Goal: Task Accomplishment & Management: Manage account settings

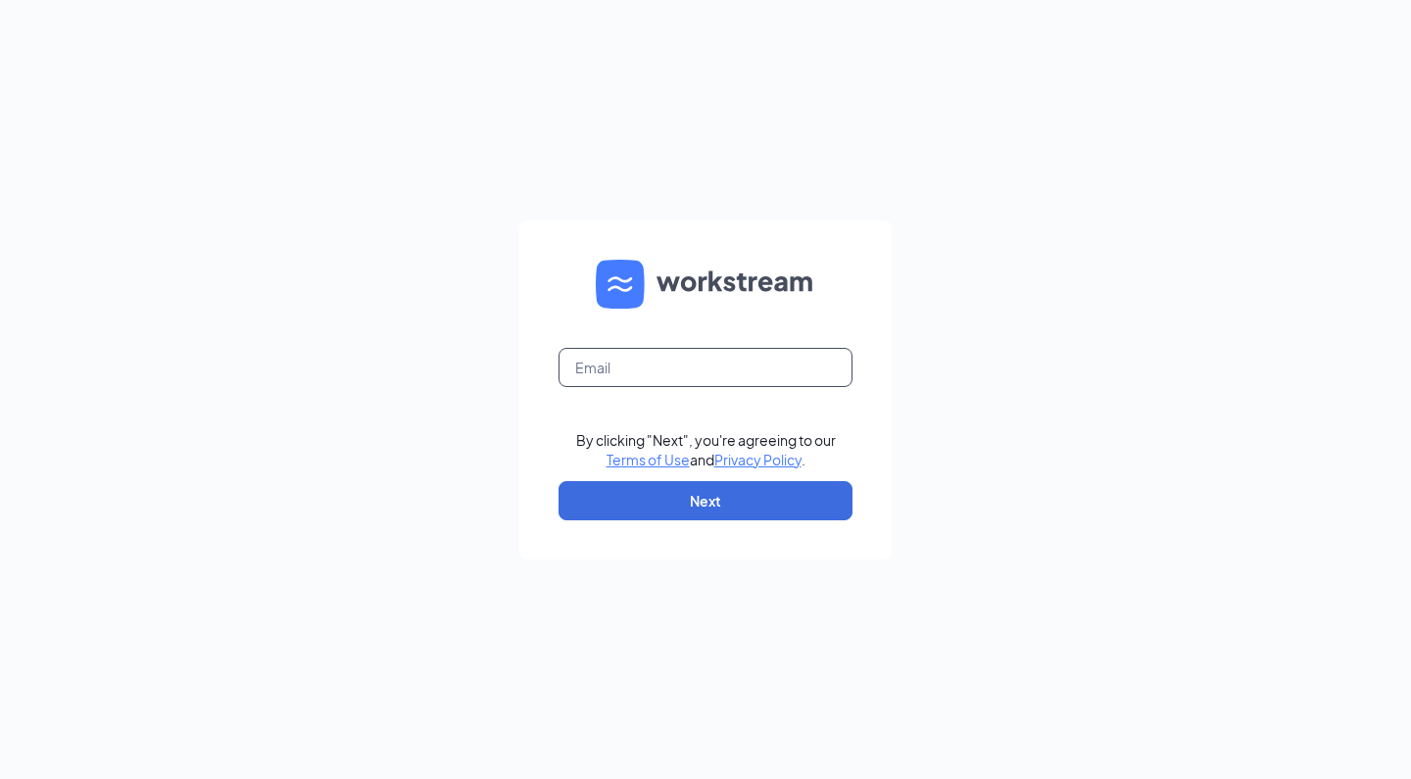
click at [630, 371] on input "text" at bounding box center [705, 367] width 294 height 39
type input "[EMAIL_ADDRESS][DOMAIN_NAME]"
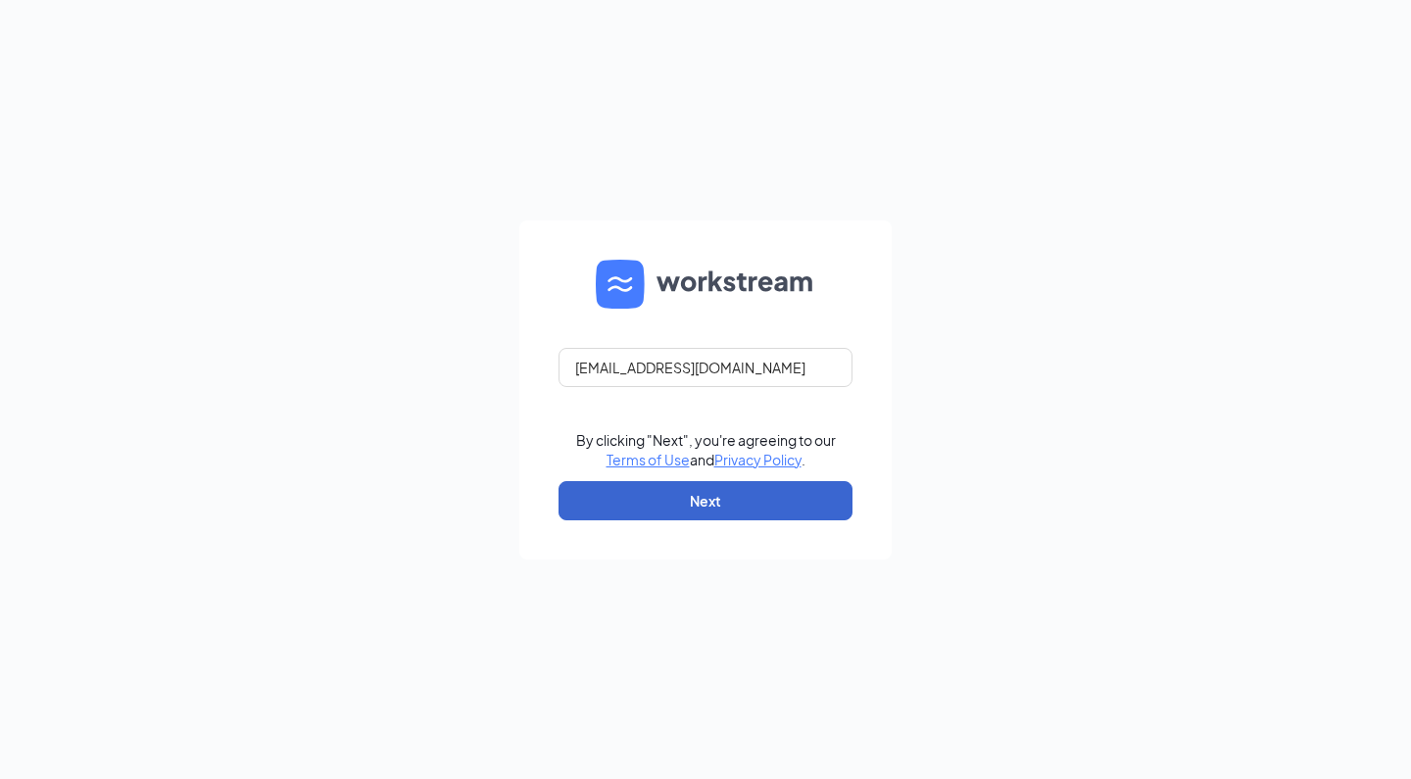
click at [636, 508] on button "Next" at bounding box center [705, 500] width 294 height 39
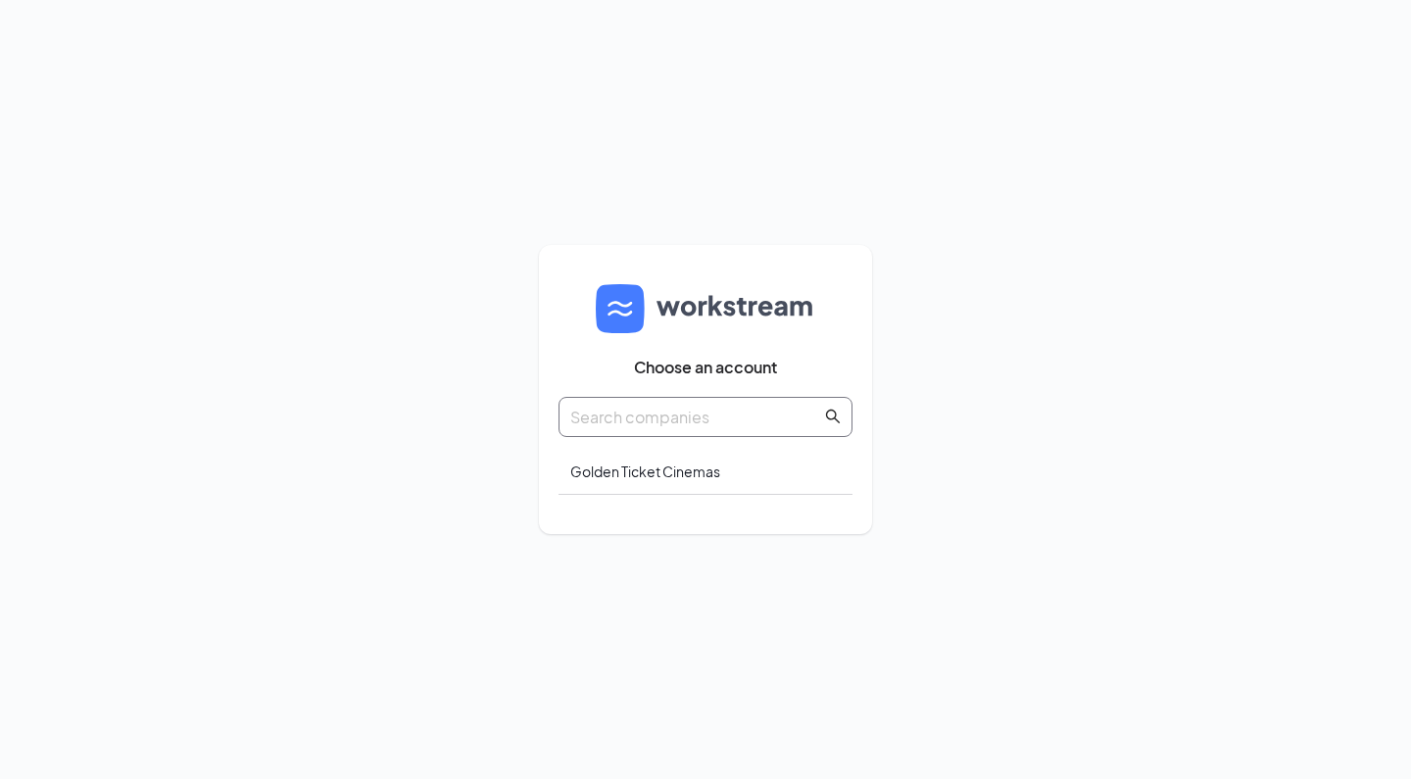
click at [680, 422] on input "text" at bounding box center [695, 417] width 251 height 24
click at [654, 487] on div "Golden Ticket Cinemas" at bounding box center [705, 472] width 294 height 46
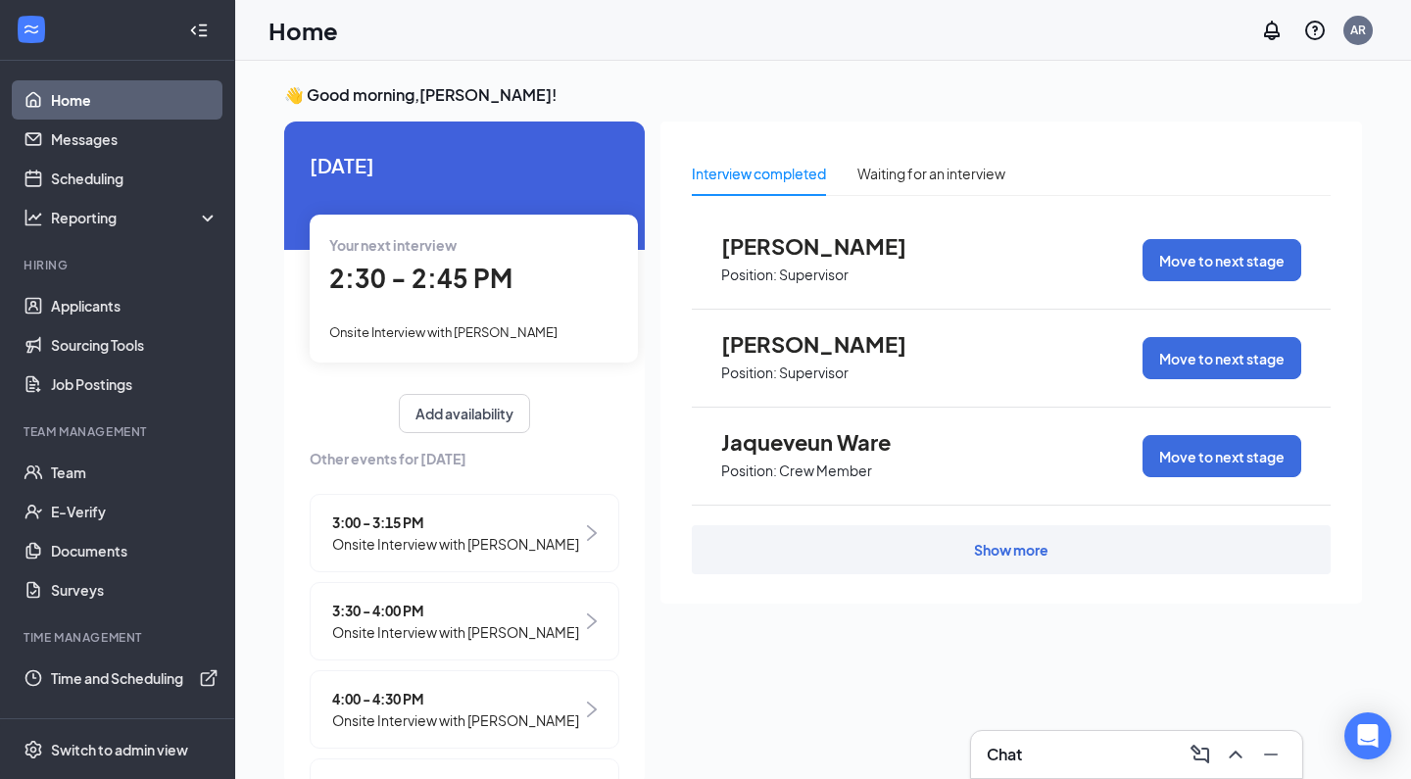
scroll to position [33, 0]
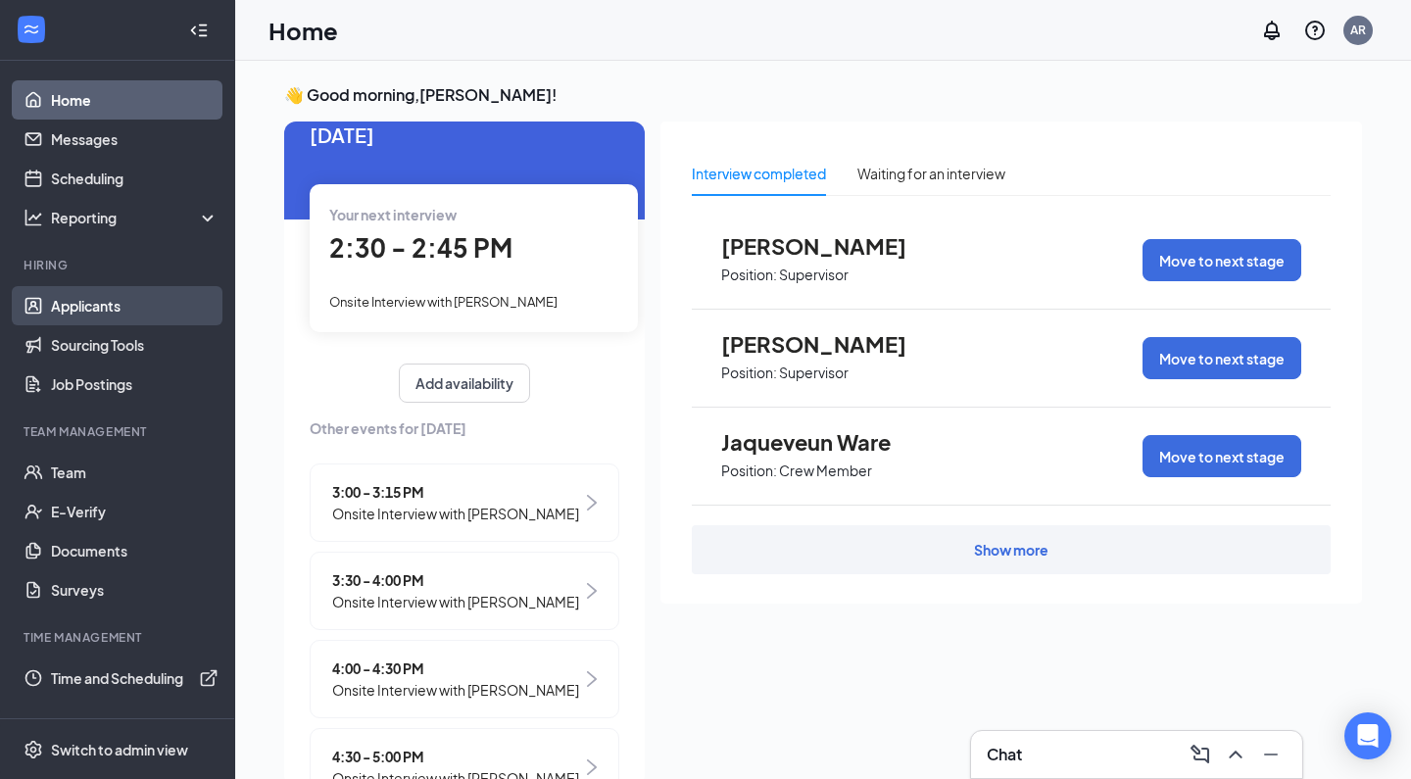
click at [99, 315] on link "Applicants" at bounding box center [135, 305] width 168 height 39
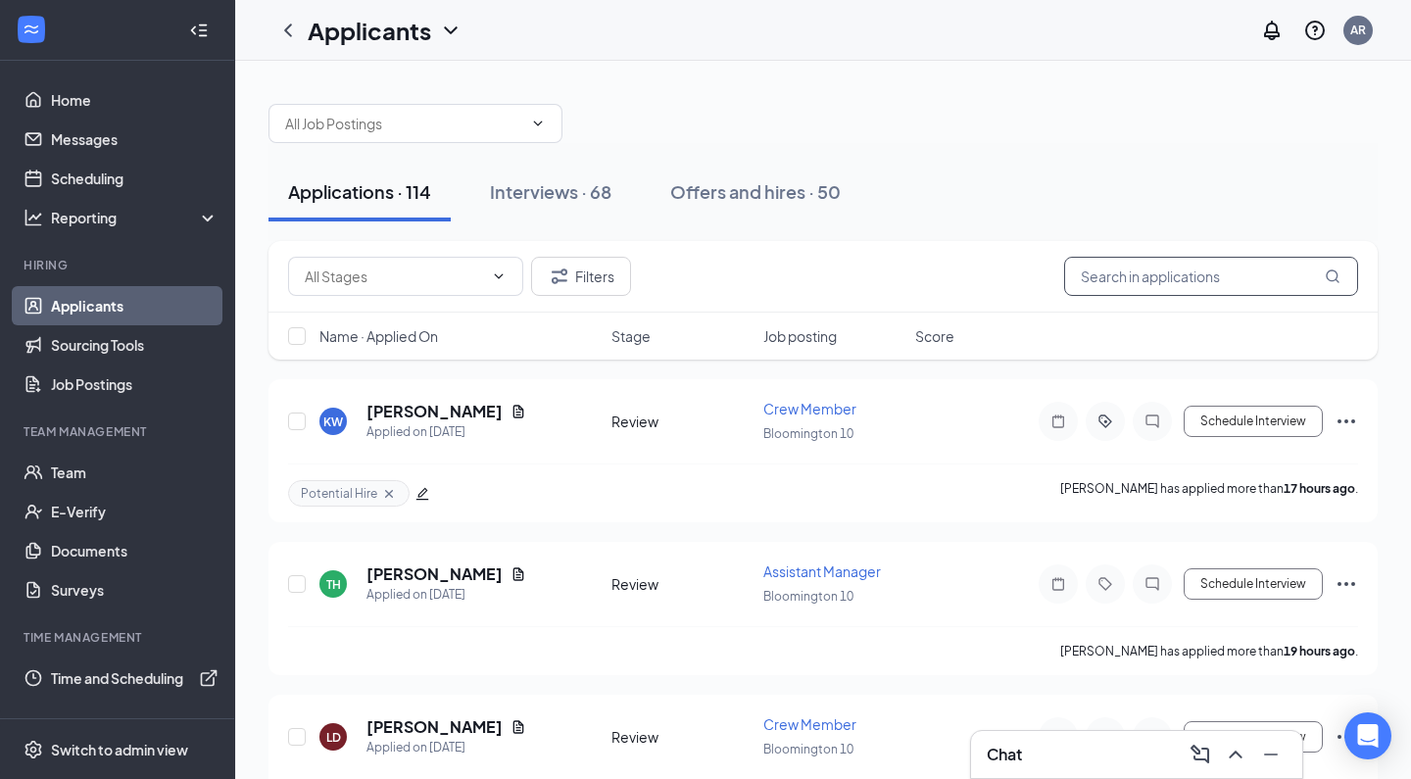
click at [1107, 269] on input "text" at bounding box center [1211, 276] width 294 height 39
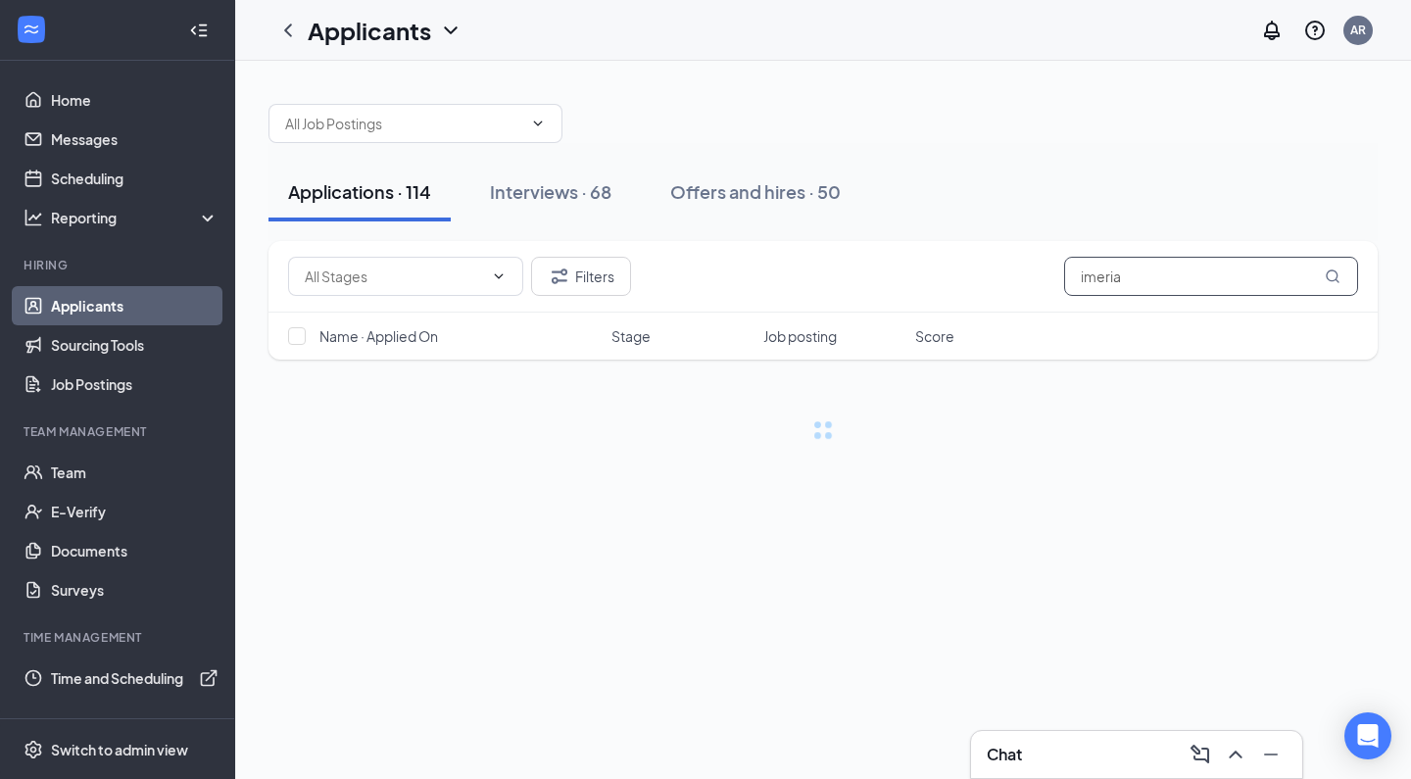
type input "imerial"
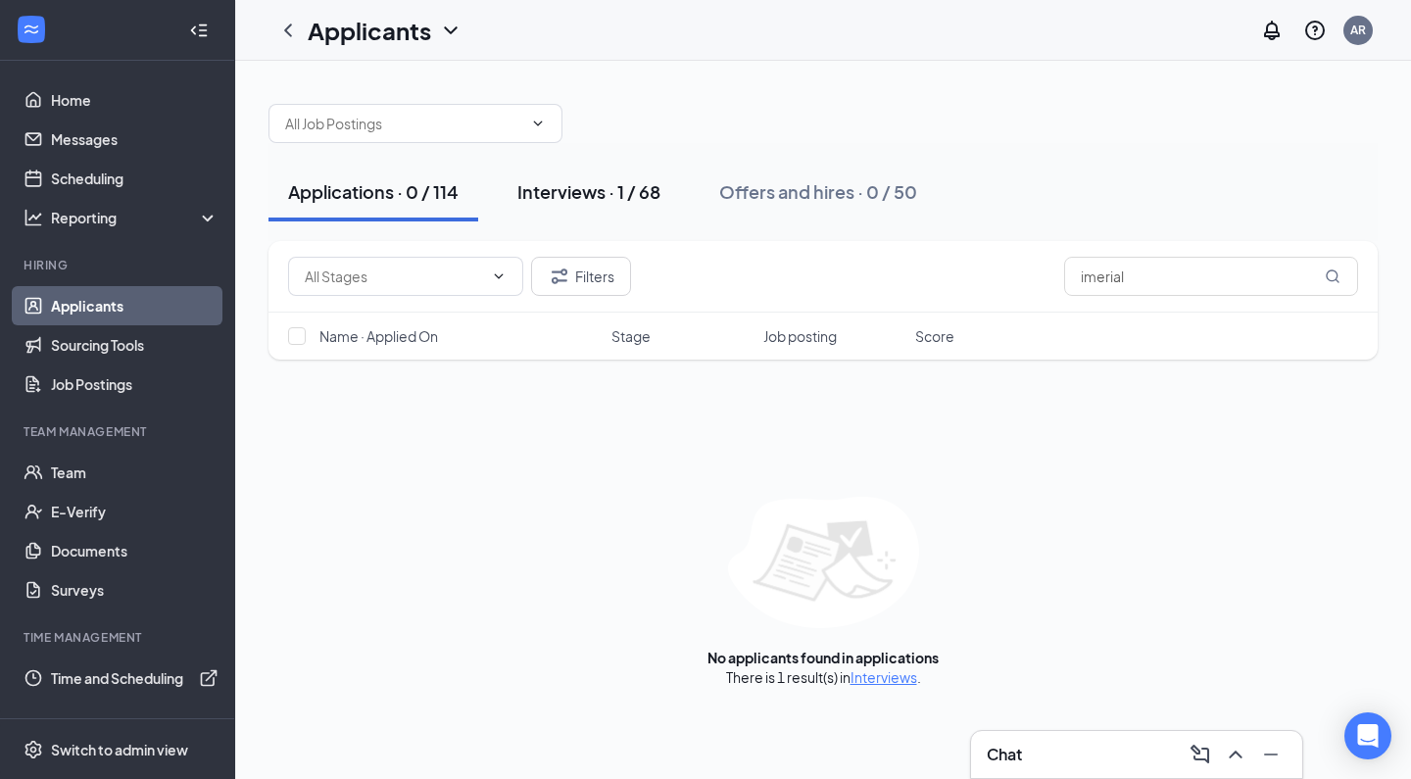
click at [603, 192] on div "Interviews · 1 / 68" at bounding box center [588, 191] width 143 height 24
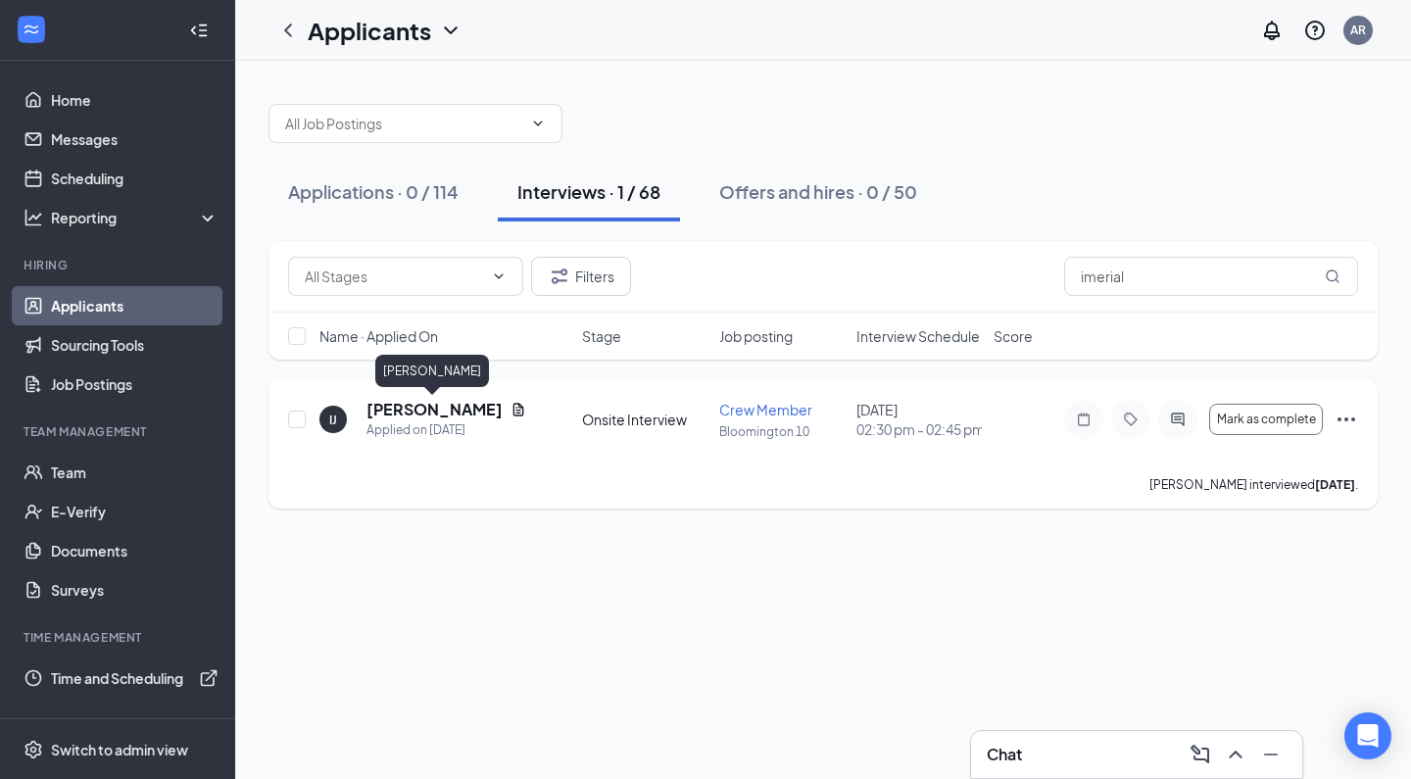
click at [475, 409] on h5 "[PERSON_NAME]" at bounding box center [434, 410] width 136 height 22
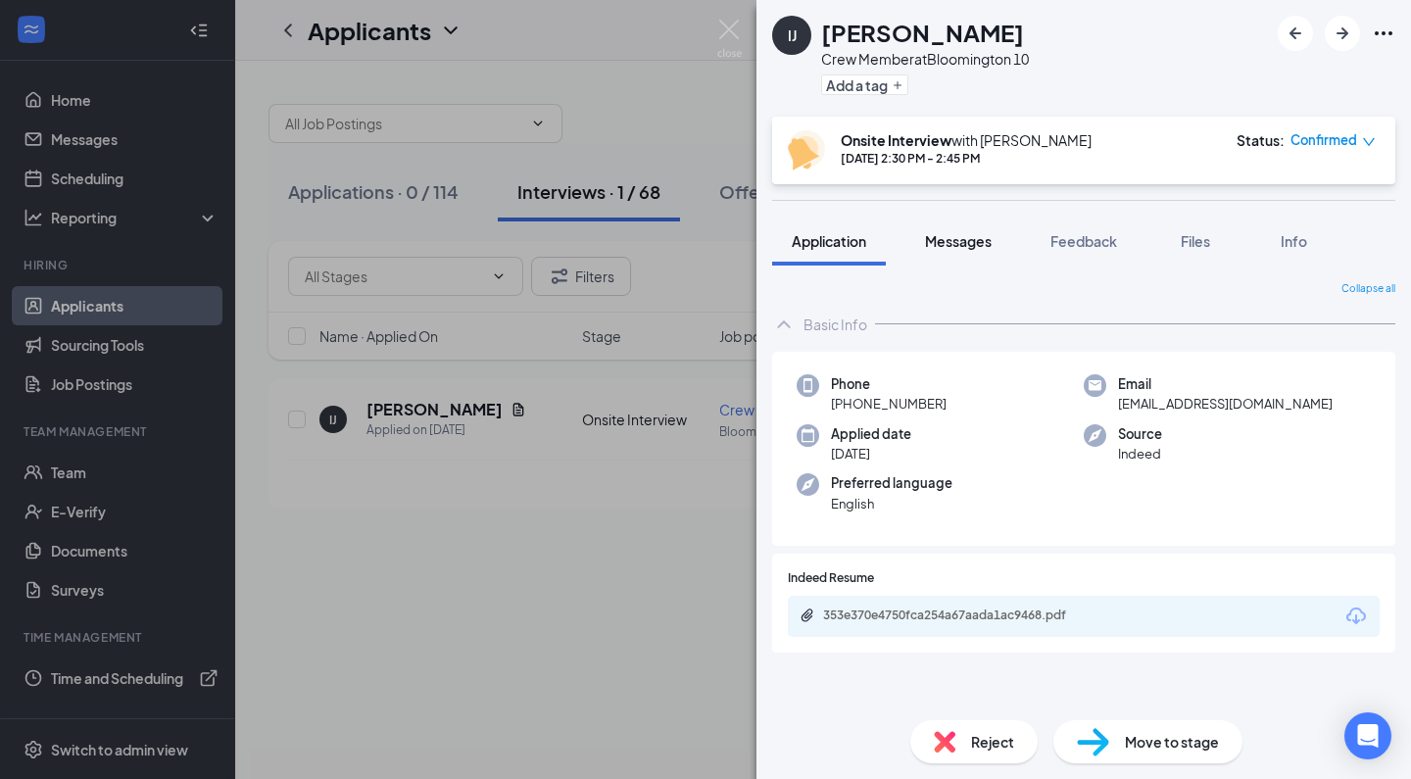
click at [981, 248] on span "Messages" at bounding box center [958, 241] width 67 height 18
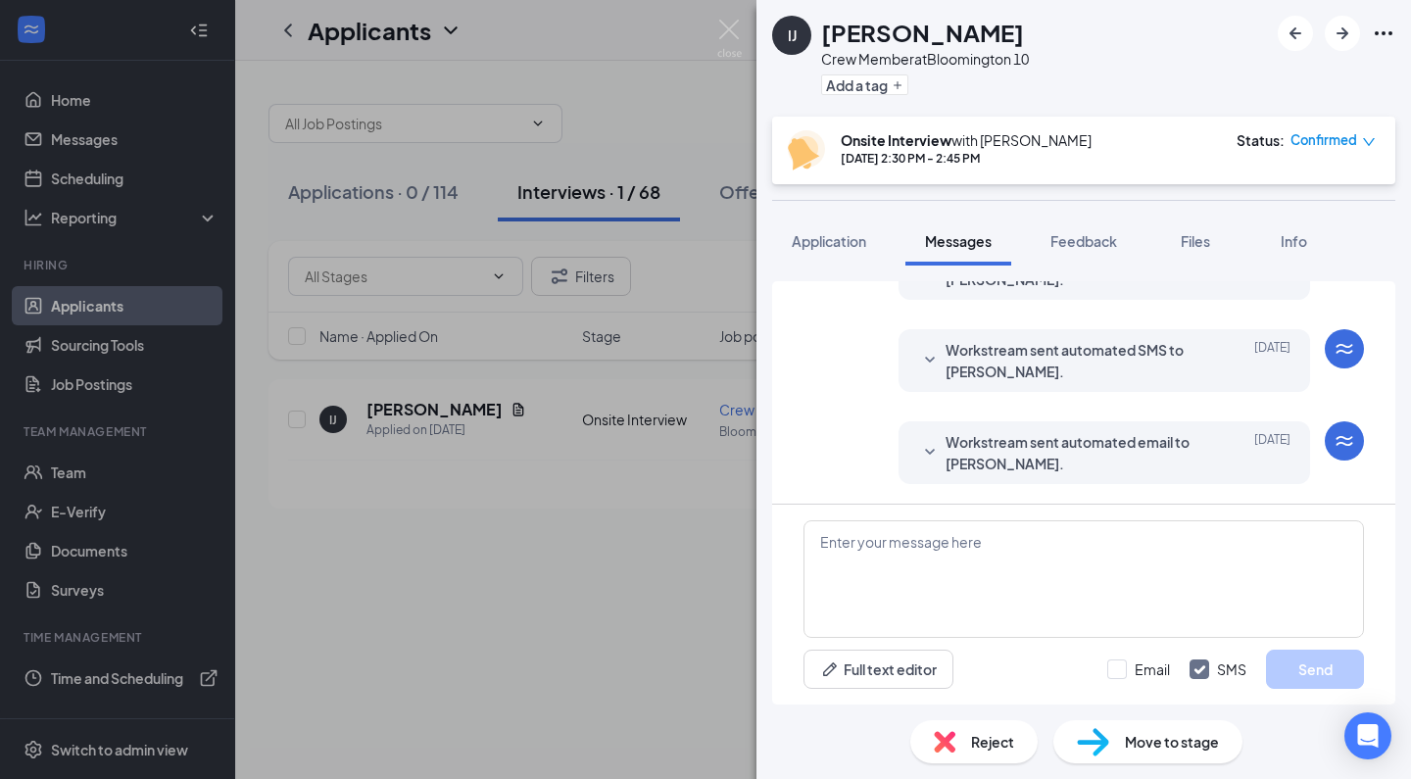
scroll to position [740, 0]
click at [944, 454] on div "Workstream sent automated email to [PERSON_NAME]. [DATE]" at bounding box center [1104, 452] width 372 height 43
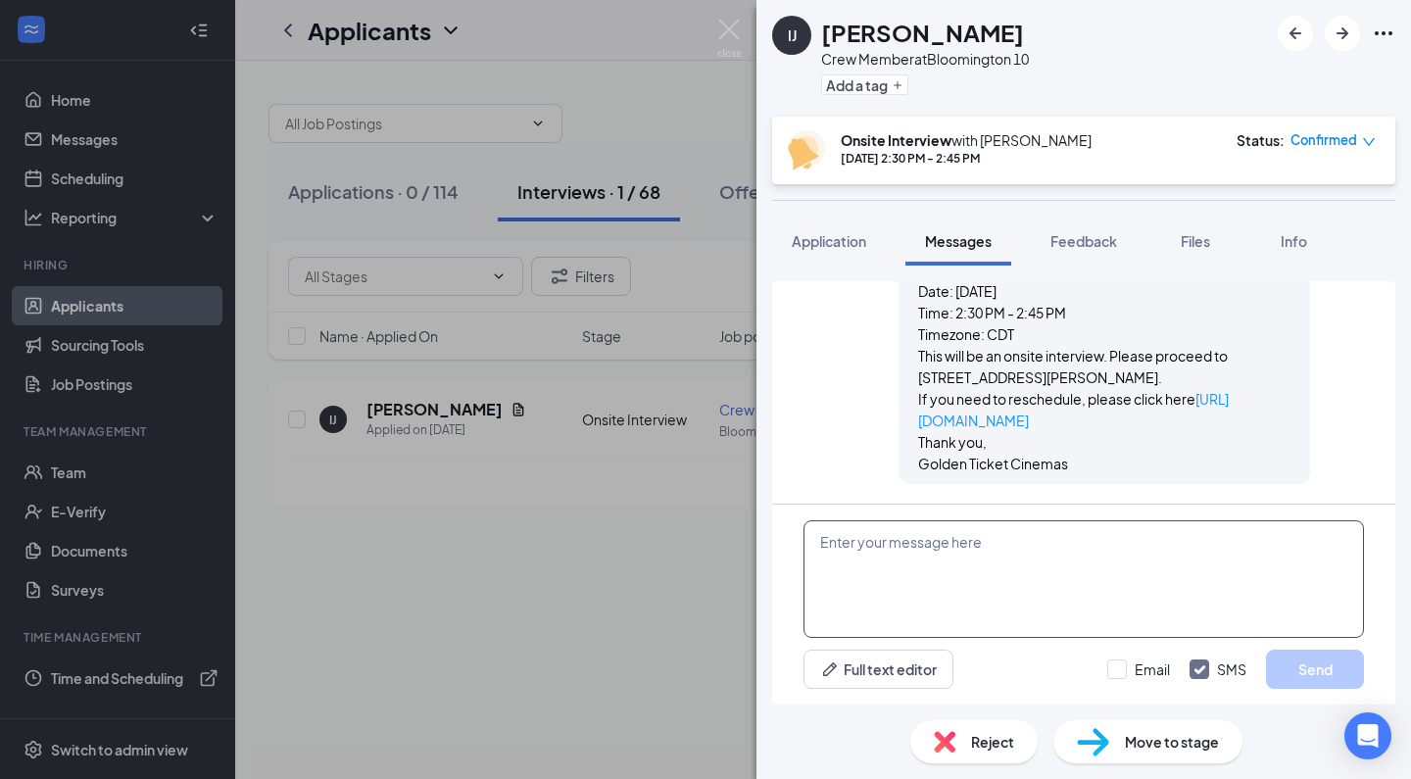
scroll to position [1053, 0]
click at [990, 741] on span "Reject" at bounding box center [992, 742] width 43 height 22
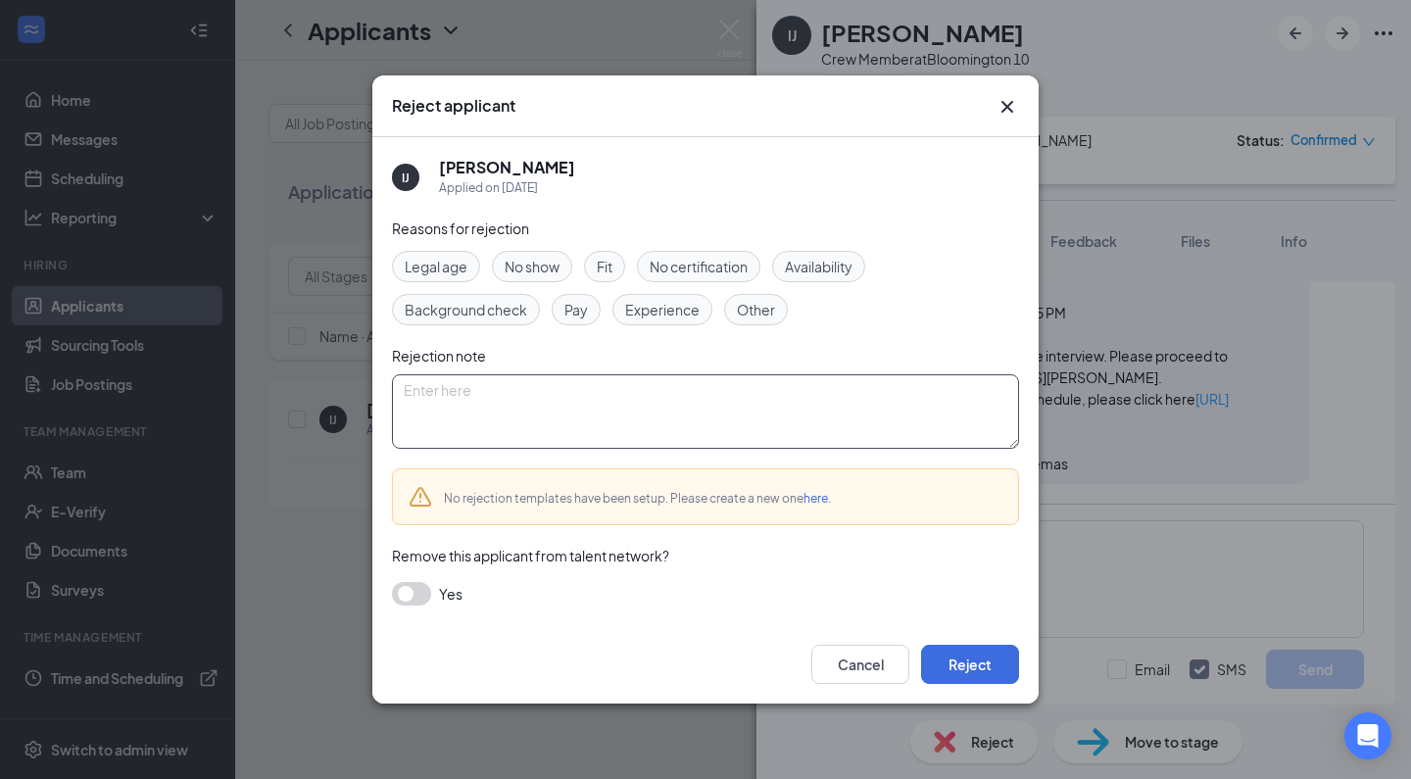
click at [621, 412] on textarea at bounding box center [705, 411] width 627 height 74
paste textarea "Thank you for applying for the Crew Member position at Golden Ticket Cinemas. W…"
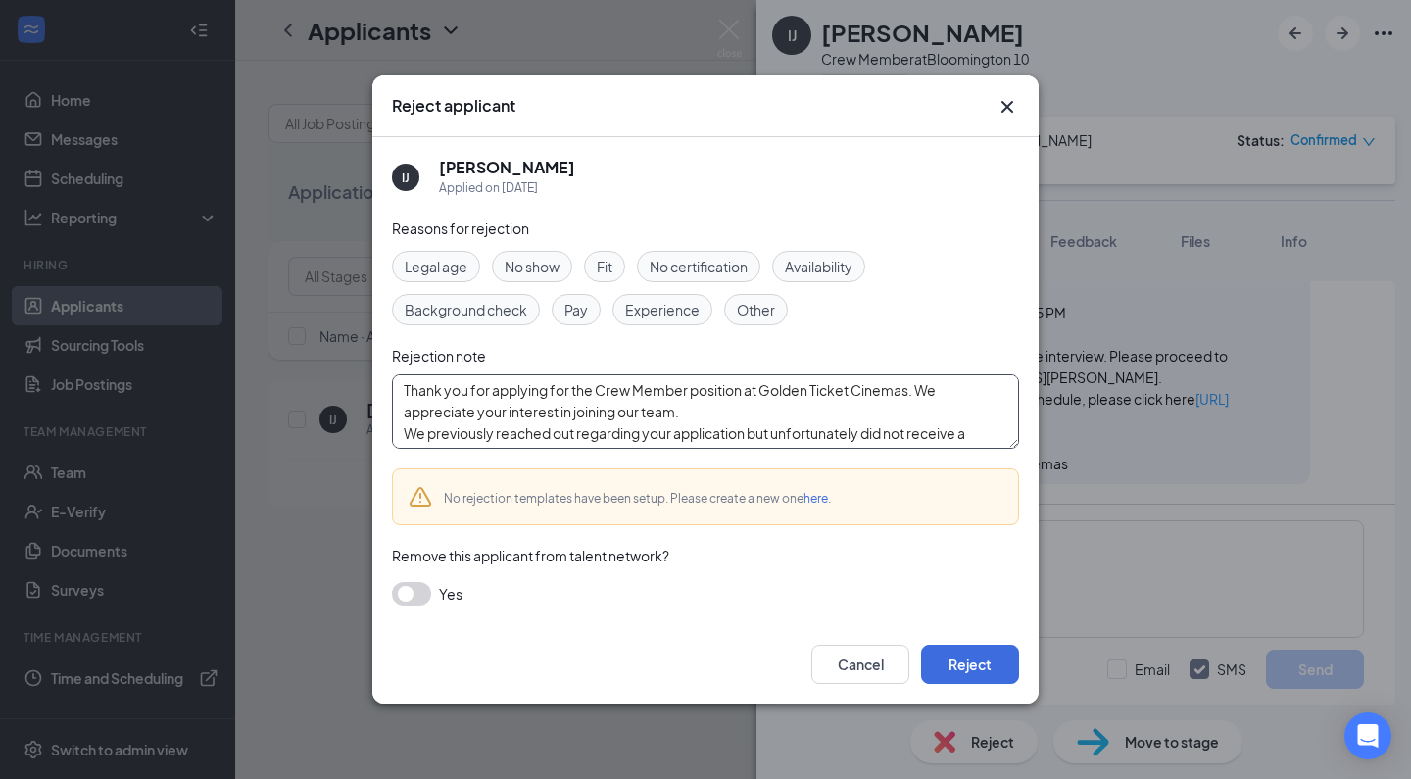
scroll to position [0, 0]
type textarea "Thank you for applying for the Crew Member position at Golden Ticket Cinemas. W…"
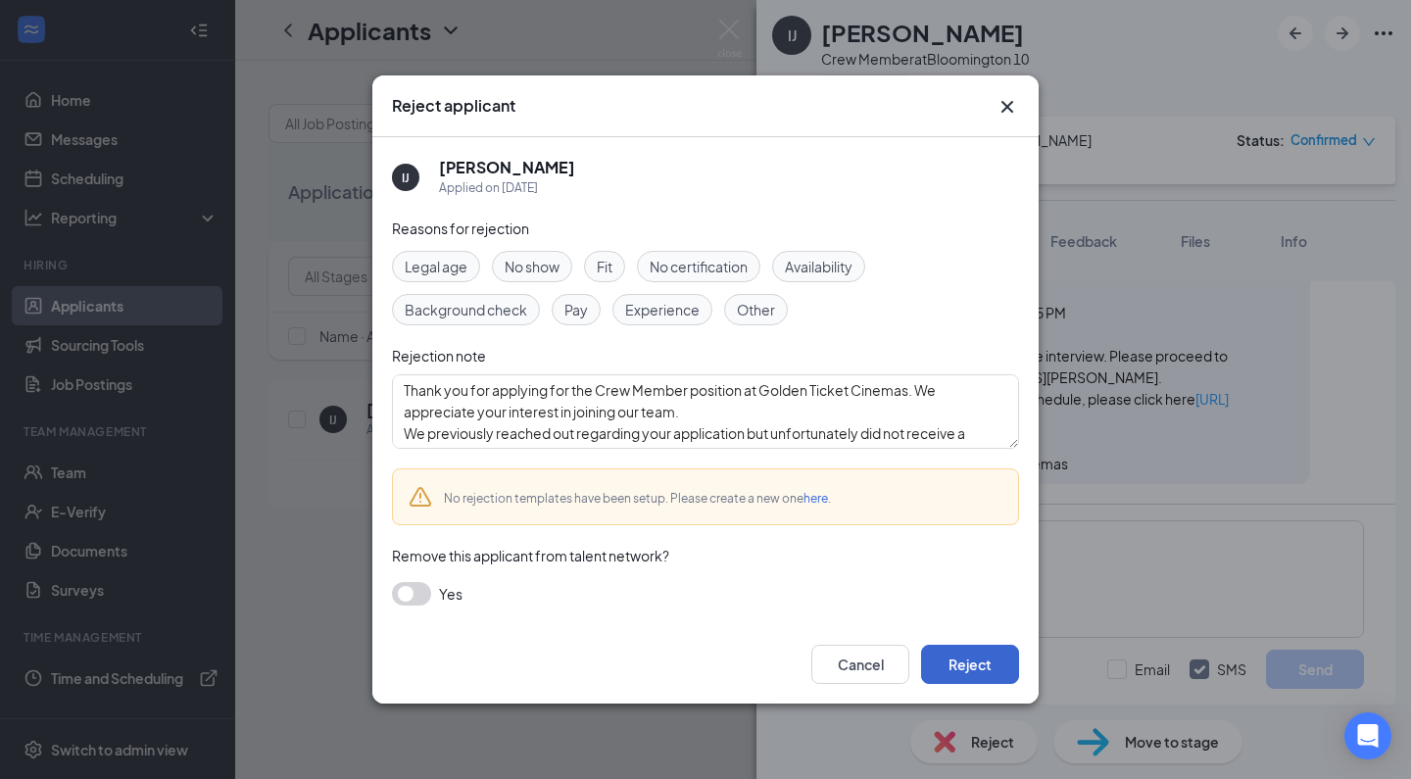
click at [964, 661] on button "Reject" at bounding box center [970, 664] width 98 height 39
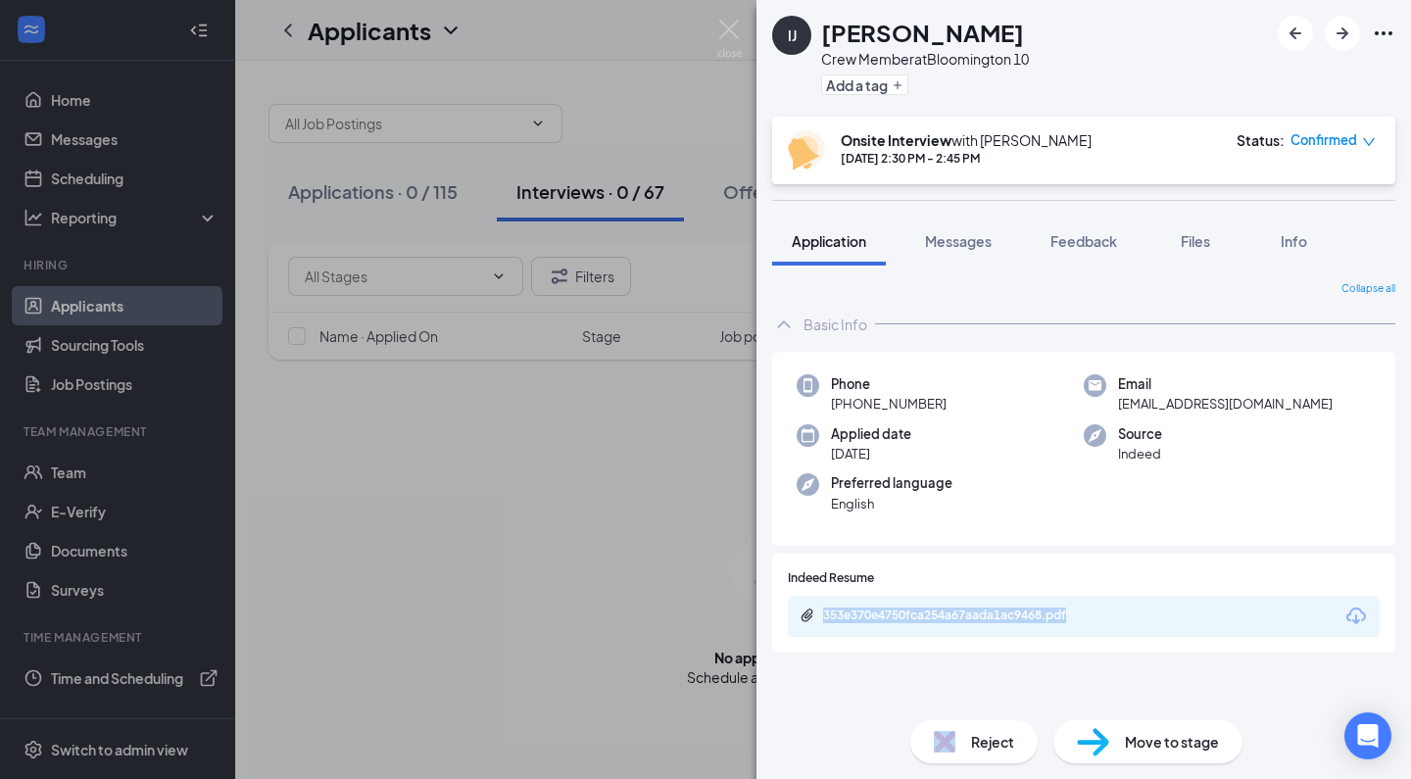
drag, startPoint x: 939, startPoint y: 729, endPoint x: 947, endPoint y: 599, distance: 130.6
click at [947, 599] on div "IJ [PERSON_NAME] Crew Member at [GEOGRAPHIC_DATA] 10 Add a tag Onsite Interview…" at bounding box center [1083, 389] width 655 height 779
click at [964, 750] on div "Reject" at bounding box center [973, 741] width 127 height 43
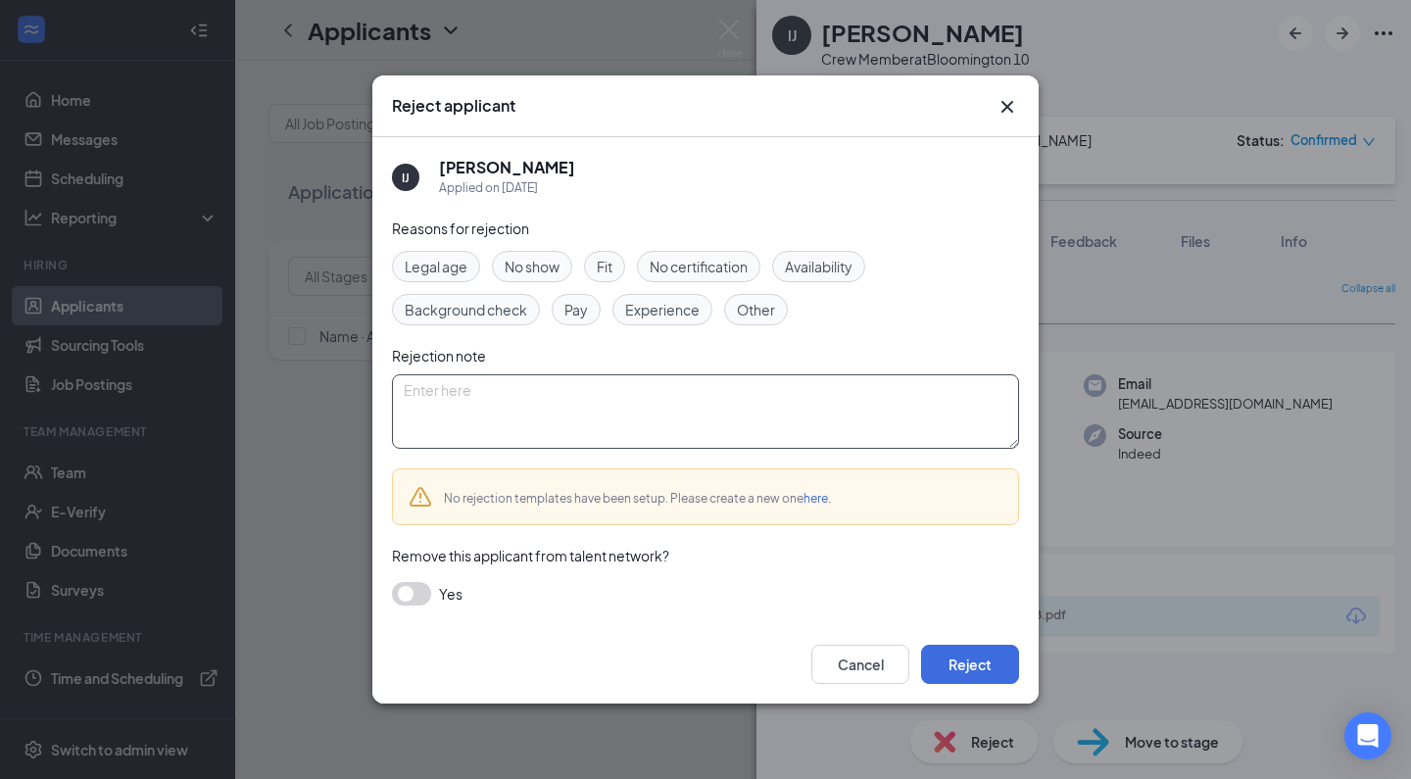
click at [801, 427] on textarea at bounding box center [705, 411] width 627 height 74
paste textarea "Thank you for applying for the Crew Member position at Golden Ticket Cinemas. W…"
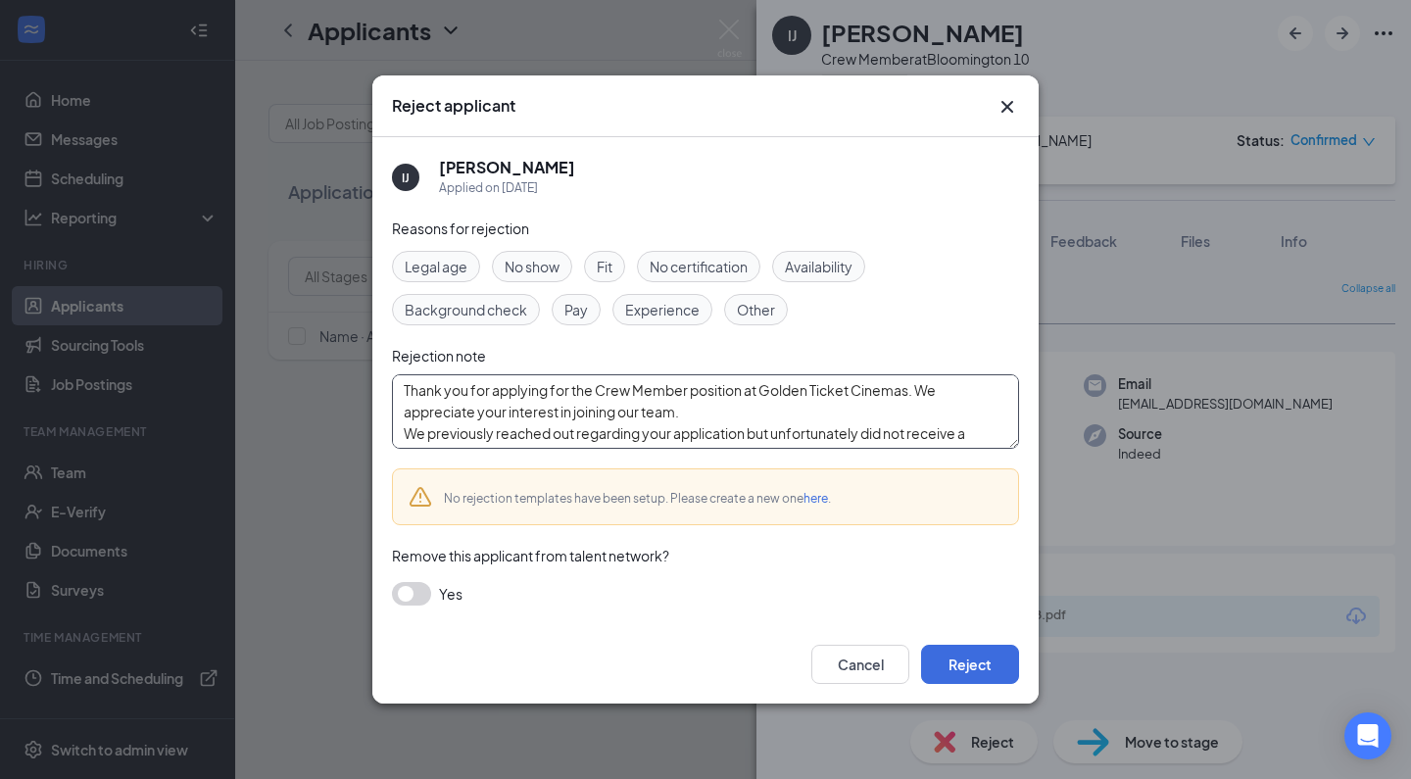
scroll to position [129, 0]
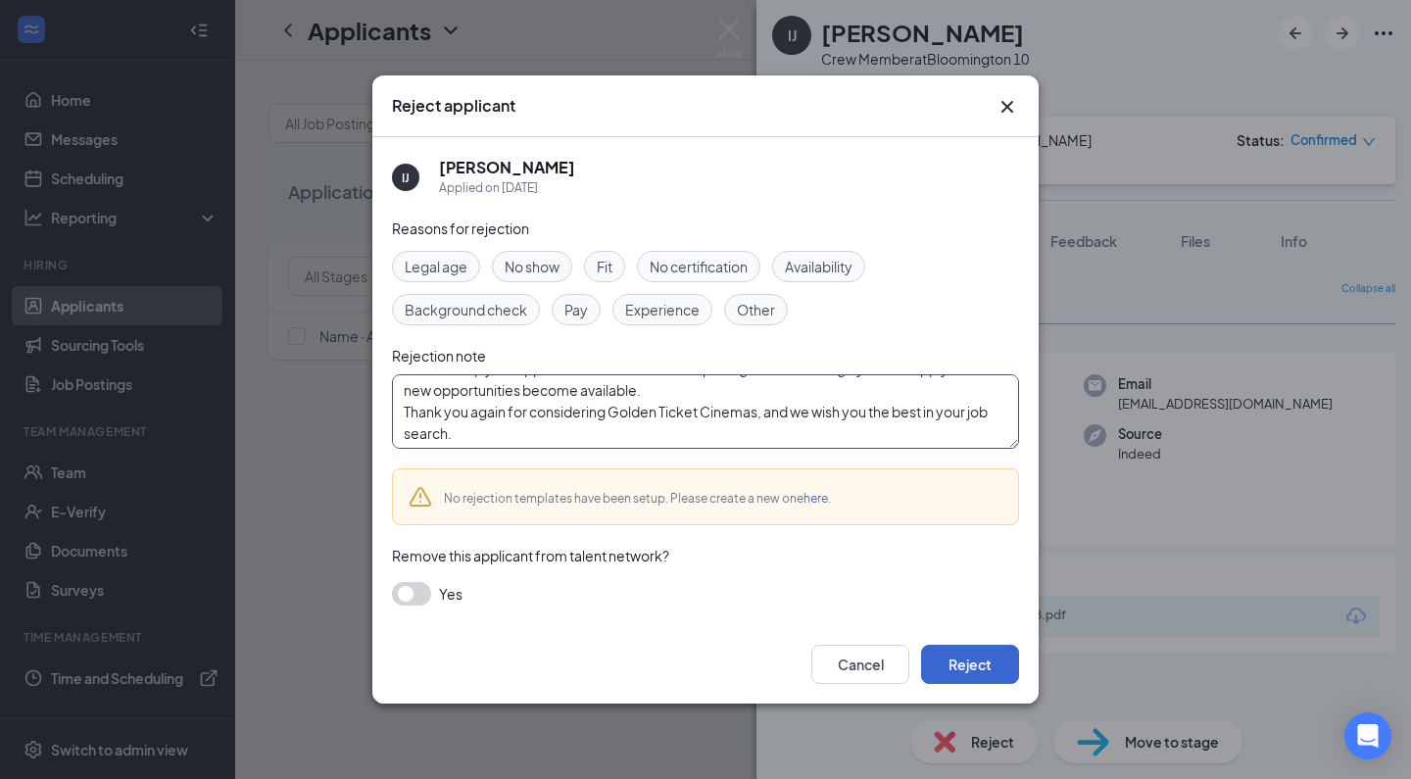
type textarea "Thank you for applying for the Crew Member position at Golden Ticket Cinemas. W…"
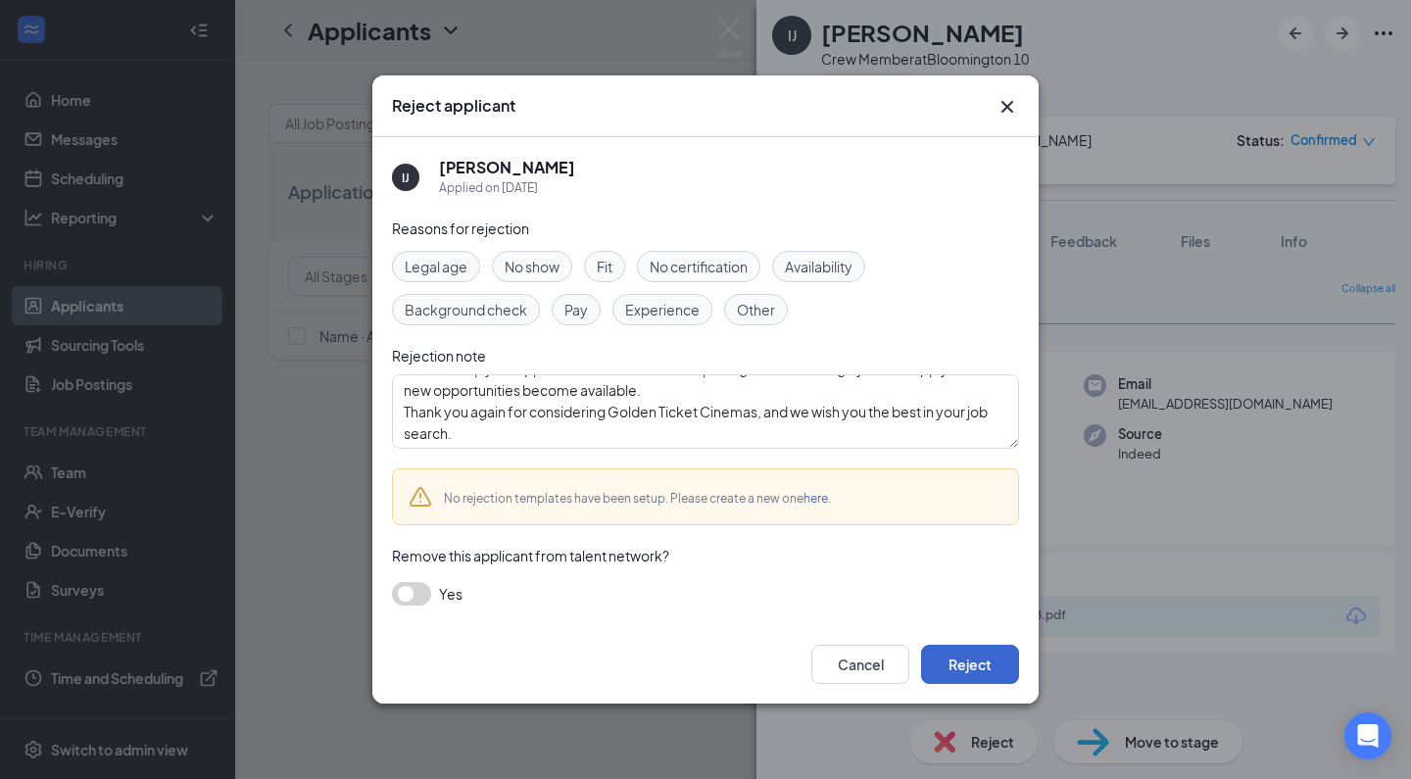
click at [954, 659] on button "Reject" at bounding box center [970, 664] width 98 height 39
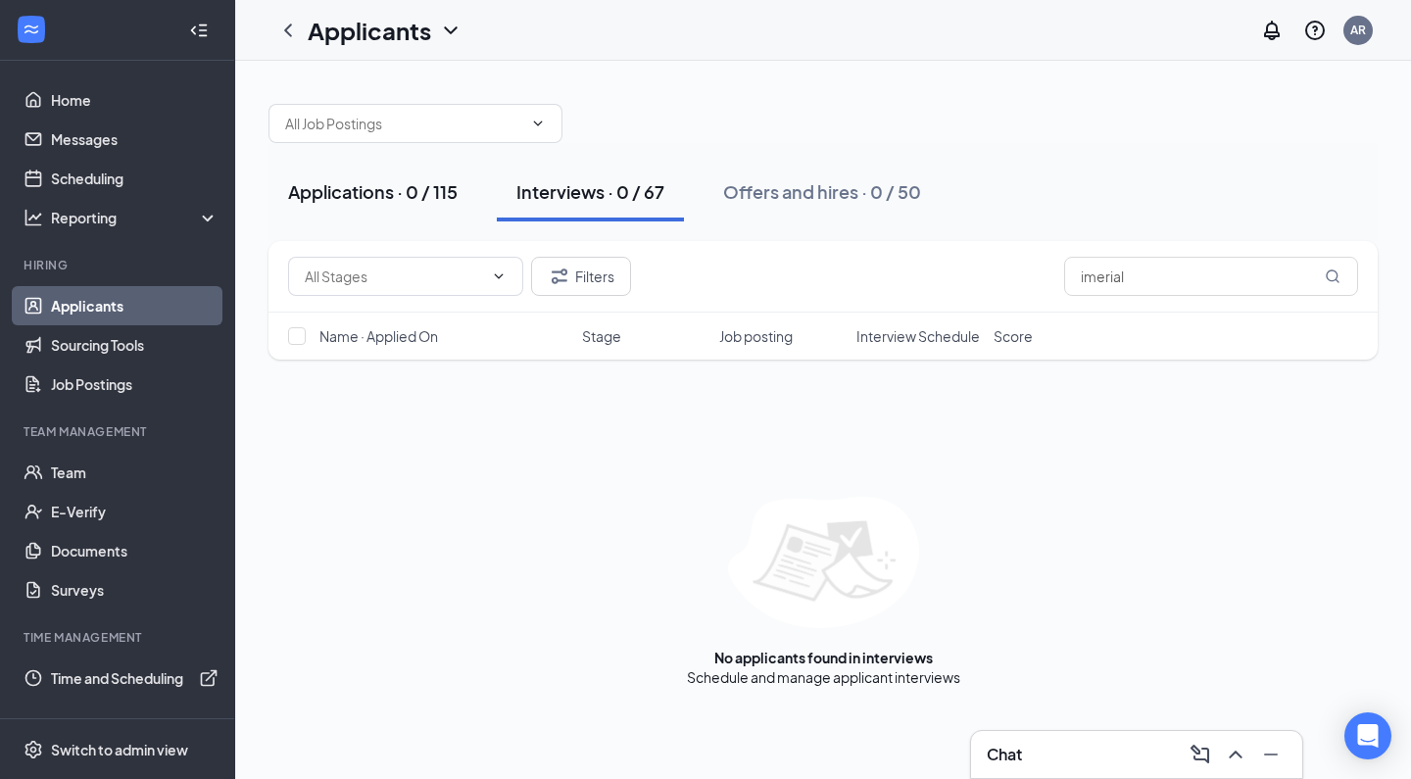
click at [415, 184] on div "Applications · 0 / 115" at bounding box center [373, 191] width 170 height 24
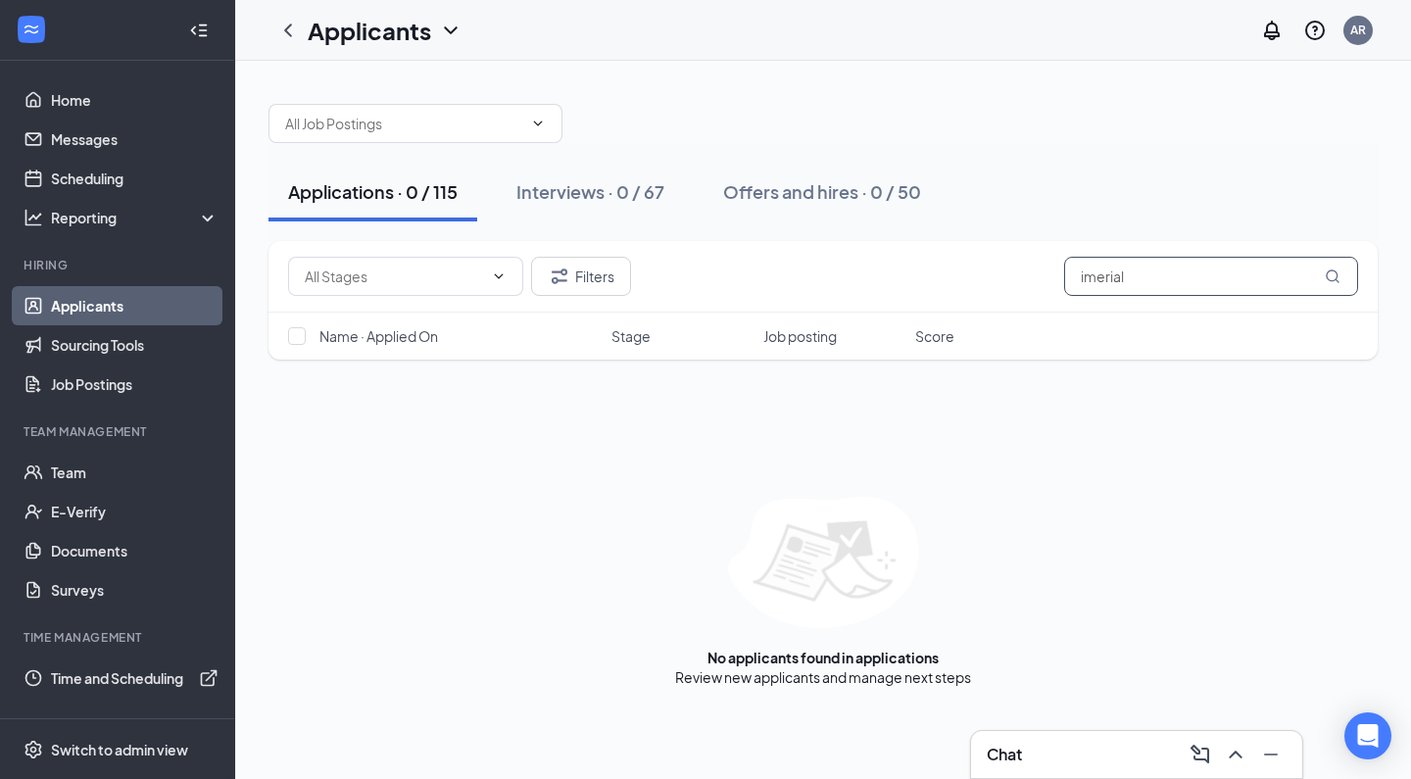
drag, startPoint x: 1137, startPoint y: 271, endPoint x: 929, endPoint y: 263, distance: 207.9
click at [929, 263] on div "Filters imerial" at bounding box center [823, 276] width 1070 height 39
type input "Janissa"
click at [579, 175] on button "Interviews · 1 / 67" at bounding box center [587, 192] width 181 height 59
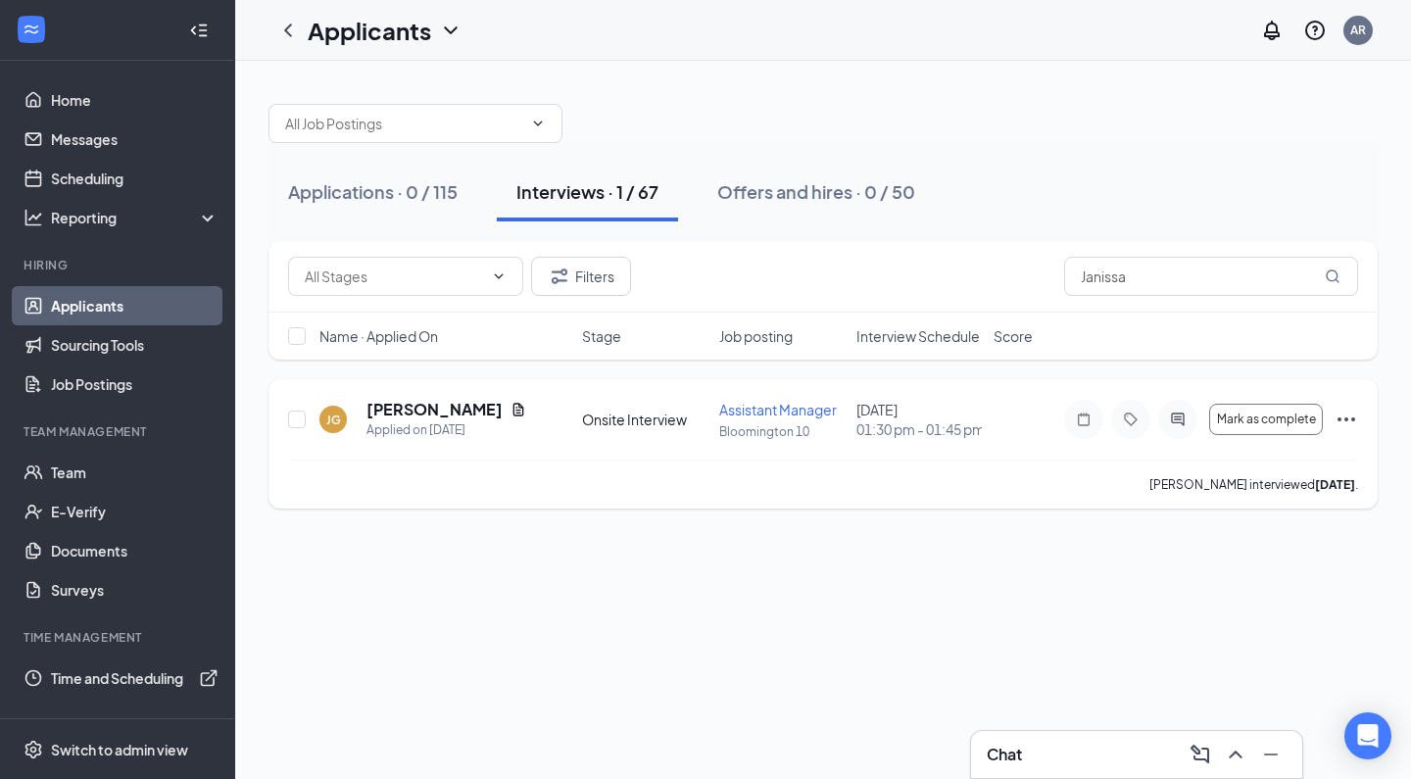
click at [592, 437] on div "[PERSON_NAME] Applied on [DATE] Onsite Interview Assistant Manager [GEOGRAPHIC_…" at bounding box center [823, 429] width 1070 height 61
click at [802, 409] on span "Assistant Manager" at bounding box center [778, 410] width 118 height 18
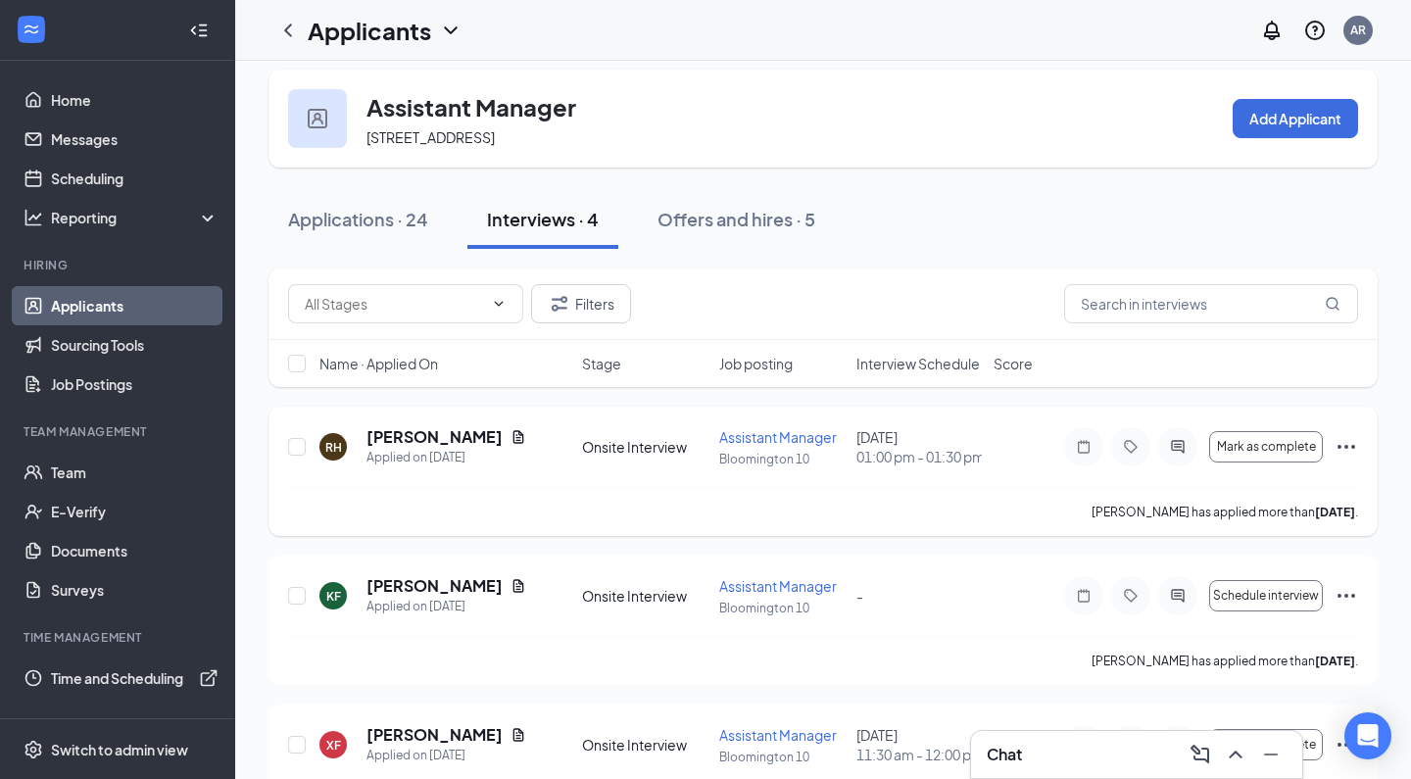
scroll to position [16, 0]
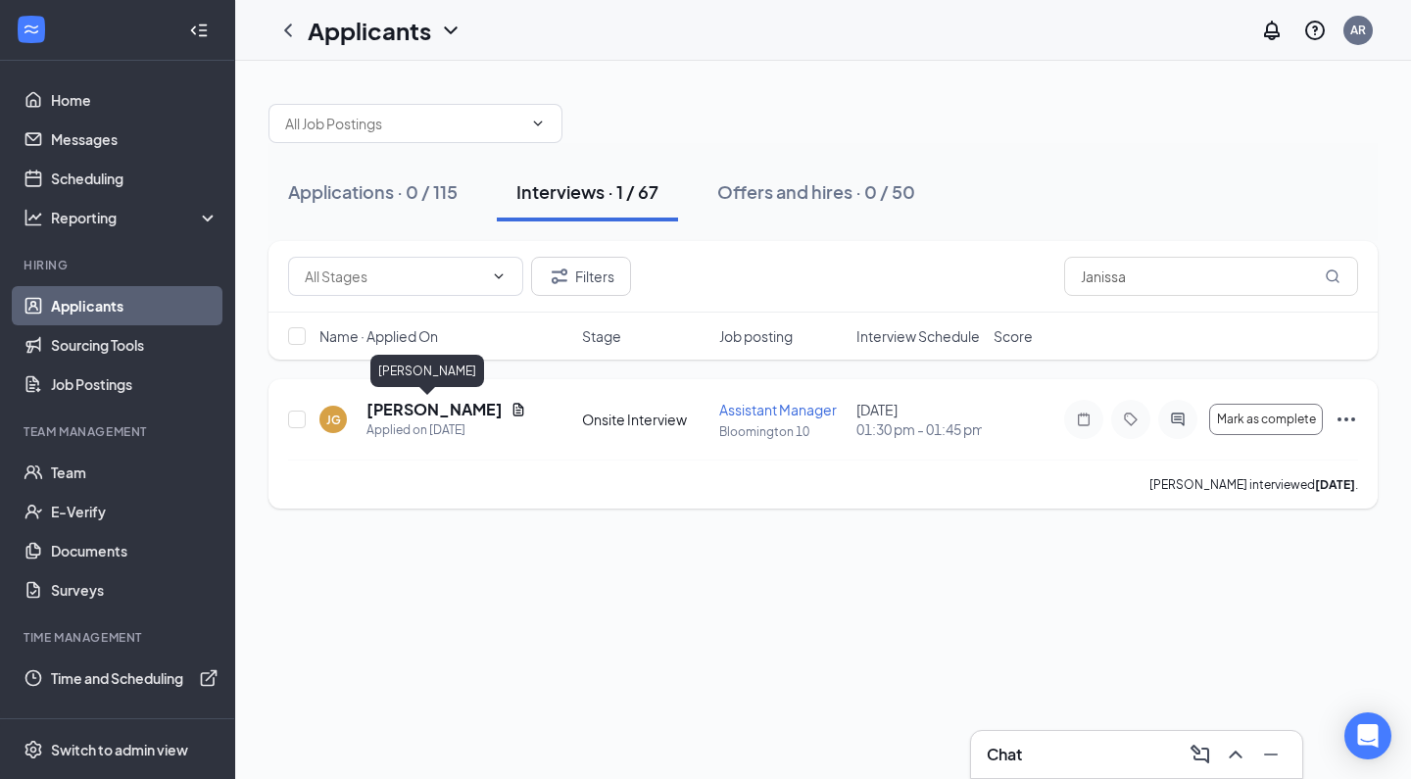
click at [411, 412] on h5 "[PERSON_NAME]" at bounding box center [434, 410] width 136 height 22
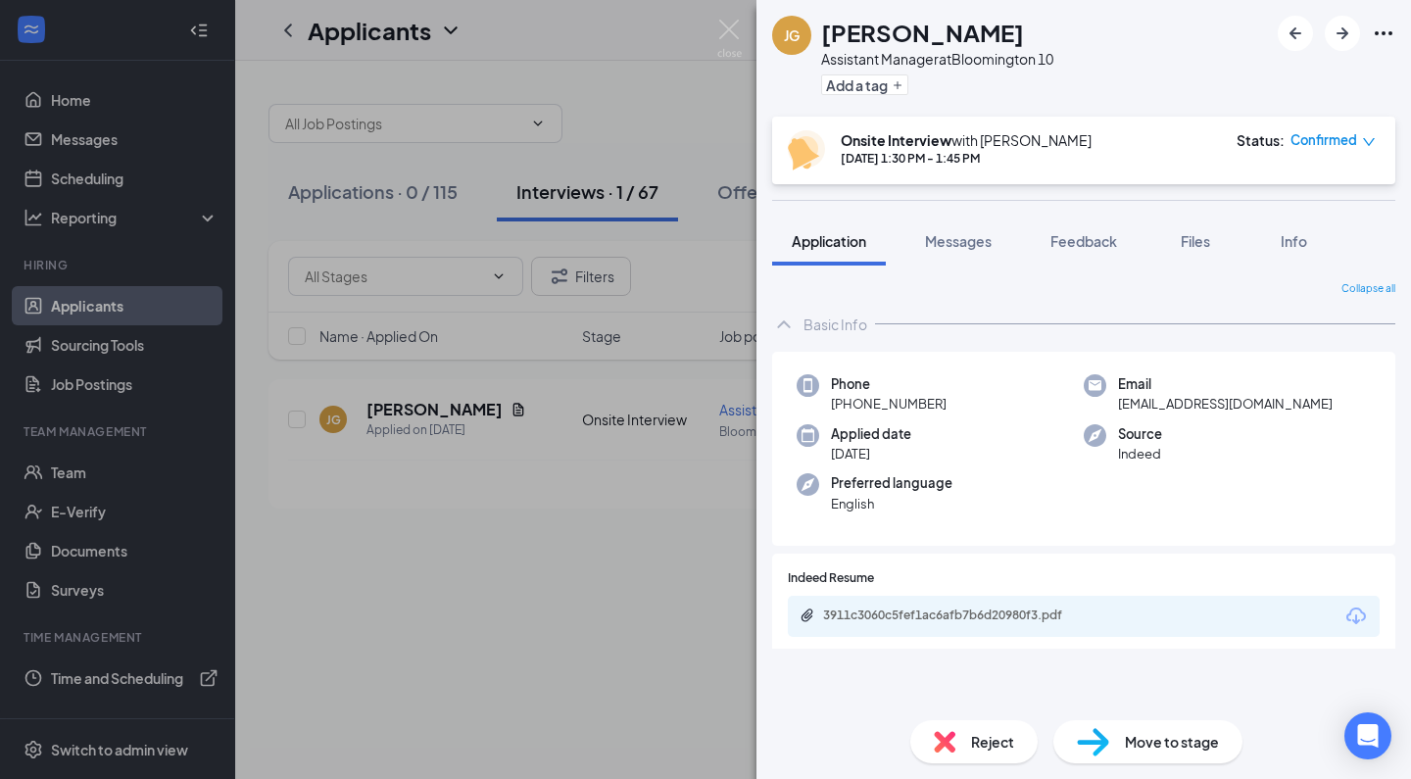
click at [954, 745] on img at bounding box center [945, 742] width 22 height 22
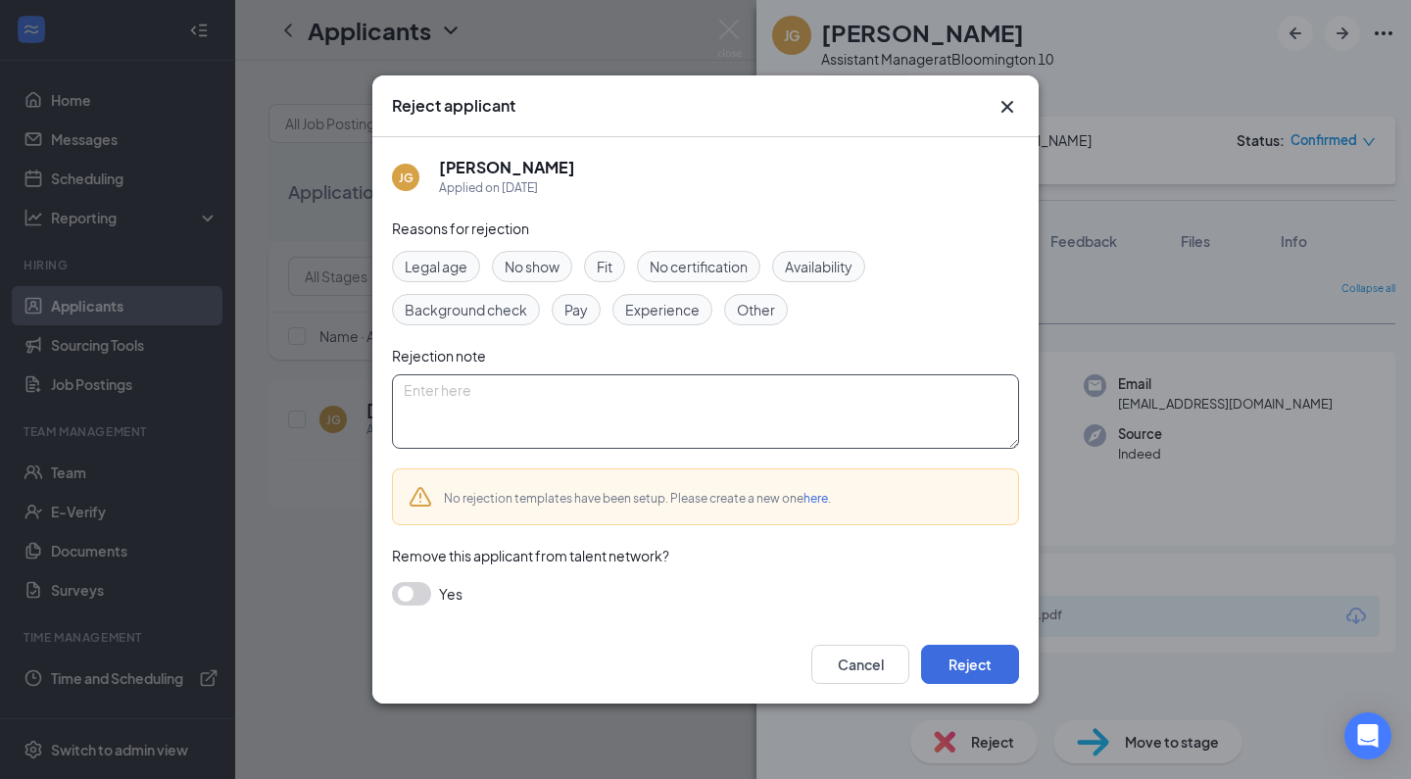
click at [544, 403] on textarea at bounding box center [705, 411] width 627 height 74
paste textarea "Thank you for applying for the Crew Member position at Golden Ticket Cinemas. W…"
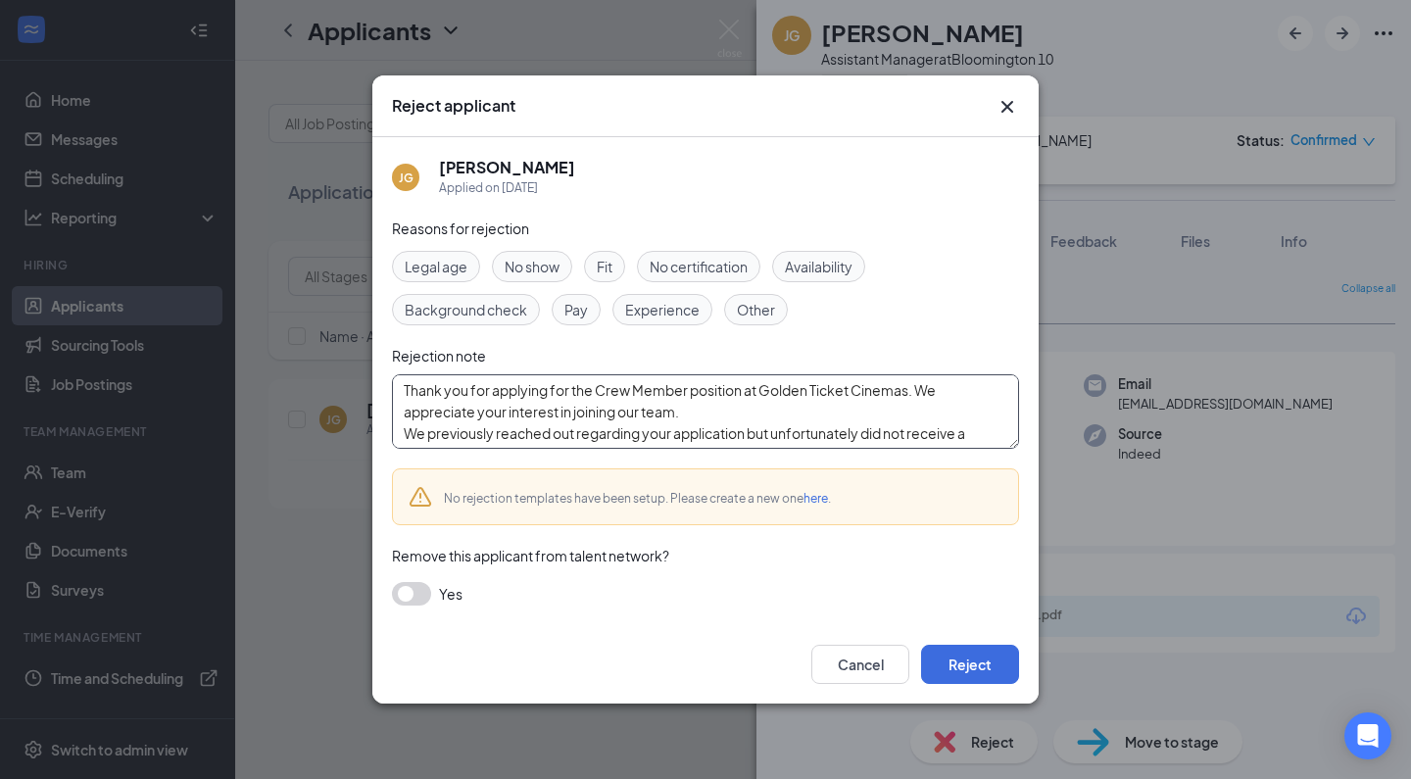
scroll to position [129, 0]
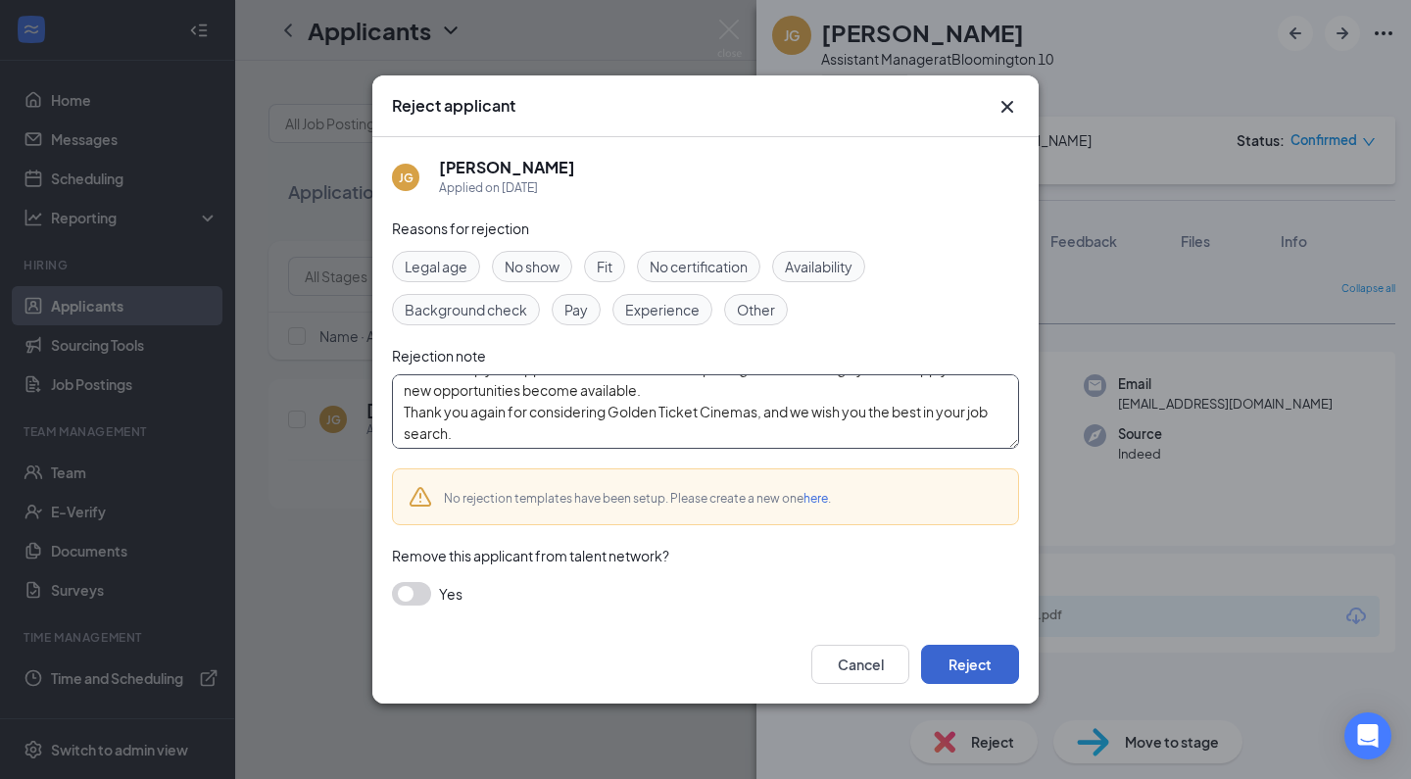
type textarea "Thank you for applying for the Crew Member position at Golden Ticket Cinemas. W…"
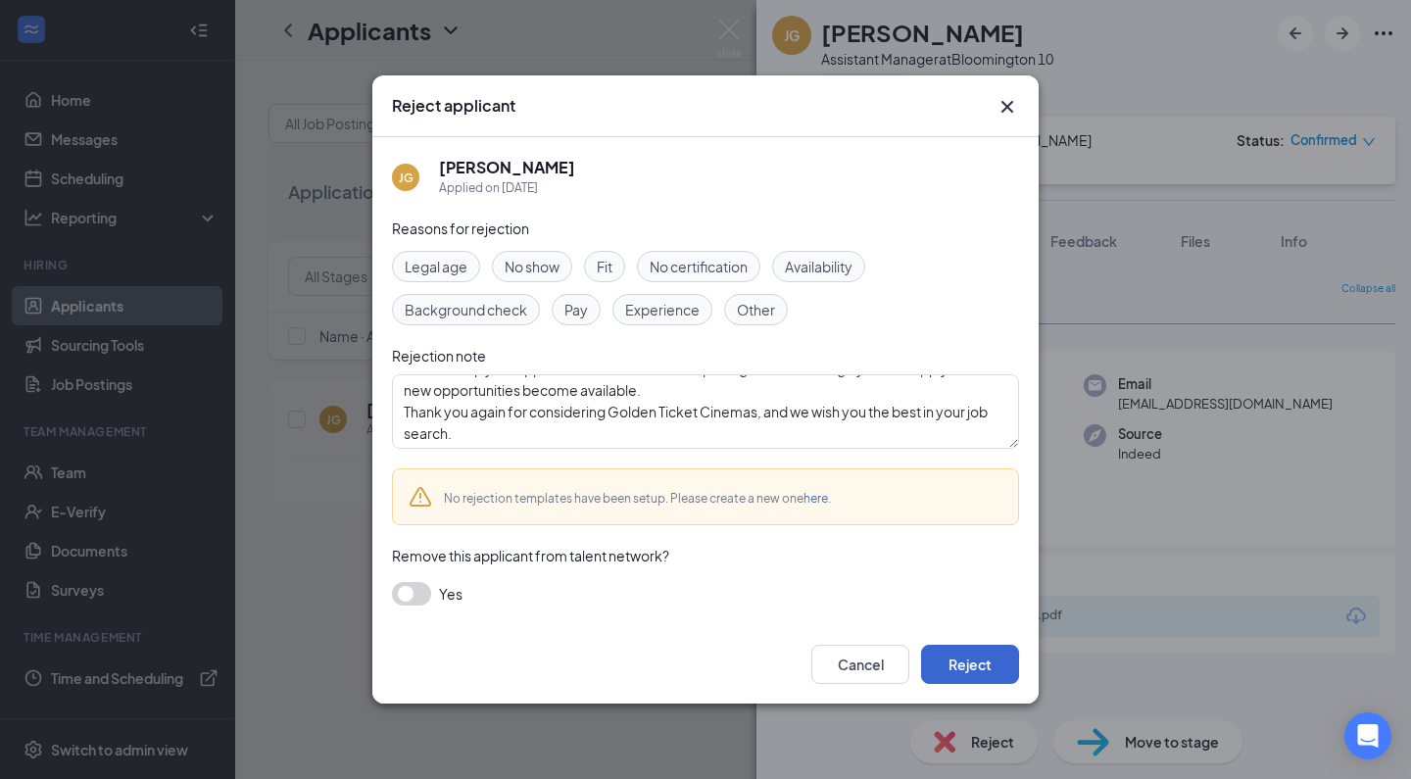
click at [951, 674] on button "Reject" at bounding box center [970, 664] width 98 height 39
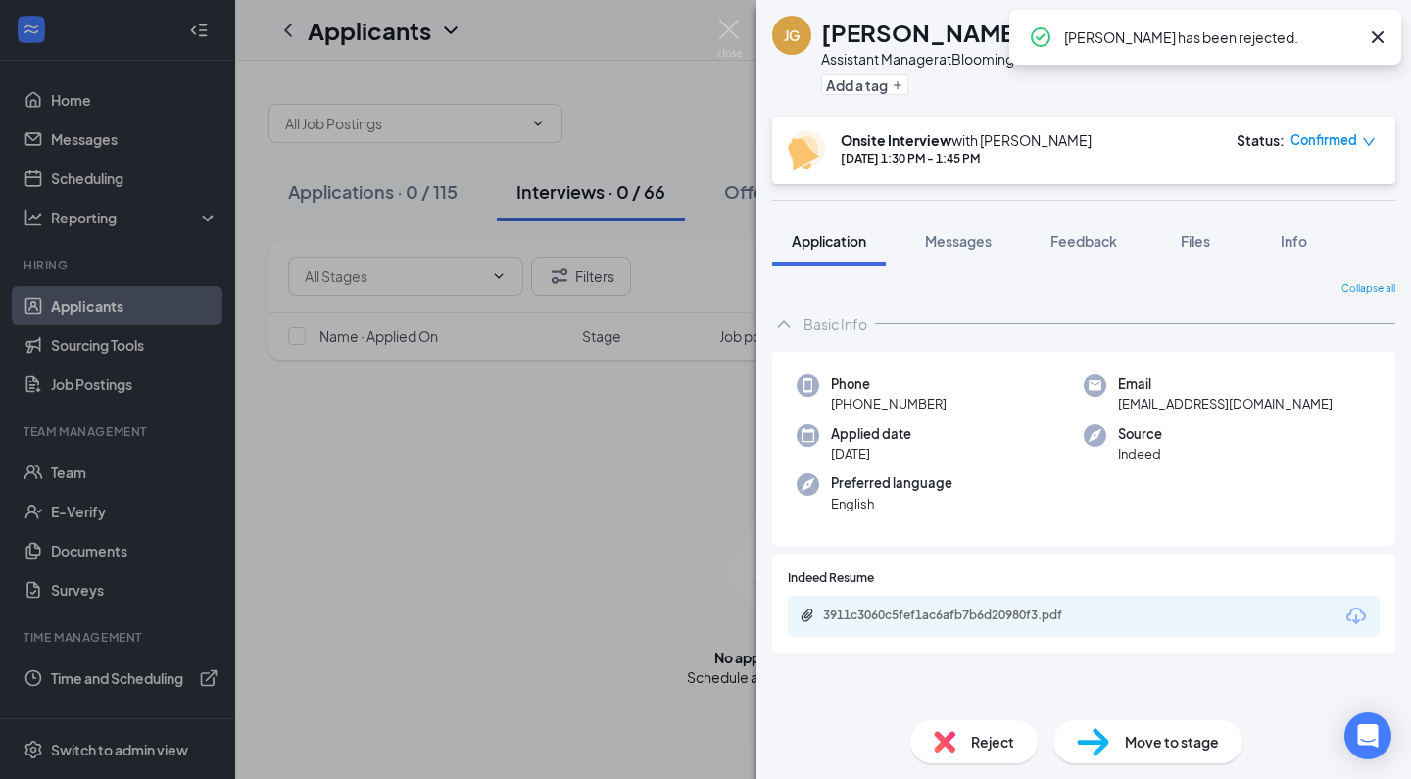
click at [1373, 43] on icon "Cross" at bounding box center [1378, 37] width 12 height 12
click at [572, 522] on div "[PERSON_NAME] Assistant Manager at [GEOGRAPHIC_DATA] 10 Add a tag Onsite Interv…" at bounding box center [705, 389] width 1411 height 779
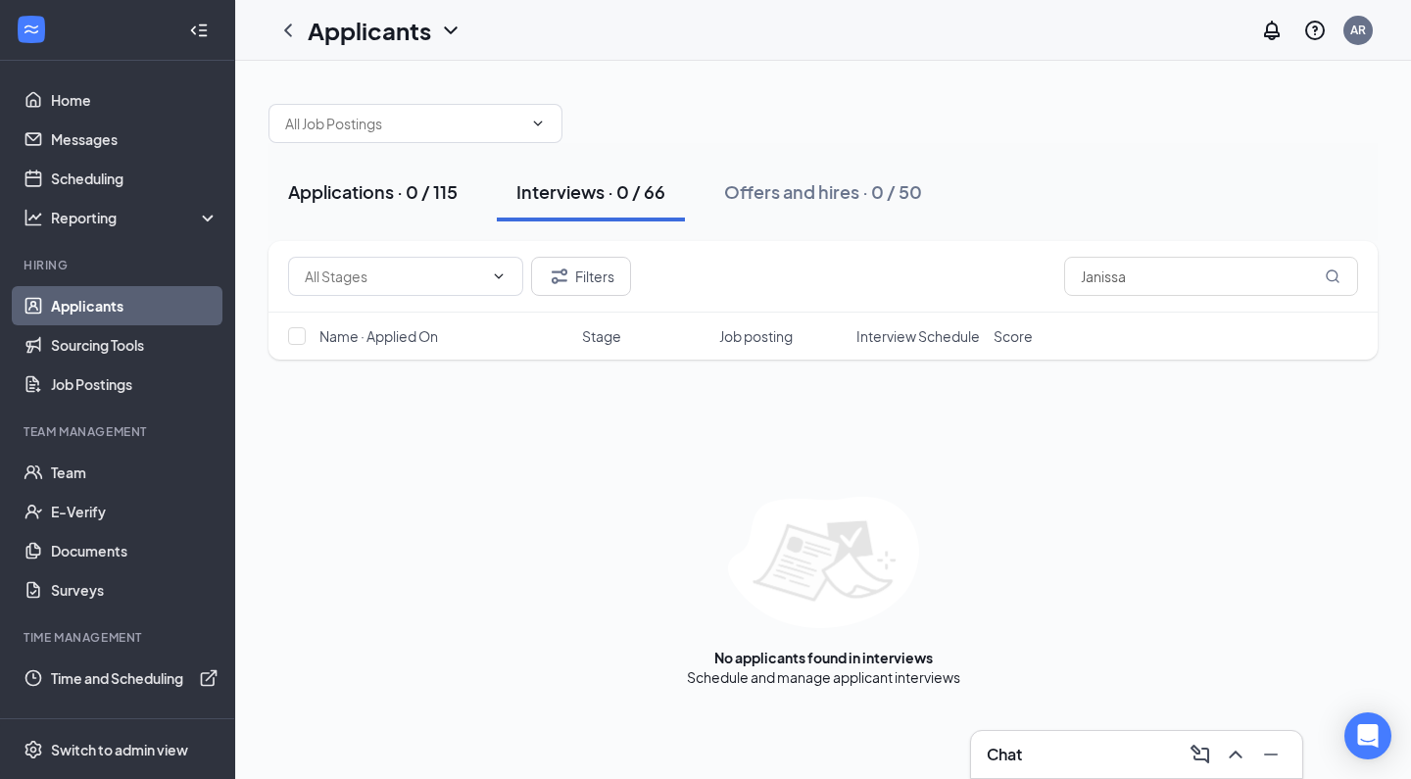
click at [415, 200] on div "Applications · 0 / 115" at bounding box center [373, 191] width 170 height 24
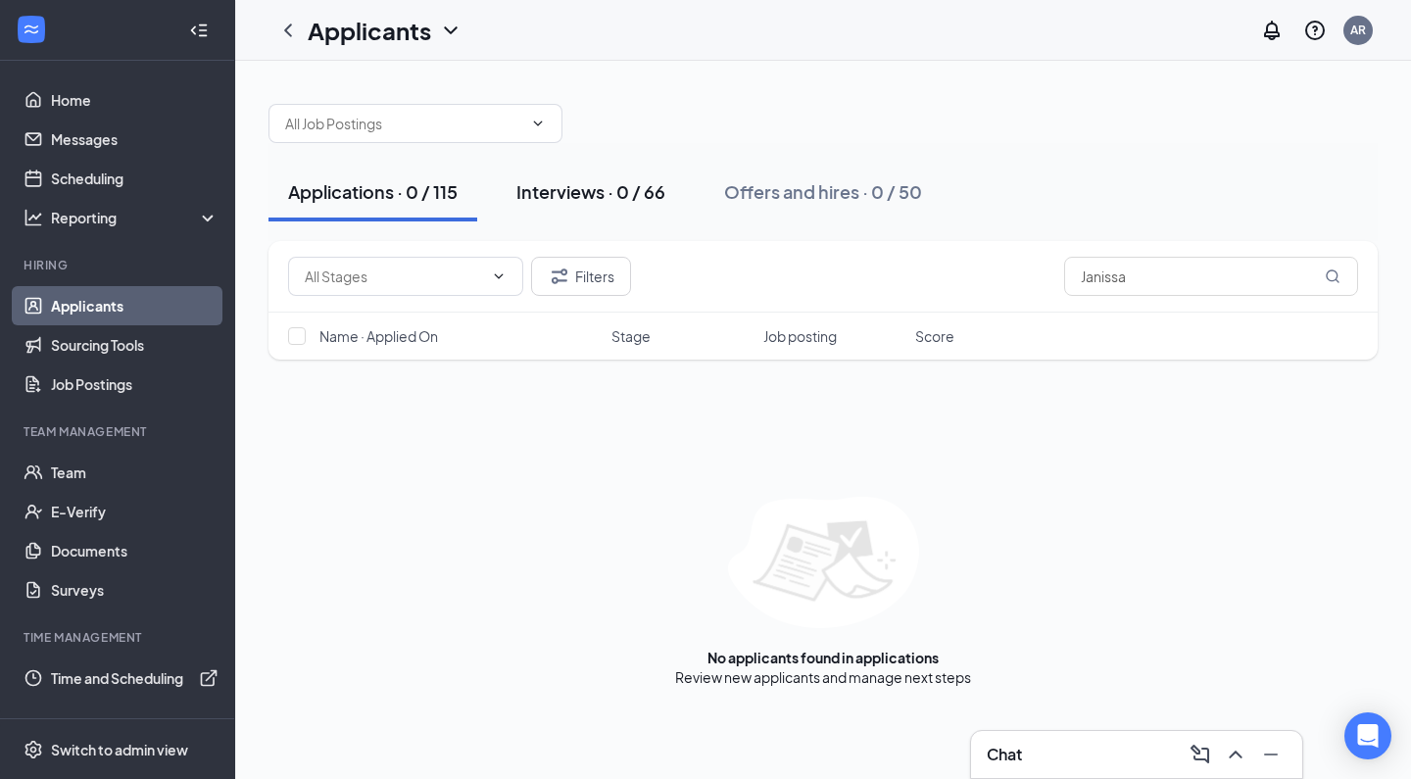
click at [622, 183] on div "Interviews · 0 / 66" at bounding box center [590, 191] width 149 height 24
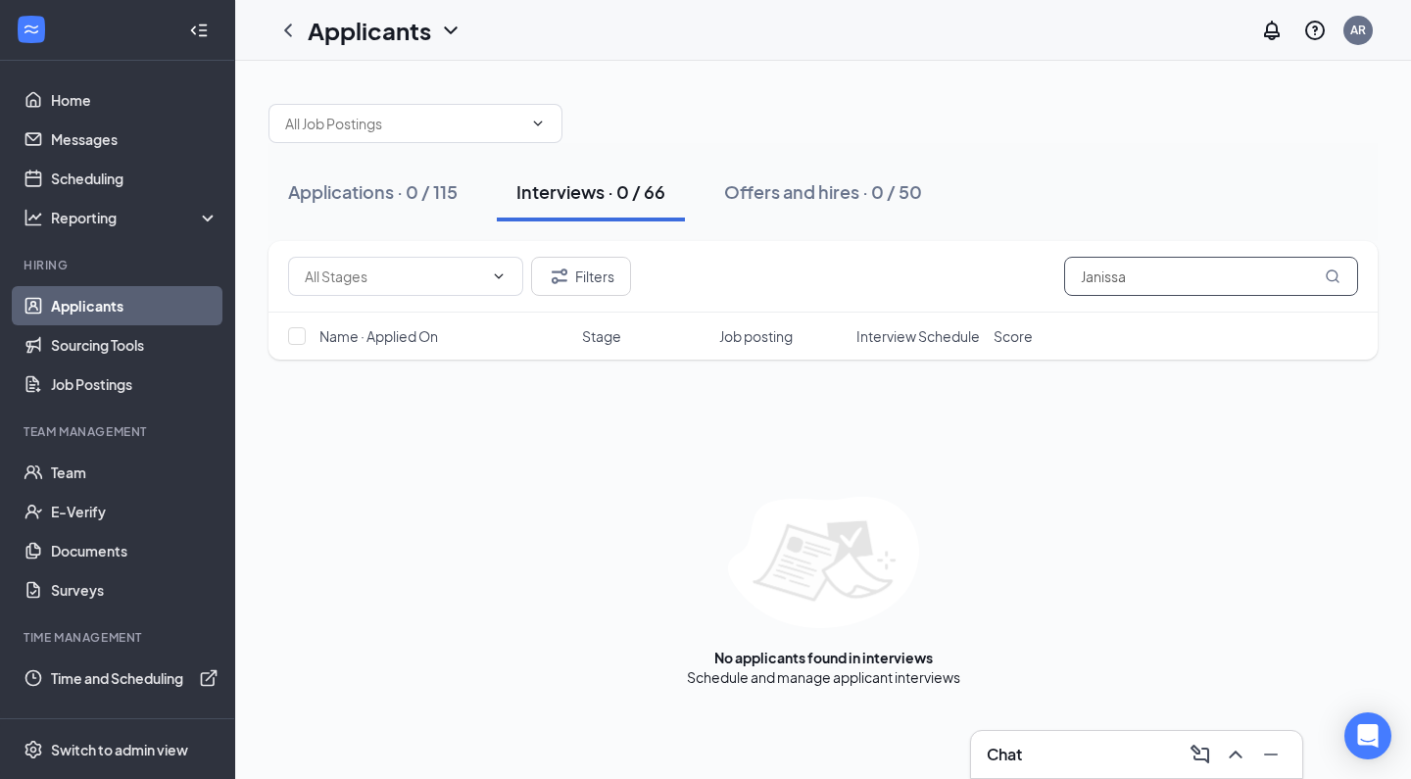
drag, startPoint x: 1145, startPoint y: 277, endPoint x: 806, endPoint y: 276, distance: 339.0
click at [806, 276] on div "Filters Janissa" at bounding box center [823, 276] width 1070 height 39
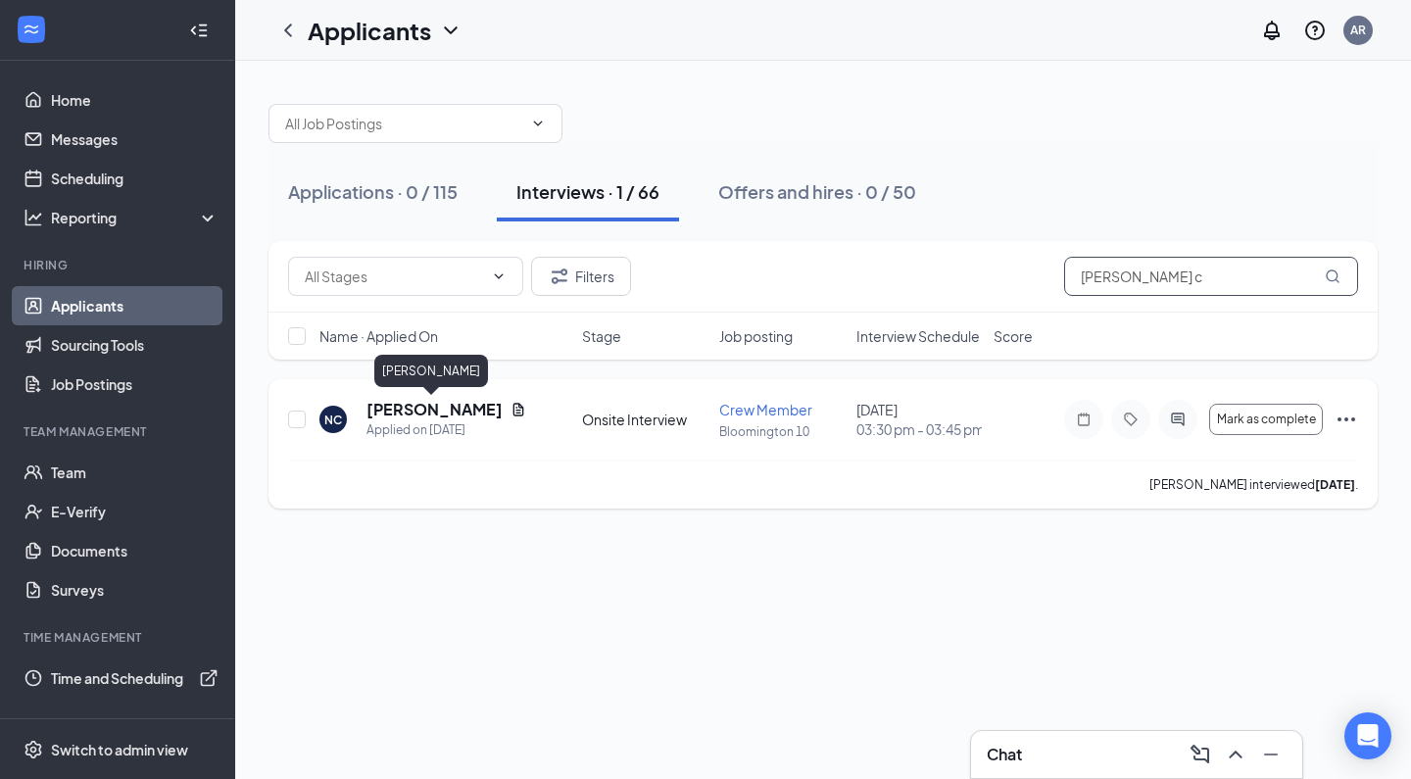
type input "[PERSON_NAME] c"
click at [456, 412] on h5 "[PERSON_NAME]" at bounding box center [434, 410] width 136 height 22
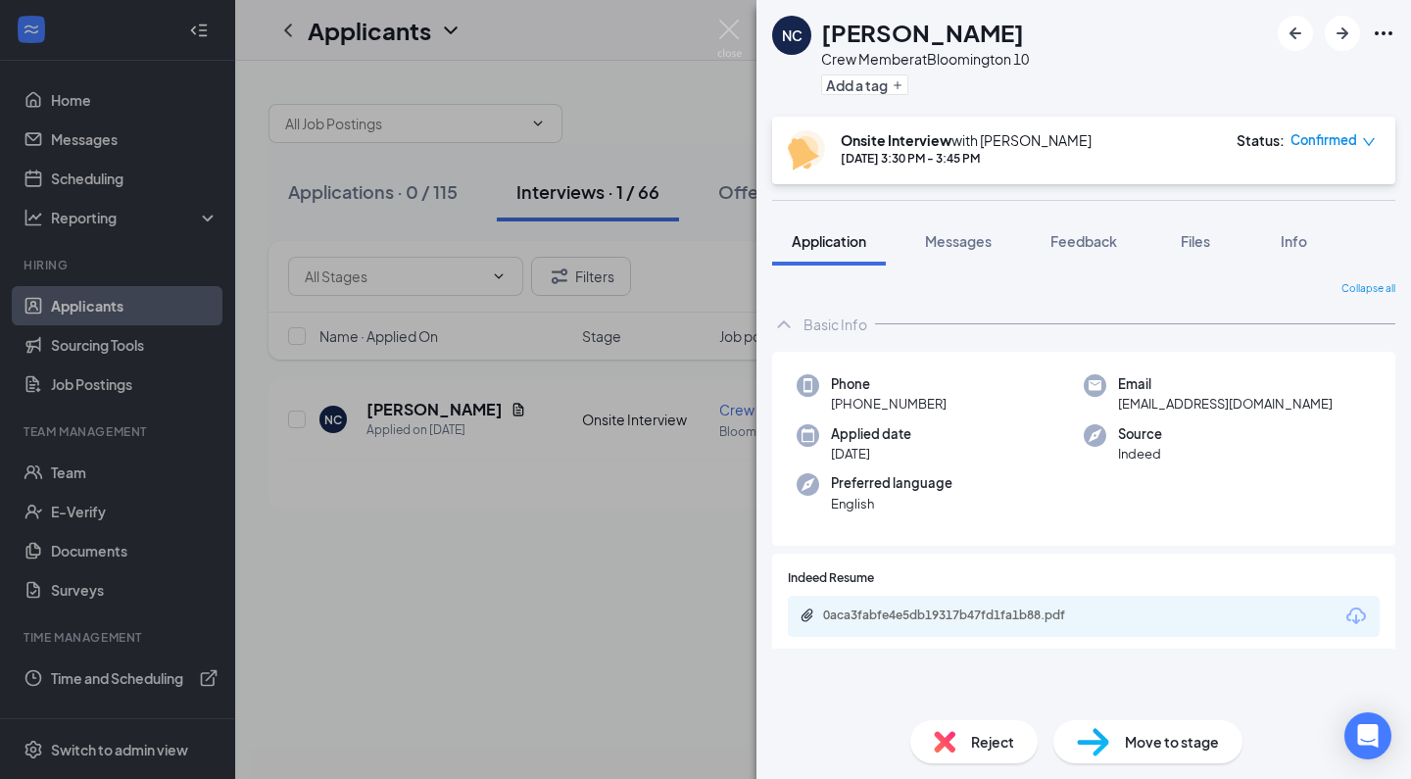
click at [989, 738] on span "Reject" at bounding box center [992, 742] width 43 height 22
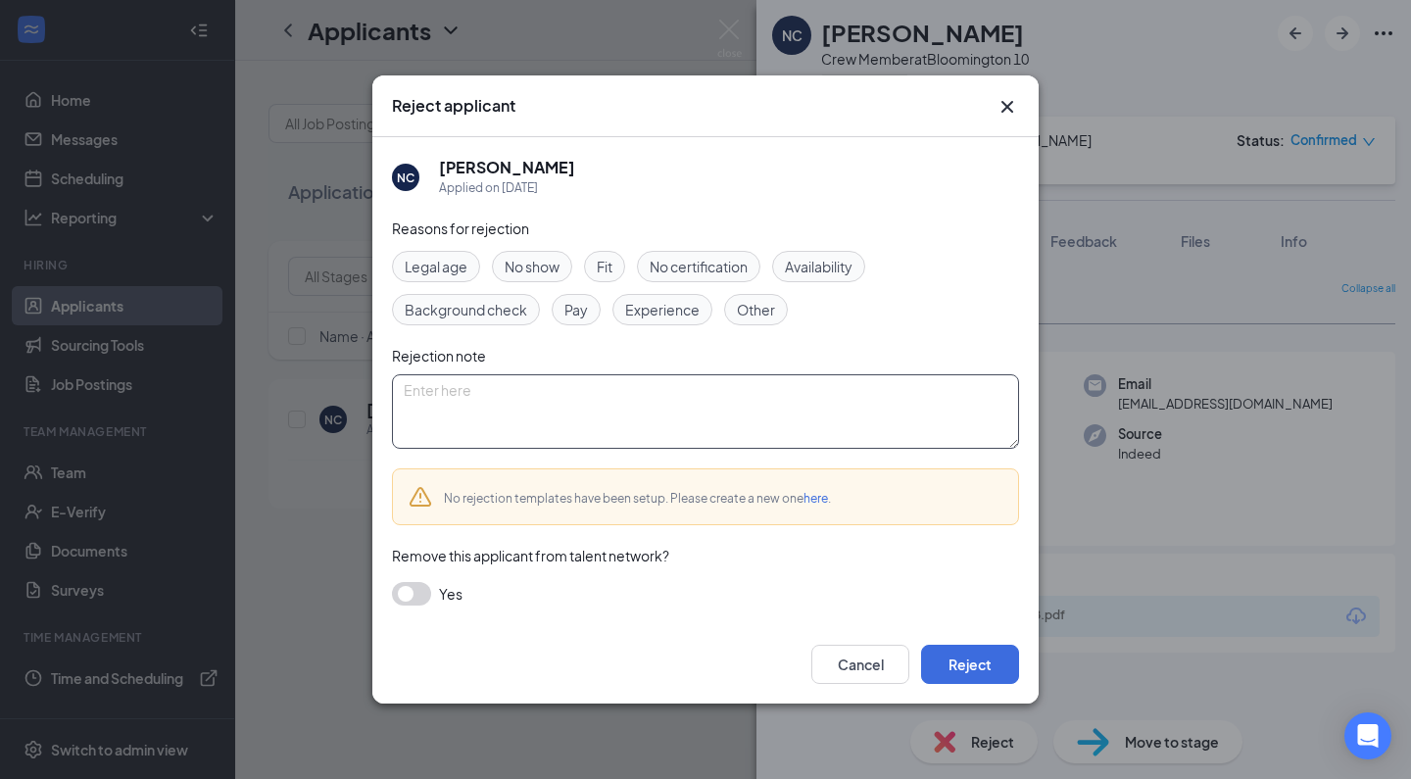
click at [580, 424] on textarea at bounding box center [705, 411] width 627 height 74
paste textarea "Thank you for applying for the Crew Member position at Golden Ticket Cinemas. W…"
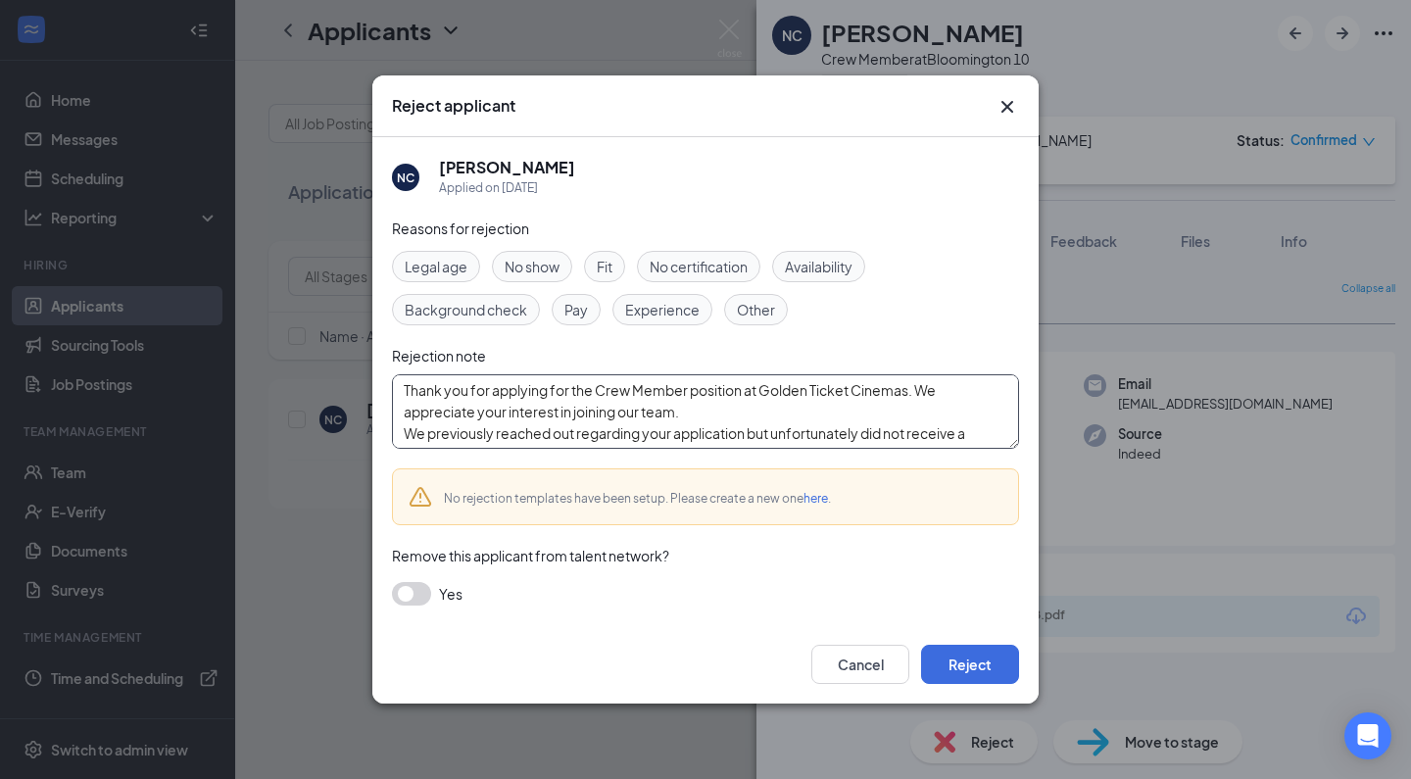
scroll to position [129, 0]
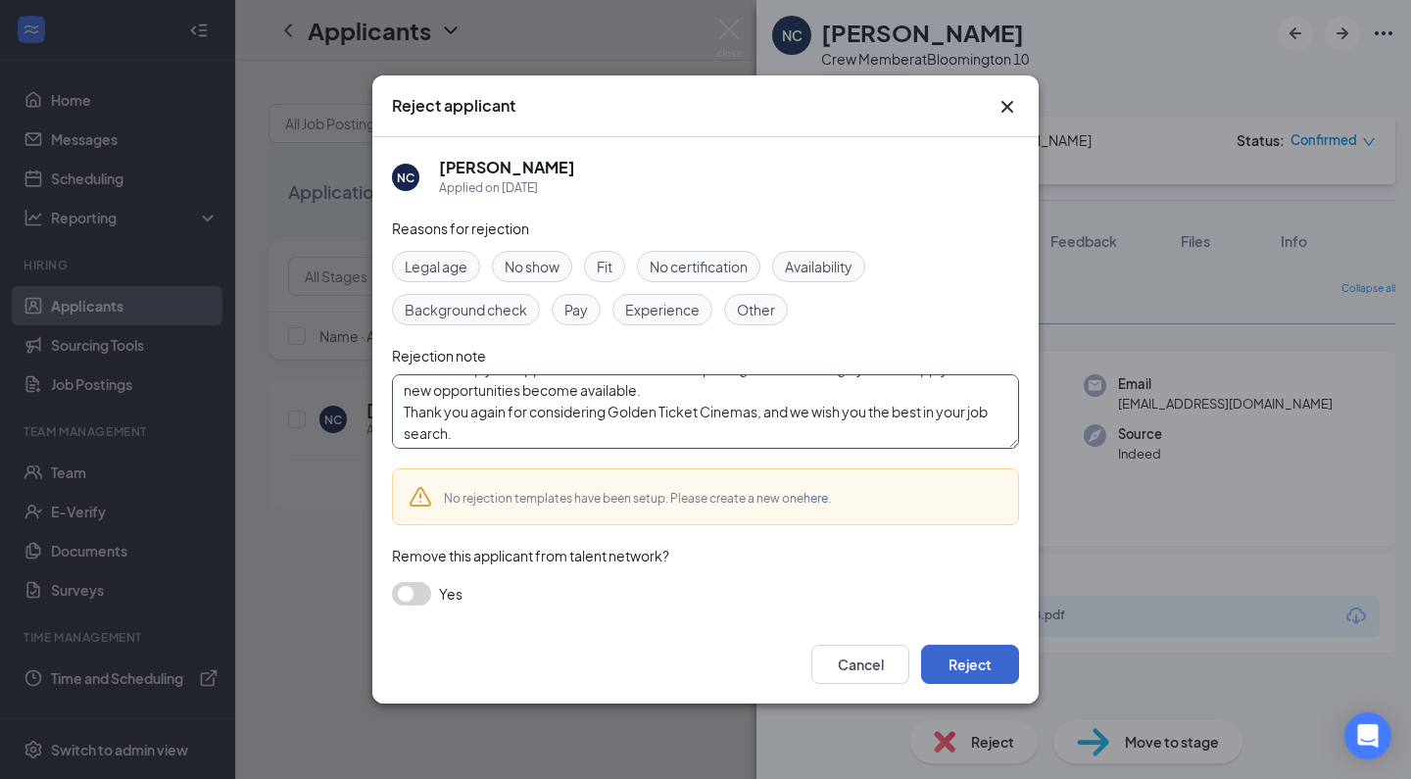
type textarea "Thank you for applying for the Crew Member position at Golden Ticket Cinemas. W…"
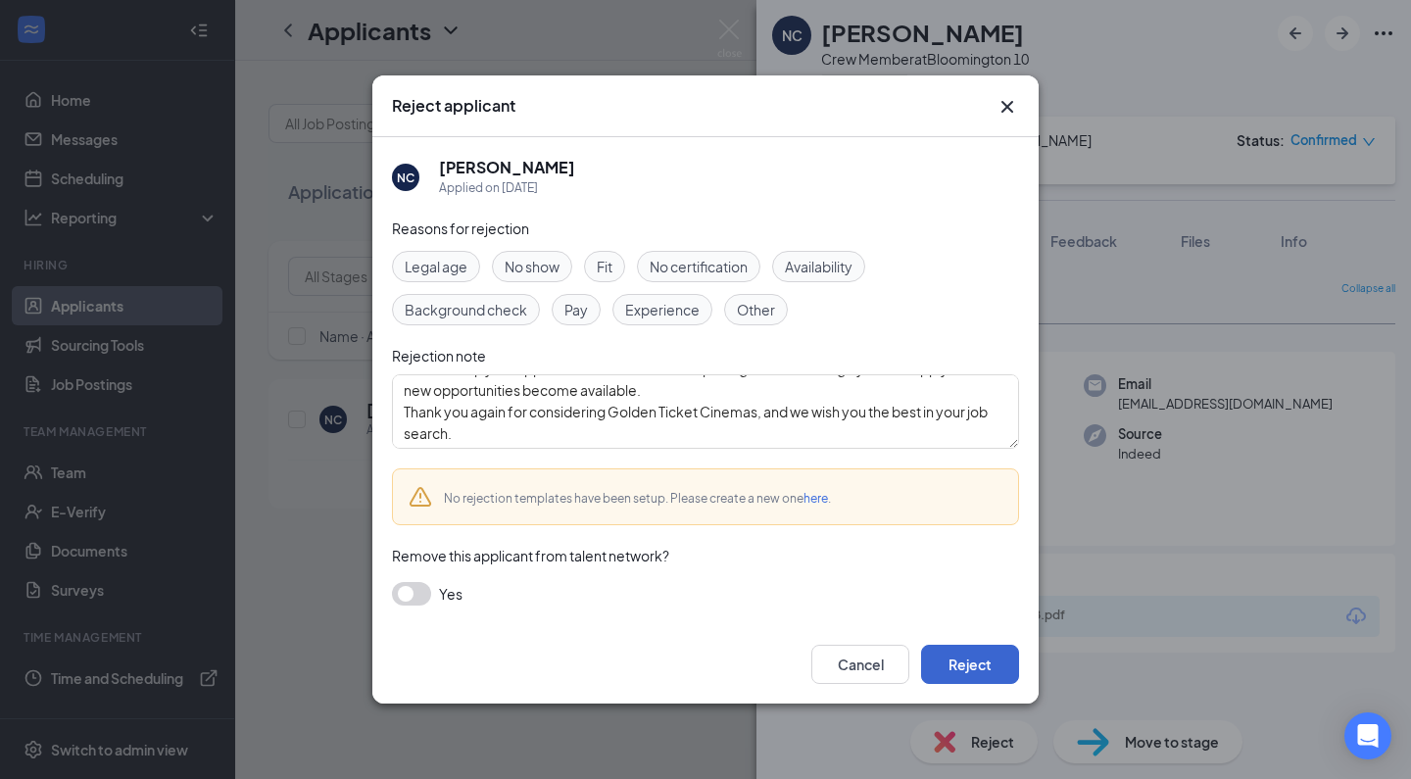
click at [942, 658] on button "Reject" at bounding box center [970, 664] width 98 height 39
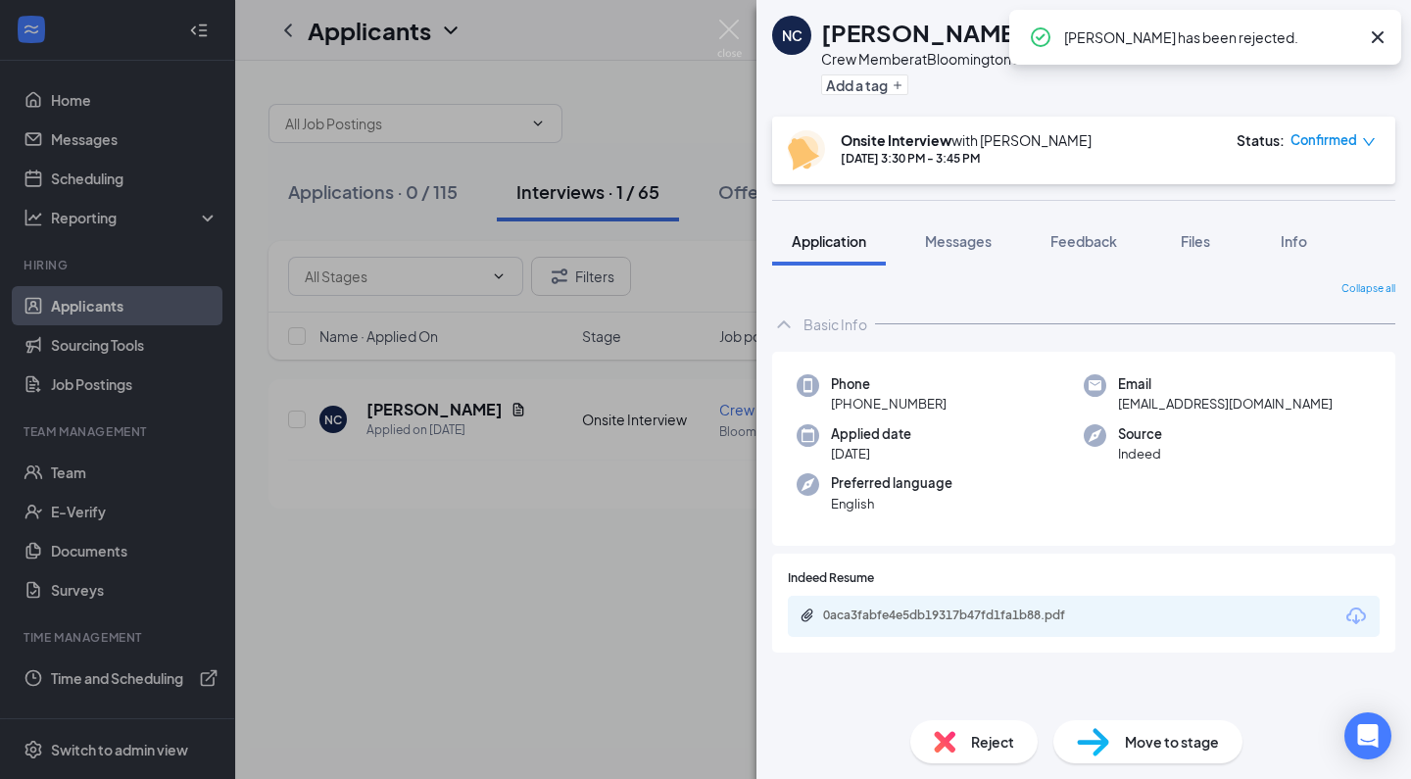
click at [540, 492] on div "NC [PERSON_NAME] Crew Member at [GEOGRAPHIC_DATA] 10 Add a tag Onsite Interview…" at bounding box center [705, 389] width 1411 height 779
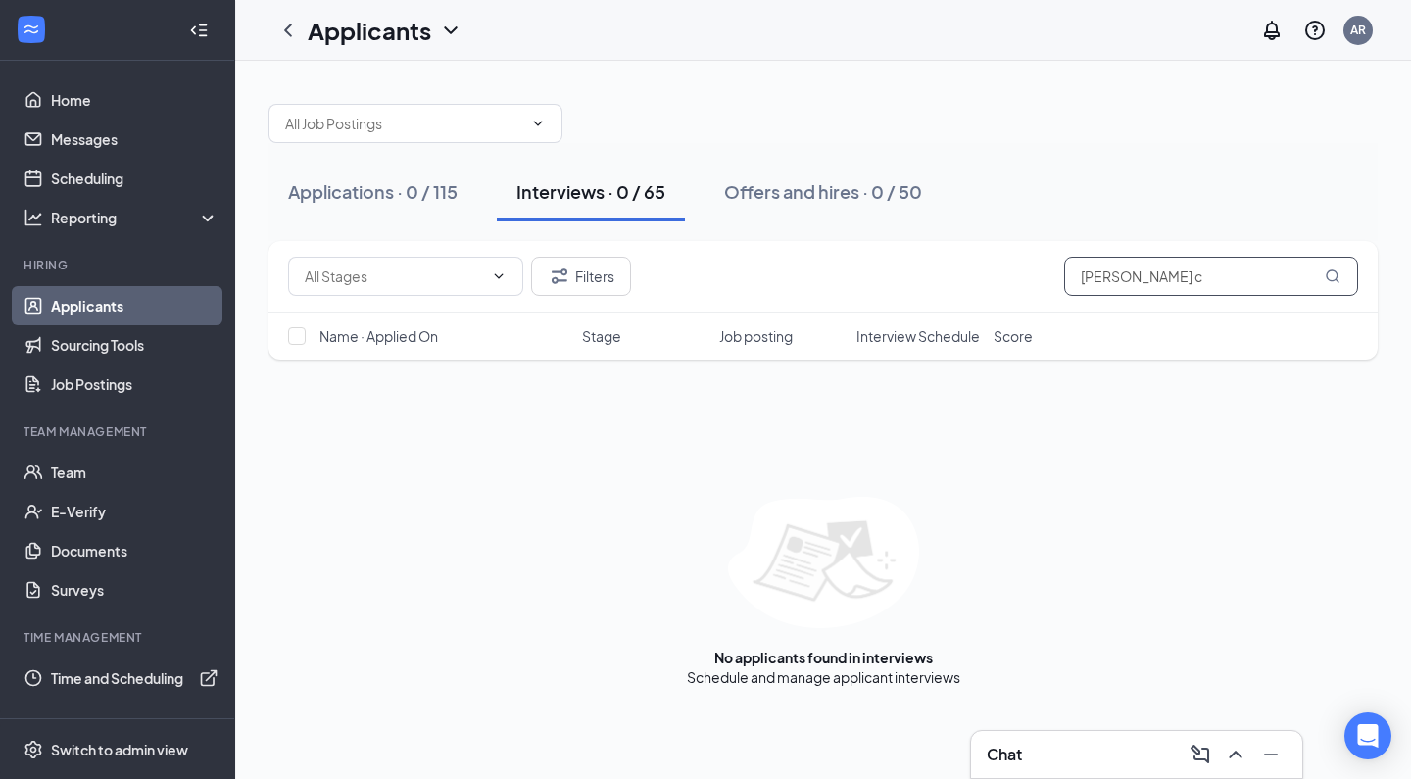
drag, startPoint x: 1147, startPoint y: 269, endPoint x: 1001, endPoint y: 244, distance: 148.2
click at [1001, 244] on div "Filters [PERSON_NAME] c" at bounding box center [822, 277] width 1109 height 72
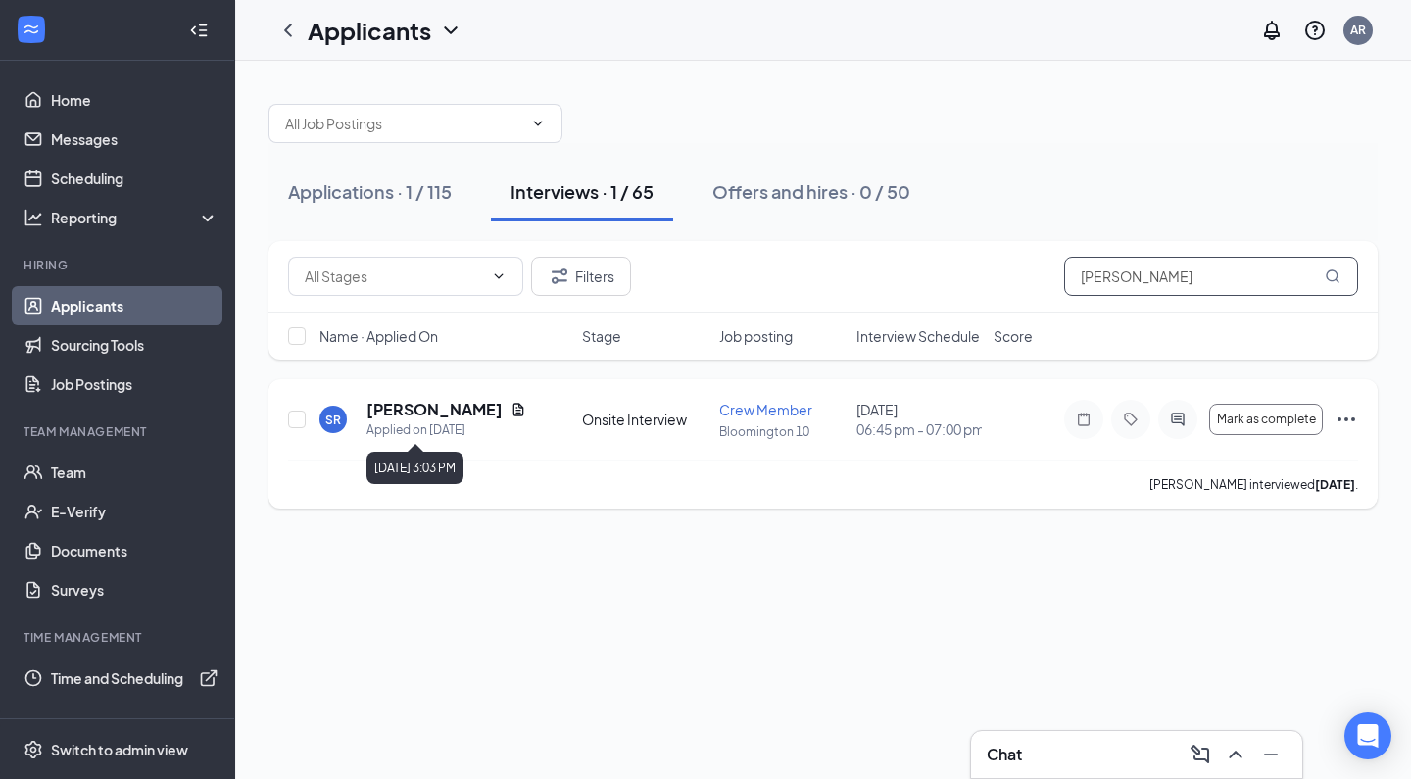
type input "[PERSON_NAME]"
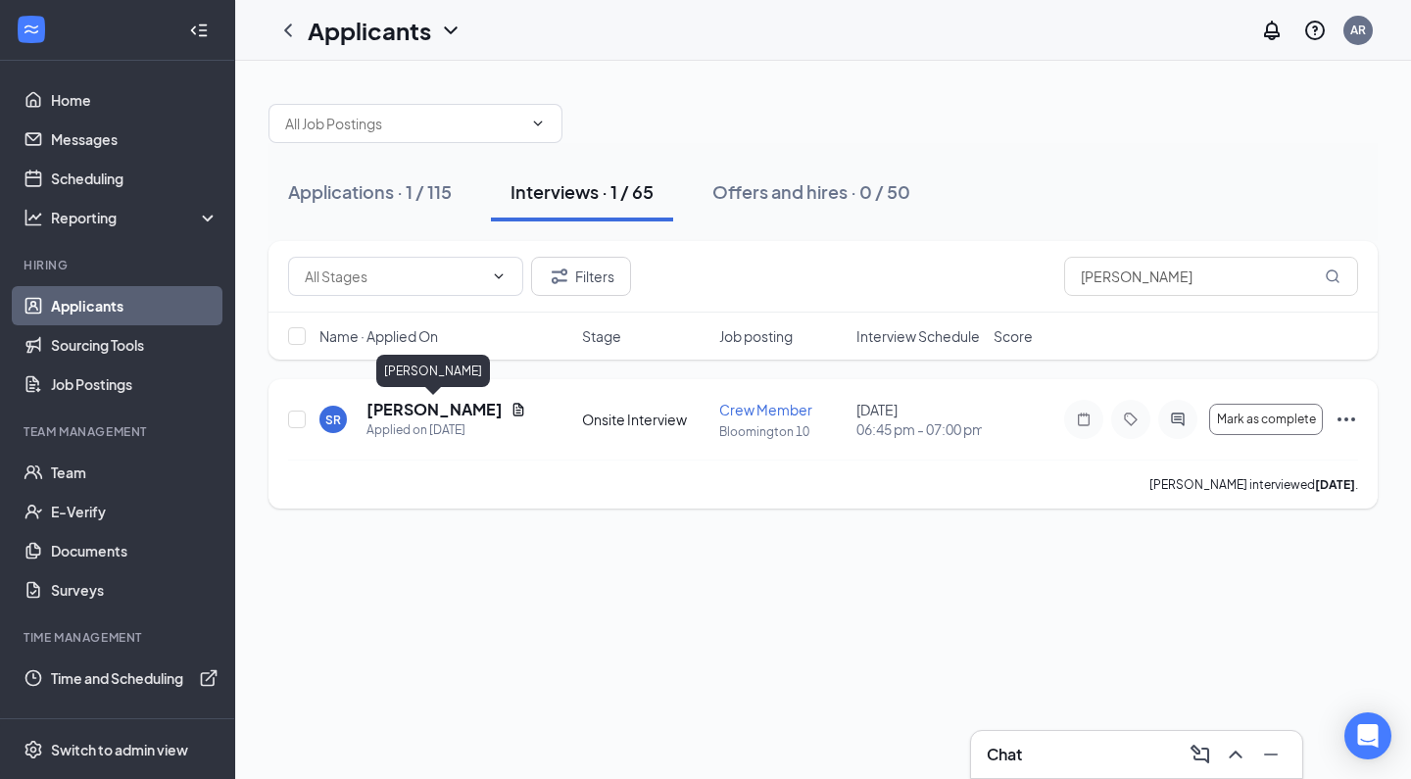
click at [451, 412] on h5 "[PERSON_NAME]" at bounding box center [434, 410] width 136 height 22
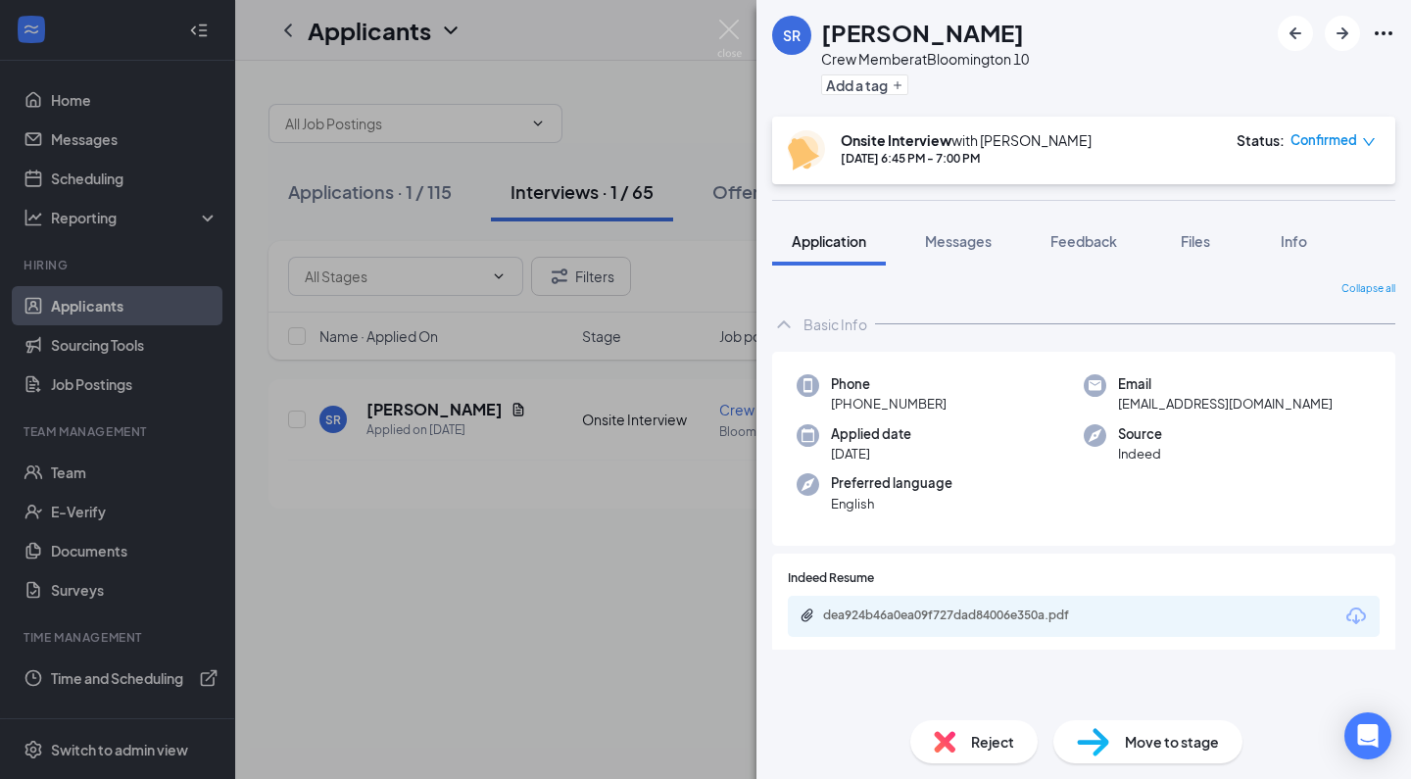
click at [957, 728] on div "Reject" at bounding box center [973, 741] width 127 height 43
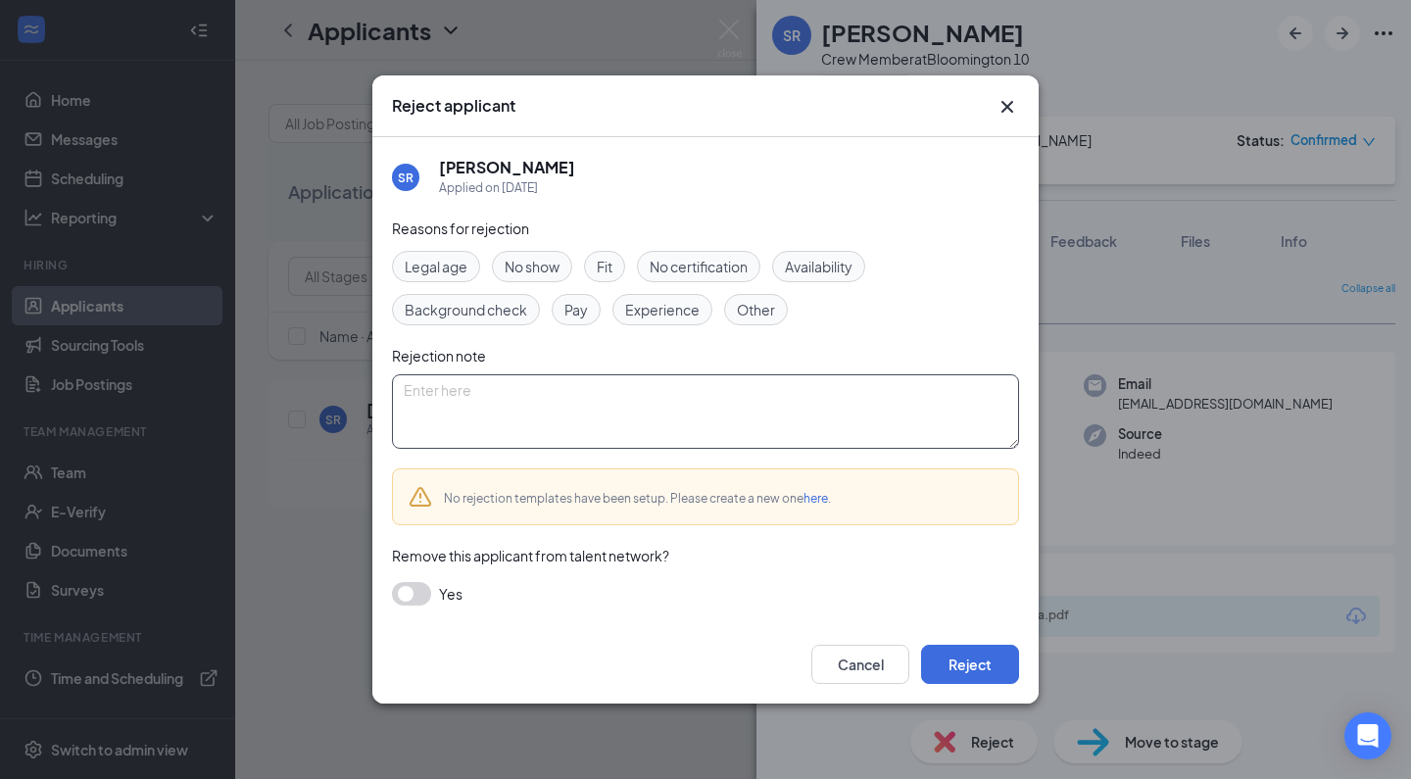
click at [649, 445] on textarea at bounding box center [705, 411] width 627 height 74
paste textarea "Thank you for applying for the Crew Member position at Golden Ticket Cinemas. W…"
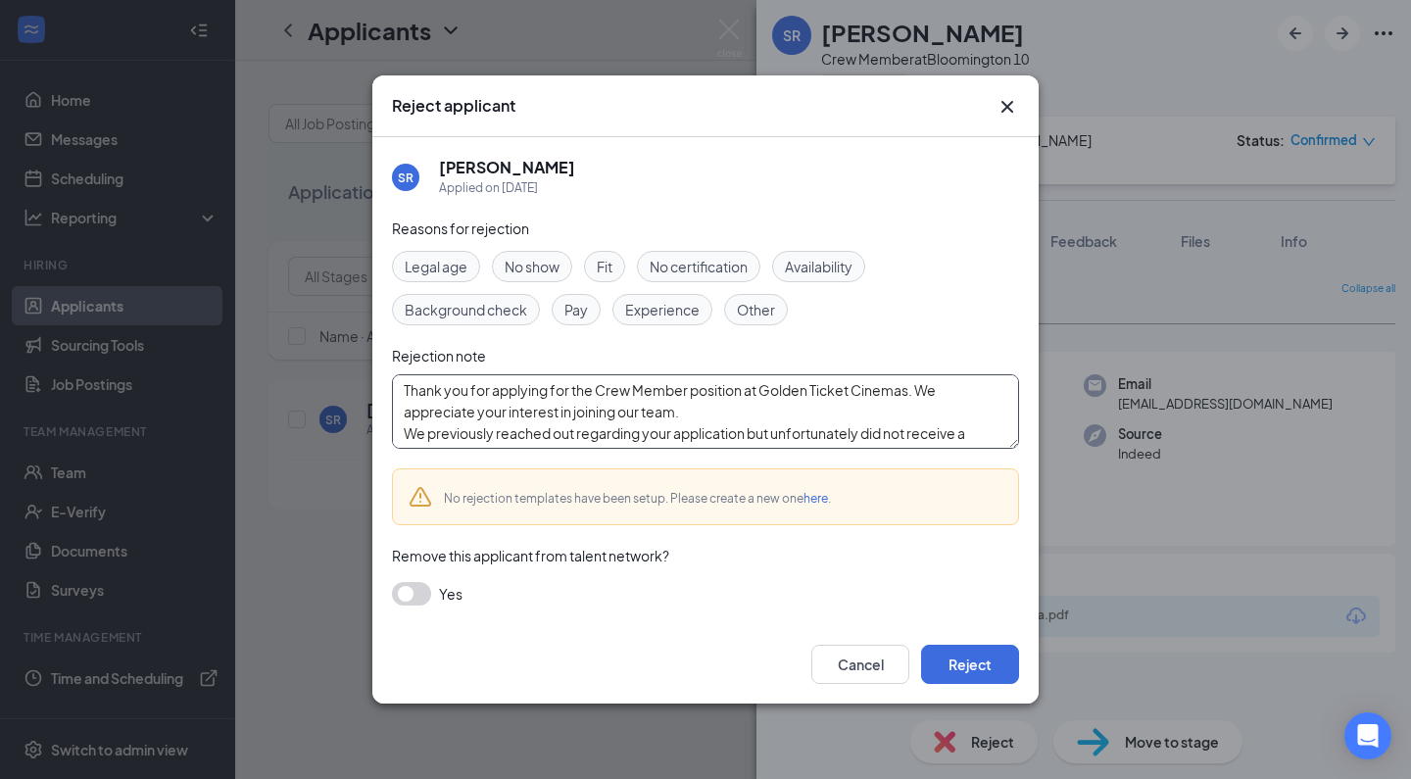
scroll to position [129, 0]
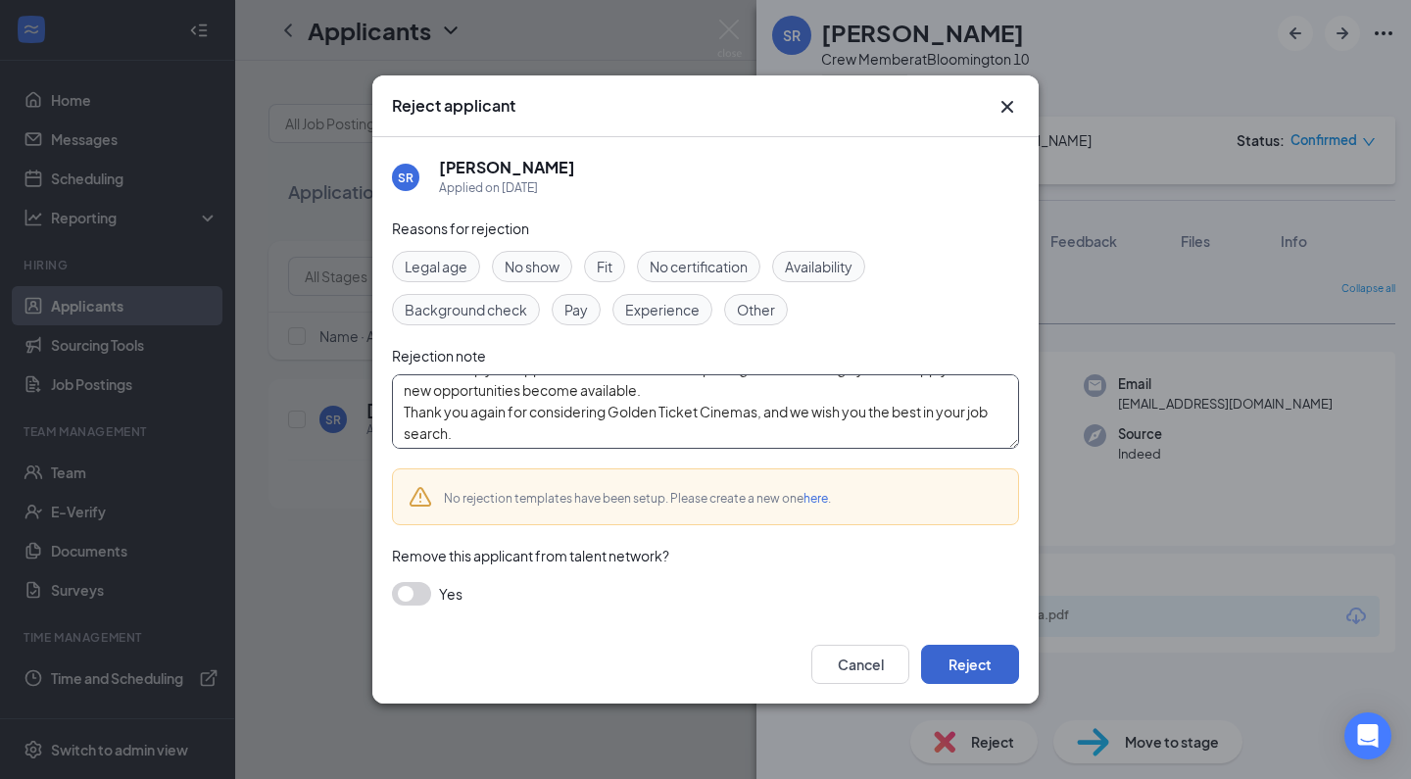
type textarea "Thank you for applying for the Crew Member position at Golden Ticket Cinemas. W…"
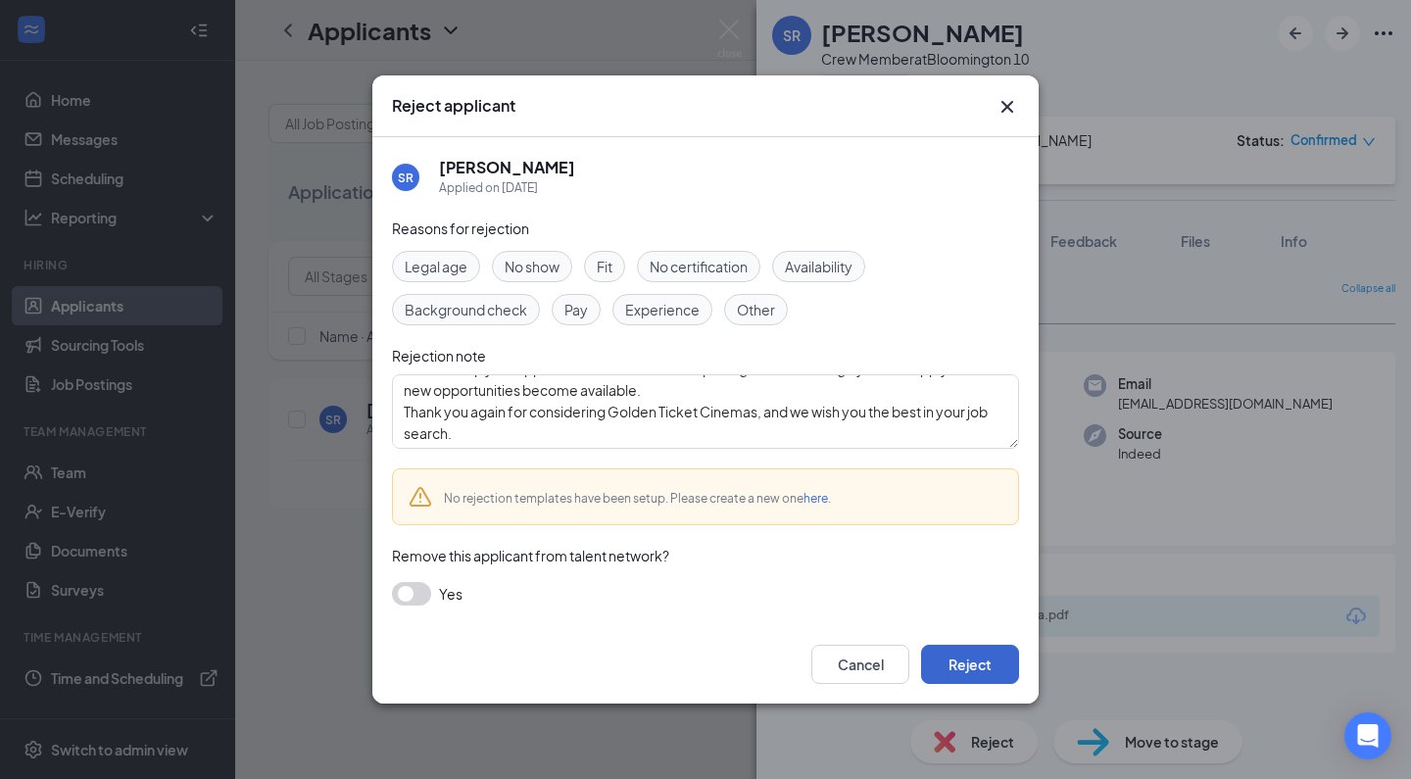
click at [969, 674] on button "Reject" at bounding box center [970, 664] width 98 height 39
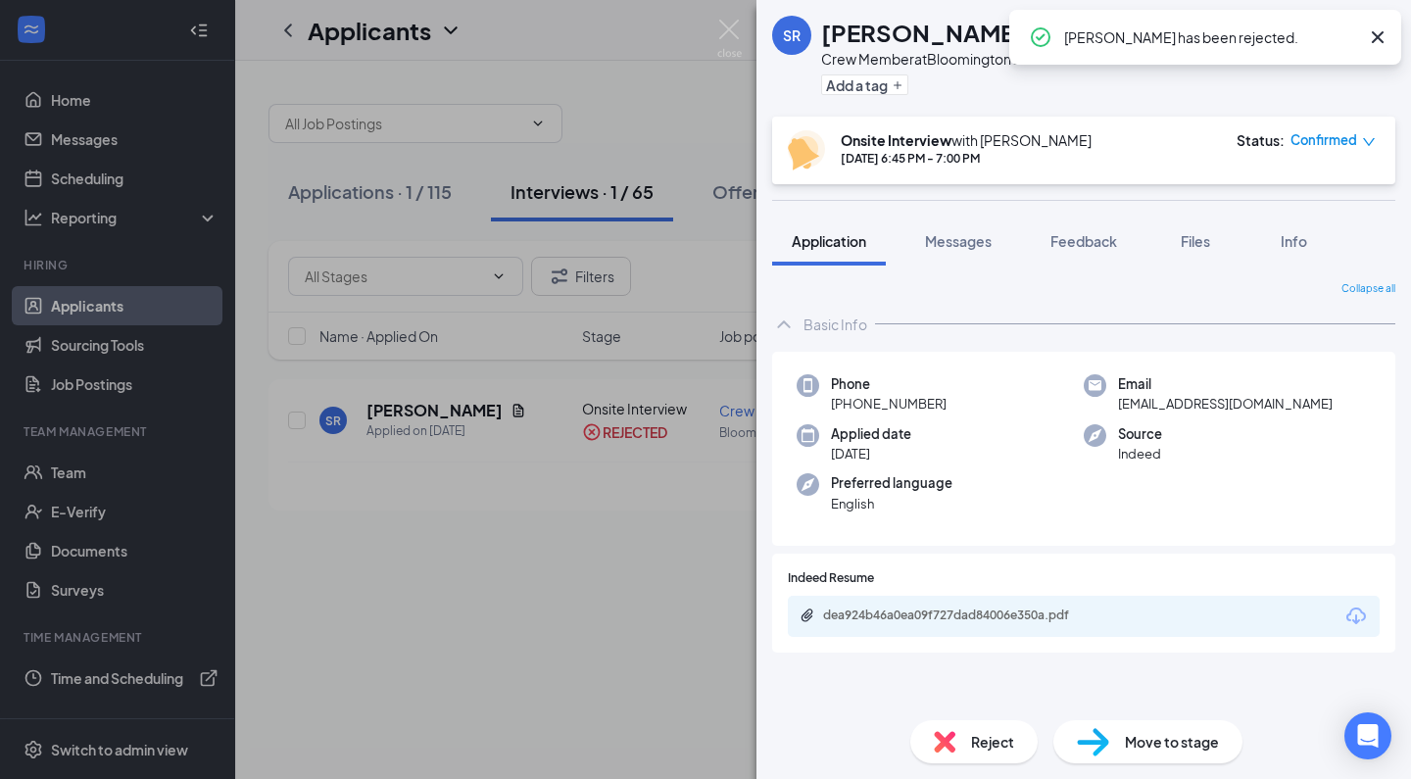
click at [520, 562] on div "SR [PERSON_NAME] Crew Member at [GEOGRAPHIC_DATA] 10 Add a tag Onsite Interview…" at bounding box center [705, 389] width 1411 height 779
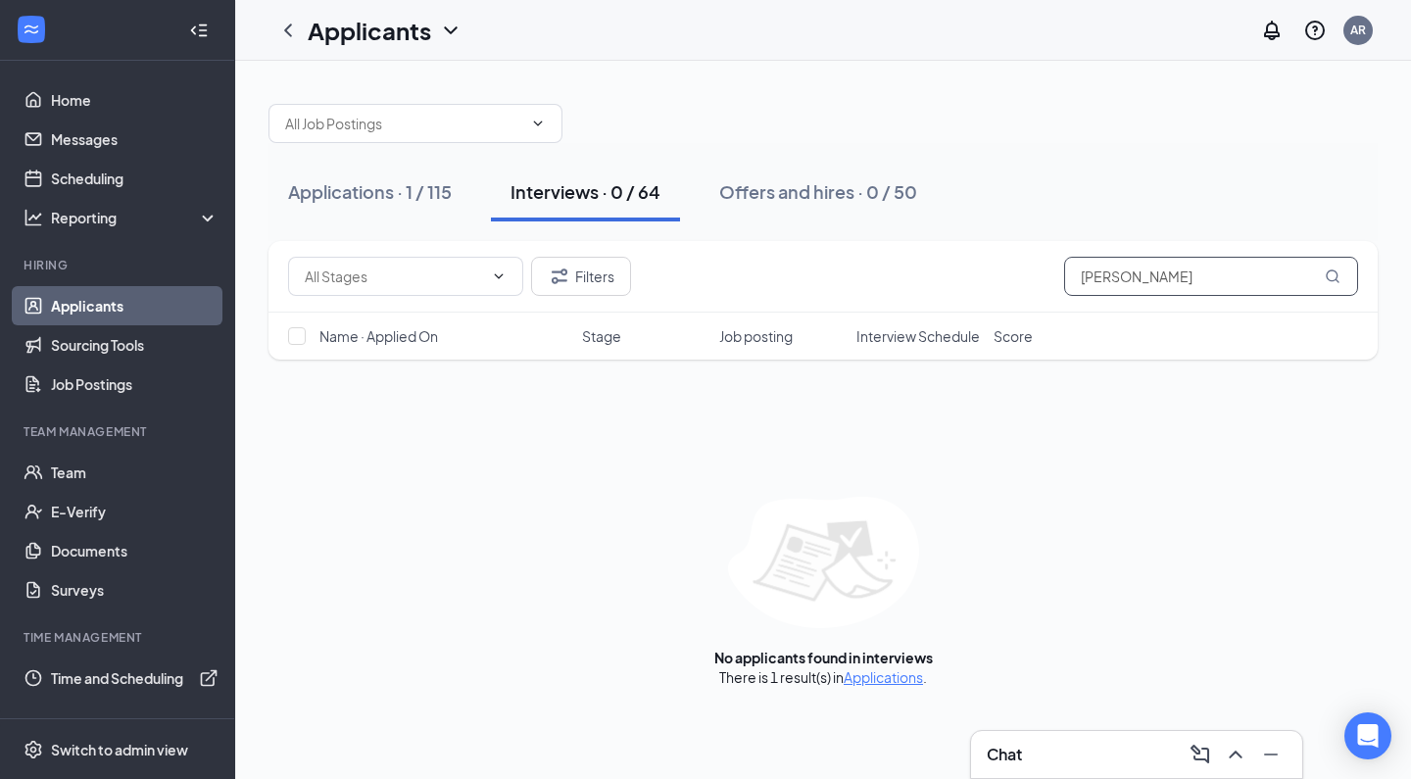
drag, startPoint x: 1148, startPoint y: 265, endPoint x: 1053, endPoint y: 262, distance: 95.1
click at [1053, 262] on div "Filters [PERSON_NAME]" at bounding box center [823, 276] width 1070 height 39
drag, startPoint x: 1171, startPoint y: 288, endPoint x: 1073, endPoint y: 263, distance: 101.2
click at [1073, 263] on input "[PERSON_NAME]" at bounding box center [1211, 276] width 294 height 39
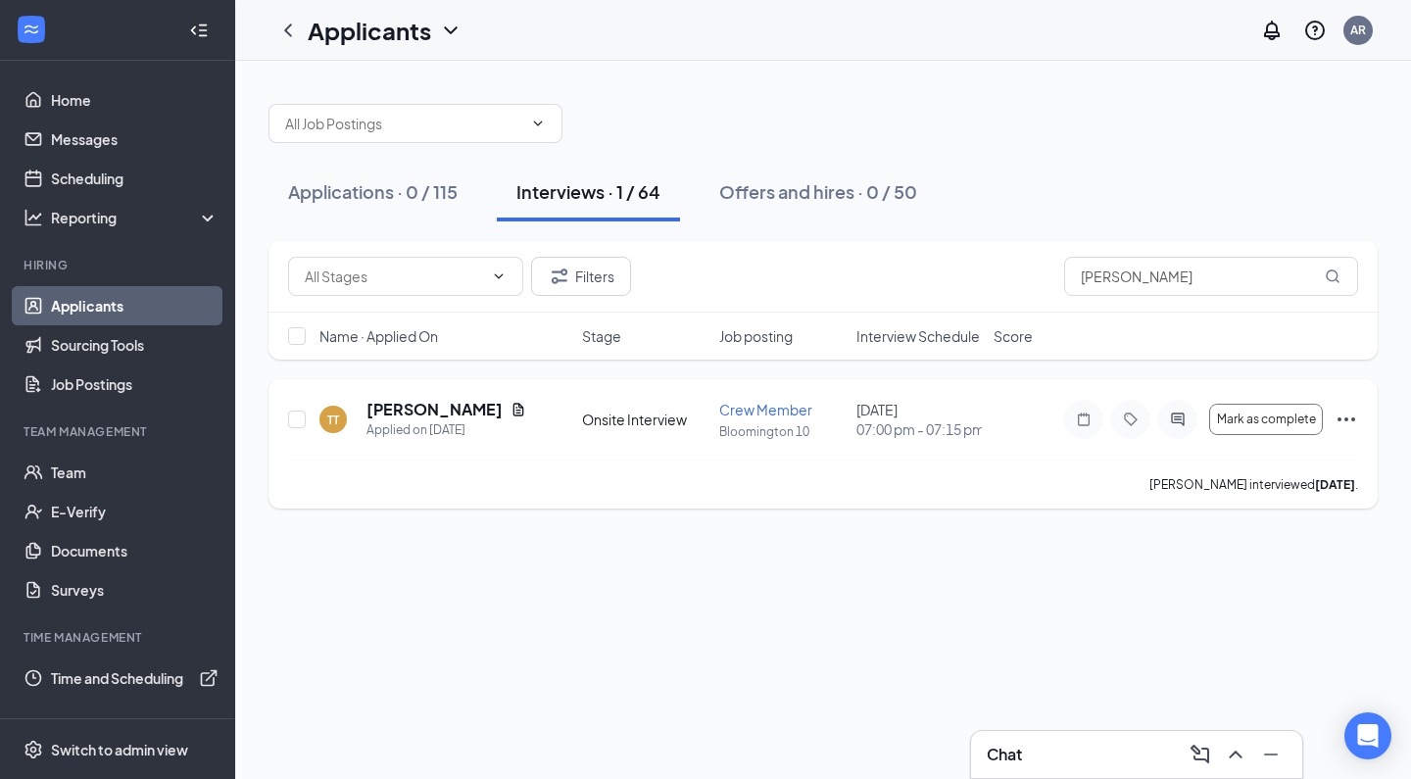
drag, startPoint x: 1073, startPoint y: 263, endPoint x: 444, endPoint y: 411, distance: 646.2
click at [444, 411] on h5 "[PERSON_NAME]" at bounding box center [434, 410] width 136 height 22
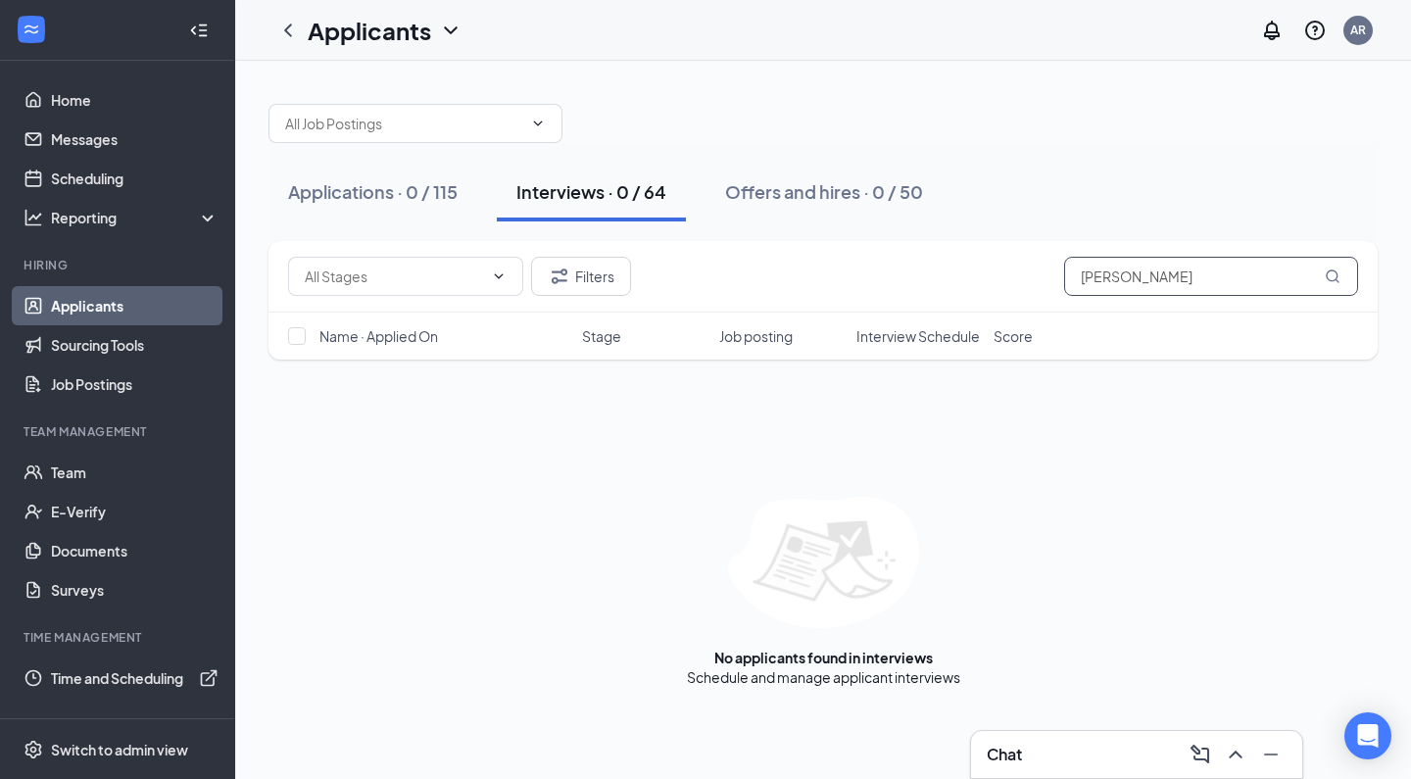
click at [1172, 282] on input "[PERSON_NAME]" at bounding box center [1211, 276] width 294 height 39
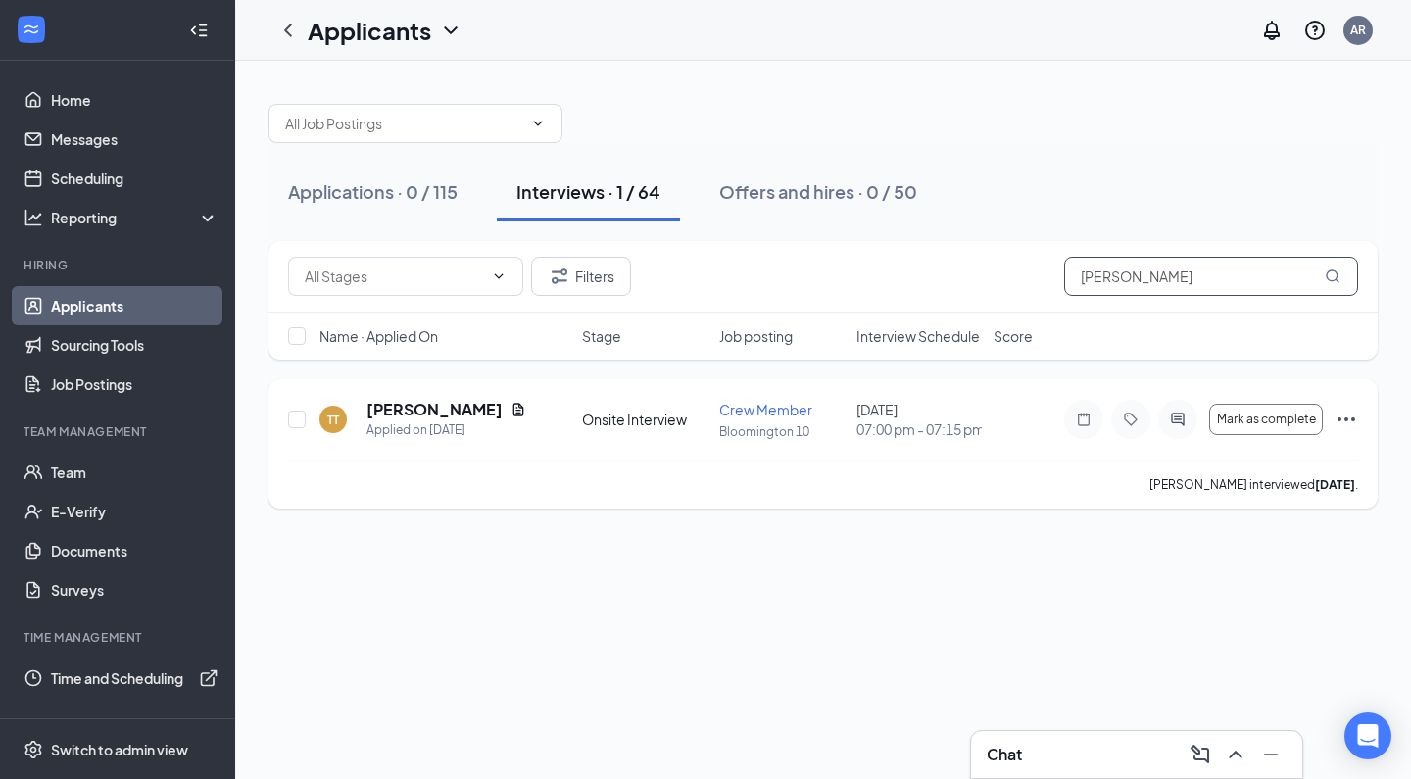
type input "[PERSON_NAME]"
click at [432, 404] on h5 "[PERSON_NAME]" at bounding box center [434, 410] width 136 height 22
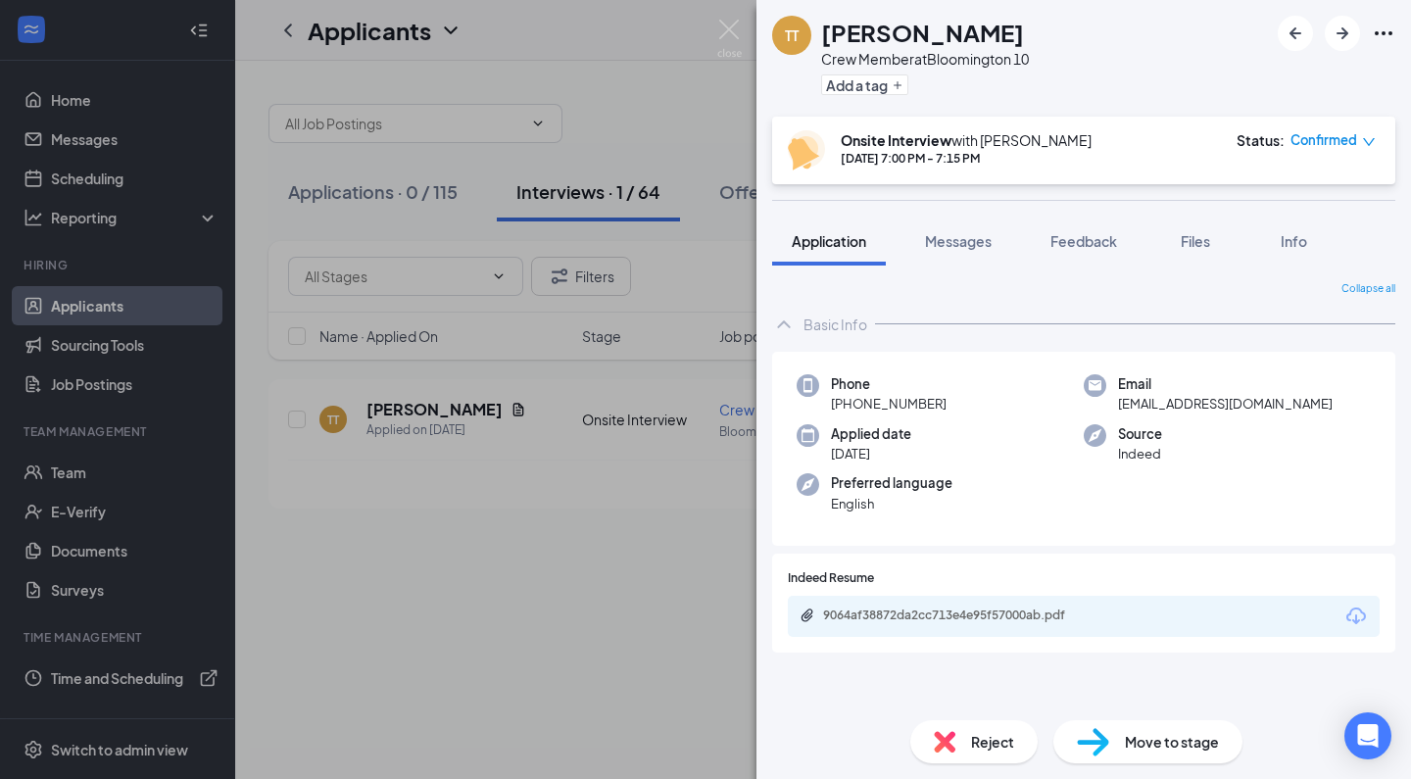
click at [968, 720] on div "Reject" at bounding box center [973, 741] width 127 height 43
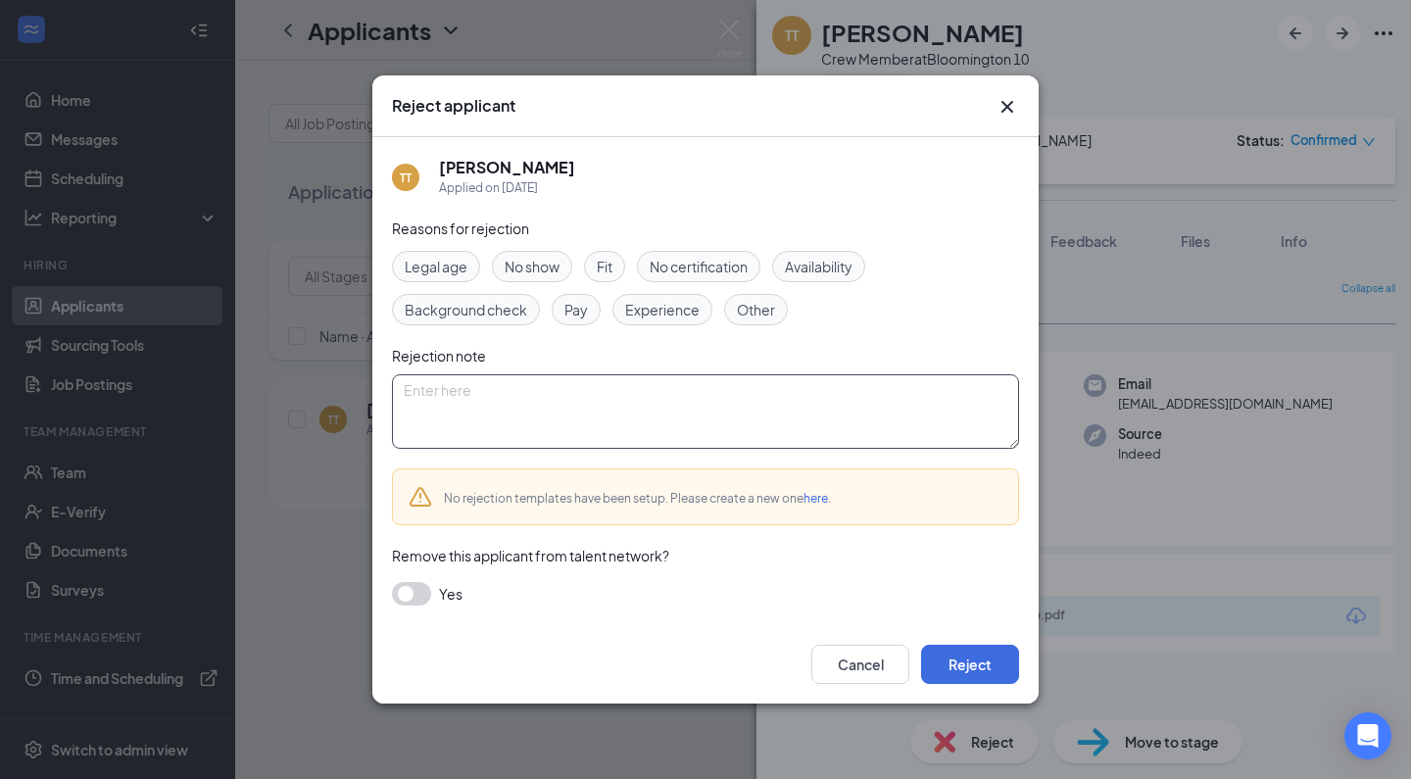
click at [630, 442] on textarea at bounding box center [705, 411] width 627 height 74
paste textarea "Thank you for applying for the Crew Member position at Golden Ticket Cinemas. W…"
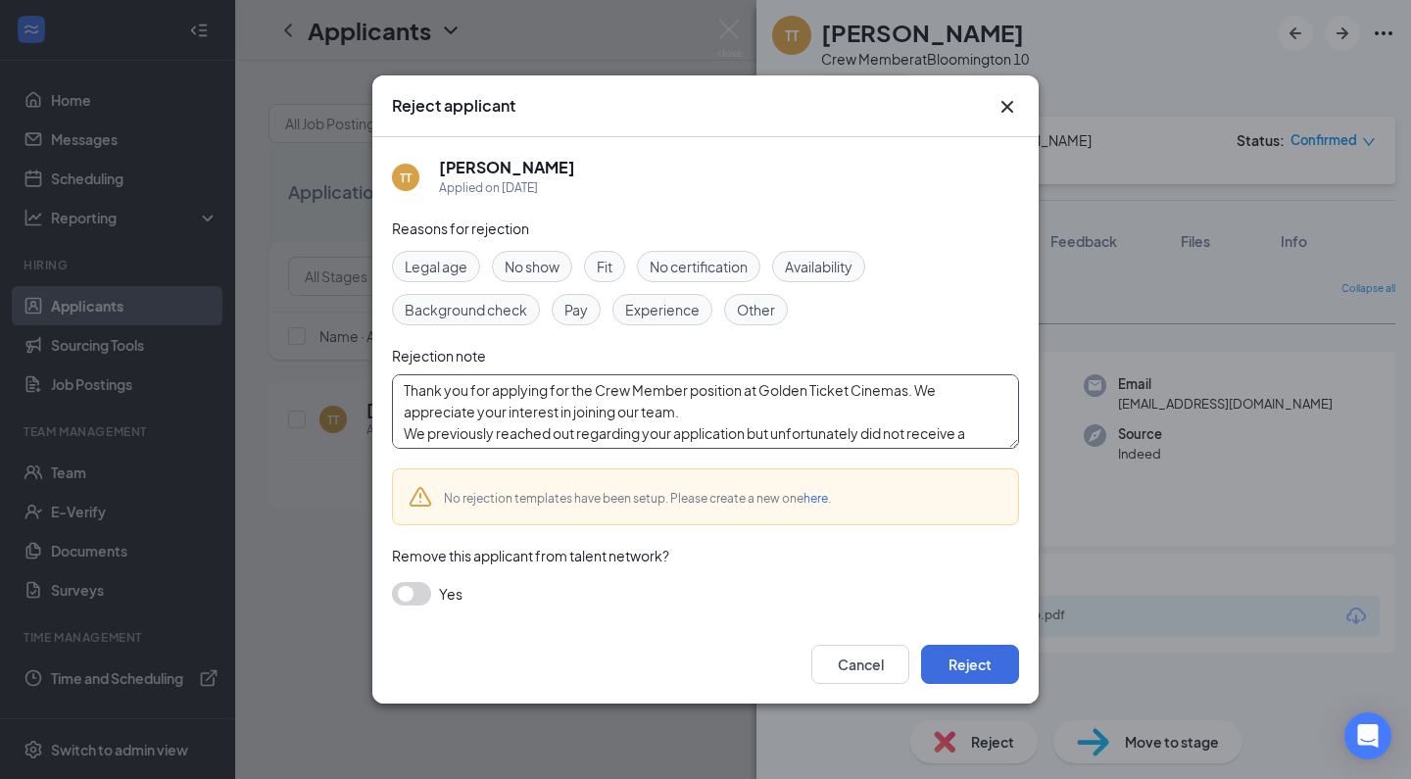
scroll to position [129, 0]
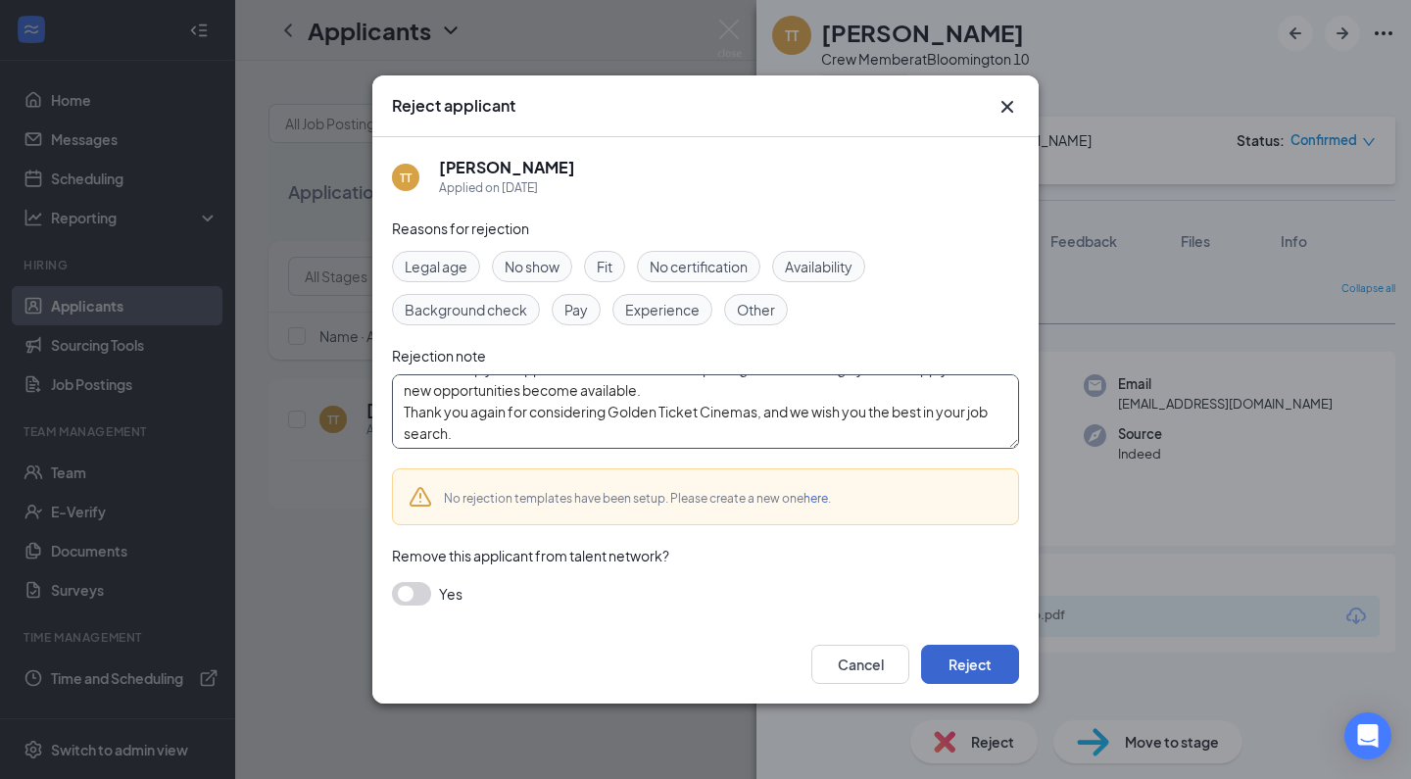
type textarea "Thank you for applying for the Crew Member position at Golden Ticket Cinemas. W…"
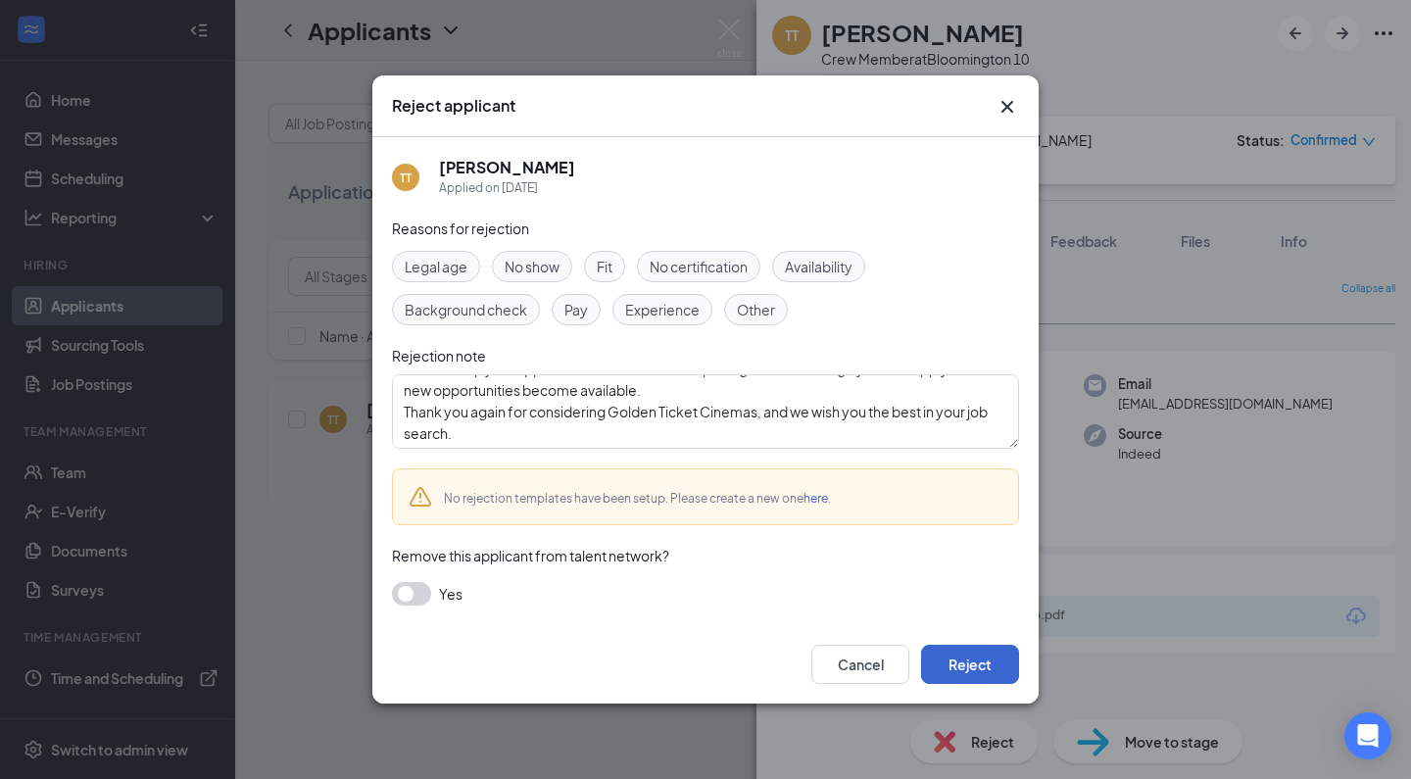
click at [994, 665] on button "Reject" at bounding box center [970, 664] width 98 height 39
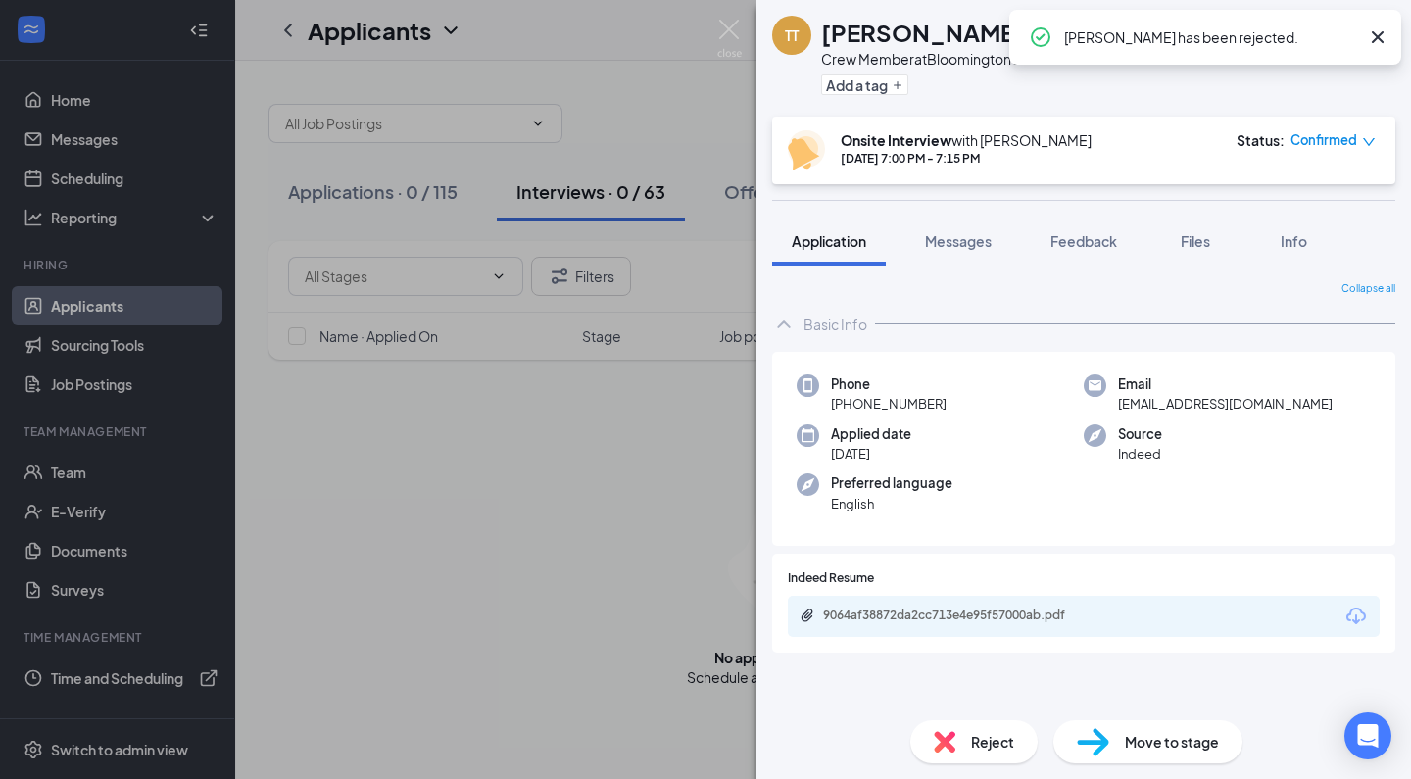
click at [384, 640] on div "TT [PERSON_NAME] Crew Member at [GEOGRAPHIC_DATA] 10 Add a tag Onsite Interview…" at bounding box center [705, 389] width 1411 height 779
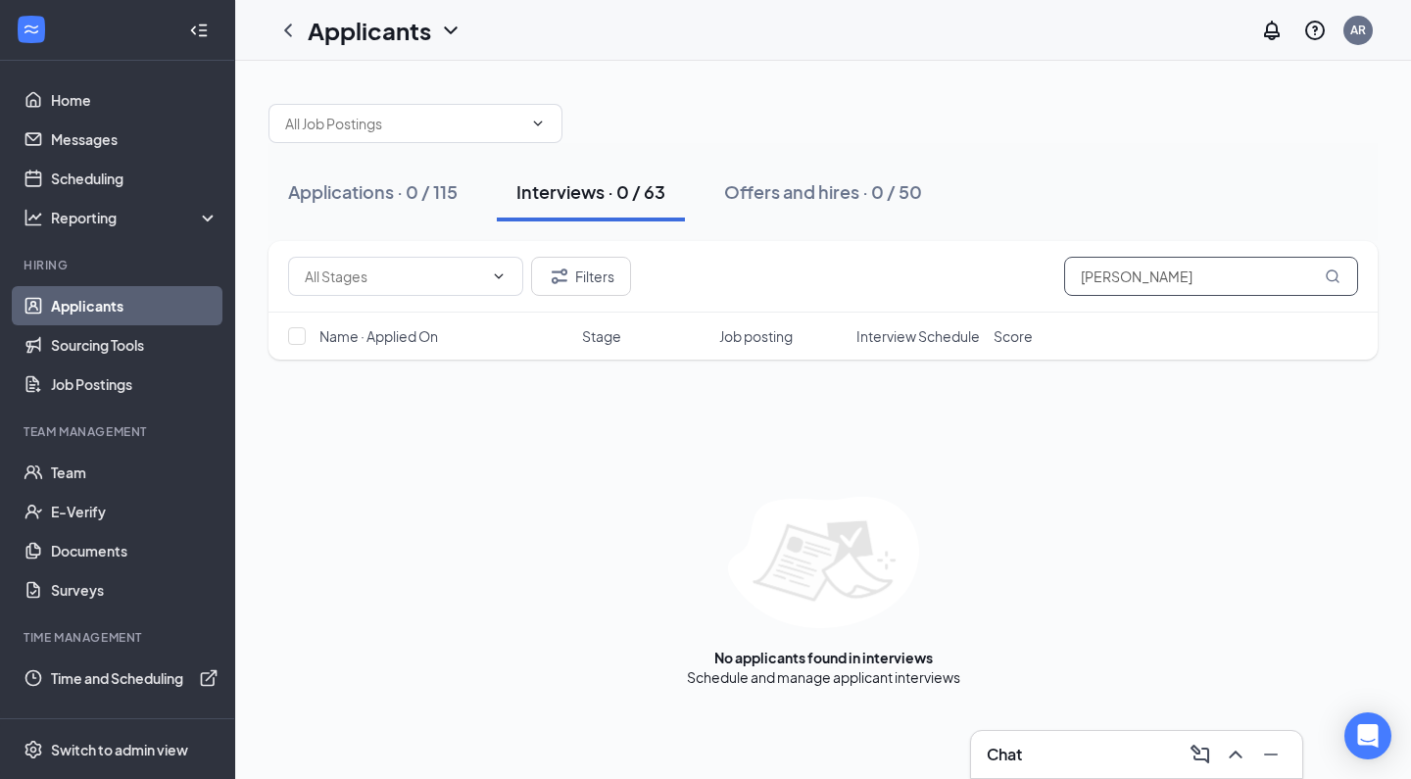
drag, startPoint x: 1145, startPoint y: 281, endPoint x: 929, endPoint y: 276, distance: 216.6
click at [929, 276] on div "Filters [PERSON_NAME]" at bounding box center [823, 276] width 1070 height 39
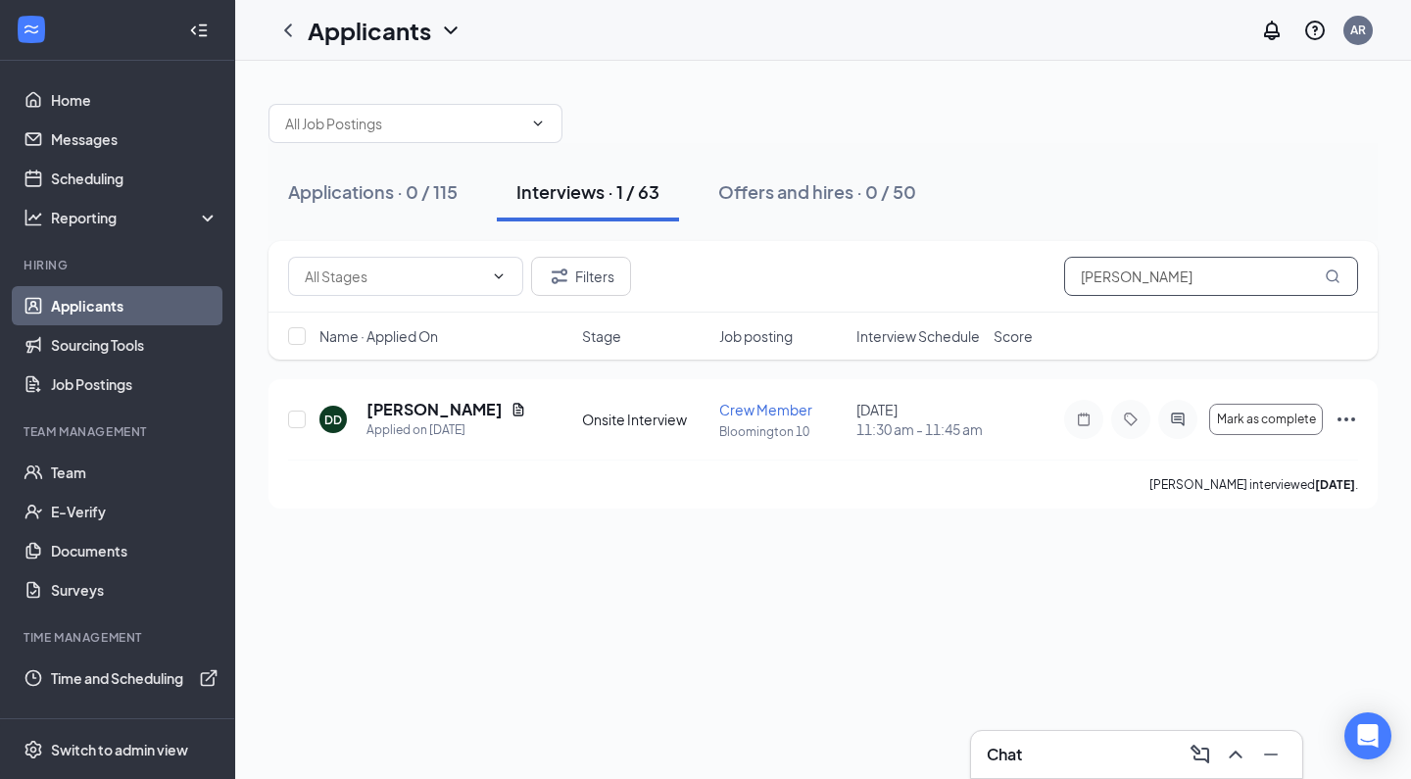
type input "[PERSON_NAME]"
drag, startPoint x: 929, startPoint y: 276, endPoint x: 440, endPoint y: 409, distance: 506.5
click at [440, 409] on h5 "[PERSON_NAME]" at bounding box center [434, 410] width 136 height 22
click at [380, 419] on h5 "[PERSON_NAME]" at bounding box center [434, 410] width 136 height 22
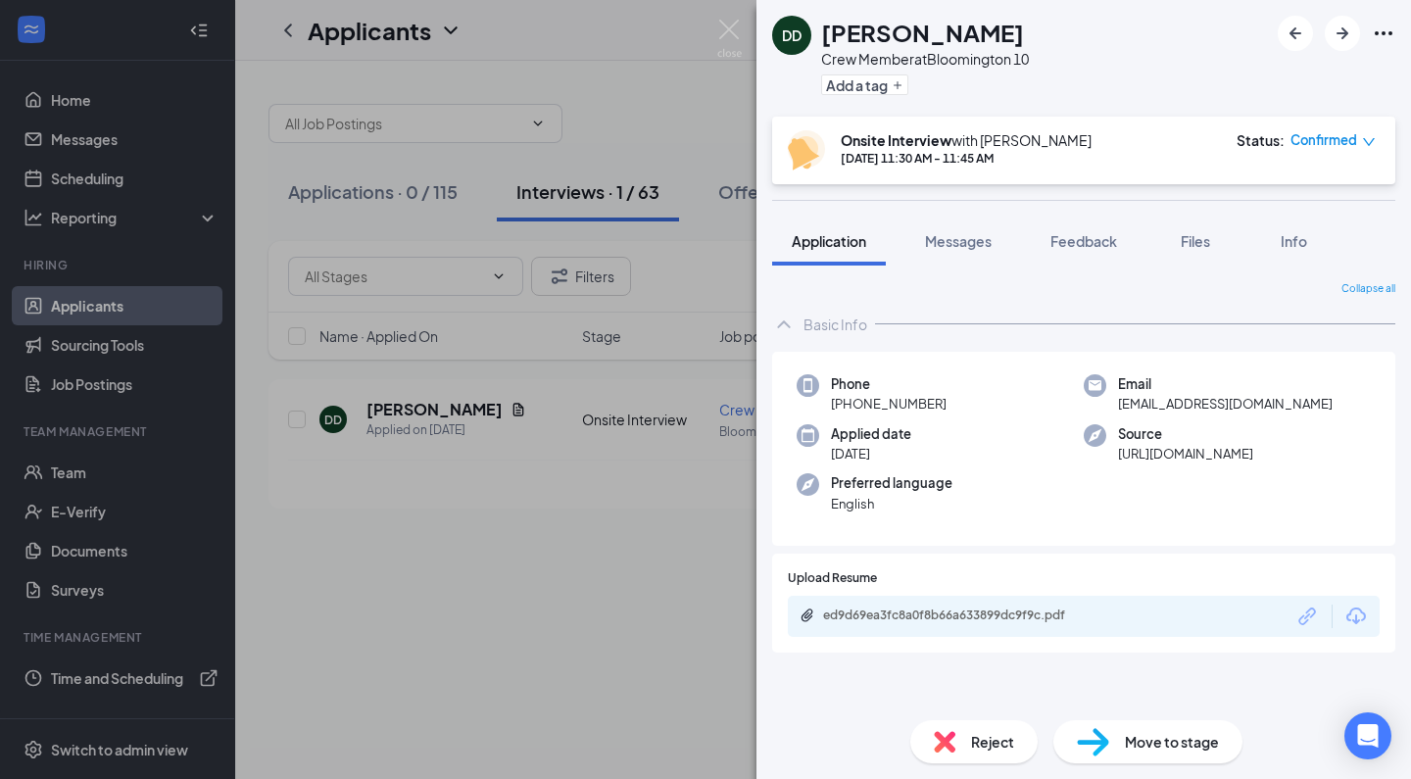
click at [964, 740] on div "Reject" at bounding box center [973, 741] width 127 height 43
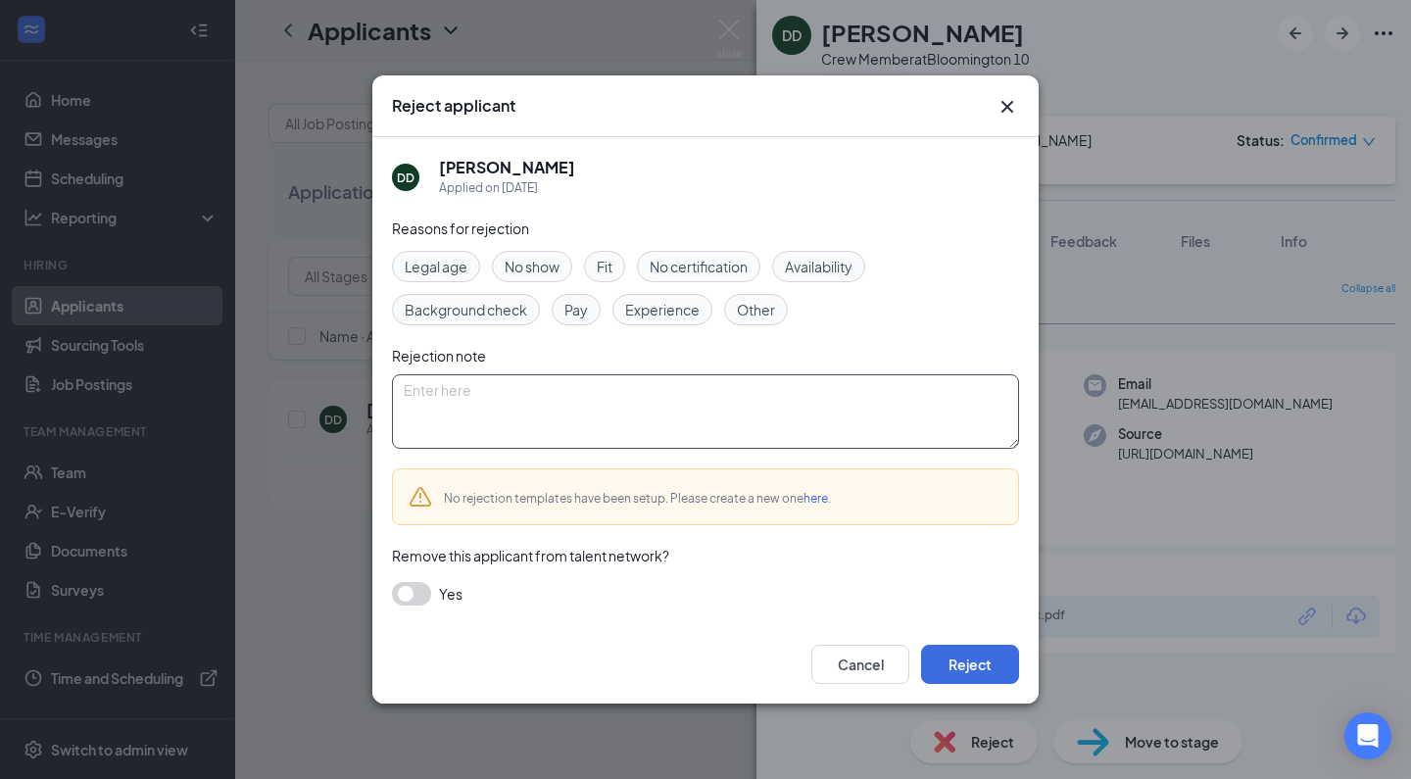
click at [599, 439] on textarea at bounding box center [705, 411] width 627 height 74
paste textarea "Thank you for applying for the Crew Member position at Golden Ticket Cinemas. W…"
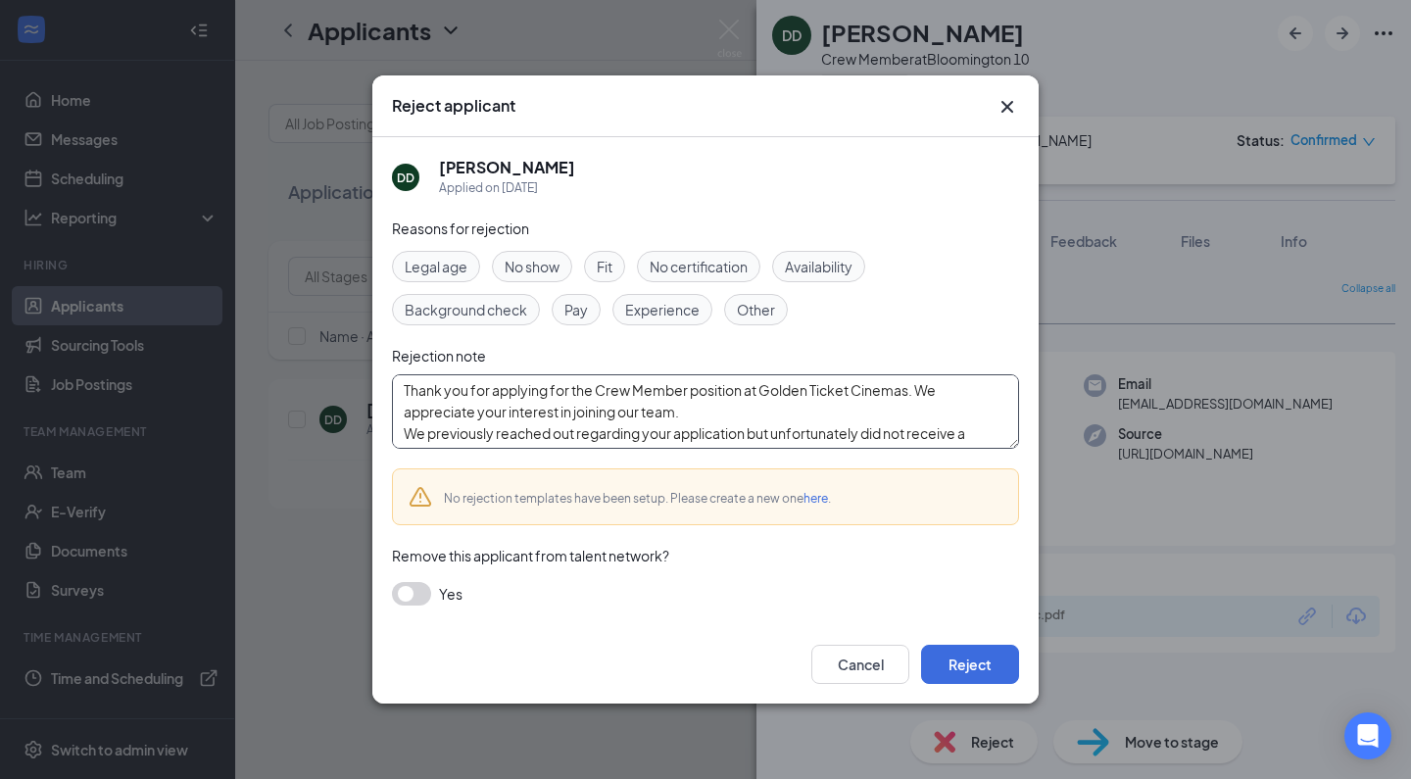
scroll to position [129, 0]
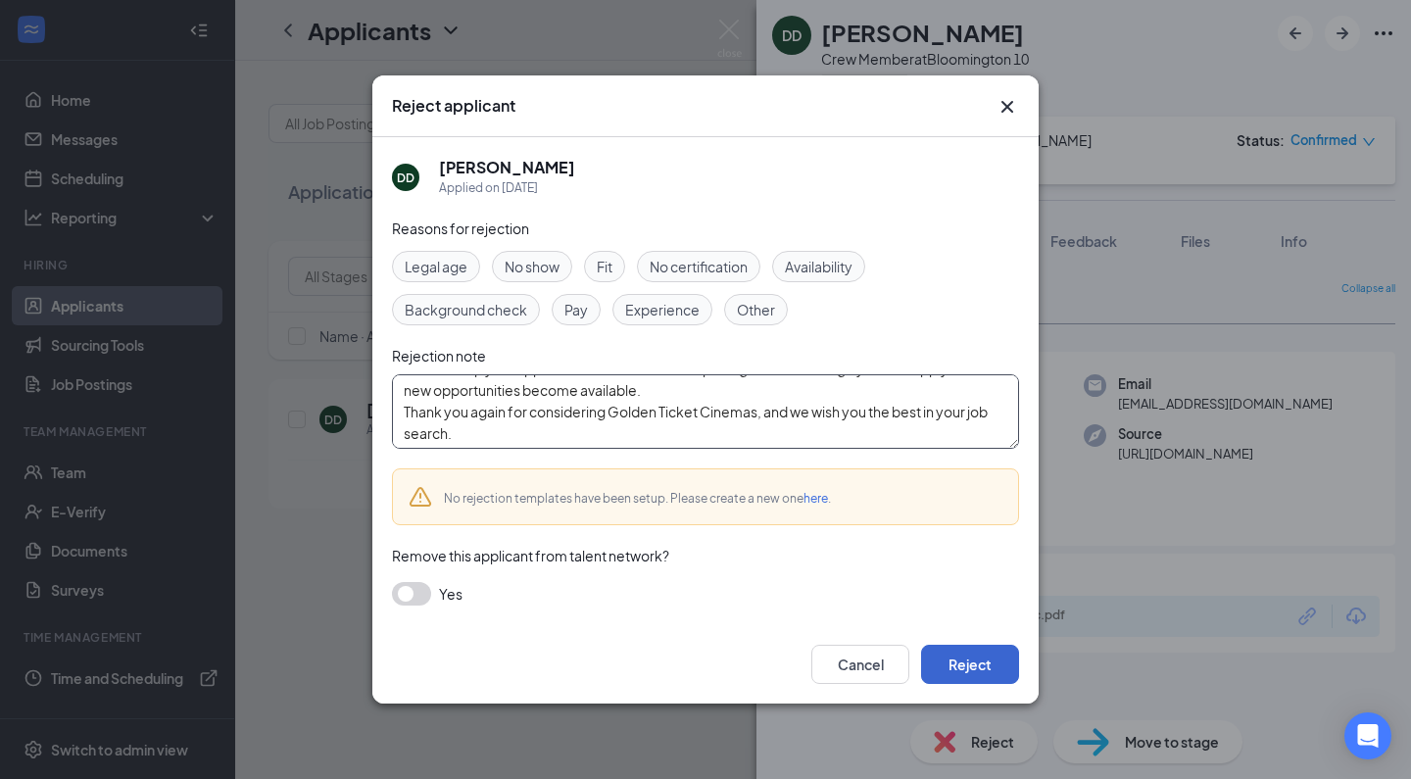
type textarea "Thank you for applying for the Crew Member position at Golden Ticket Cinemas. W…"
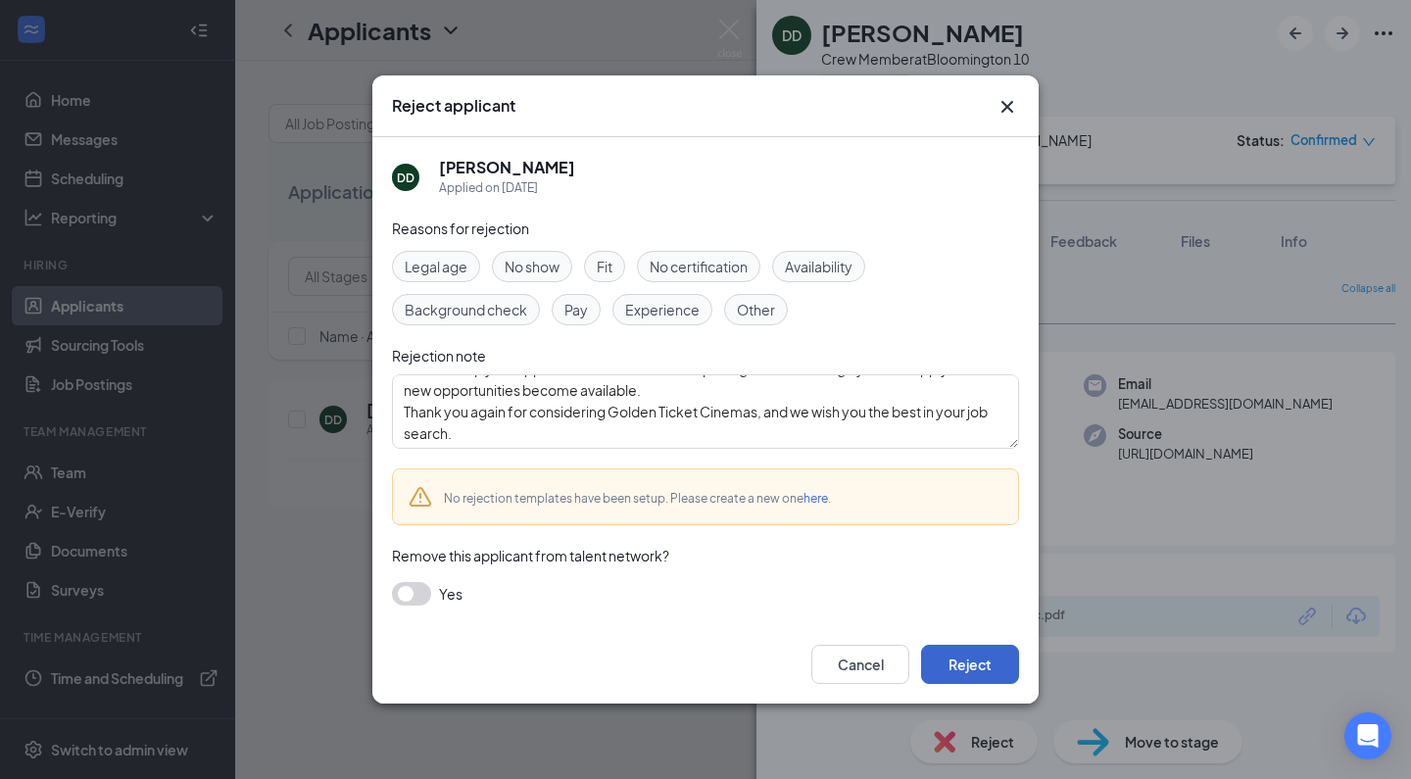
click at [962, 650] on button "Reject" at bounding box center [970, 664] width 98 height 39
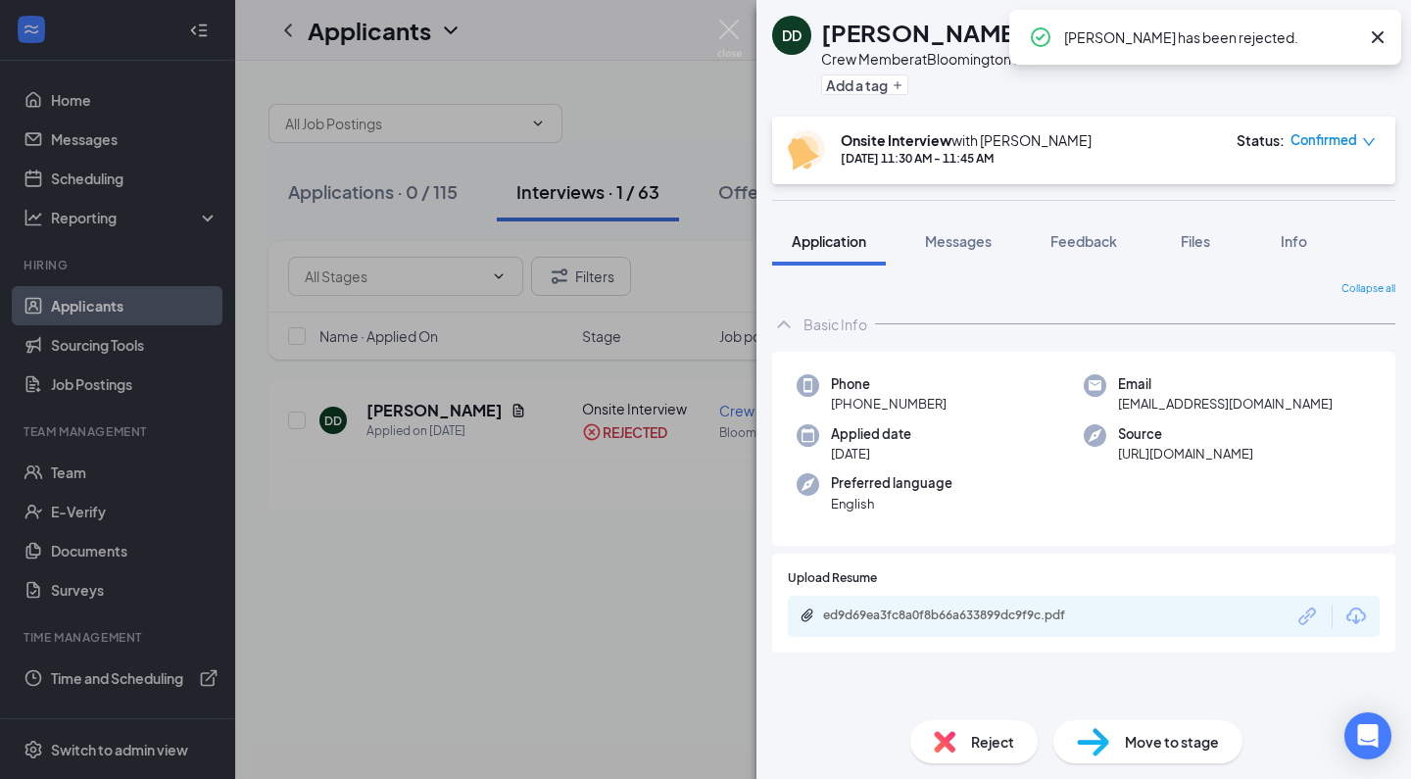
click at [397, 532] on div "DD [PERSON_NAME] Crew Member at [GEOGRAPHIC_DATA] 10 Add a tag Onsite Interview…" at bounding box center [705, 389] width 1411 height 779
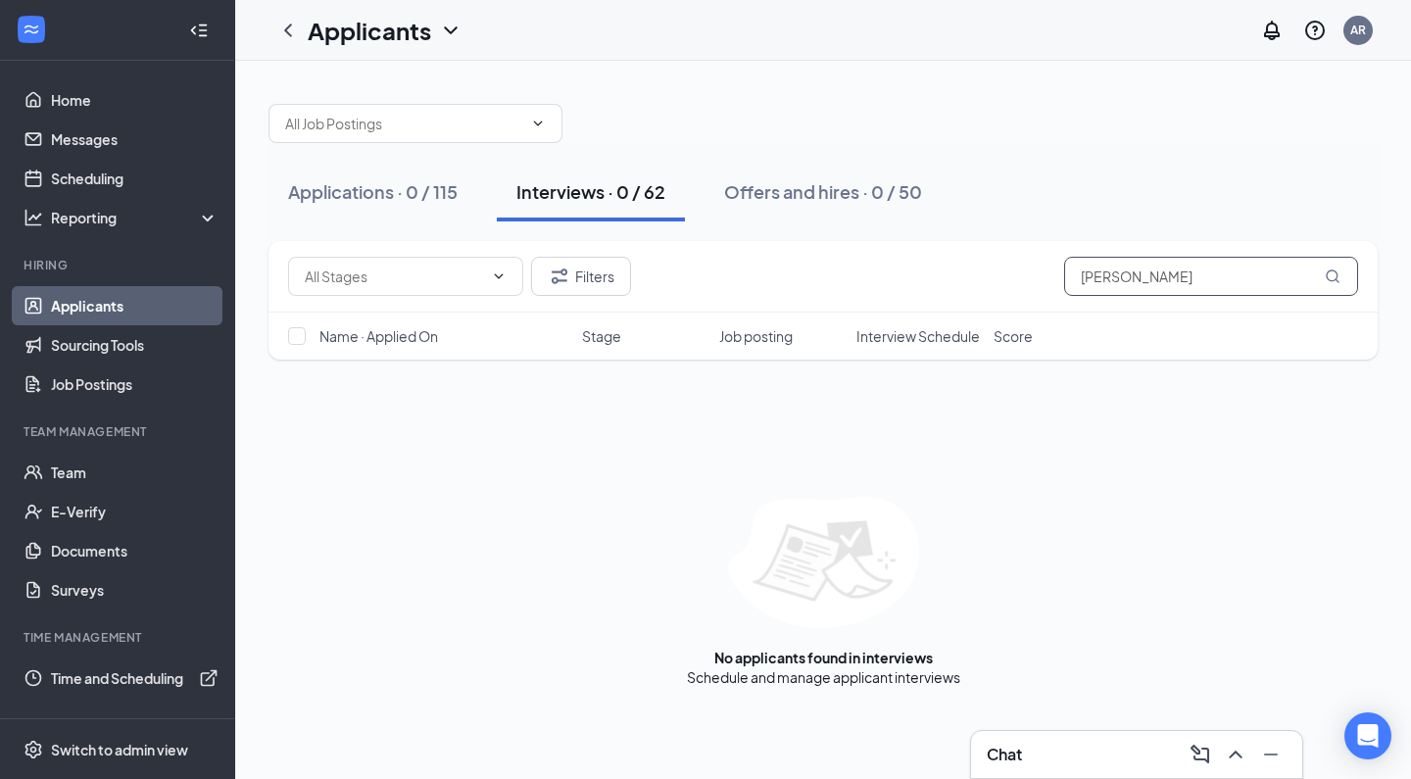
drag, startPoint x: 1125, startPoint y: 268, endPoint x: 801, endPoint y: 243, distance: 324.3
click at [801, 243] on div "Filters [PERSON_NAME]" at bounding box center [822, 277] width 1109 height 72
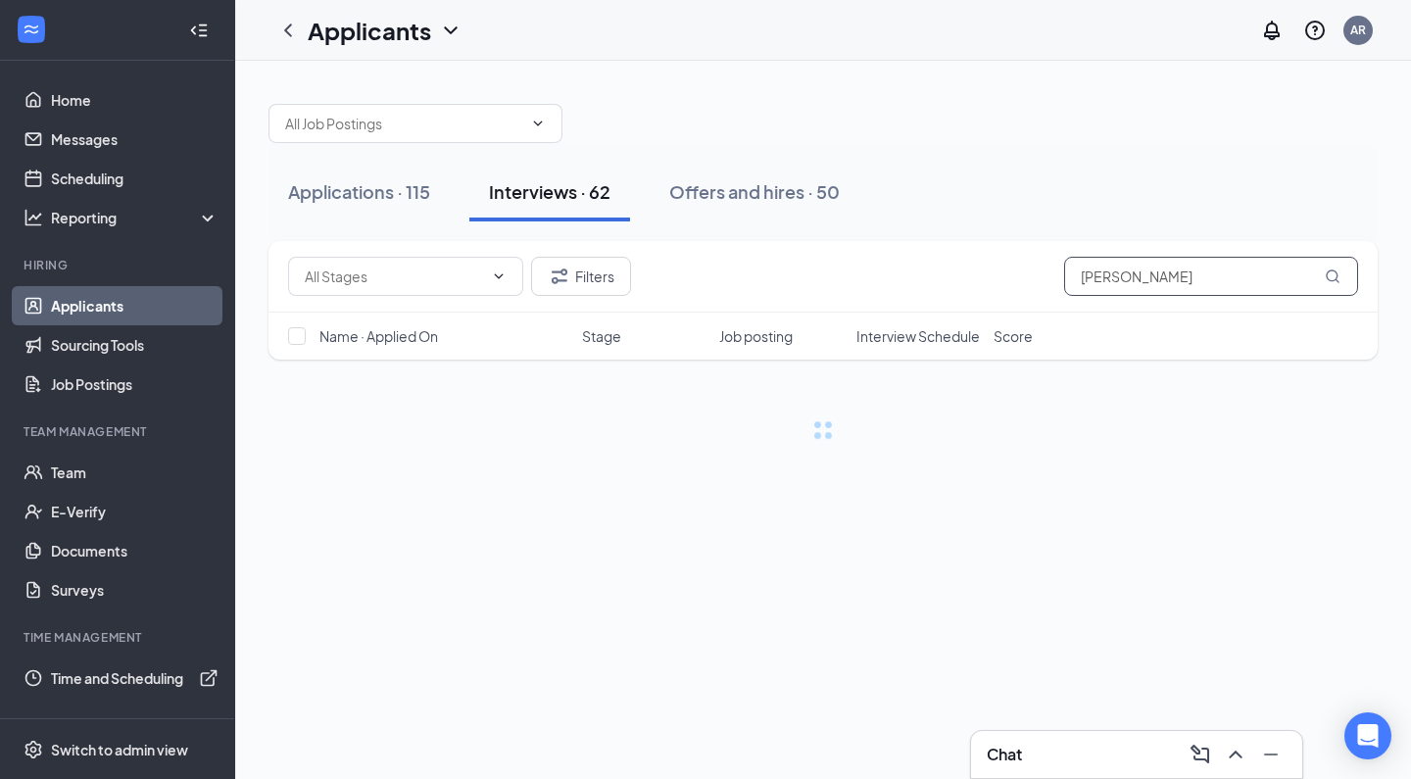
type input "[PERSON_NAME]"
drag, startPoint x: 801, startPoint y: 243, endPoint x: 1018, endPoint y: 455, distance: 302.8
click at [1018, 455] on div "Applications · 115 Interviews · 62 Offers and hires · 50 Filters [PERSON_NAME] …" at bounding box center [823, 282] width 1176 height 442
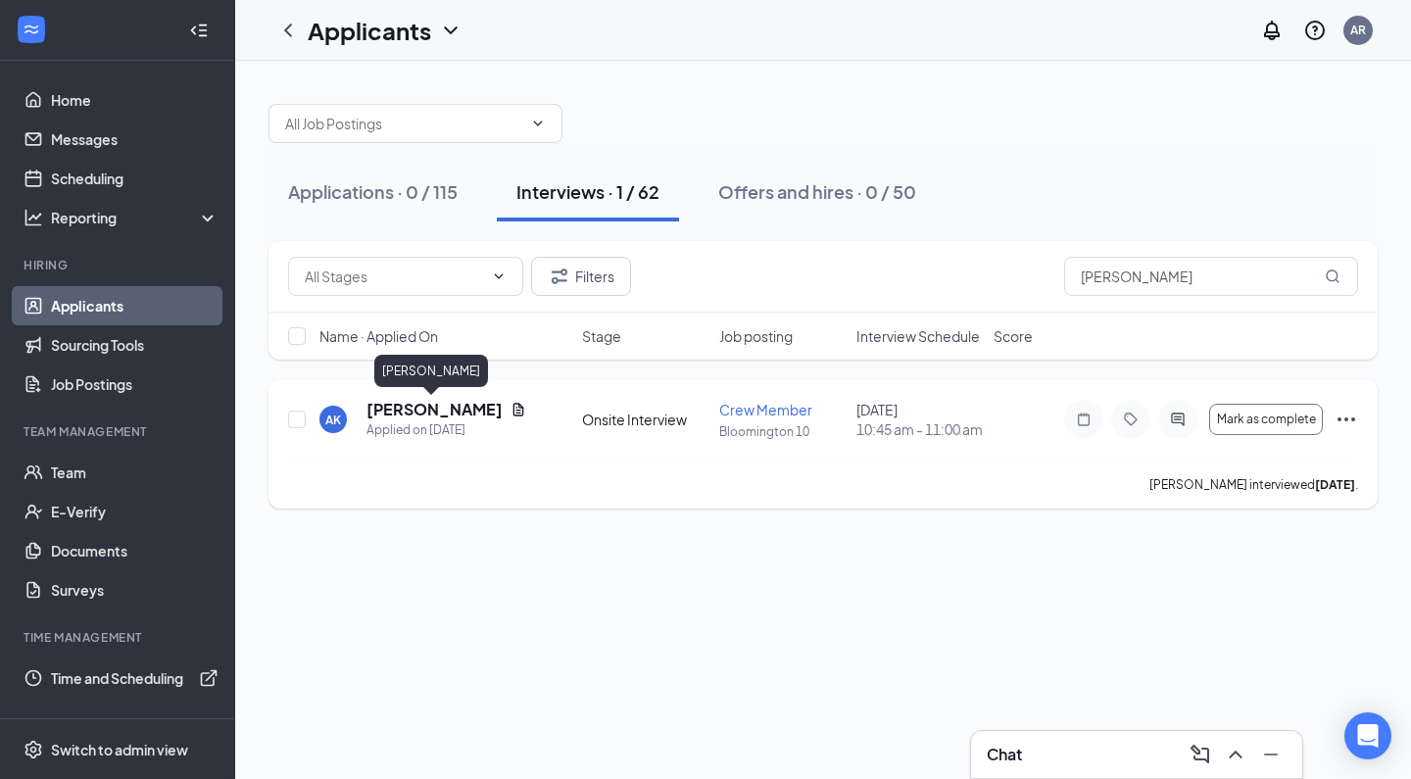
click at [425, 409] on h5 "[PERSON_NAME]" at bounding box center [434, 410] width 136 height 22
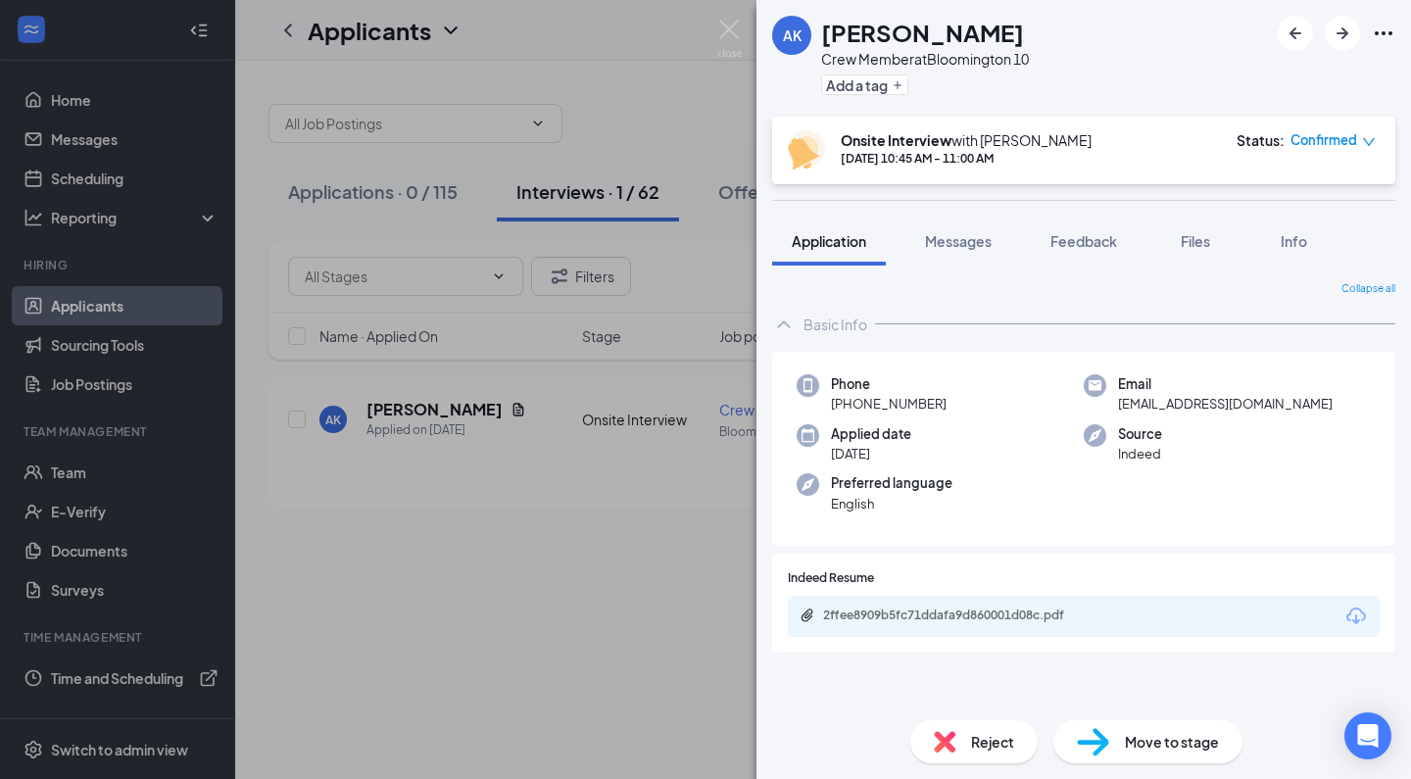
click at [942, 740] on img at bounding box center [945, 742] width 22 height 22
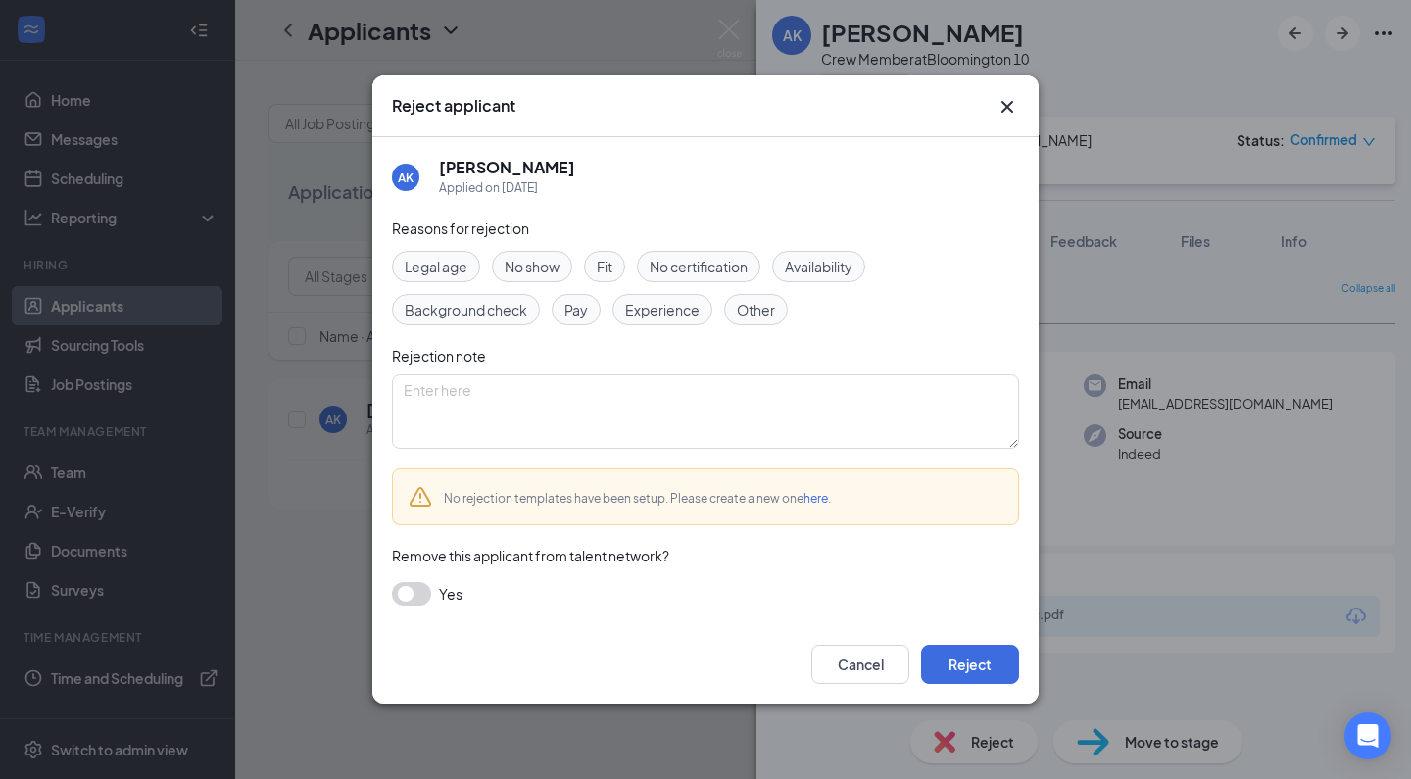
click at [724, 452] on div "Reasons for rejection Legal age No show Fit No certification Availability Backg…" at bounding box center [705, 422] width 627 height 408
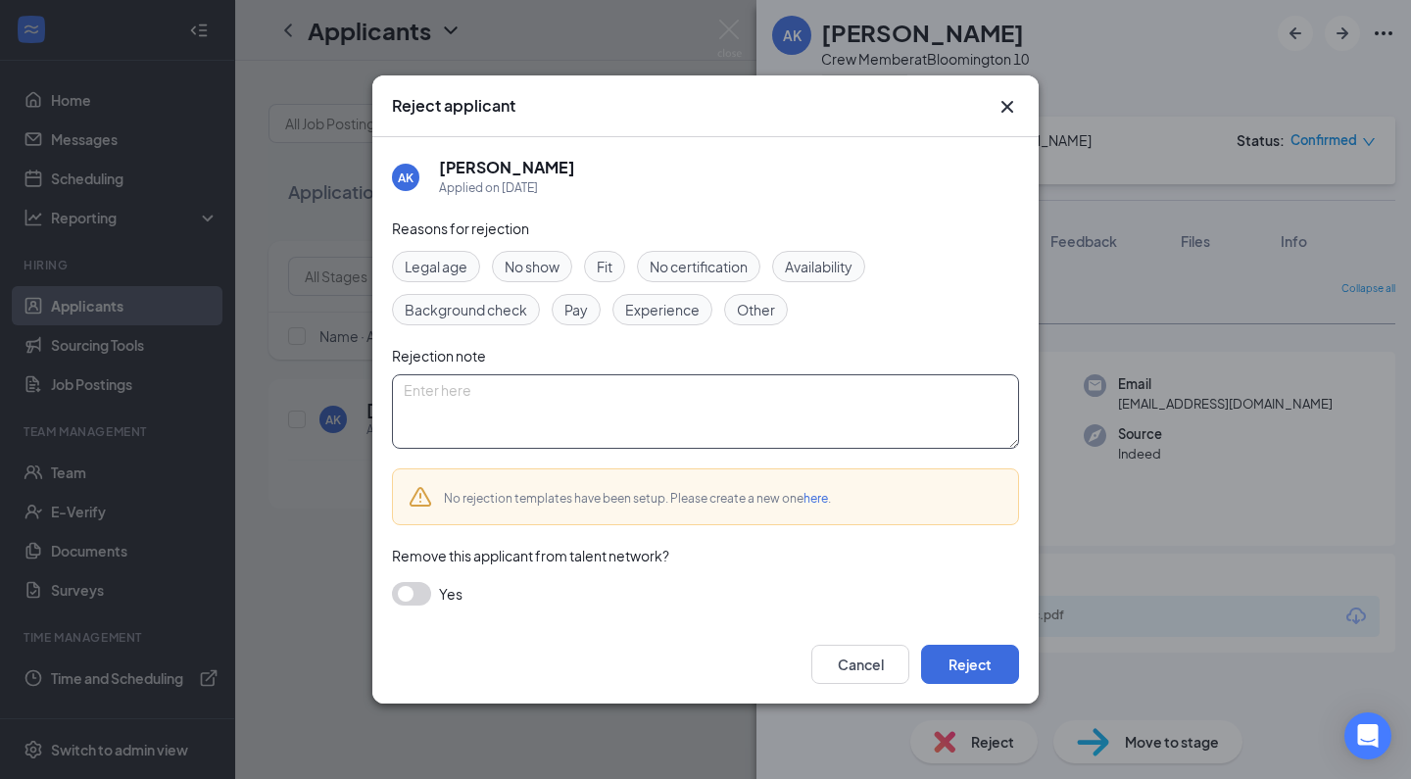
click at [699, 427] on textarea at bounding box center [705, 411] width 627 height 74
paste textarea "Thank you for applying for the Crew Member position at Golden Ticket Cinemas. W…"
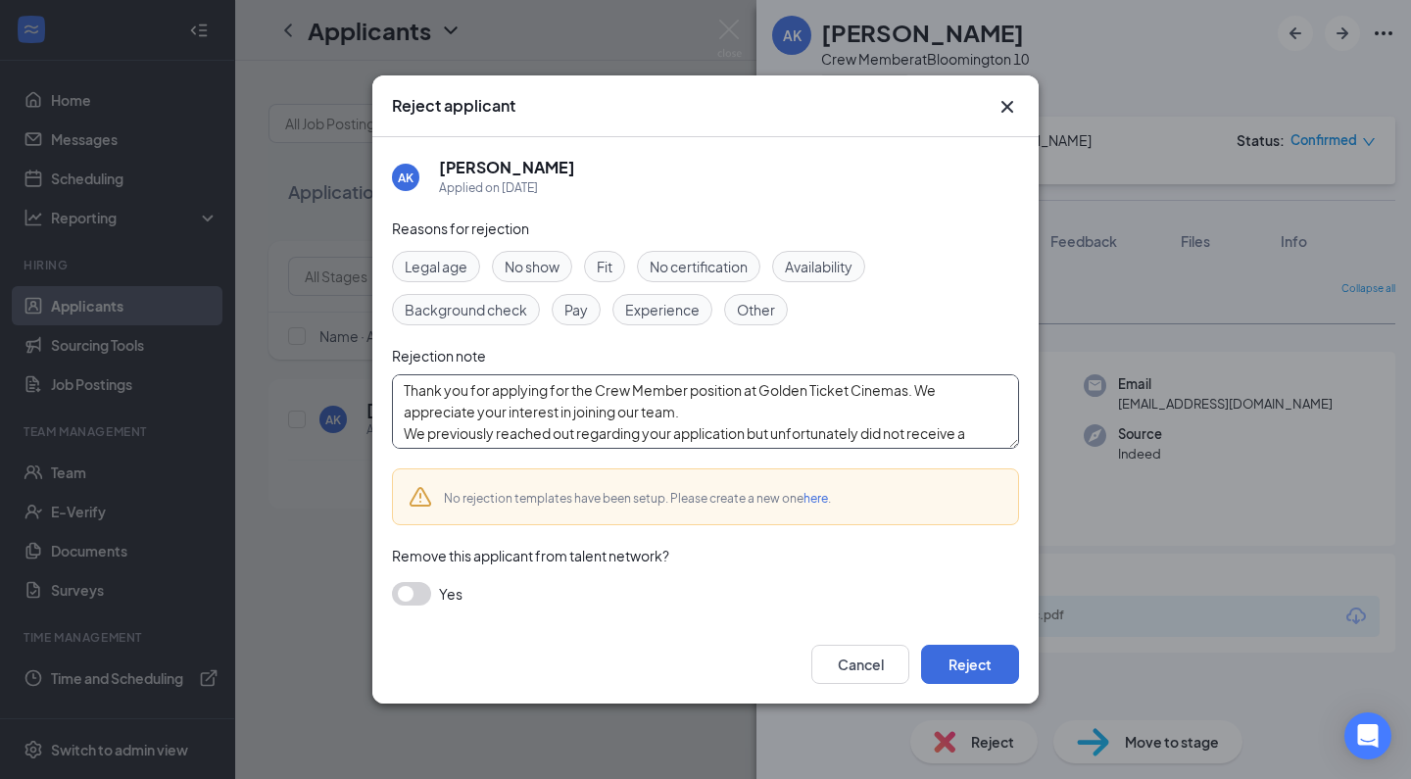
scroll to position [129, 0]
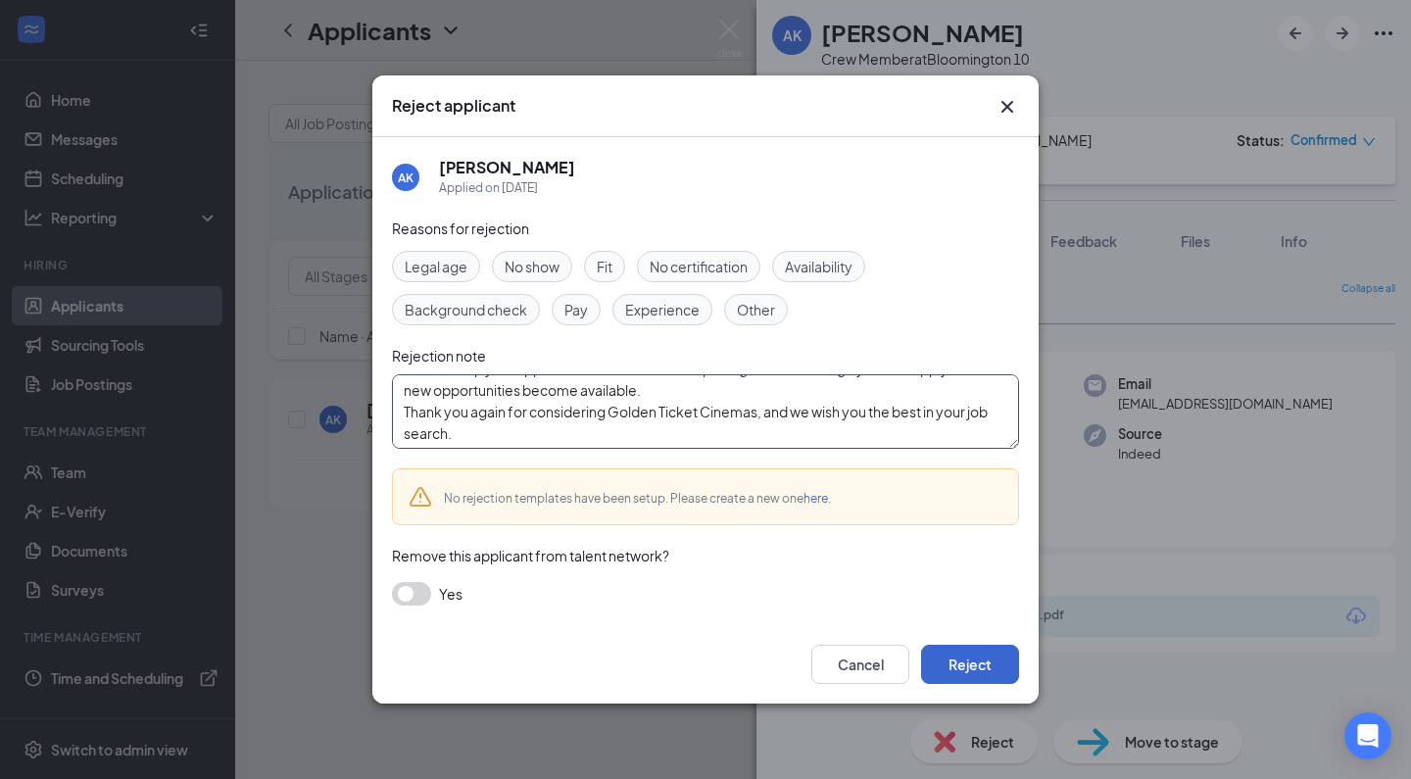
type textarea "Thank you for applying for the Crew Member position at Golden Ticket Cinemas. W…"
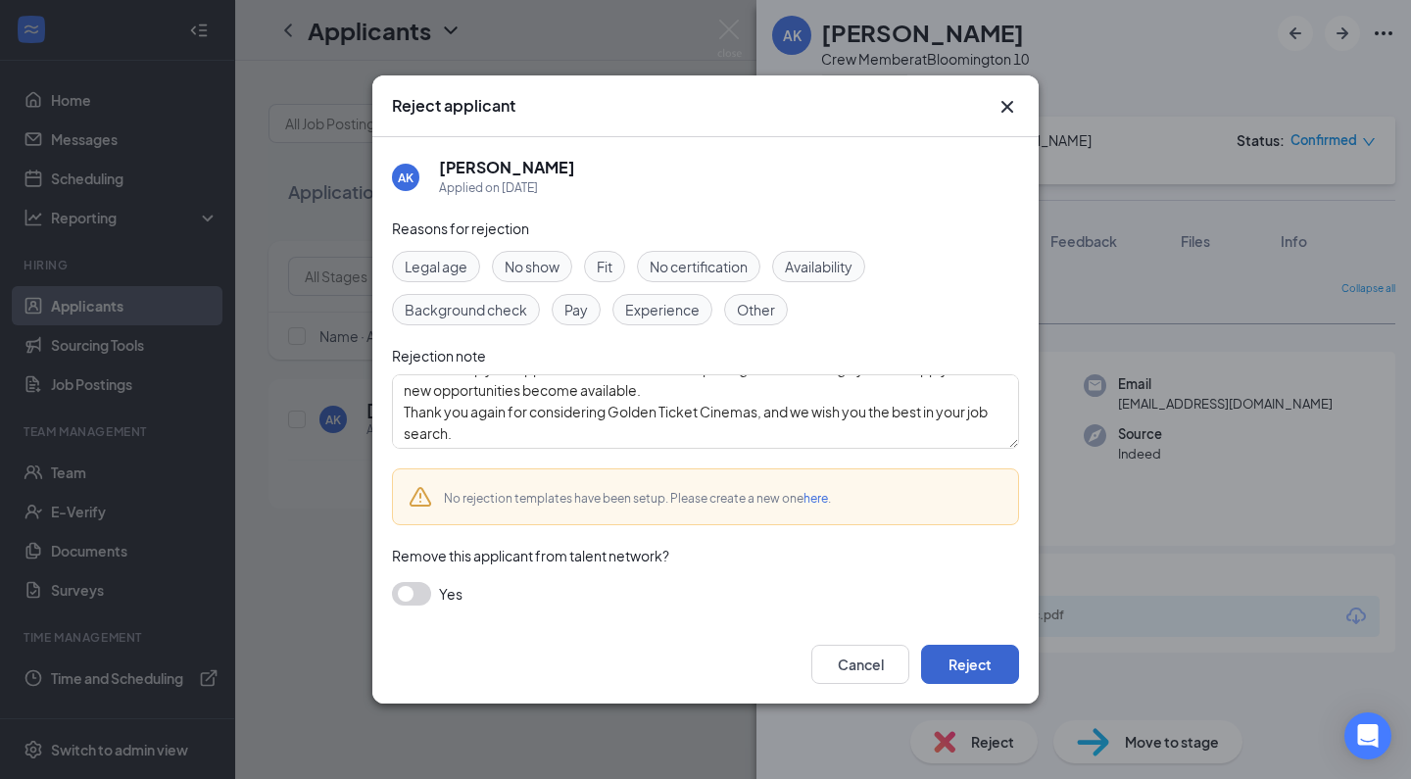
click at [986, 658] on button "Reject" at bounding box center [970, 664] width 98 height 39
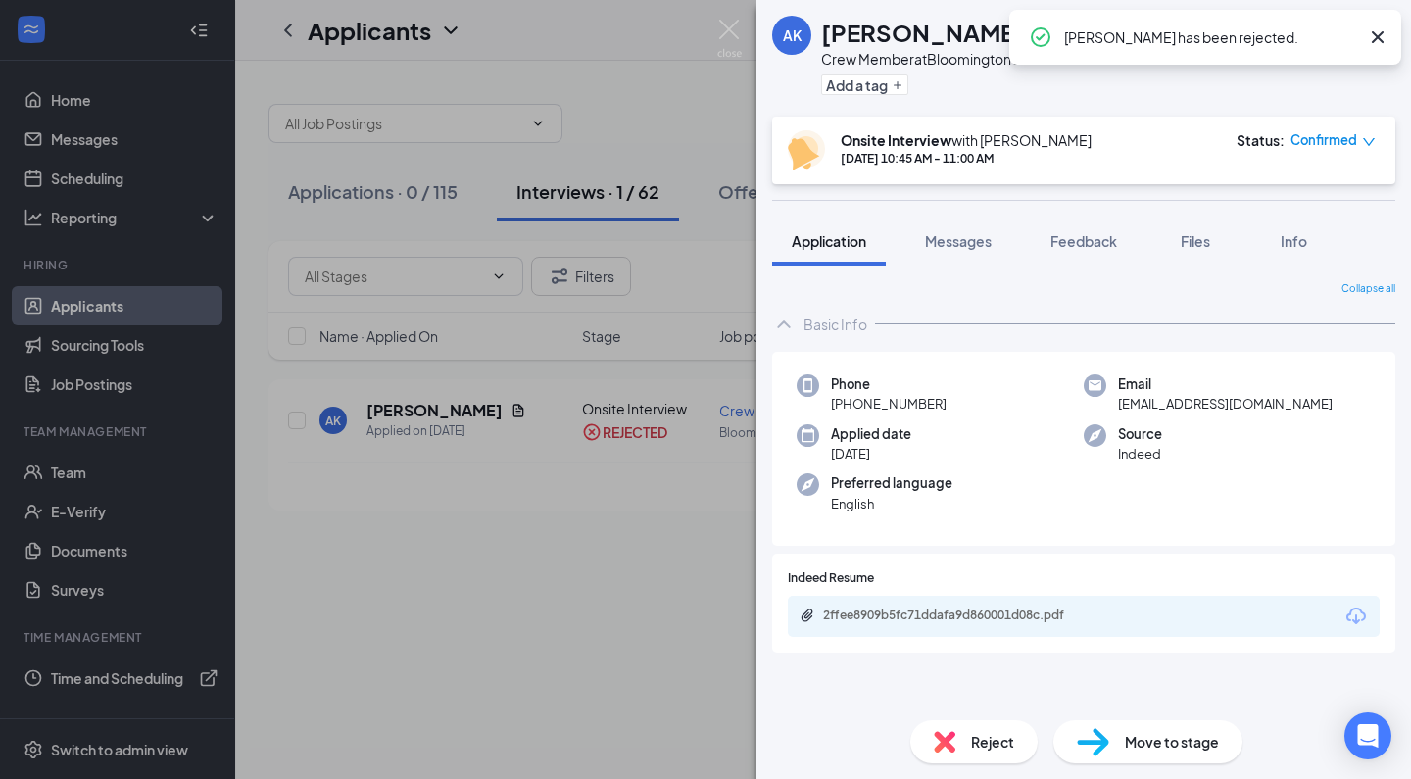
click at [588, 612] on div "AK [PERSON_NAME] Crew Member at [GEOGRAPHIC_DATA] 10 Add a tag Onsite Interview…" at bounding box center [705, 389] width 1411 height 779
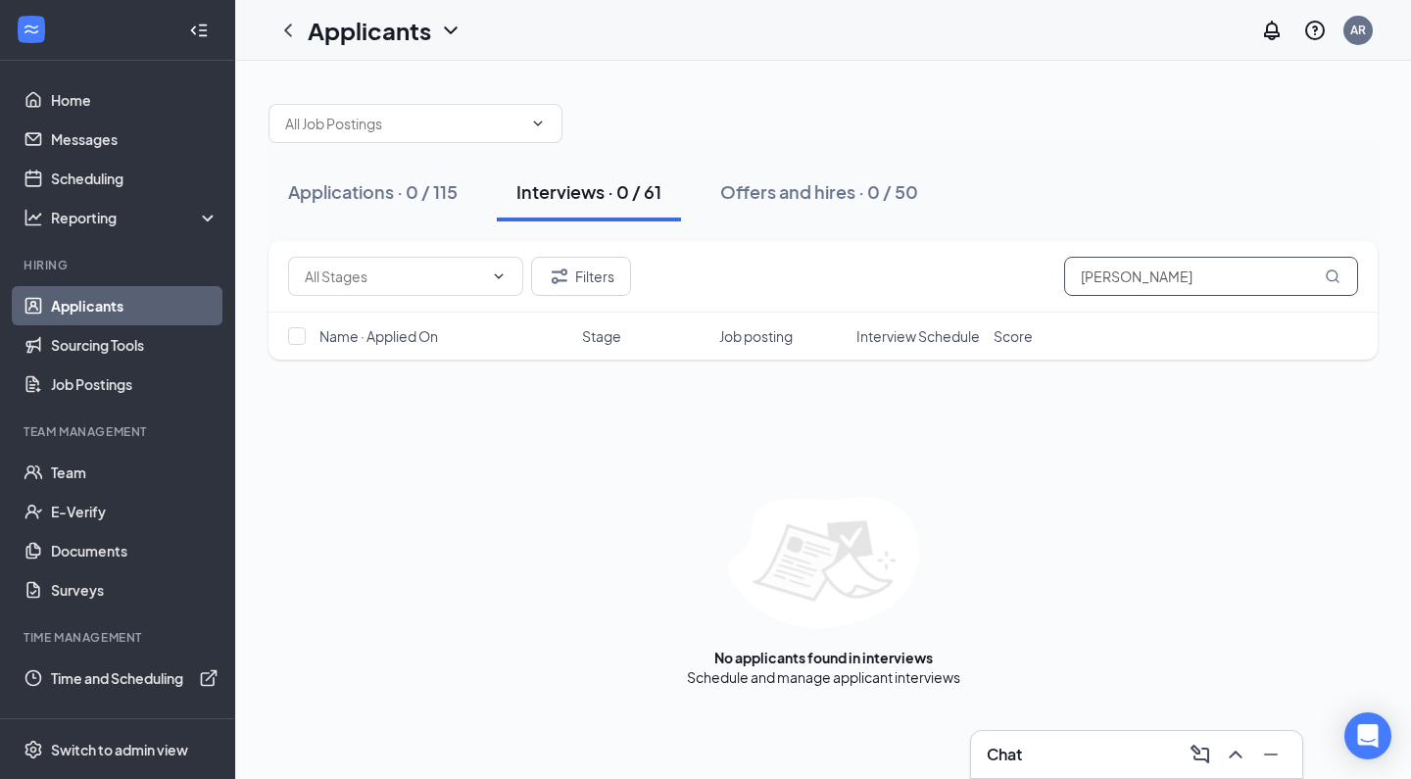
drag, startPoint x: 1148, startPoint y: 282, endPoint x: 944, endPoint y: 279, distance: 204.8
click at [944, 279] on div "Filters [PERSON_NAME]" at bounding box center [823, 276] width 1070 height 39
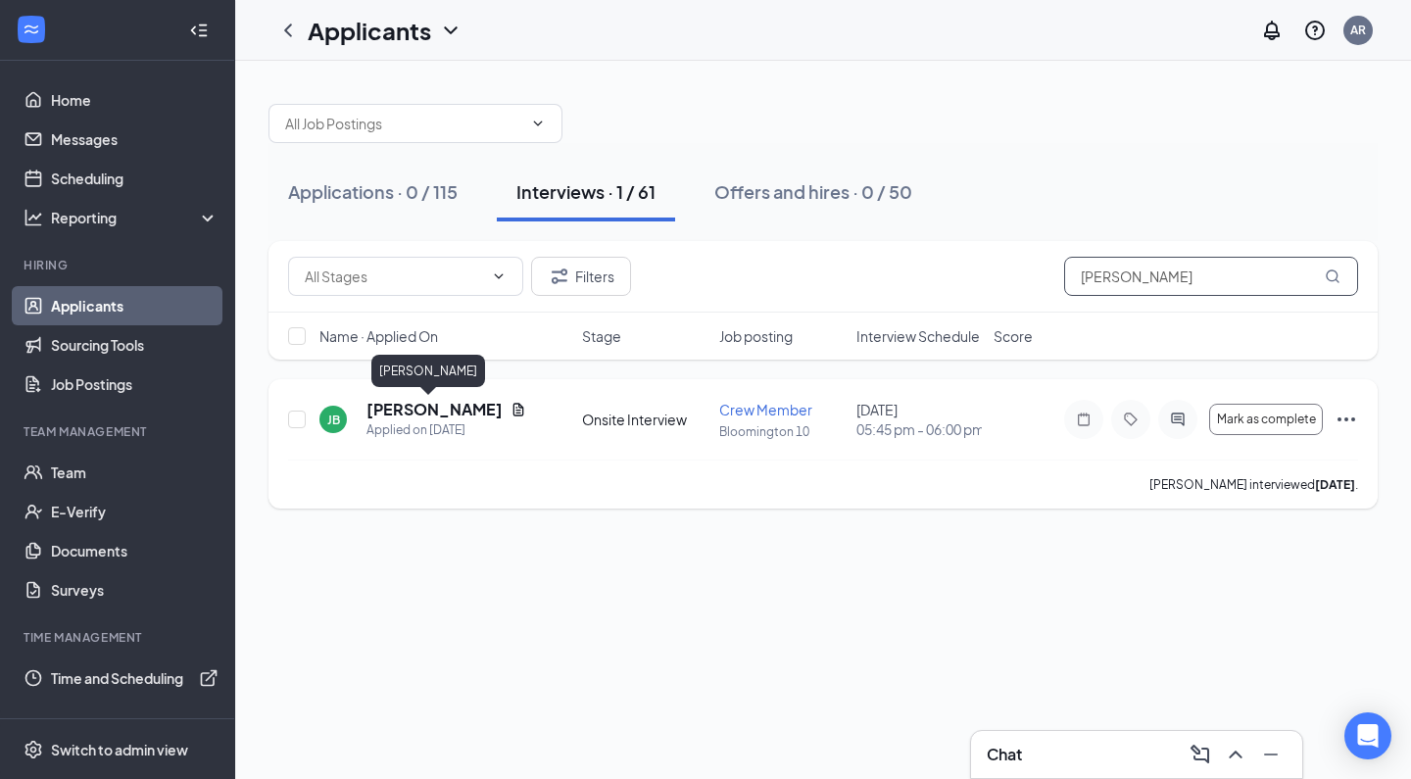
type input "[PERSON_NAME]"
click at [389, 405] on h5 "[PERSON_NAME]" at bounding box center [434, 410] width 136 height 22
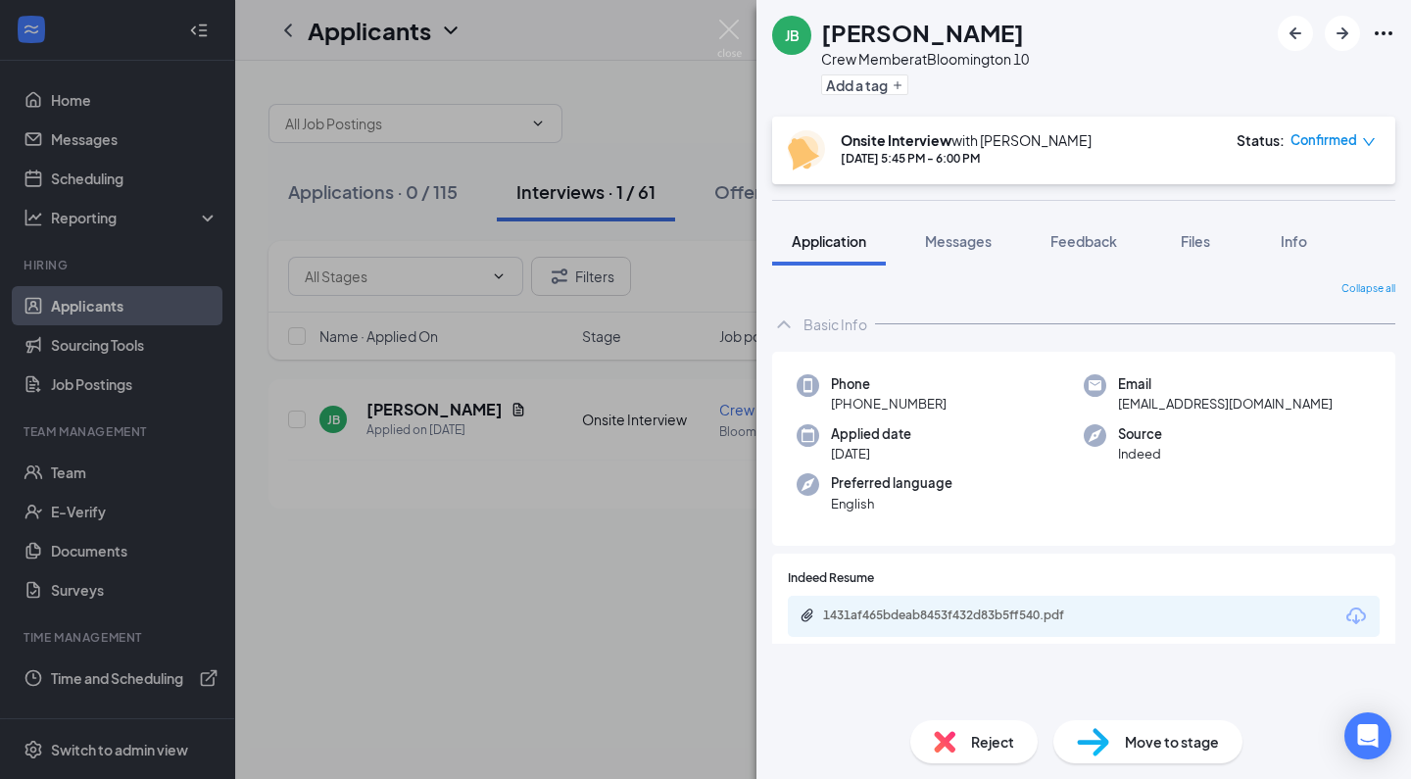
click at [974, 733] on span "Reject" at bounding box center [992, 742] width 43 height 22
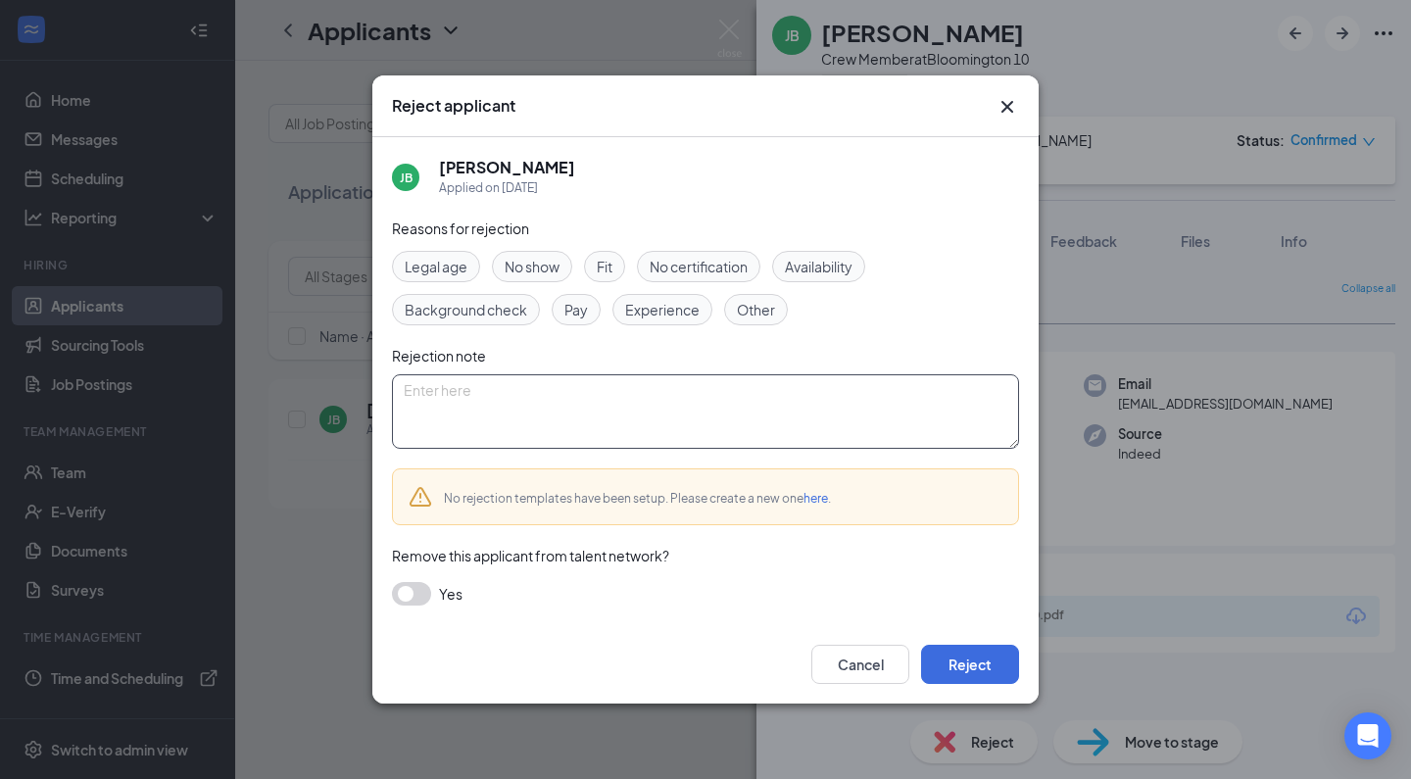
click at [745, 441] on textarea at bounding box center [705, 411] width 627 height 74
paste textarea "Thank you for applying for the Crew Member position at Golden Ticket Cinemas. W…"
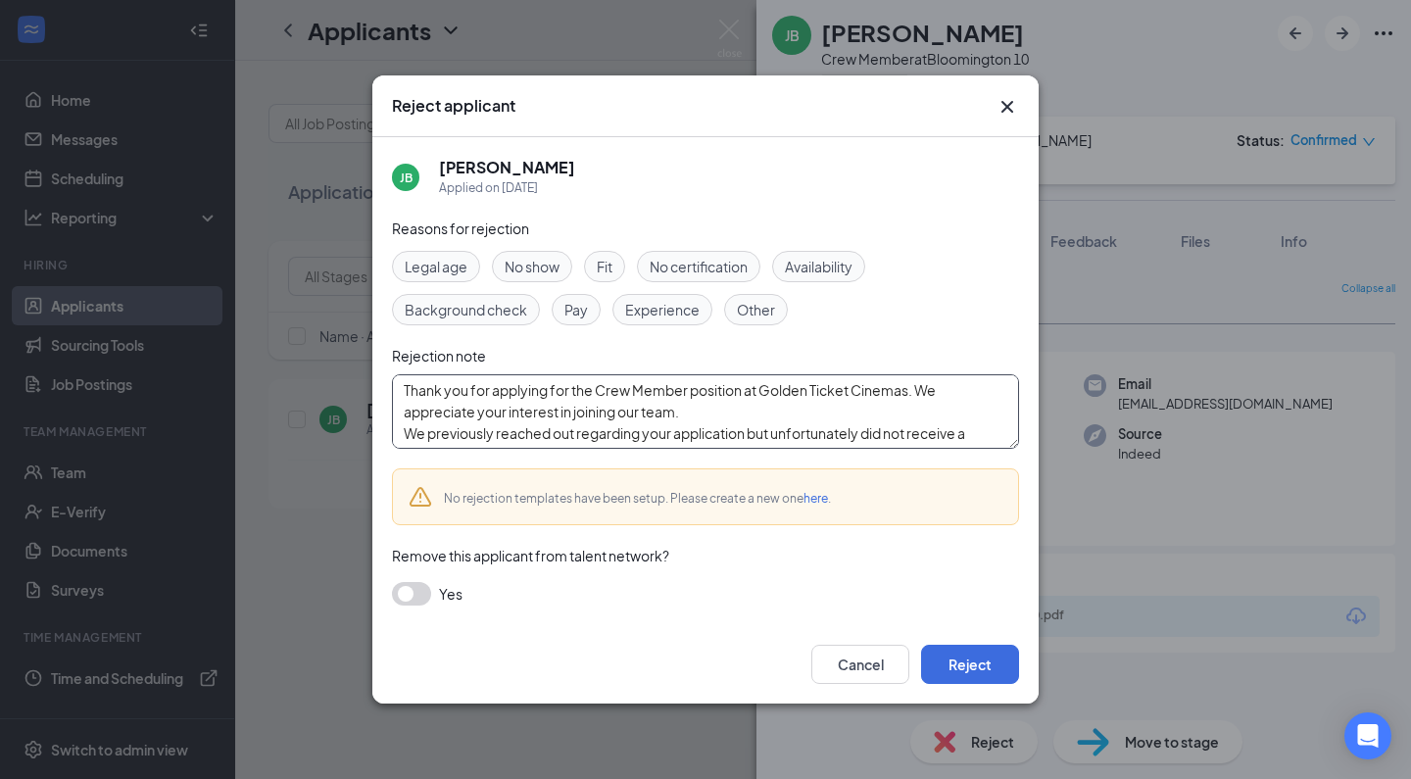
scroll to position [129, 0]
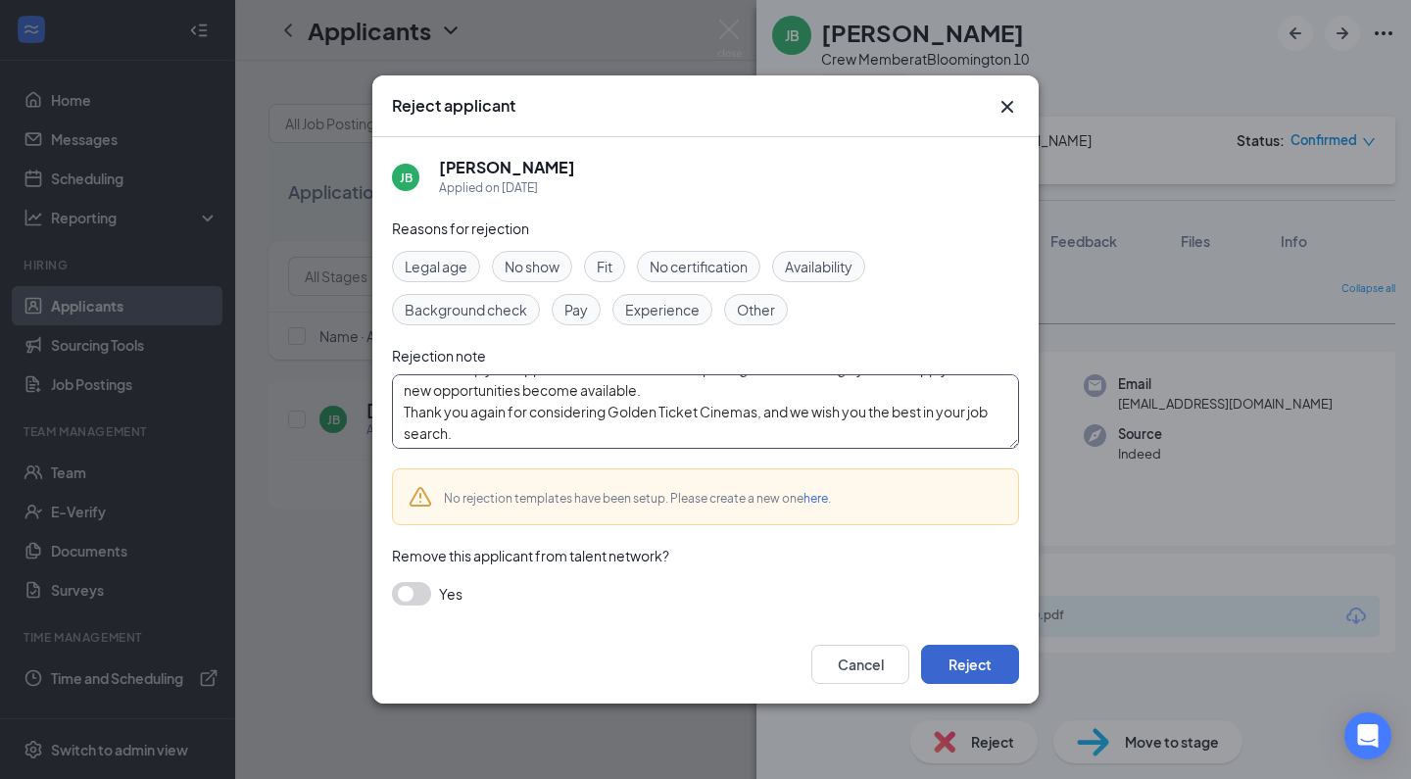
type textarea "Thank you for applying for the Crew Member position at Golden Ticket Cinemas. W…"
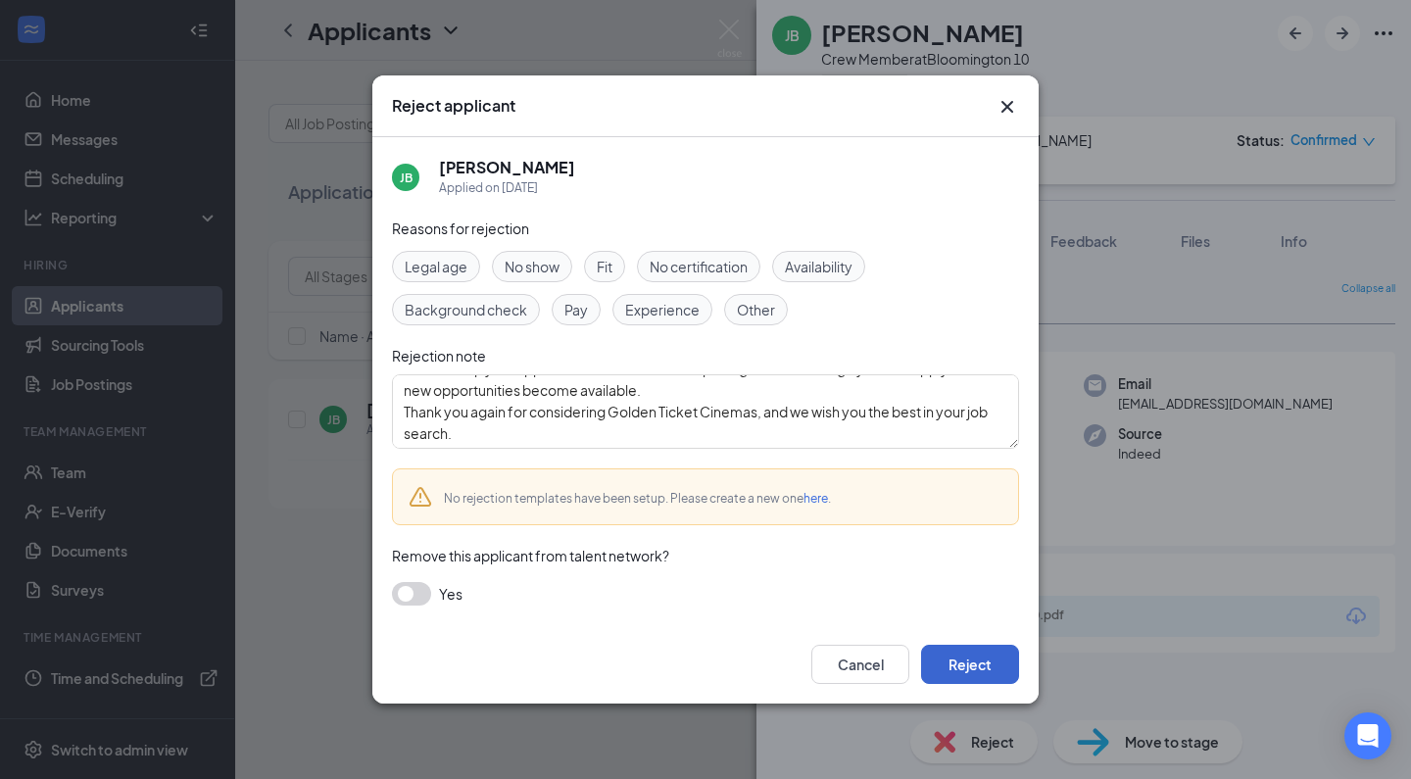
click at [954, 667] on button "Reject" at bounding box center [970, 664] width 98 height 39
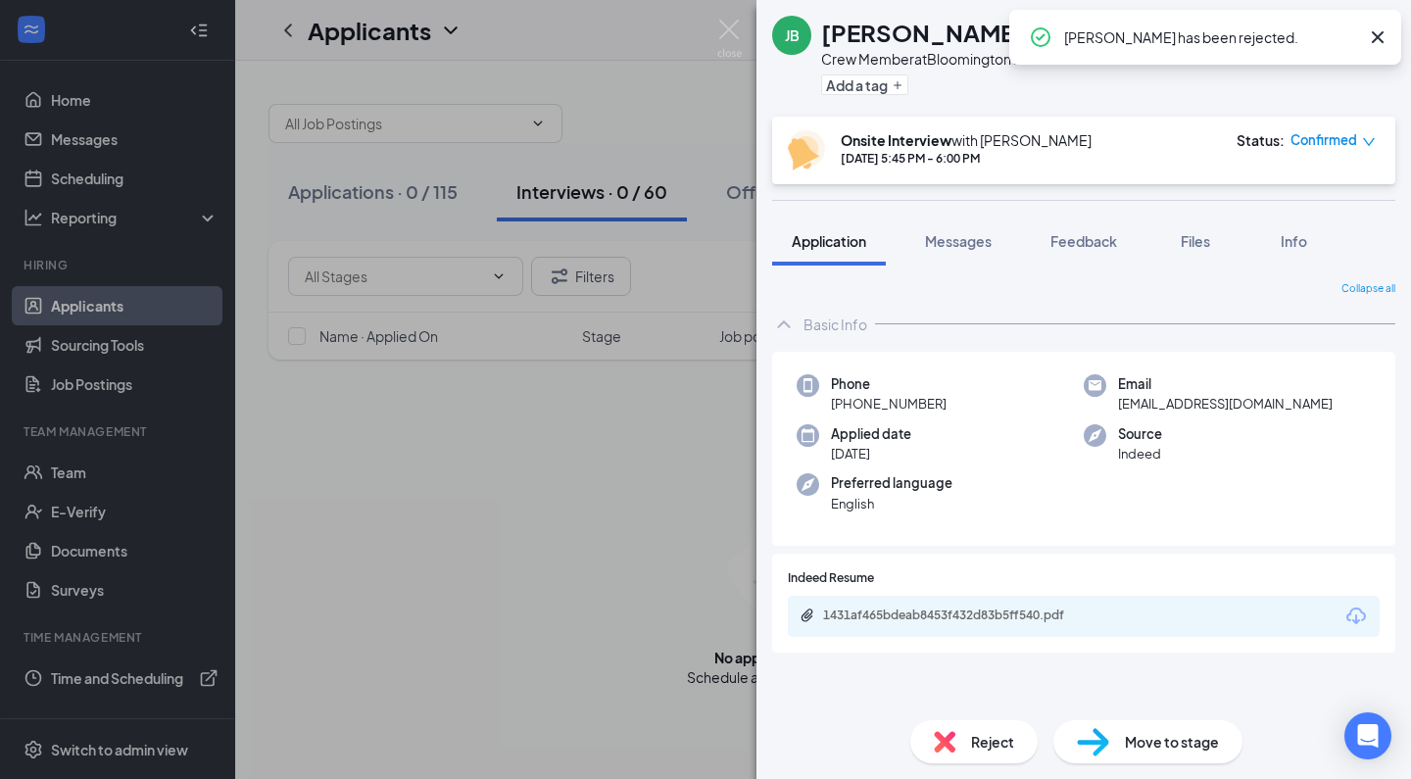
click at [546, 568] on div "[PERSON_NAME] Crew Member at [GEOGRAPHIC_DATA] 10 Add a tag Onsite Interview wi…" at bounding box center [705, 389] width 1411 height 779
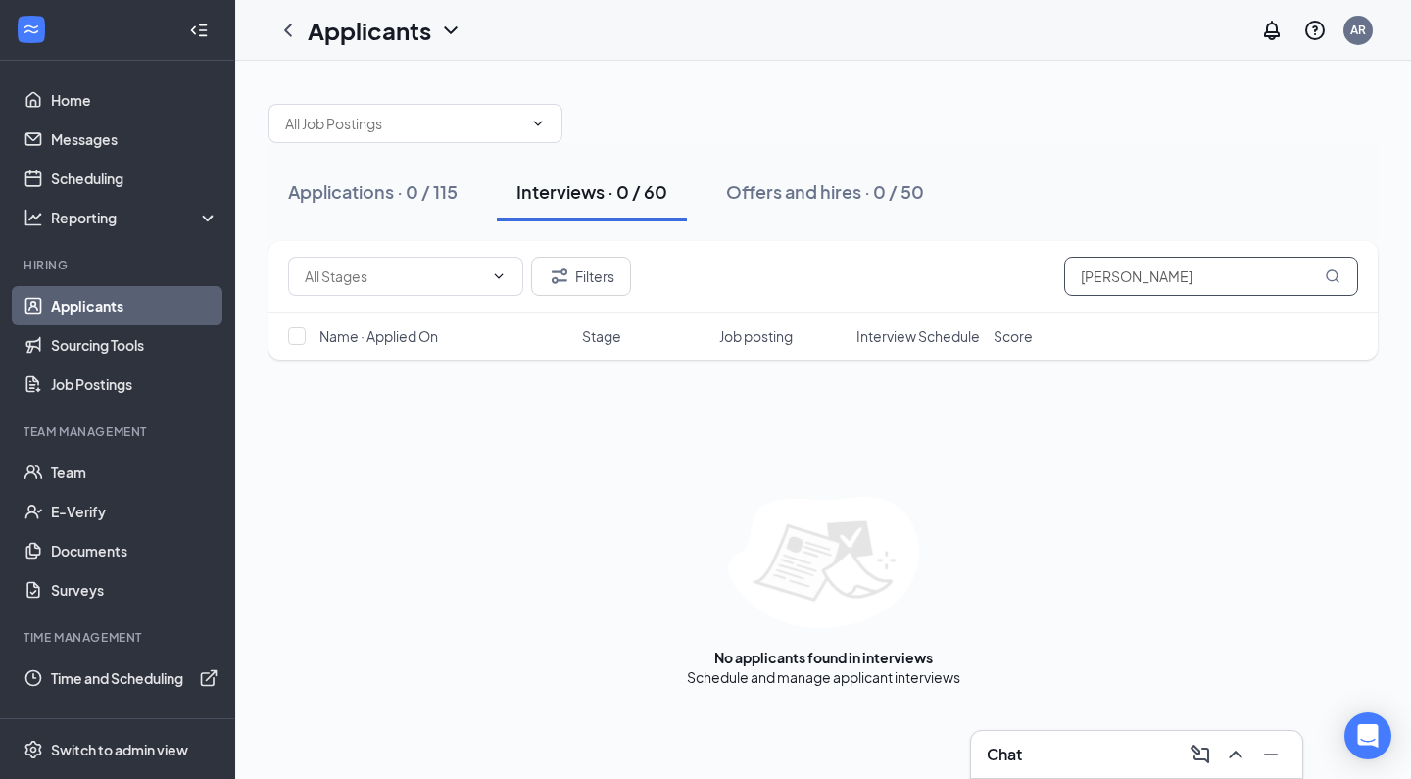
drag, startPoint x: 1184, startPoint y: 282, endPoint x: 902, endPoint y: 258, distance: 282.3
click at [902, 258] on div "Filters [PERSON_NAME]" at bounding box center [823, 276] width 1070 height 39
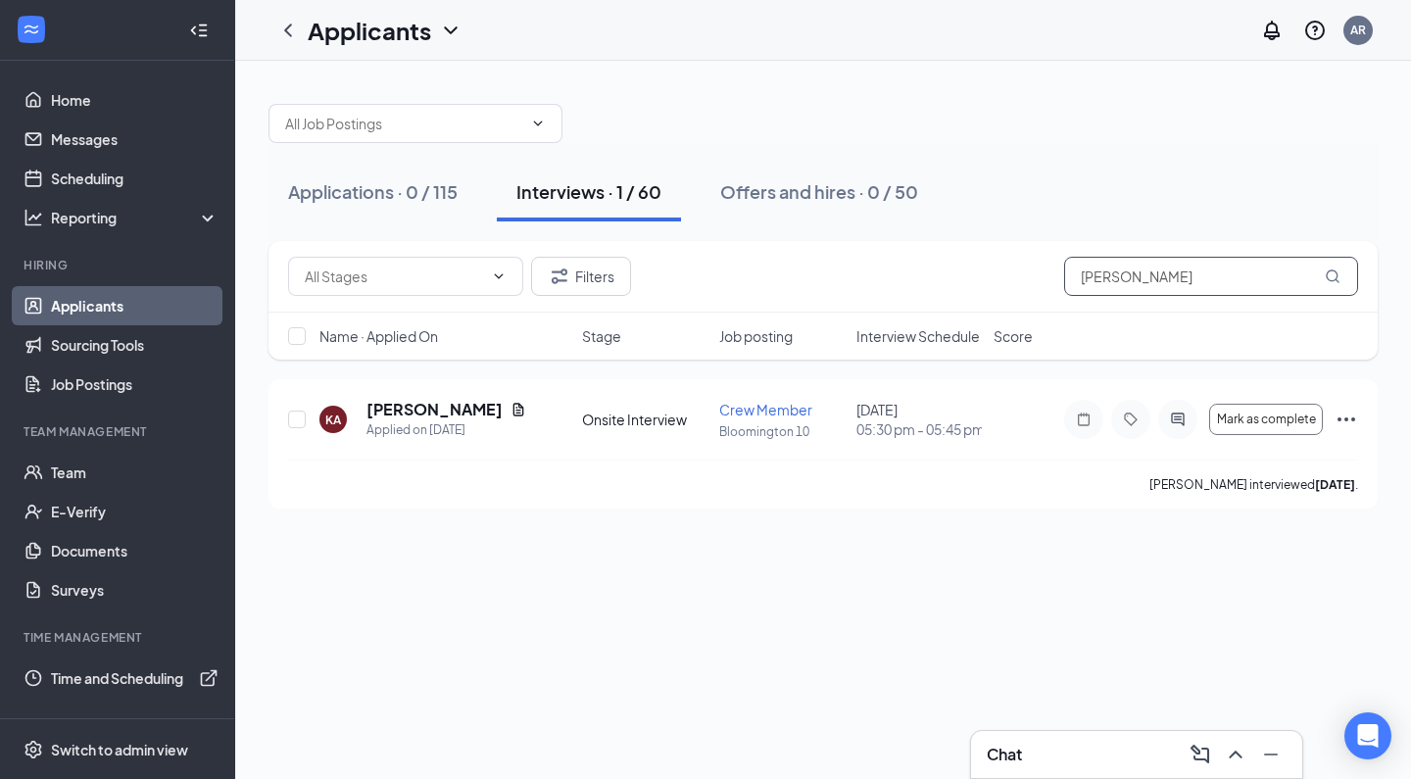
type input "[PERSON_NAME]"
drag, startPoint x: 524, startPoint y: 298, endPoint x: 425, endPoint y: 407, distance: 147.0
click at [425, 407] on h5 "[PERSON_NAME]" at bounding box center [434, 410] width 136 height 22
click at [454, 413] on h5 "[PERSON_NAME]" at bounding box center [434, 410] width 136 height 22
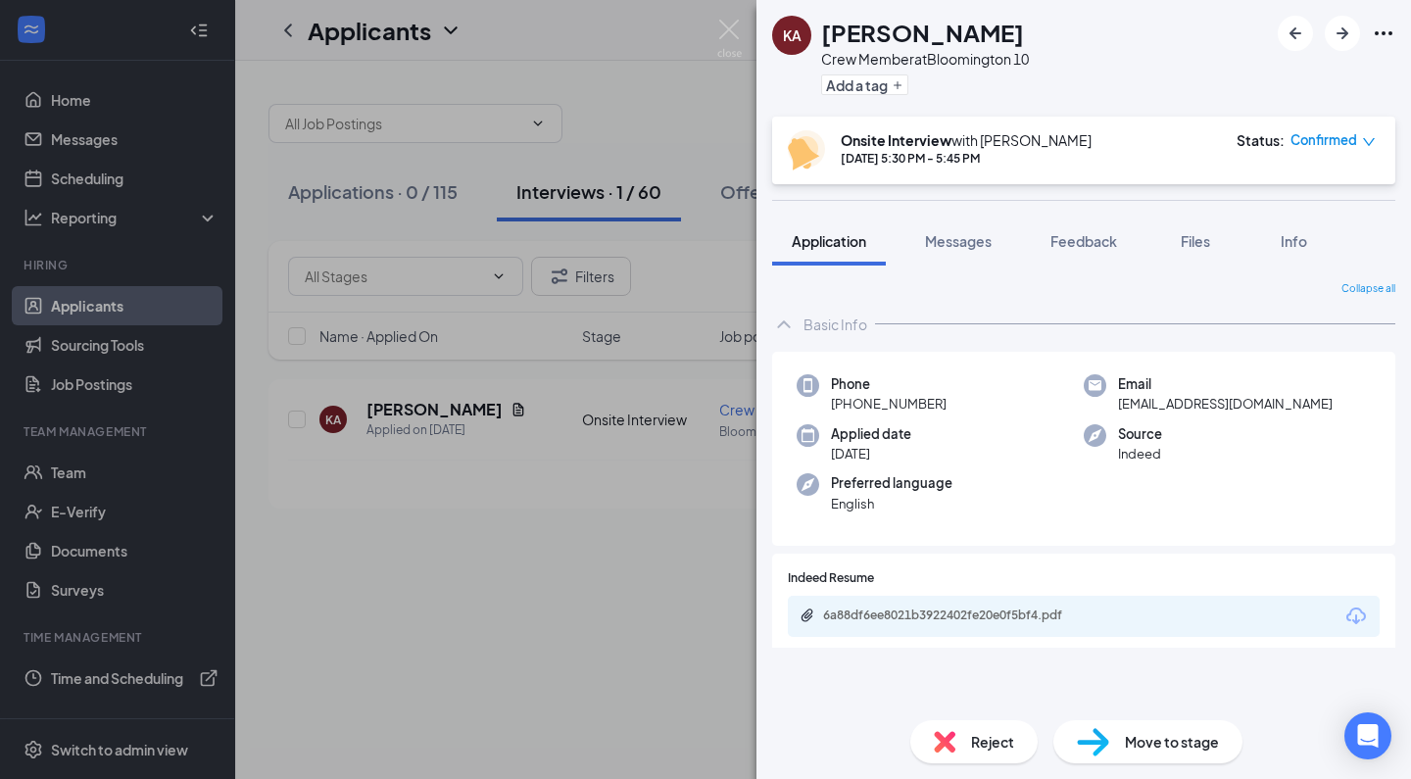
click at [961, 747] on div "Reject" at bounding box center [973, 741] width 127 height 43
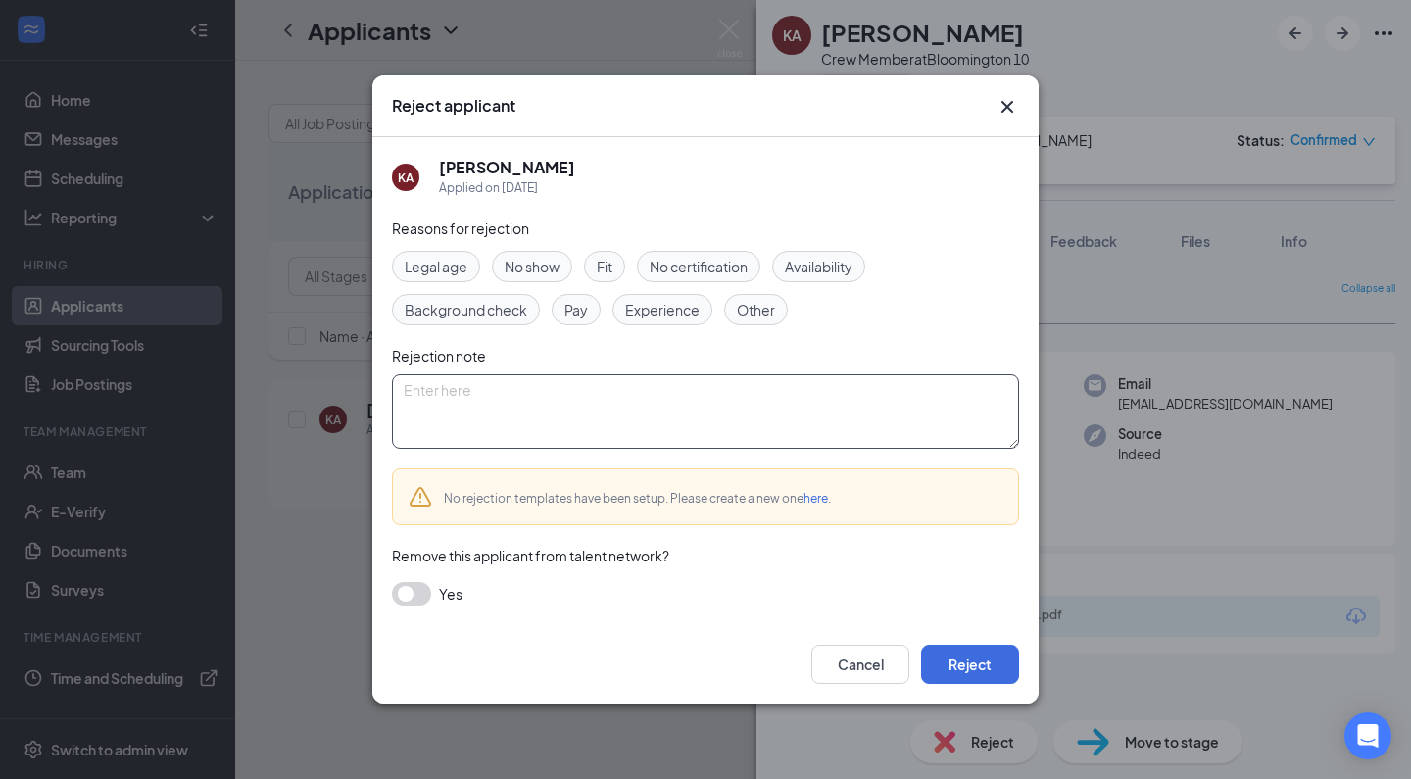
click at [688, 445] on textarea at bounding box center [705, 411] width 627 height 74
paste textarea "Thank you for applying for the Crew Member position at Golden Ticket Cinemas. W…"
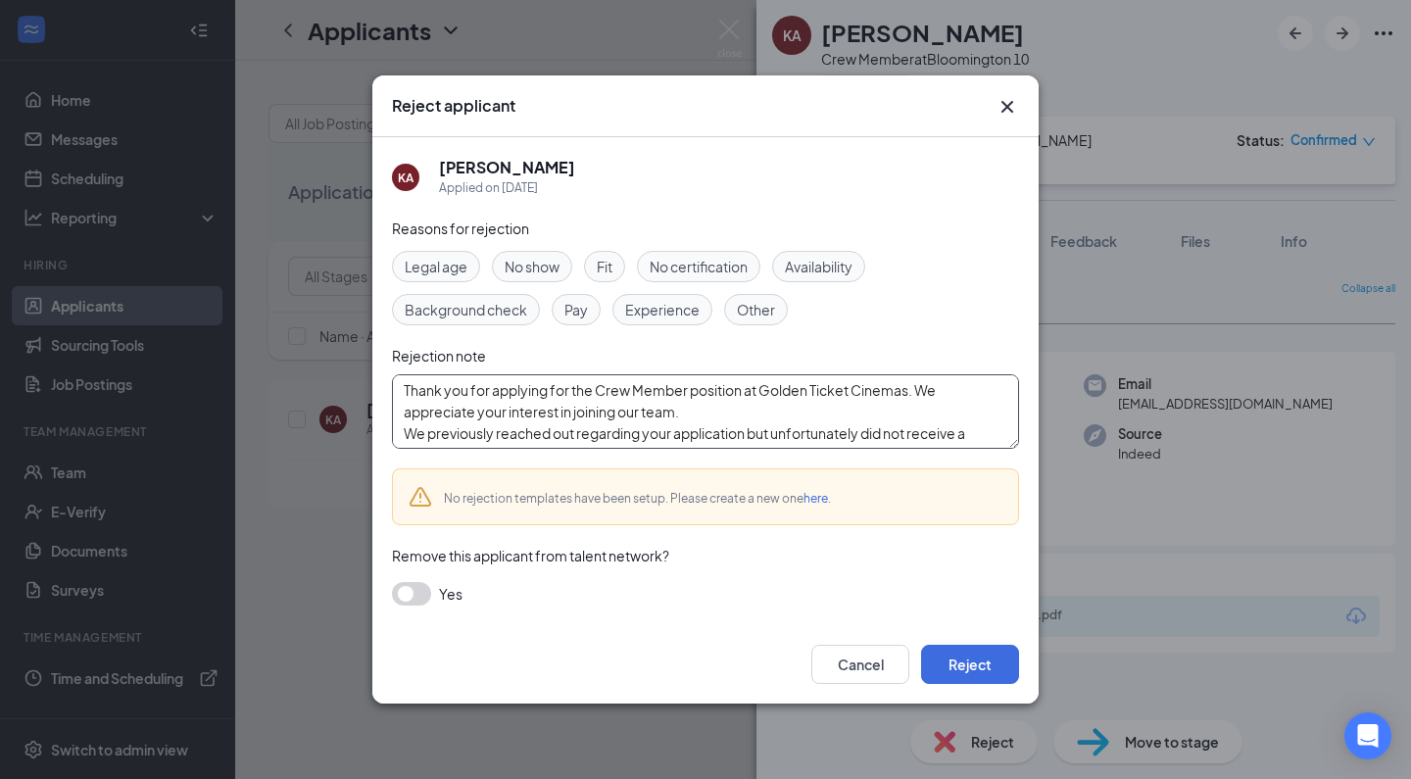
scroll to position [129, 0]
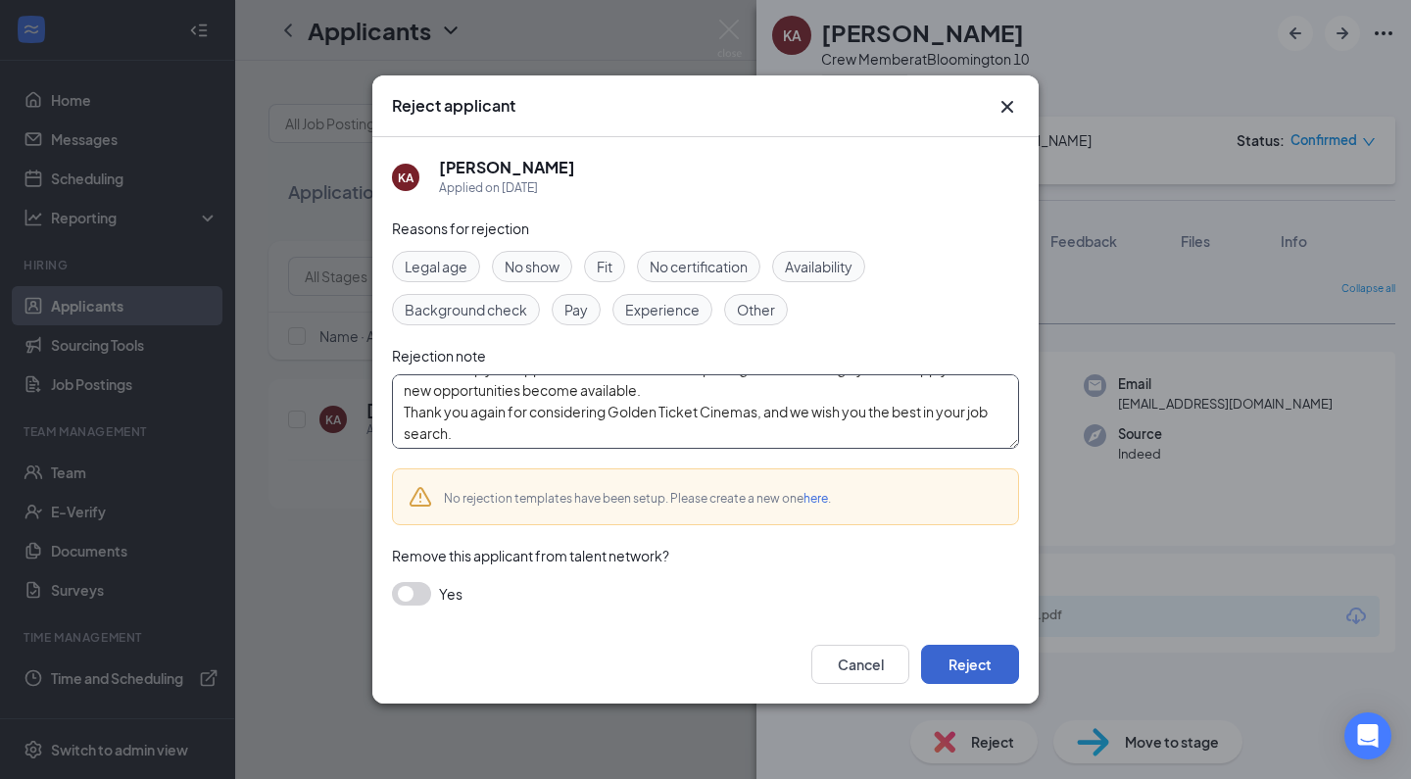
type textarea "Thank you for applying for the Crew Member position at Golden Ticket Cinemas. W…"
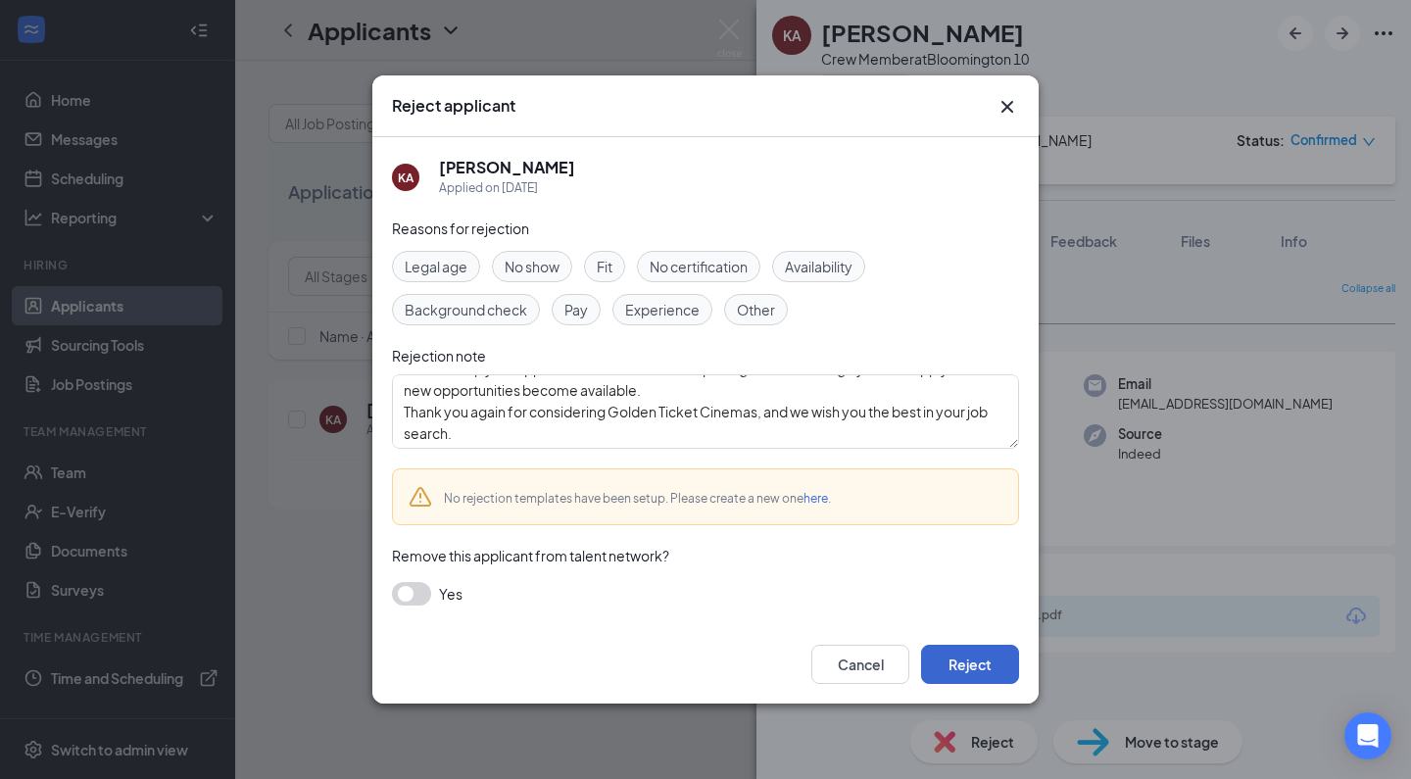
click at [963, 663] on button "Reject" at bounding box center [970, 664] width 98 height 39
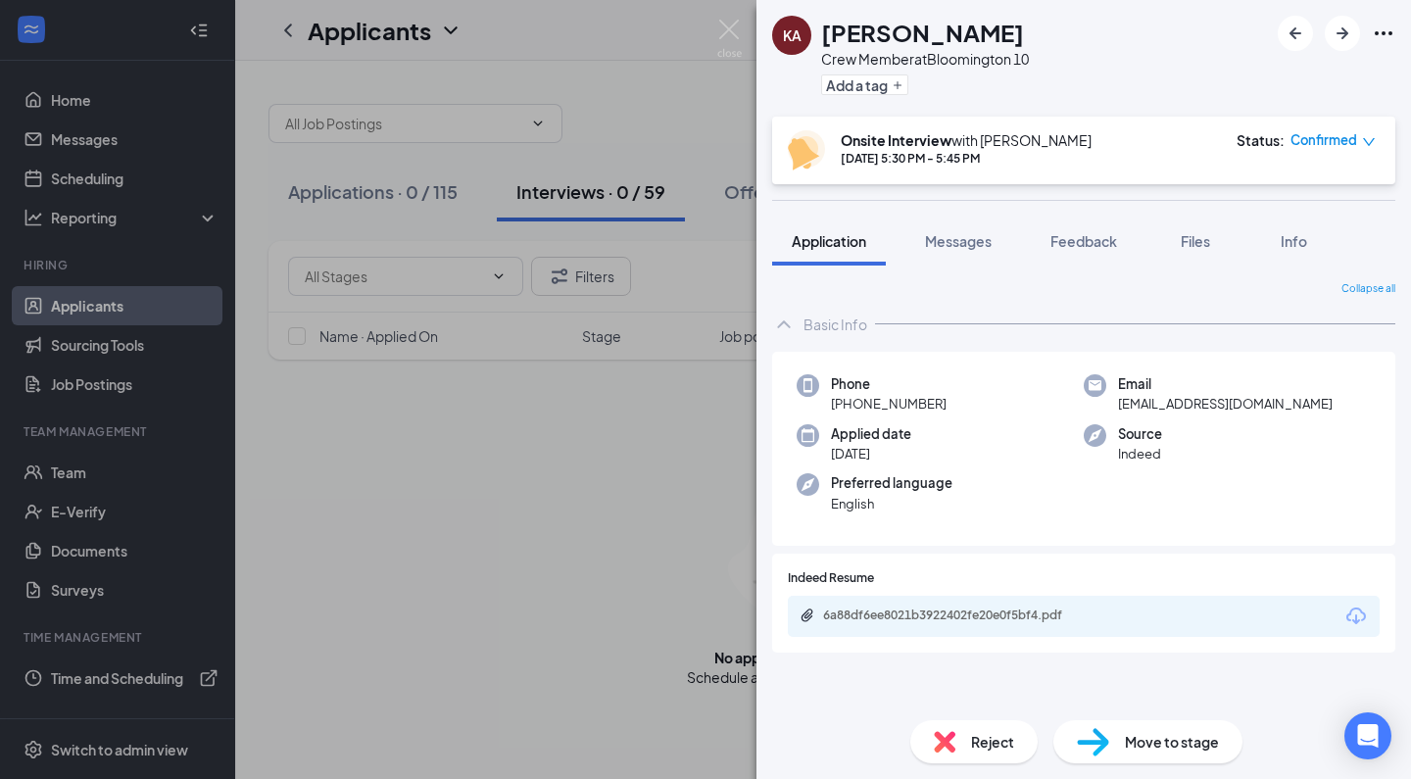
click at [498, 471] on div "KA [PERSON_NAME] Crew Member at [GEOGRAPHIC_DATA] 10 Add a tag Onsite Interview…" at bounding box center [705, 389] width 1411 height 779
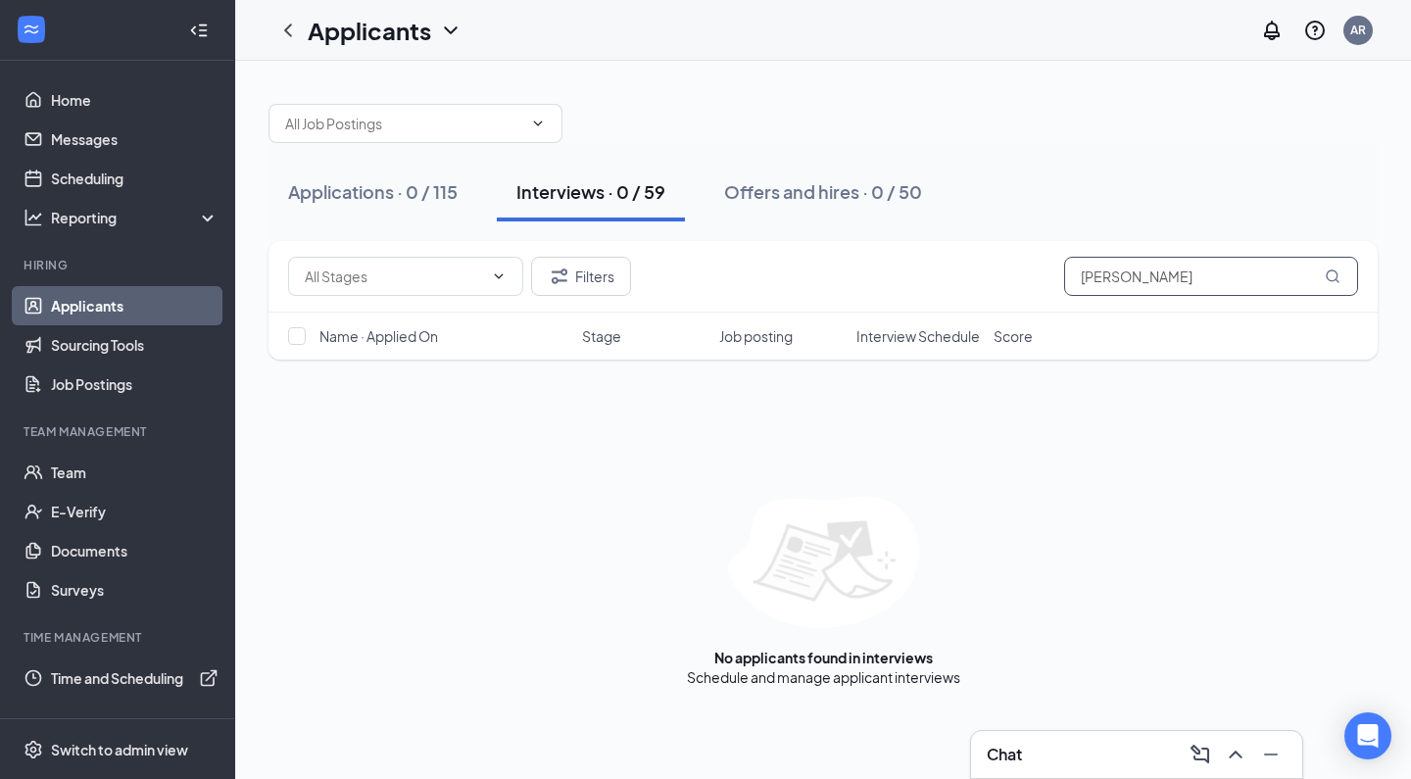
drag, startPoint x: 1200, startPoint y: 281, endPoint x: 545, endPoint y: 218, distance: 658.5
click at [545, 218] on div "Applications · 0 / 115 Interviews · 0 / 59 Offers and hires · 0 / 50 Filters [P…" at bounding box center [822, 385] width 1109 height 603
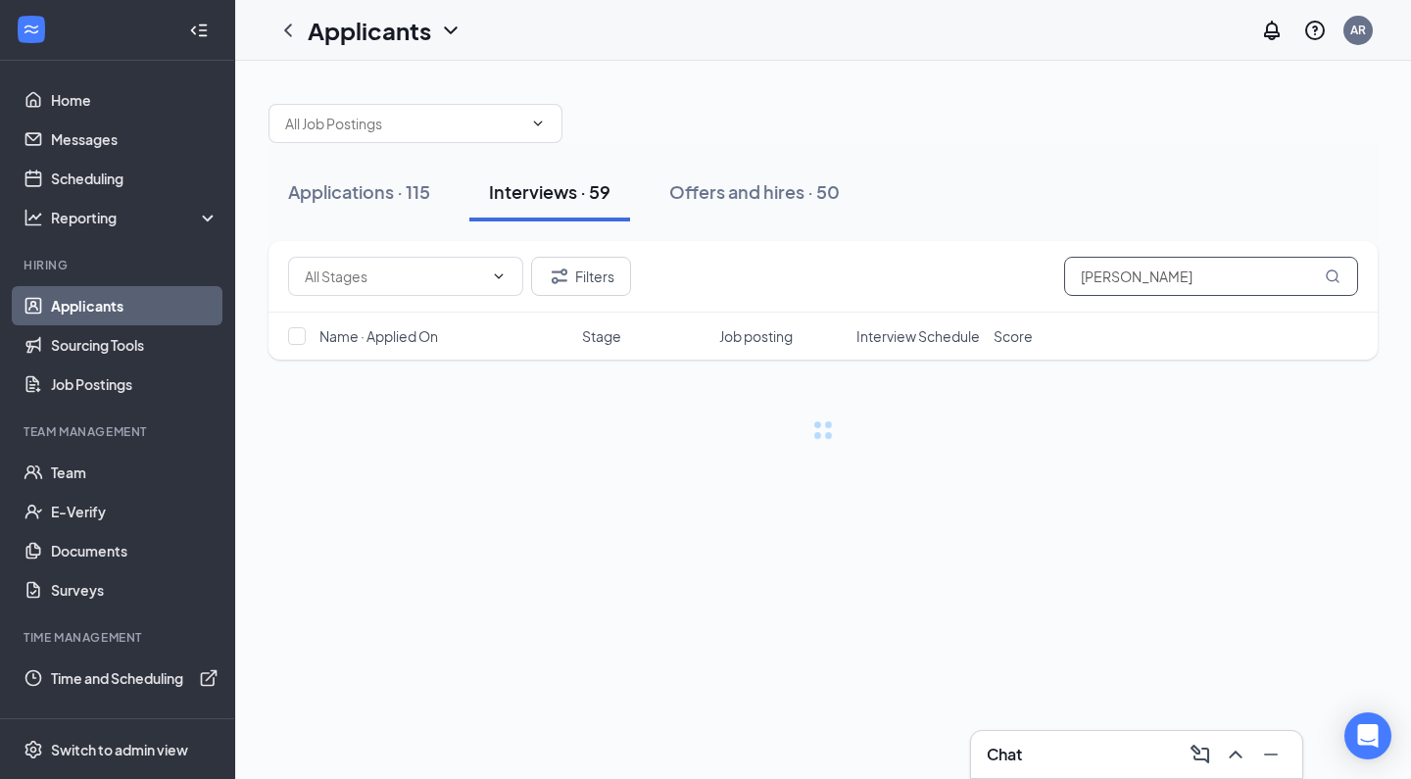
type input "[PERSON_NAME]"
drag, startPoint x: 545, startPoint y: 218, endPoint x: 393, endPoint y: 578, distance: 390.3
click at [393, 578] on div "Applications · 115 Interviews · 59 Offers and hires · 50 Filters [PERSON_NAME] …" at bounding box center [823, 420] width 1176 height 718
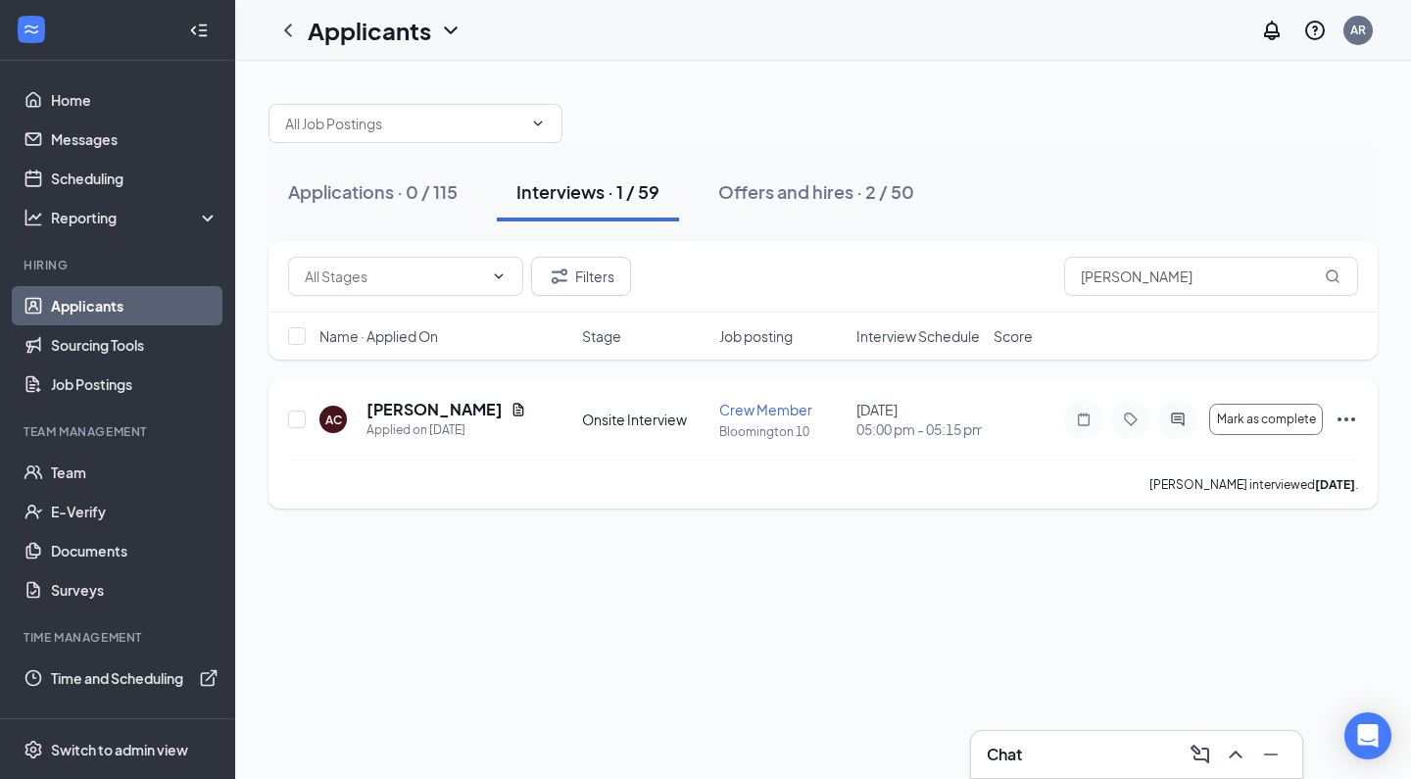
click at [410, 409] on h5 "[PERSON_NAME]" at bounding box center [434, 410] width 136 height 22
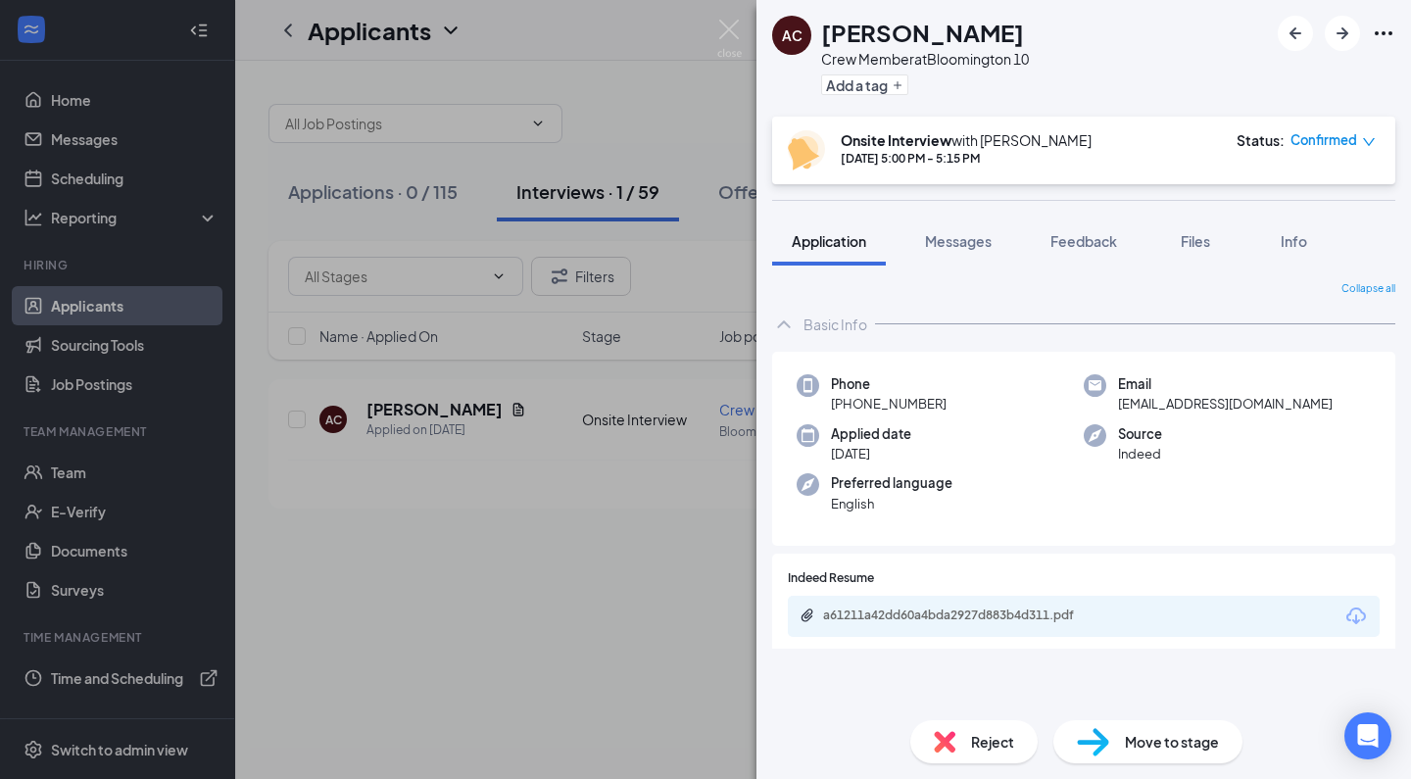
click at [948, 733] on img at bounding box center [945, 742] width 22 height 22
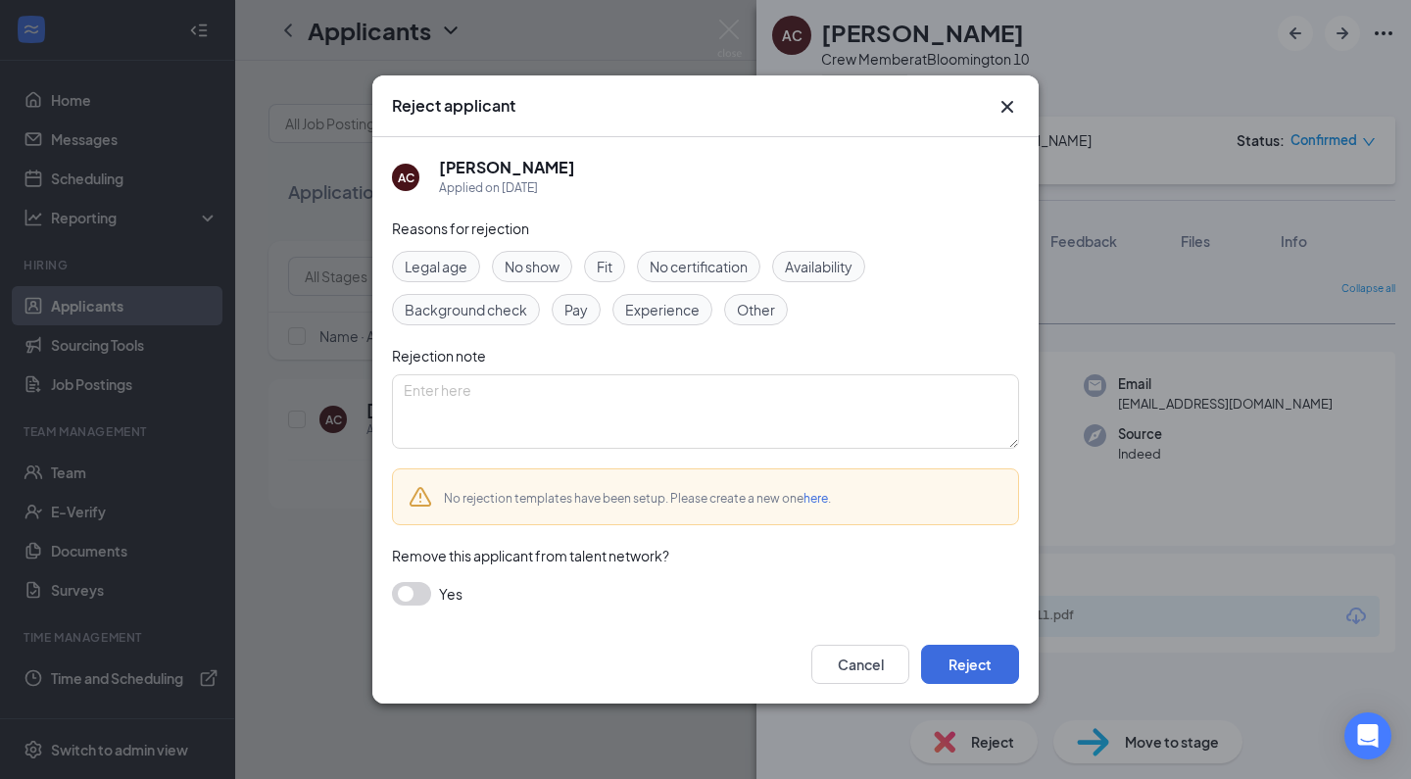
click at [770, 456] on div "Reasons for rejection Legal age No show Fit No certification Availability Backg…" at bounding box center [705, 422] width 627 height 408
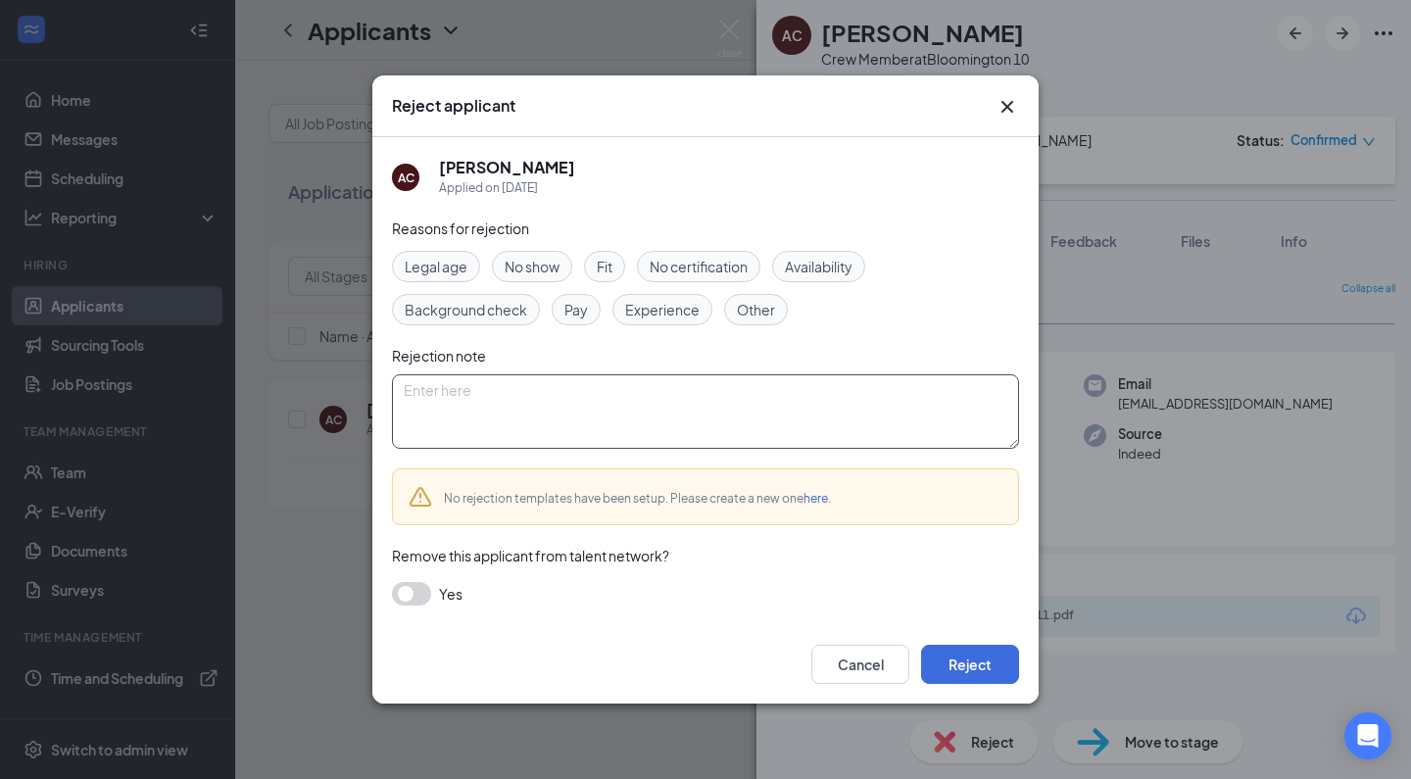
click at [606, 417] on textarea at bounding box center [705, 411] width 627 height 74
paste textarea "Thank you for applying for the Crew Member position at Golden Ticket Cinemas. W…"
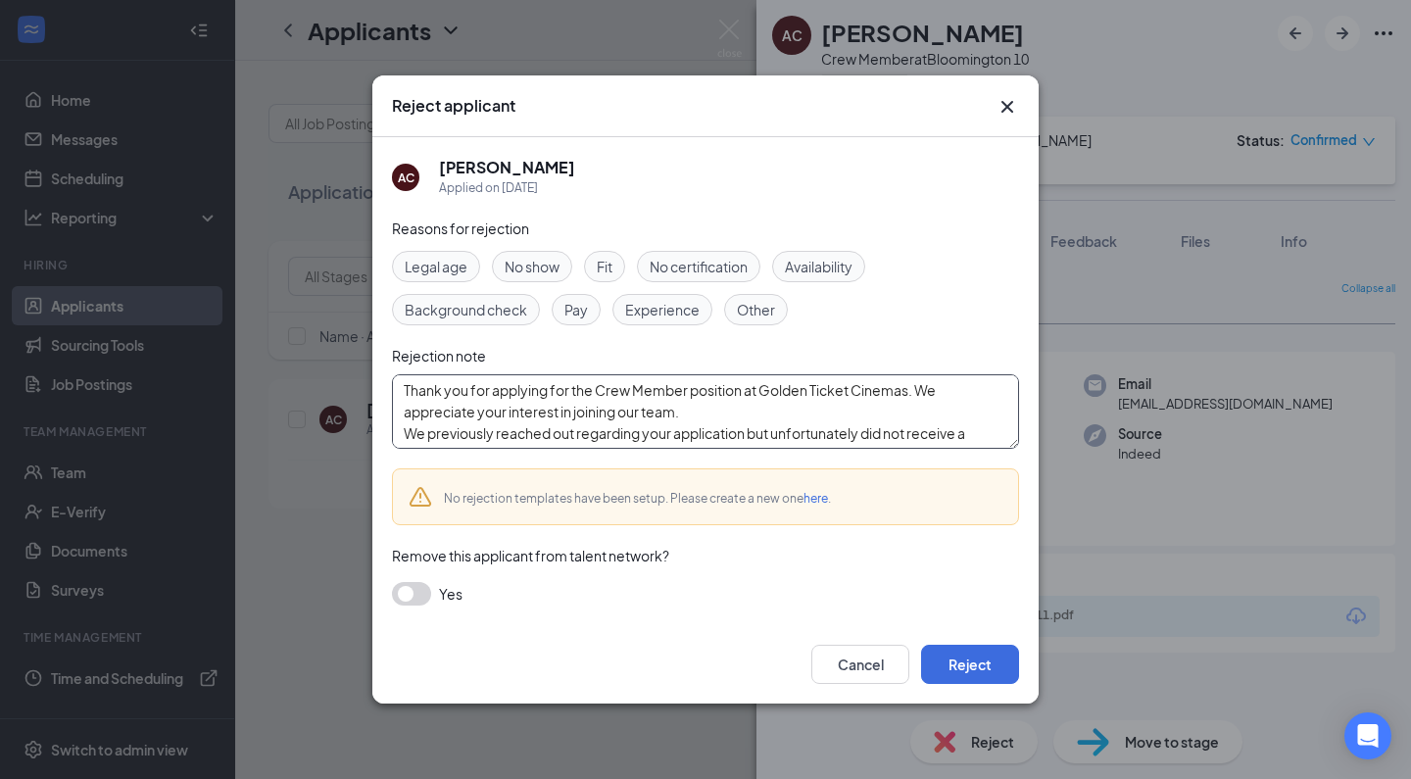
scroll to position [129, 0]
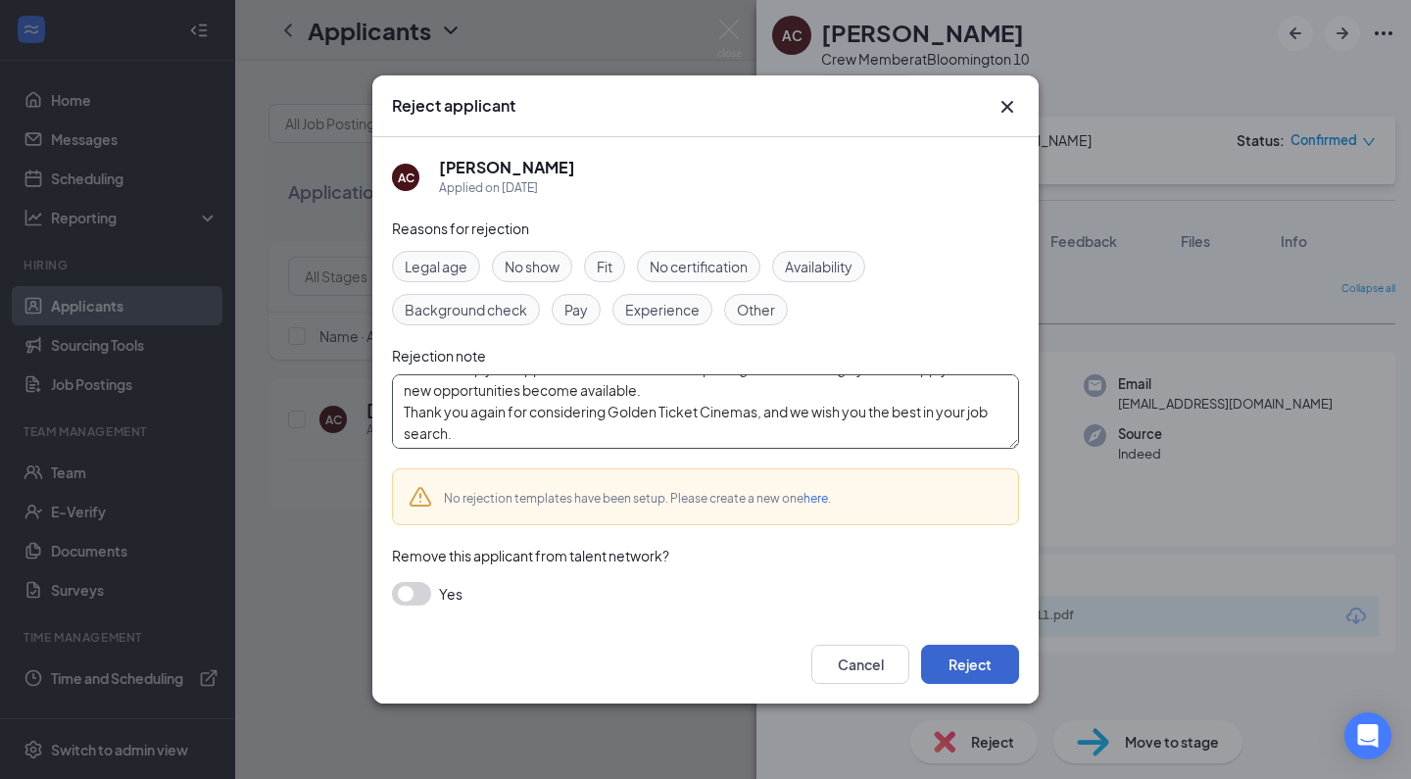
type textarea "Thank you for applying for the Crew Member position at Golden Ticket Cinemas. W…"
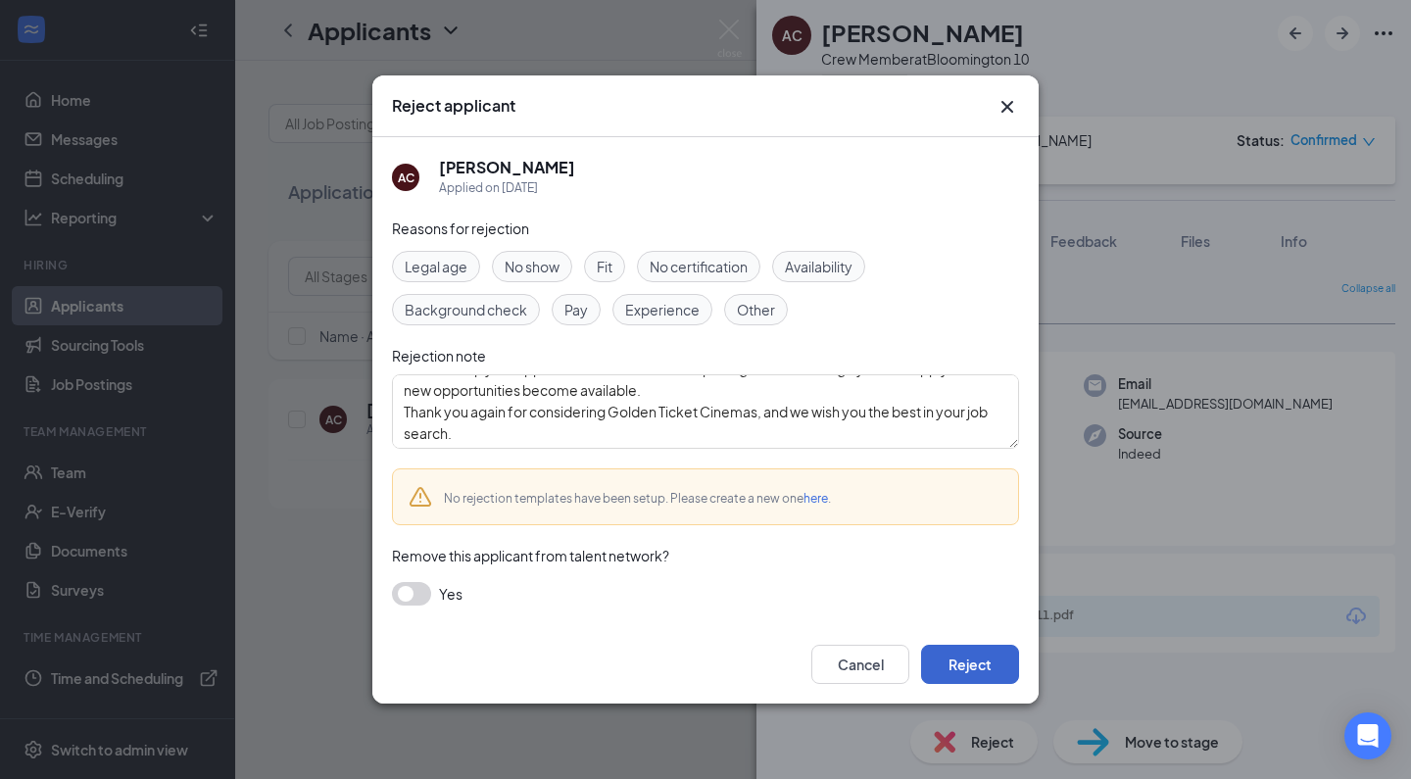
click at [974, 663] on button "Reject" at bounding box center [970, 664] width 98 height 39
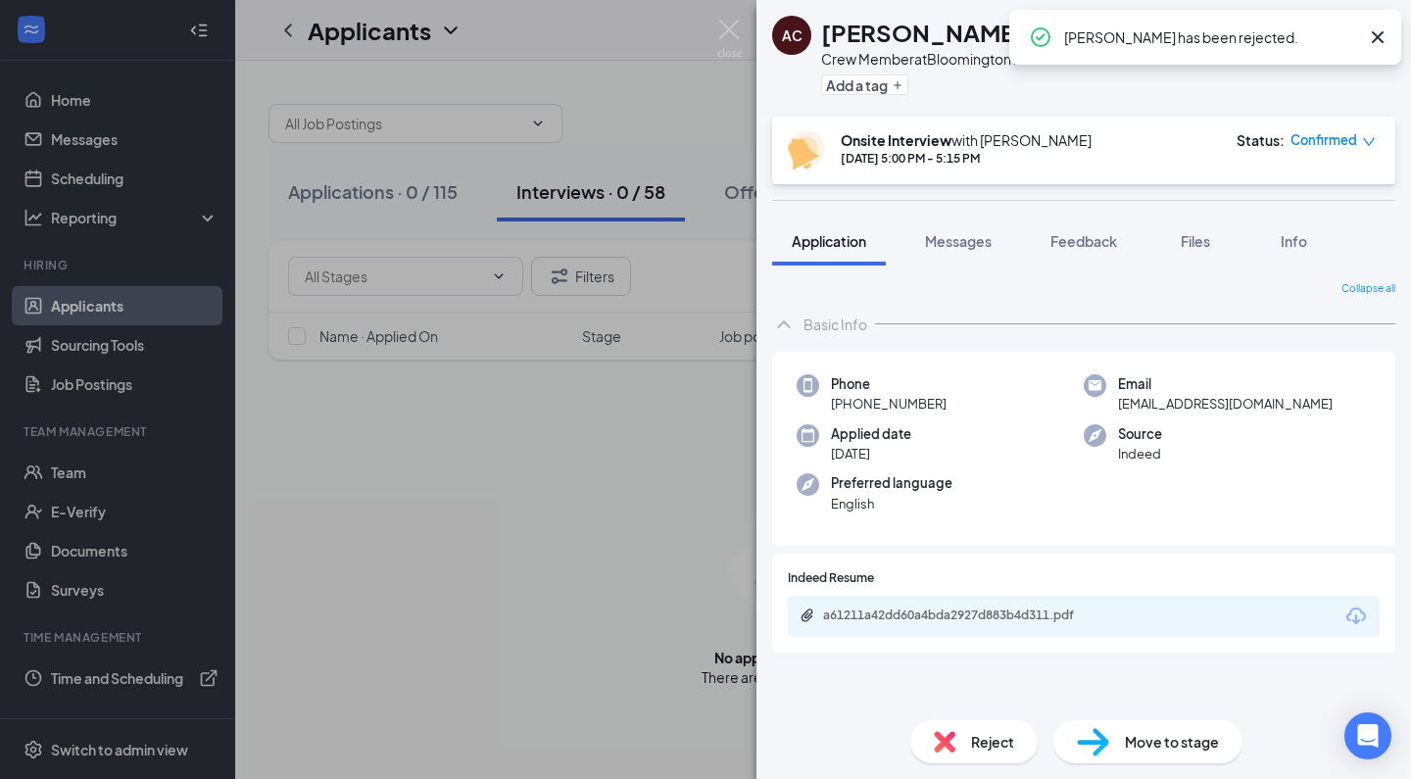
click at [505, 535] on div "AC [PERSON_NAME] Crew Member at [GEOGRAPHIC_DATA] 10 Add a tag Onsite Interview…" at bounding box center [705, 389] width 1411 height 779
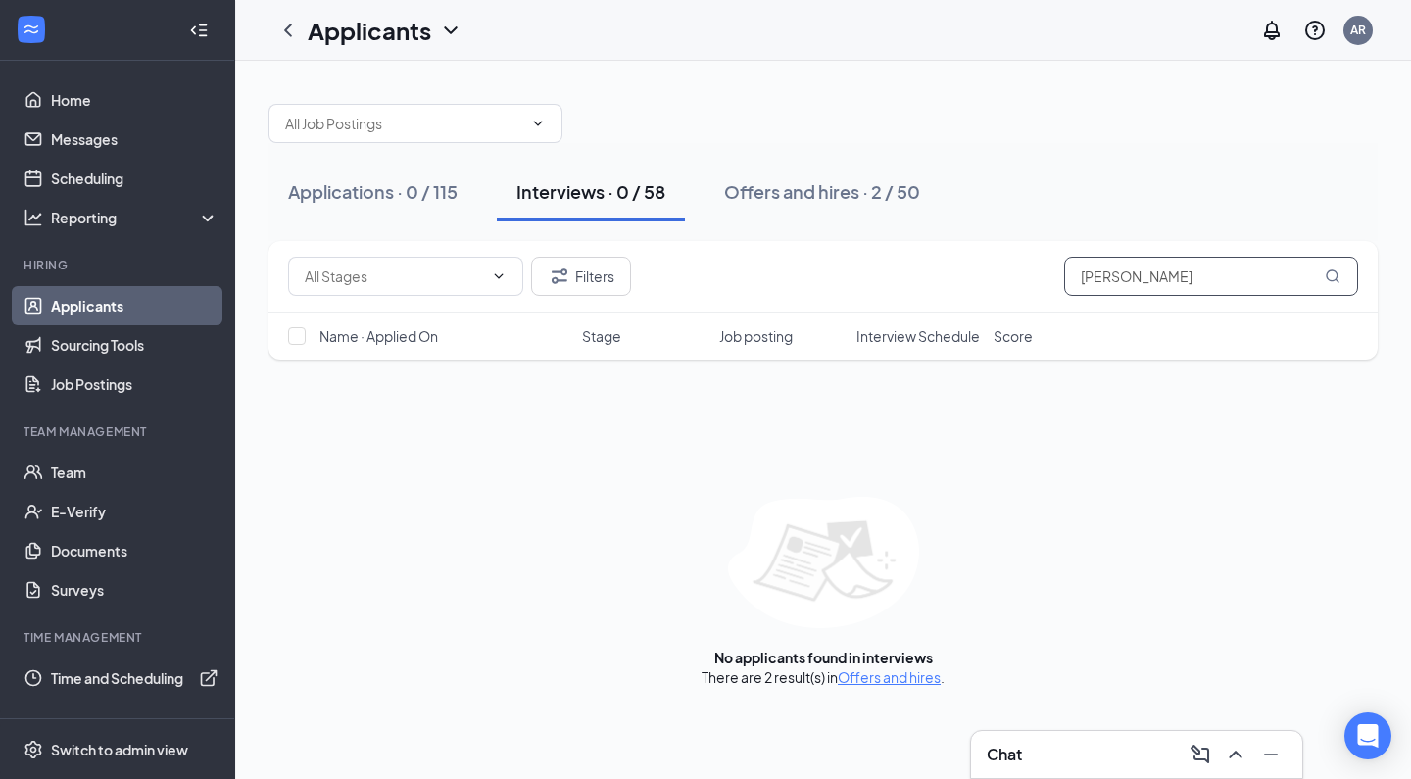
drag, startPoint x: 1152, startPoint y: 272, endPoint x: 729, endPoint y: 240, distance: 424.5
click at [729, 240] on div "Applications · 0 / 115 Interviews · 0 / 58 Offers and hires · 2 / 50 Filters [P…" at bounding box center [822, 385] width 1109 height 603
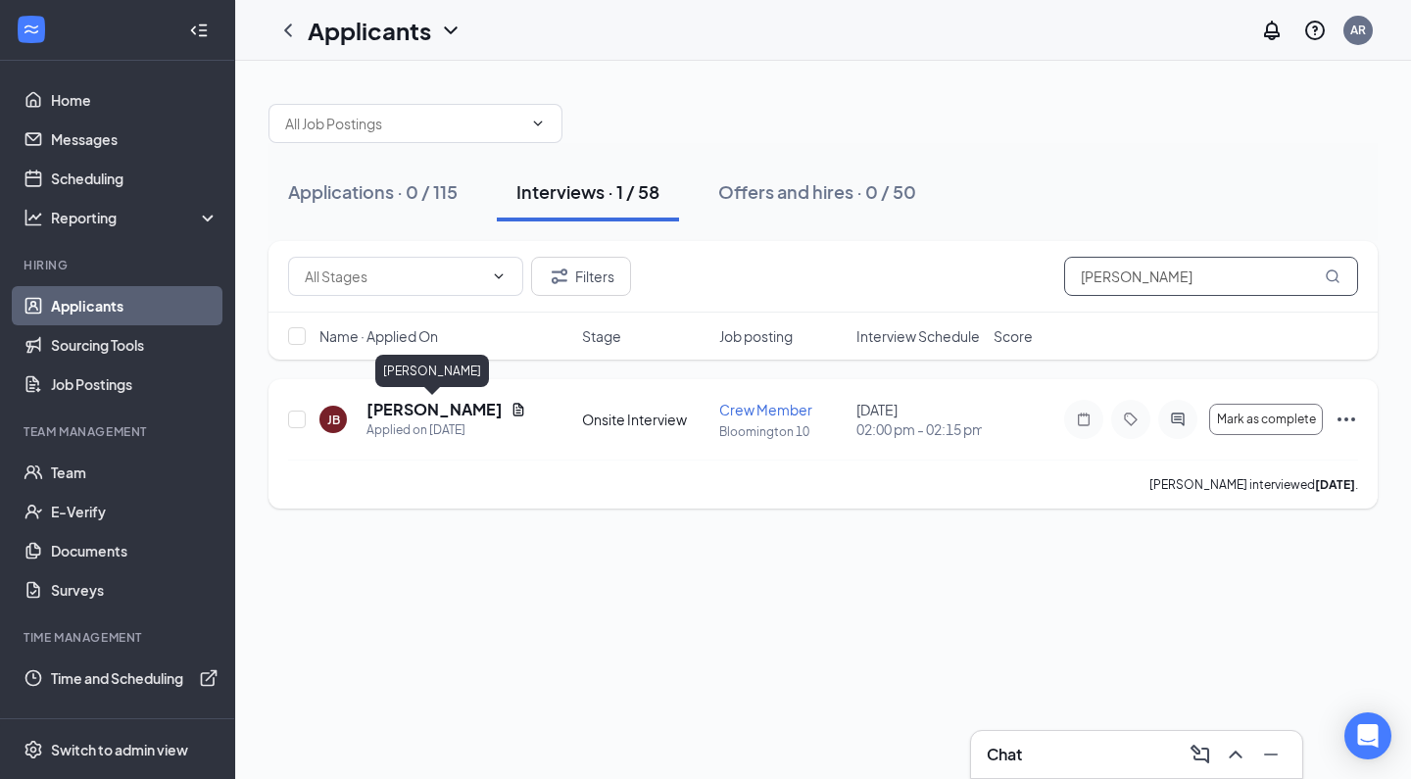
type input "[PERSON_NAME]"
click at [418, 405] on h5 "[PERSON_NAME]" at bounding box center [434, 410] width 136 height 22
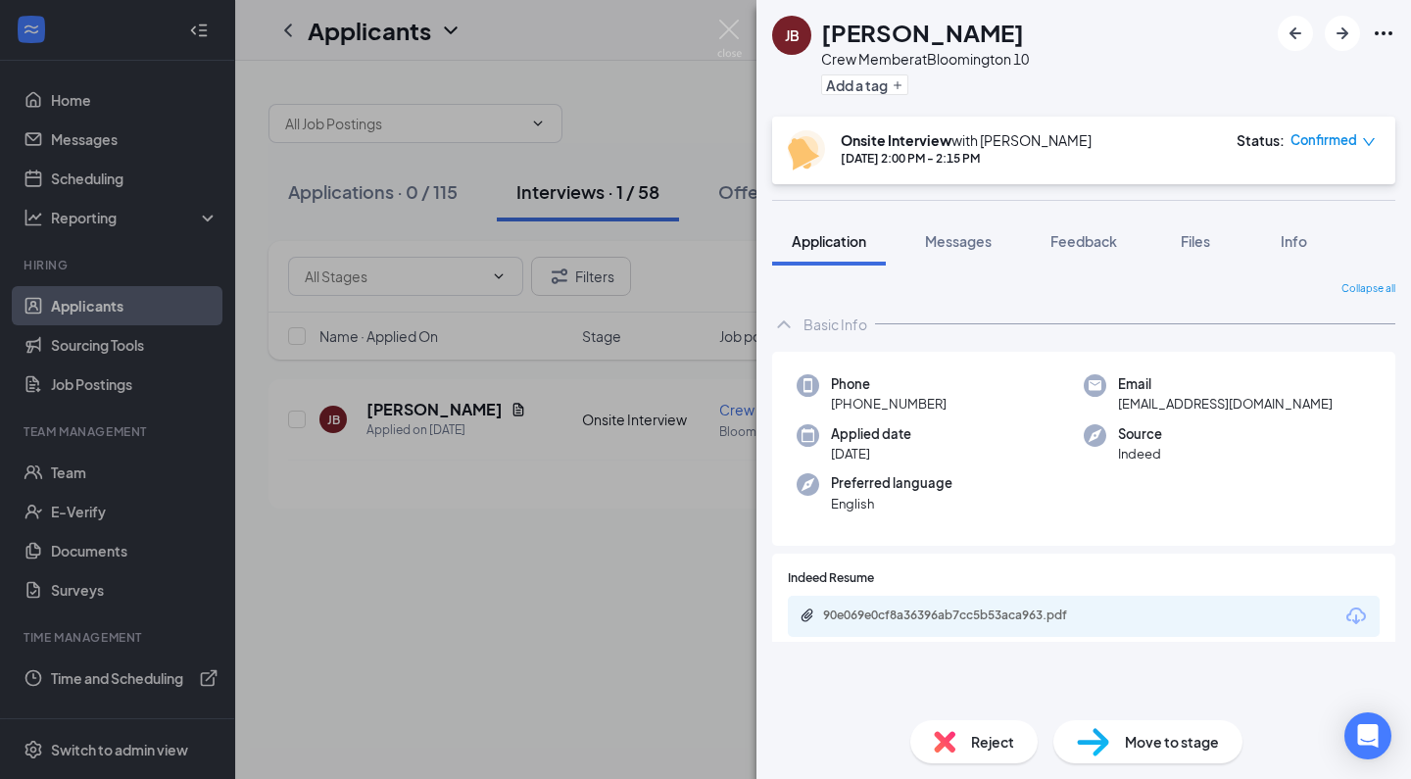
click at [983, 750] on span "Reject" at bounding box center [992, 742] width 43 height 22
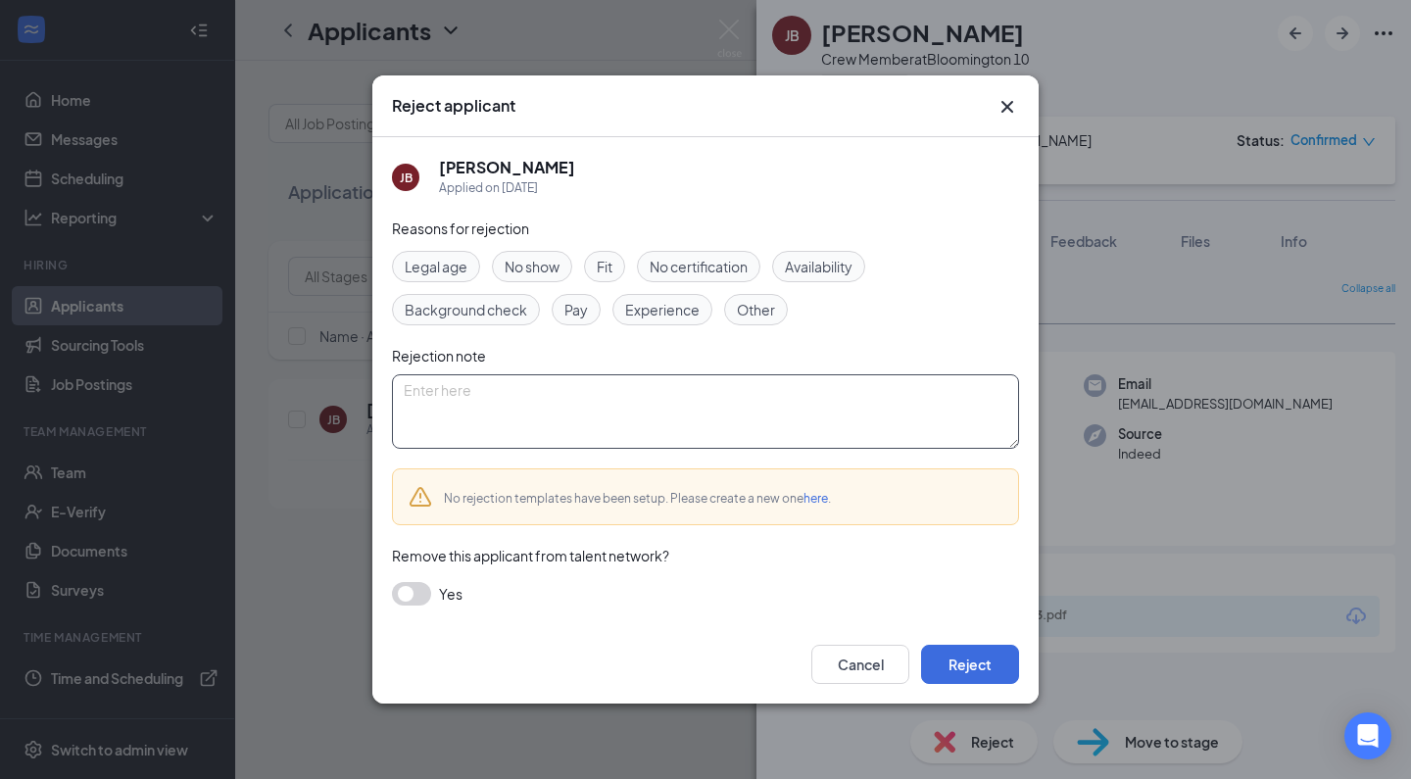
click at [759, 423] on textarea at bounding box center [705, 411] width 627 height 74
paste textarea "Thank you for applying for the Crew Member position at Golden Ticket Cinemas. W…"
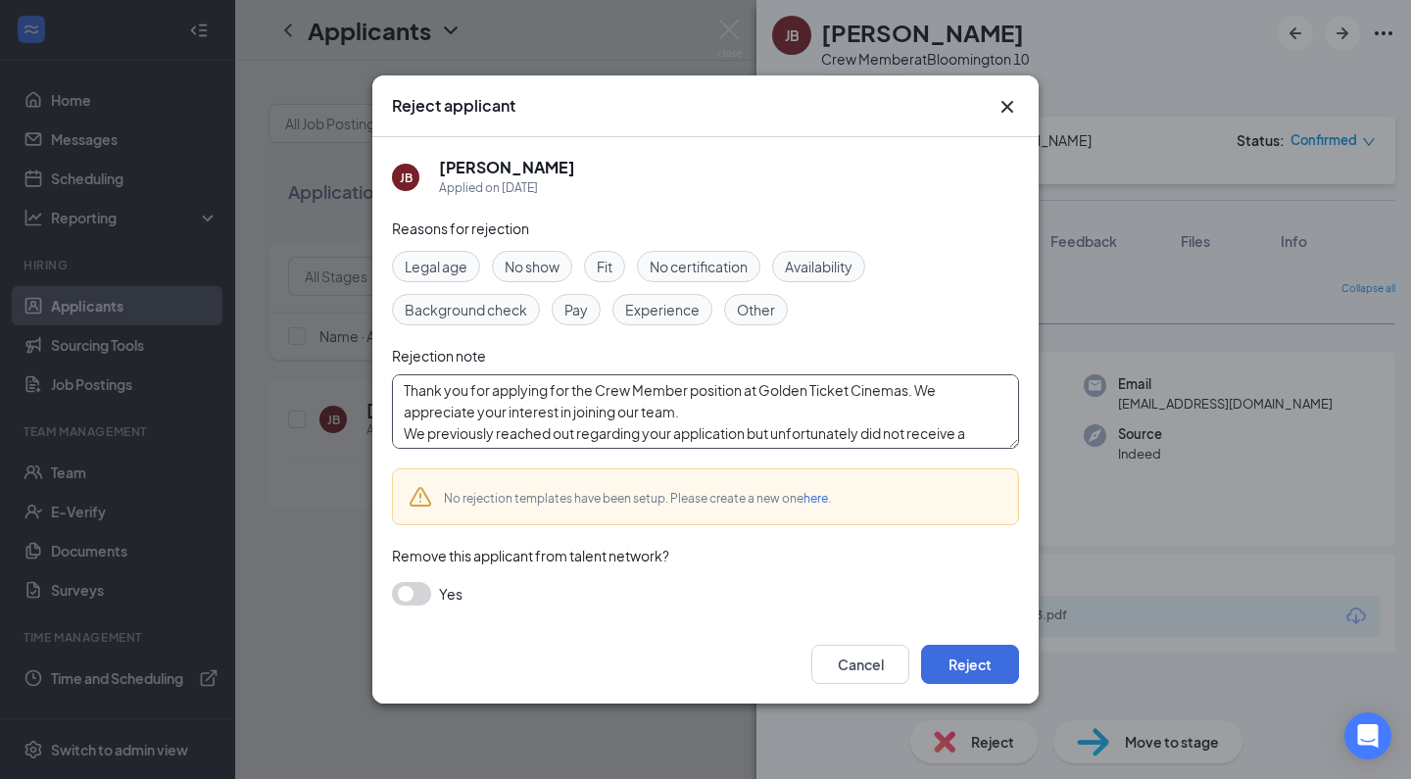
scroll to position [129, 0]
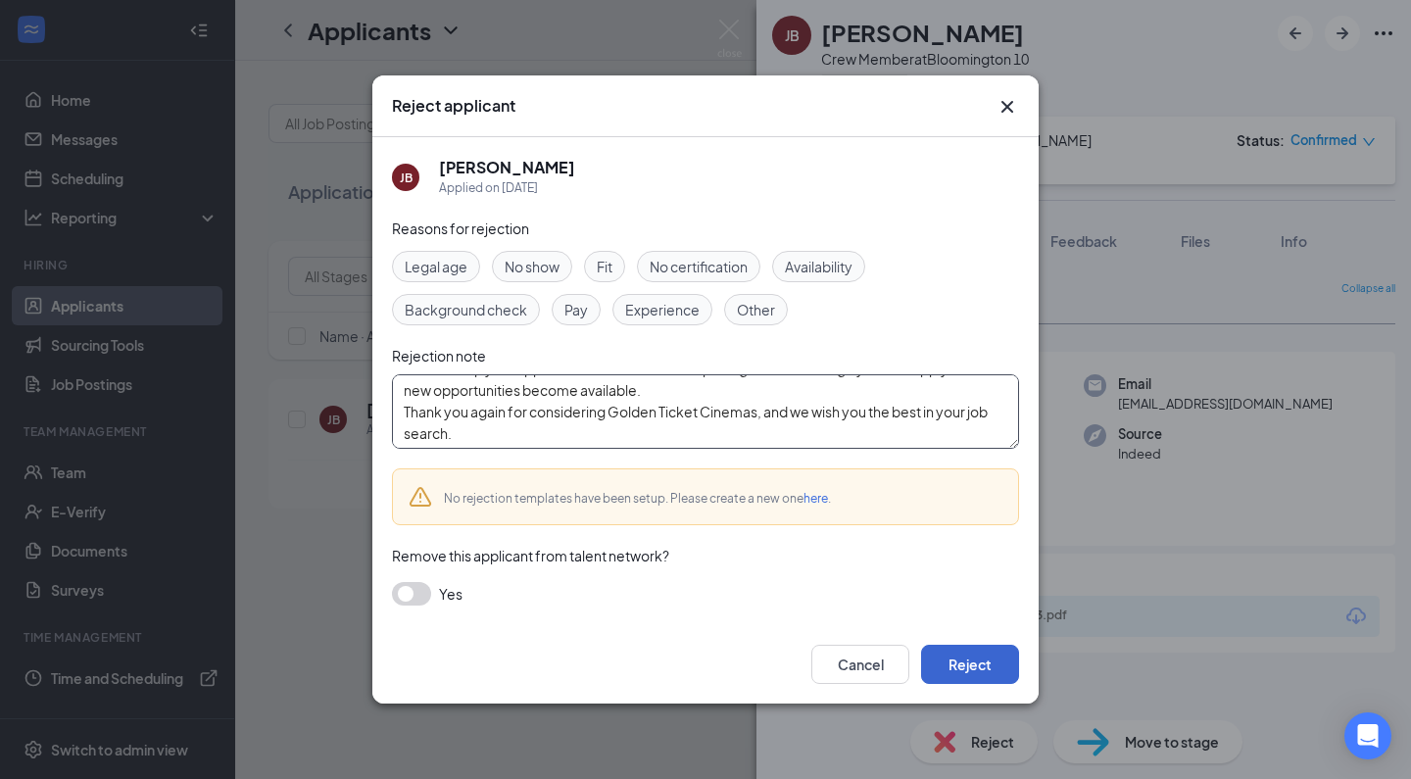
type textarea "Thank you for applying for the Crew Member position at Golden Ticket Cinemas. W…"
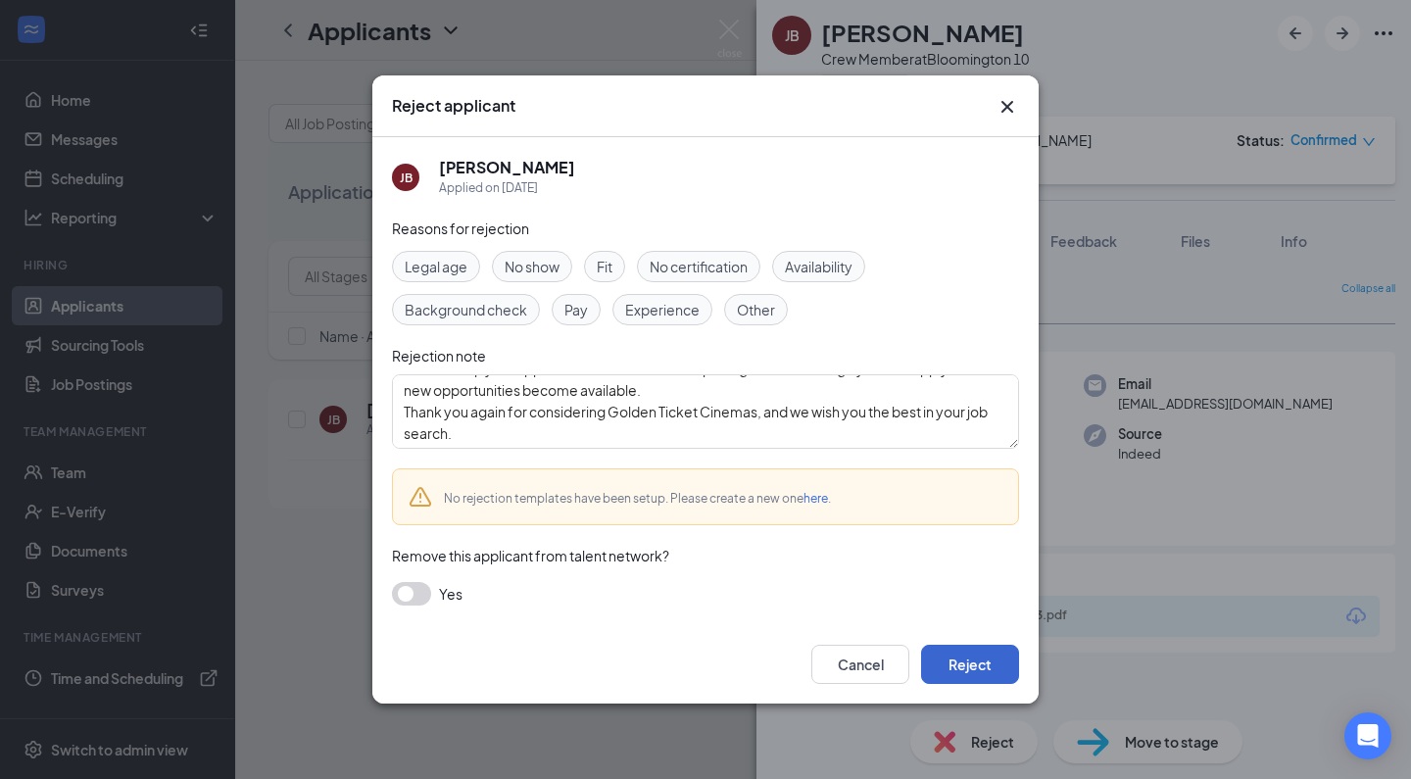
click at [965, 665] on button "Reject" at bounding box center [970, 664] width 98 height 39
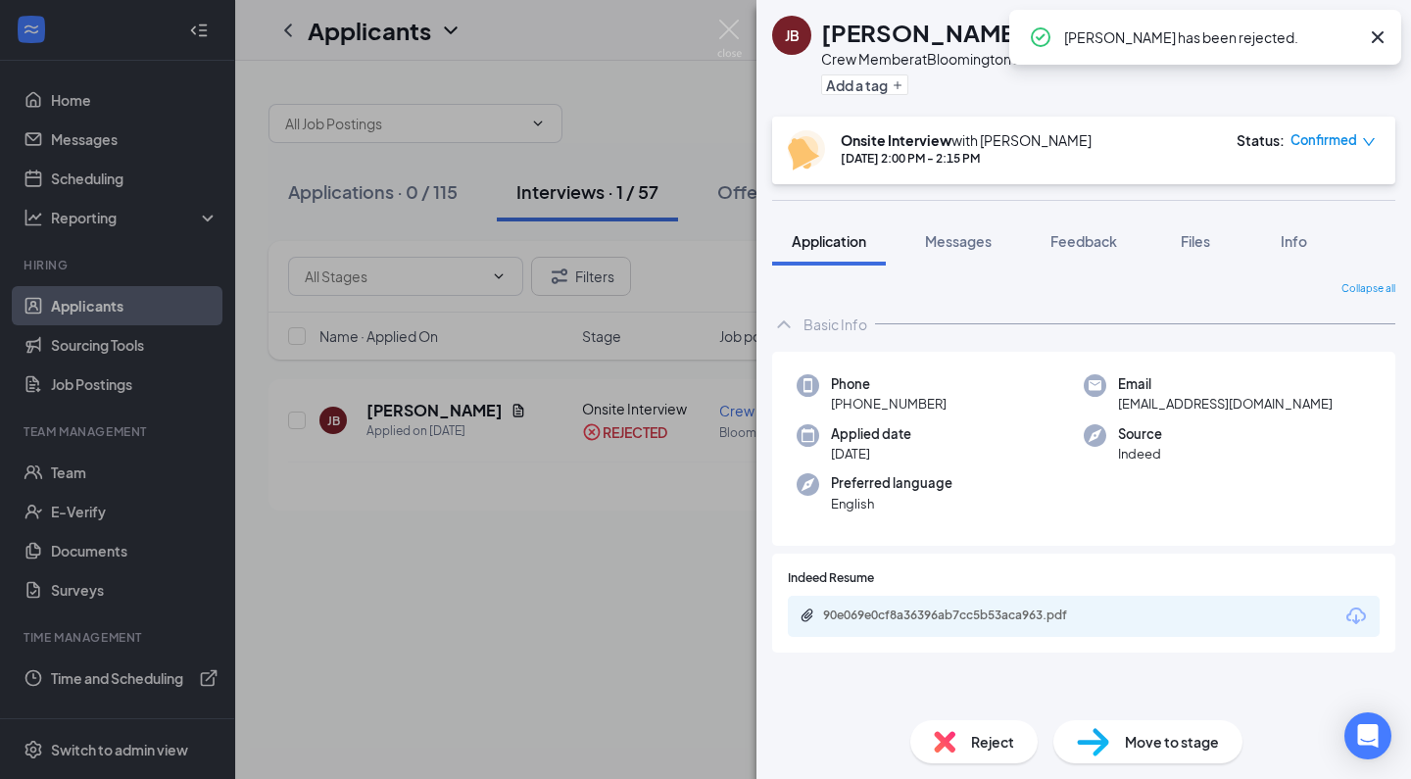
click at [671, 631] on div "[PERSON_NAME] Crew Member at [GEOGRAPHIC_DATA] 10 Add a tag Onsite Interview wi…" at bounding box center [705, 389] width 1411 height 779
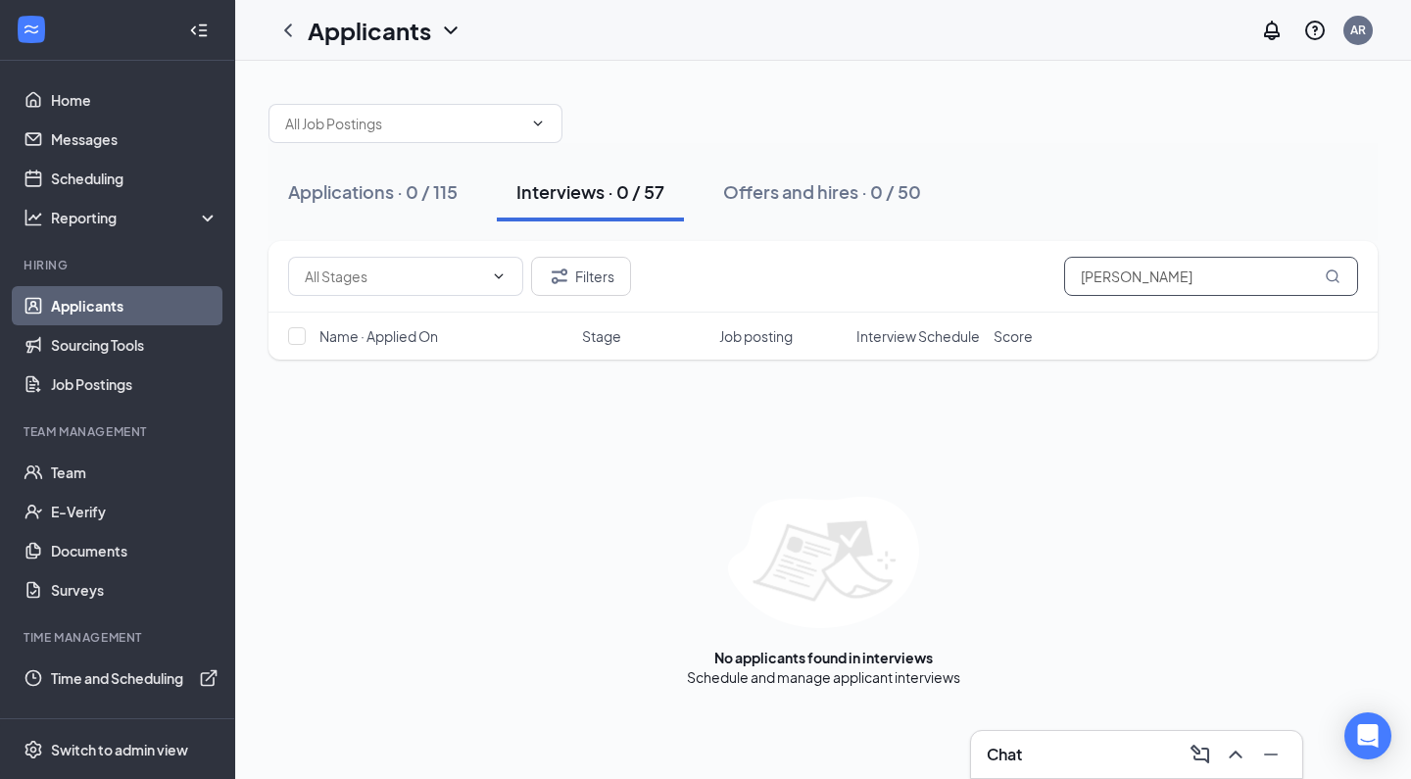
drag, startPoint x: 1187, startPoint y: 273, endPoint x: 829, endPoint y: 261, distance: 357.9
click at [829, 261] on div "Filters [PERSON_NAME]" at bounding box center [823, 276] width 1070 height 39
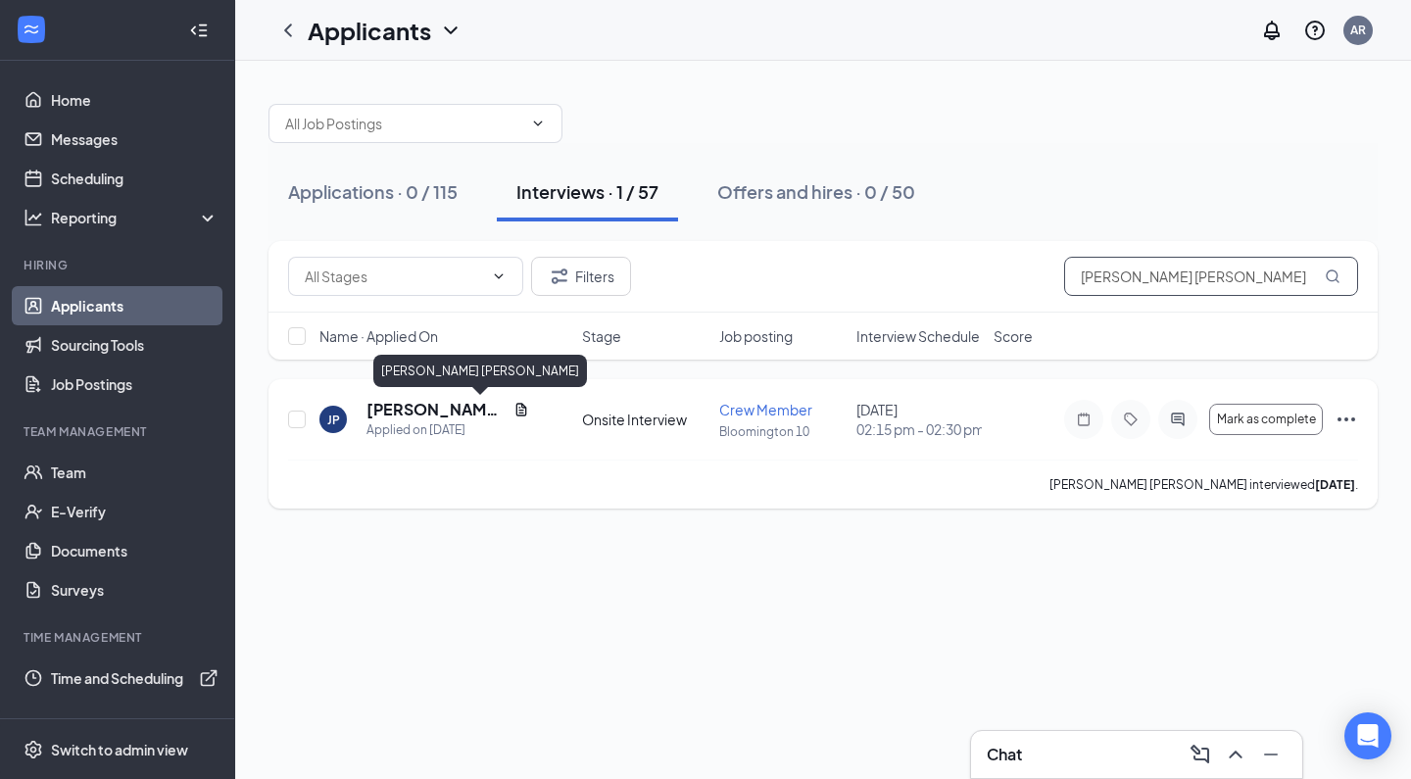
type input "[PERSON_NAME] [PERSON_NAME]"
click at [407, 412] on h5 "[PERSON_NAME] [PERSON_NAME]" at bounding box center [435, 410] width 139 height 22
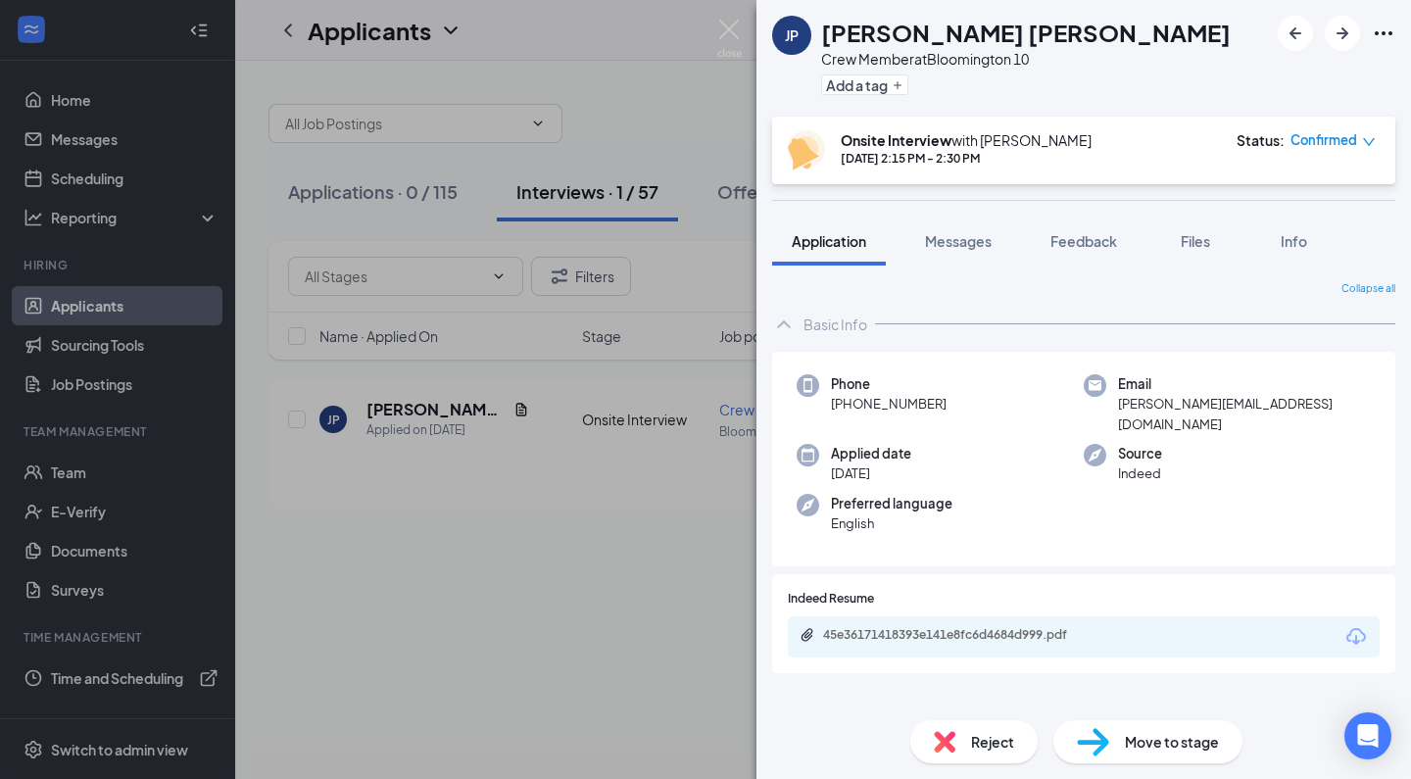
click at [948, 748] on img at bounding box center [945, 742] width 22 height 22
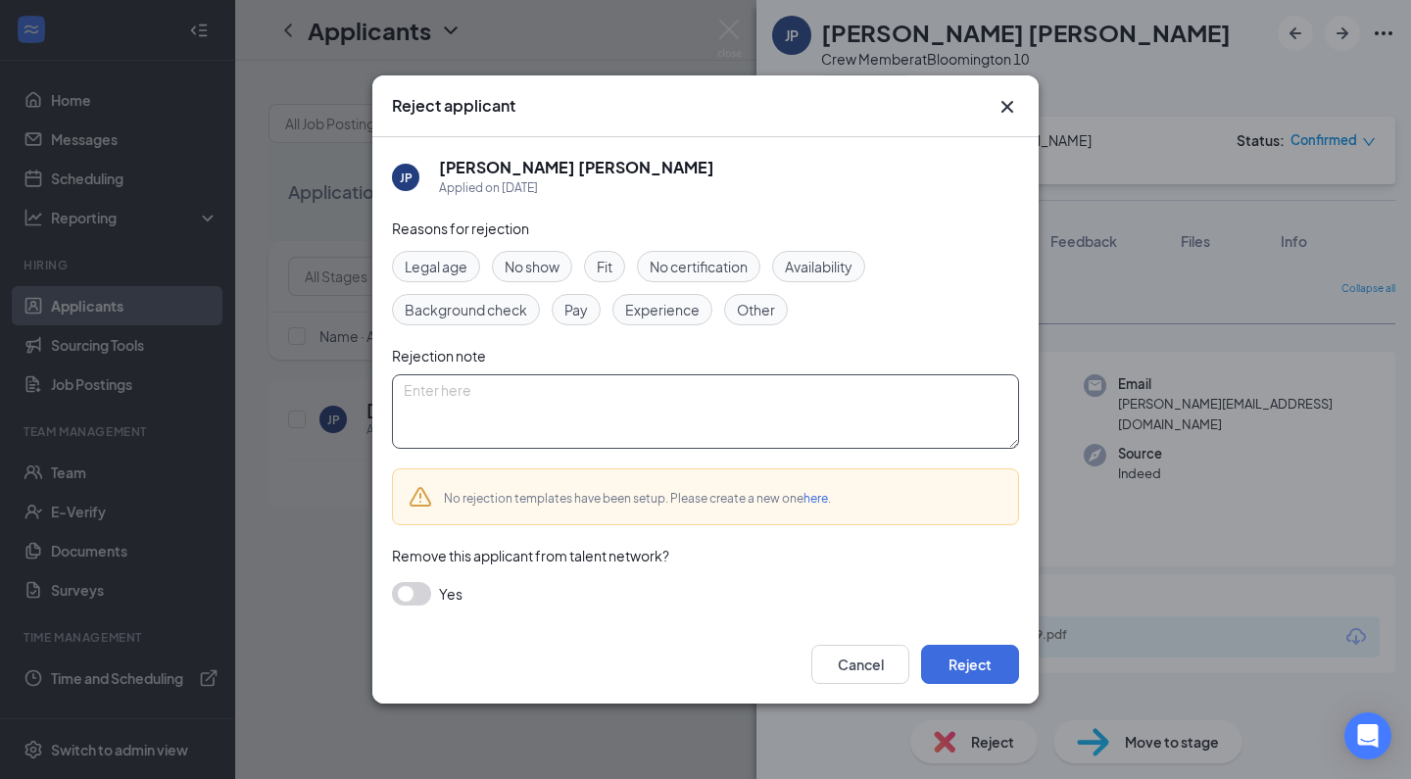
click at [722, 433] on textarea at bounding box center [705, 411] width 627 height 74
paste textarea "Thank you for applying for the Crew Member position at Golden Ticket Cinemas. W…"
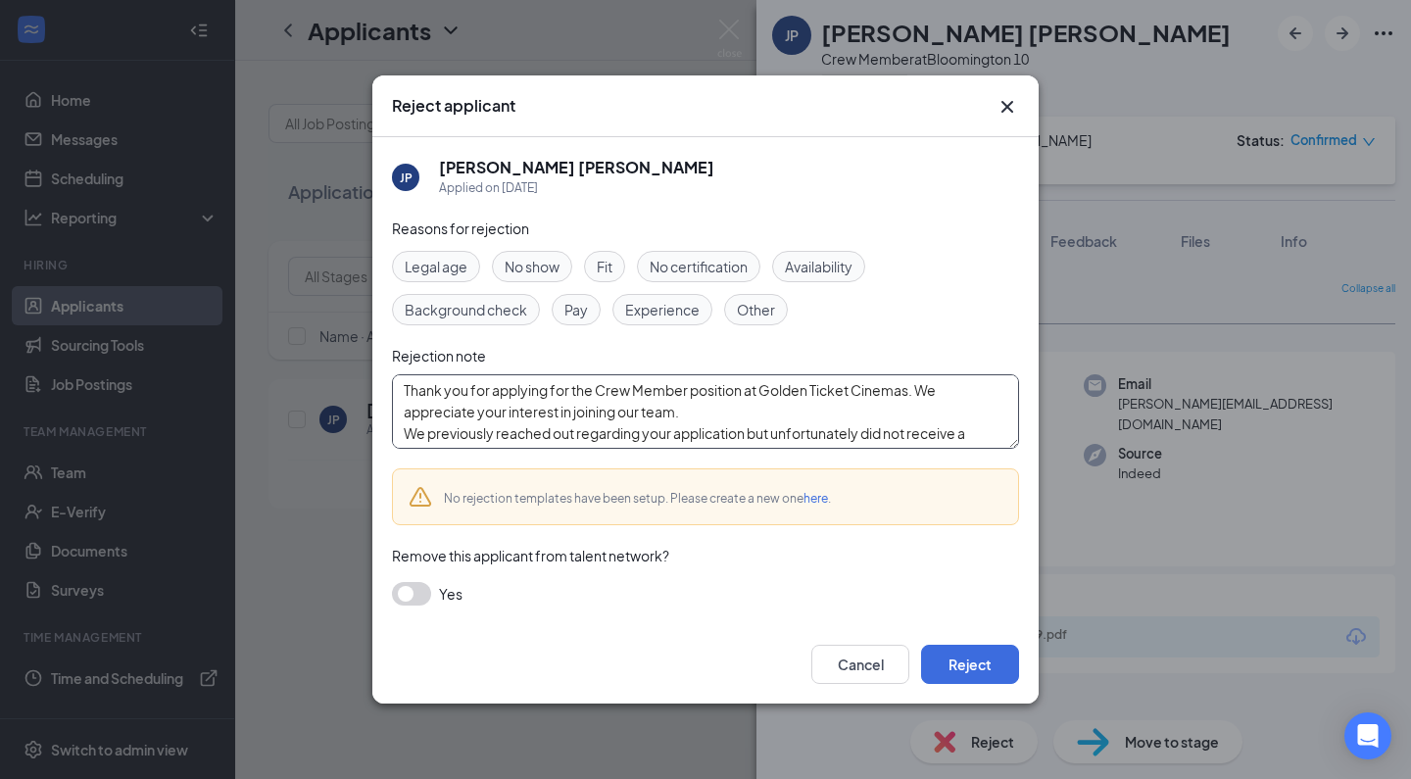
scroll to position [129, 0]
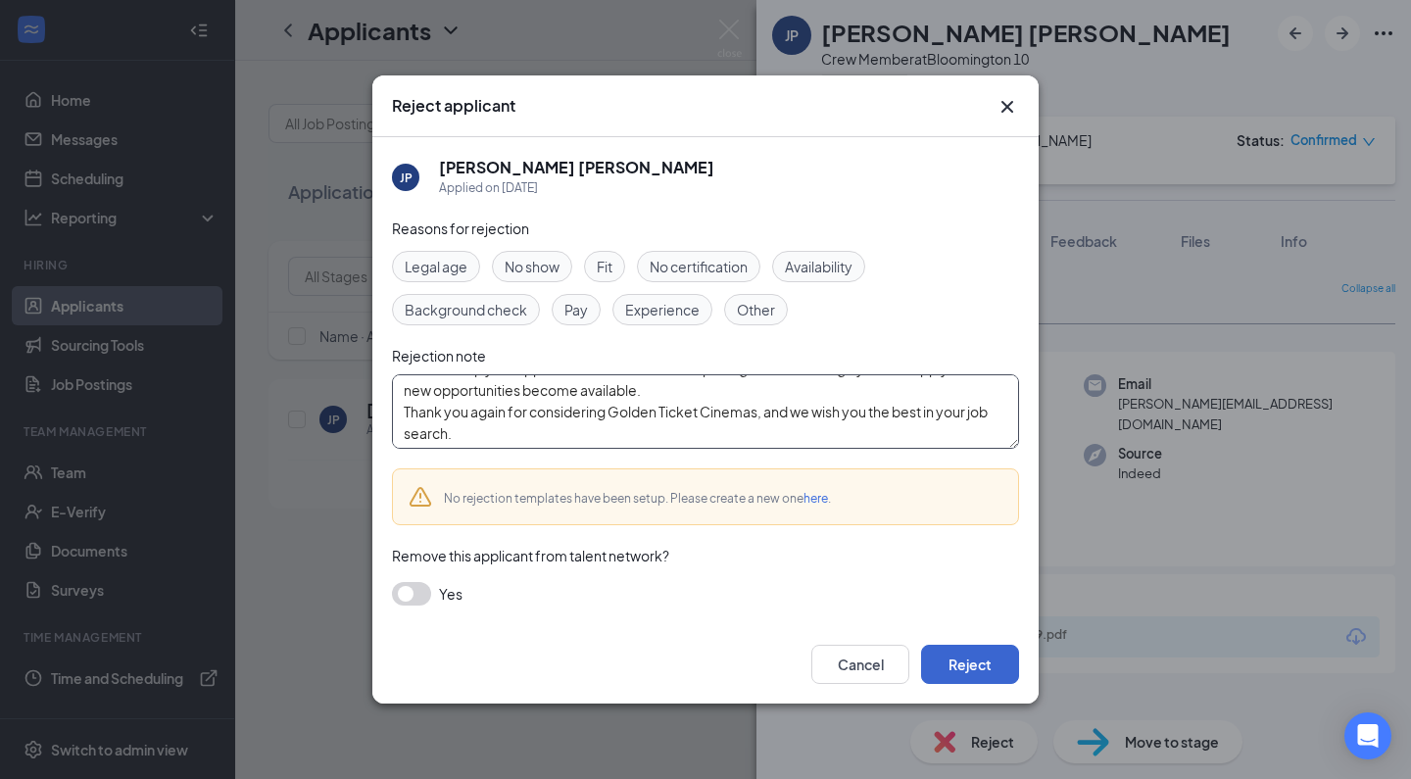
type textarea "Thank you for applying for the Crew Member position at Golden Ticket Cinemas. W…"
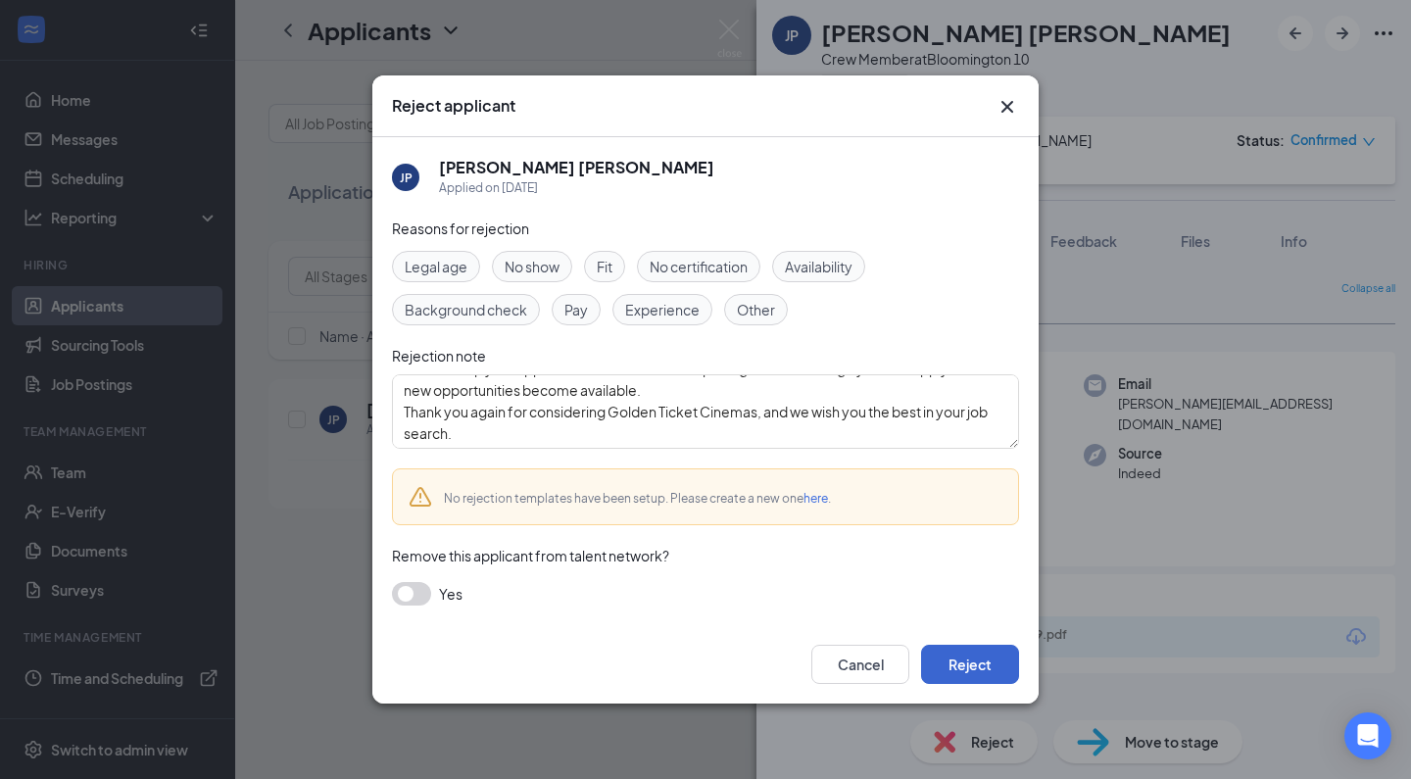
click at [963, 668] on button "Reject" at bounding box center [970, 664] width 98 height 39
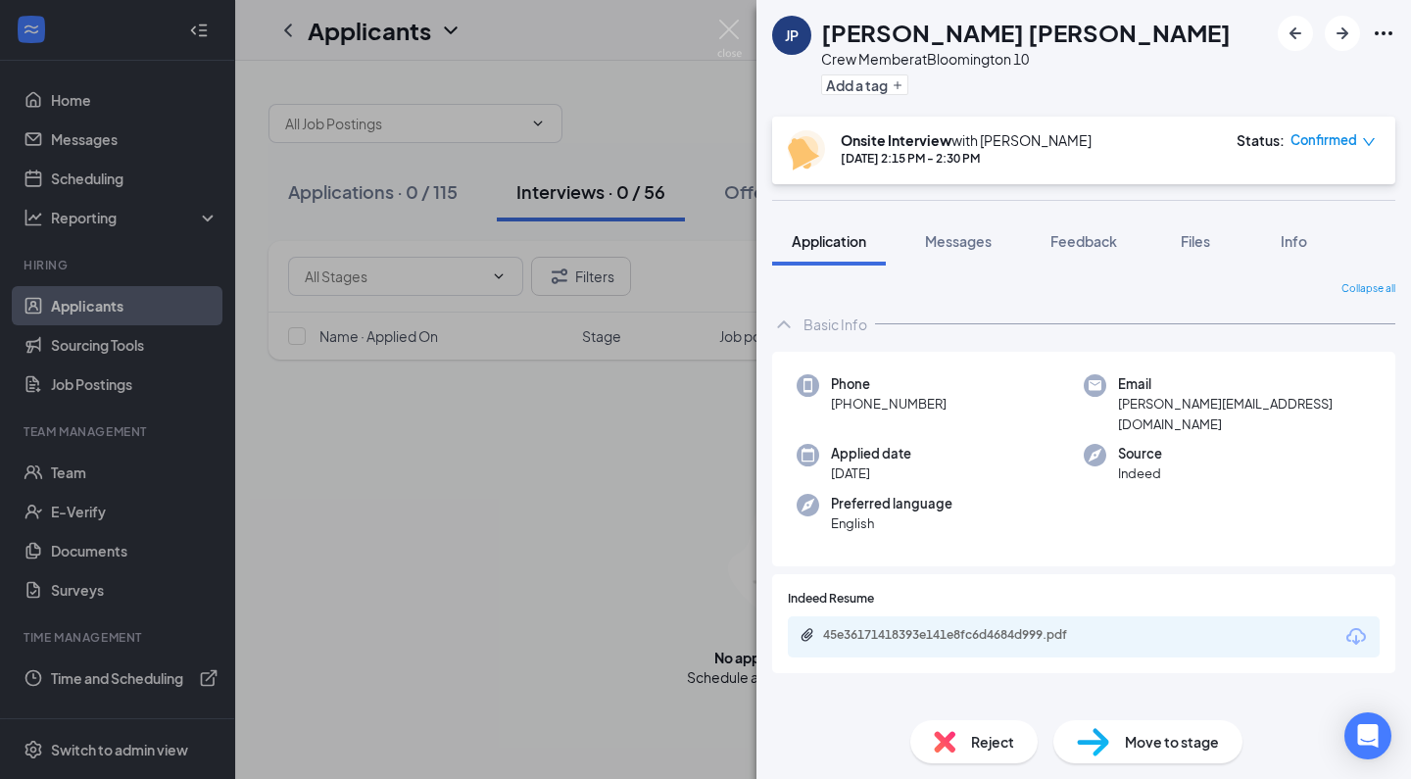
click at [568, 518] on div "[PERSON_NAME] [PERSON_NAME] Crew Member at [GEOGRAPHIC_DATA] 10 Add a tag Onsit…" at bounding box center [705, 389] width 1411 height 779
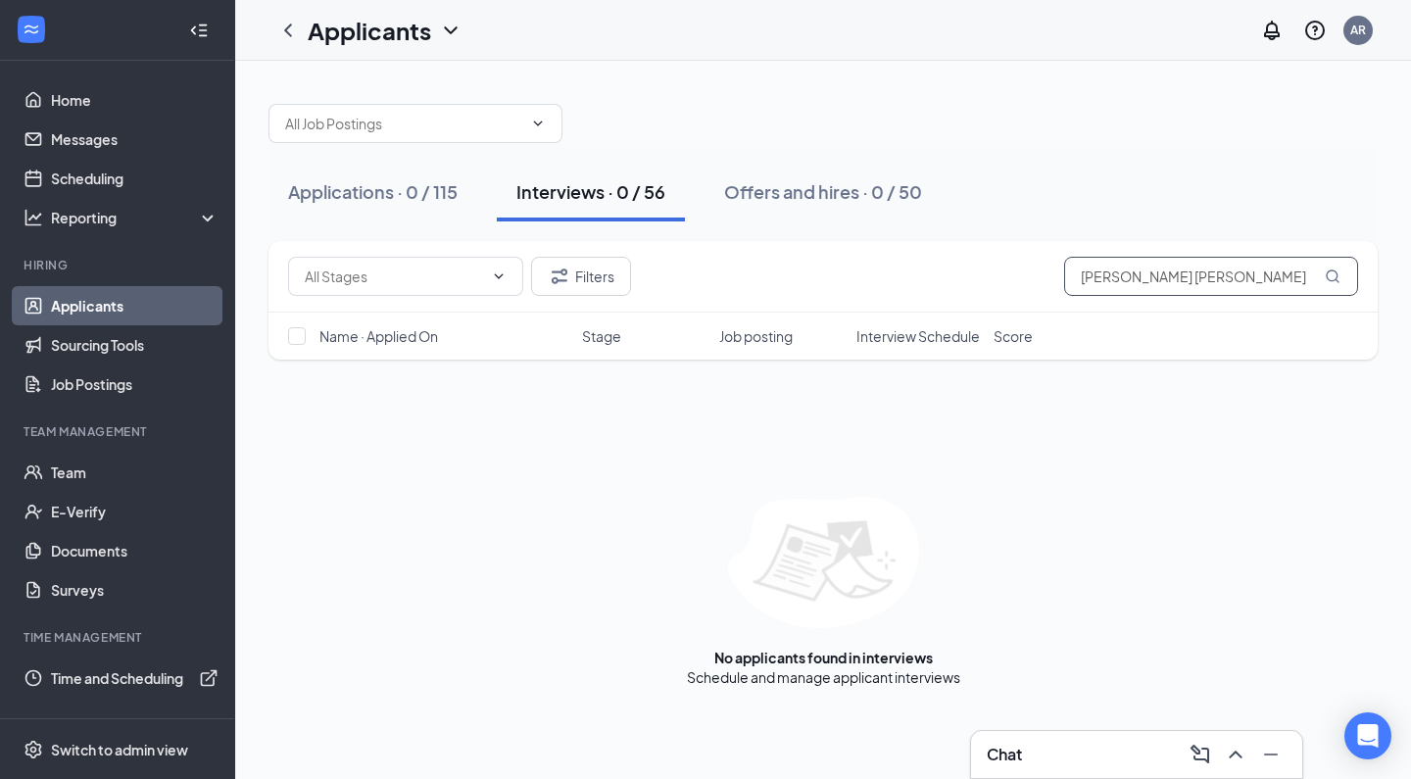
drag, startPoint x: 1209, startPoint y: 279, endPoint x: 859, endPoint y: 267, distance: 350.0
click at [859, 267] on div "Filters [PERSON_NAME] [PERSON_NAME]" at bounding box center [823, 276] width 1070 height 39
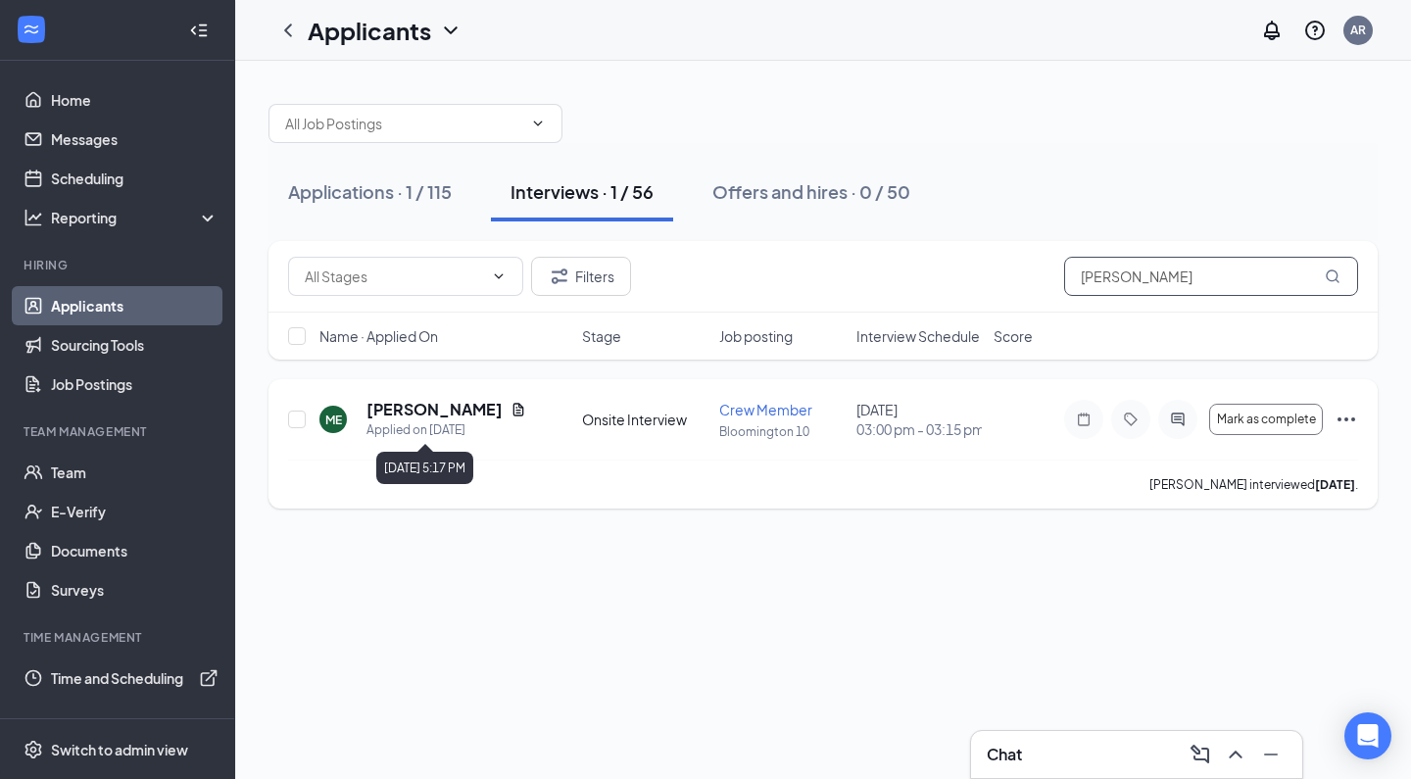
type input "[PERSON_NAME]"
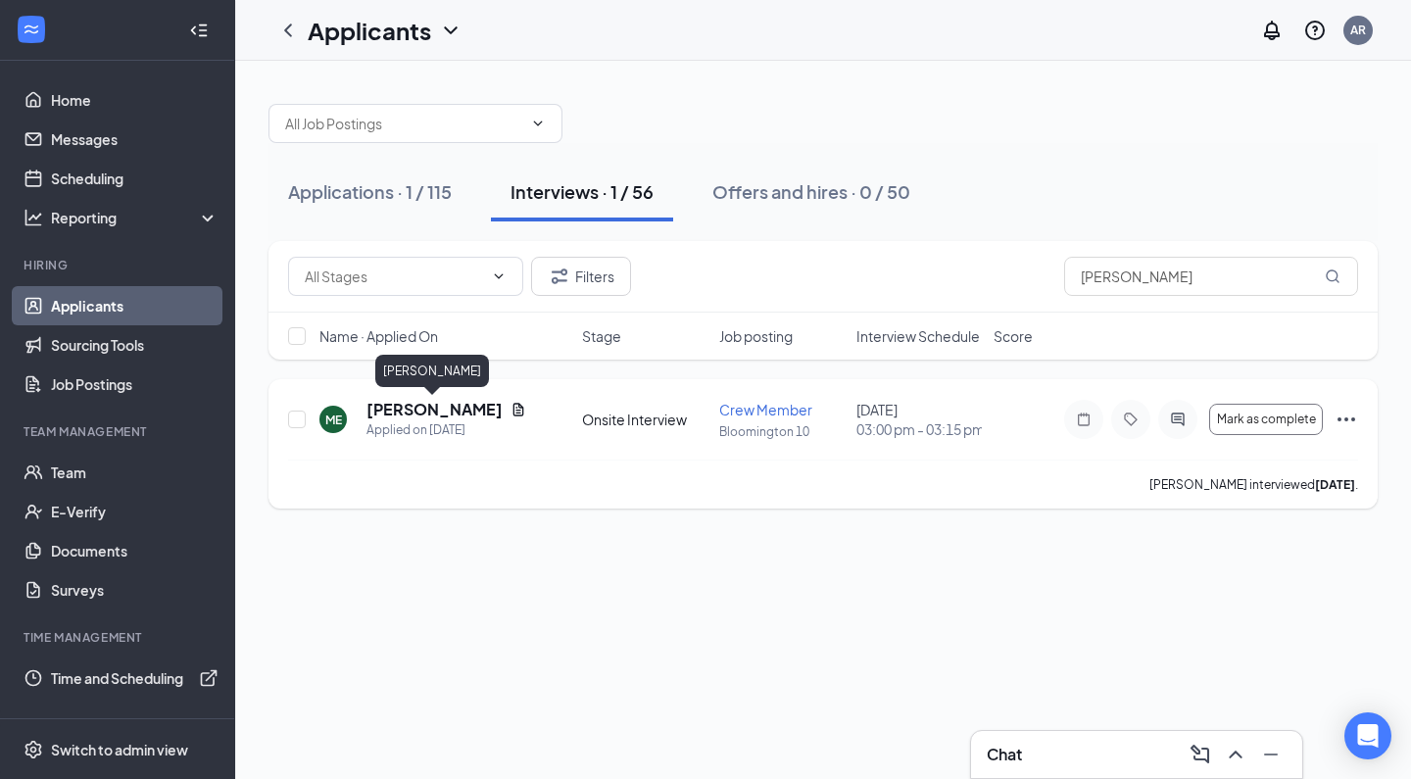
click at [397, 418] on h5 "[PERSON_NAME]" at bounding box center [434, 410] width 136 height 22
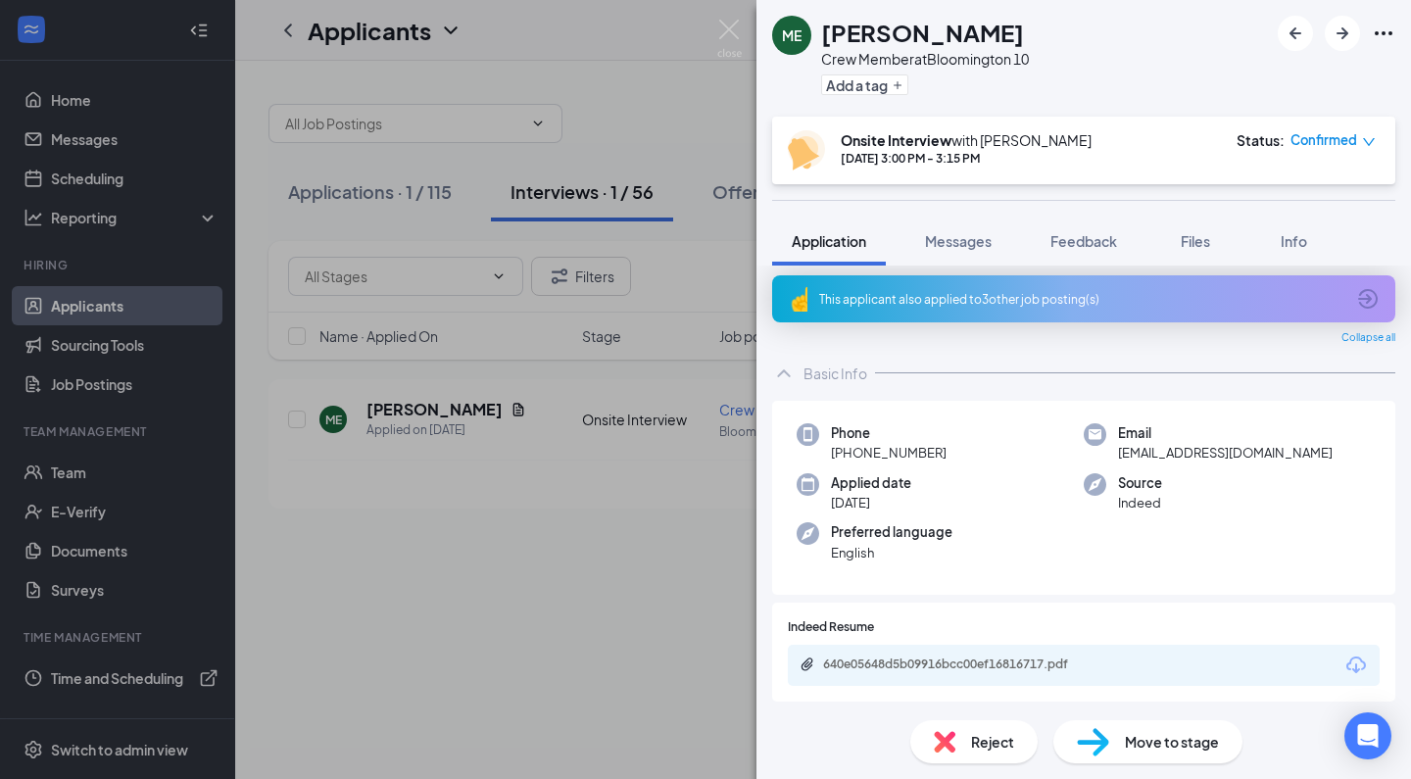
scroll to position [7, 0]
drag, startPoint x: 940, startPoint y: 765, endPoint x: 939, endPoint y: 725, distance: 40.2
click at [939, 725] on div "Reject Move to stage" at bounding box center [1083, 741] width 655 height 74
click at [975, 734] on span "Reject" at bounding box center [992, 742] width 43 height 22
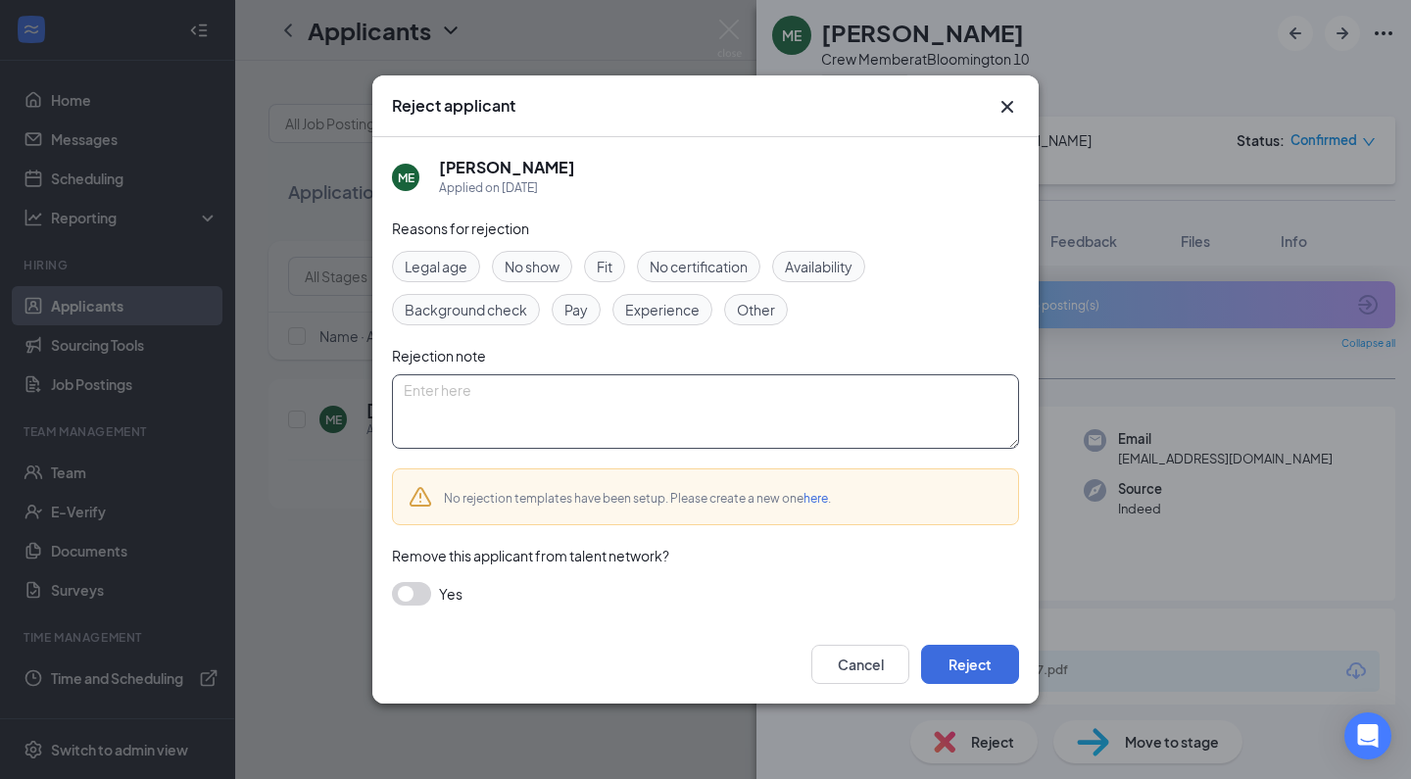
click at [678, 439] on textarea at bounding box center [705, 411] width 627 height 74
paste textarea "Thank you for applying for the Crew Member position at Golden Ticket Cinemas. W…"
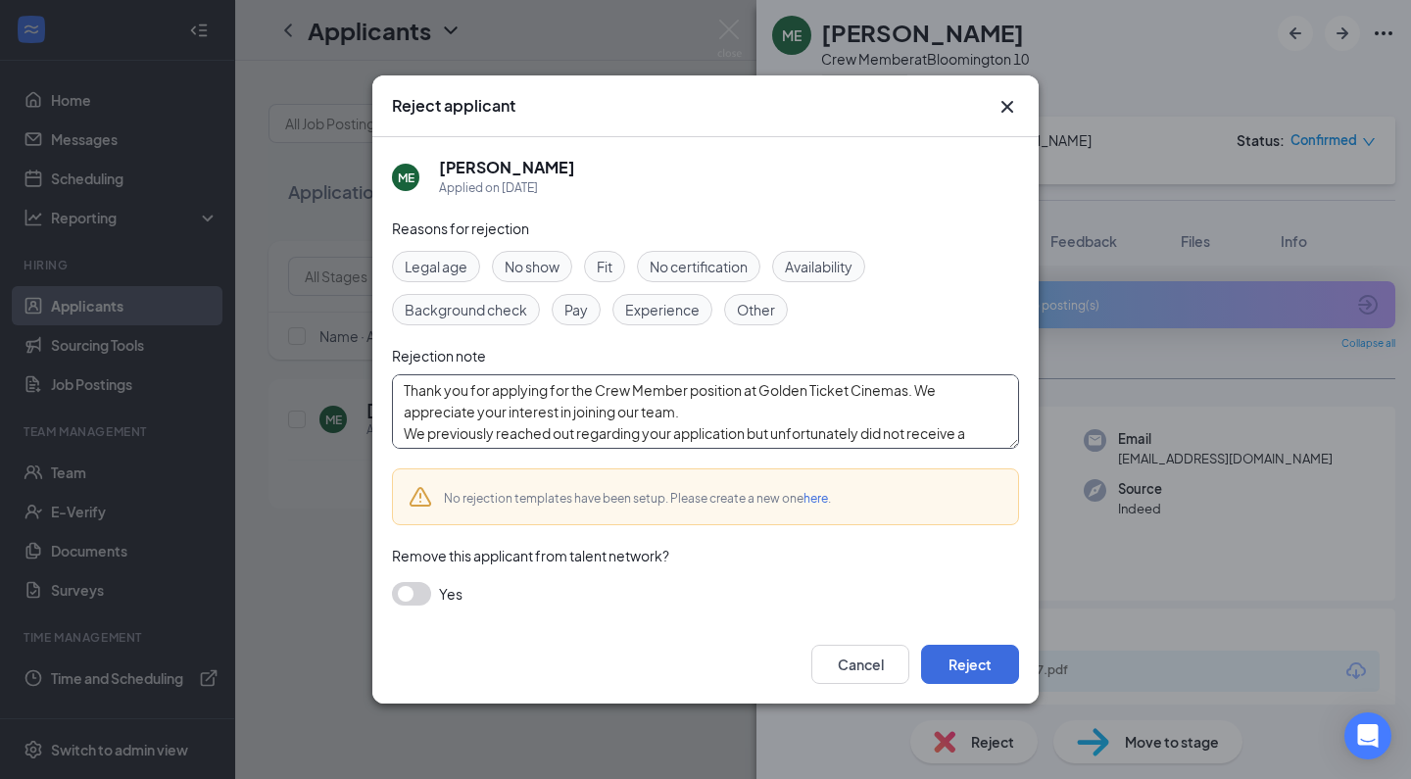
scroll to position [129, 0]
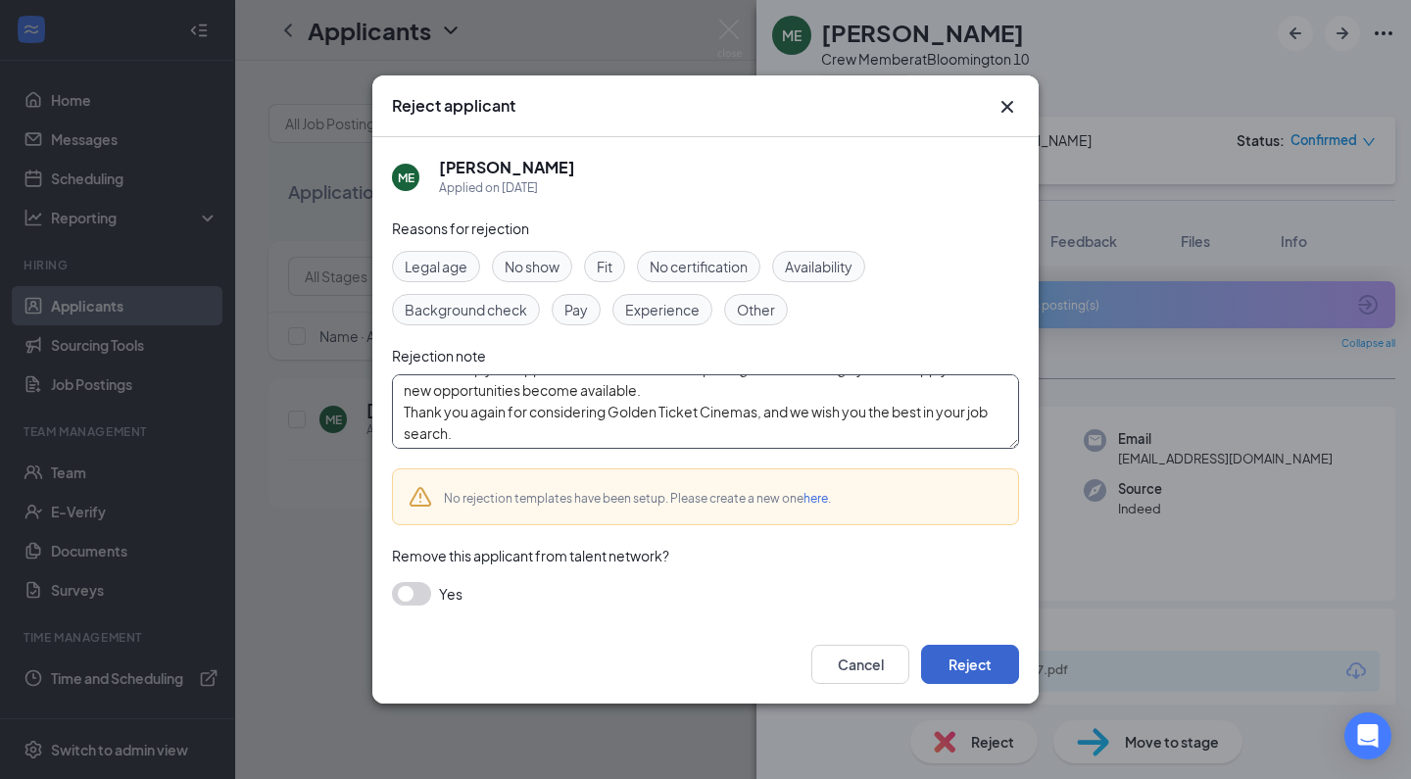
type textarea "Thank you for applying for the Crew Member position at Golden Ticket Cinemas. W…"
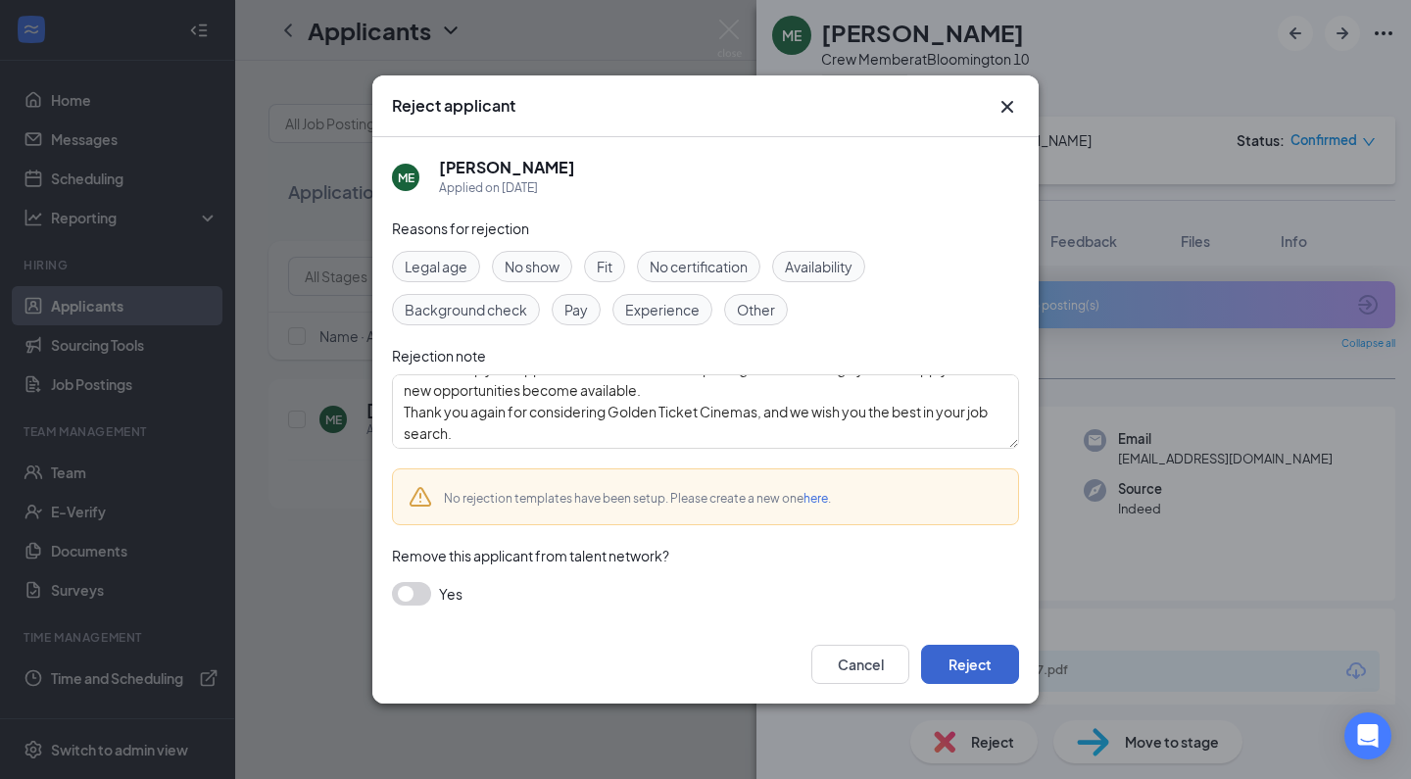
click at [1003, 658] on button "Reject" at bounding box center [970, 664] width 98 height 39
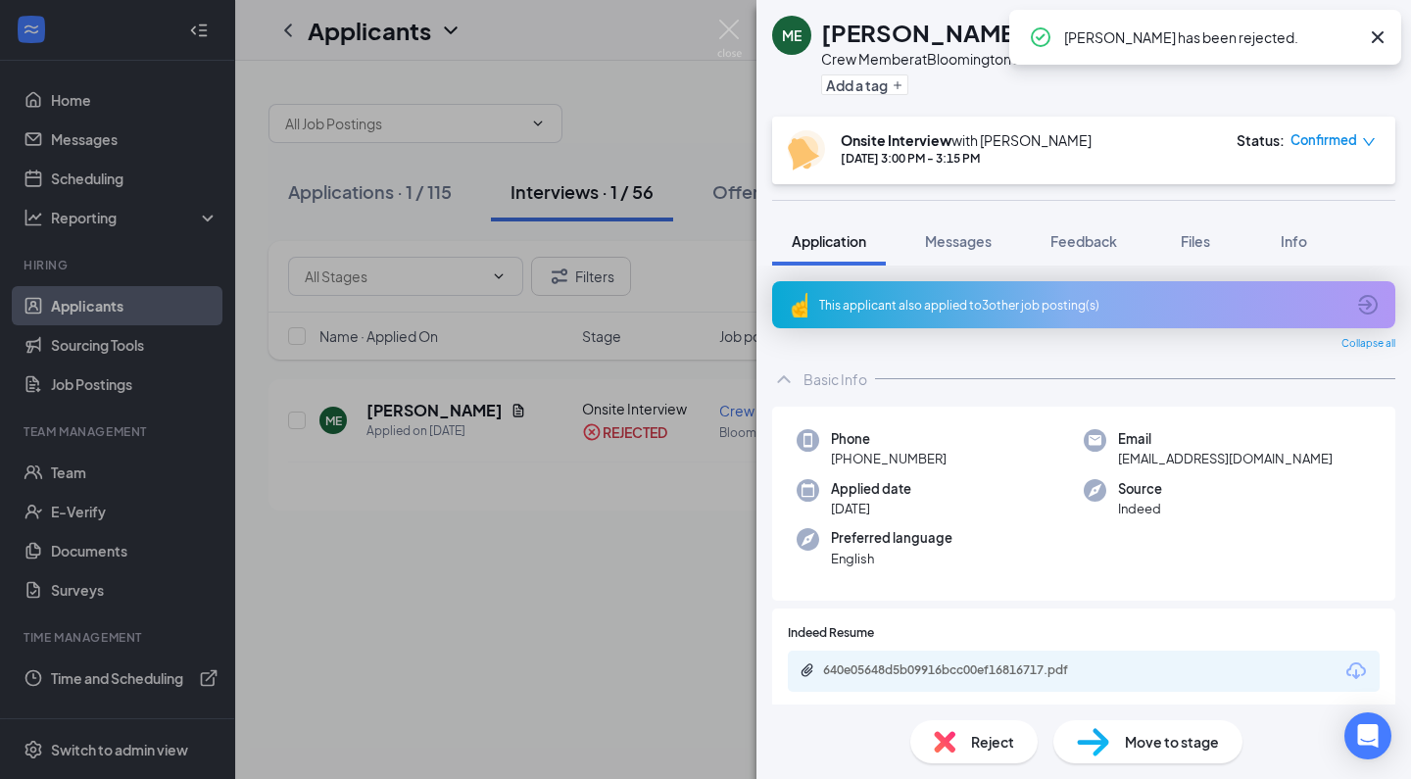
click at [560, 579] on div "ME [PERSON_NAME] Crew Member at [GEOGRAPHIC_DATA] 10 Add a tag Onsite Interview…" at bounding box center [705, 389] width 1411 height 779
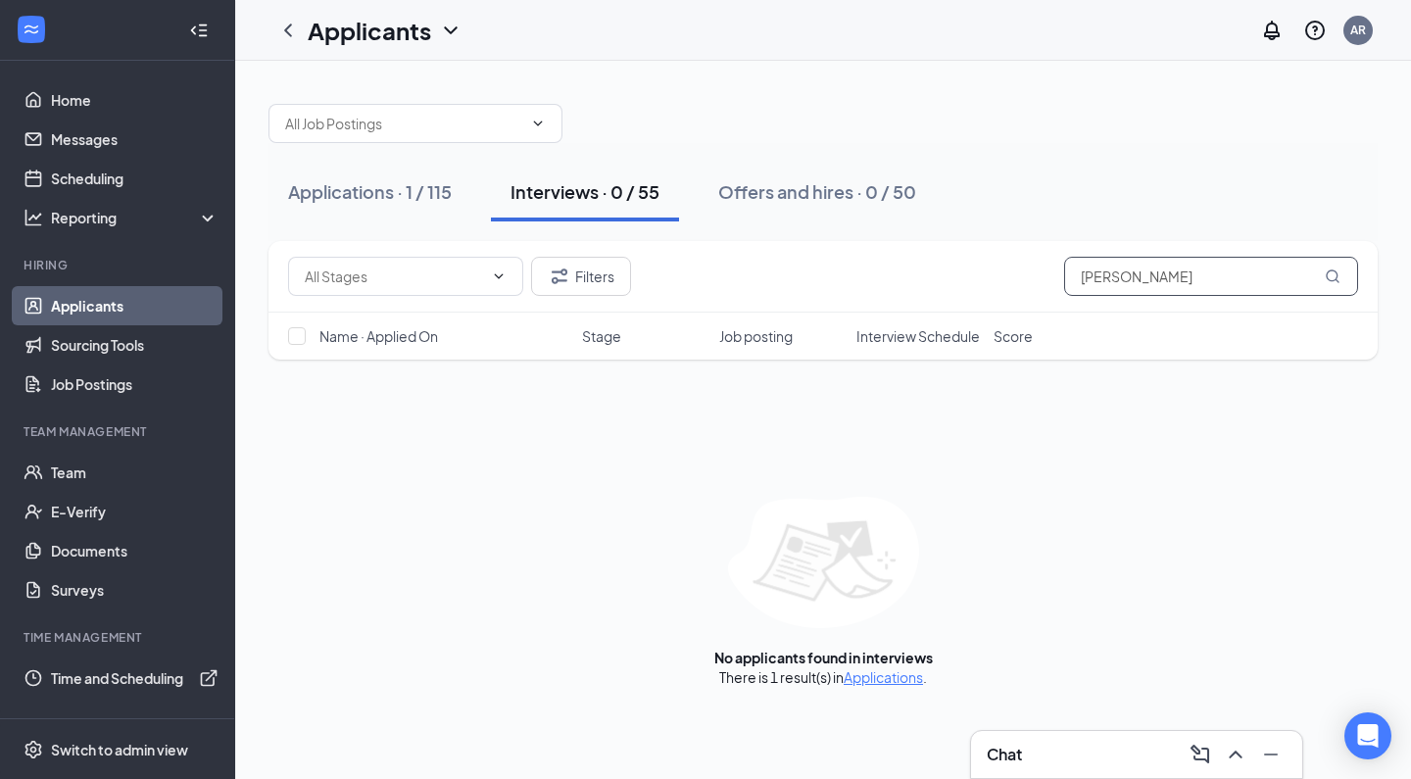
drag, startPoint x: 1190, startPoint y: 272, endPoint x: 847, endPoint y: 262, distance: 344.1
click at [847, 262] on div "Filters [PERSON_NAME]" at bounding box center [823, 276] width 1070 height 39
drag, startPoint x: 847, startPoint y: 262, endPoint x: 930, endPoint y: 530, distance: 281.1
click at [930, 530] on div "No applicants found in interviews There is 1 result(s) in Applications ." at bounding box center [822, 592] width 1109 height 190
click at [1170, 272] on input "[PERSON_NAME]" at bounding box center [1211, 276] width 294 height 39
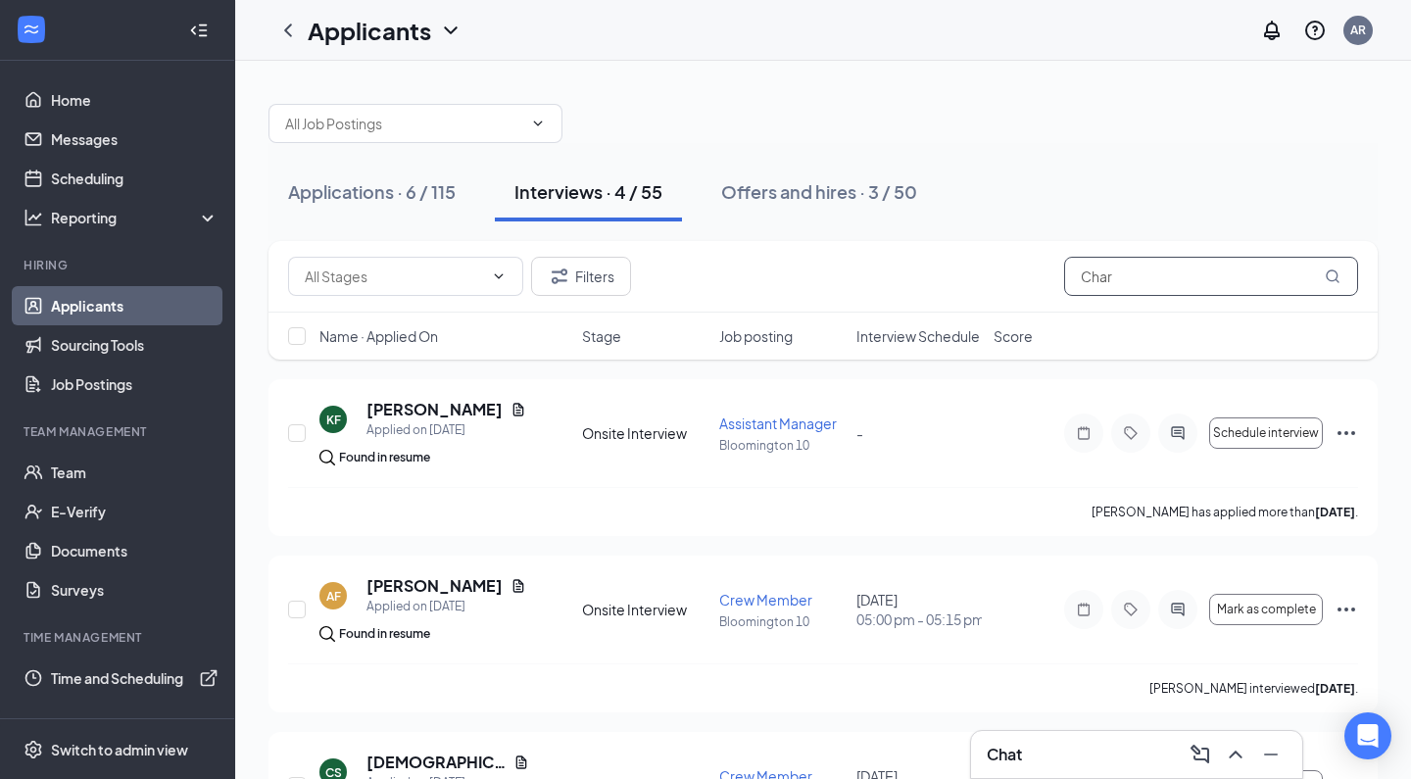
drag, startPoint x: 1154, startPoint y: 271, endPoint x: 839, endPoint y: 268, distance: 315.5
click at [839, 268] on div "Filters Char" at bounding box center [823, 276] width 1070 height 39
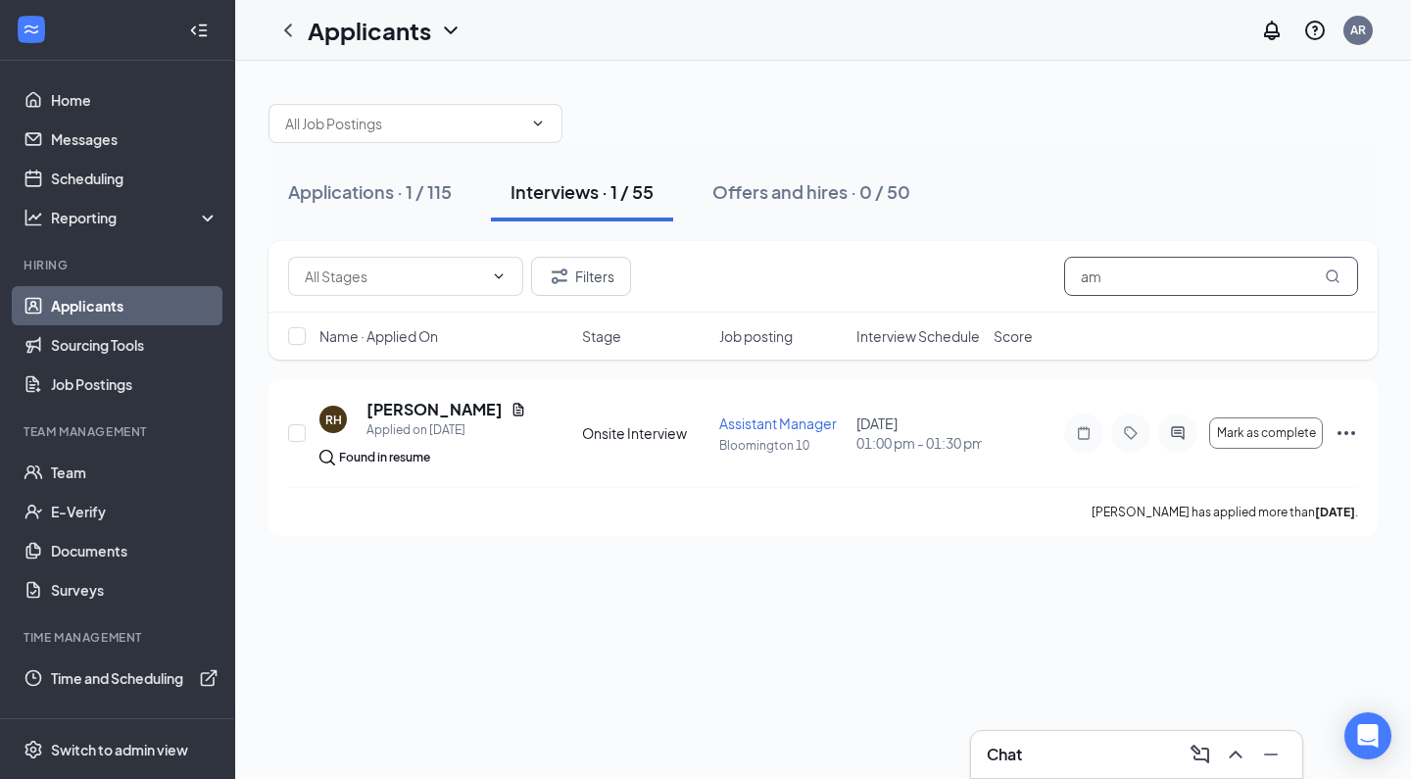
type input "a"
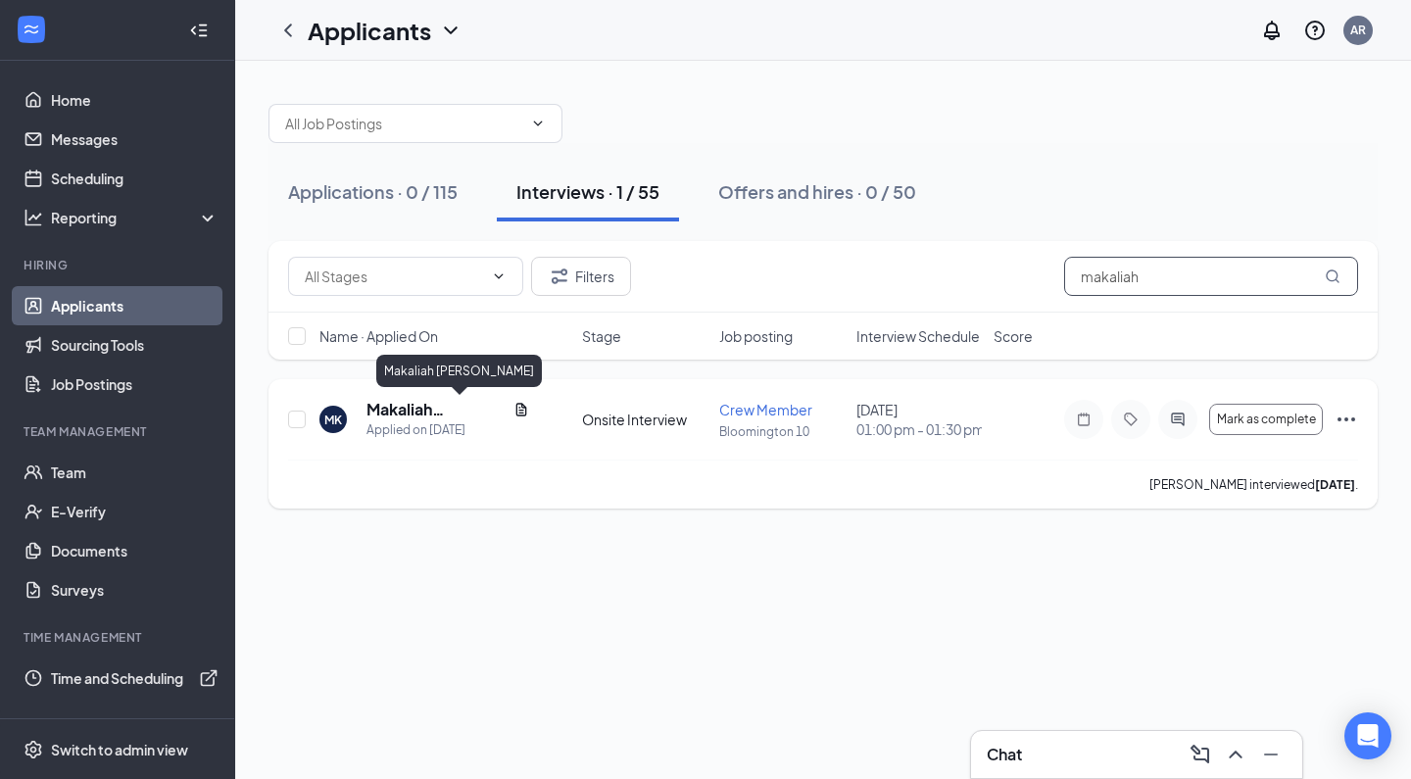
type input "makaliah"
click at [448, 416] on h5 "Makaliah [PERSON_NAME]" at bounding box center [435, 410] width 139 height 22
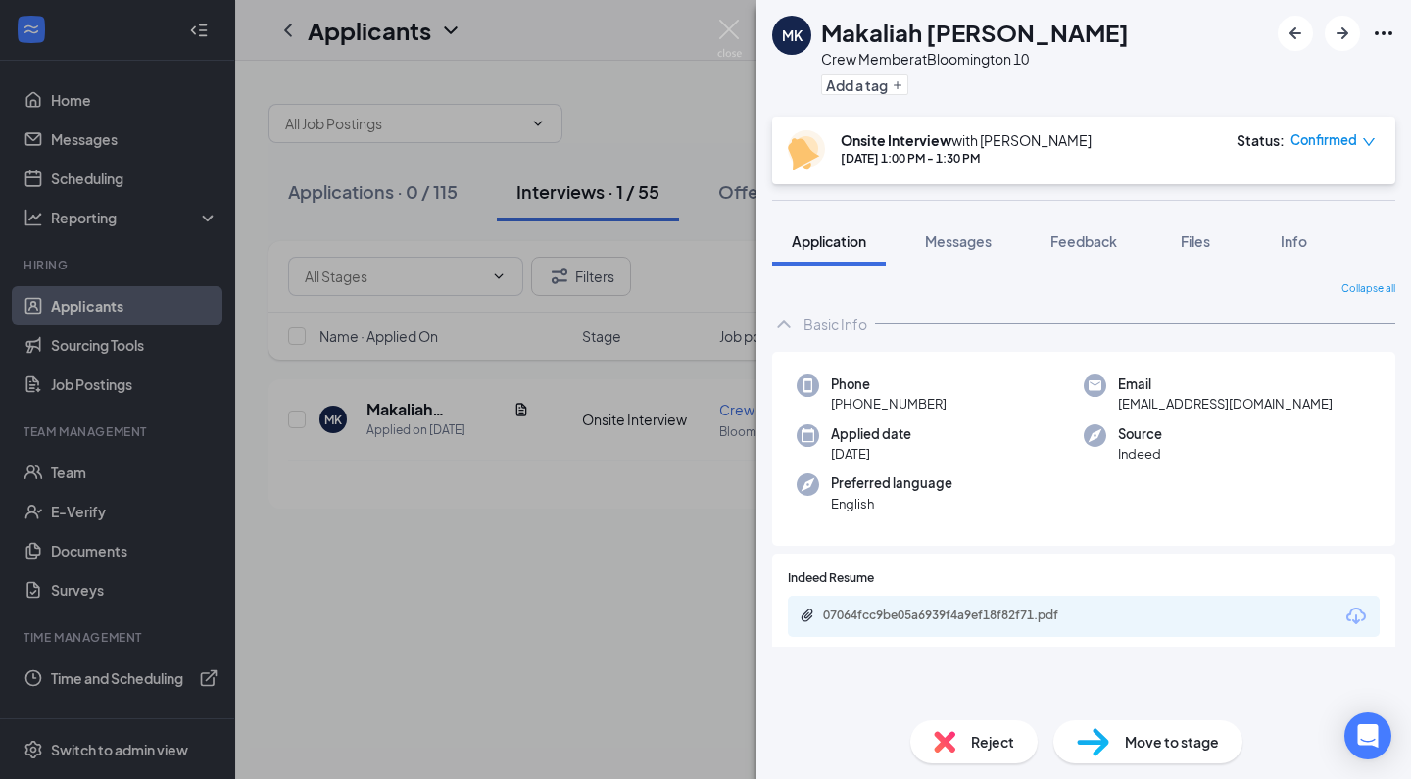
click at [974, 760] on div "Reject" at bounding box center [973, 741] width 127 height 43
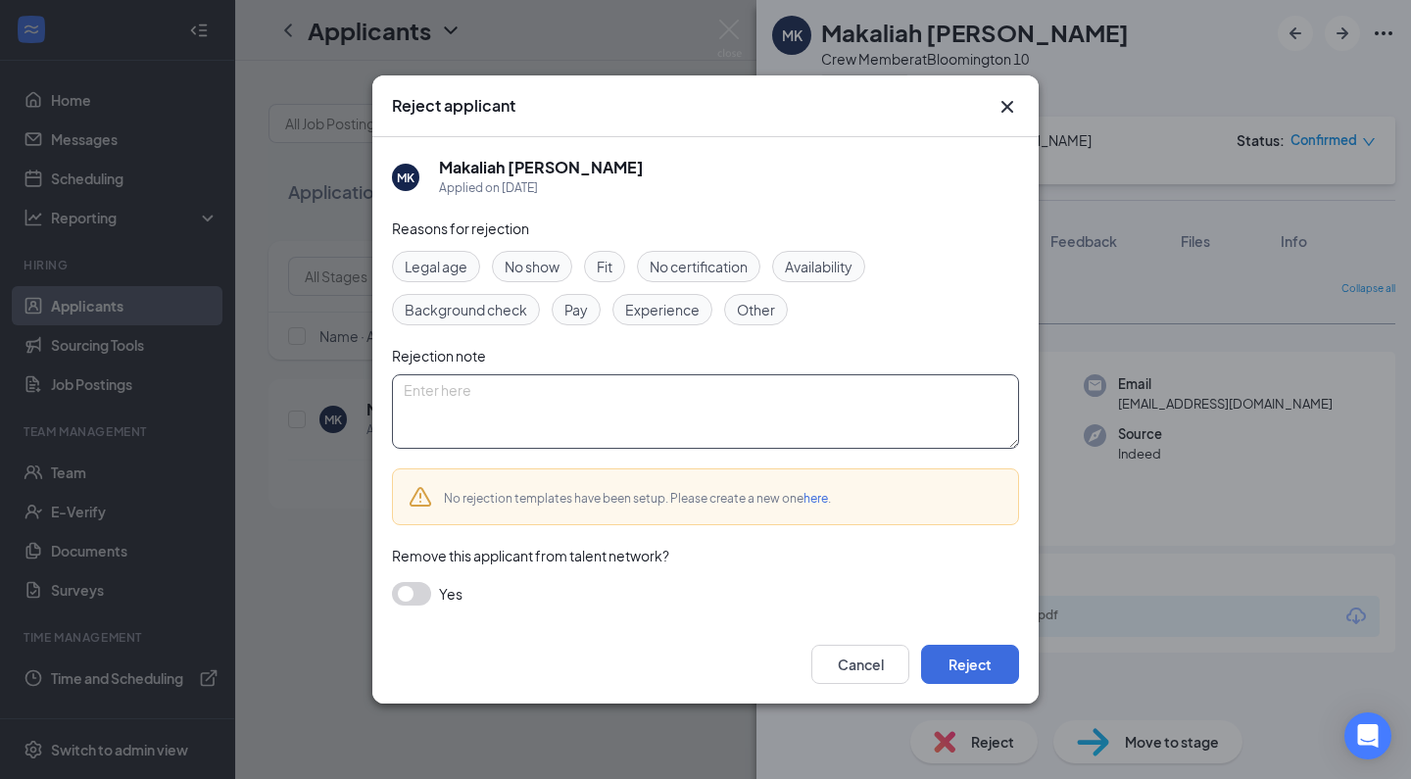
click at [687, 446] on textarea at bounding box center [705, 411] width 627 height 74
paste textarea "Thank you for applying for the Crew Member position at Golden Ticket Cinemas. W…"
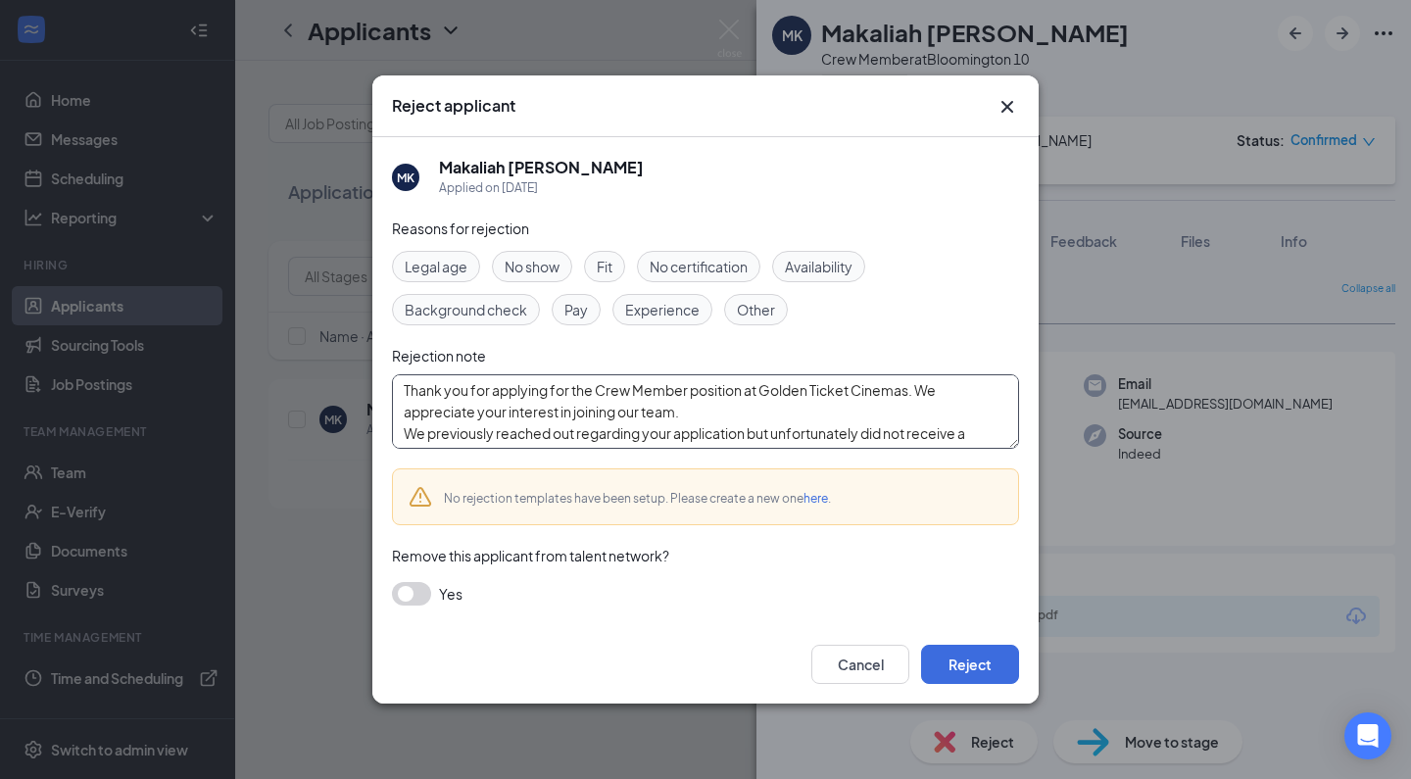
scroll to position [129, 0]
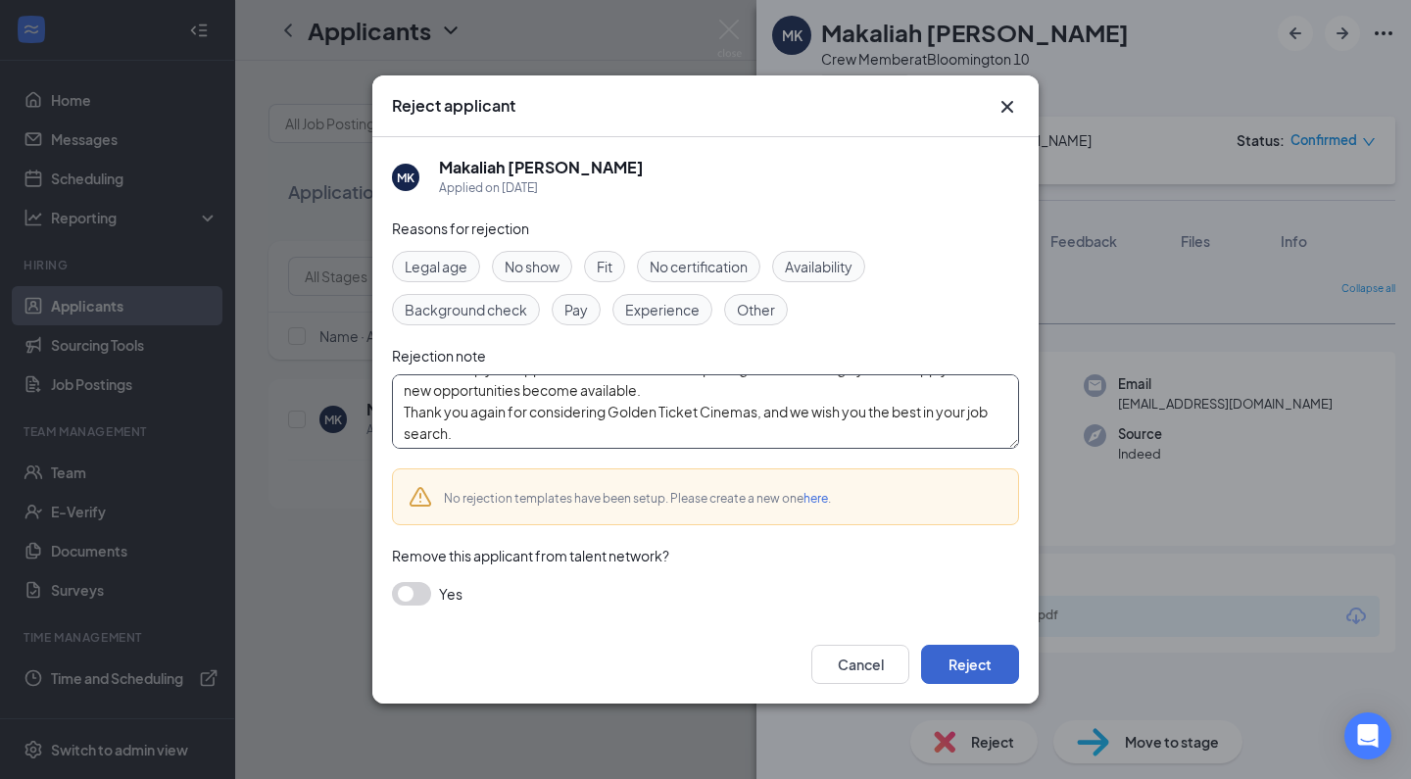
type textarea "Thank you for applying for the Crew Member position at Golden Ticket Cinemas. W…"
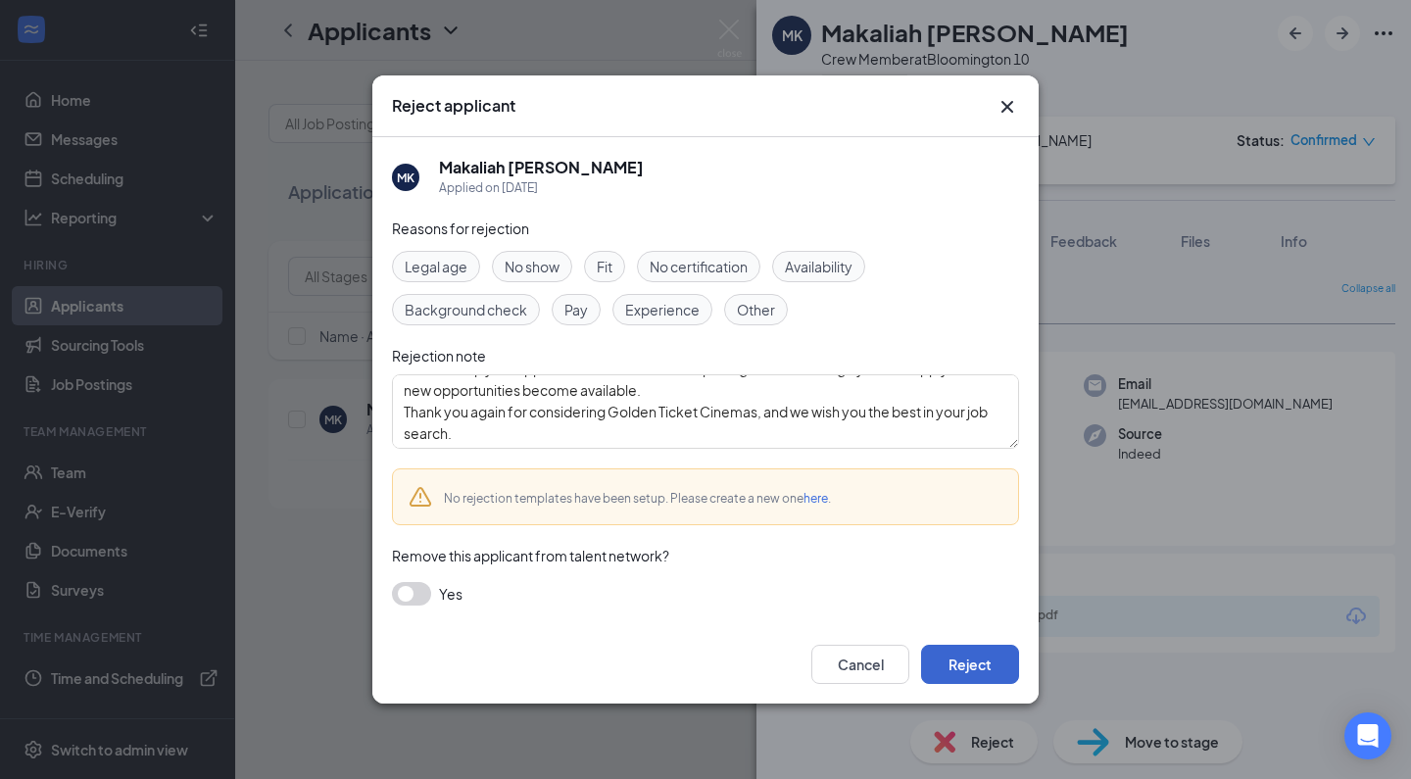
click at [960, 659] on button "Reject" at bounding box center [970, 664] width 98 height 39
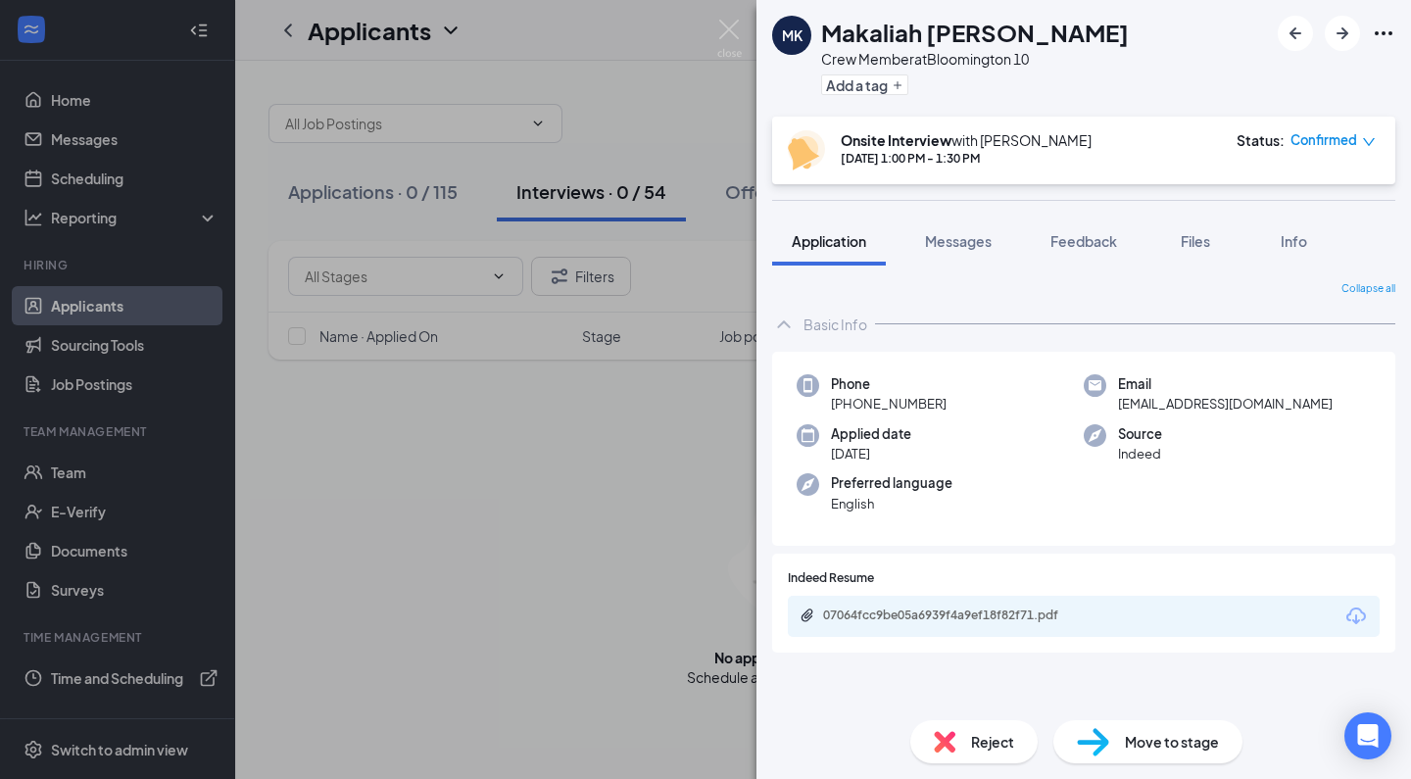
click at [561, 558] on div "MK [PERSON_NAME] Crew Member at [GEOGRAPHIC_DATA] 10 Add a tag Onsite Interview…" at bounding box center [705, 389] width 1411 height 779
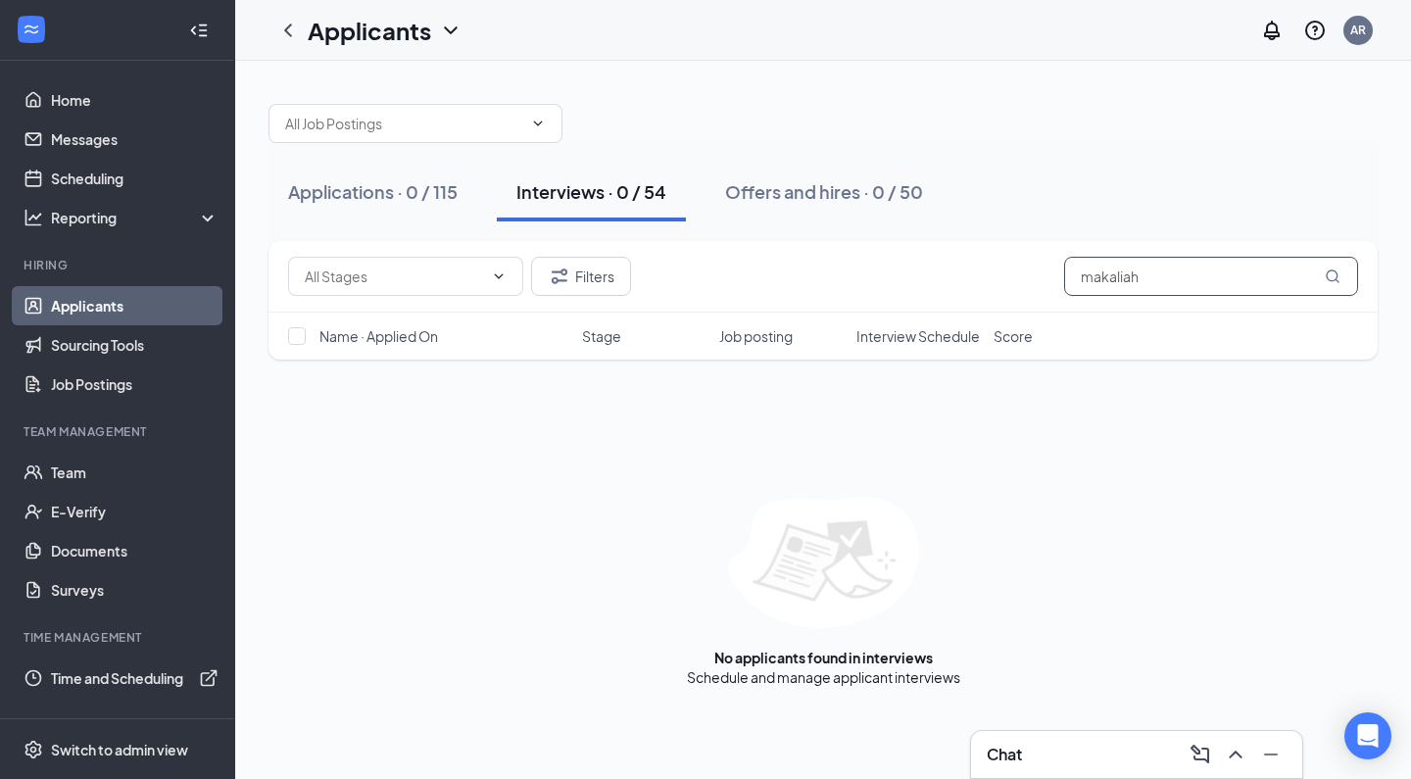
drag, startPoint x: 1198, startPoint y: 274, endPoint x: 799, endPoint y: 282, distance: 399.8
click at [799, 282] on div "Filters makaliah" at bounding box center [823, 276] width 1070 height 39
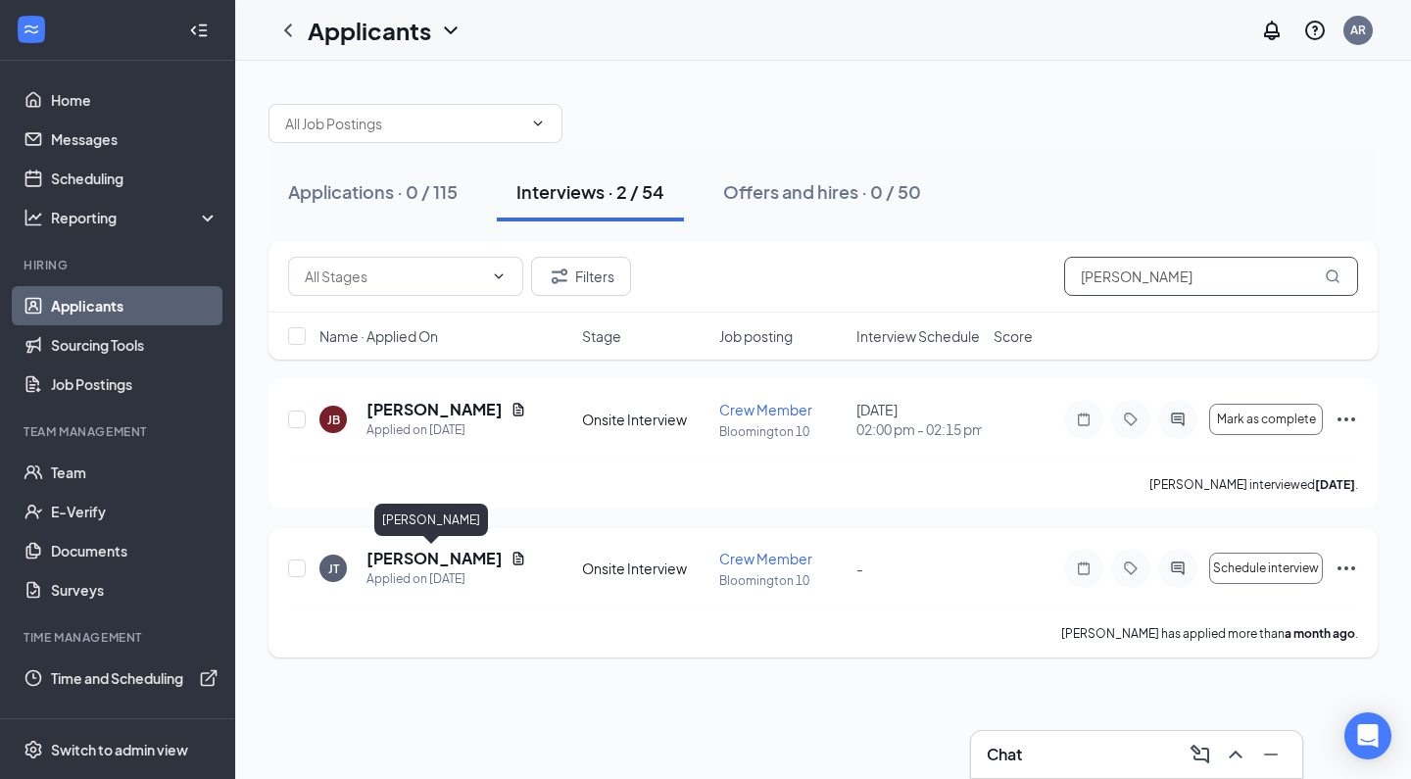
type input "[PERSON_NAME]"
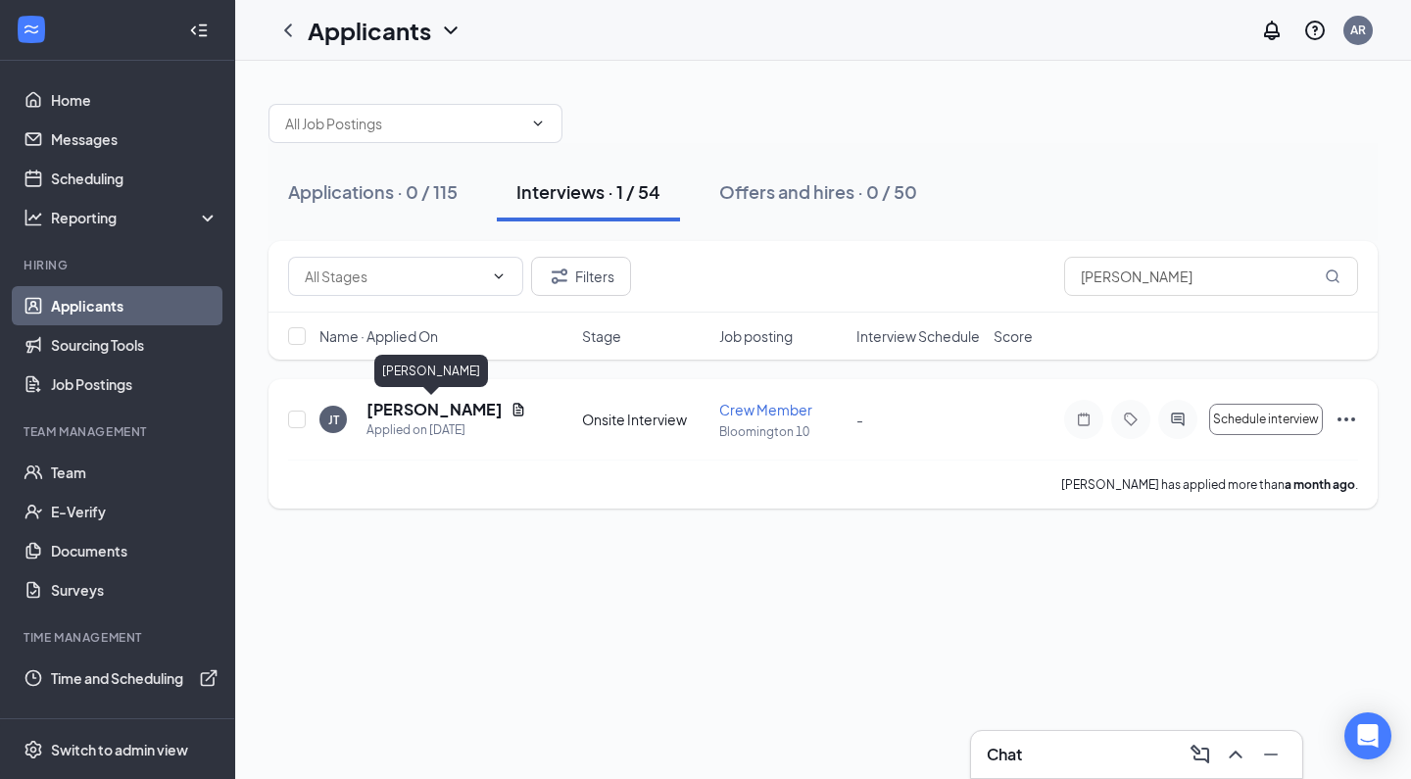
click at [456, 411] on h5 "[PERSON_NAME]" at bounding box center [434, 410] width 136 height 22
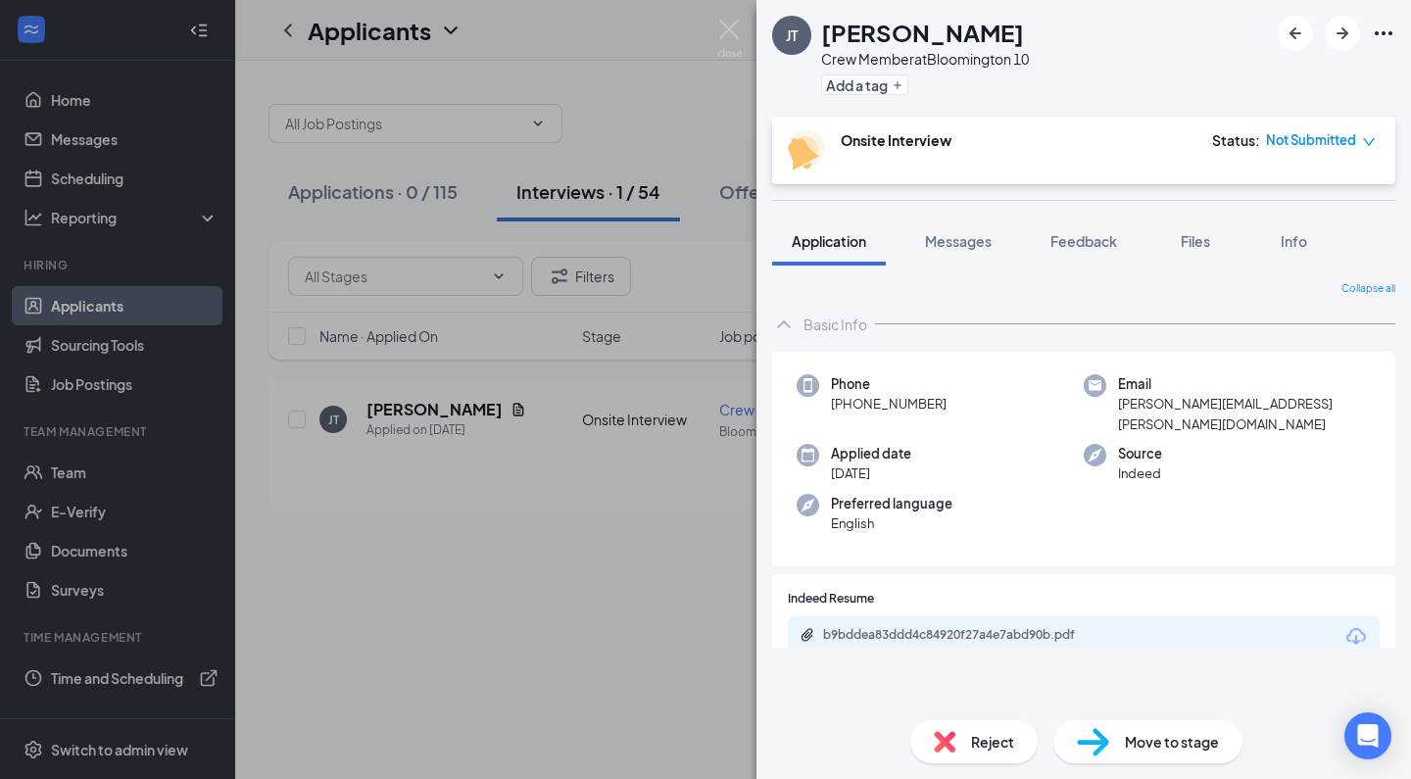
click at [948, 746] on img at bounding box center [945, 742] width 22 height 22
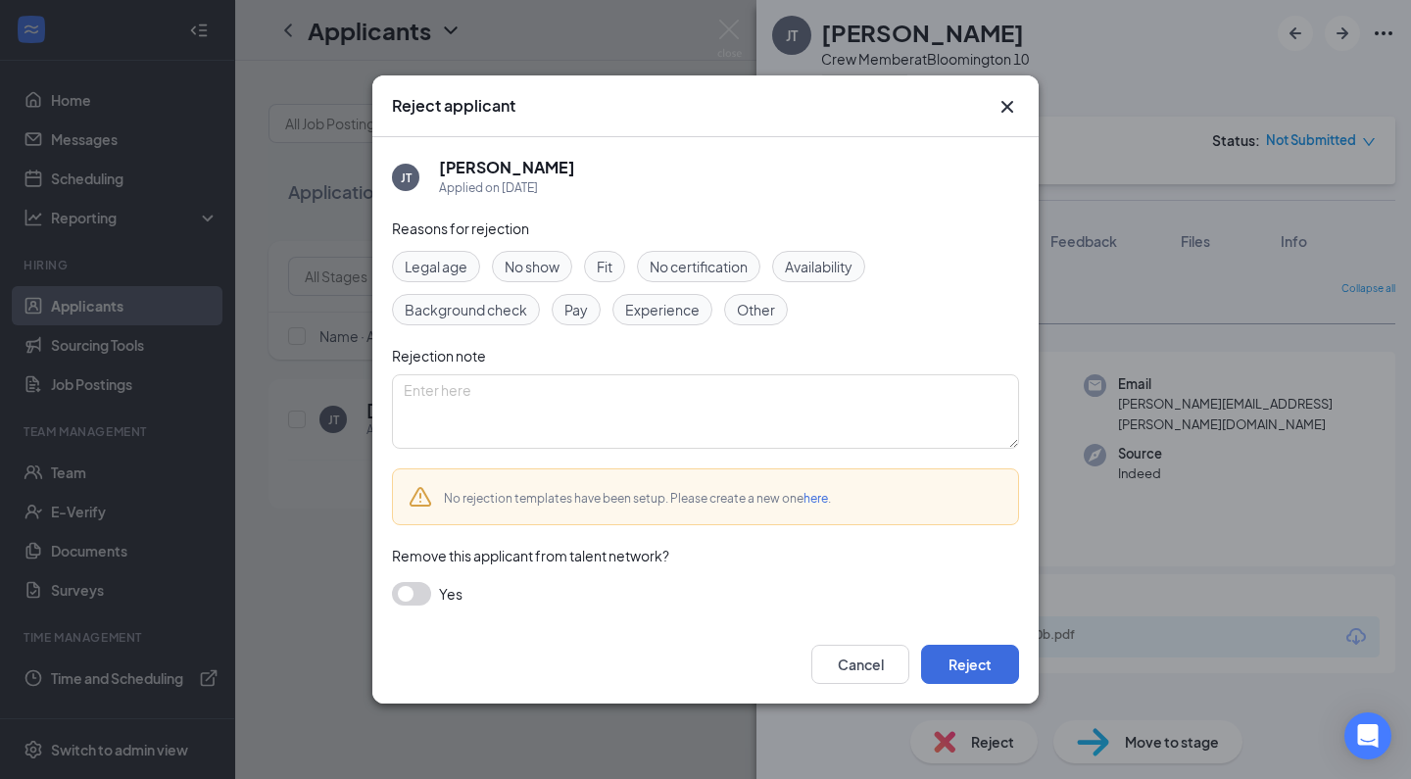
click at [695, 461] on div "Reasons for rejection Legal age No show Fit No certification Availability Backg…" at bounding box center [705, 422] width 627 height 408
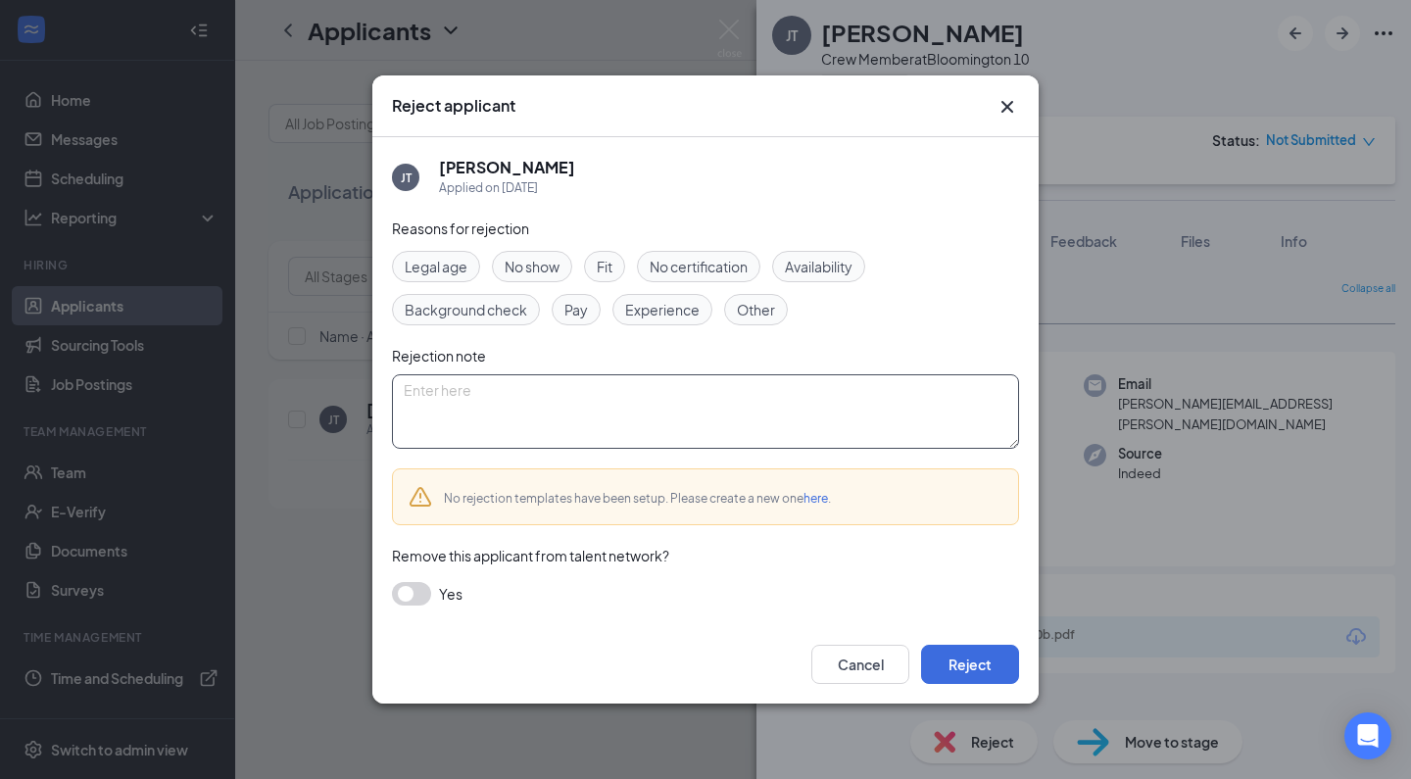
click at [650, 426] on textarea at bounding box center [705, 411] width 627 height 74
paste textarea "Thank you for applying for the Crew Member position at Golden Ticket Cinemas. W…"
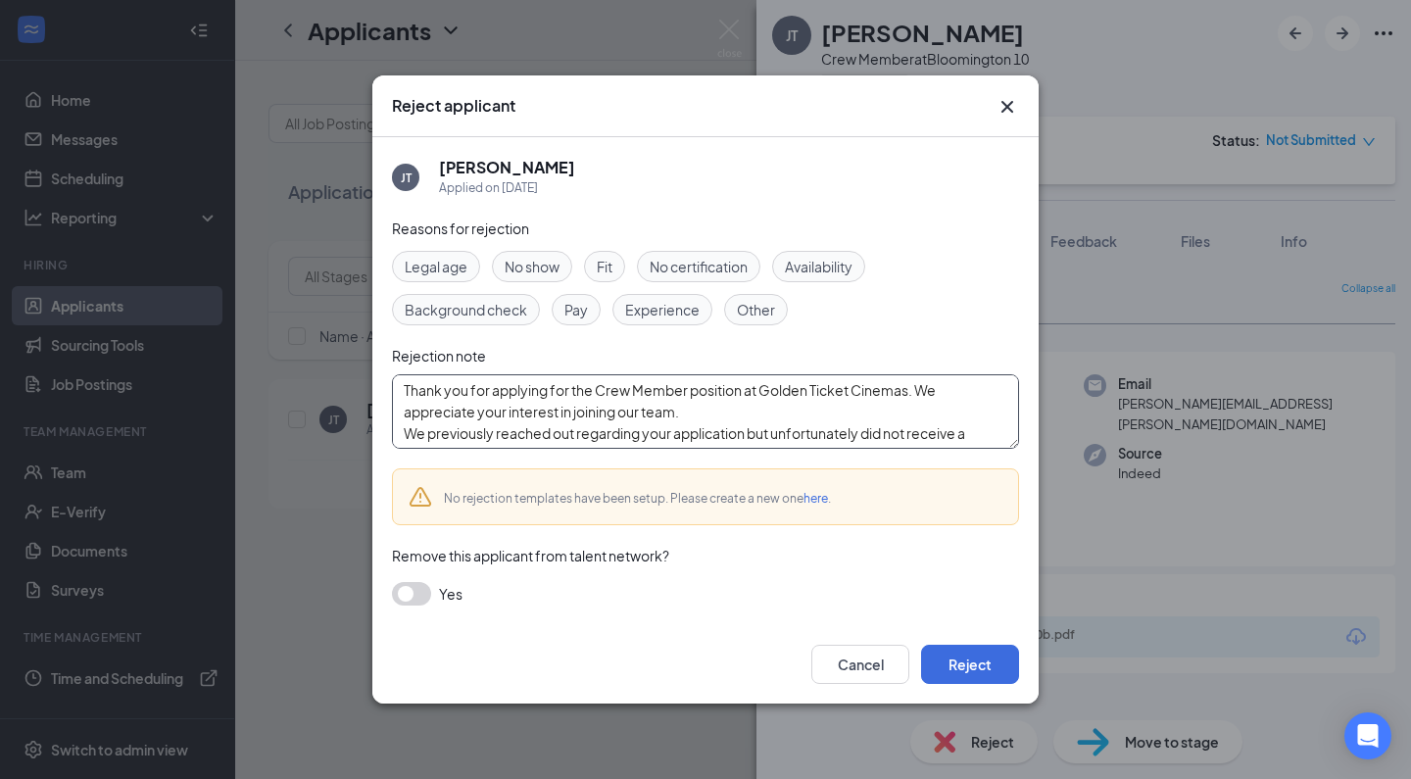
scroll to position [129, 0]
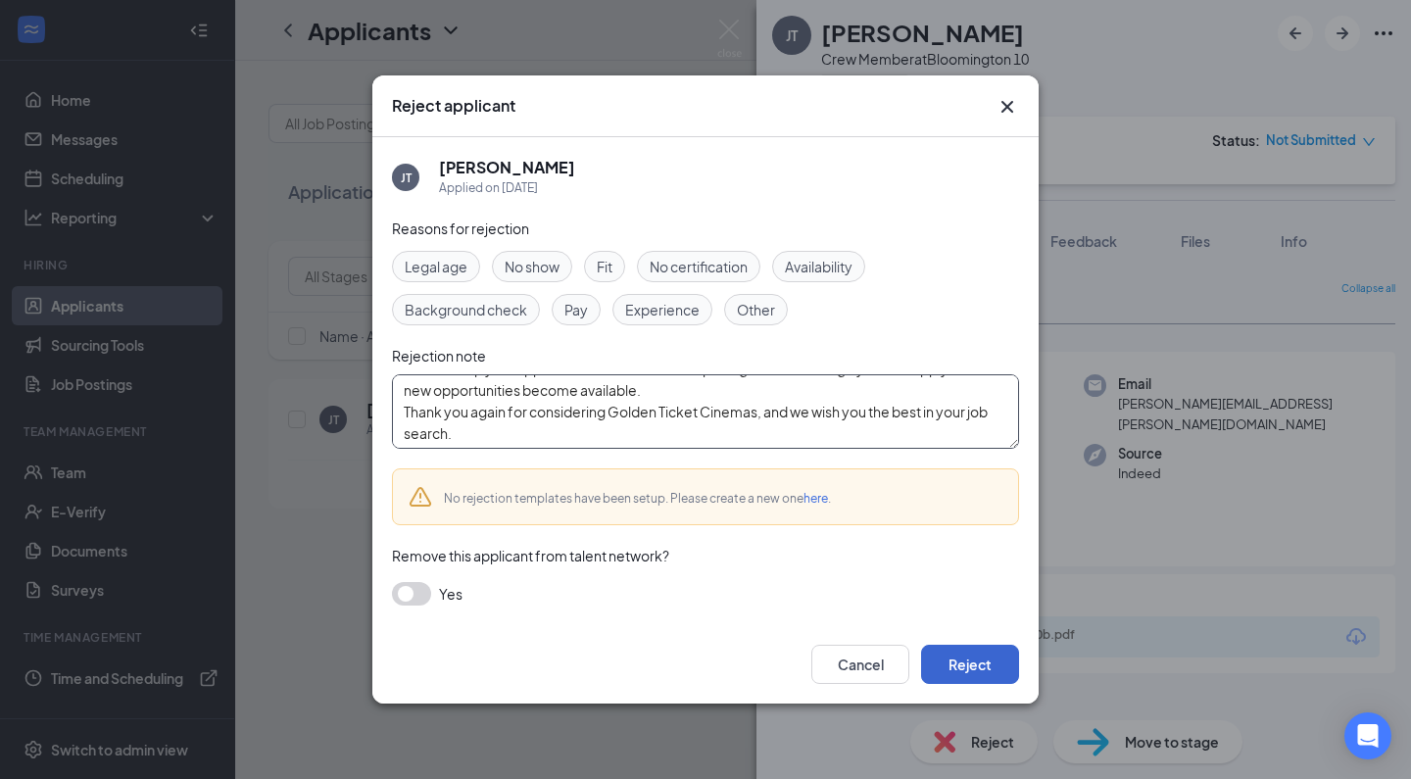
type textarea "Thank you for applying for the Crew Member position at Golden Ticket Cinemas. W…"
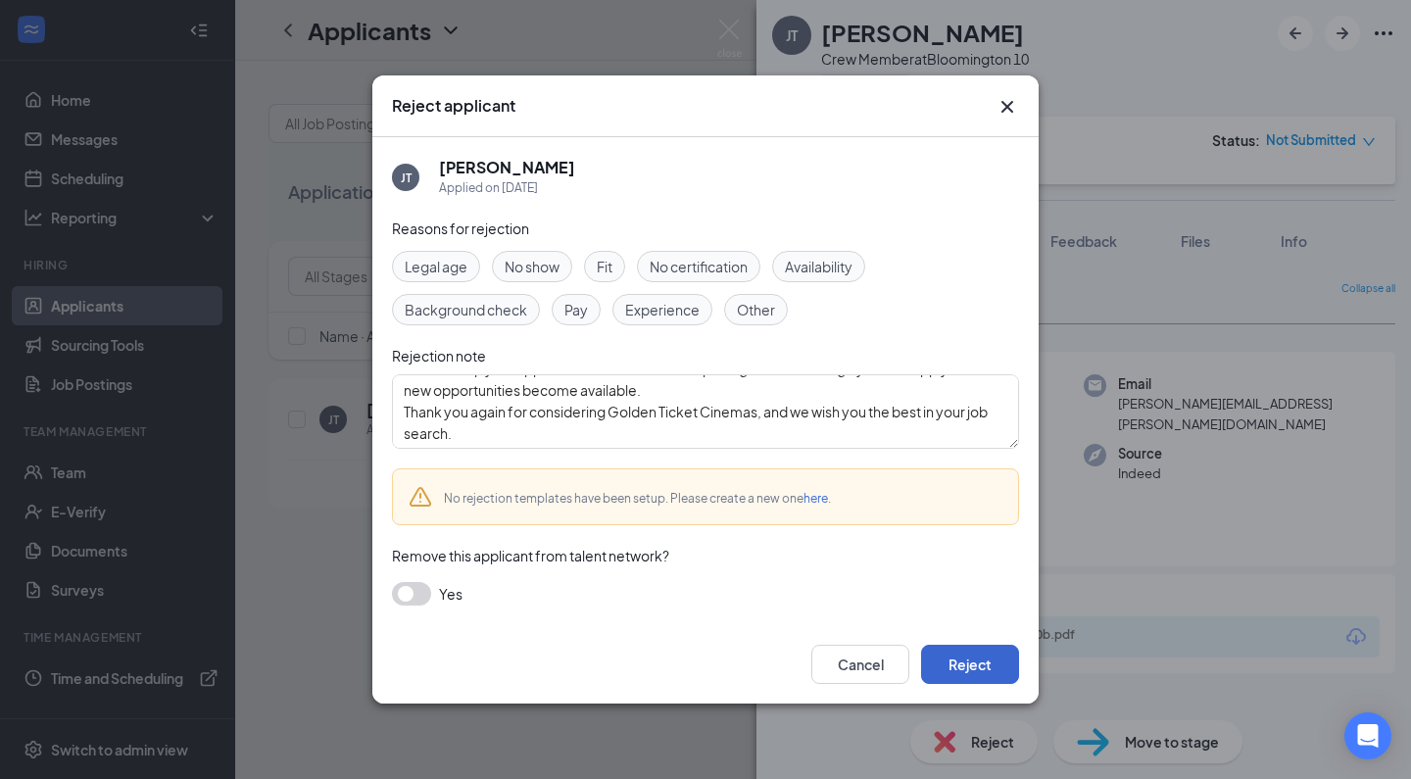
click at [973, 670] on button "Reject" at bounding box center [970, 664] width 98 height 39
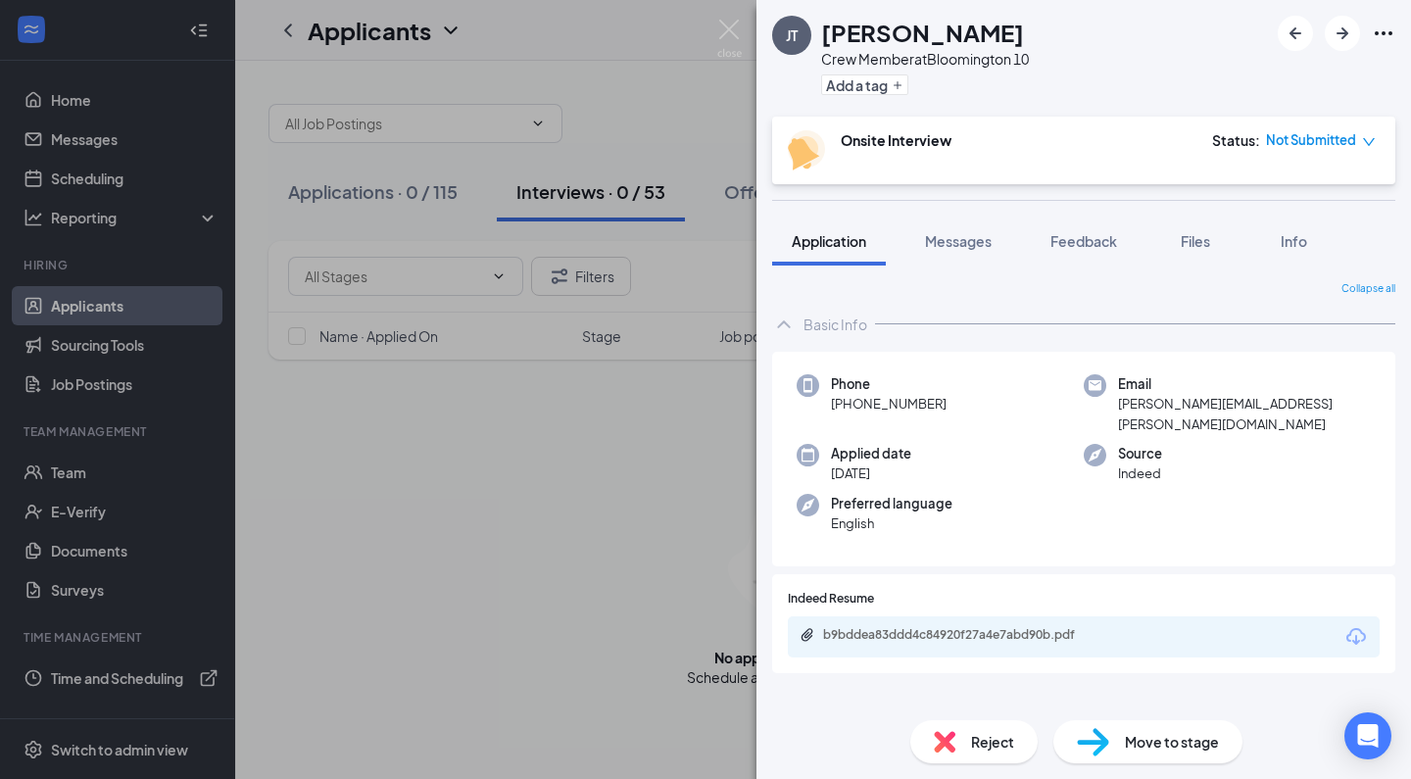
click at [467, 596] on div "[PERSON_NAME] Crew Member at [GEOGRAPHIC_DATA] 10 Add a tag Onsite Interview St…" at bounding box center [705, 389] width 1411 height 779
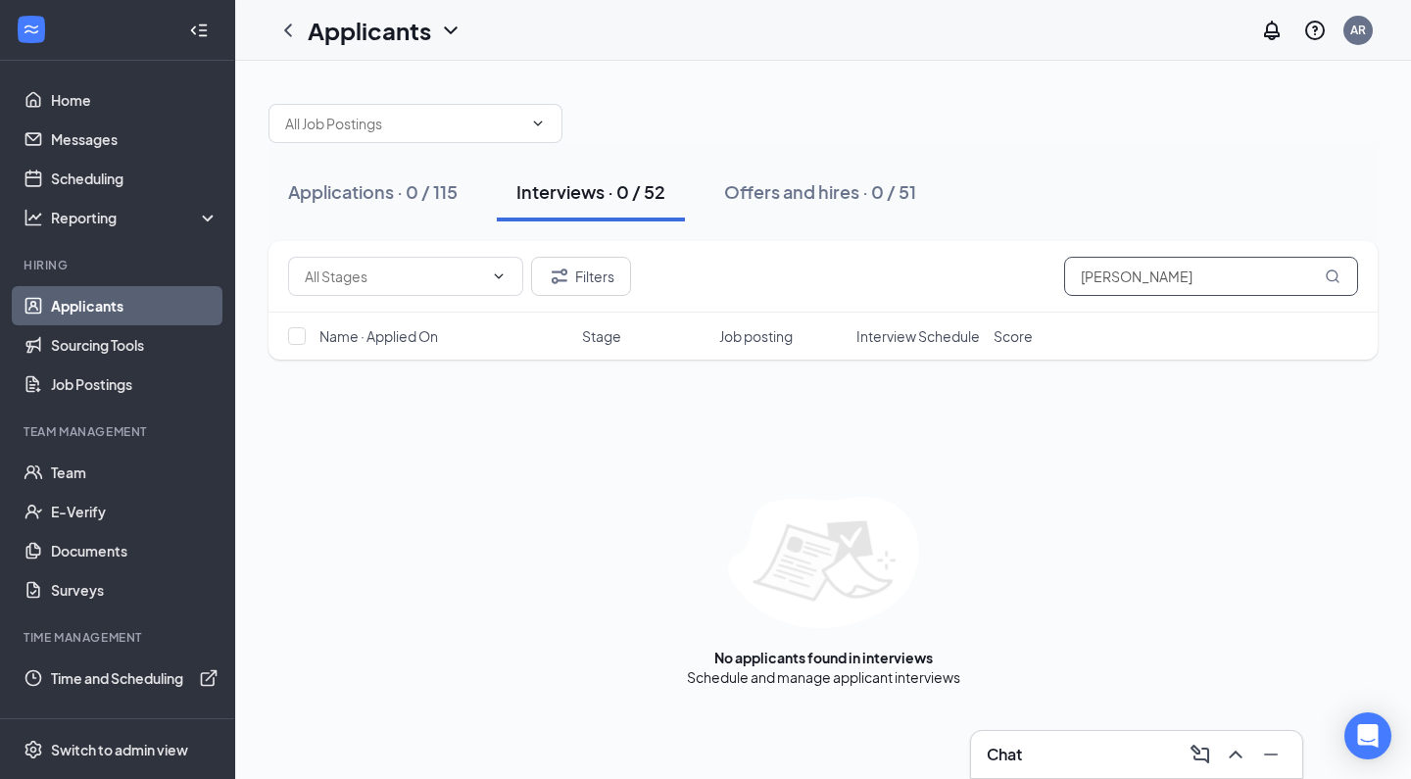
drag, startPoint x: 1132, startPoint y: 283, endPoint x: 866, endPoint y: 250, distance: 267.6
click at [866, 250] on div "Filters [PERSON_NAME]" at bounding box center [822, 277] width 1109 height 72
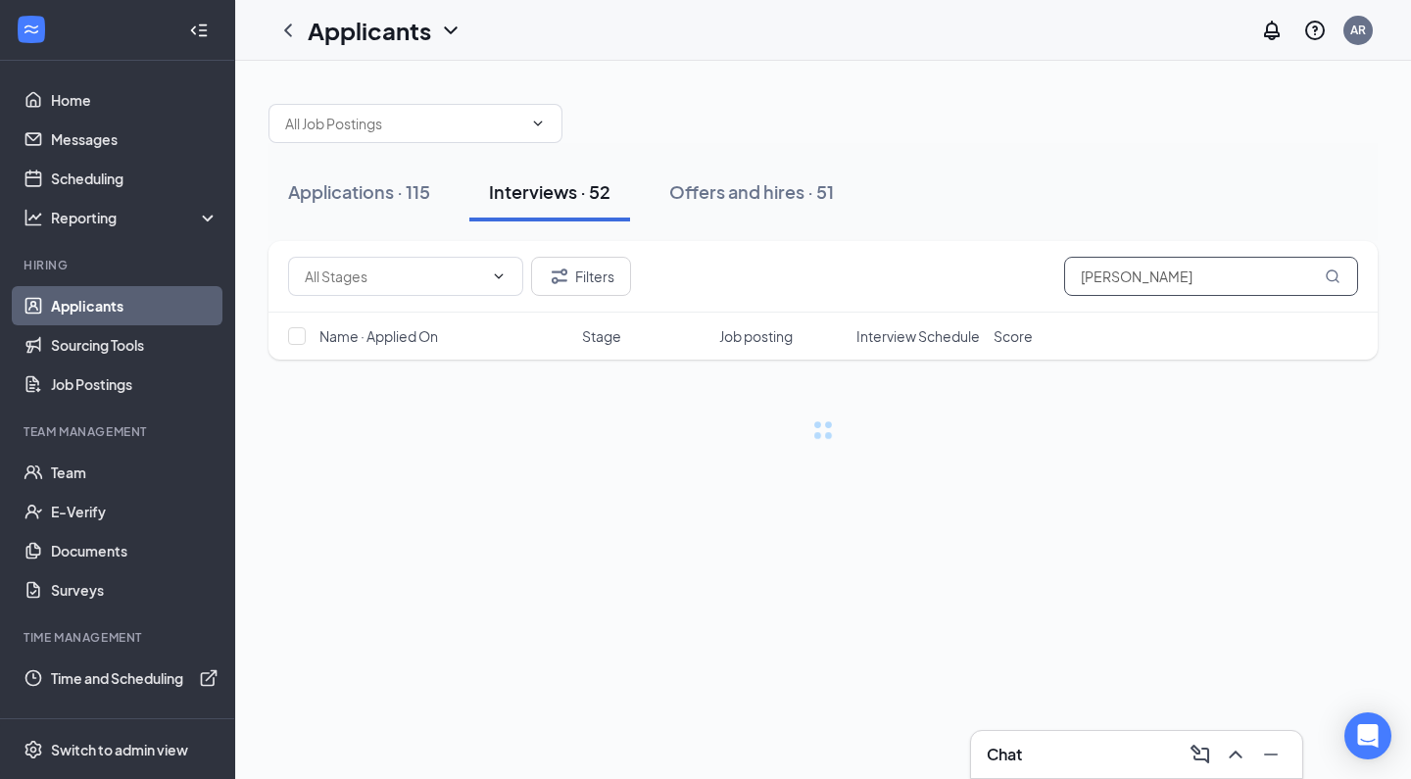
type input "[PERSON_NAME]"
drag, startPoint x: 866, startPoint y: 250, endPoint x: 933, endPoint y: 222, distance: 72.1
click at [933, 222] on div "Applications · 115 Interviews · 52 Offers and hires · 51" at bounding box center [822, 192] width 1109 height 98
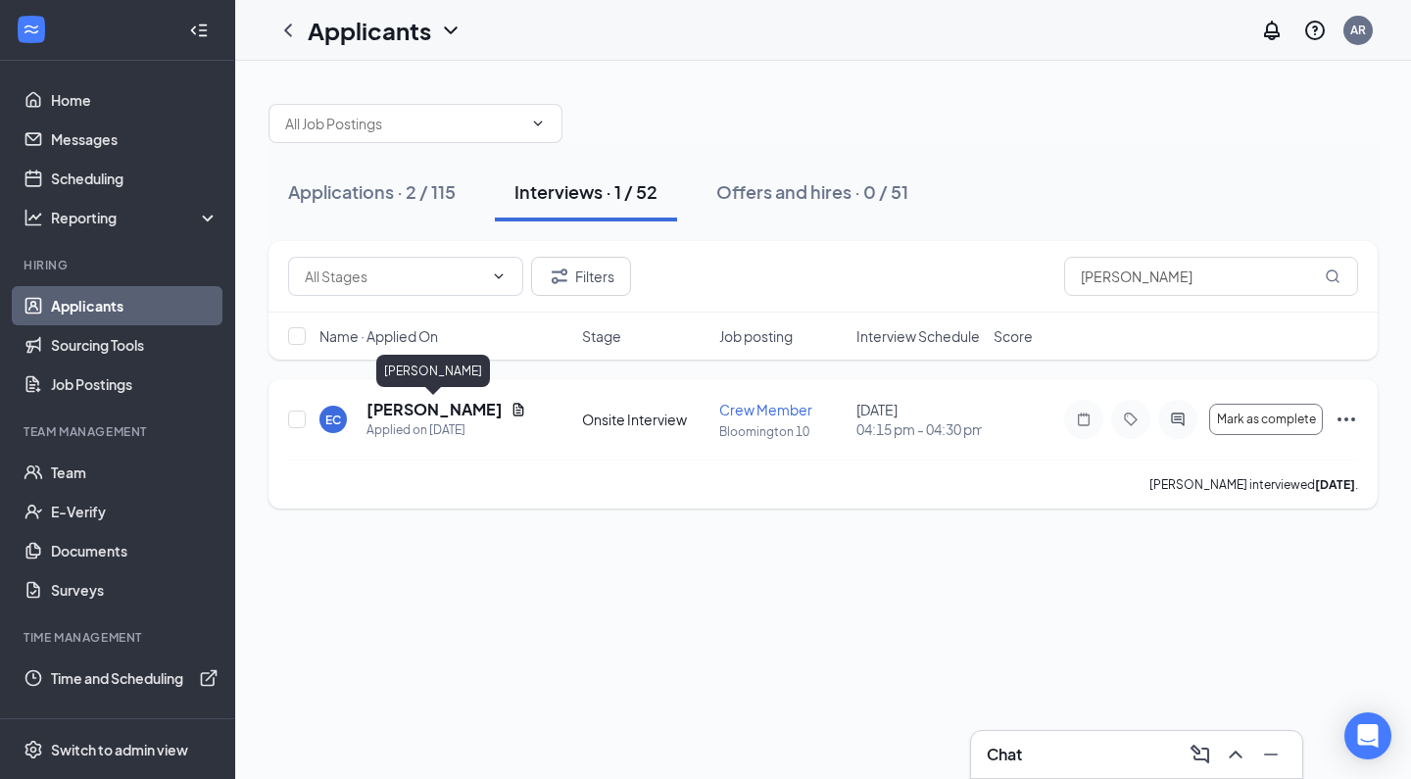
click at [449, 409] on h5 "[PERSON_NAME]" at bounding box center [434, 410] width 136 height 22
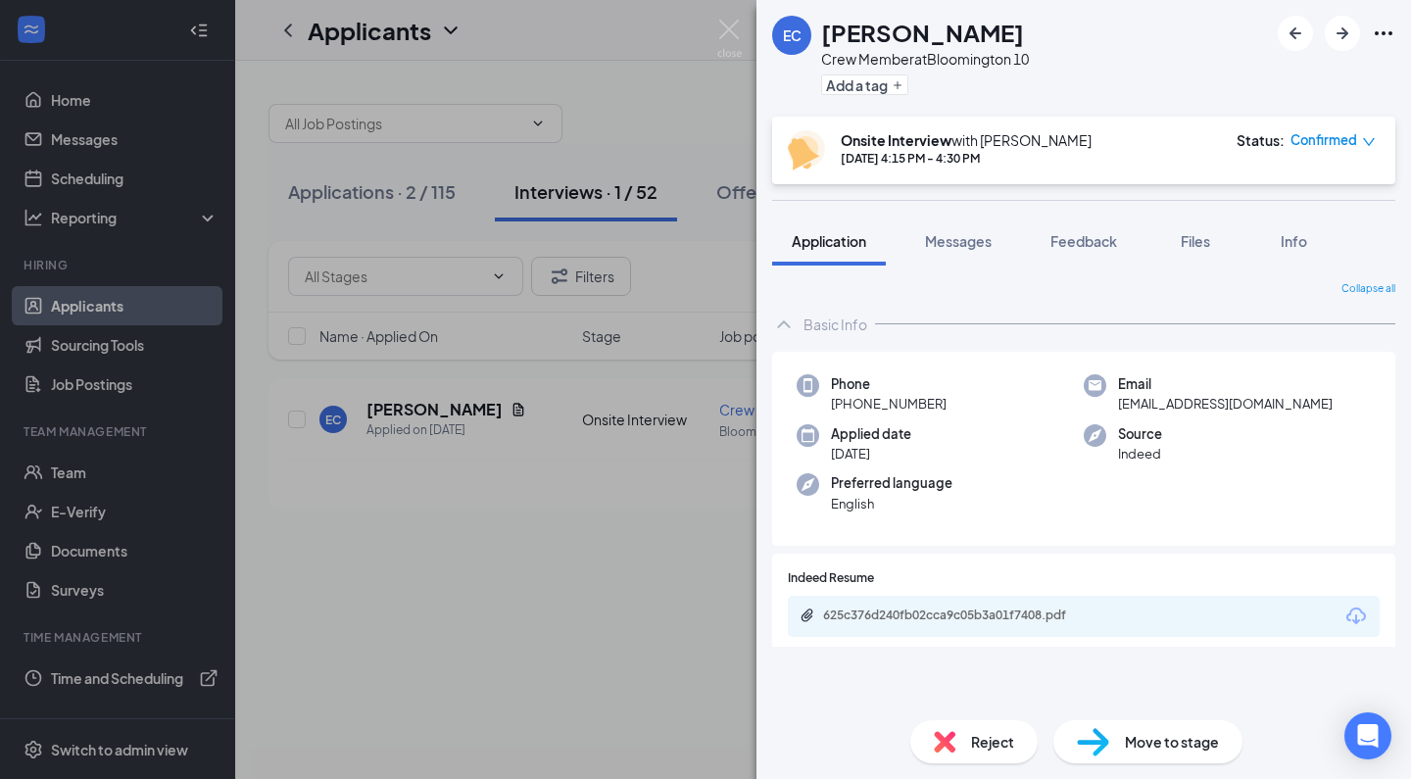
click at [959, 737] on div "Reject" at bounding box center [973, 741] width 127 height 43
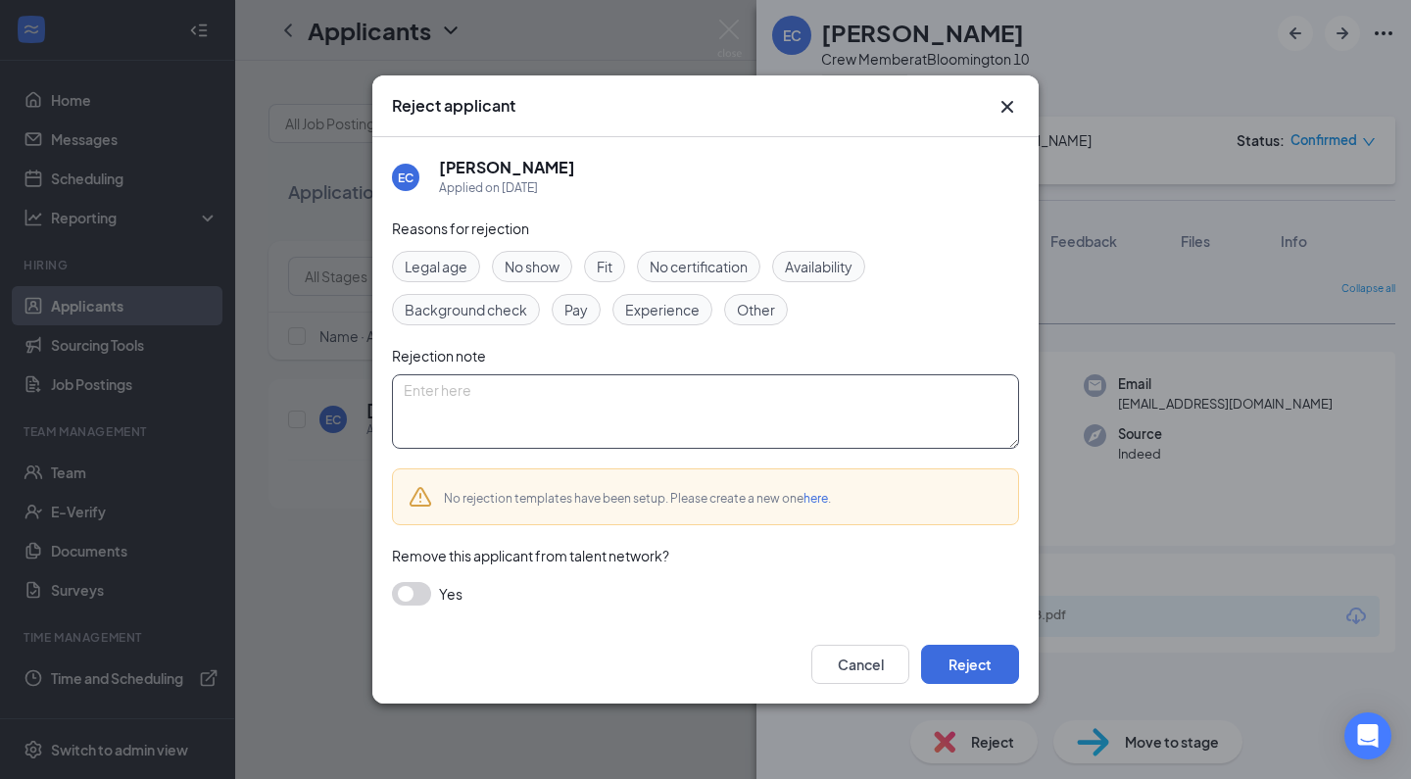
click at [769, 444] on textarea at bounding box center [705, 411] width 627 height 74
paste textarea "Thank you for applying for the Crew Member position at Golden Ticket Cinemas. W…"
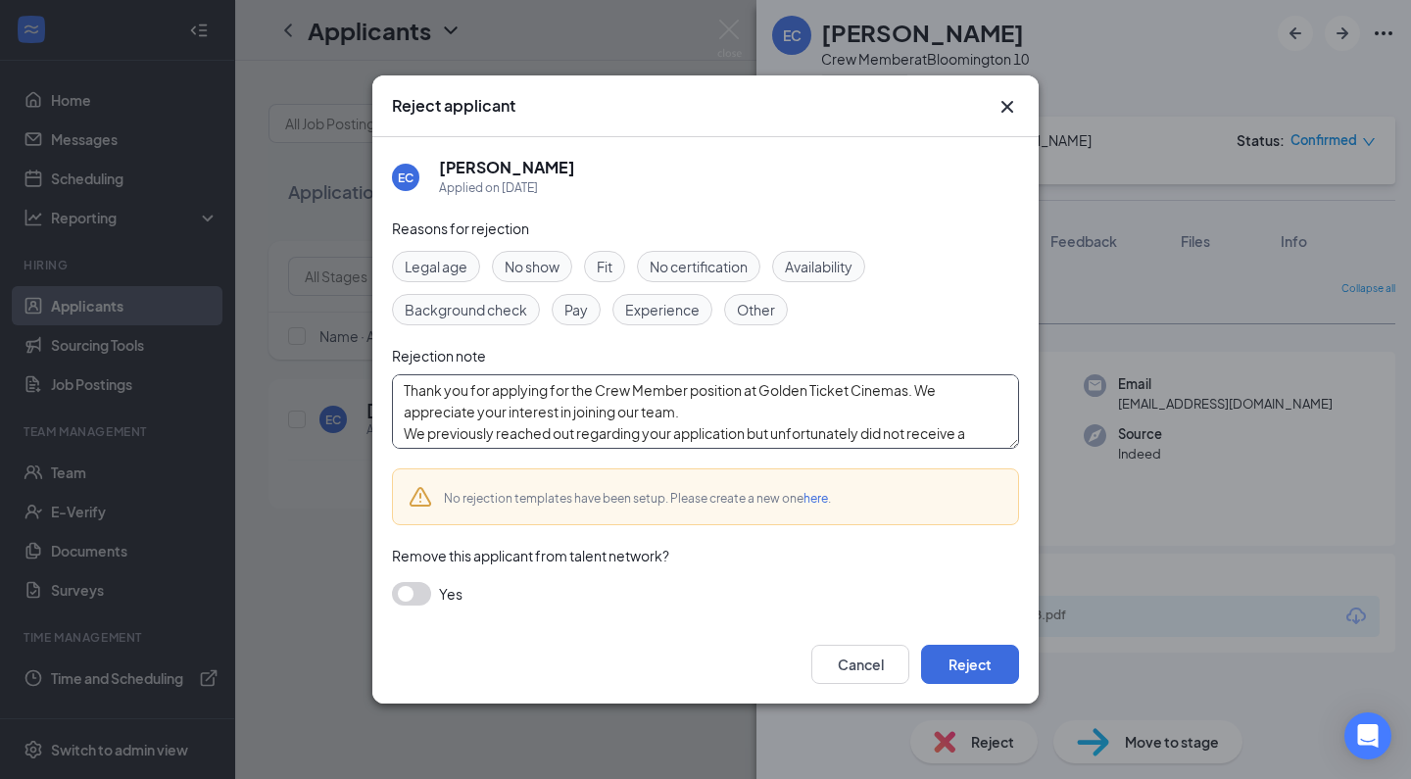
scroll to position [129, 0]
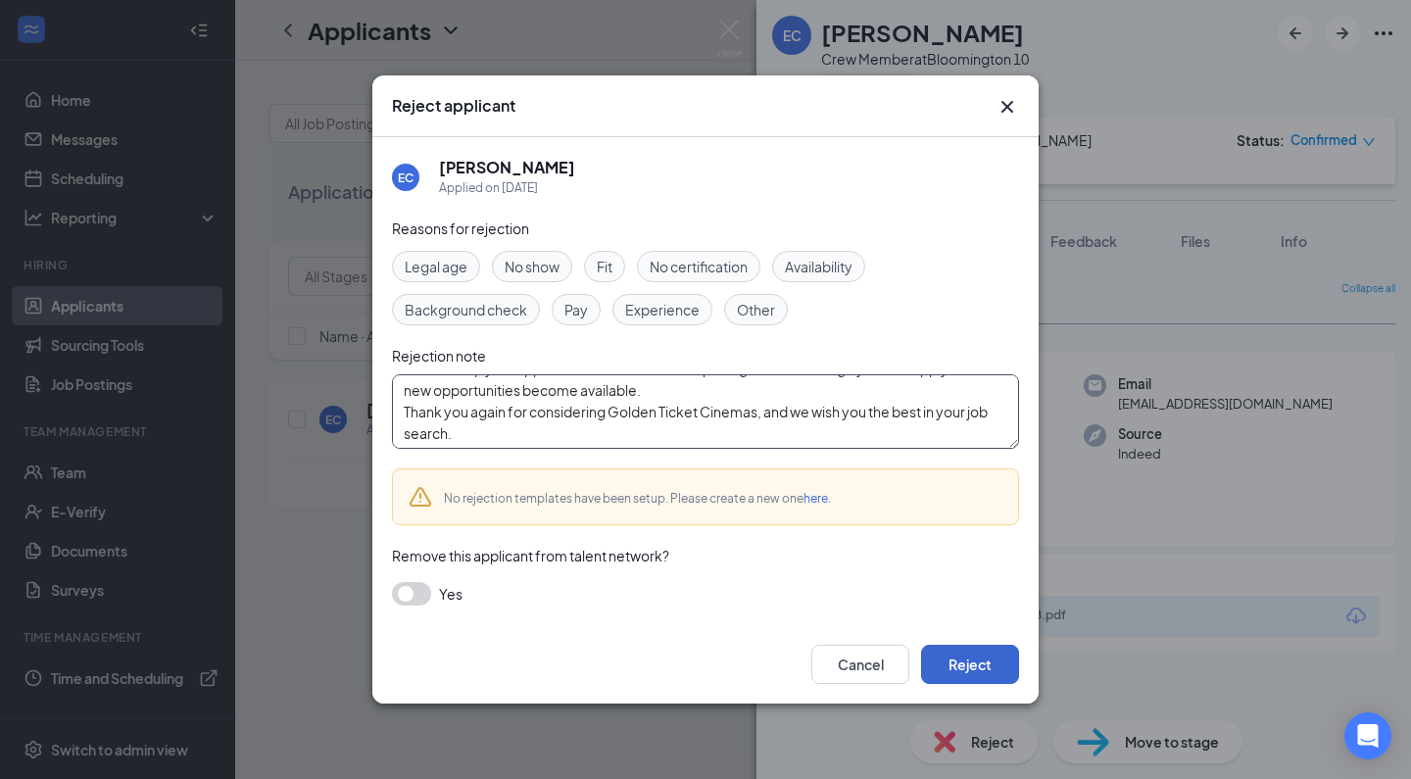
type textarea "Thank you for applying for the Crew Member position at Golden Ticket Cinemas. W…"
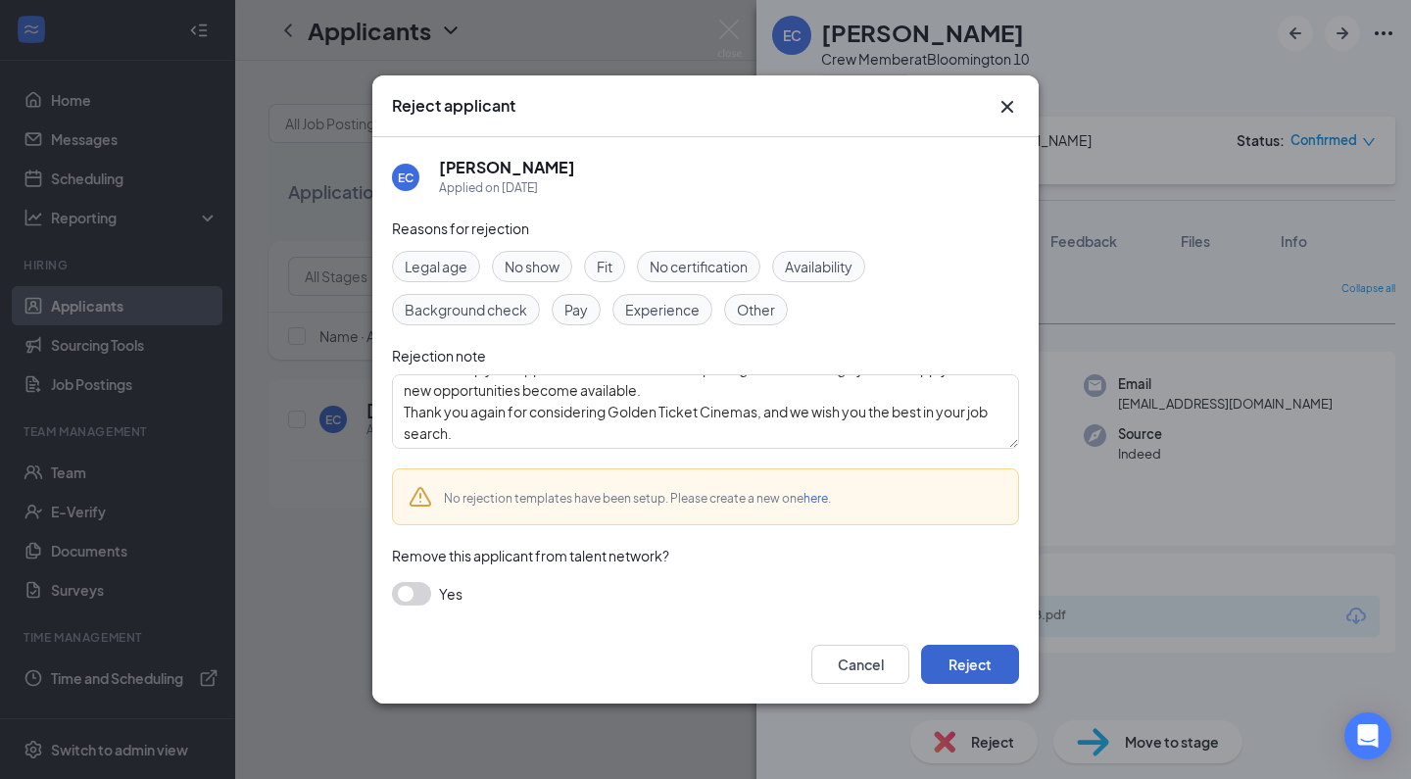
click at [990, 660] on button "Reject" at bounding box center [970, 664] width 98 height 39
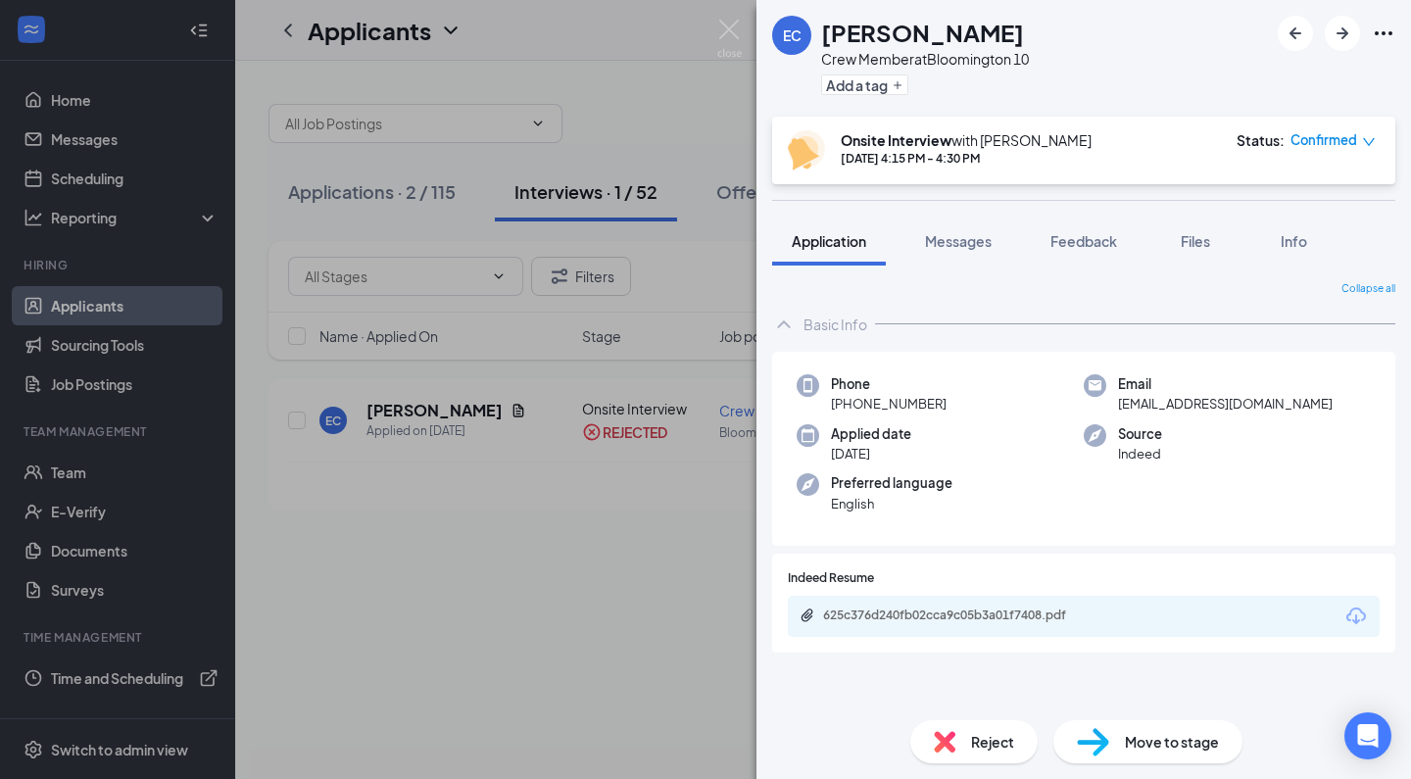
click at [510, 609] on div "[PERSON_NAME] Crew Member at [GEOGRAPHIC_DATA] 10 Add a tag Onsite Interview wi…" at bounding box center [705, 389] width 1411 height 779
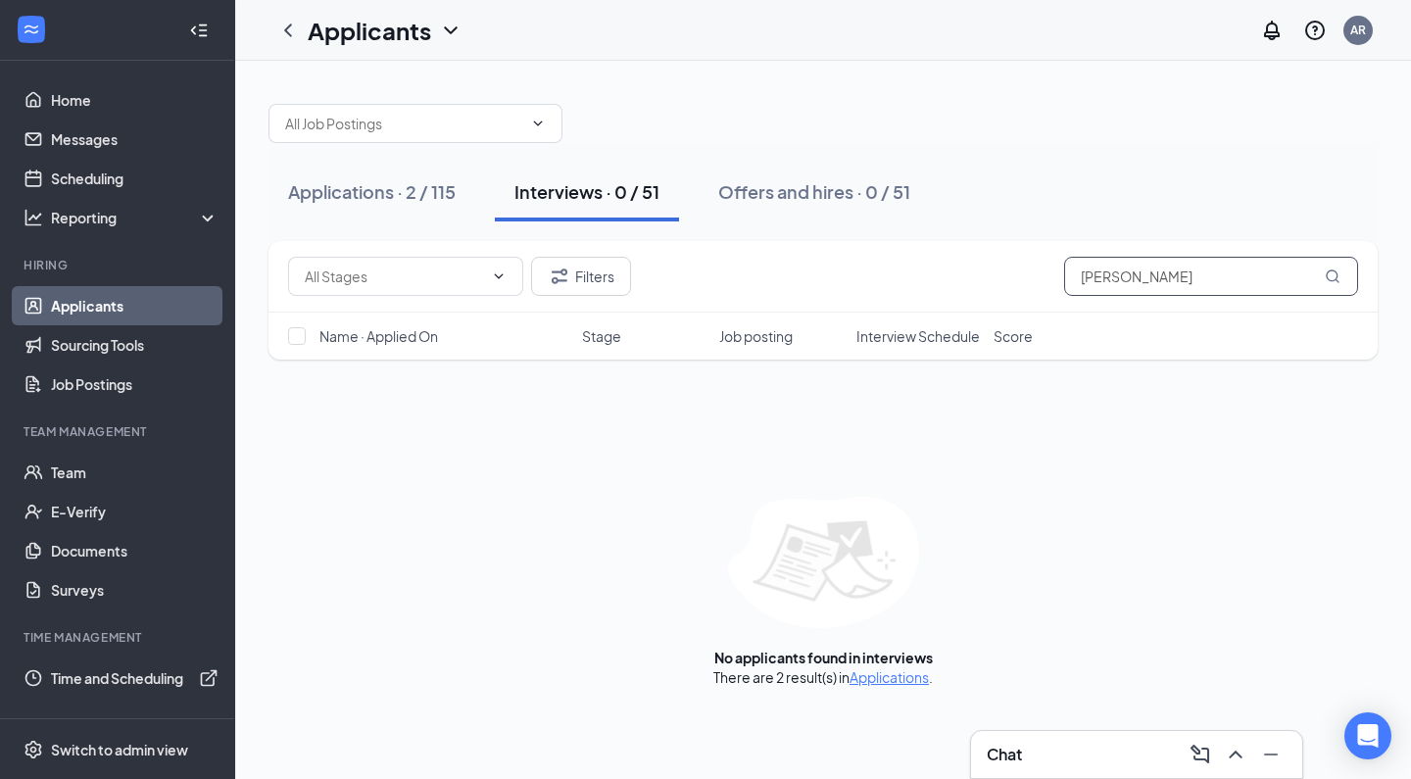
drag, startPoint x: 1149, startPoint y: 279, endPoint x: 854, endPoint y: 258, distance: 295.7
click at [854, 258] on div "Filters Emma" at bounding box center [823, 276] width 1070 height 39
type input "Giana"
click at [457, 192] on button "Applications · 1 / 115" at bounding box center [369, 192] width 203 height 59
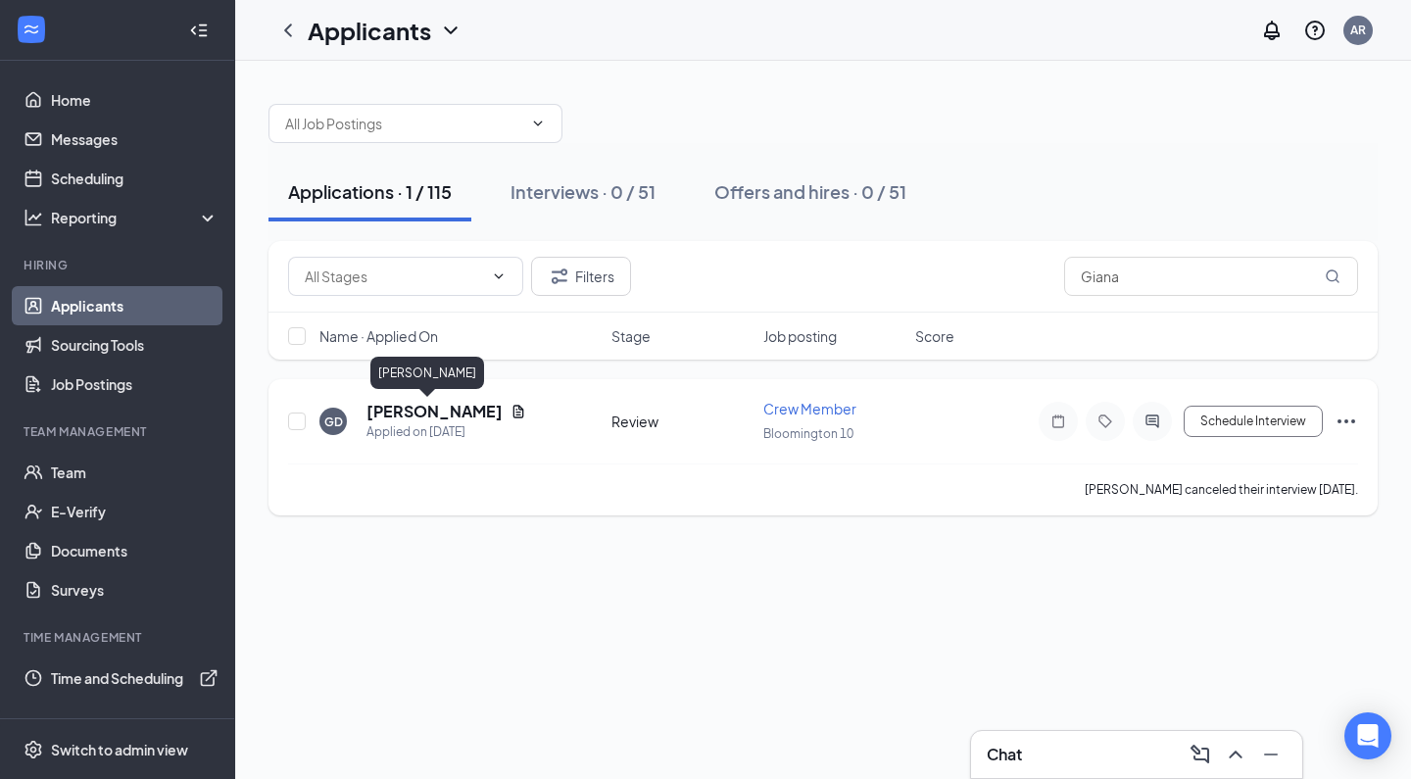
click at [414, 412] on h5 "[PERSON_NAME]" at bounding box center [434, 412] width 136 height 22
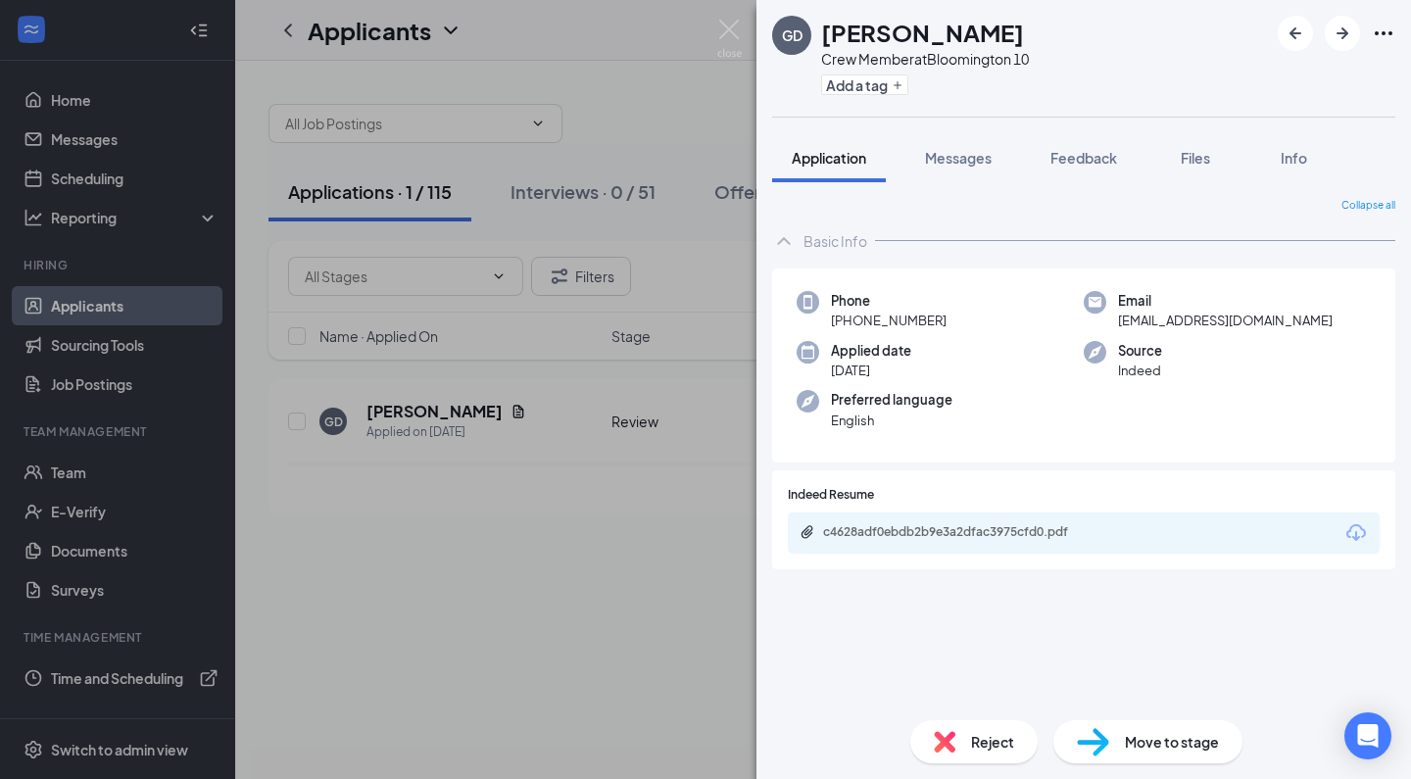
click at [952, 742] on img at bounding box center [945, 742] width 22 height 22
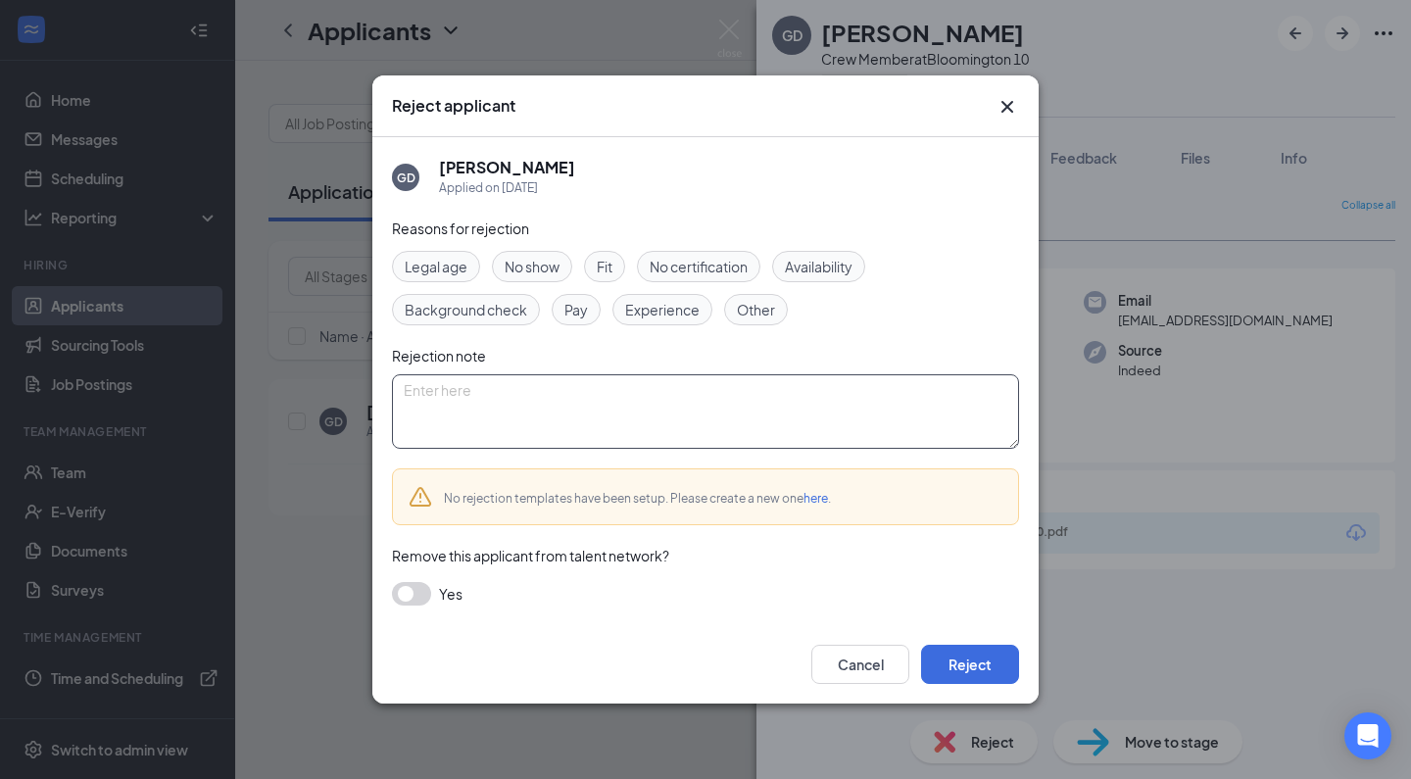
click at [643, 403] on textarea at bounding box center [705, 411] width 627 height 74
paste textarea "Thank you for applying for the Crew Member position at Golden Ticket Cinemas. W…"
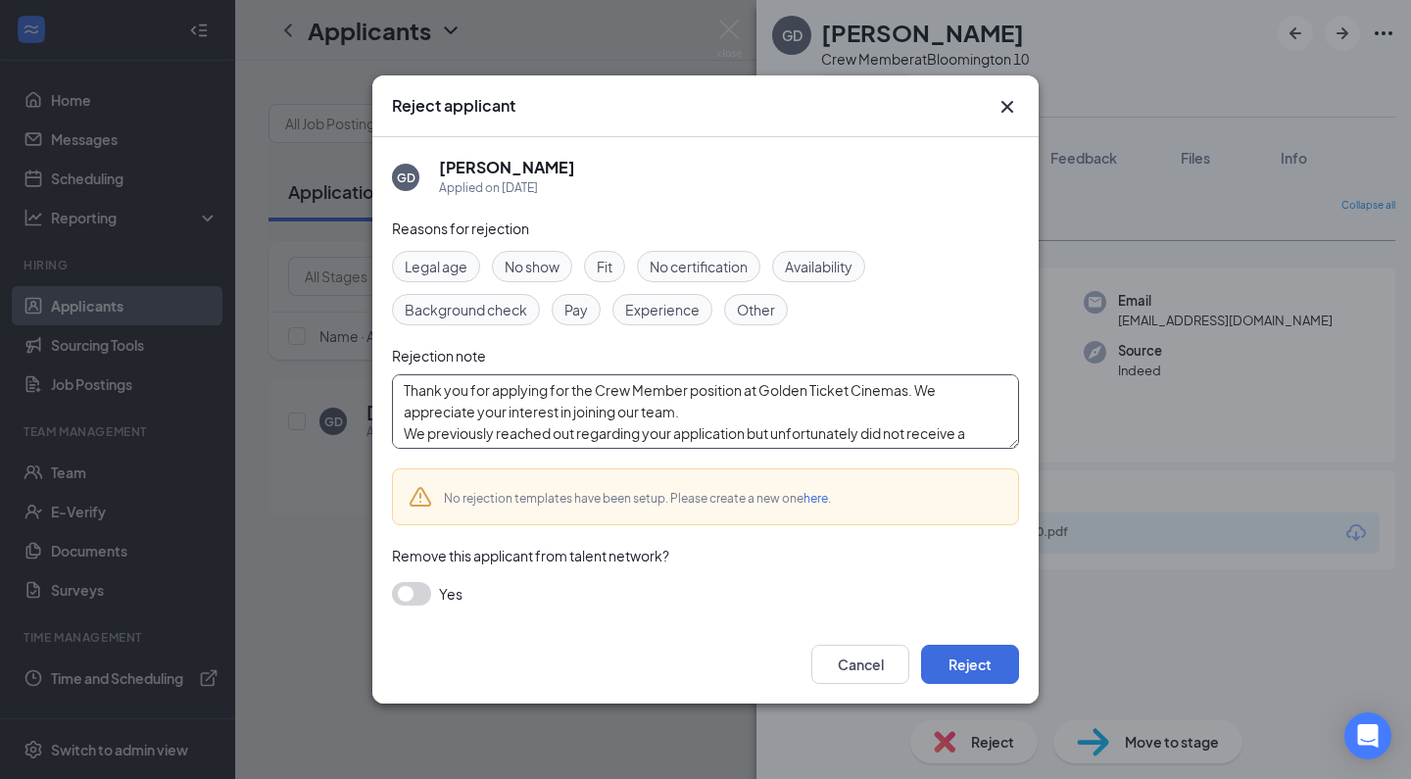
scroll to position [129, 0]
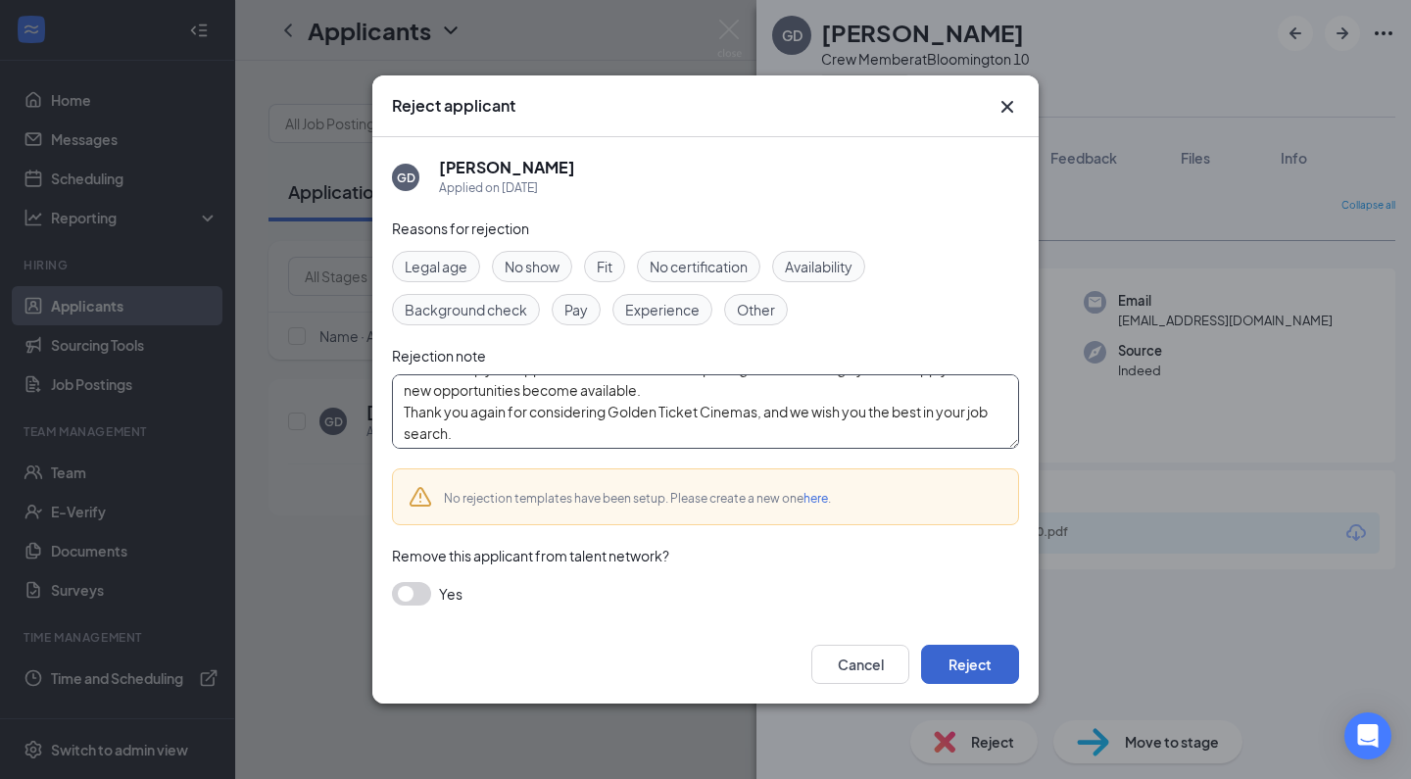
type textarea "Thank you for applying for the Crew Member position at Golden Ticket Cinemas. W…"
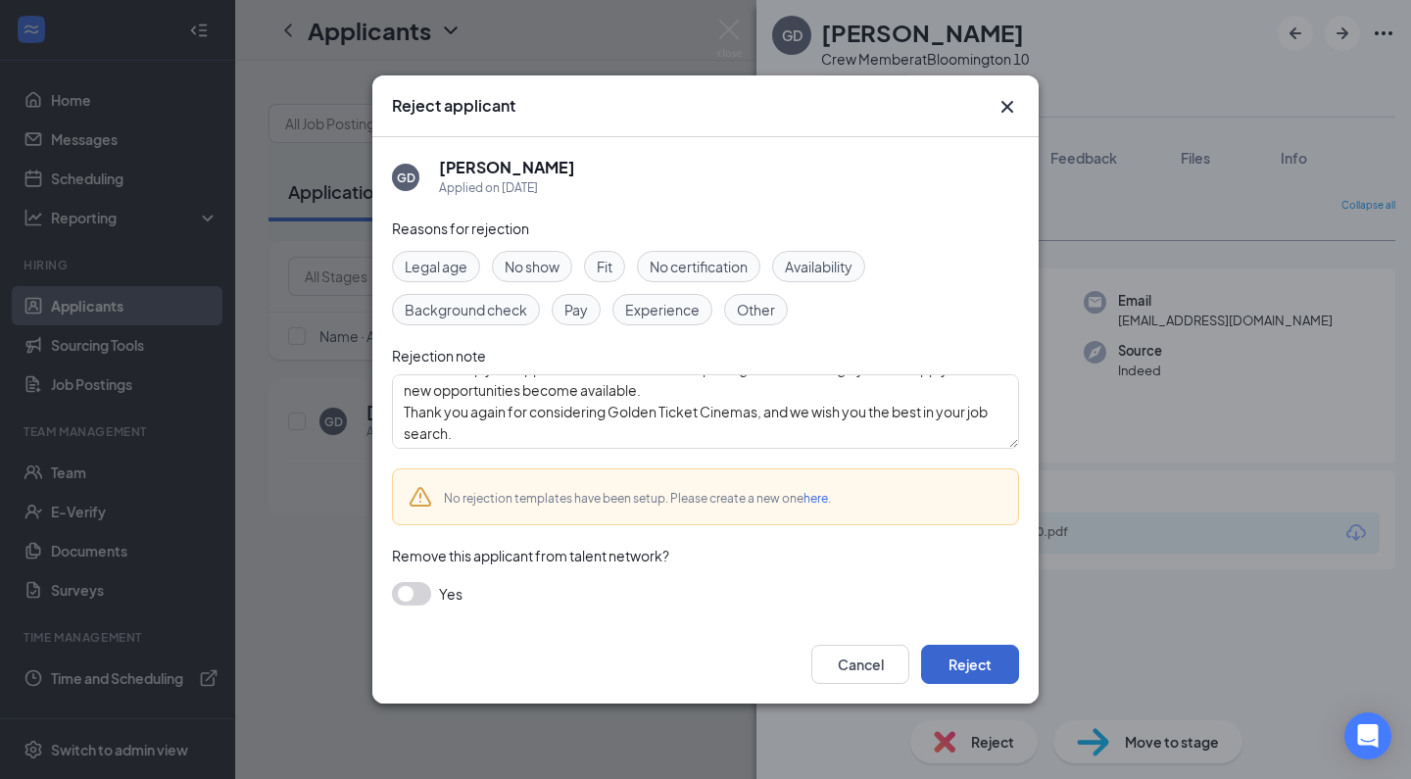
click at [955, 661] on button "Reject" at bounding box center [970, 664] width 98 height 39
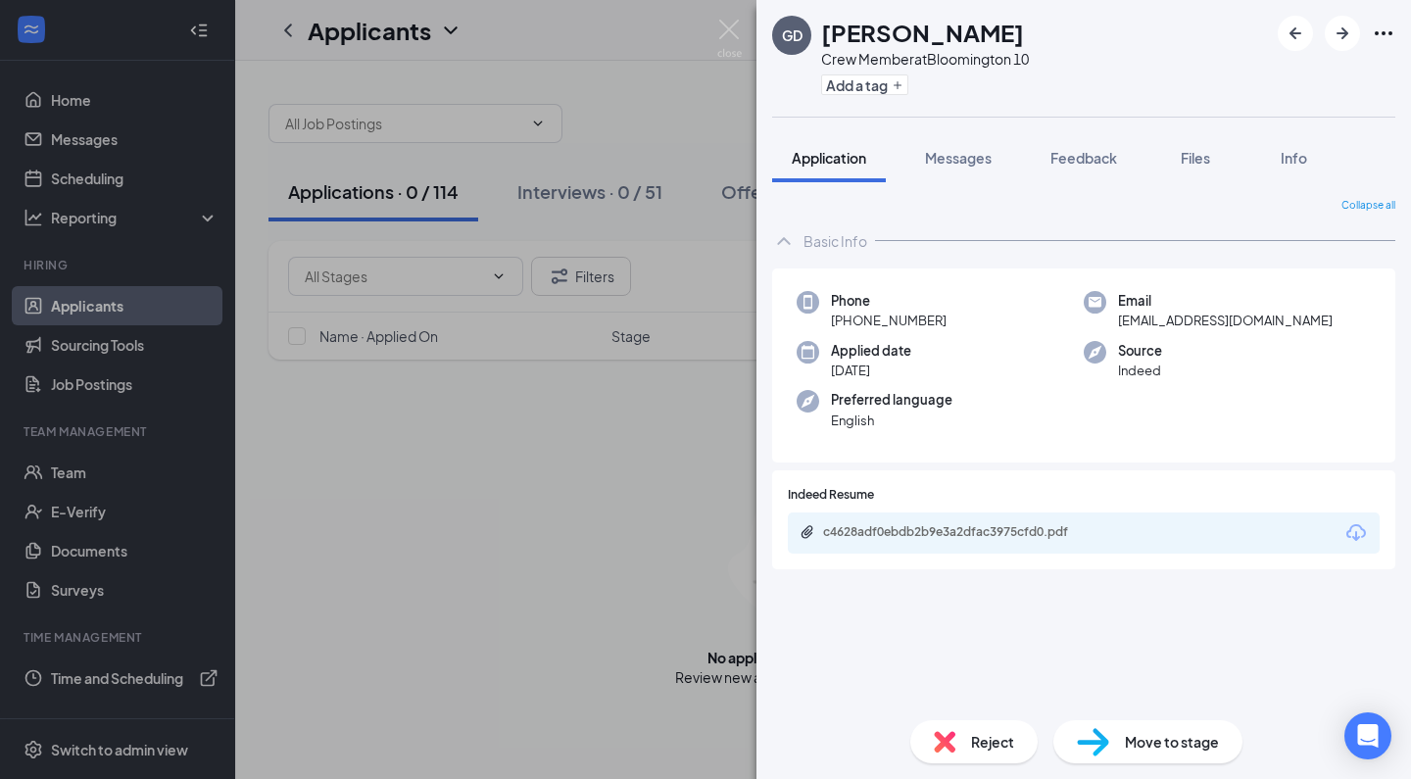
click at [626, 545] on div "GD [PERSON_NAME] Crew Member at [GEOGRAPHIC_DATA] 10 Add a tag Application Mess…" at bounding box center [705, 389] width 1411 height 779
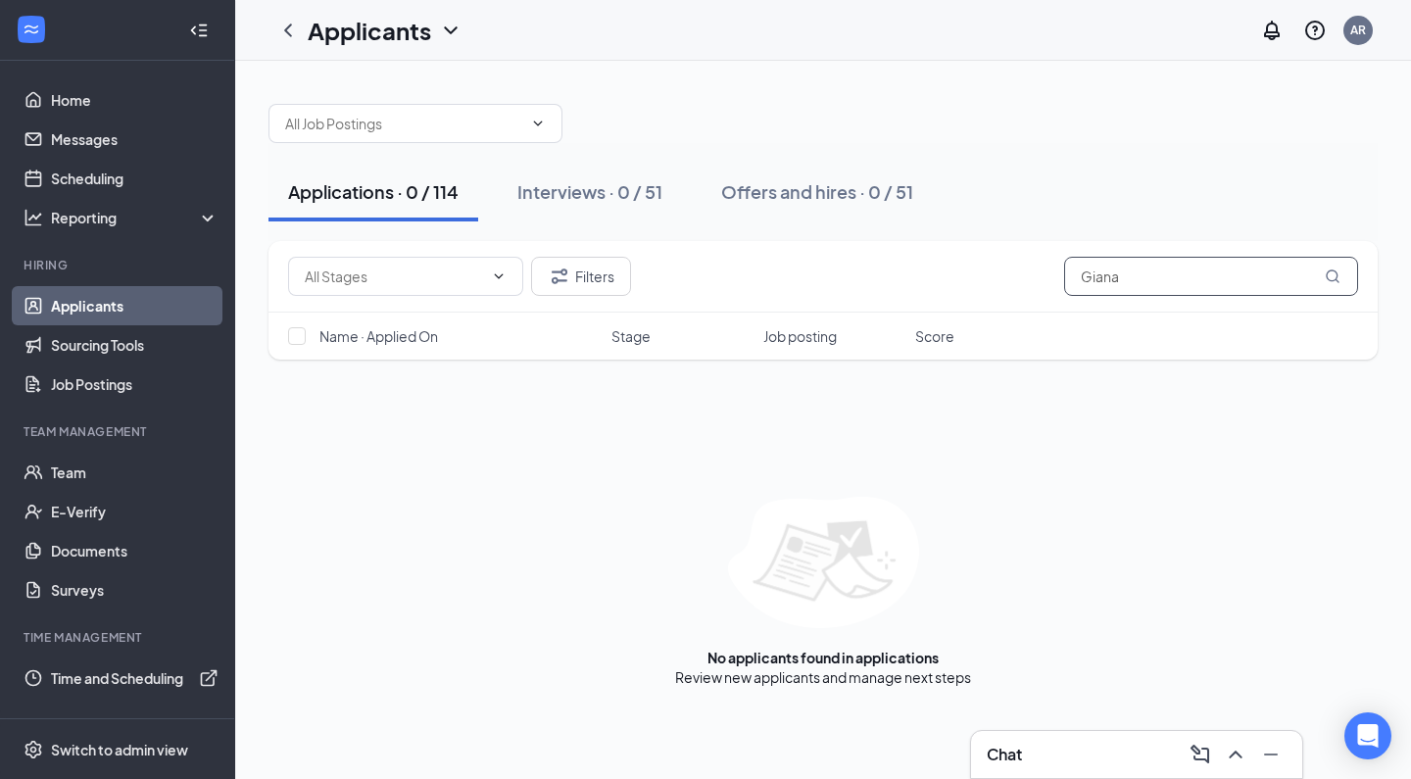
drag, startPoint x: 1184, startPoint y: 270, endPoint x: 836, endPoint y: 244, distance: 348.8
click at [836, 244] on div "Filters Giana" at bounding box center [822, 277] width 1109 height 72
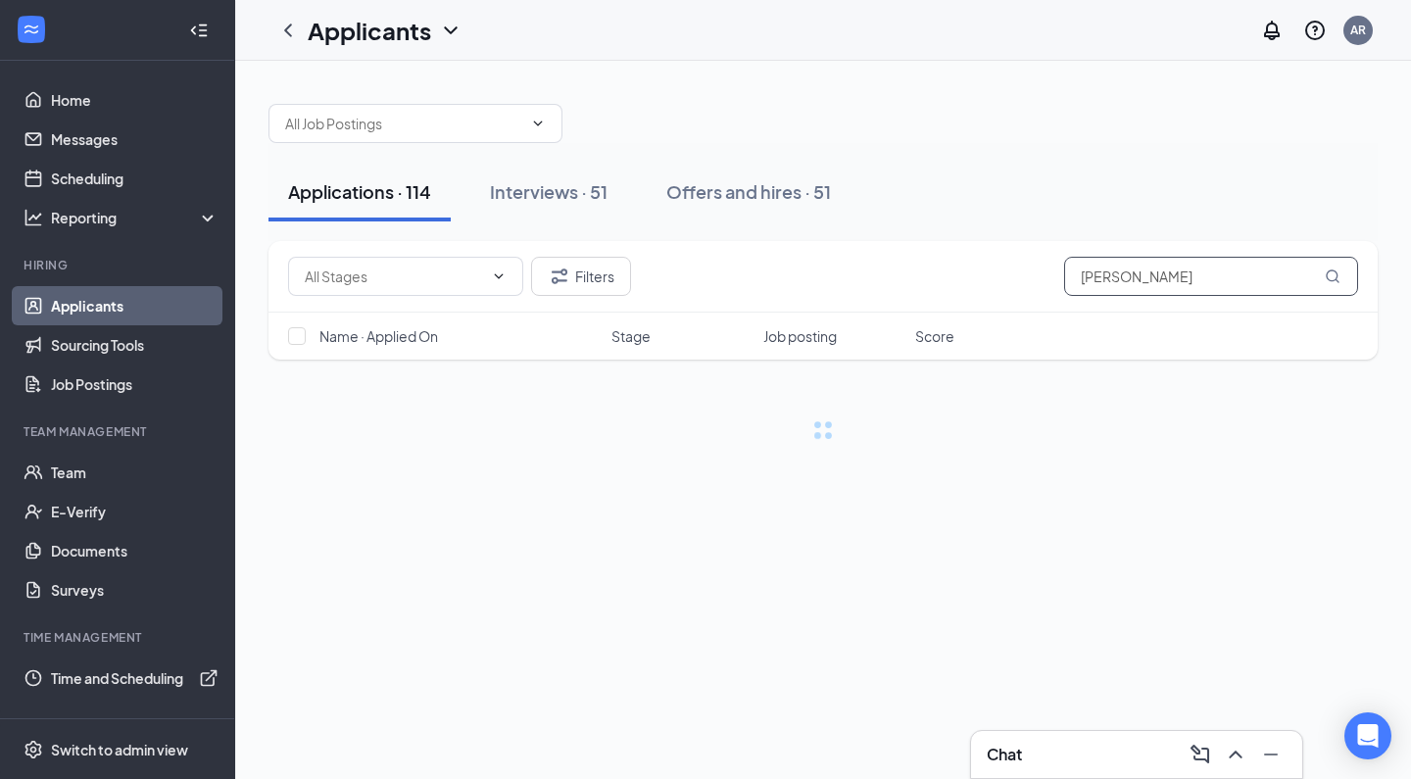
type input "[PERSON_NAME]"
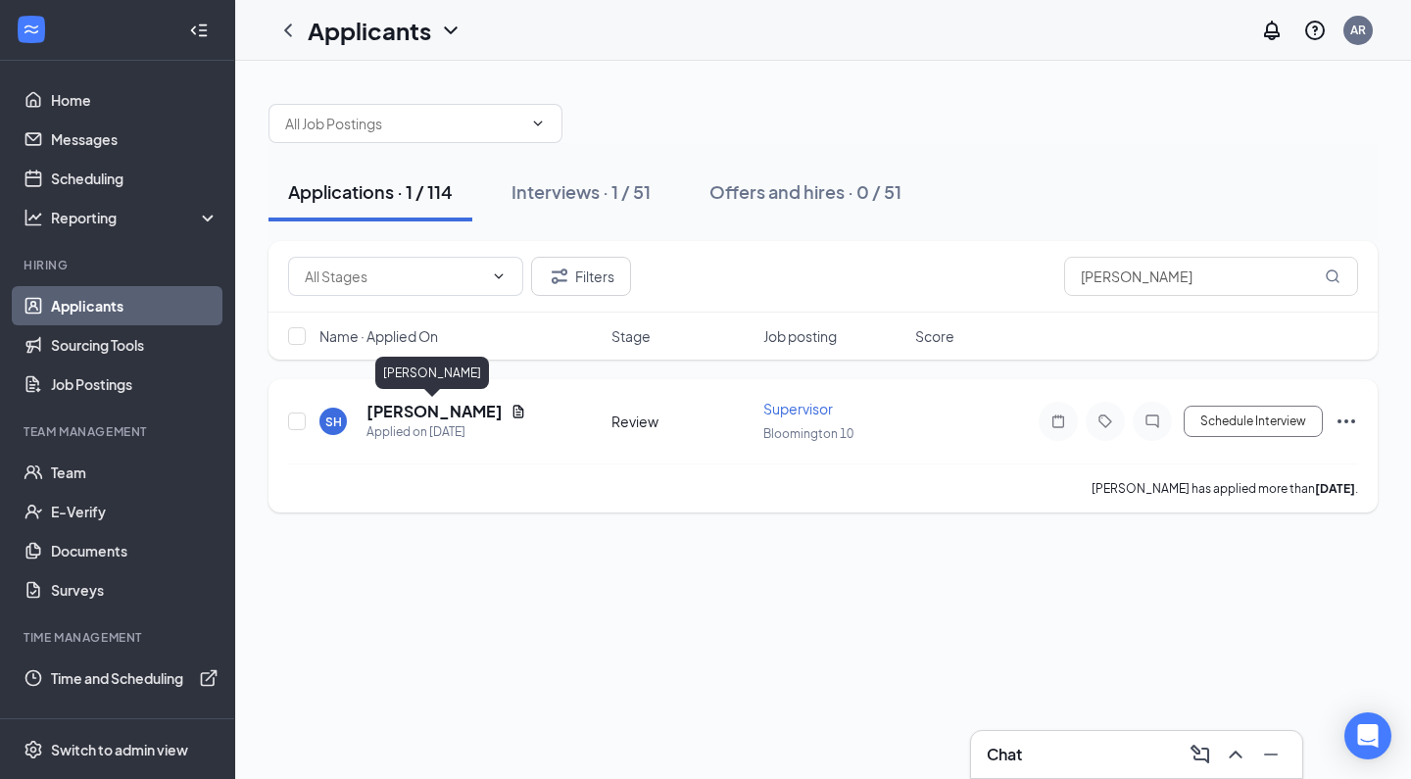
click at [452, 409] on h5 "[PERSON_NAME]" at bounding box center [434, 412] width 136 height 22
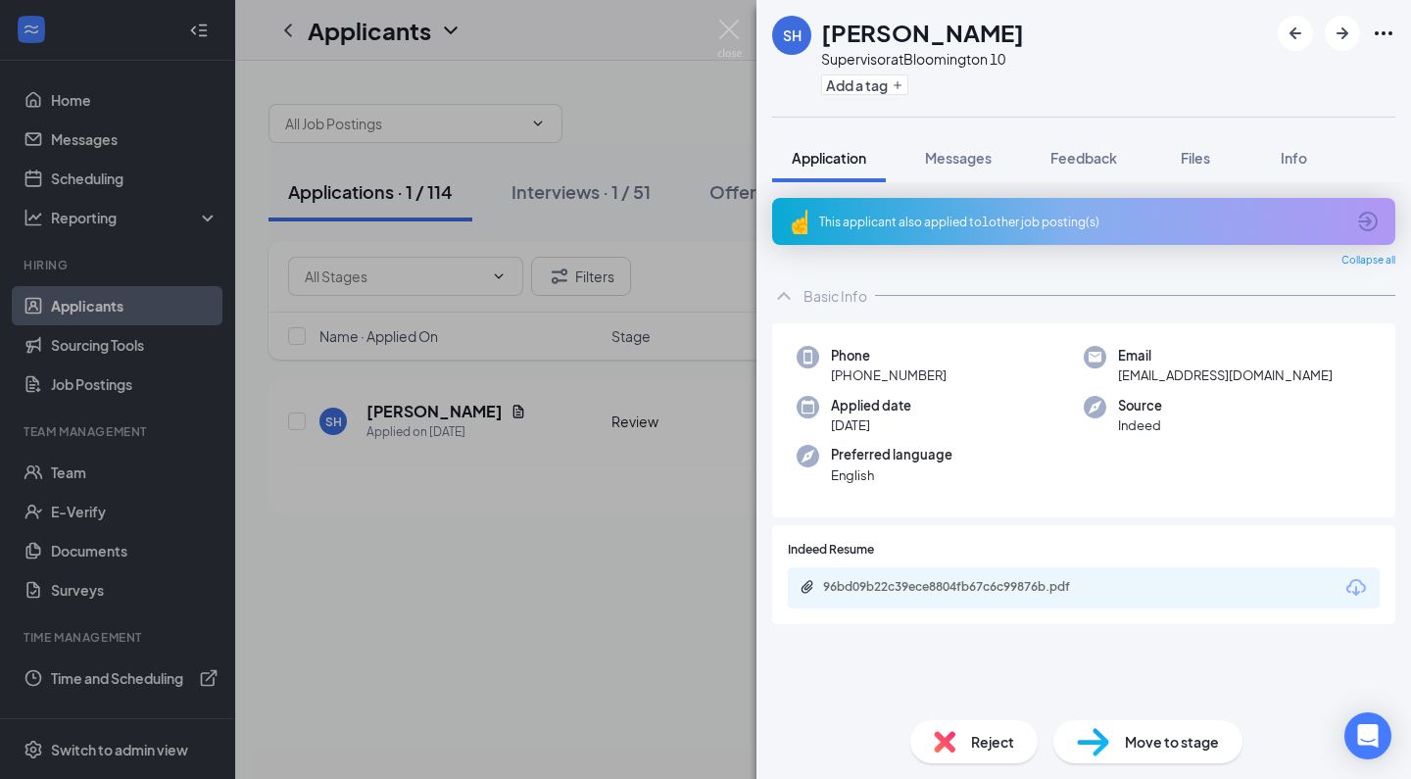
click at [956, 736] on div "Reject" at bounding box center [973, 741] width 127 height 43
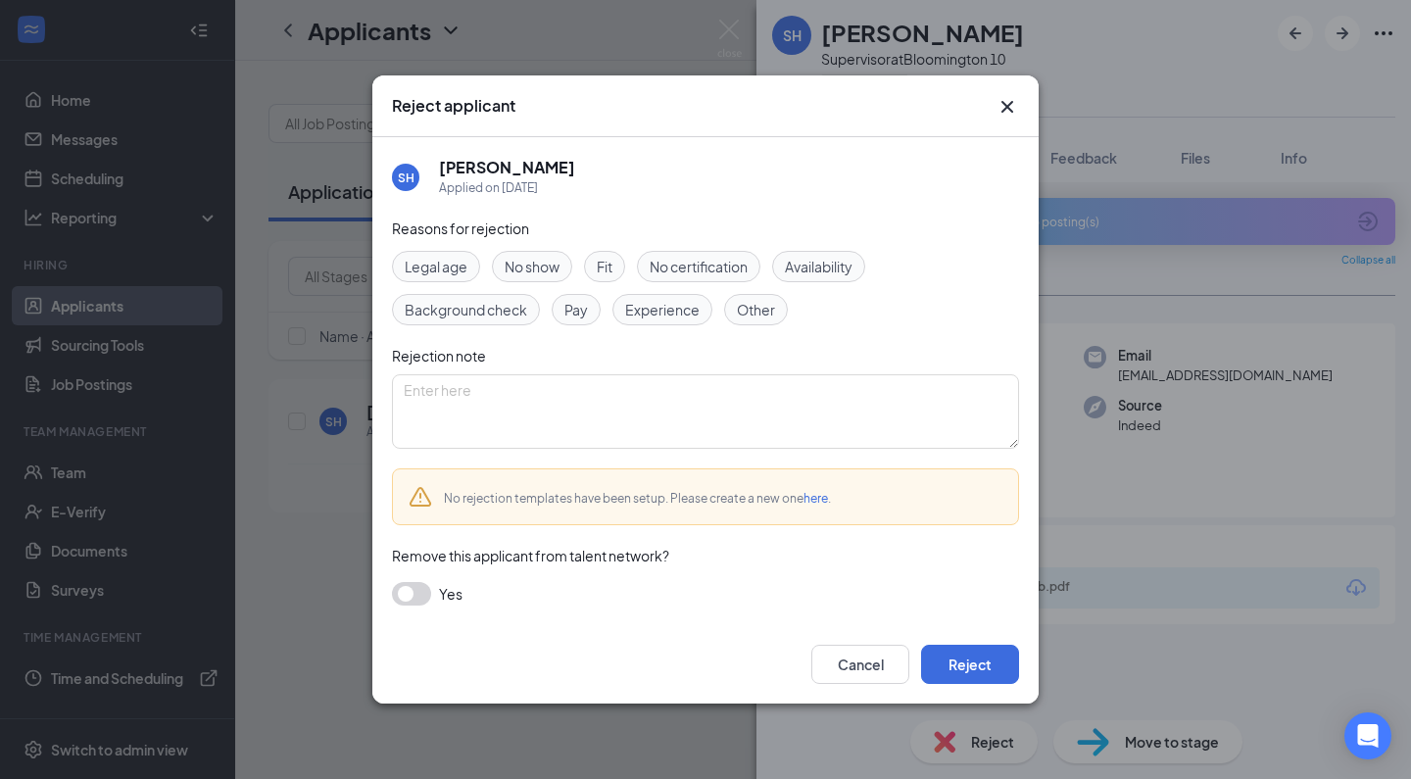
click at [746, 452] on div "Reasons for rejection Legal age No show Fit No certification Availability Backg…" at bounding box center [705, 422] width 627 height 408
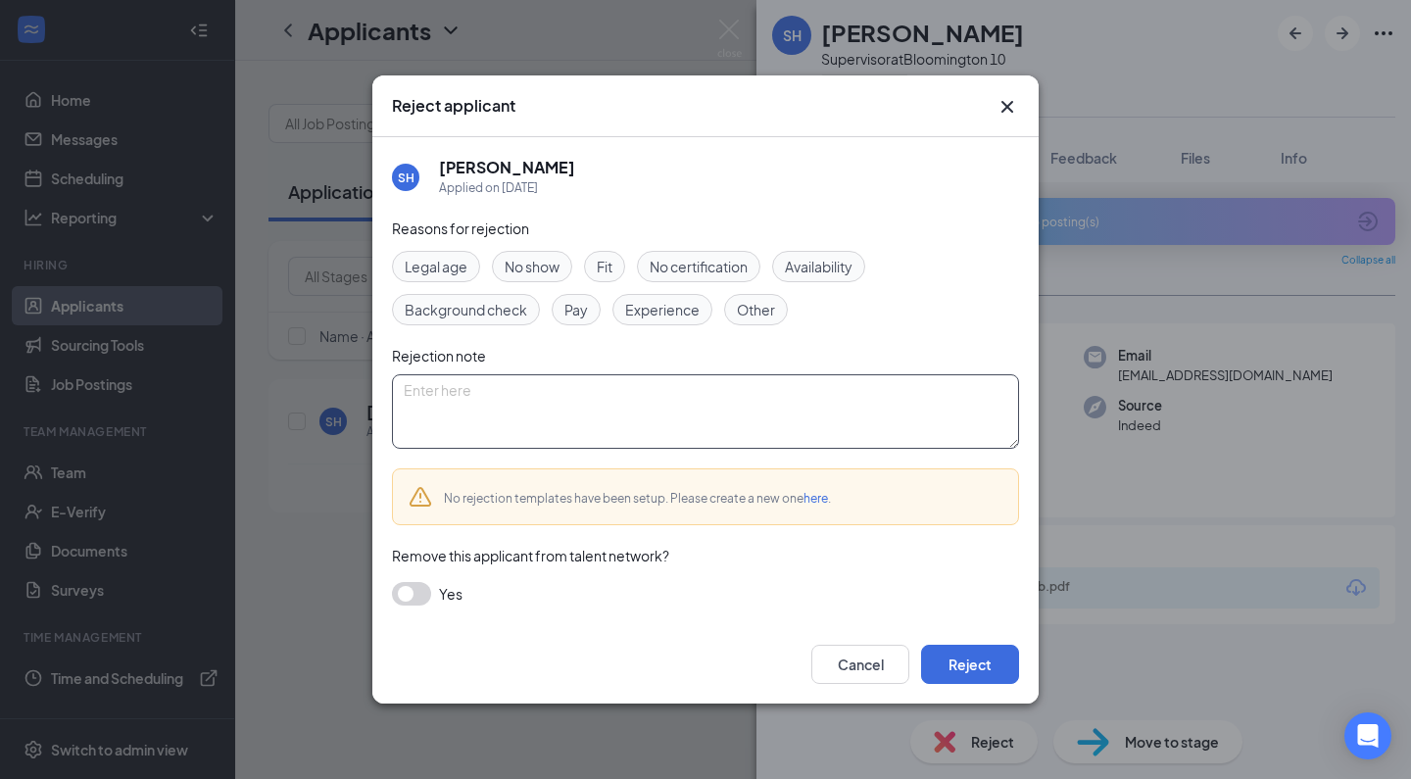
click at [705, 430] on textarea at bounding box center [705, 411] width 627 height 74
paste textarea "Thank you for applying for the Crew Member position at Golden Ticket Cinemas. W…"
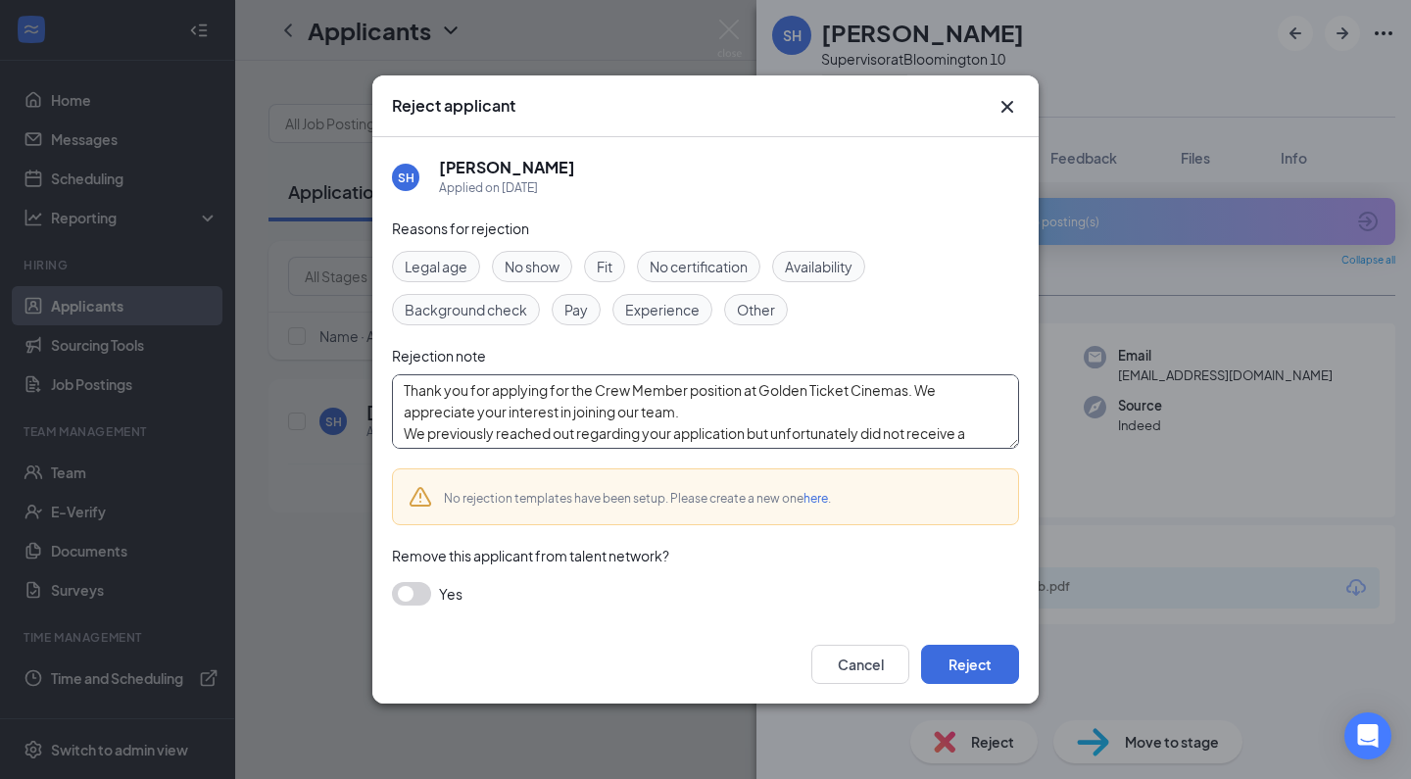
scroll to position [129, 0]
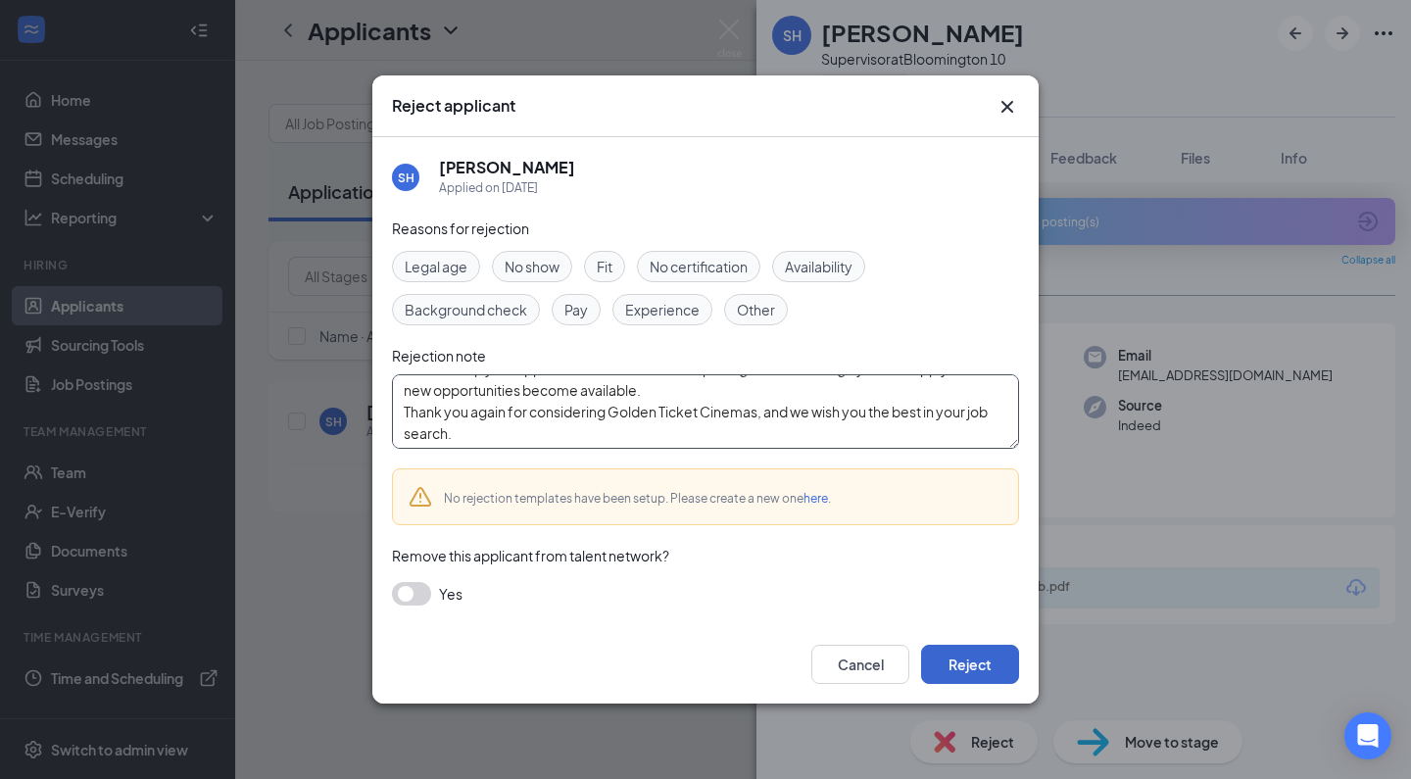
type textarea "Thank you for applying for the Crew Member position at Golden Ticket Cinemas. W…"
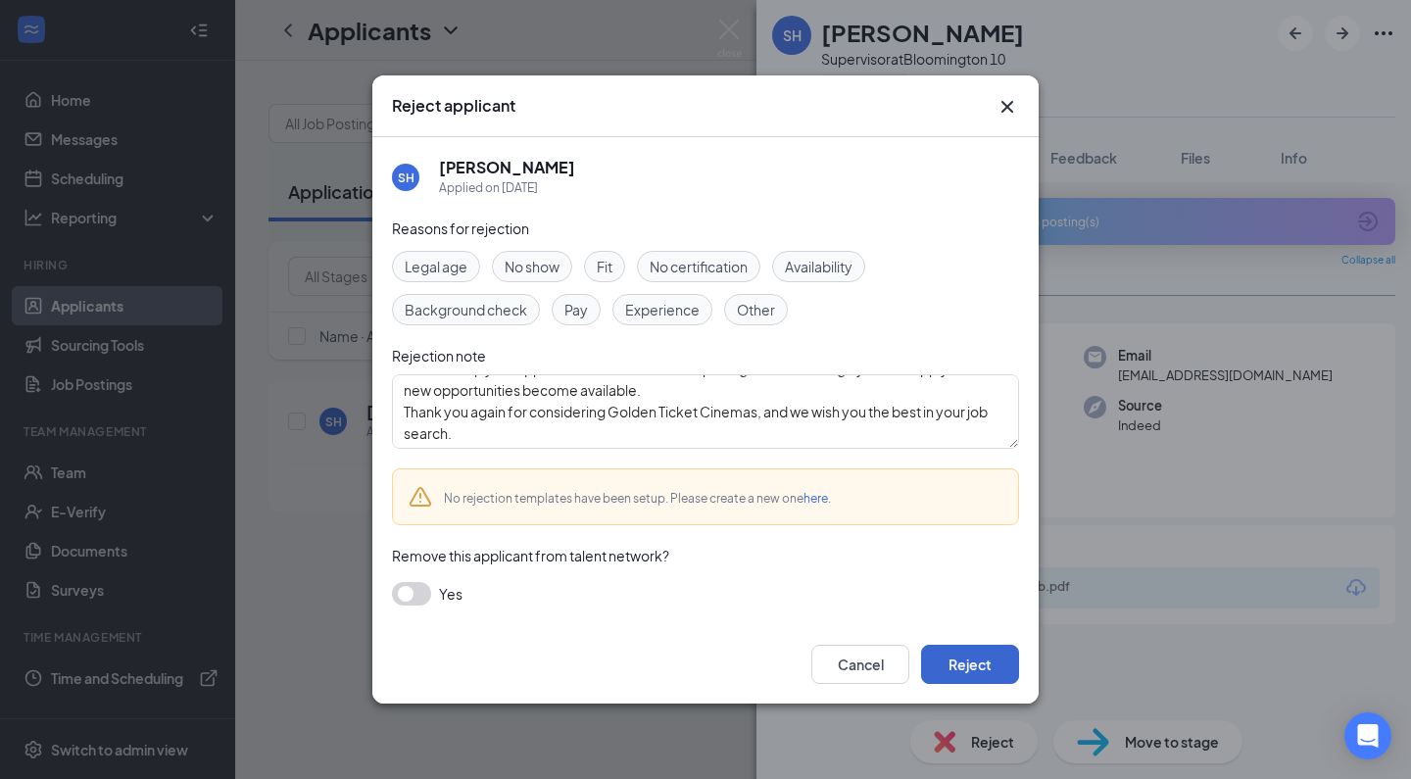
click at [965, 656] on button "Reject" at bounding box center [970, 664] width 98 height 39
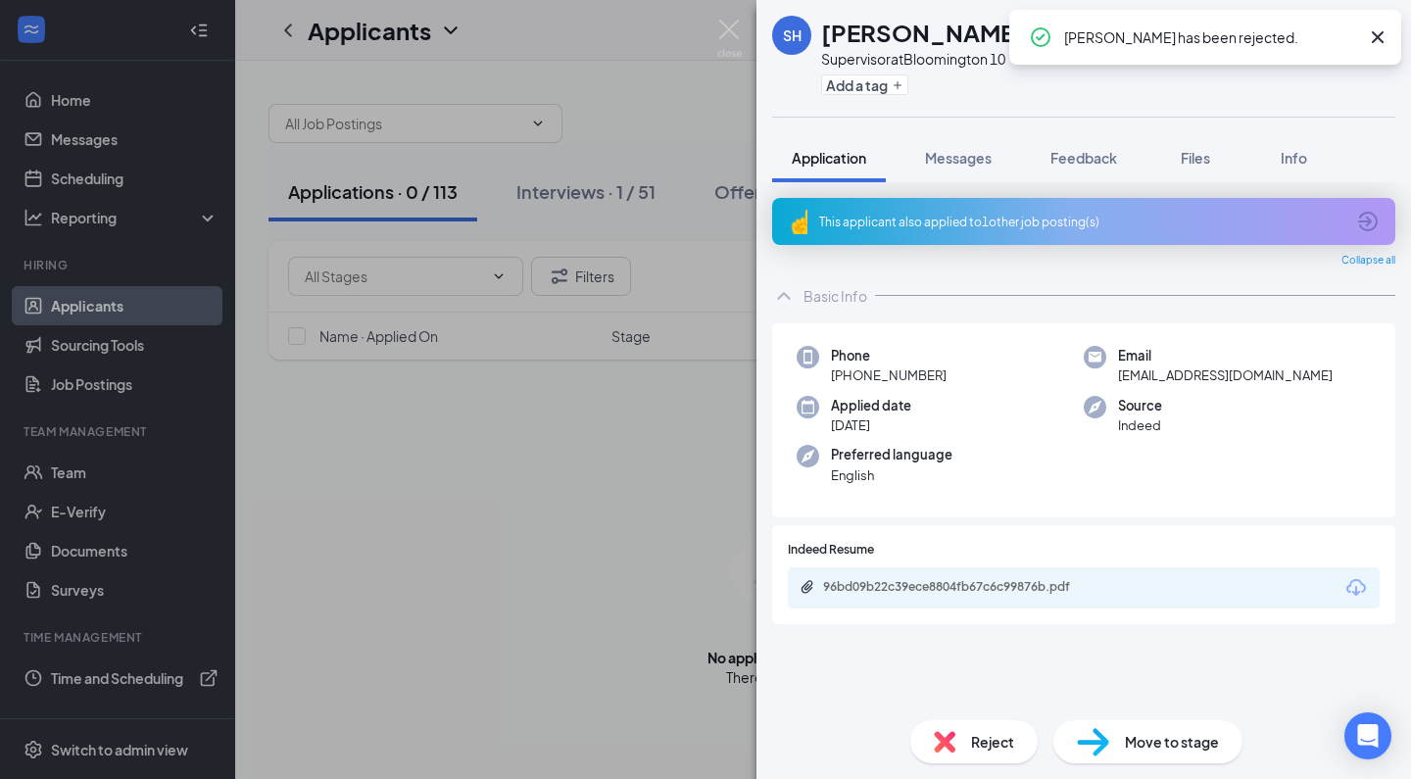
click at [511, 532] on div "SH [PERSON_NAME] Supervisor at [GEOGRAPHIC_DATA] 10 Add a tag Application Messa…" at bounding box center [705, 389] width 1411 height 779
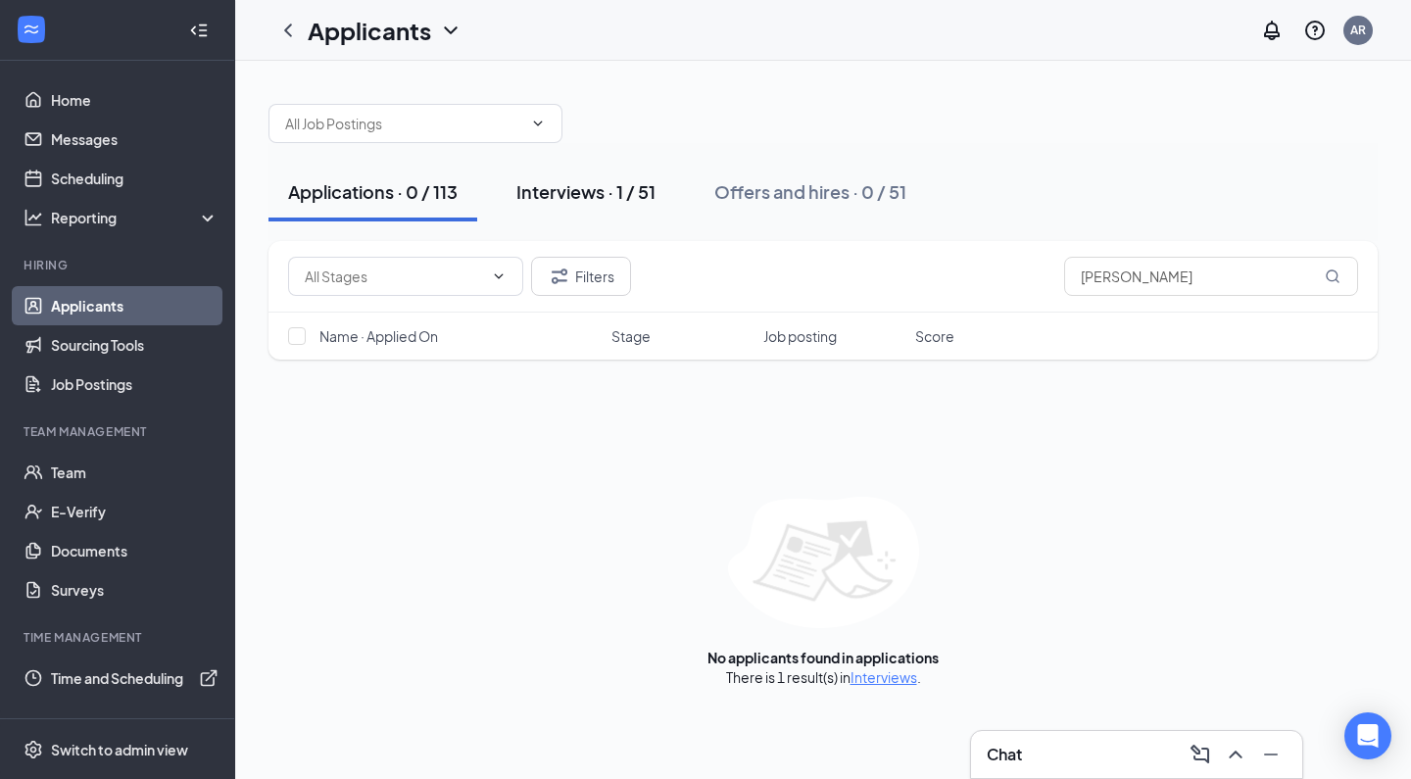
click at [580, 190] on div "Interviews · 1 / 51" at bounding box center [585, 191] width 139 height 24
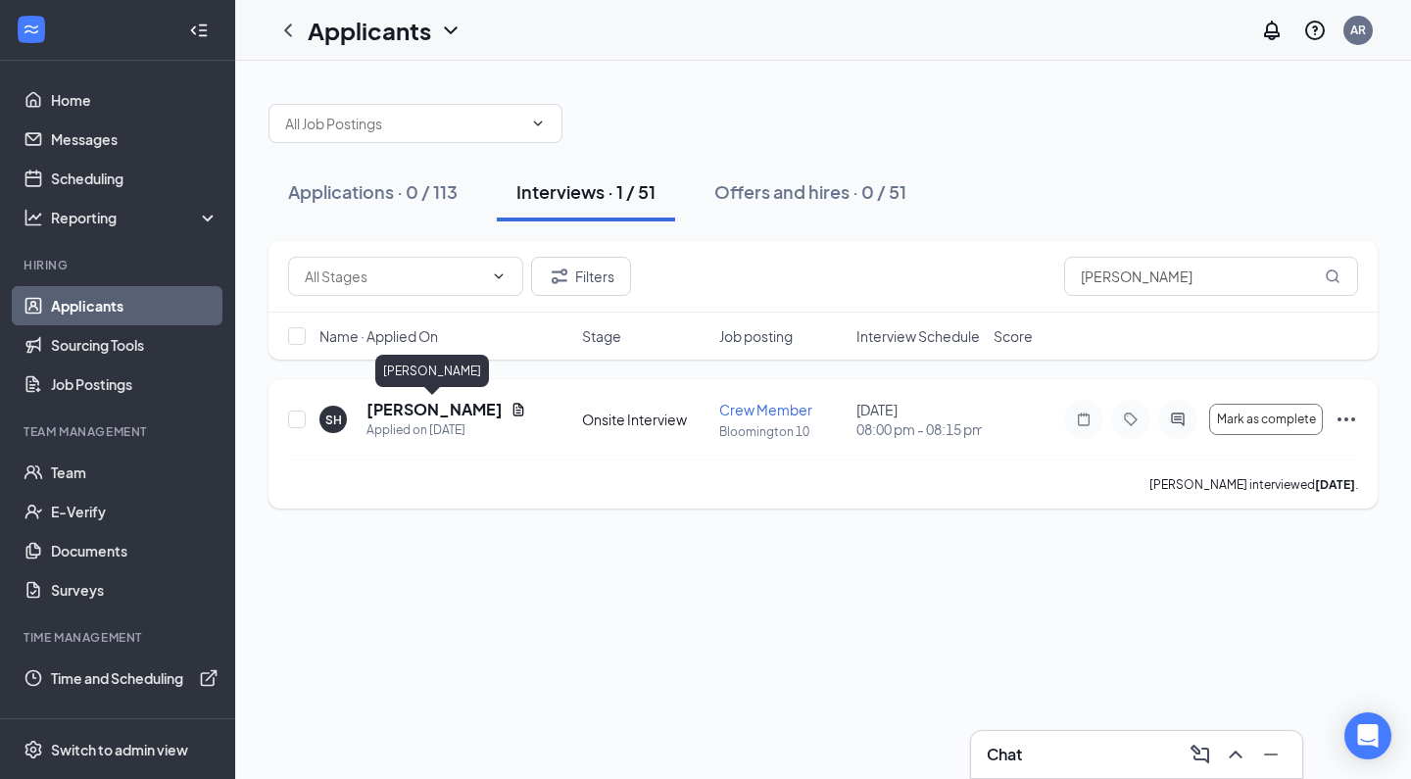
click at [434, 410] on h5 "[PERSON_NAME]" at bounding box center [434, 410] width 136 height 22
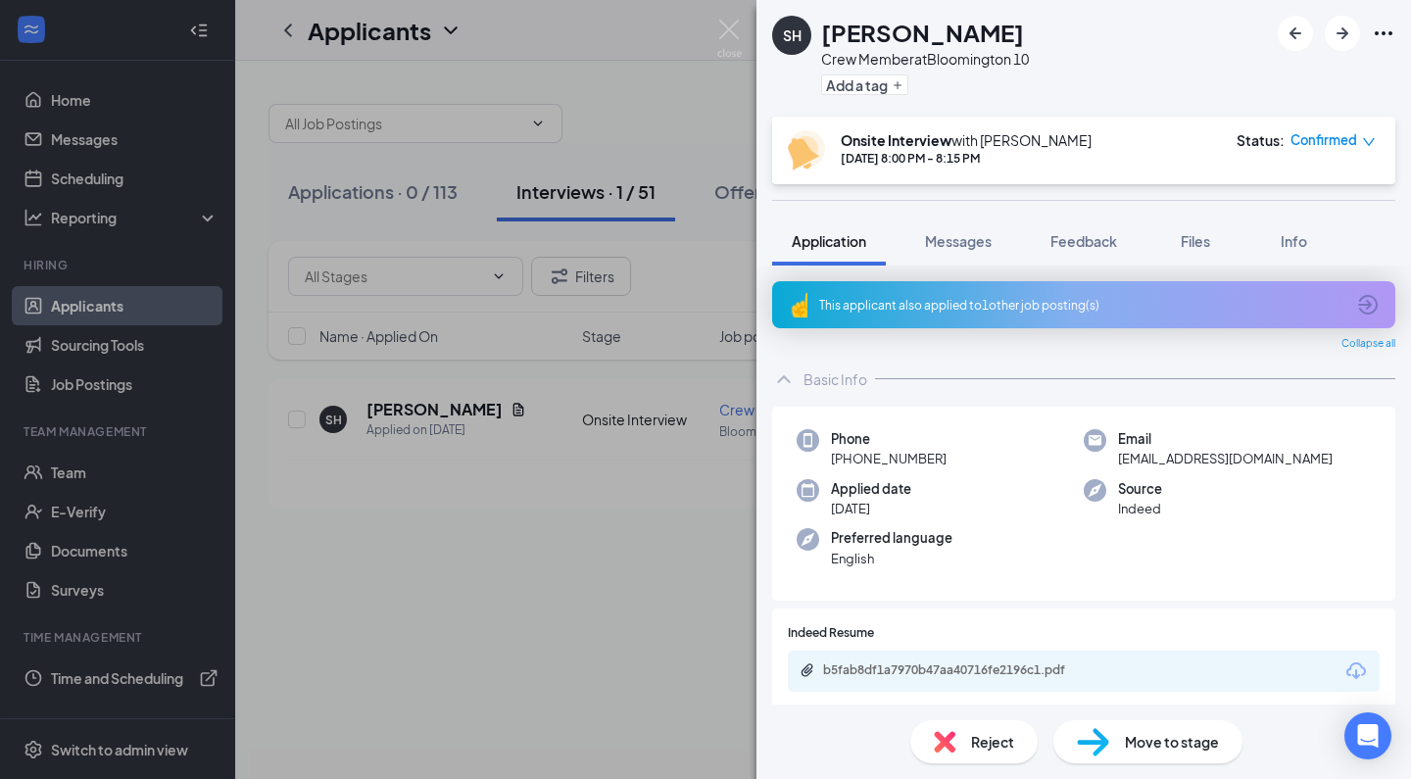
click at [938, 724] on div "Reject" at bounding box center [973, 741] width 127 height 43
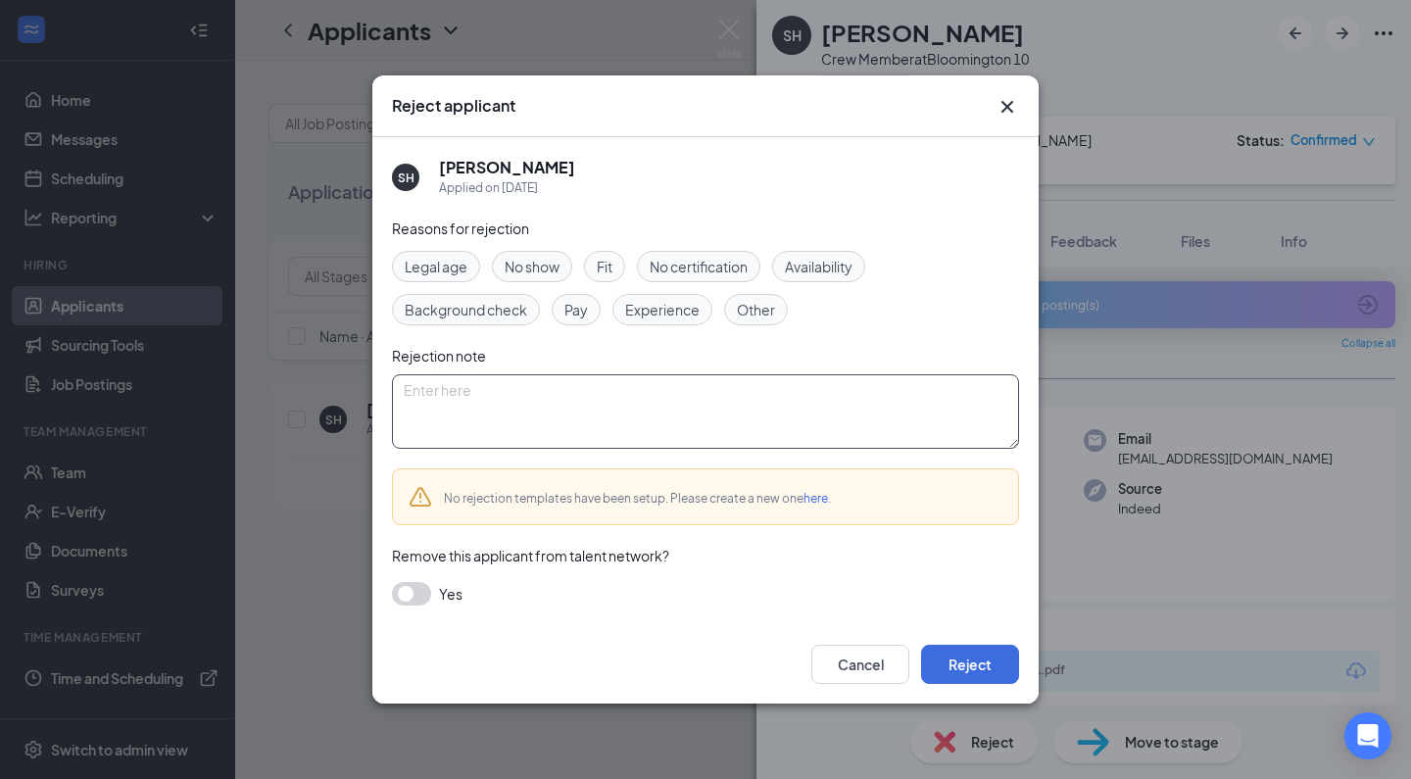
click at [708, 396] on textarea at bounding box center [705, 411] width 627 height 74
paste textarea "Thank you for applying for the Crew Member position at Golden Ticket Cinemas. W…"
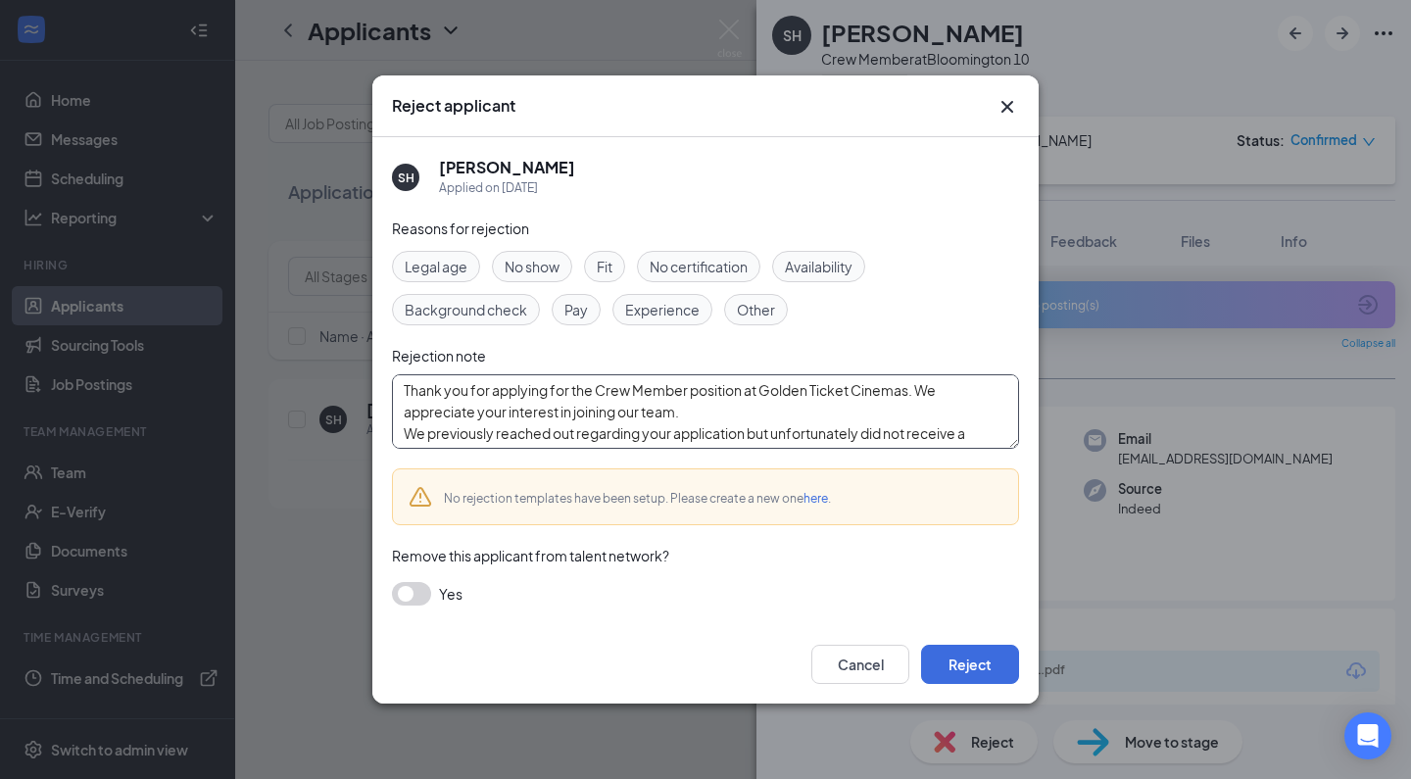
scroll to position [129, 0]
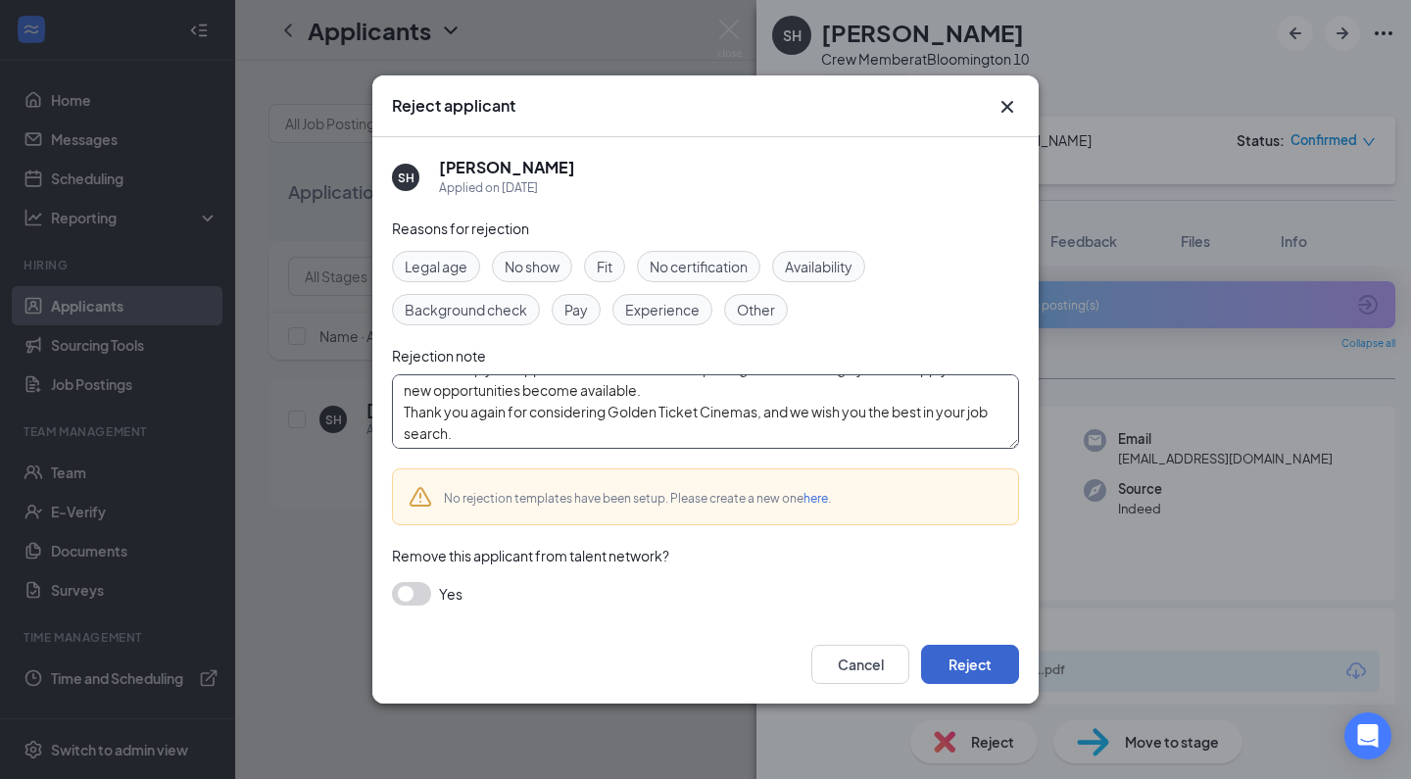
type textarea "Thank you for applying for the Crew Member position at Golden Ticket Cinemas. W…"
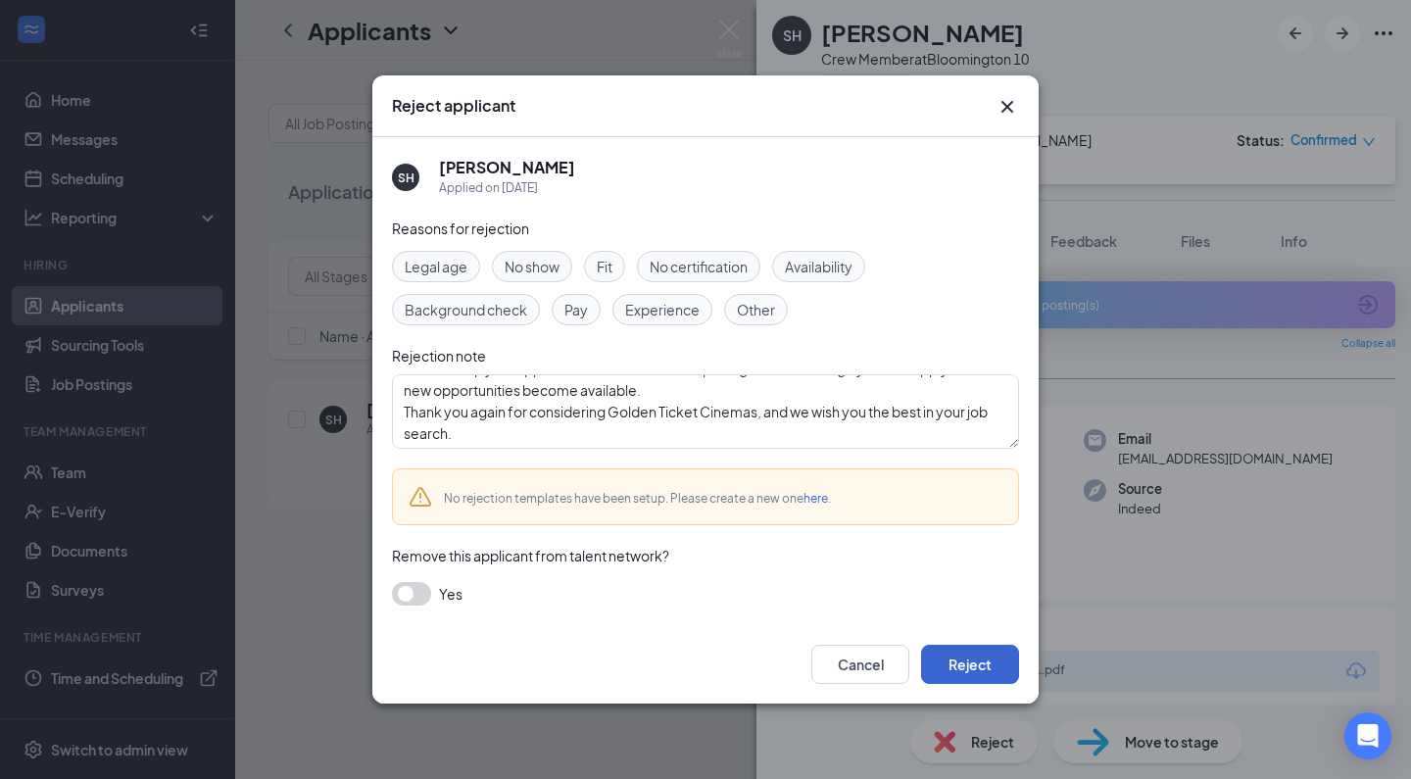
click at [957, 656] on button "Reject" at bounding box center [970, 664] width 98 height 39
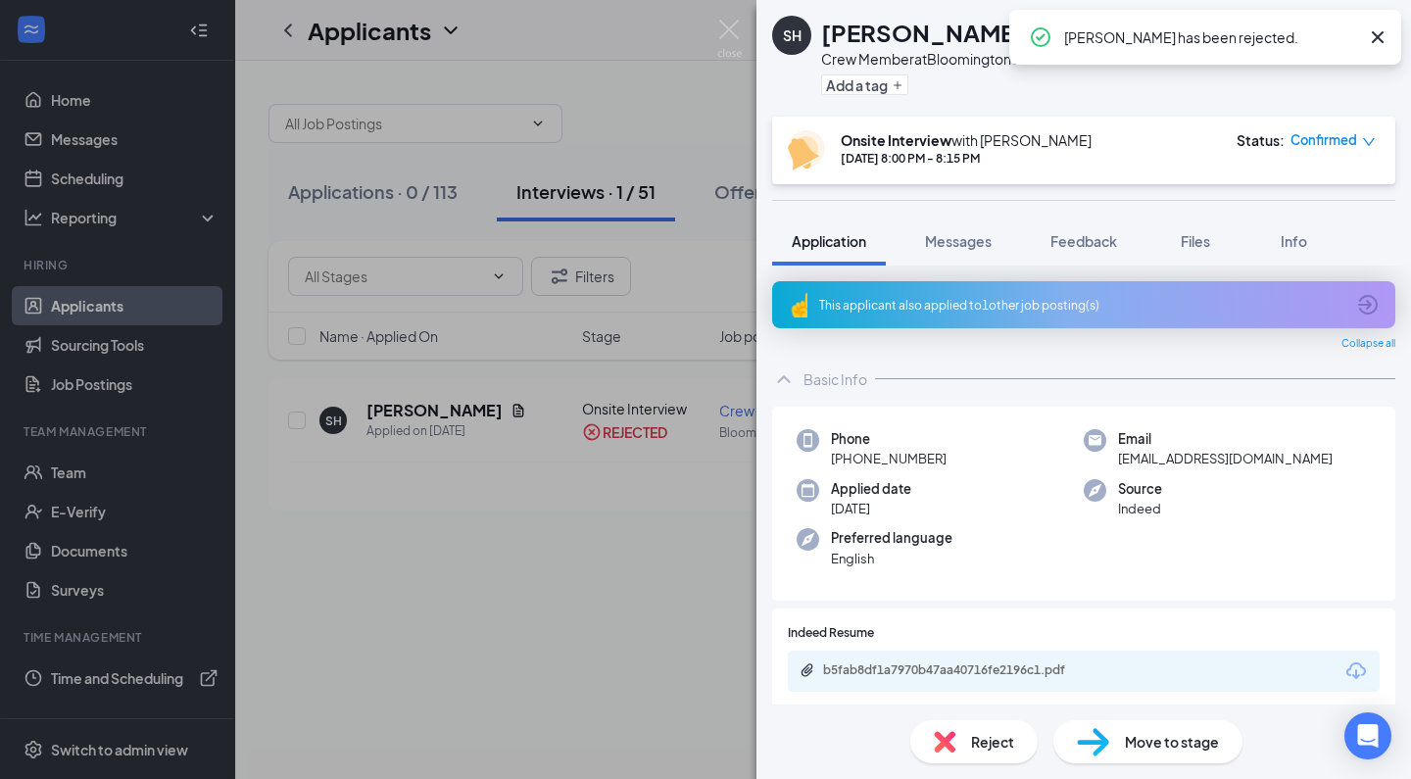
click at [514, 482] on div "SH [PERSON_NAME] Crew Member at [GEOGRAPHIC_DATA] 10 Add a tag Onsite Interview…" at bounding box center [705, 389] width 1411 height 779
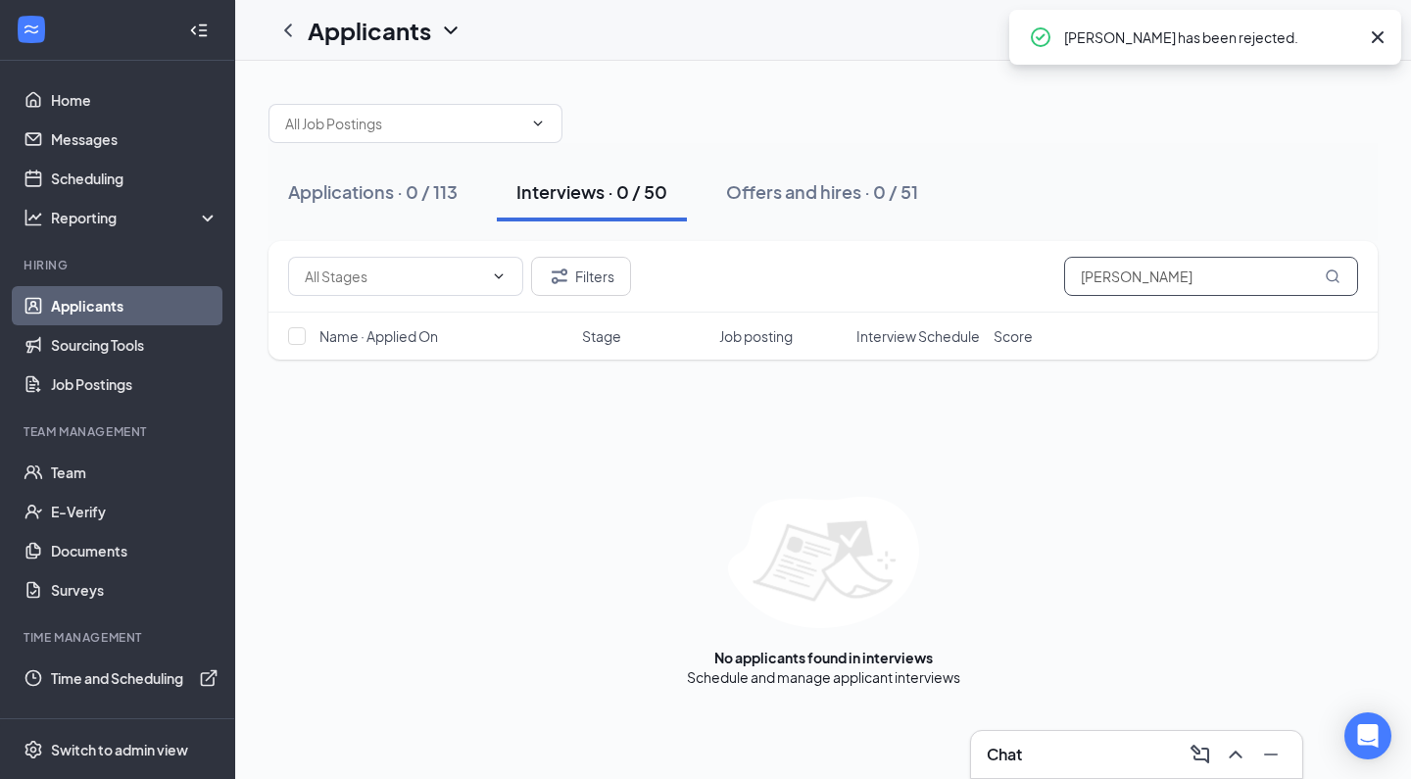
drag, startPoint x: 1199, startPoint y: 277, endPoint x: 891, endPoint y: 241, distance: 310.8
click at [891, 241] on div "Filters [PERSON_NAME]" at bounding box center [822, 277] width 1109 height 72
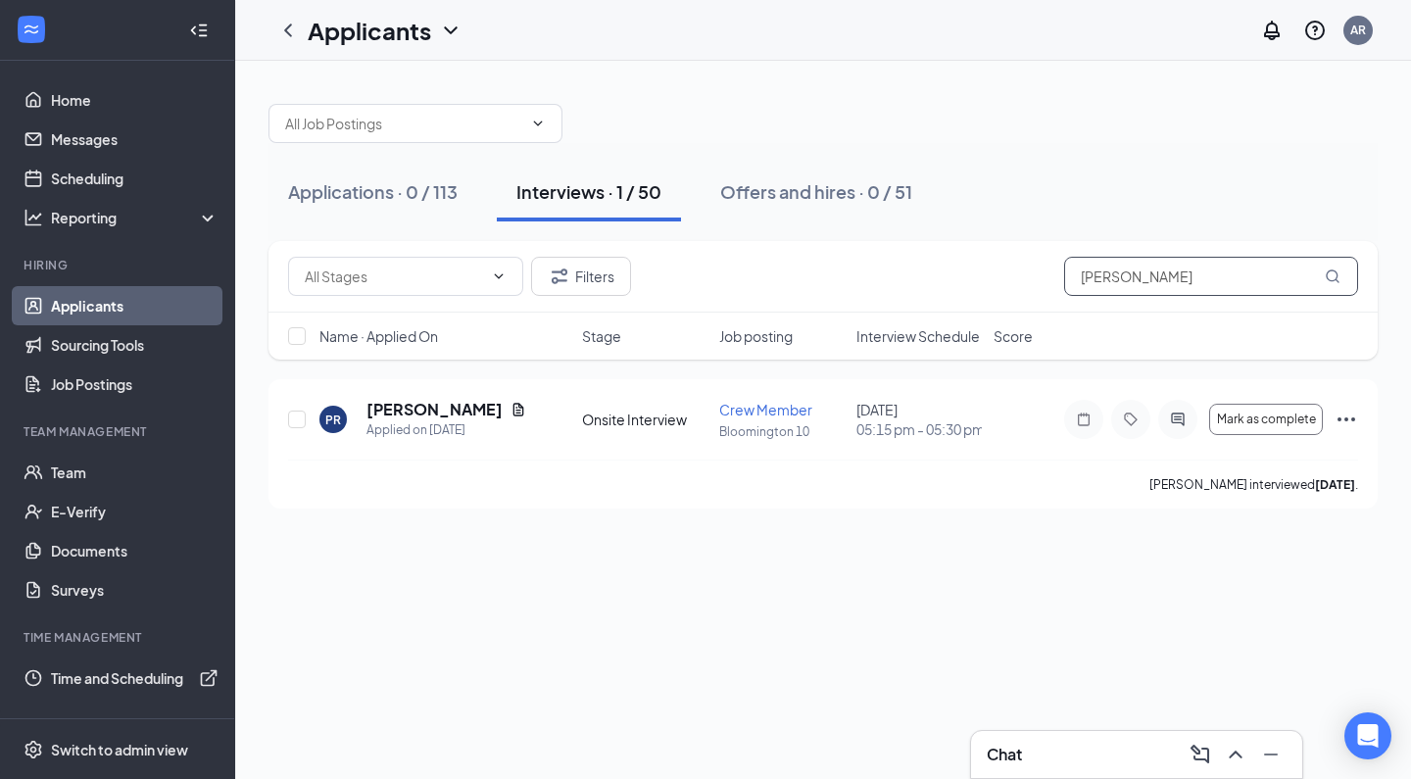
type input "[PERSON_NAME]"
drag, startPoint x: 891, startPoint y: 241, endPoint x: 400, endPoint y: 406, distance: 517.7
click at [400, 406] on h5 "[PERSON_NAME]" at bounding box center [434, 410] width 136 height 22
click at [425, 410] on h5 "[PERSON_NAME]" at bounding box center [434, 410] width 136 height 22
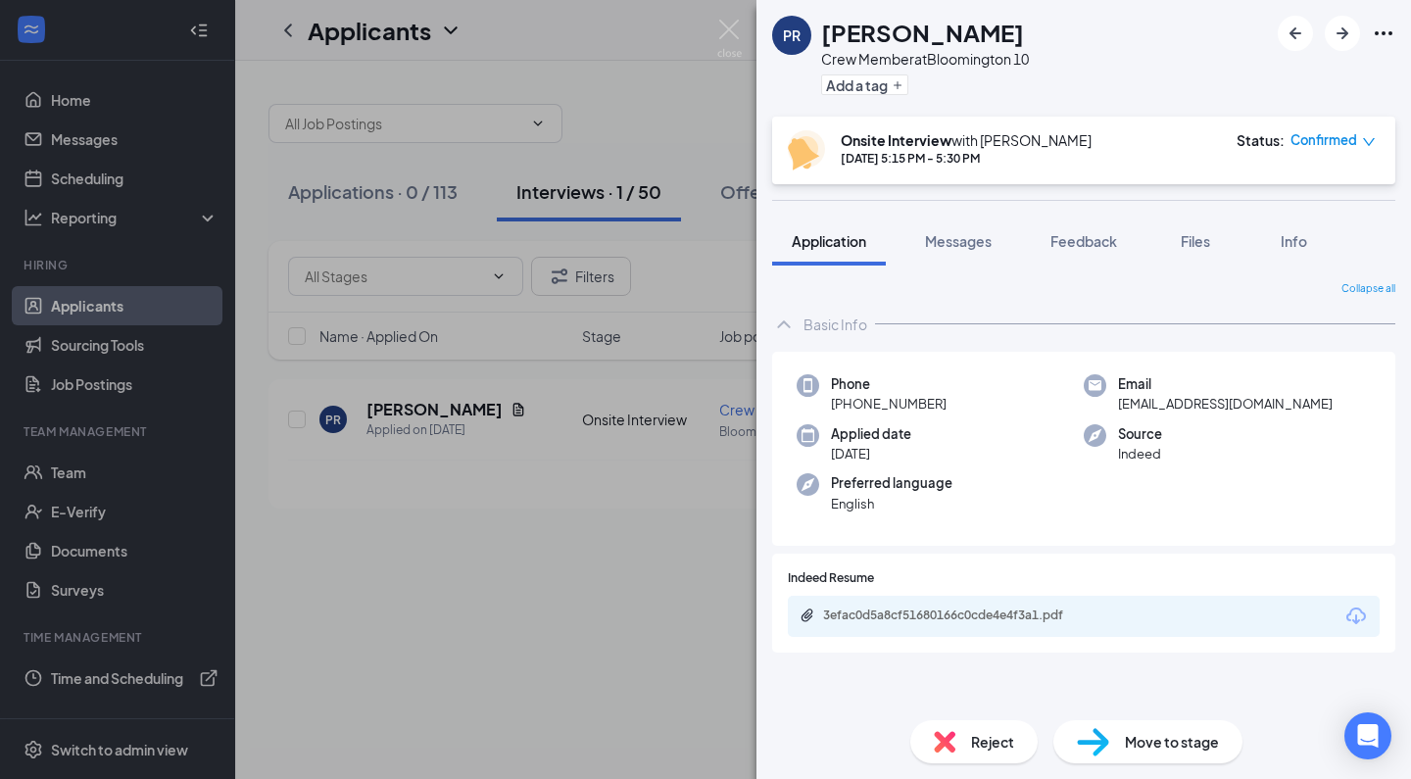
click at [937, 751] on img at bounding box center [945, 742] width 22 height 22
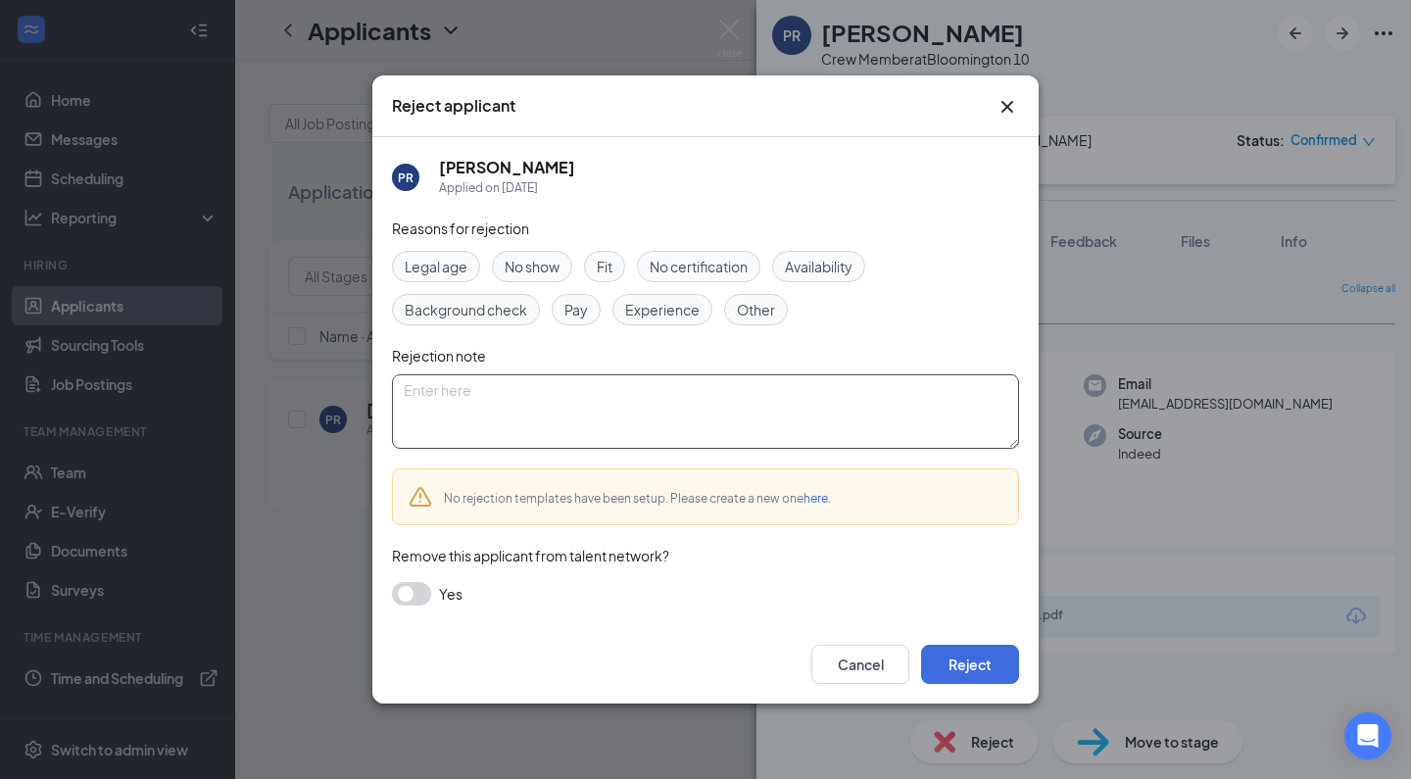
click at [590, 436] on textarea at bounding box center [705, 411] width 627 height 74
paste textarea "Thank you for applying for the Crew Member position at Golden Ticket Cinemas. W…"
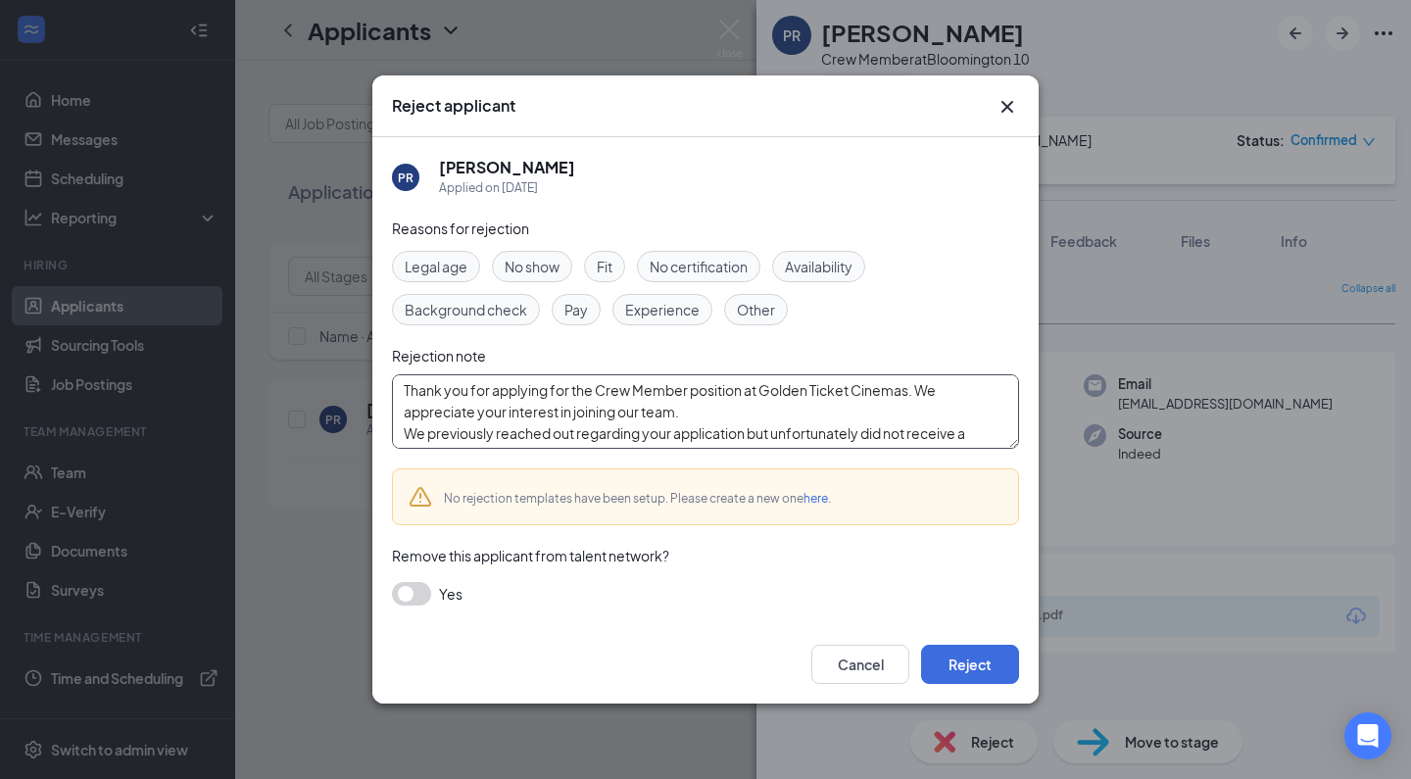
scroll to position [129, 0]
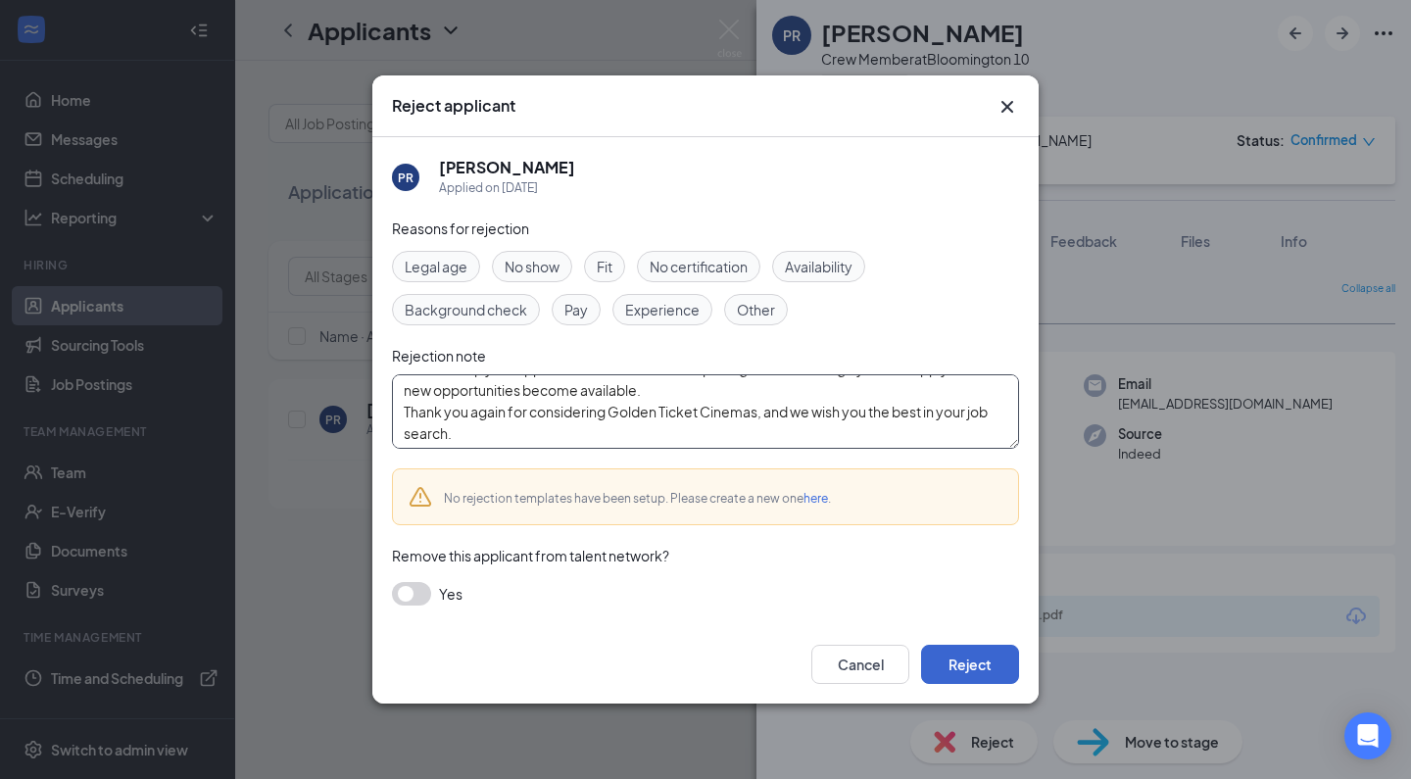
type textarea "Thank you for applying for the Crew Member position at Golden Ticket Cinemas. W…"
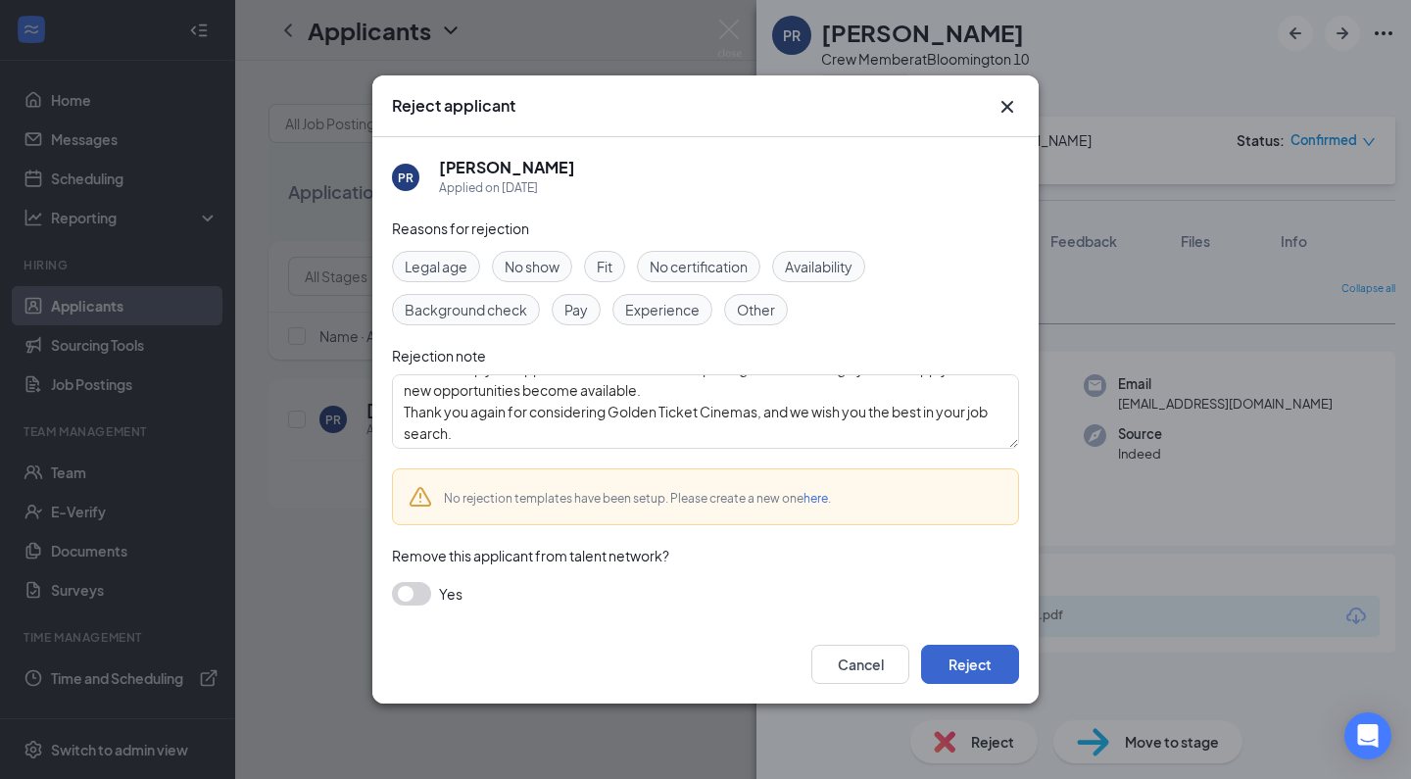
click at [952, 662] on button "Reject" at bounding box center [970, 664] width 98 height 39
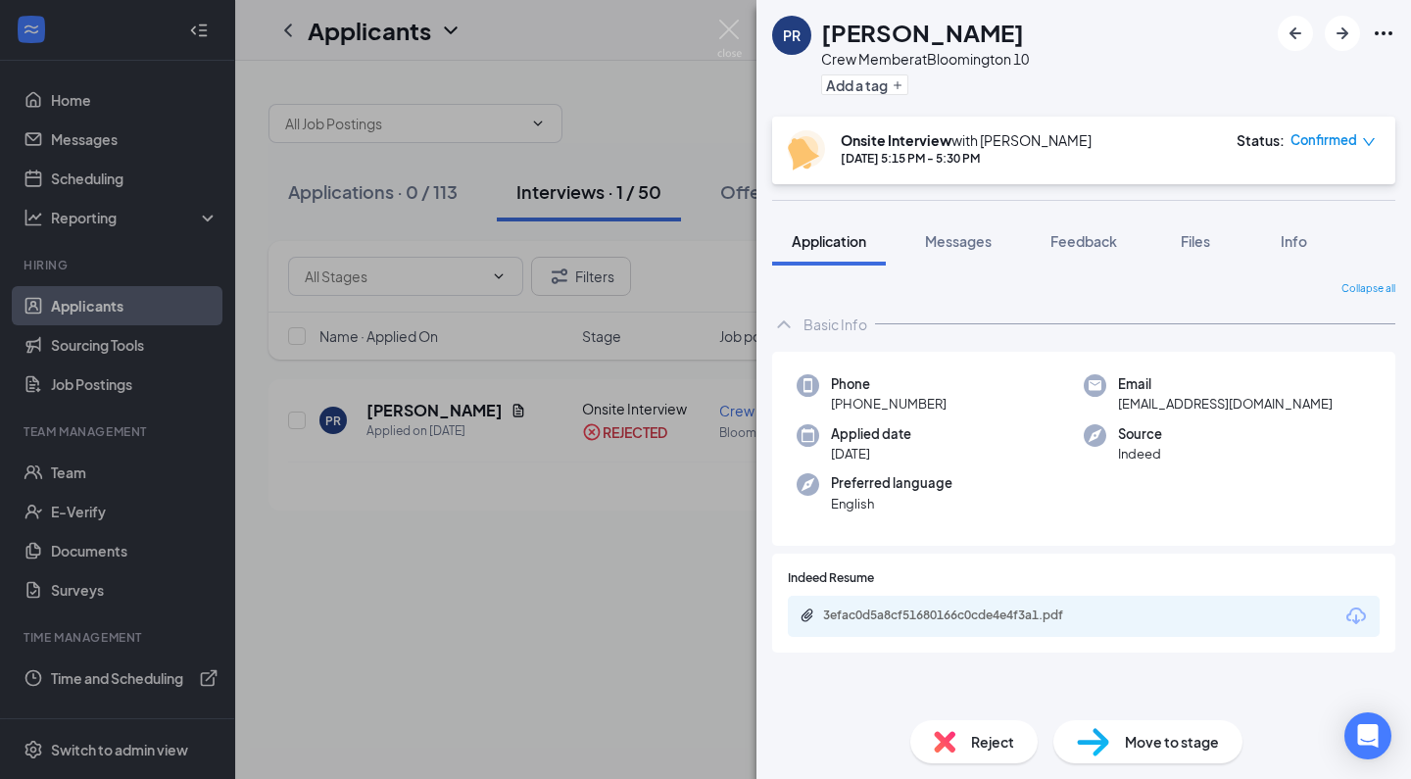
click at [650, 583] on div "[PERSON_NAME] [PERSON_NAME] Crew Member at [GEOGRAPHIC_DATA] 10 Add a tag Onsit…" at bounding box center [705, 389] width 1411 height 779
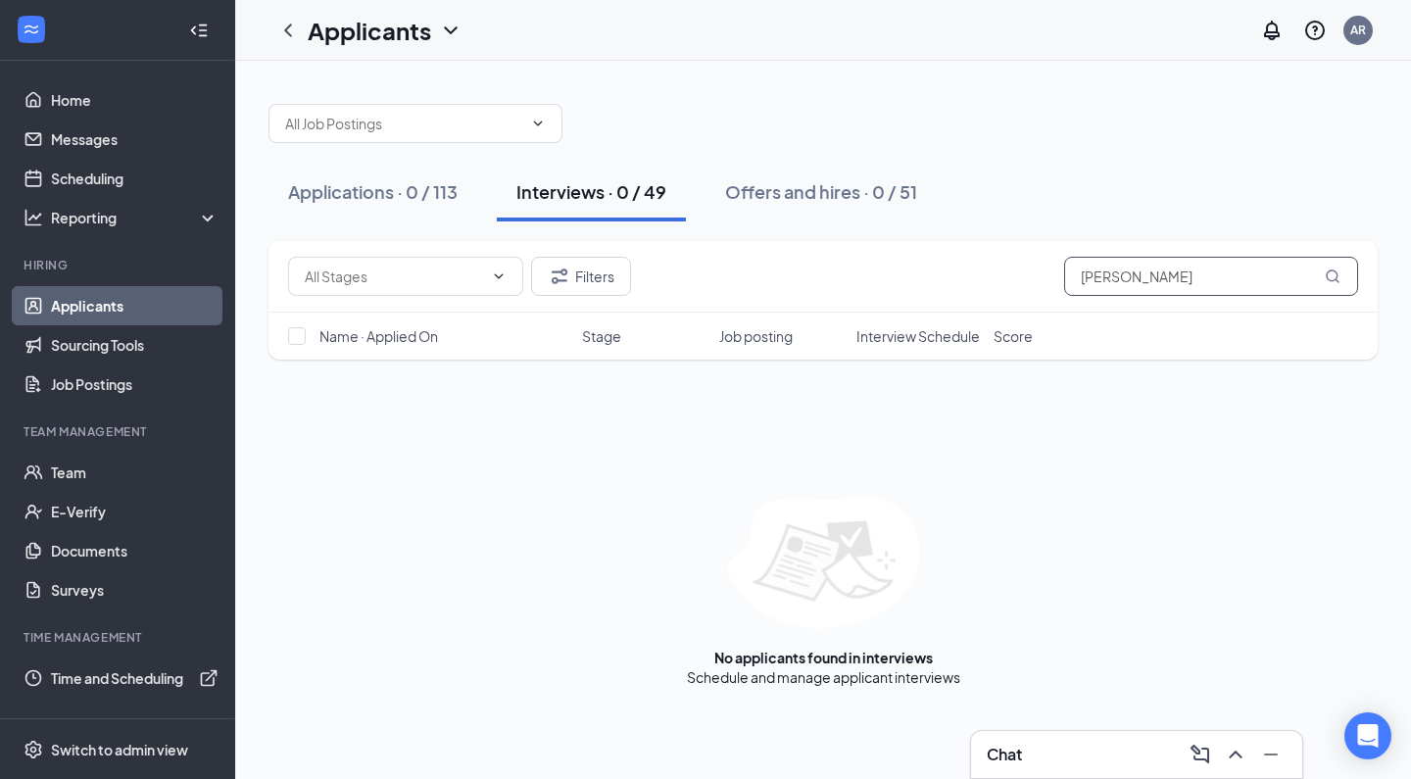
drag, startPoint x: 1235, startPoint y: 286, endPoint x: 980, endPoint y: 267, distance: 255.4
click at [980, 267] on div "Filters [PERSON_NAME]" at bounding box center [823, 276] width 1070 height 39
type input "[PERSON_NAME]"
drag, startPoint x: 1135, startPoint y: 310, endPoint x: 863, endPoint y: 193, distance: 295.4
click at [863, 193] on div "Offers and hires · 0 / 51" at bounding box center [815, 191] width 192 height 24
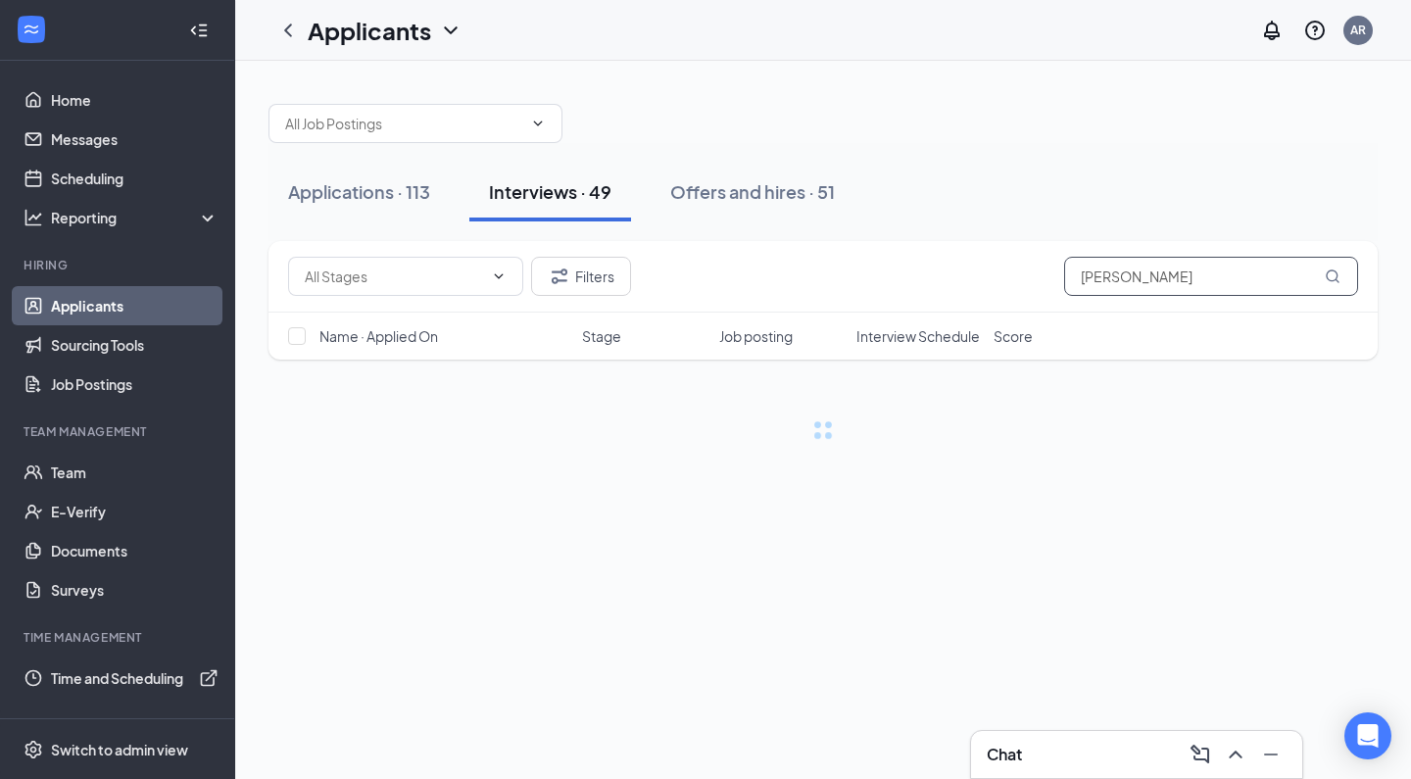
click at [1153, 290] on input "[PERSON_NAME]" at bounding box center [1211, 276] width 294 height 39
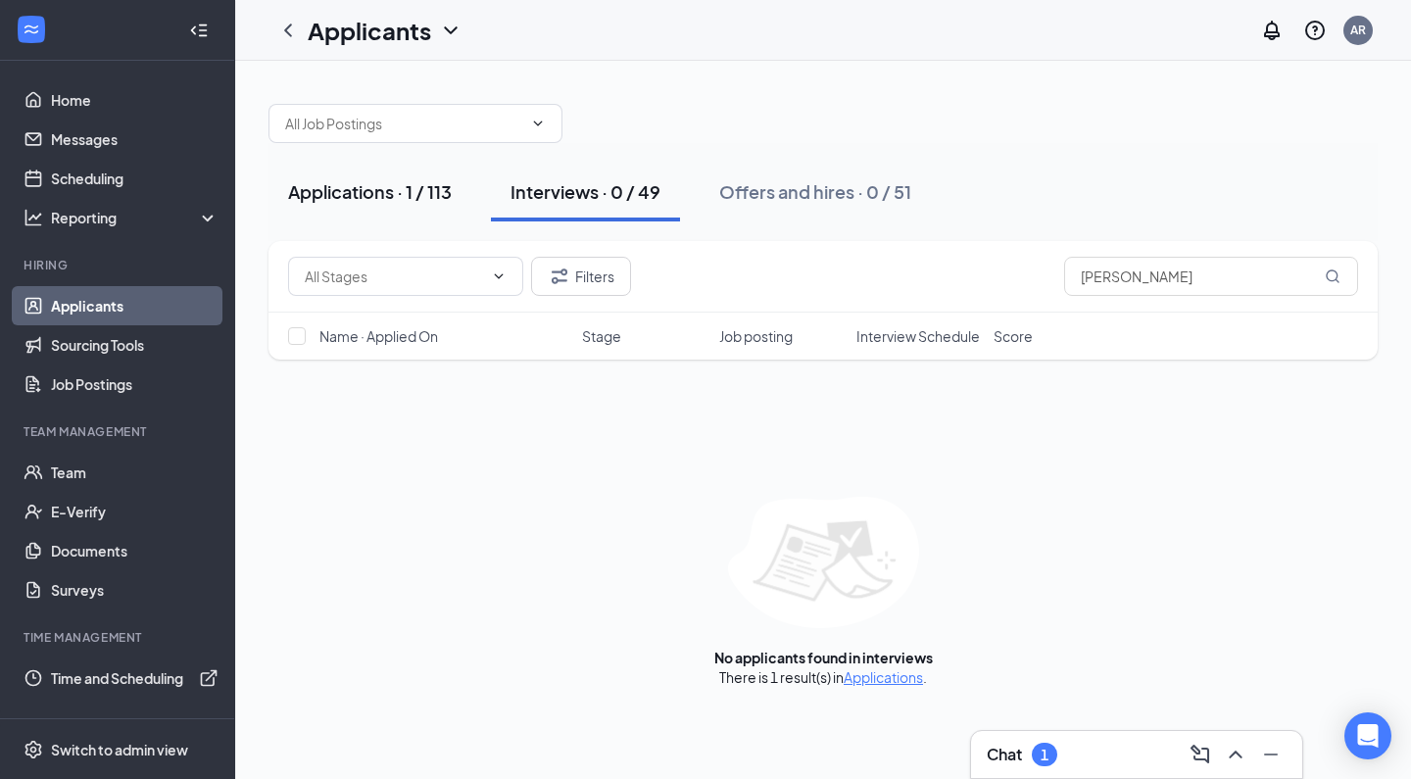
click at [375, 179] on div "Applications · 1 / 113" at bounding box center [370, 191] width 164 height 24
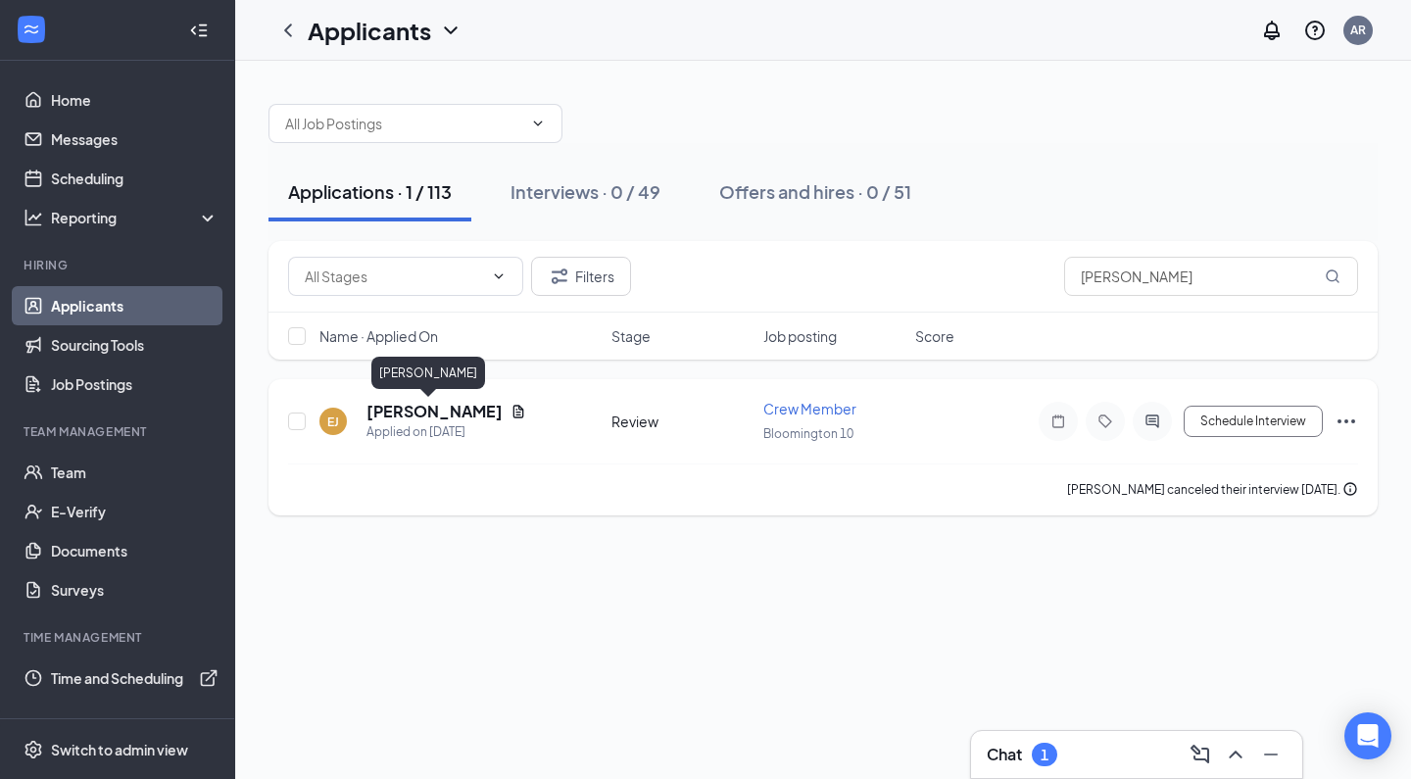
click at [422, 412] on h5 "[PERSON_NAME]" at bounding box center [434, 412] width 136 height 22
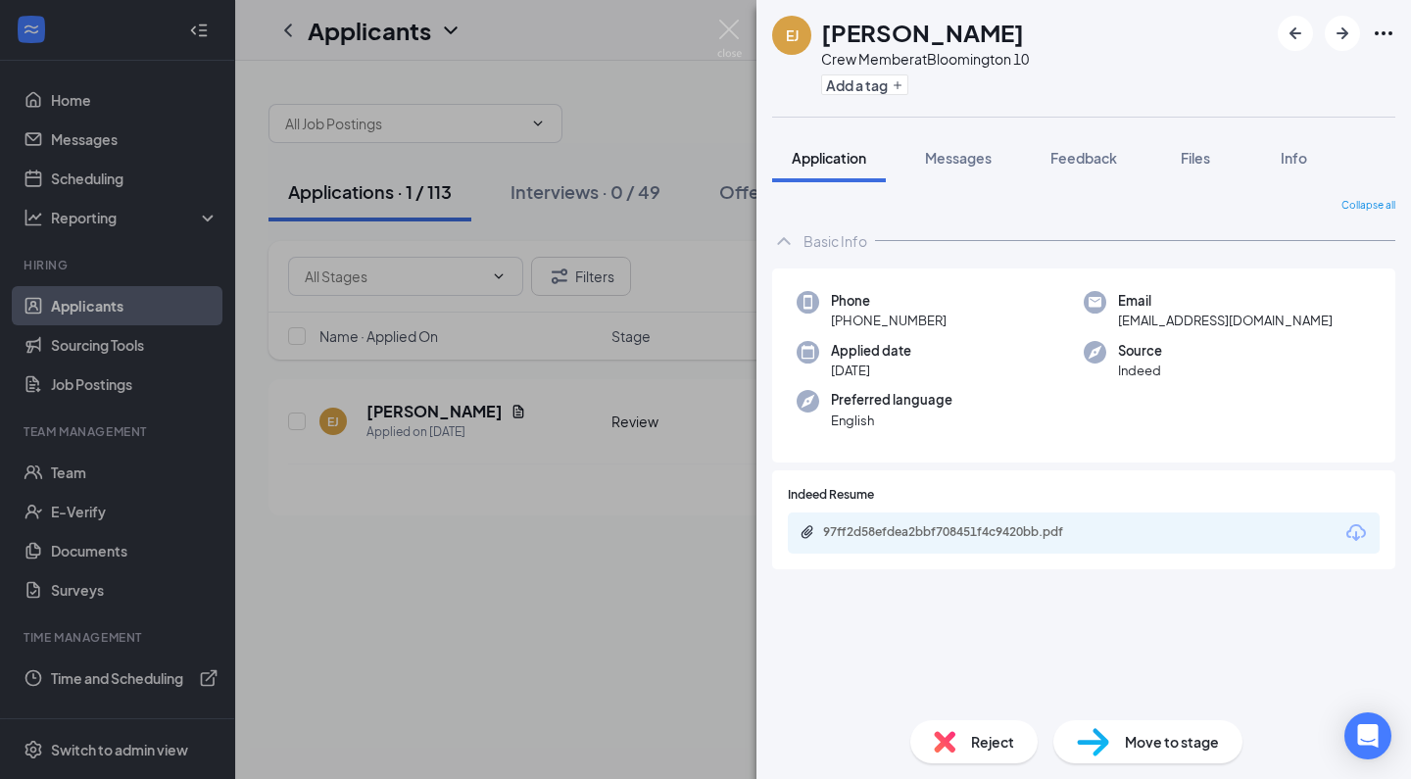
click at [942, 744] on img at bounding box center [945, 742] width 22 height 22
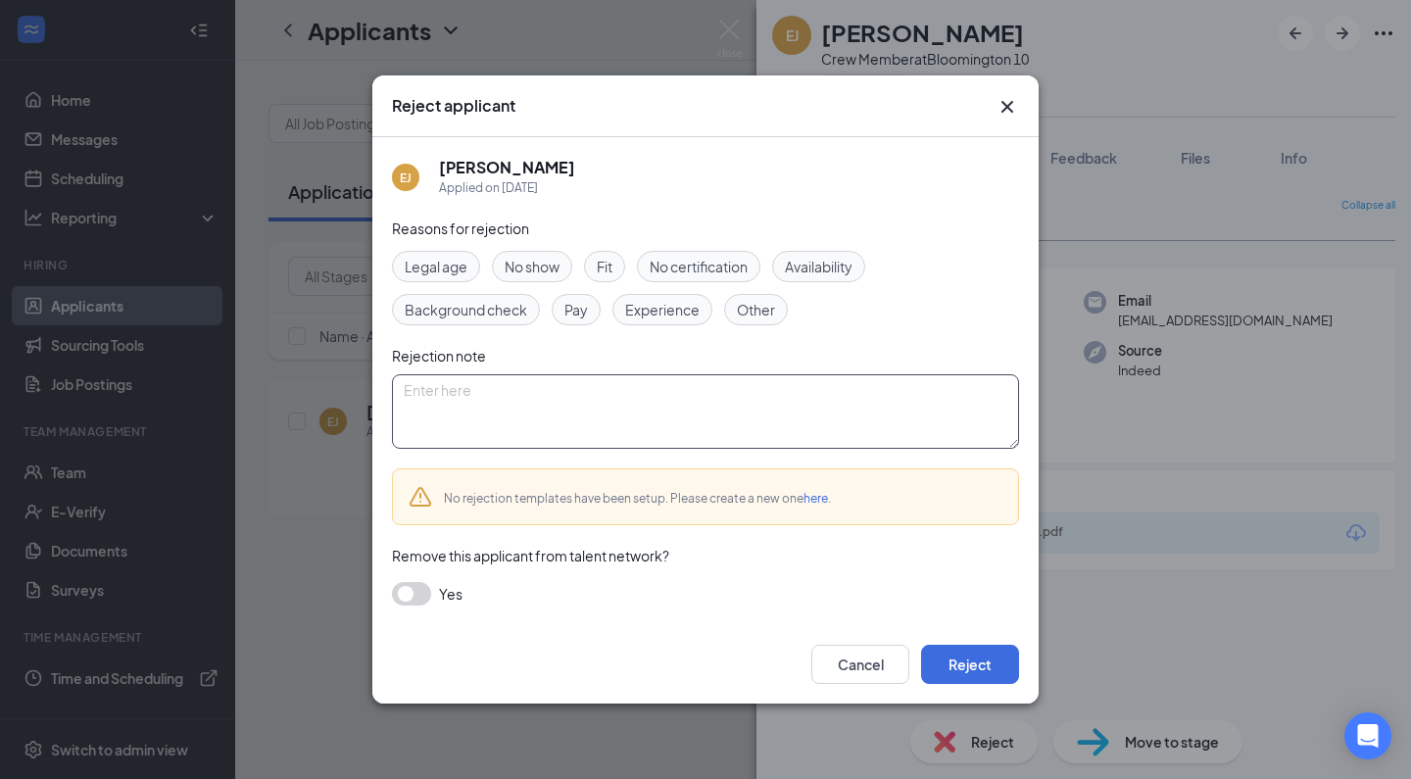
click at [597, 433] on textarea at bounding box center [705, 411] width 627 height 74
paste textarea "Thank you for applying for the Crew Member position at Golden Ticket Cinemas. W…"
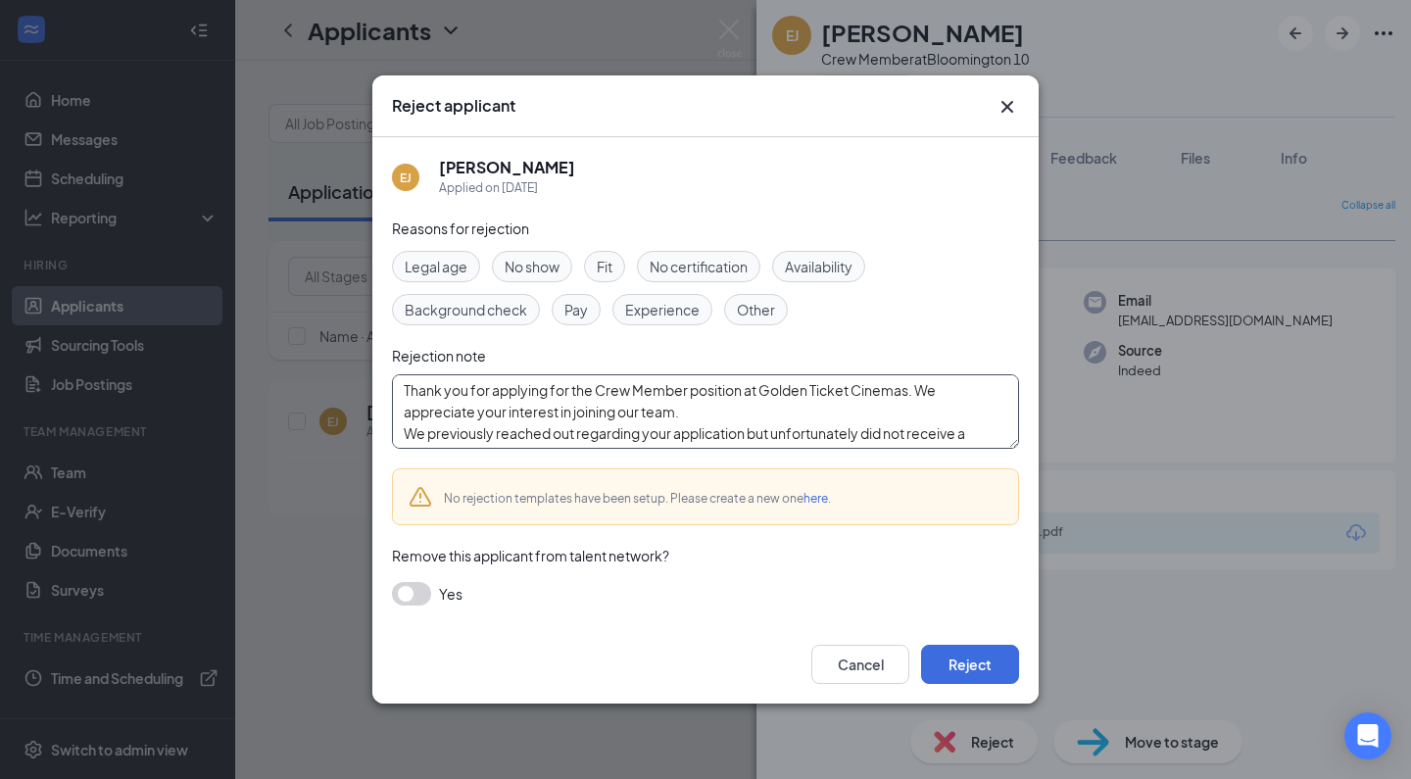
scroll to position [129, 0]
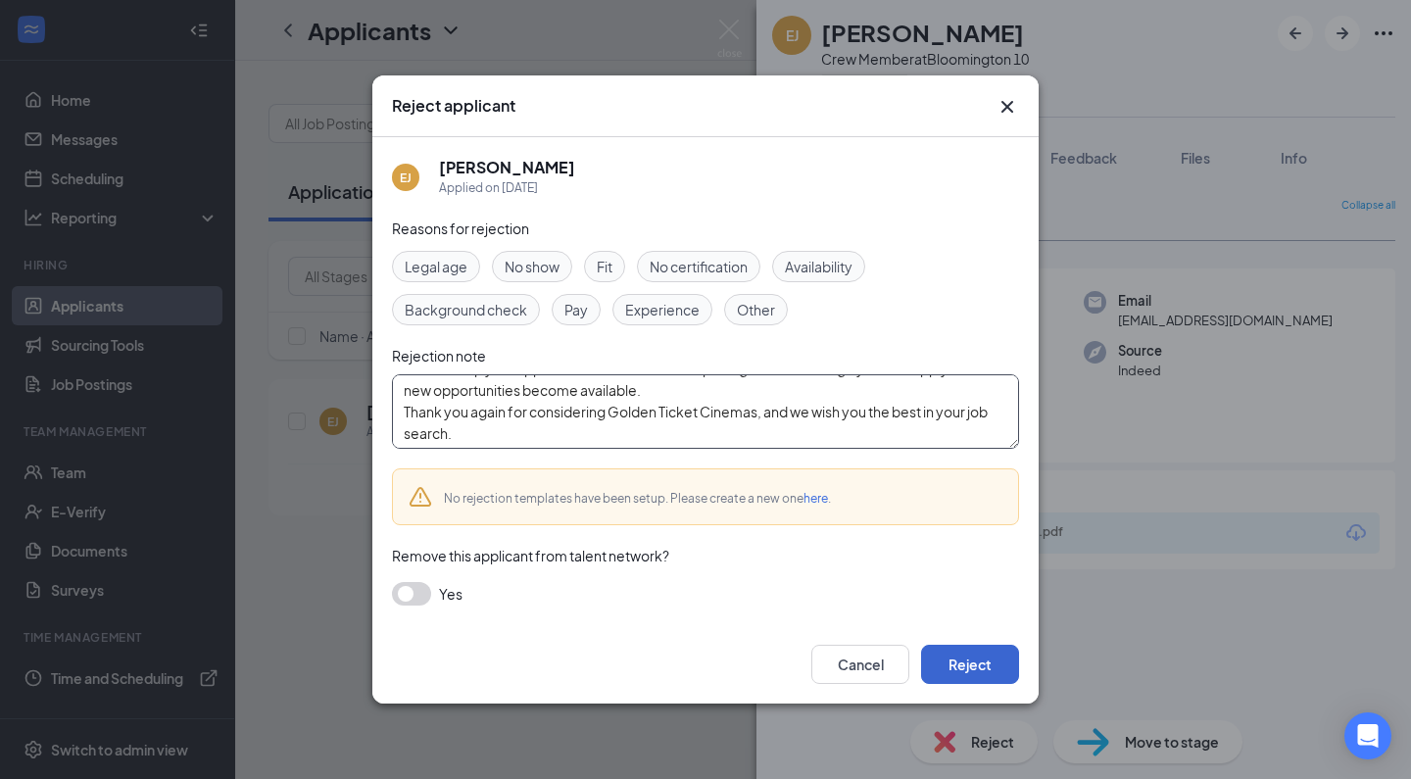
type textarea "Thank you for applying for the Crew Member position at Golden Ticket Cinemas. W…"
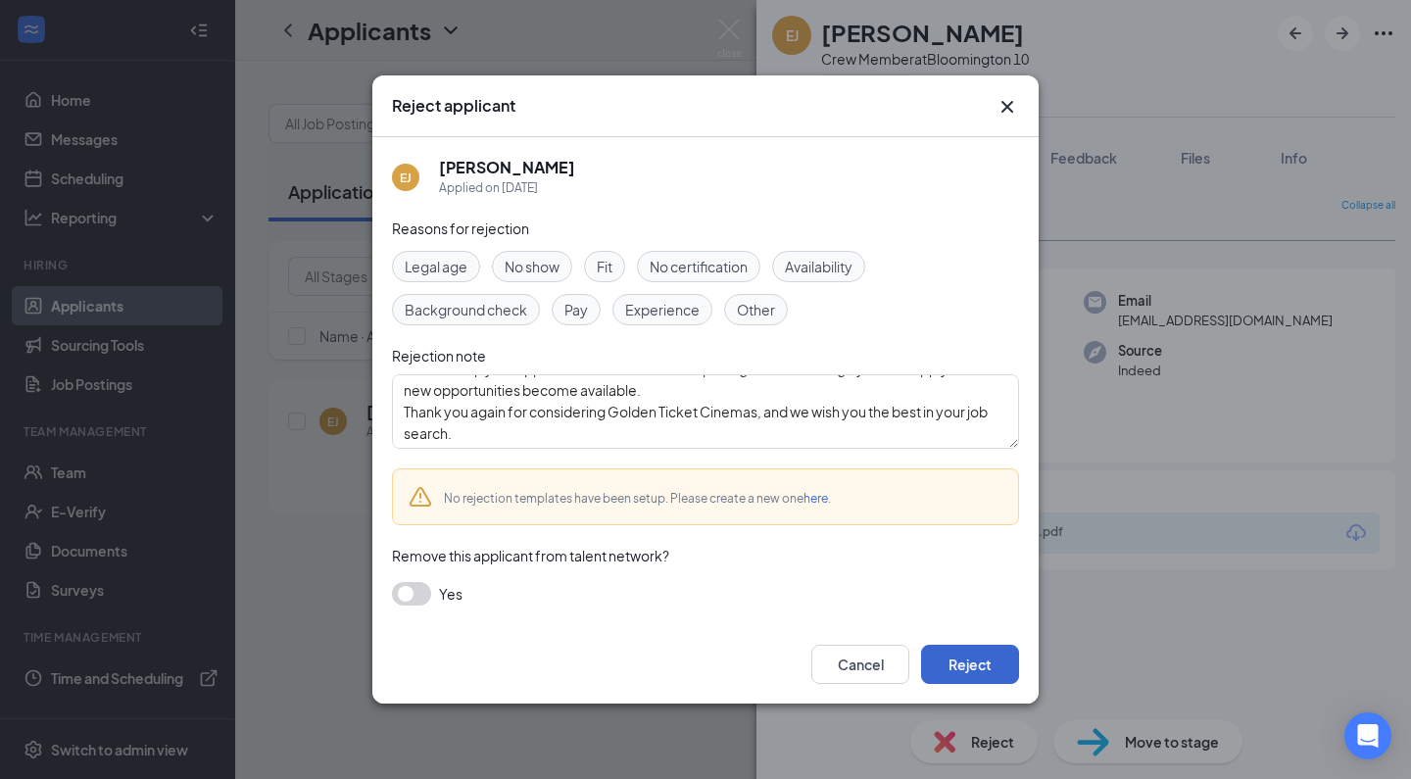
click at [960, 668] on button "Reject" at bounding box center [970, 664] width 98 height 39
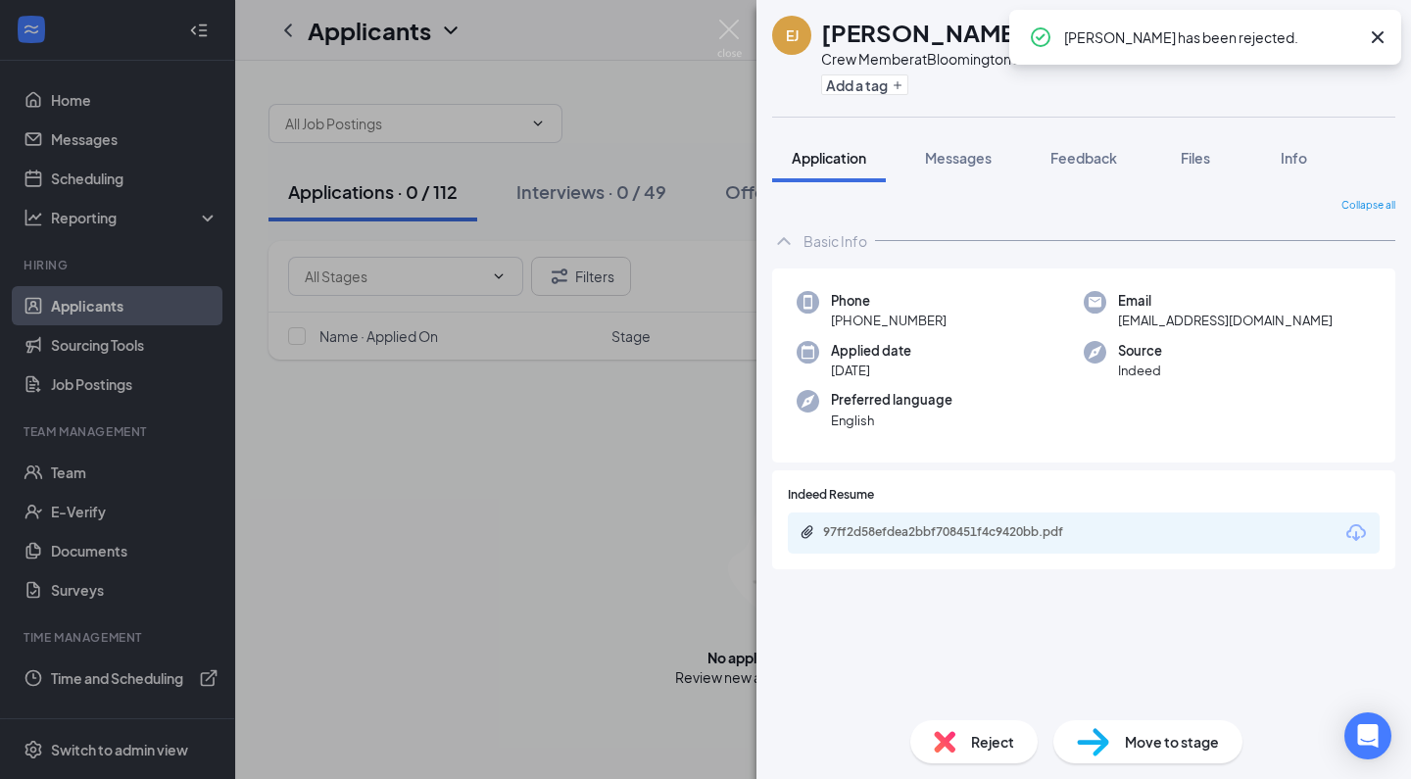
click at [547, 485] on div "EJ [PERSON_NAME] Crew Member at [GEOGRAPHIC_DATA] 10 Add a tag Application Mess…" at bounding box center [705, 389] width 1411 height 779
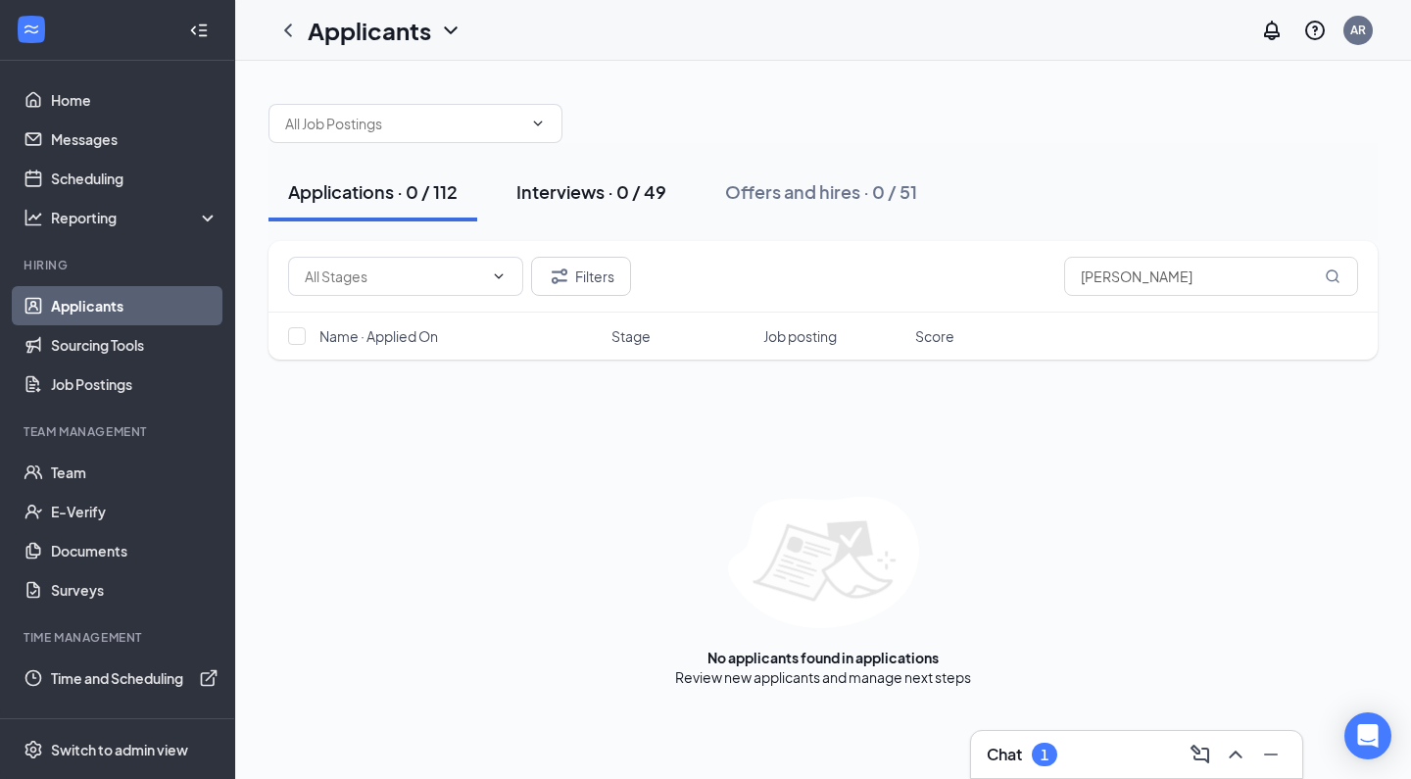
click at [625, 168] on button "Interviews · 0 / 49" at bounding box center [591, 192] width 189 height 59
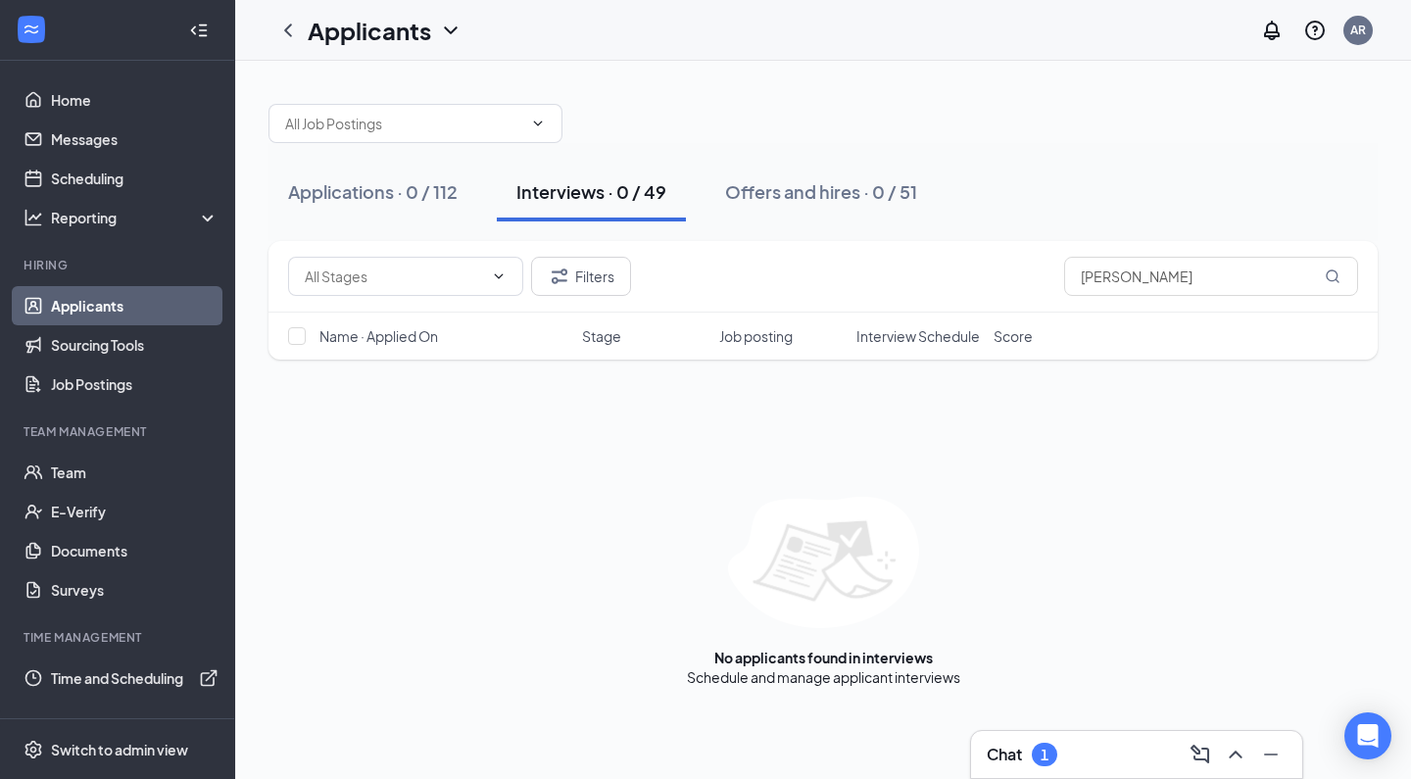
click at [625, 178] on button "Interviews · 0 / 49" at bounding box center [591, 192] width 189 height 59
drag, startPoint x: 1186, startPoint y: 287, endPoint x: 779, endPoint y: 285, distance: 406.6
click at [779, 285] on div "Filters [PERSON_NAME]" at bounding box center [823, 276] width 1070 height 39
drag, startPoint x: 1165, startPoint y: 278, endPoint x: 950, endPoint y: 267, distance: 214.8
click at [950, 267] on div "Filters [PERSON_NAME]" at bounding box center [823, 276] width 1070 height 39
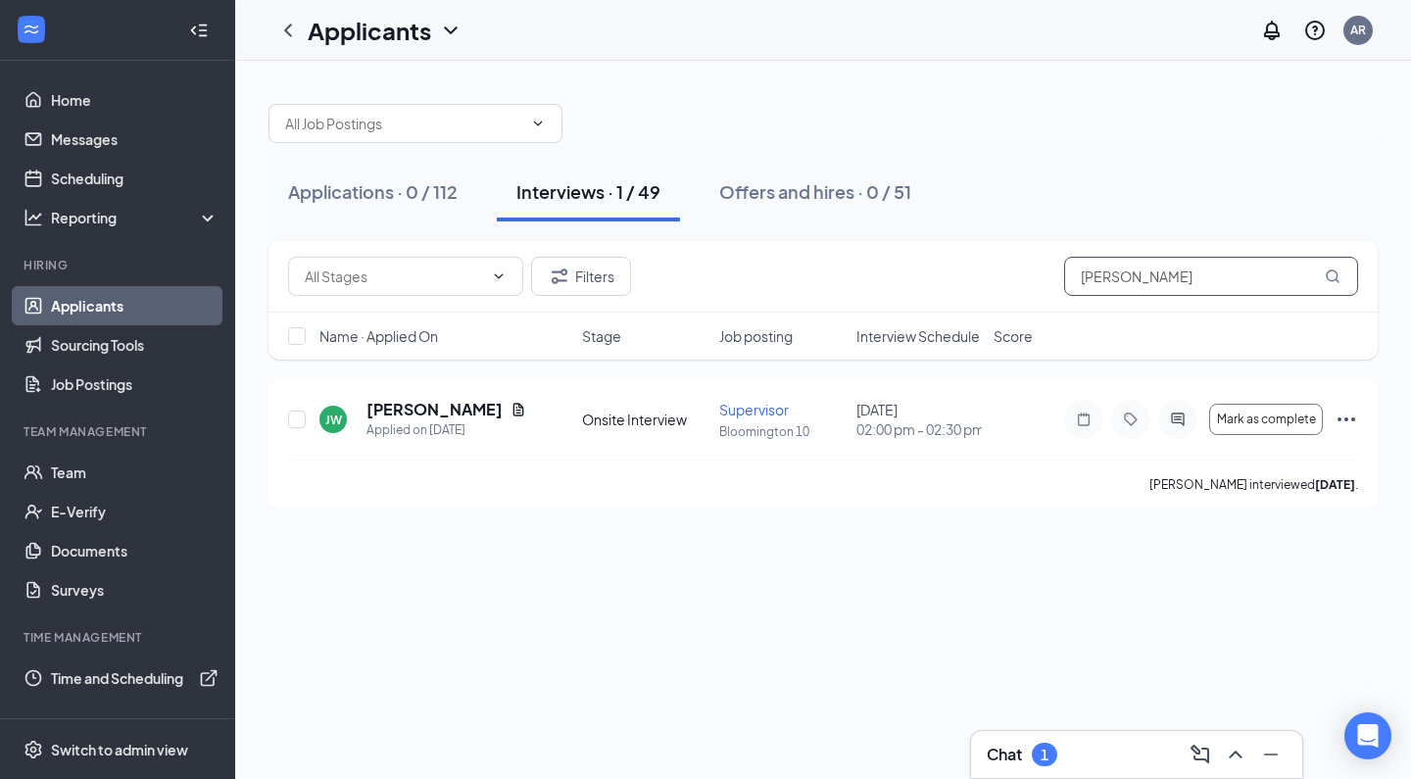
type input "[PERSON_NAME]"
drag, startPoint x: 950, startPoint y: 267, endPoint x: 392, endPoint y: 400, distance: 573.9
click at [392, 400] on h5 "[PERSON_NAME]" at bounding box center [434, 410] width 136 height 22
click at [378, 409] on h5 "[PERSON_NAME]" at bounding box center [434, 410] width 136 height 22
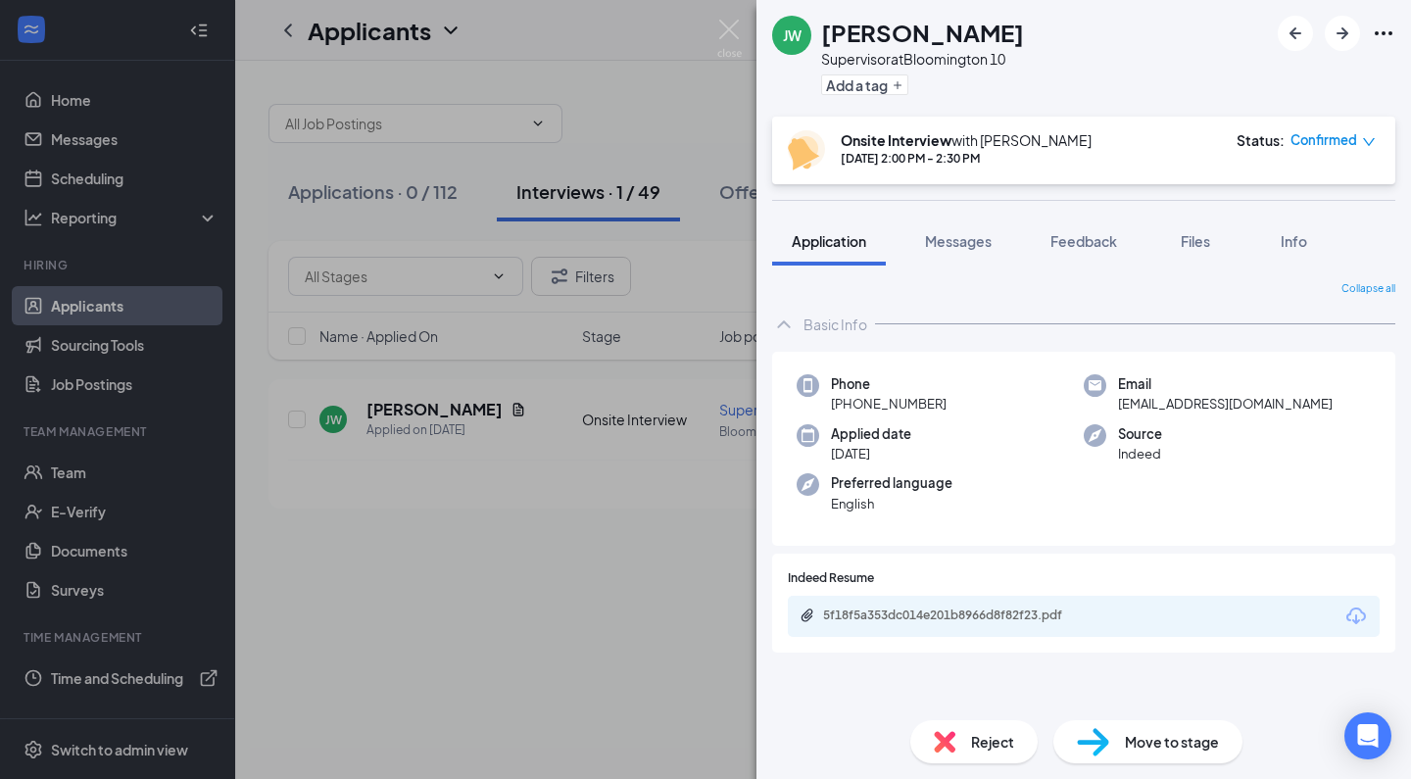
click at [952, 736] on img at bounding box center [945, 742] width 22 height 22
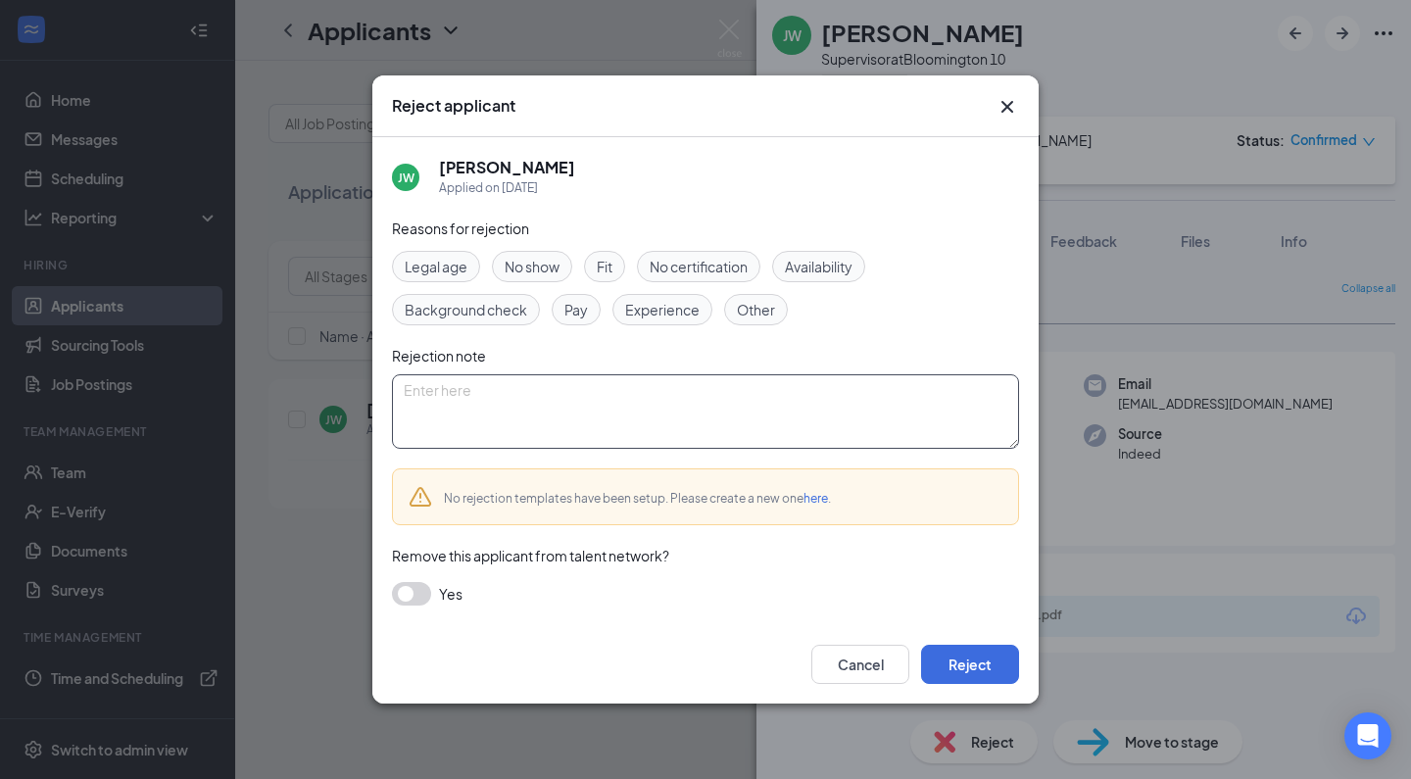
click at [637, 424] on textarea at bounding box center [705, 411] width 627 height 74
paste textarea "Thank you for applying for the Crew Member position at Golden Ticket Cinemas. W…"
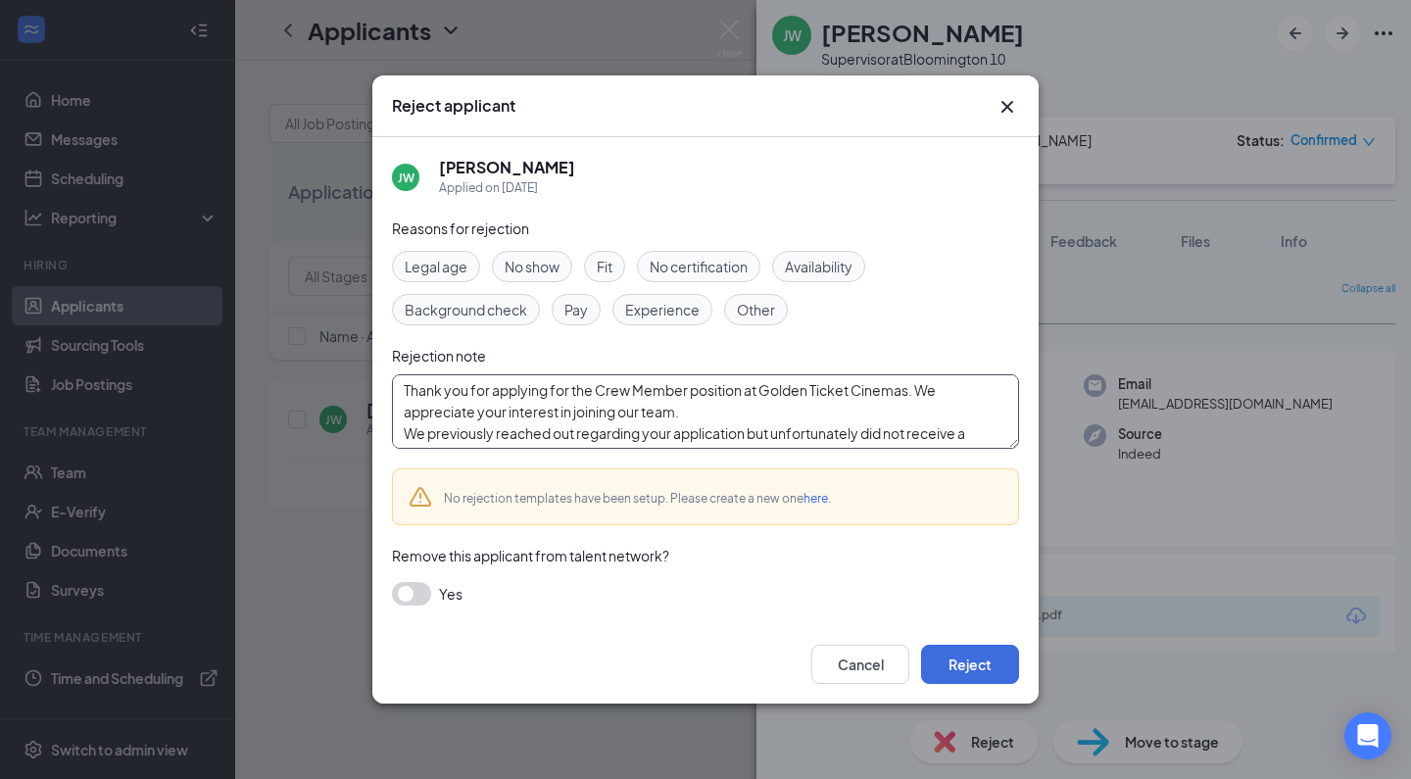
scroll to position [129, 0]
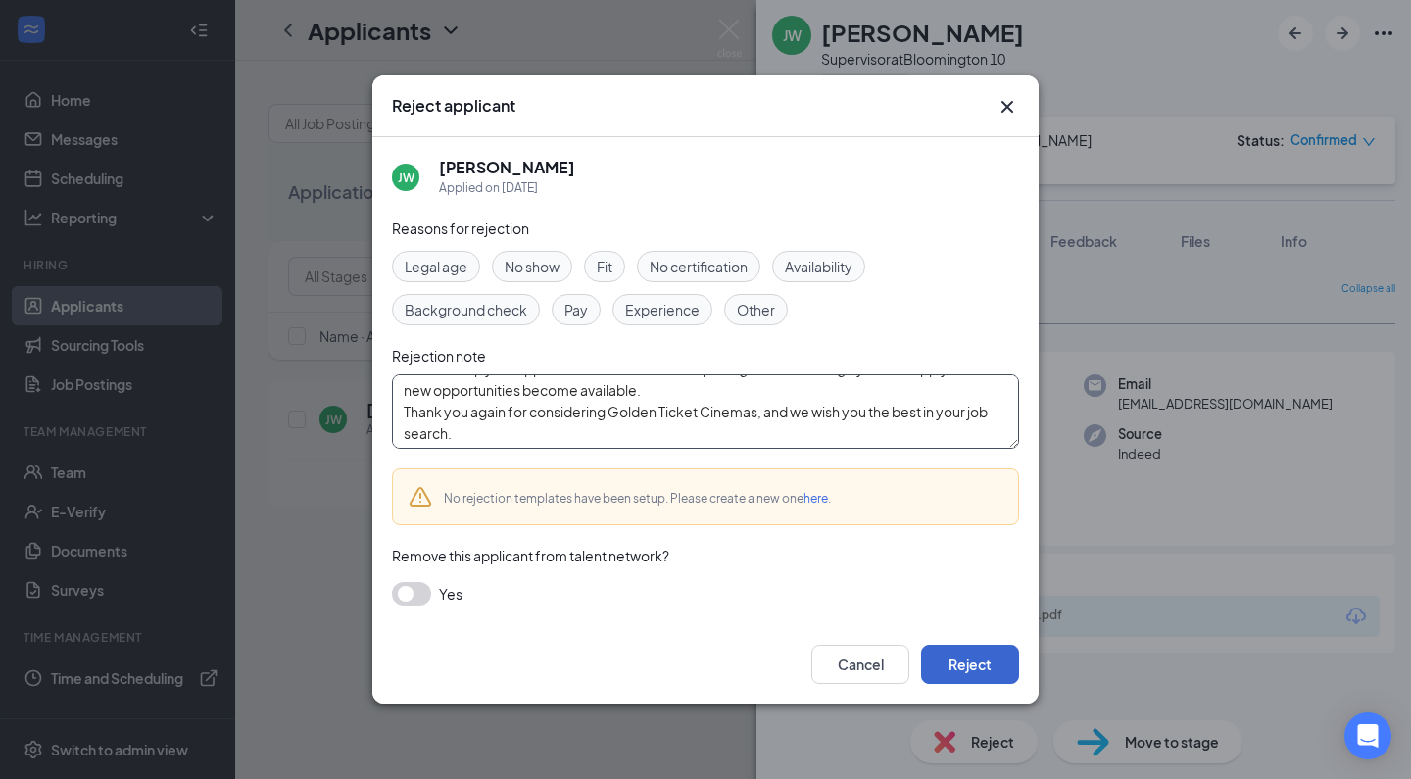
type textarea "Thank you for applying for the Crew Member position at Golden Ticket Cinemas. W…"
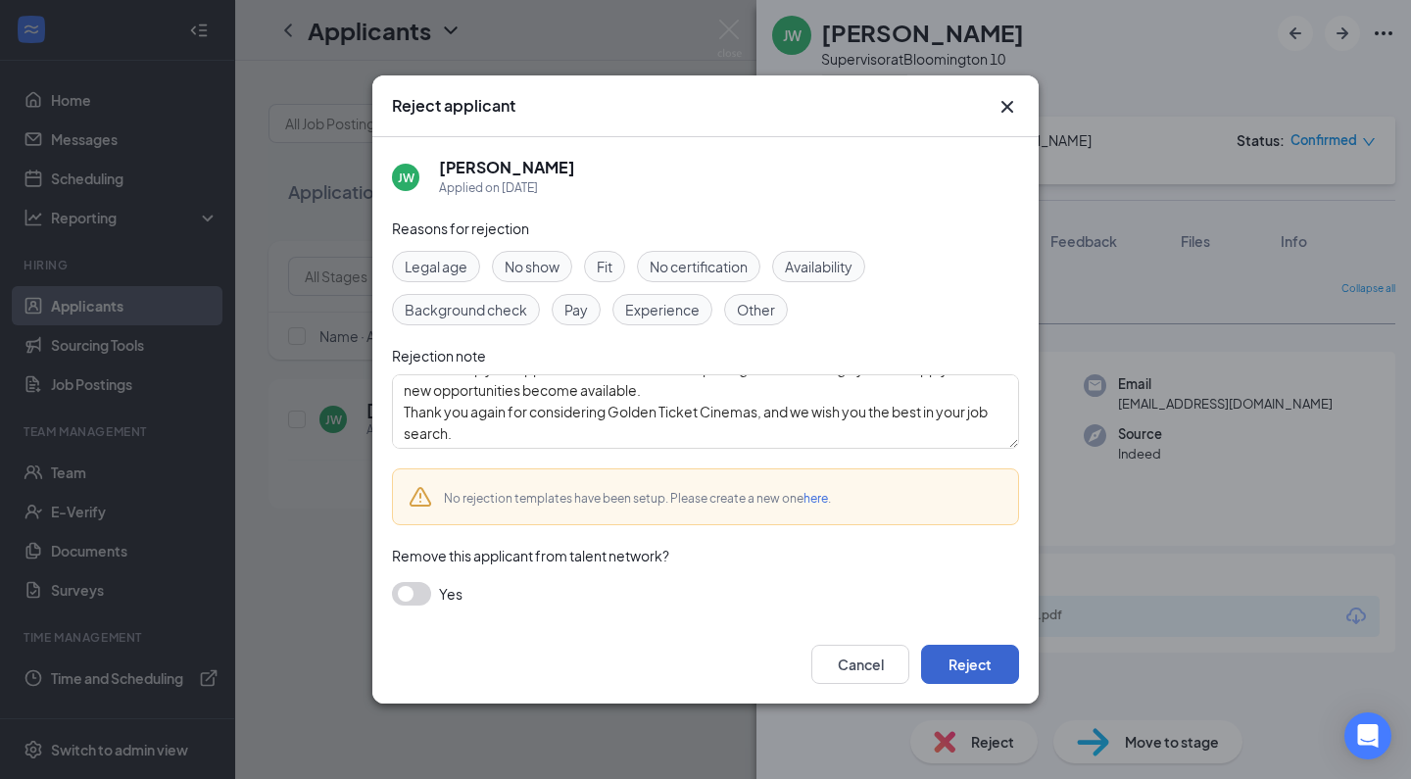
click at [942, 654] on button "Reject" at bounding box center [970, 664] width 98 height 39
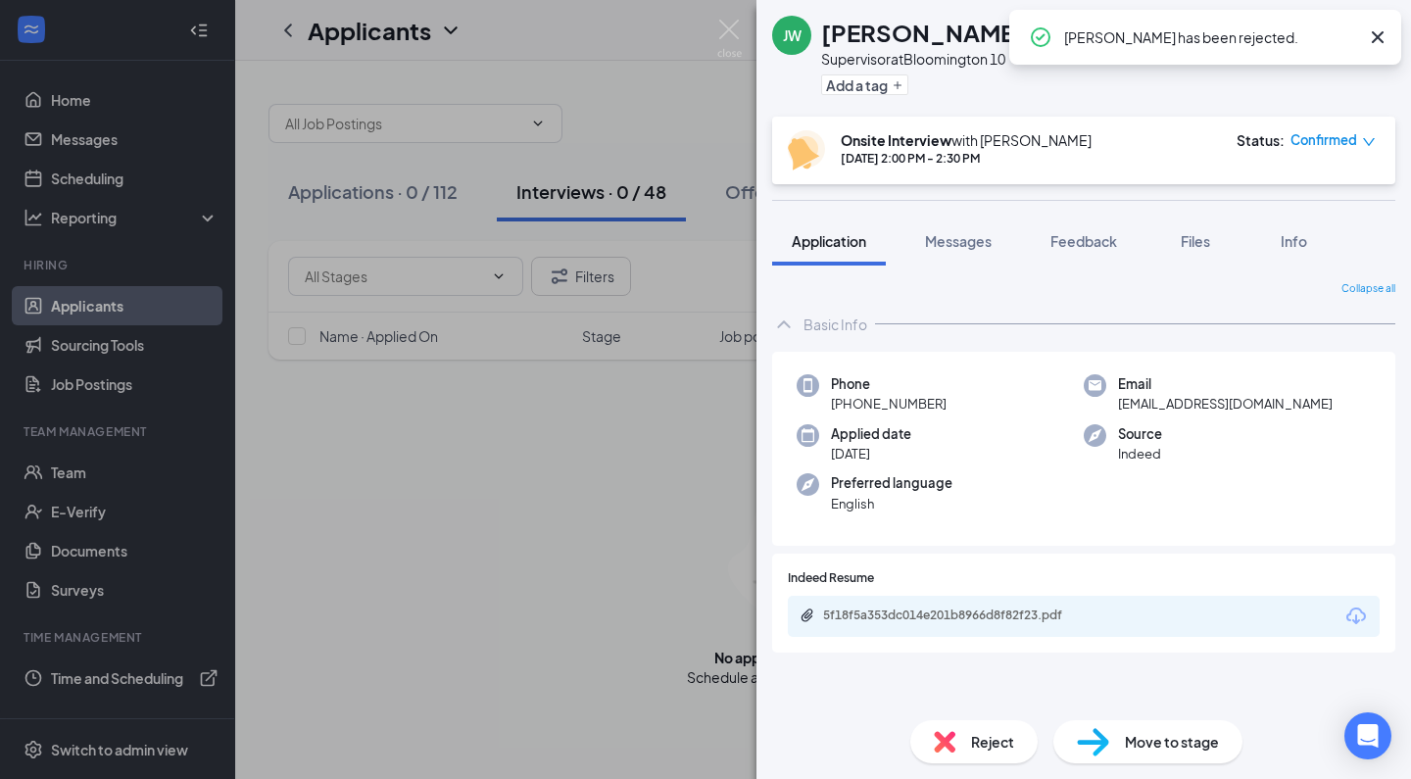
click at [532, 477] on div "[PERSON_NAME] Supervisor at [GEOGRAPHIC_DATA] 10 Add a tag Onsite Interview wit…" at bounding box center [705, 389] width 1411 height 779
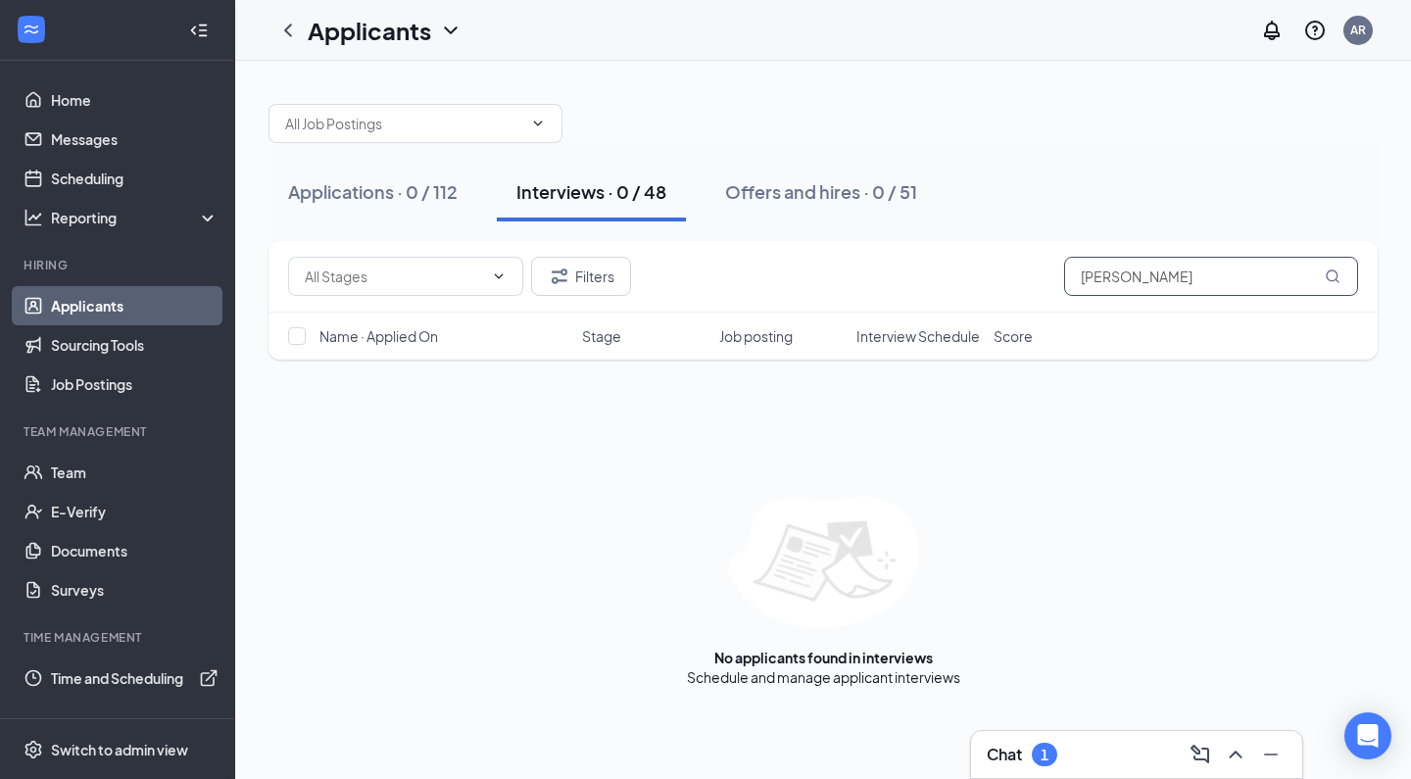
drag, startPoint x: 1162, startPoint y: 279, endPoint x: 922, endPoint y: 261, distance: 240.8
click at [922, 261] on div "Filters [PERSON_NAME]" at bounding box center [823, 276] width 1070 height 39
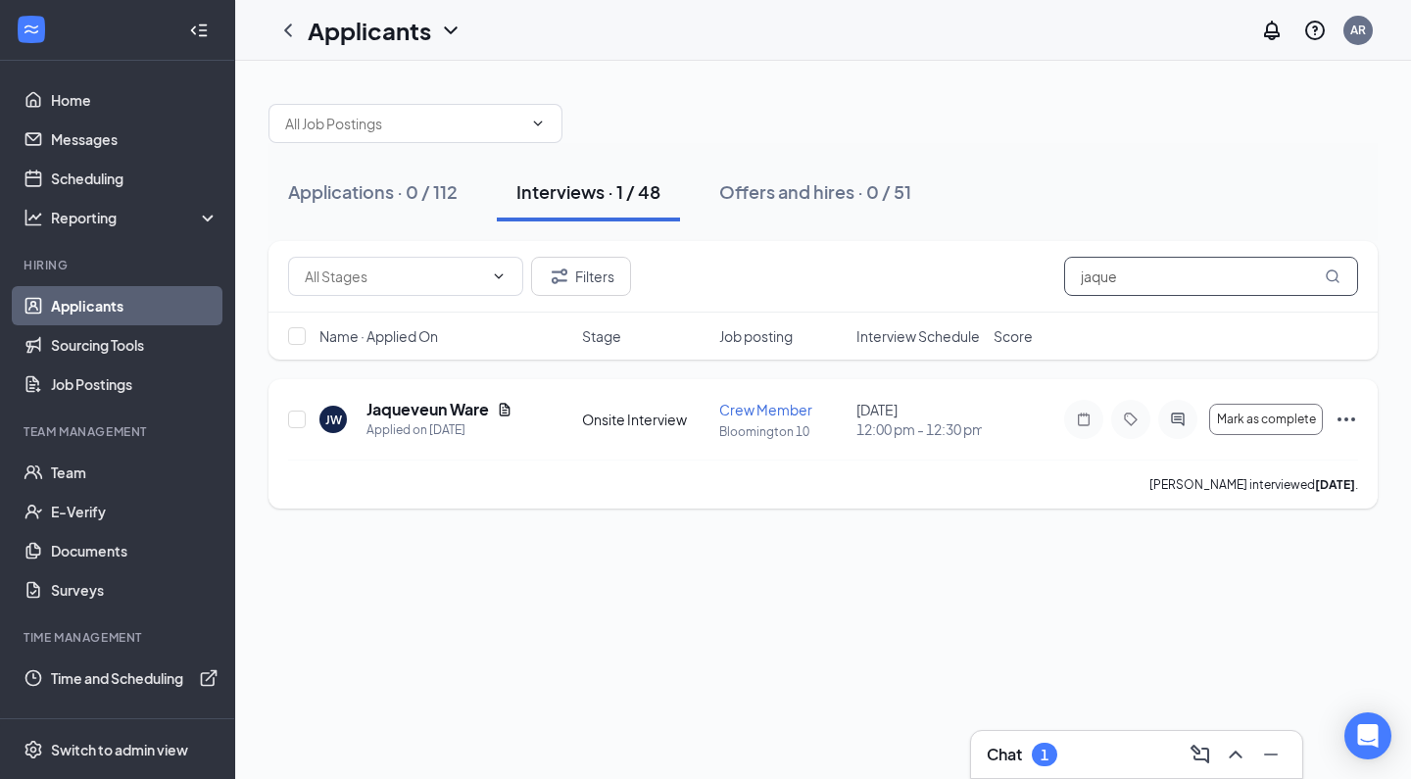
type input "jaque"
click at [454, 409] on h5 "Jaqueveun Ware" at bounding box center [427, 410] width 122 height 22
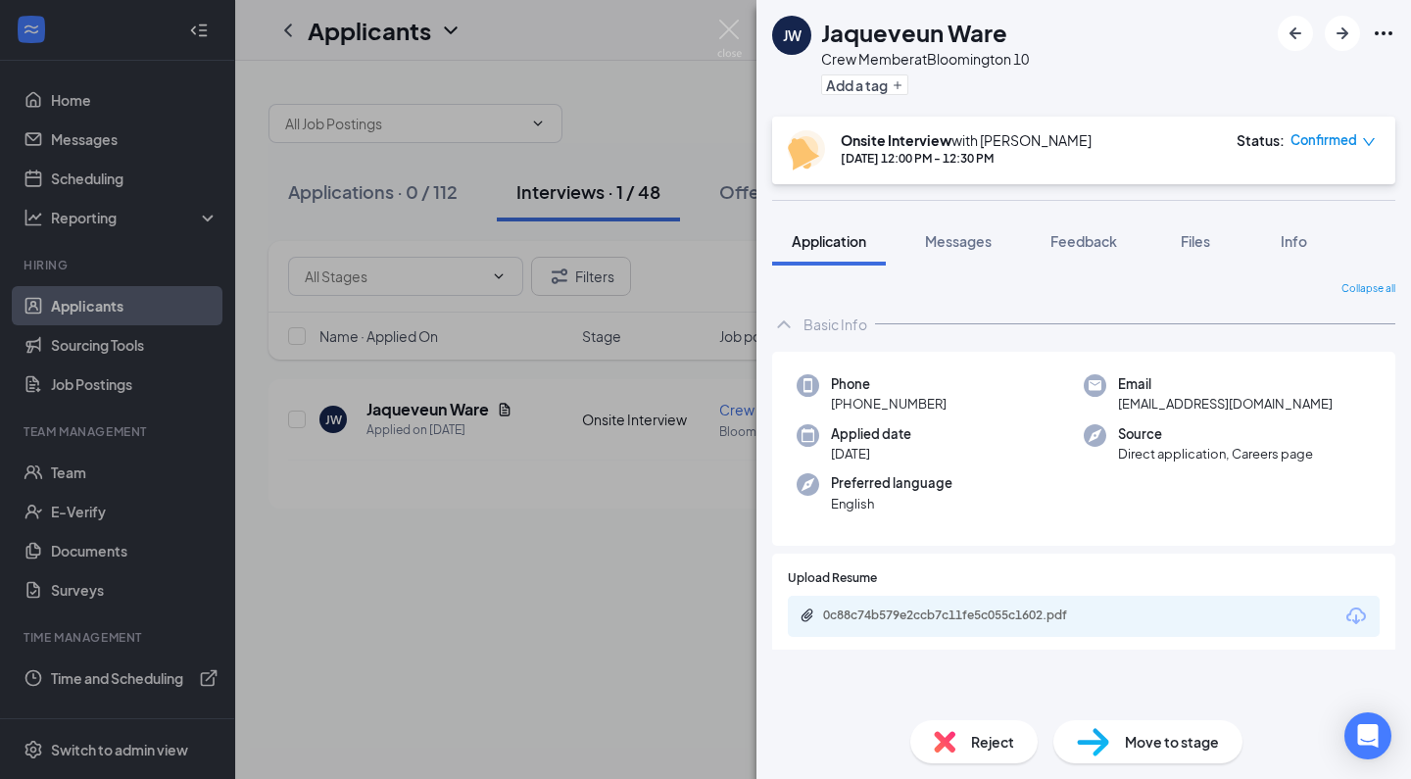
click at [977, 730] on div "Reject" at bounding box center [973, 741] width 127 height 43
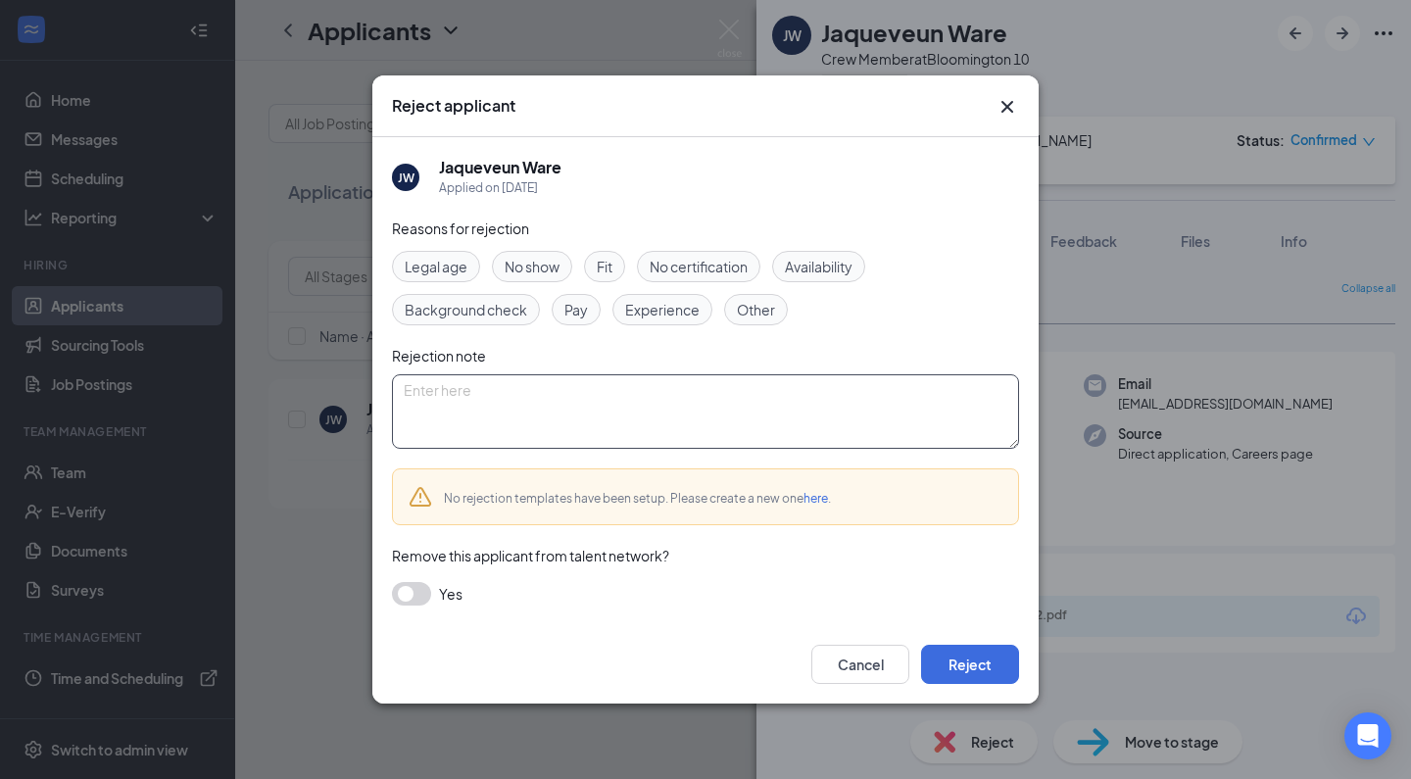
click at [700, 383] on textarea at bounding box center [705, 411] width 627 height 74
paste textarea "Thank you for applying for the Crew Member position at Golden Ticket Cinemas. W…"
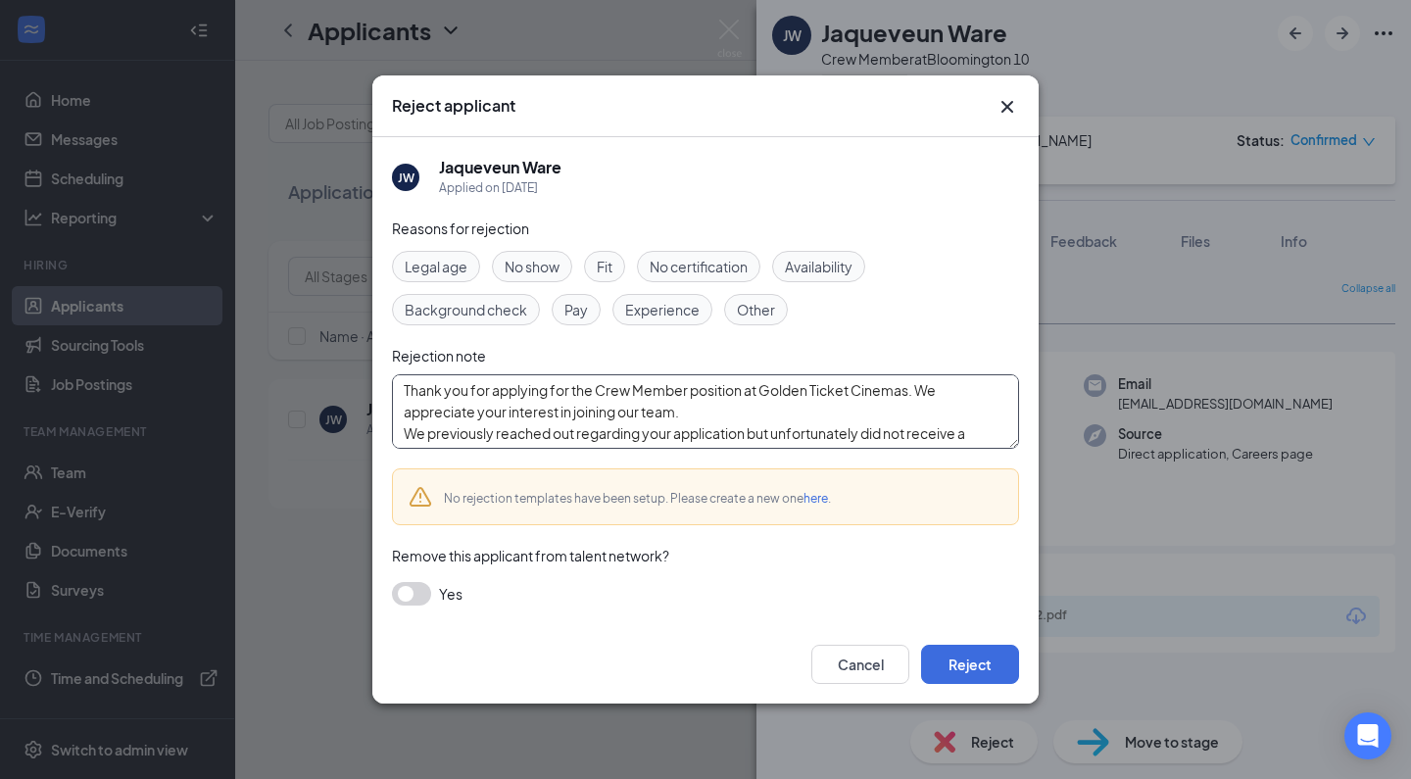
scroll to position [129, 0]
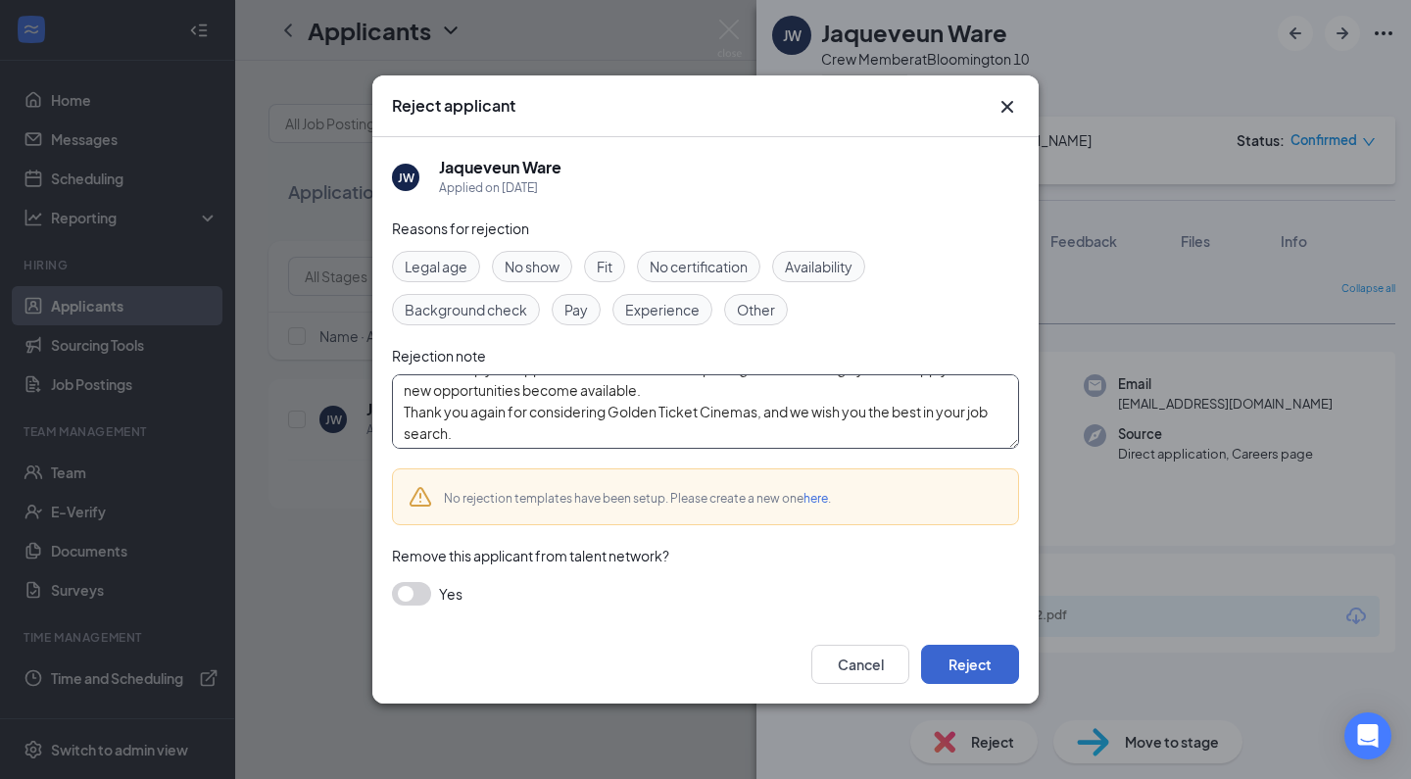
type textarea "Thank you for applying for the Crew Member position at Golden Ticket Cinemas. W…"
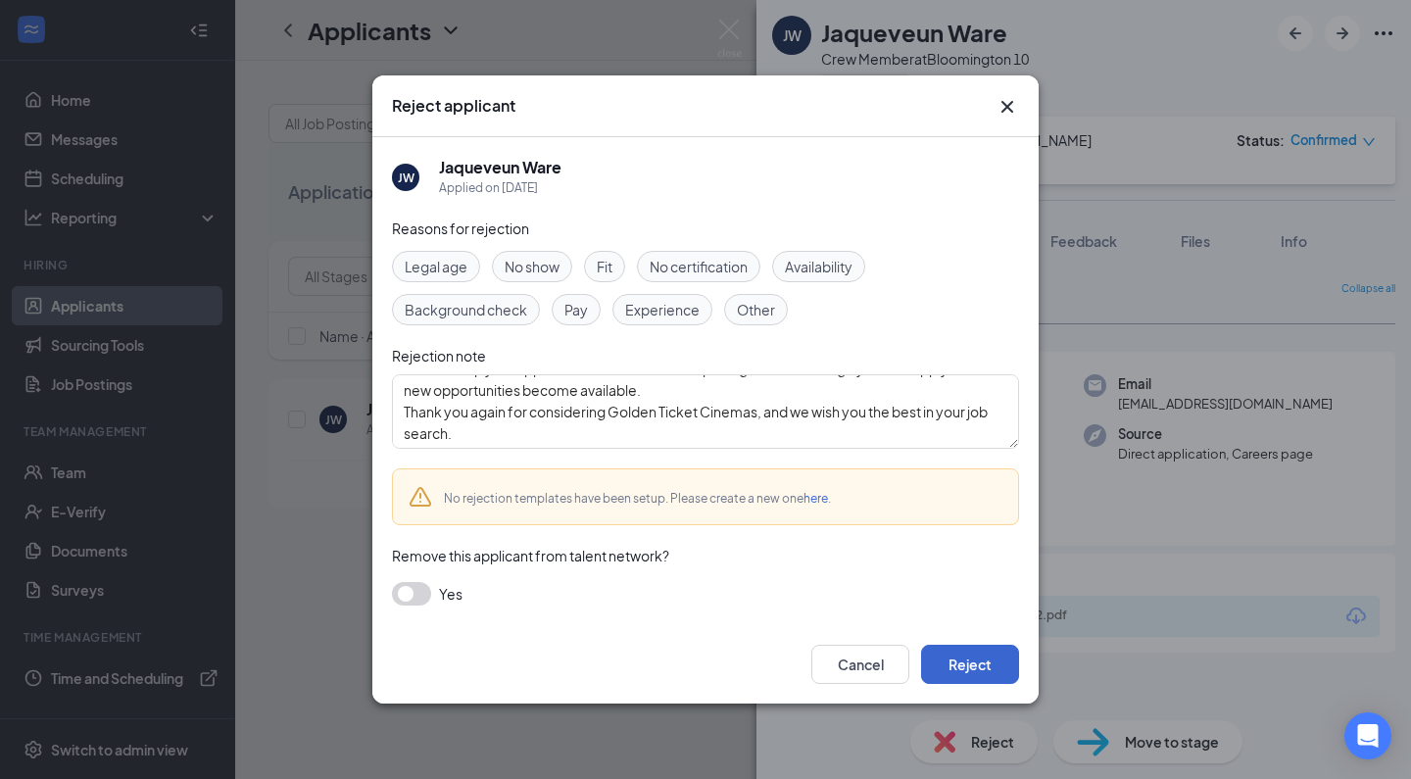
click at [984, 663] on button "Reject" at bounding box center [970, 664] width 98 height 39
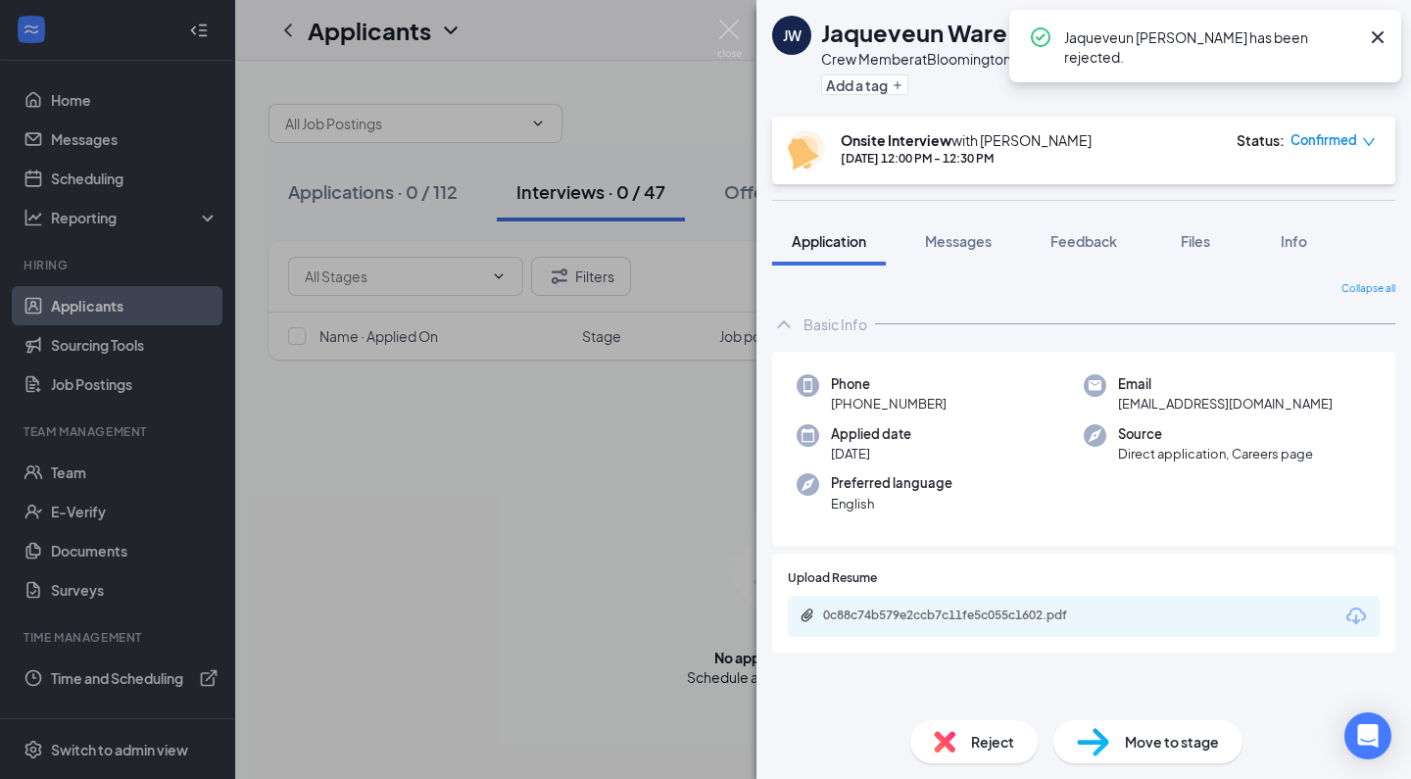
click at [640, 571] on div "[PERSON_NAME] Ware Crew Member at [GEOGRAPHIC_DATA] 10 Add a tag Onsite Intervi…" at bounding box center [705, 389] width 1411 height 779
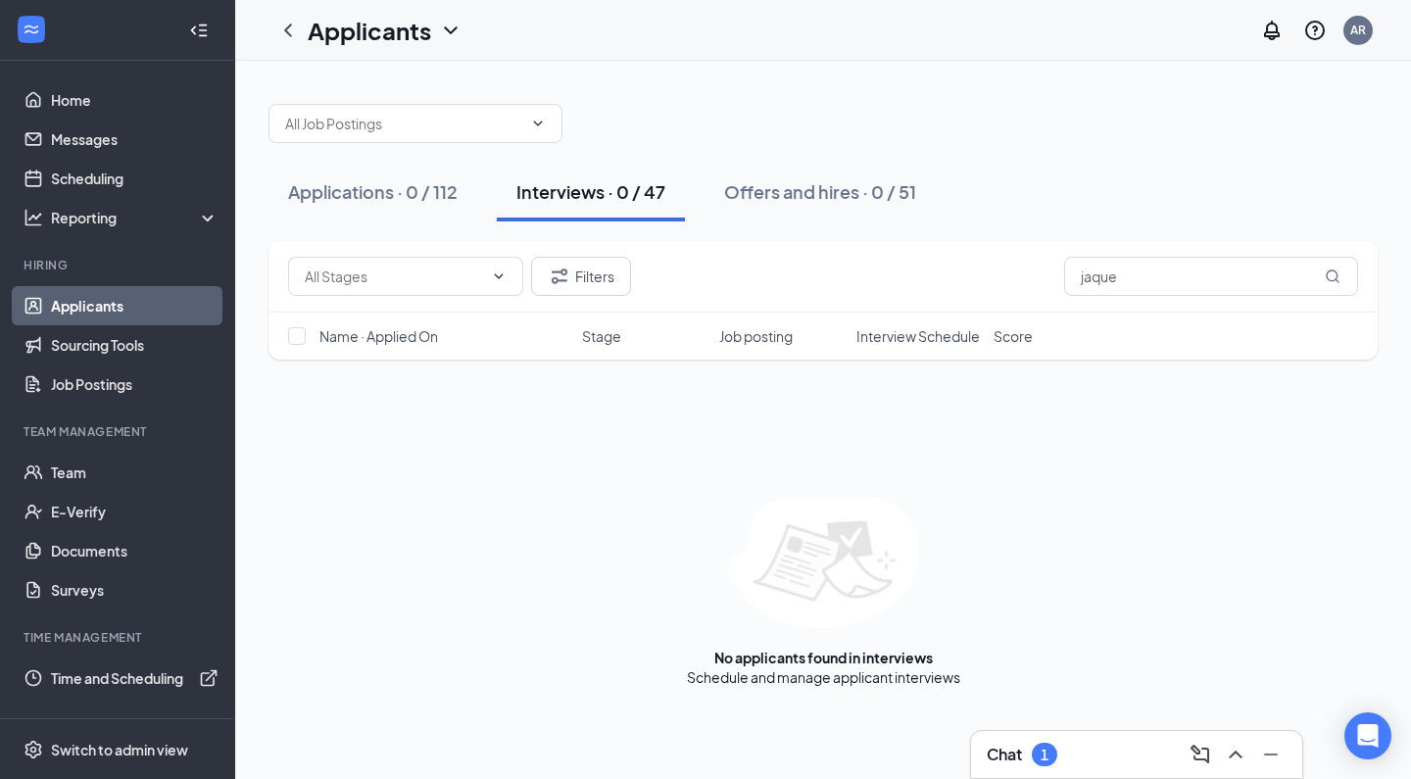
click at [1076, 743] on div "Chat 1" at bounding box center [1137, 754] width 300 height 31
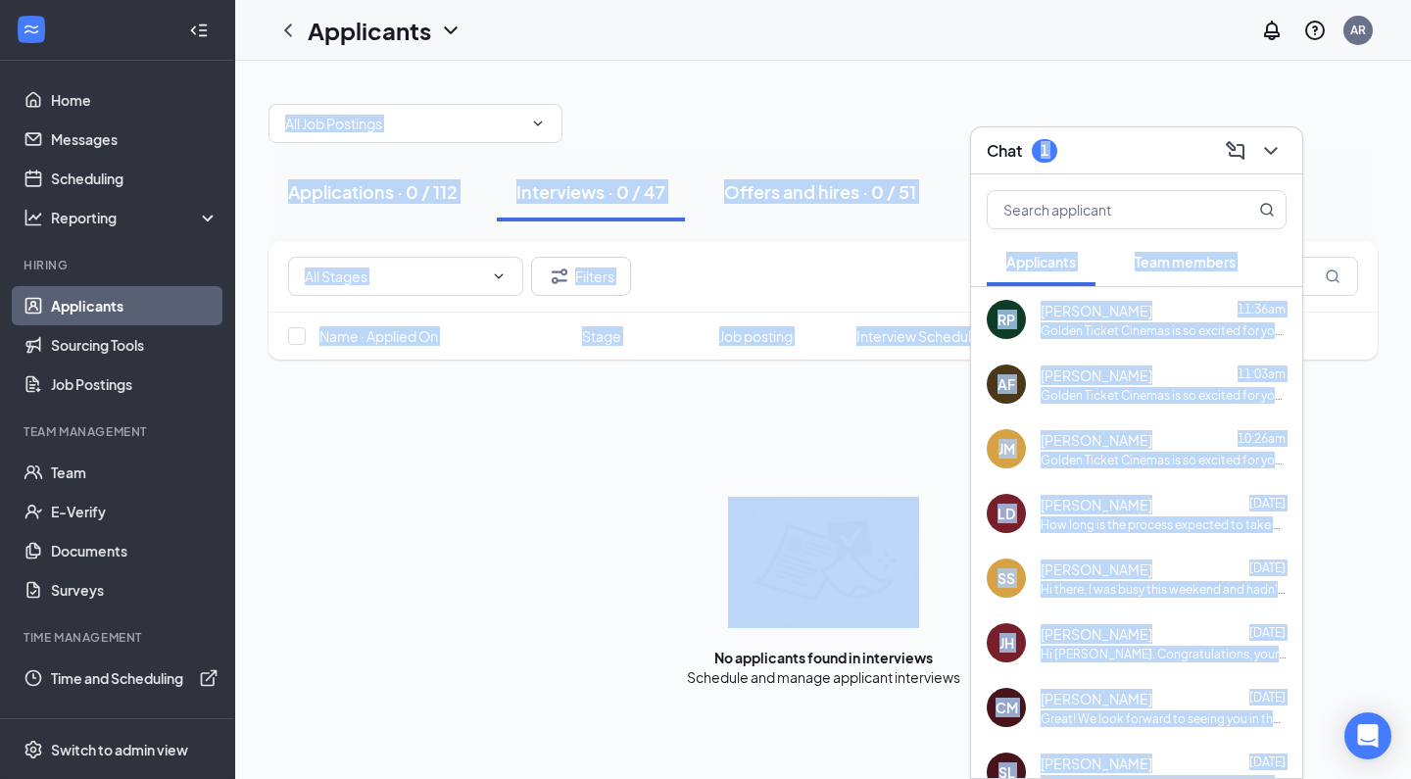
drag, startPoint x: 1043, startPoint y: 157, endPoint x: 776, endPoint y: 564, distance: 487.5
click at [776, 564] on div "Chat 1 Applicants Team members RP [PERSON_NAME] 11:36am Golden Ticket Cinemas i…" at bounding box center [823, 420] width 1176 height 718
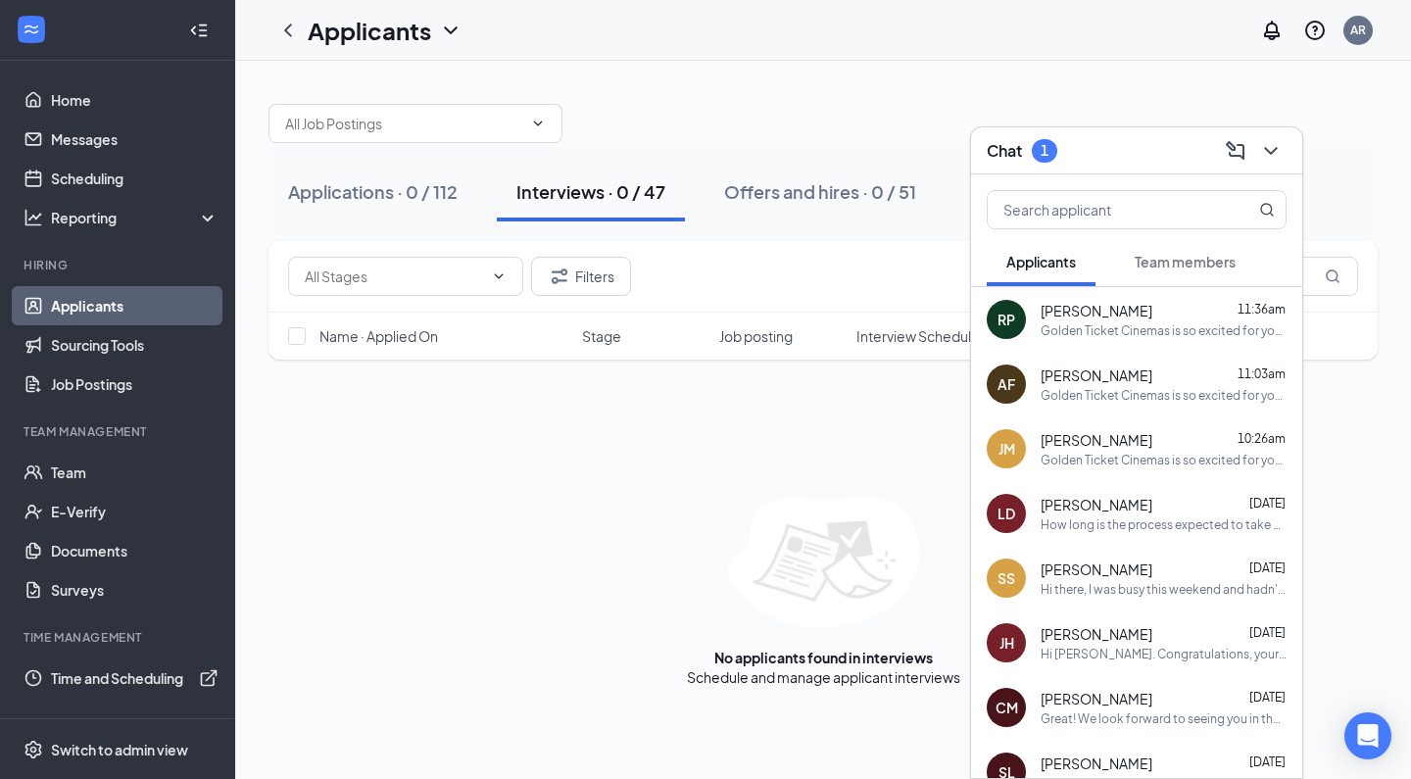
click at [616, 608] on div "No applicants found in interviews Schedule and manage applicant interviews" at bounding box center [822, 592] width 1109 height 190
click at [1114, 86] on div at bounding box center [822, 113] width 1109 height 59
click at [1169, 144] on div "Chat 1" at bounding box center [1137, 150] width 300 height 30
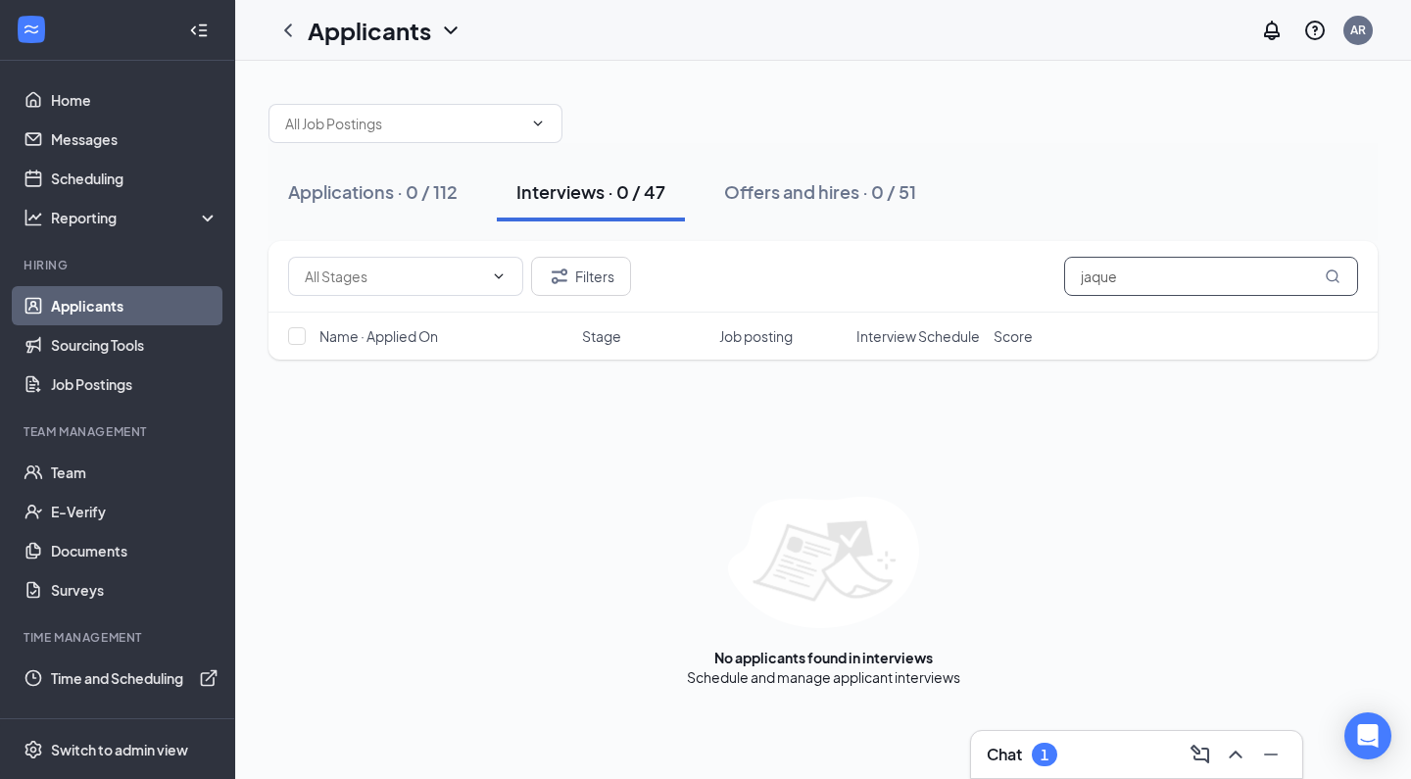
drag, startPoint x: 1248, startPoint y: 271, endPoint x: 995, endPoint y: 280, distance: 252.9
click at [995, 280] on div "Filters jaque" at bounding box center [823, 276] width 1070 height 39
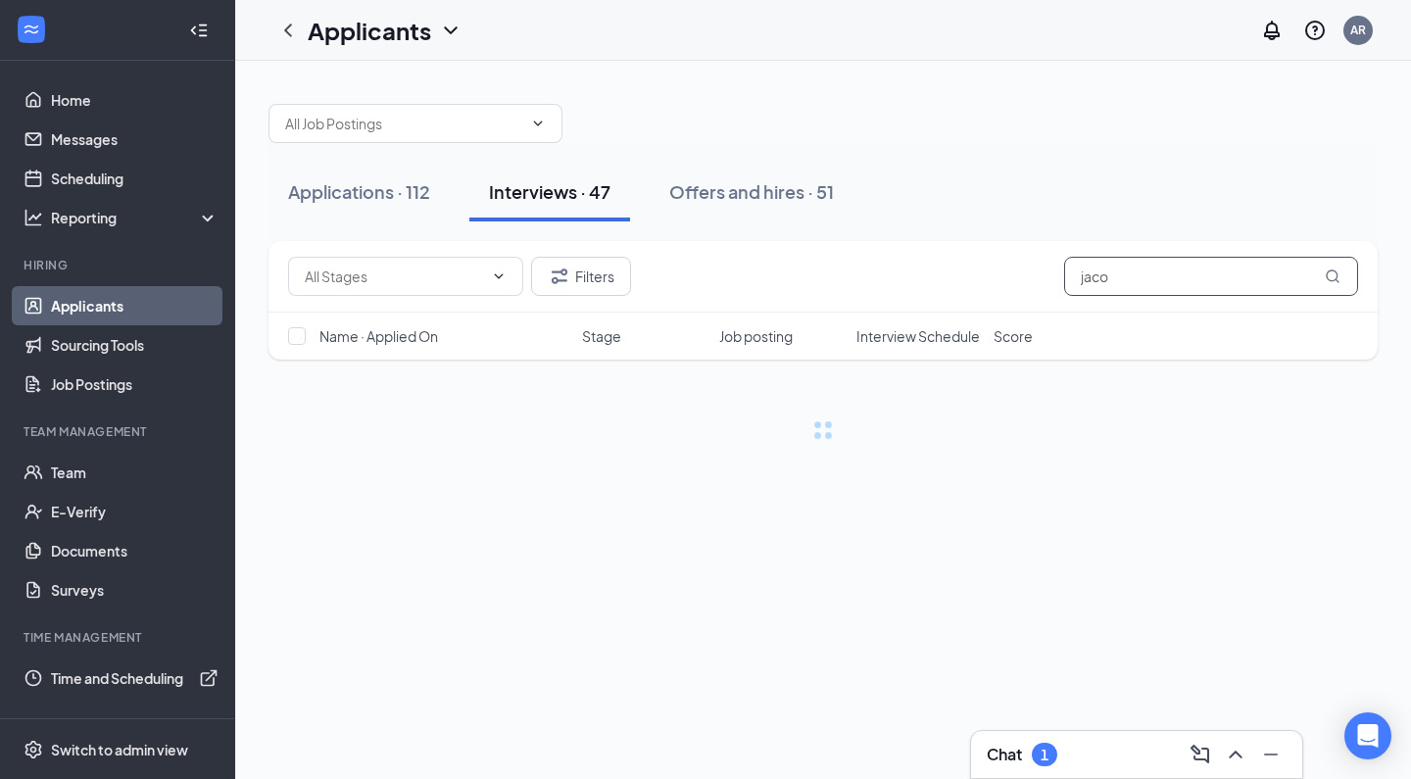
type input "[PERSON_NAME]"
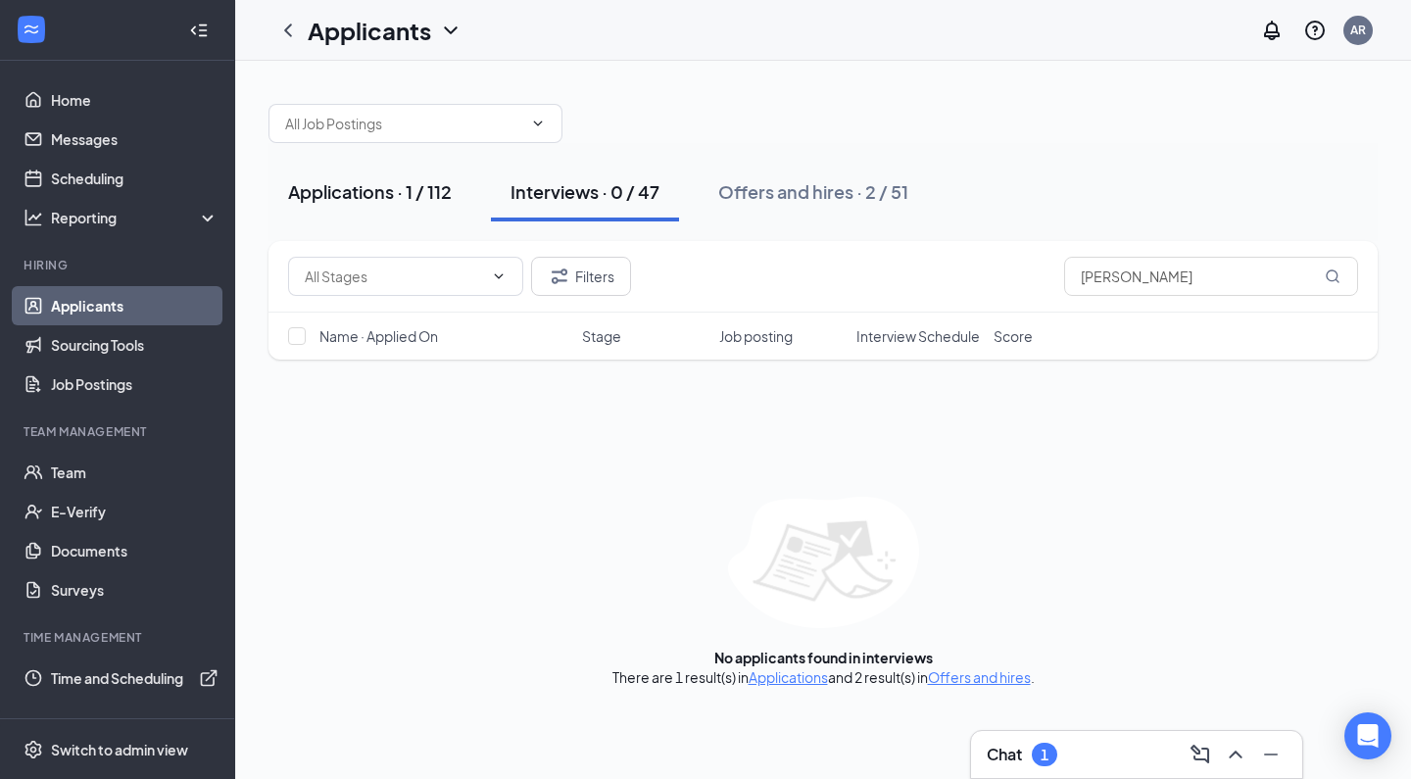
drag, startPoint x: 995, startPoint y: 280, endPoint x: 403, endPoint y: 205, distance: 597.6
click at [403, 205] on button "Applications · 1 / 112" at bounding box center [369, 192] width 203 height 59
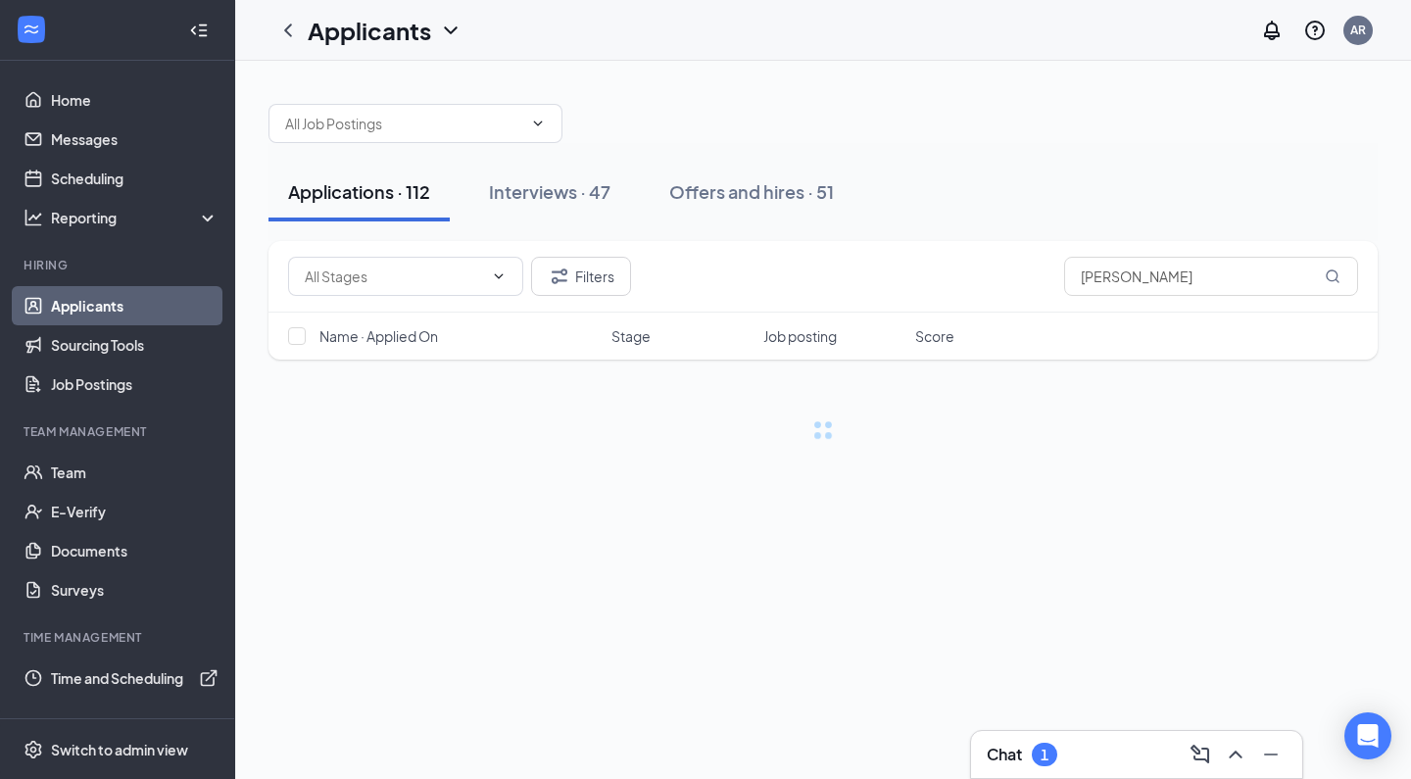
click at [392, 196] on div "Applications · 112" at bounding box center [359, 191] width 142 height 24
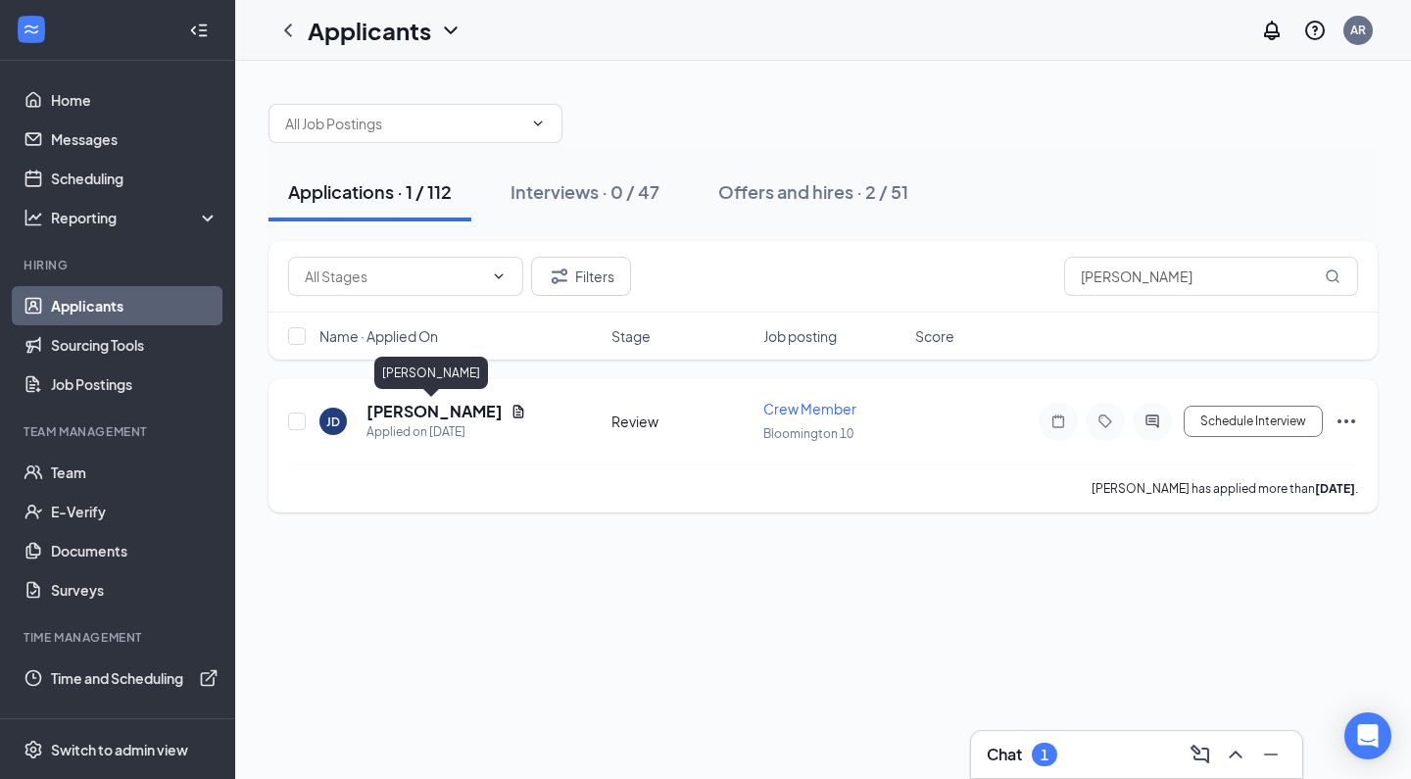
click at [440, 412] on h5 "[PERSON_NAME]" at bounding box center [434, 412] width 136 height 22
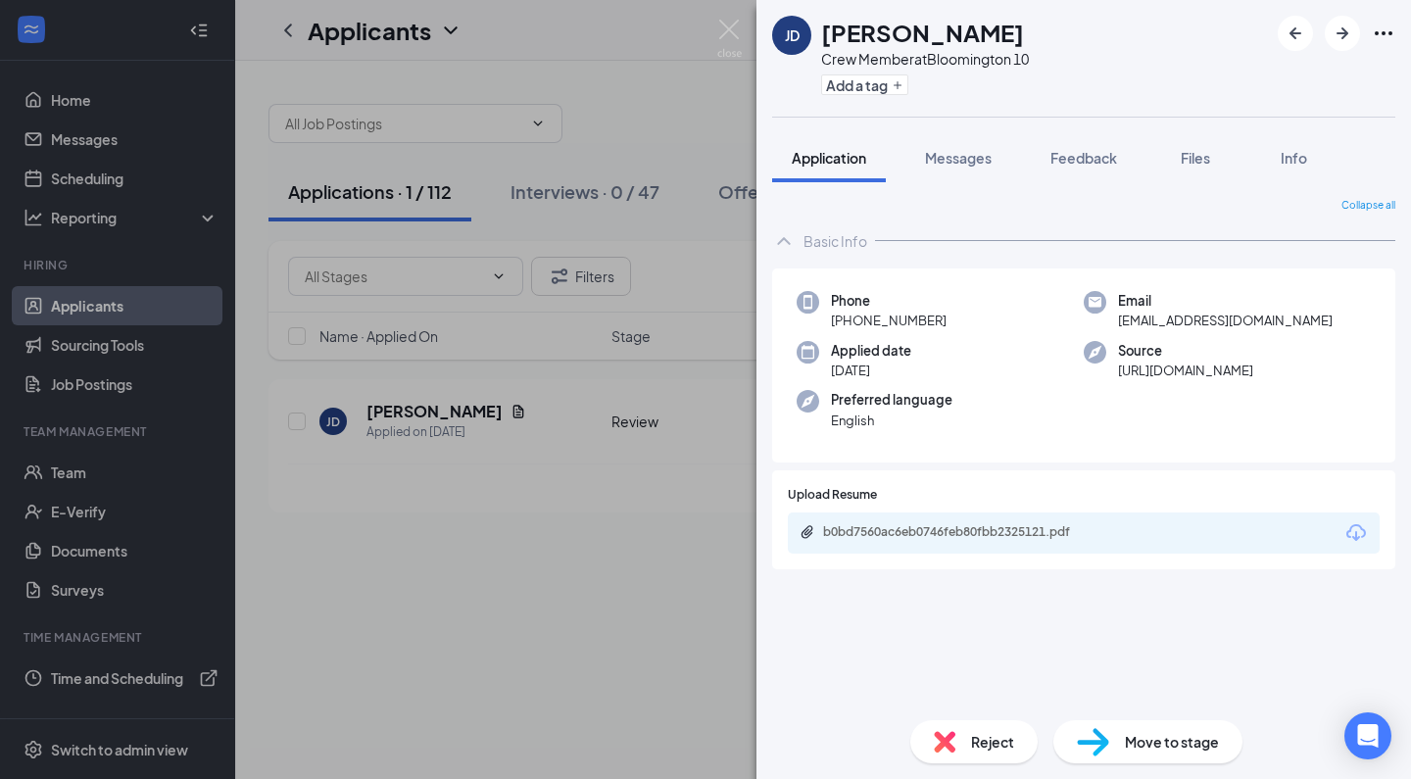
click at [940, 745] on img at bounding box center [945, 742] width 22 height 22
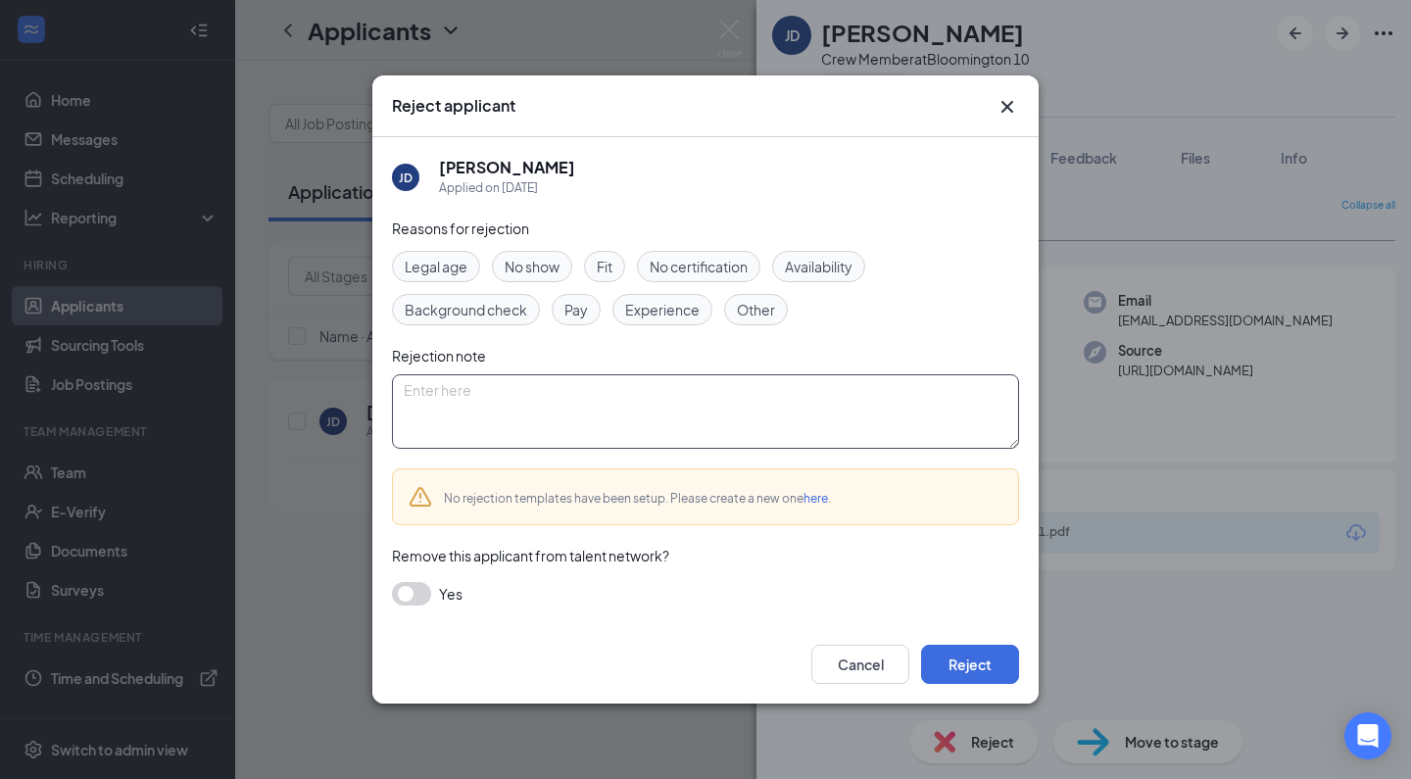
click at [738, 403] on textarea at bounding box center [705, 411] width 627 height 74
paste textarea "Thank you for applying for the Crew Member position at Golden Ticket Cinemas. W…"
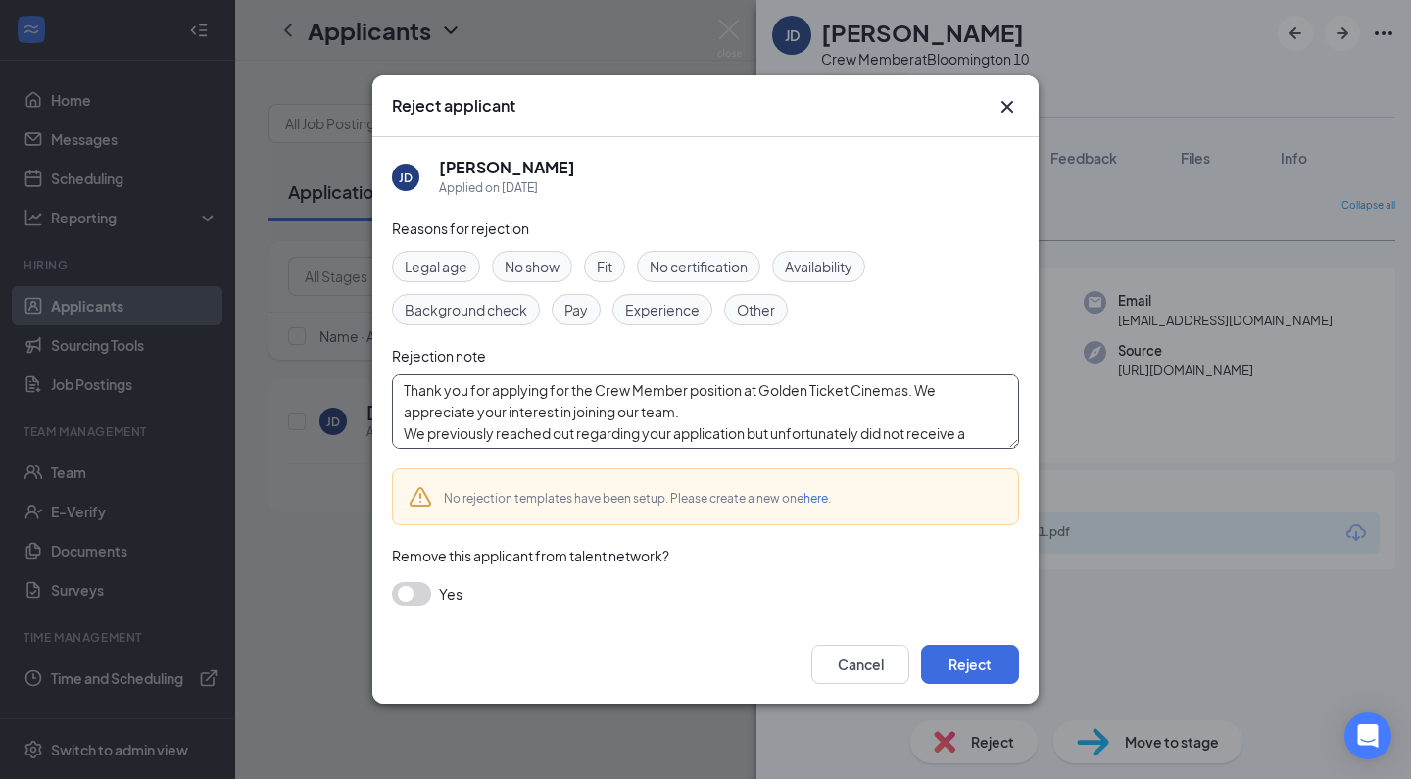
scroll to position [129, 0]
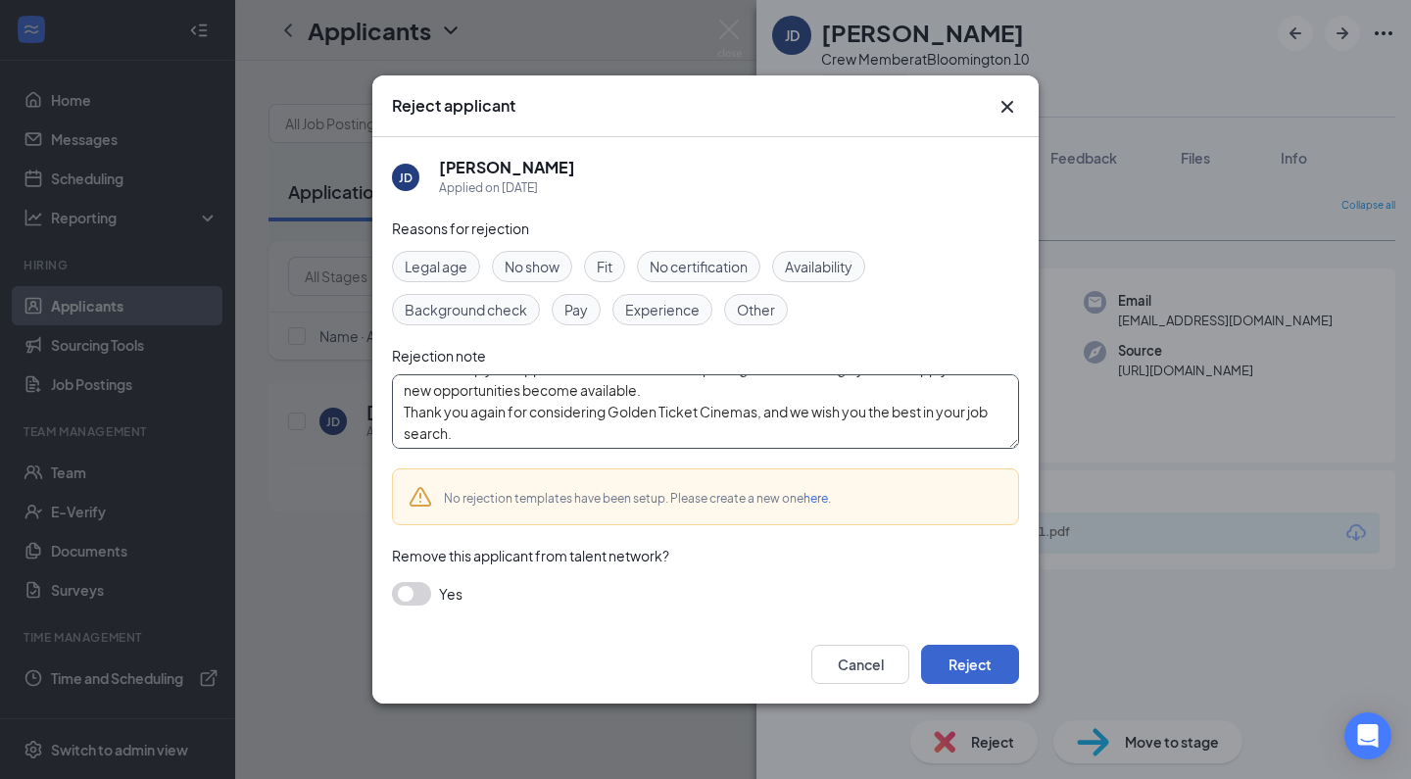
type textarea "Thank you for applying for the Crew Member position at Golden Ticket Cinemas. W…"
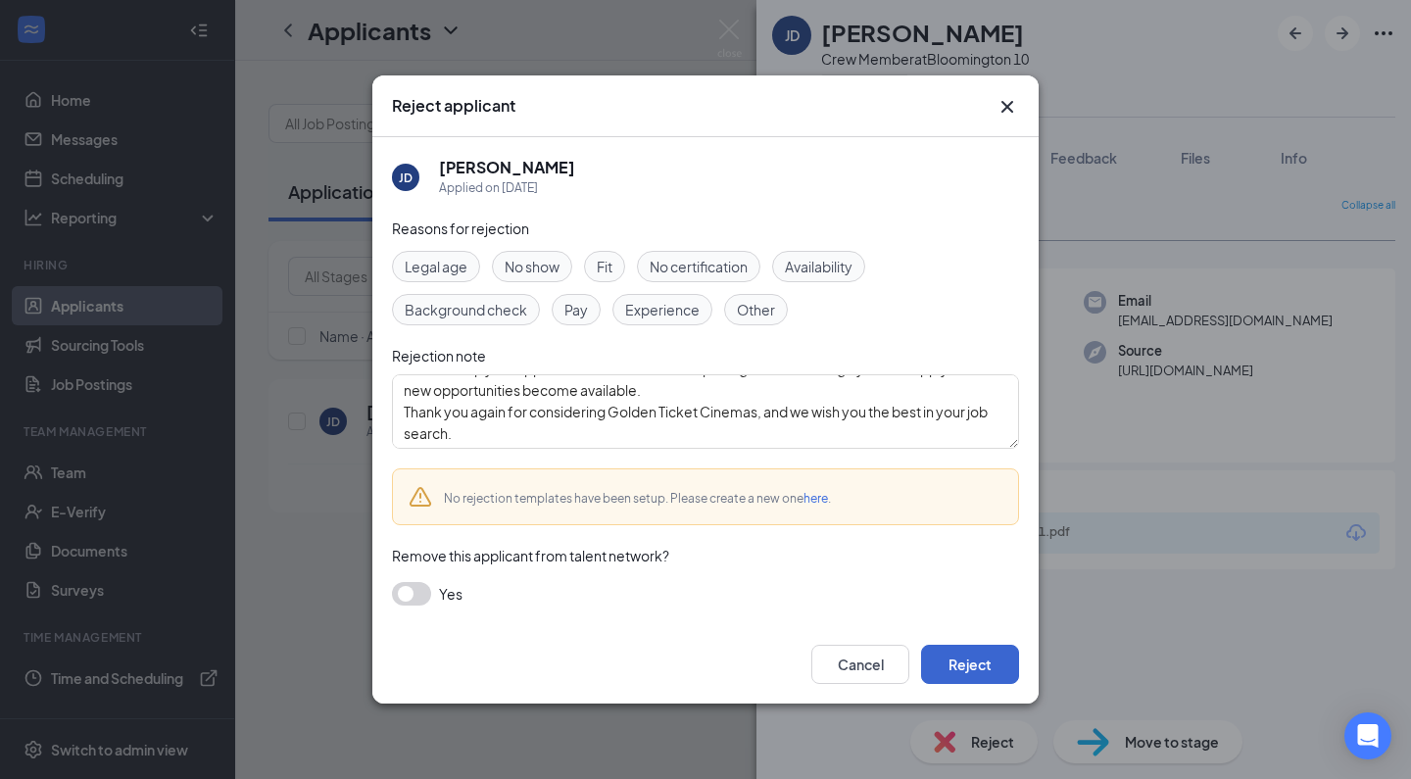
click at [994, 682] on button "Reject" at bounding box center [970, 664] width 98 height 39
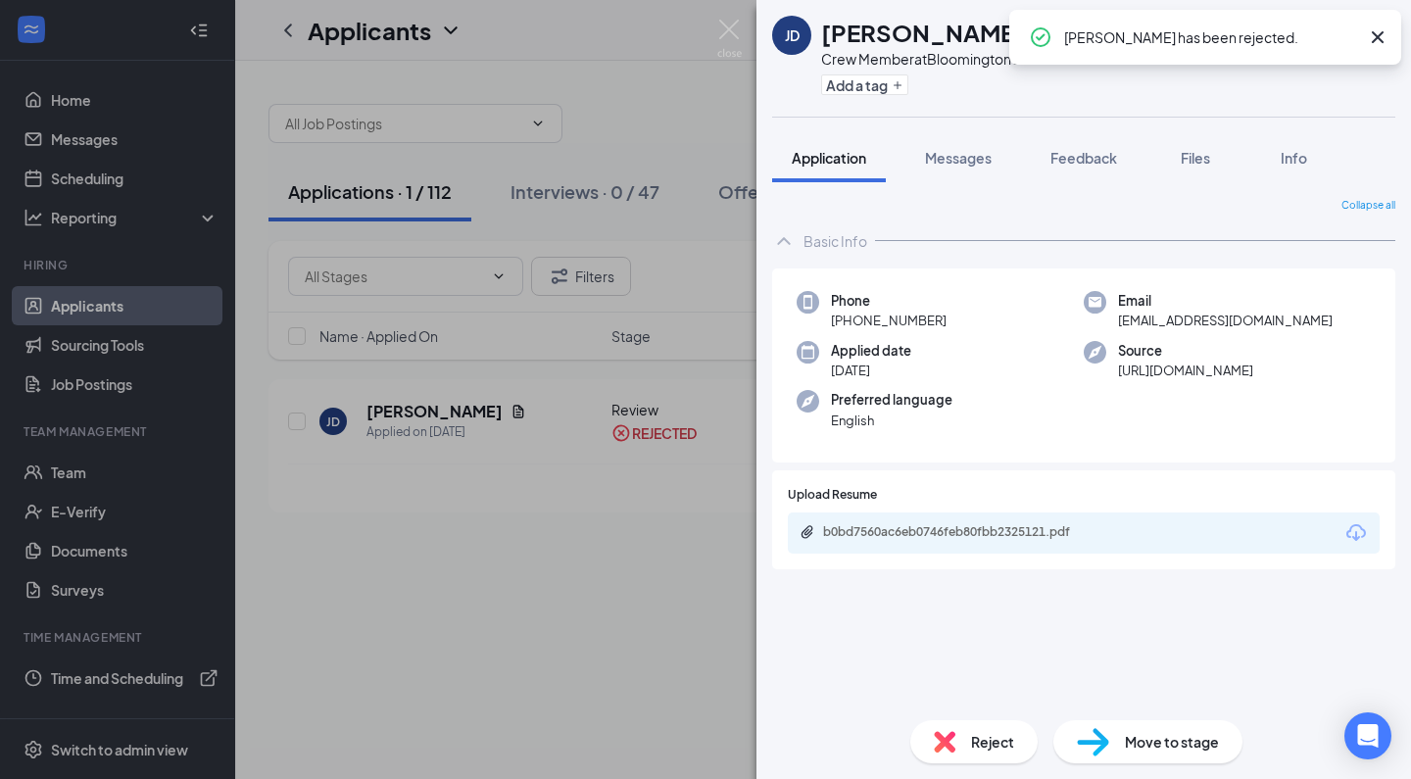
click at [506, 672] on div "[PERSON_NAME] Crew Member at [GEOGRAPHIC_DATA] 10 Add a tag Application Message…" at bounding box center [705, 389] width 1411 height 779
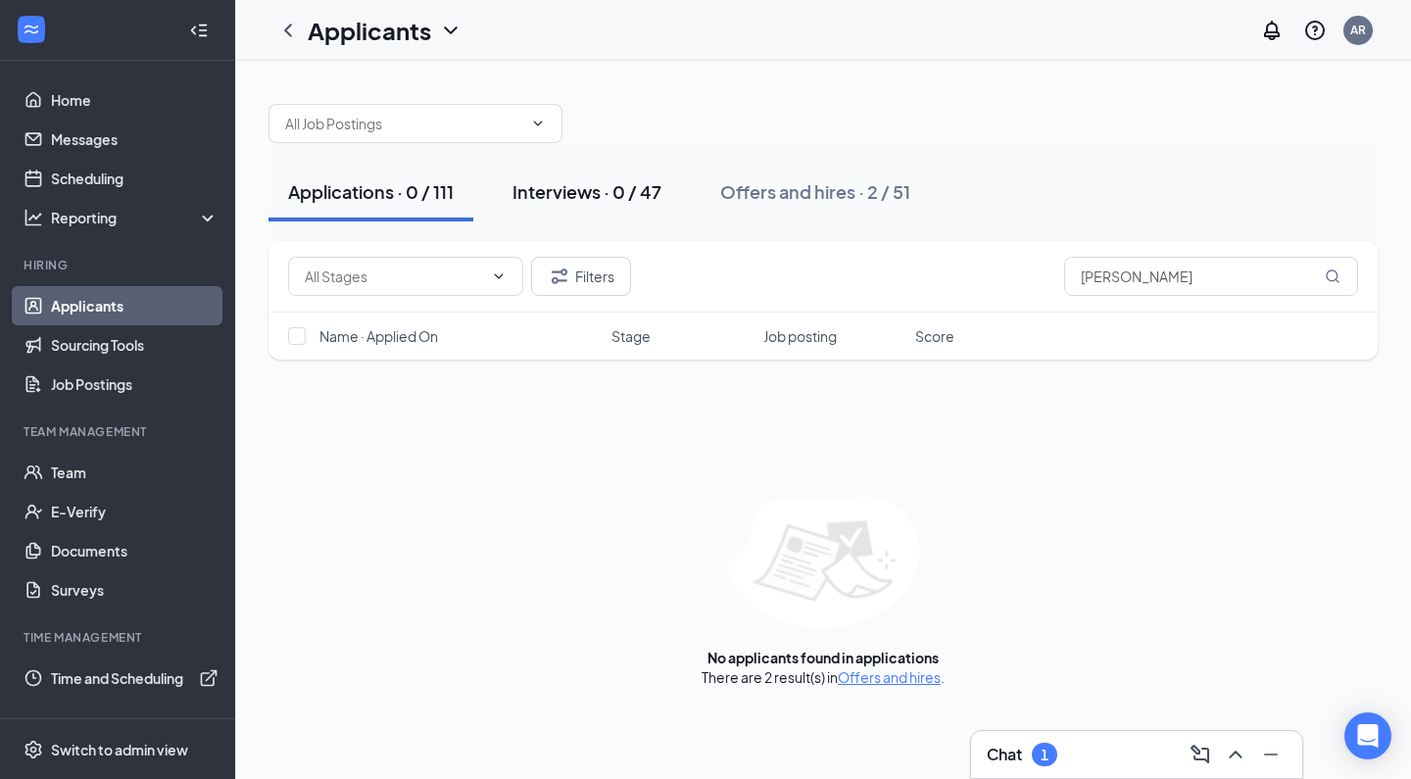
click at [655, 185] on div "Interviews · 0 / 47" at bounding box center [586, 191] width 149 height 24
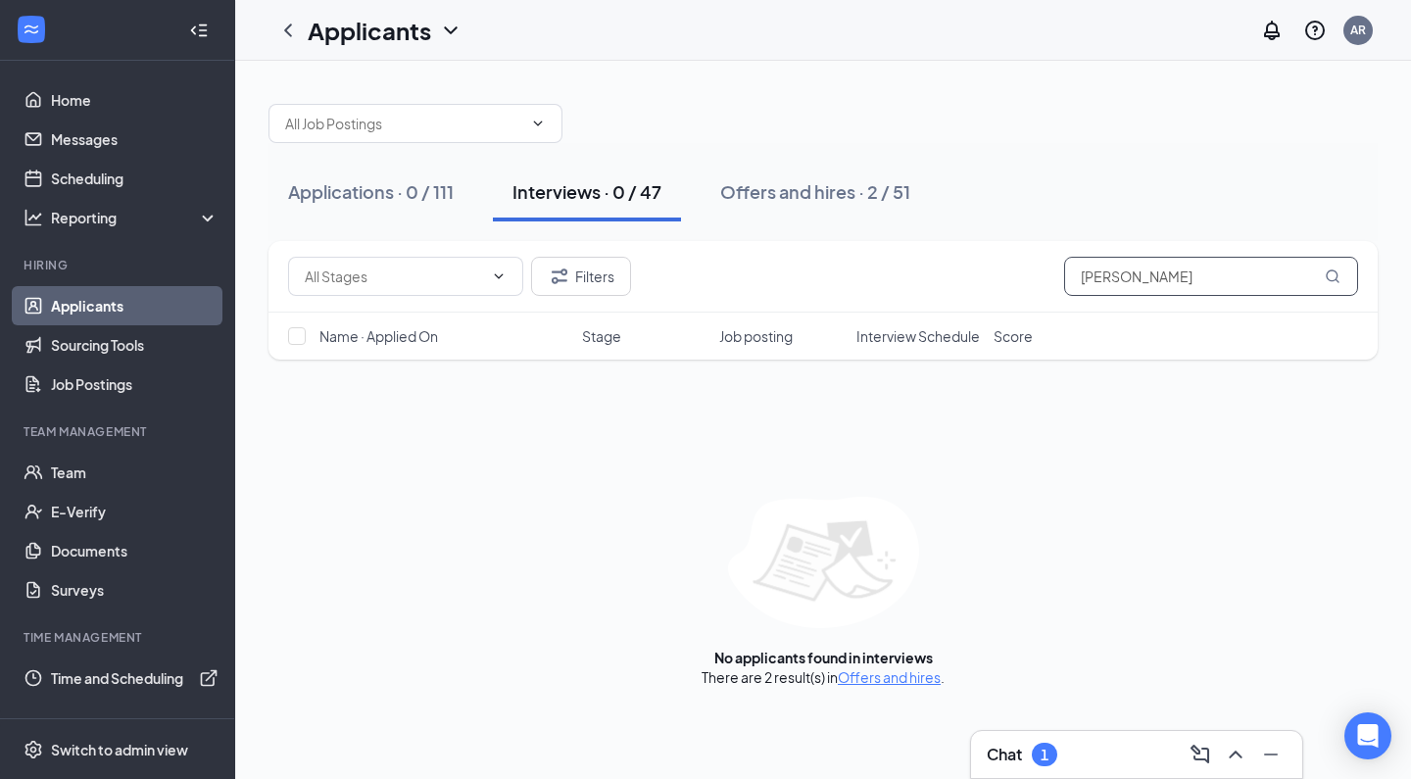
drag, startPoint x: 1151, startPoint y: 276, endPoint x: 943, endPoint y: 271, distance: 208.8
click at [943, 271] on div "Filters [PERSON_NAME]" at bounding box center [823, 276] width 1070 height 39
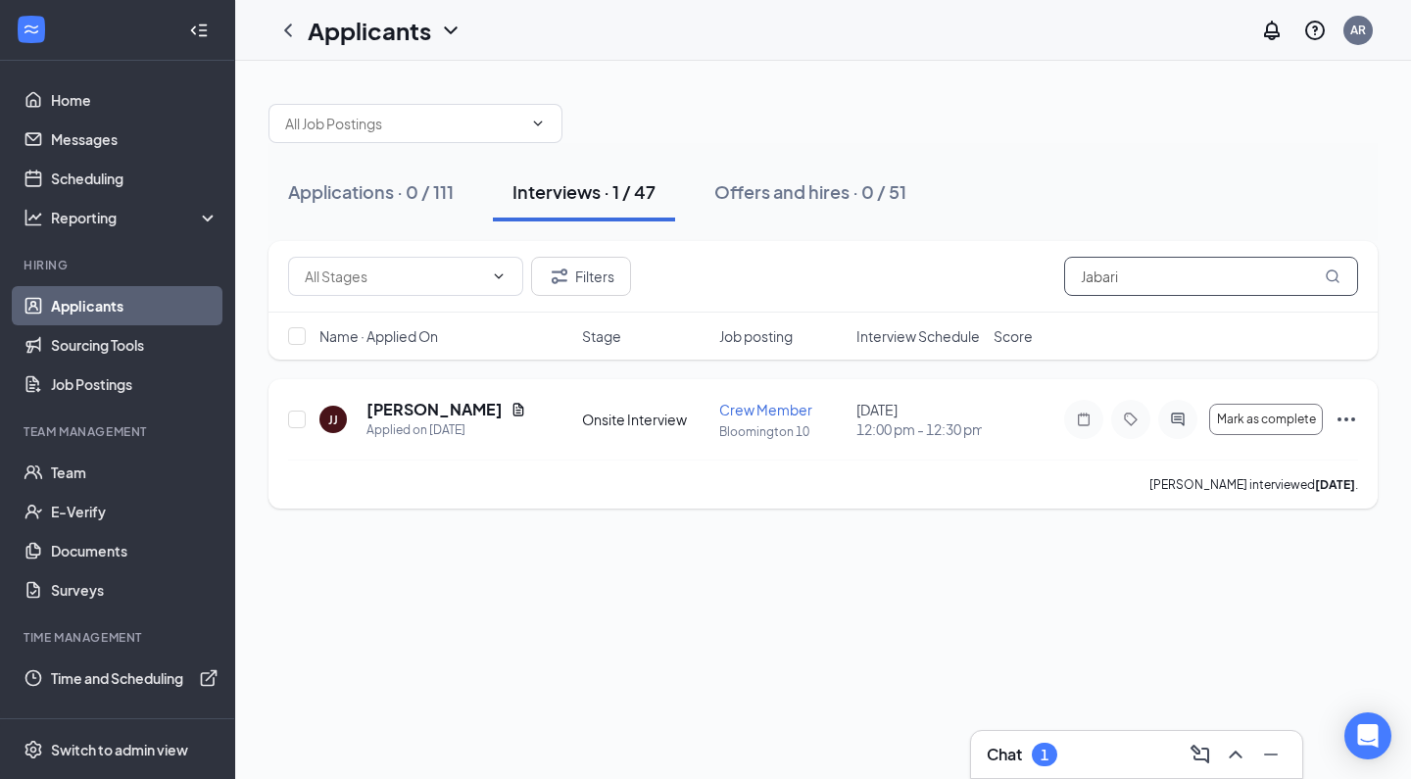
type input "Jabari"
click at [446, 412] on h5 "[PERSON_NAME]" at bounding box center [434, 410] width 136 height 22
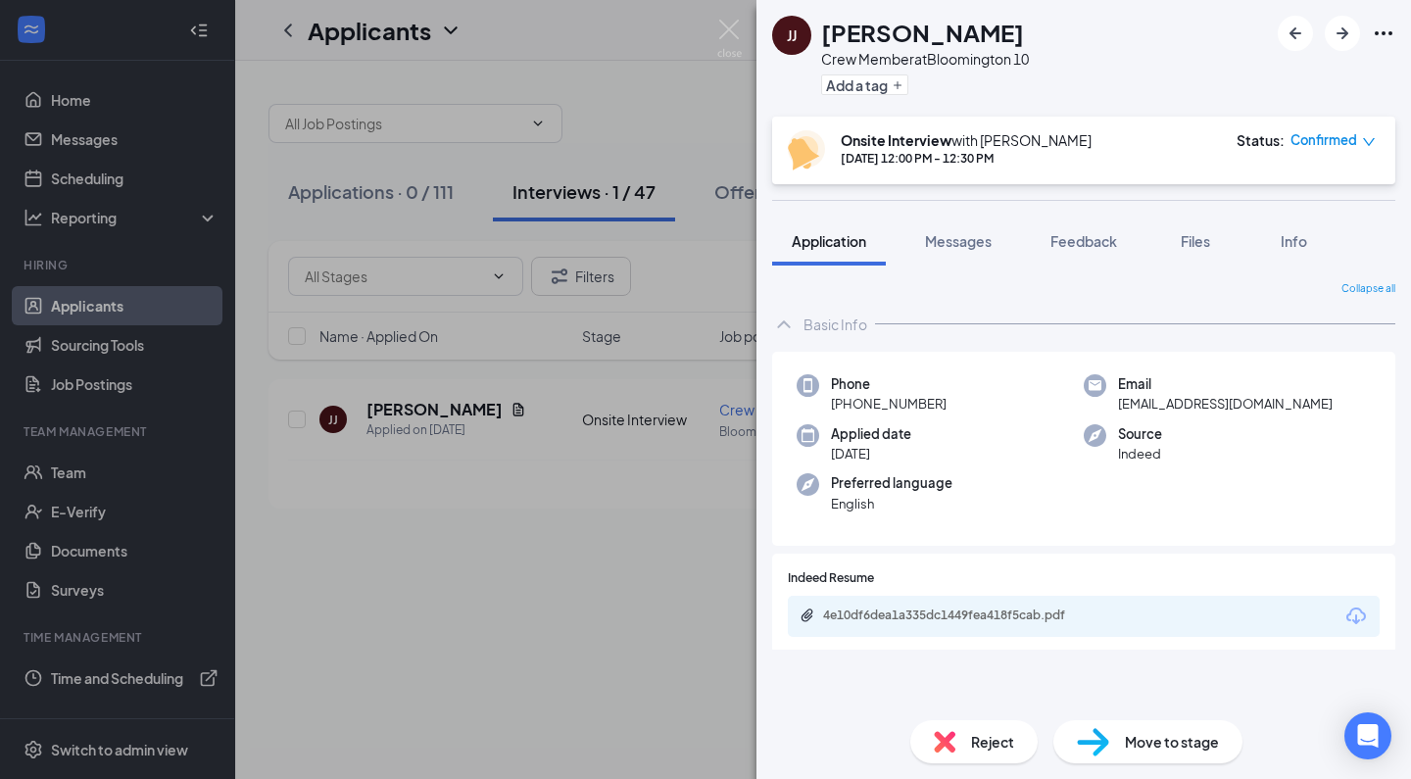
click at [951, 731] on img at bounding box center [945, 742] width 22 height 22
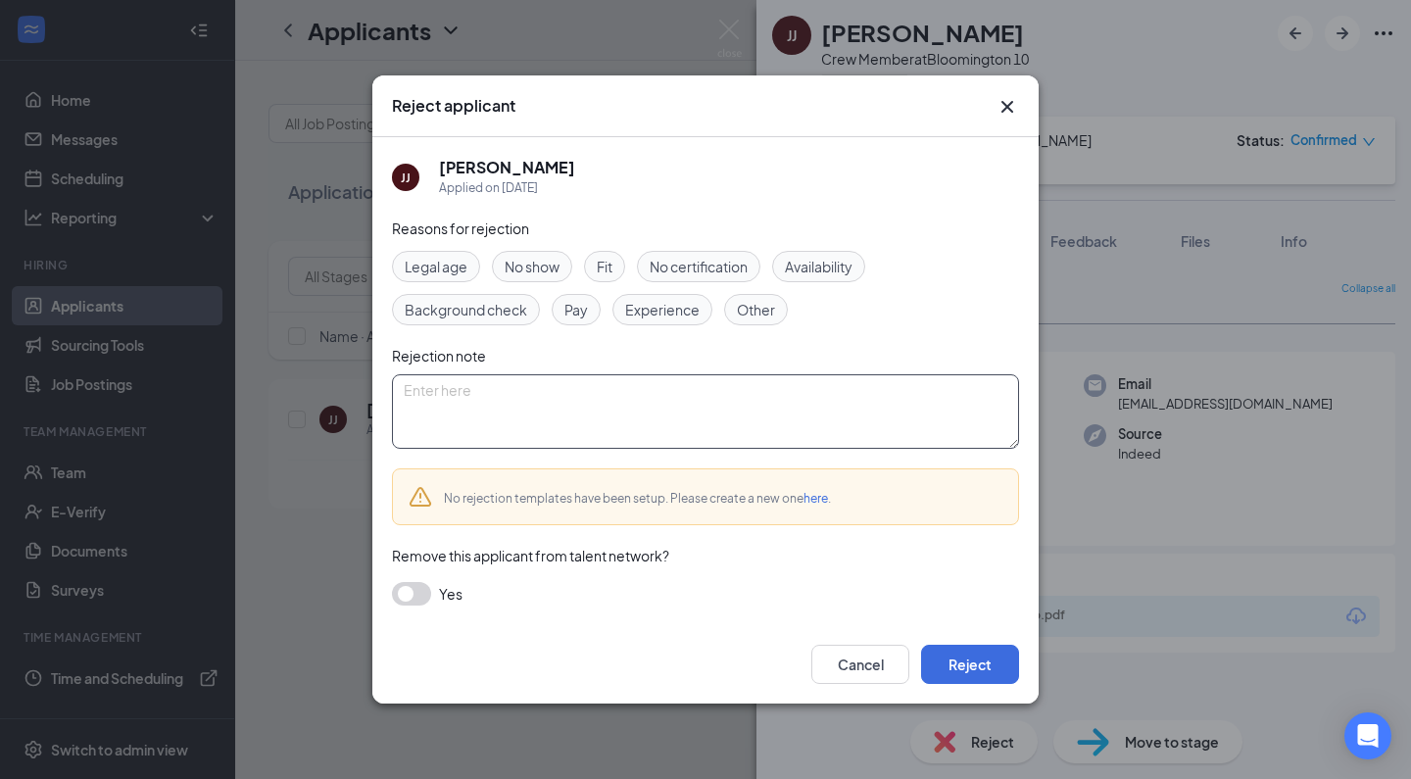
click at [685, 388] on textarea at bounding box center [705, 411] width 627 height 74
paste textarea "Thank you for applying for the Crew Member position at Golden Ticket Cinemas. W…"
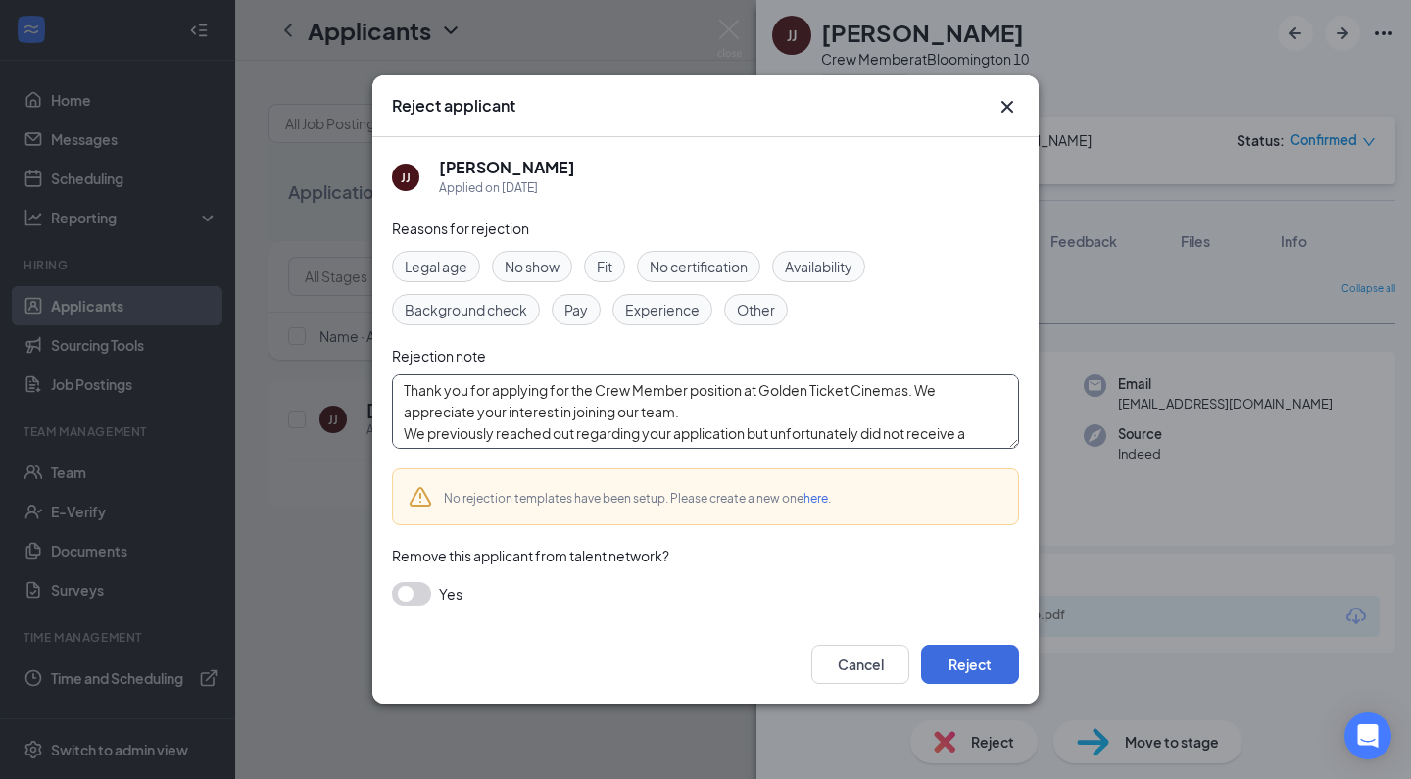
scroll to position [129, 0]
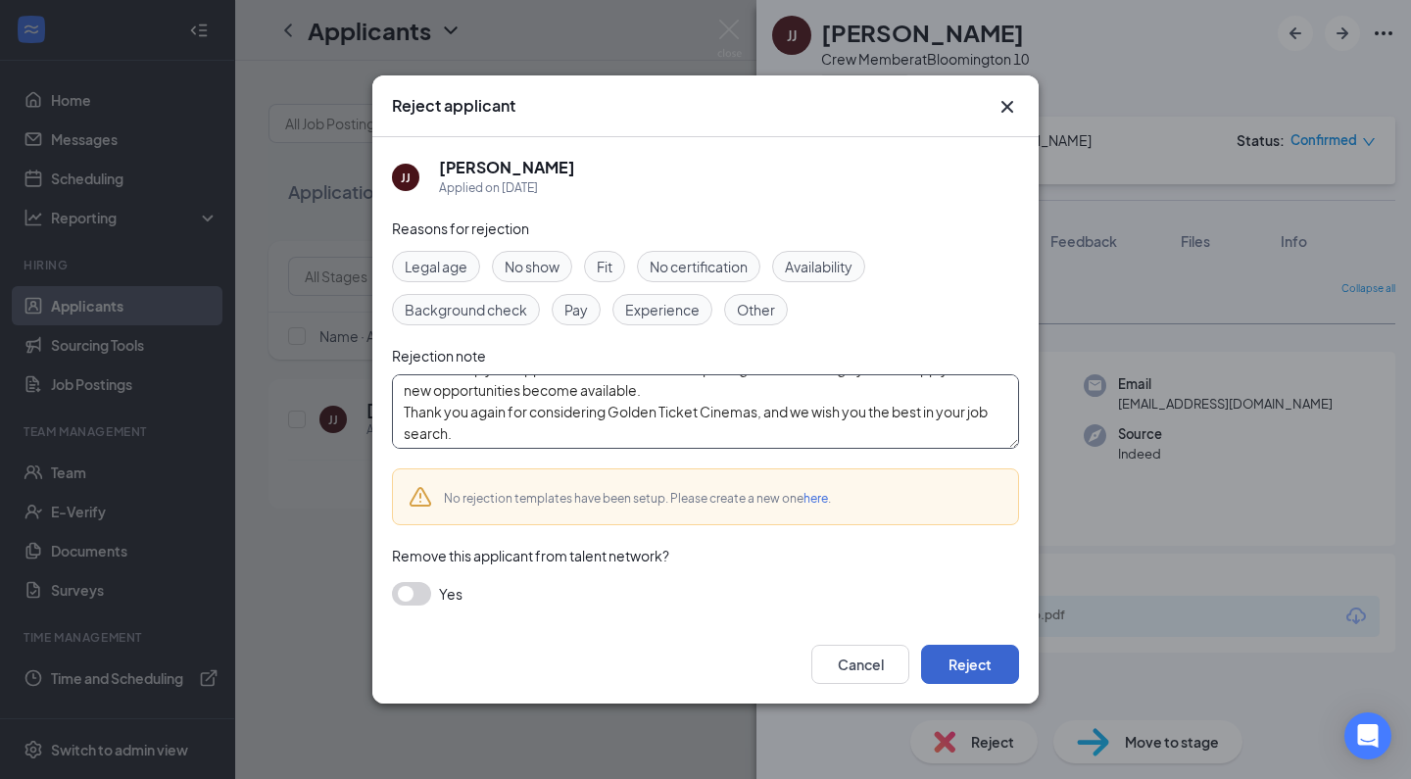
type textarea "Thank you for applying for the Crew Member position at Golden Ticket Cinemas. W…"
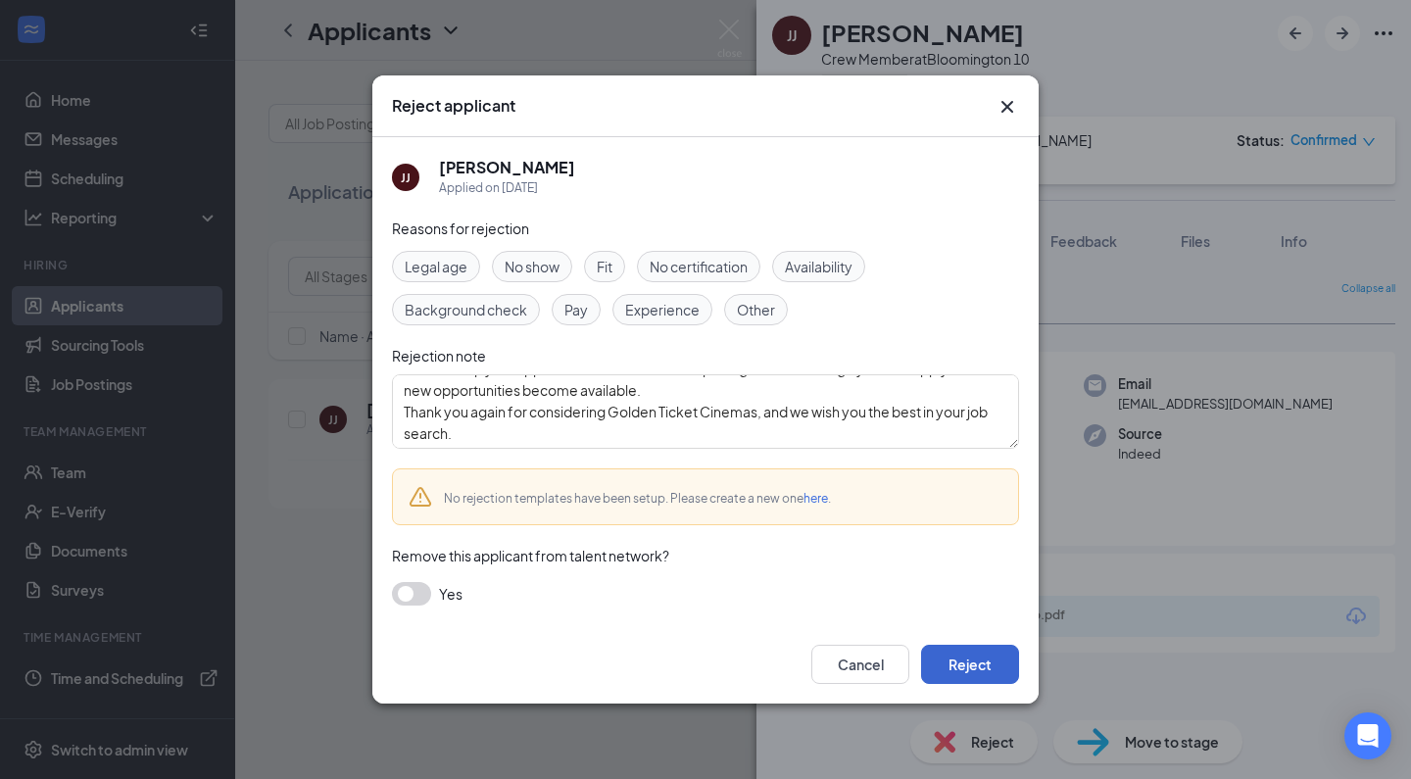
click at [973, 669] on button "Reject" at bounding box center [970, 664] width 98 height 39
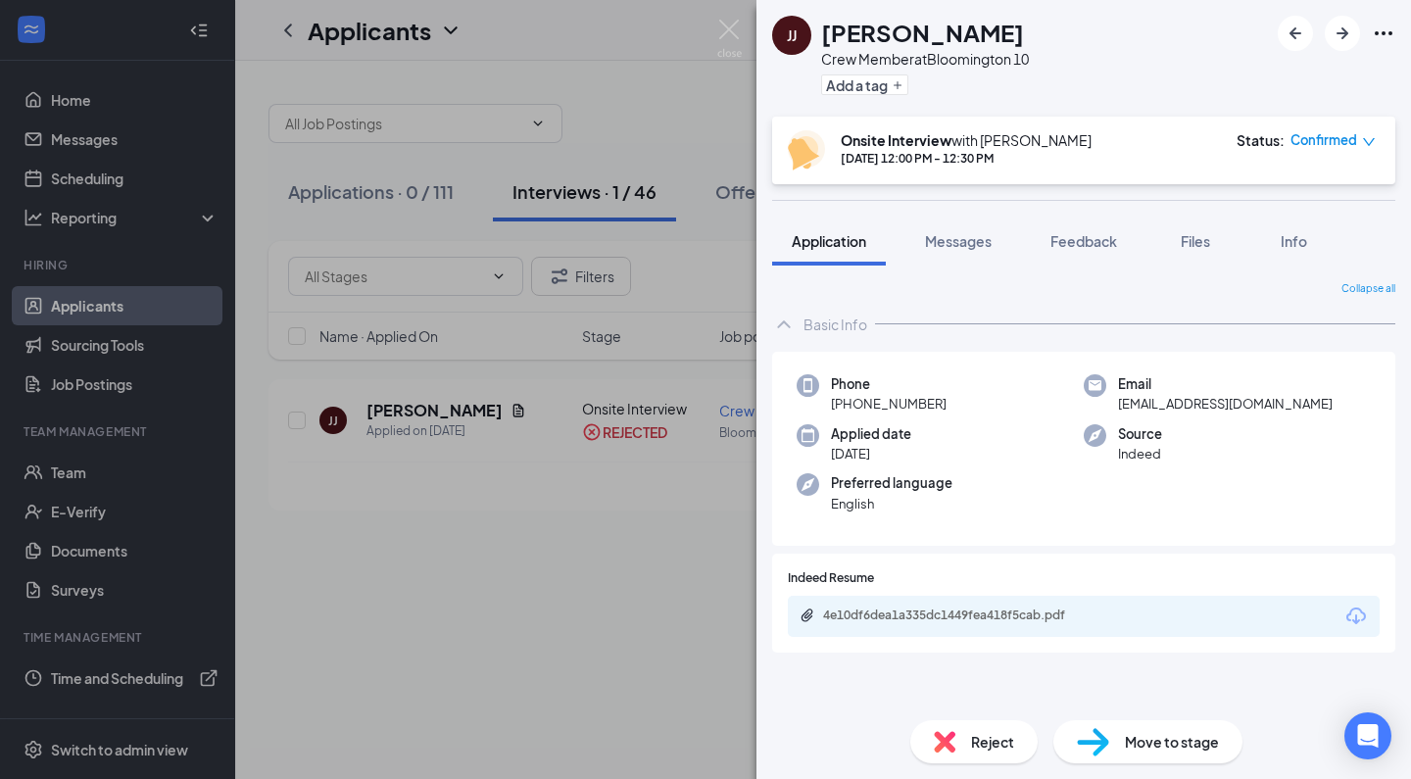
click at [532, 637] on div "[PERSON_NAME] [PERSON_NAME] Crew Member at [GEOGRAPHIC_DATA] 10 Add a tag Onsit…" at bounding box center [705, 389] width 1411 height 779
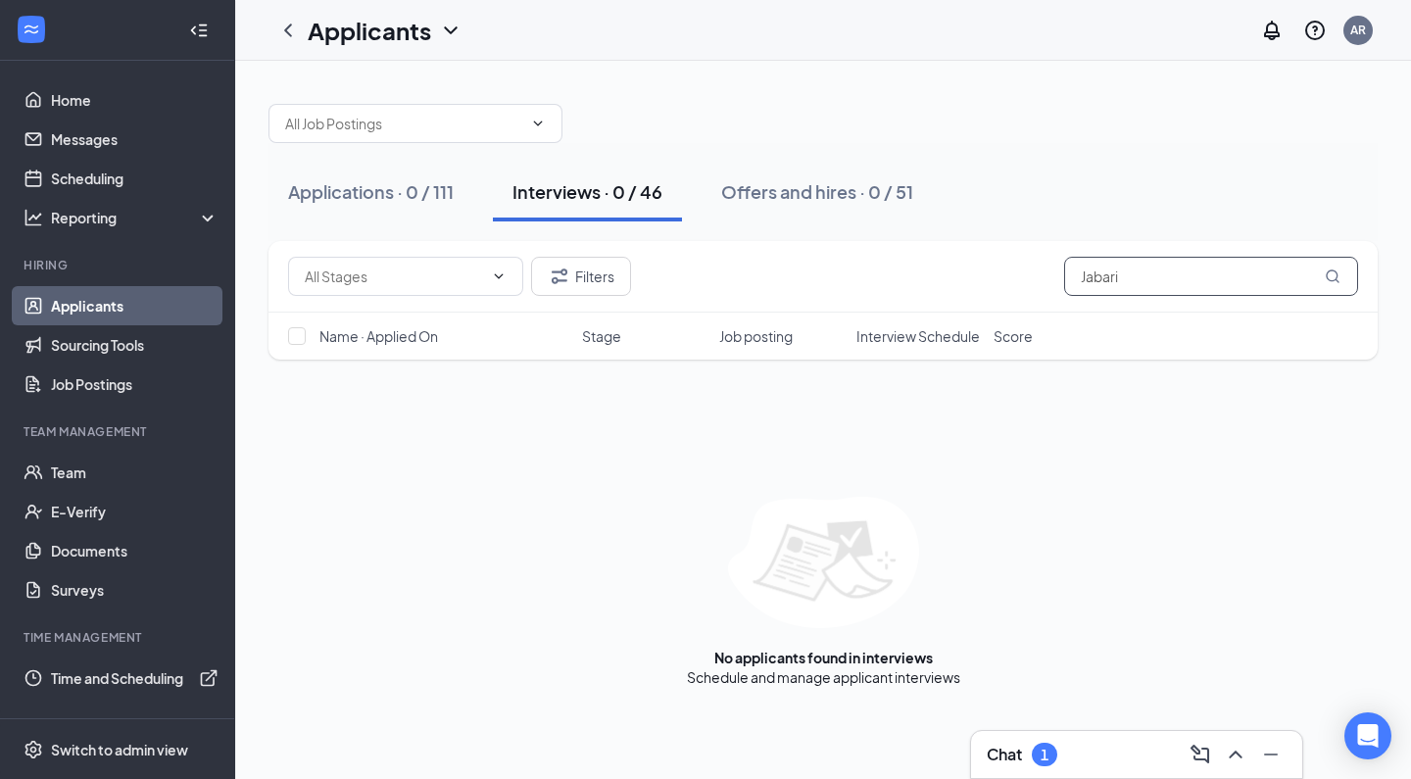
click at [1109, 279] on input "Jabari" at bounding box center [1211, 276] width 294 height 39
drag, startPoint x: 1165, startPoint y: 275, endPoint x: 846, endPoint y: 258, distance: 319.9
click at [846, 258] on div "Filters Jabari" at bounding box center [823, 276] width 1070 height 39
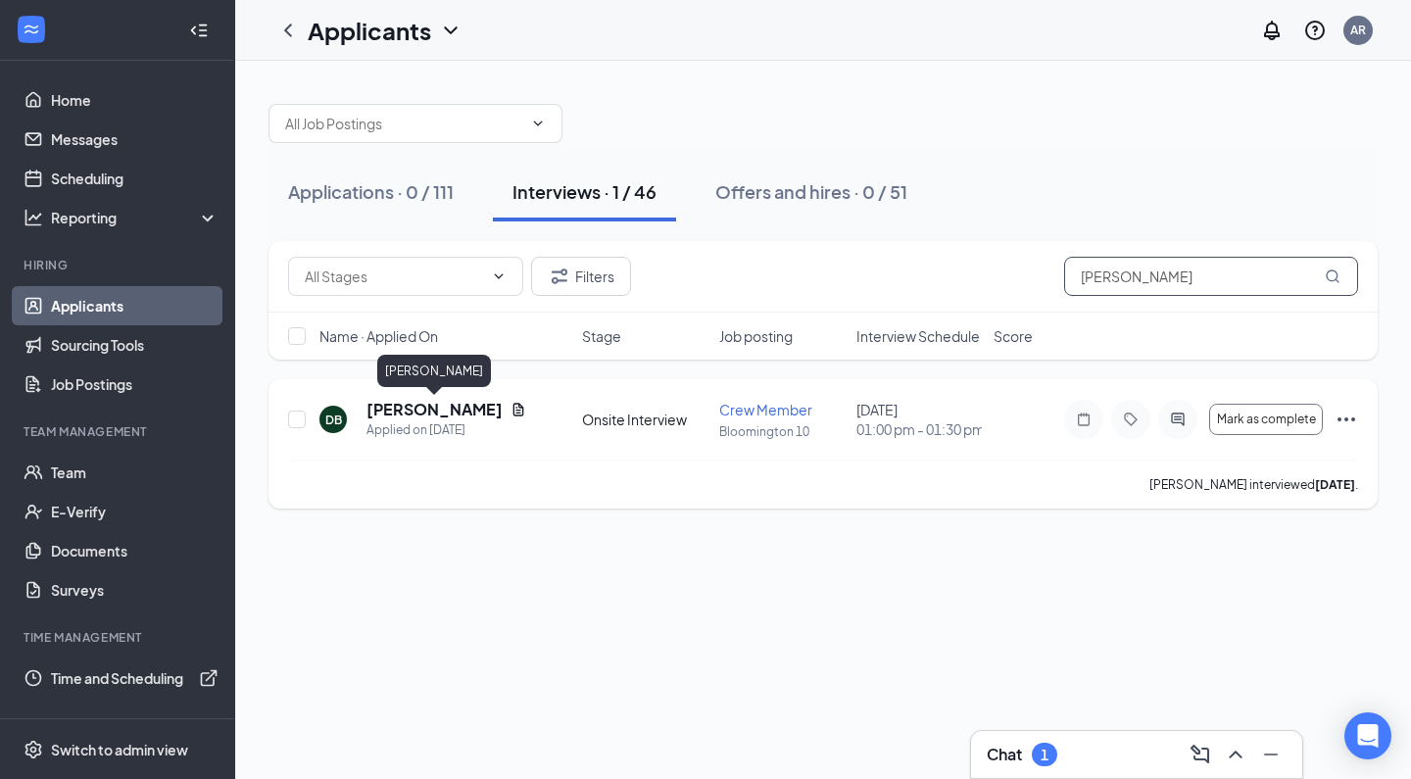
type input "[PERSON_NAME]"
click at [397, 404] on h5 "[PERSON_NAME]" at bounding box center [434, 410] width 136 height 22
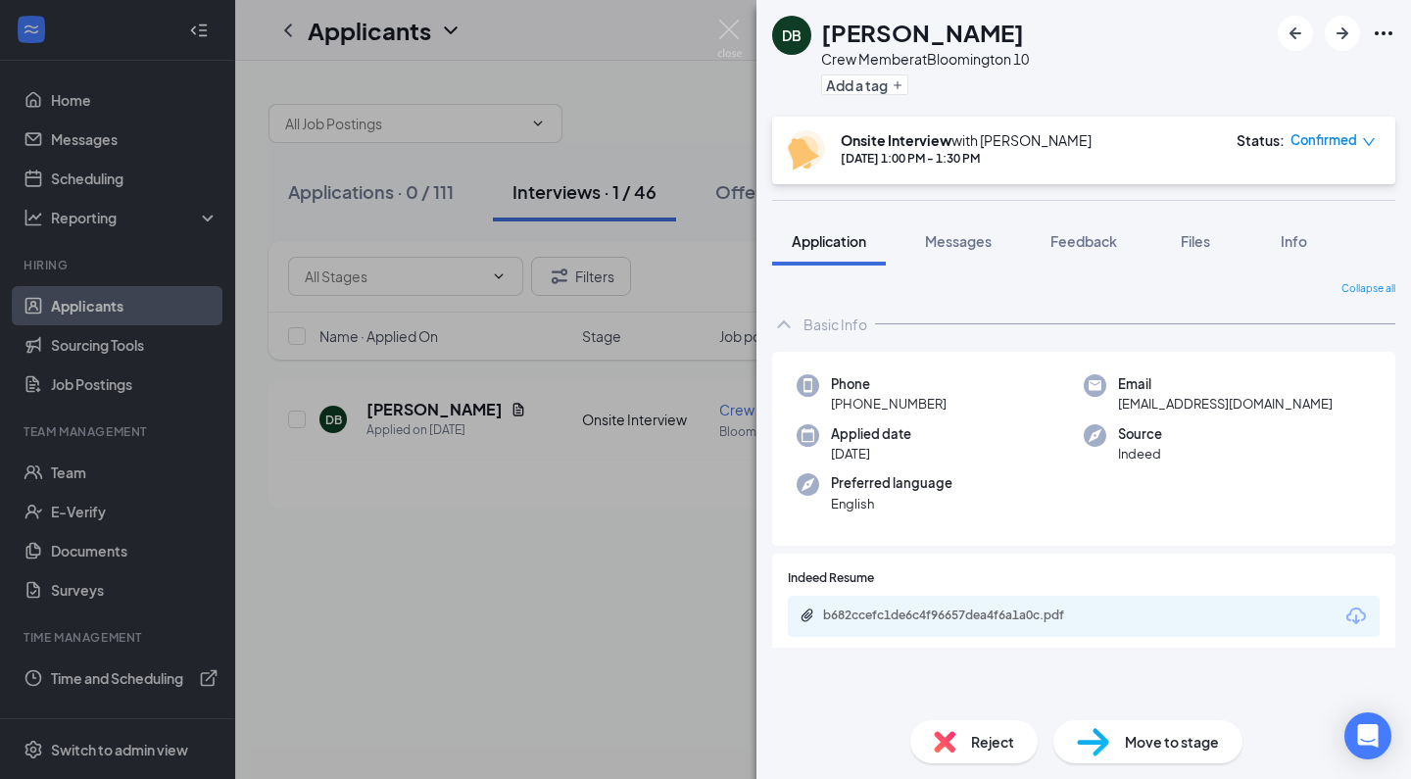
click at [943, 740] on img at bounding box center [945, 742] width 22 height 22
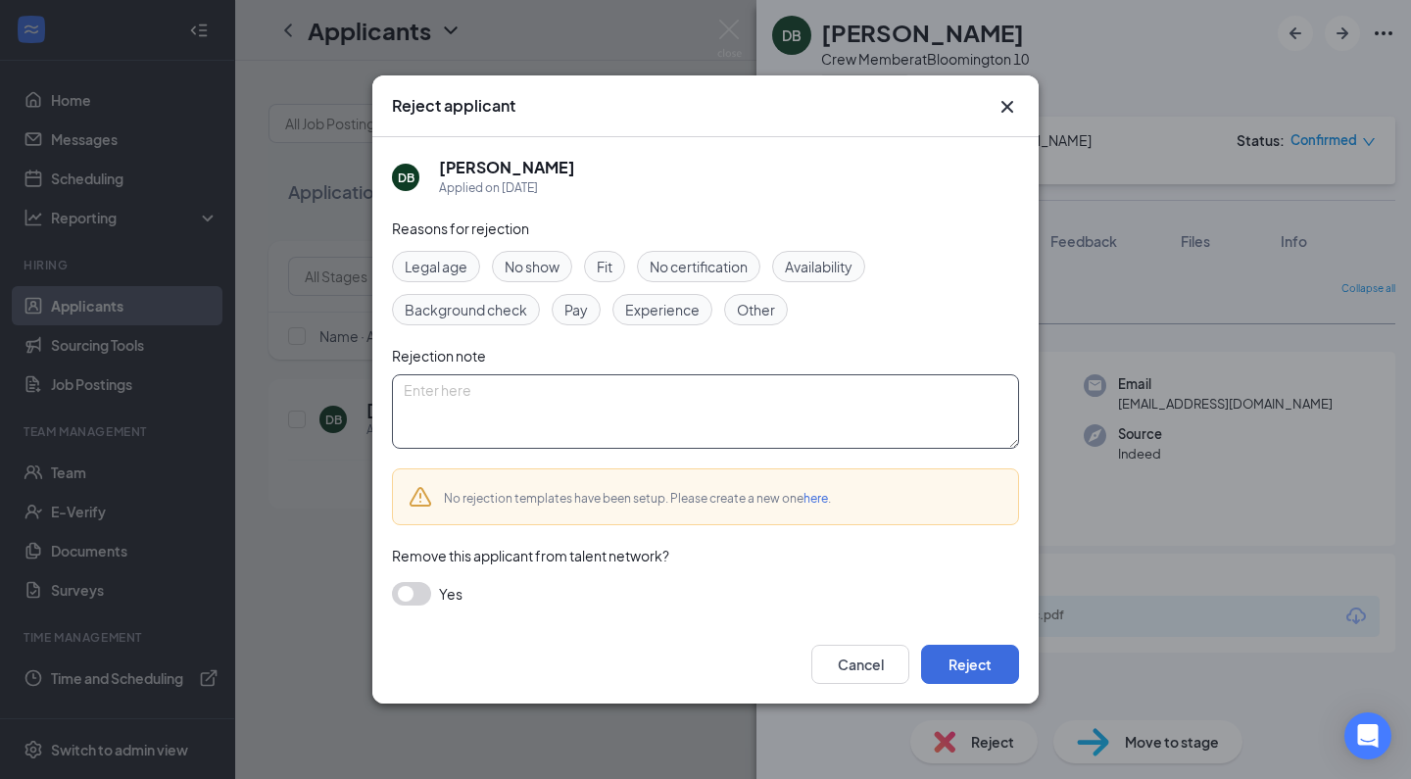
click at [767, 433] on textarea at bounding box center [705, 411] width 627 height 74
paste textarea "Thank you for applying for the Crew Member position at Golden Ticket Cinemas. W…"
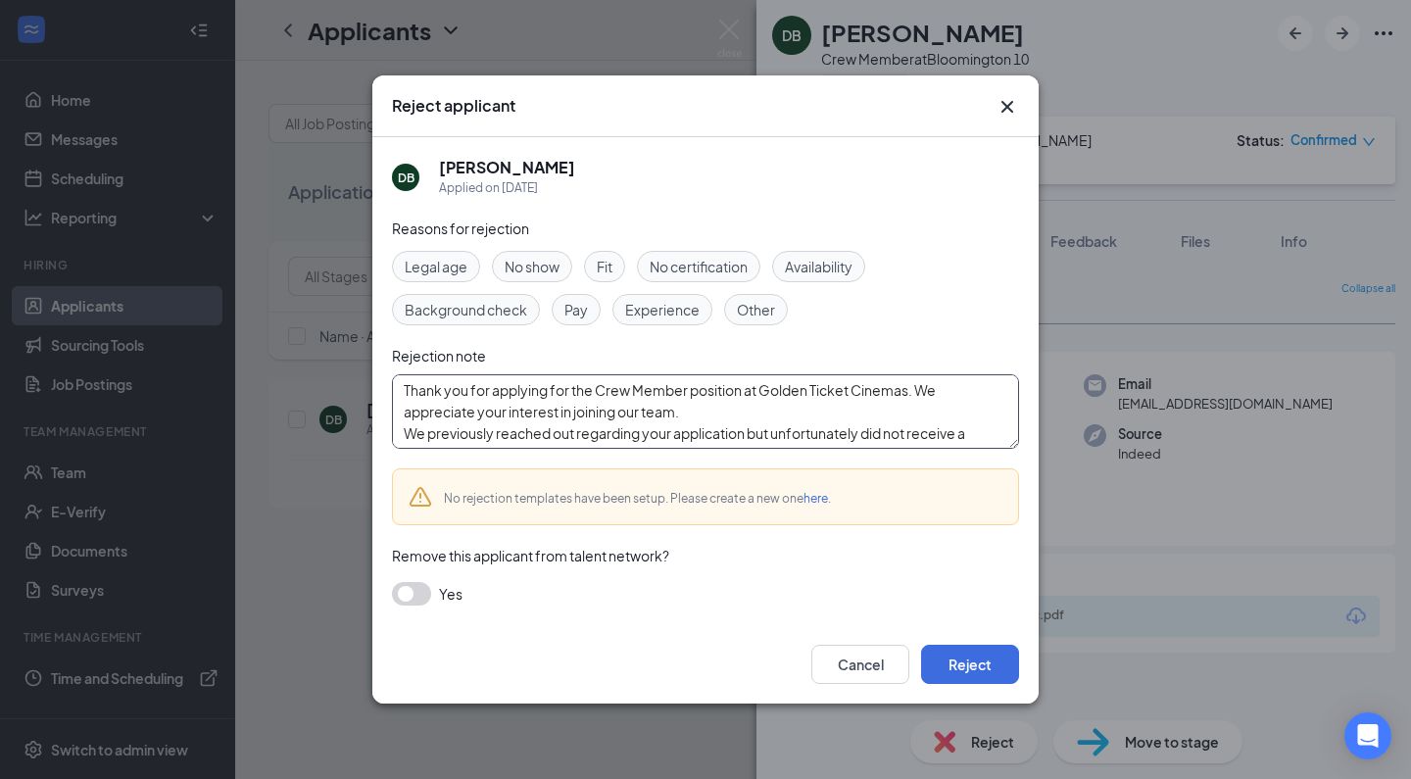
scroll to position [129, 0]
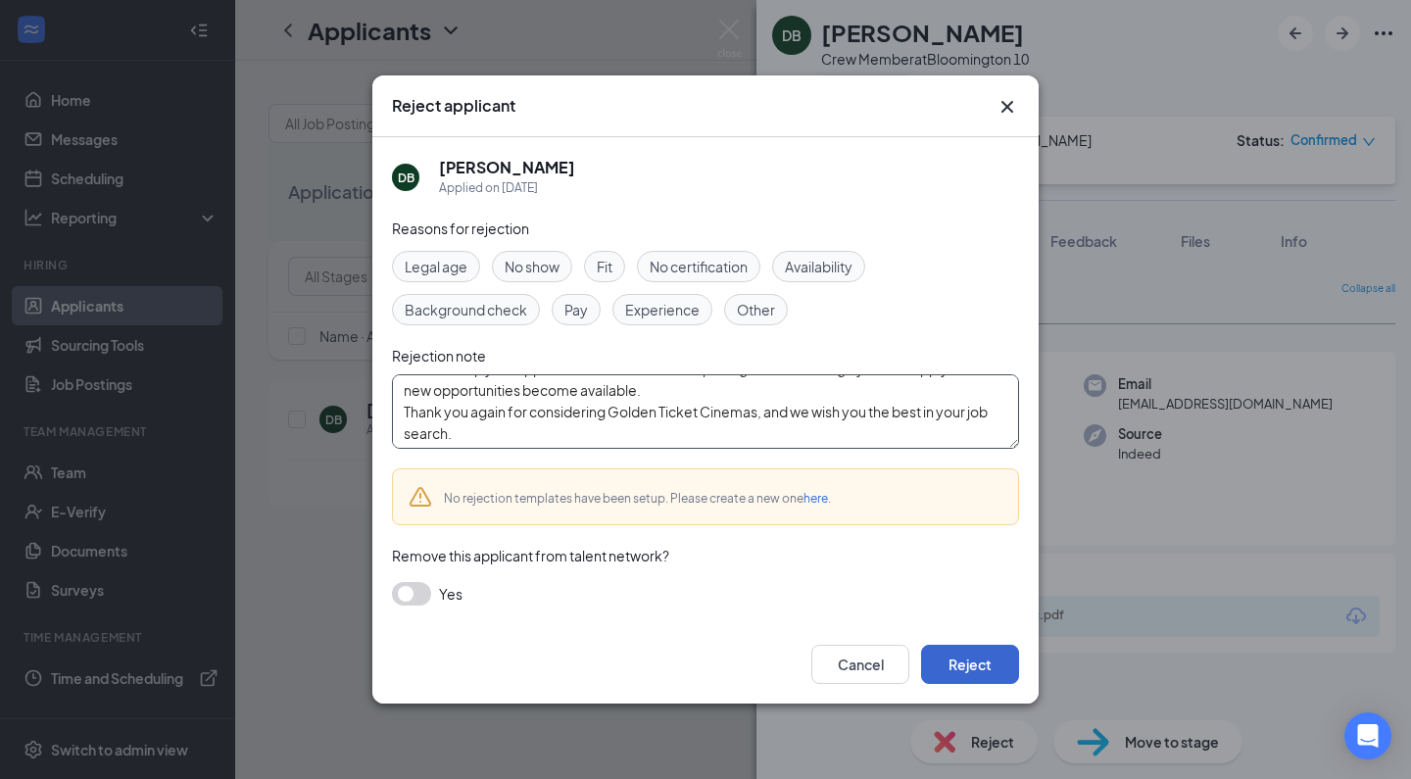
type textarea "Thank you for applying for the Crew Member position at Golden Ticket Cinemas. W…"
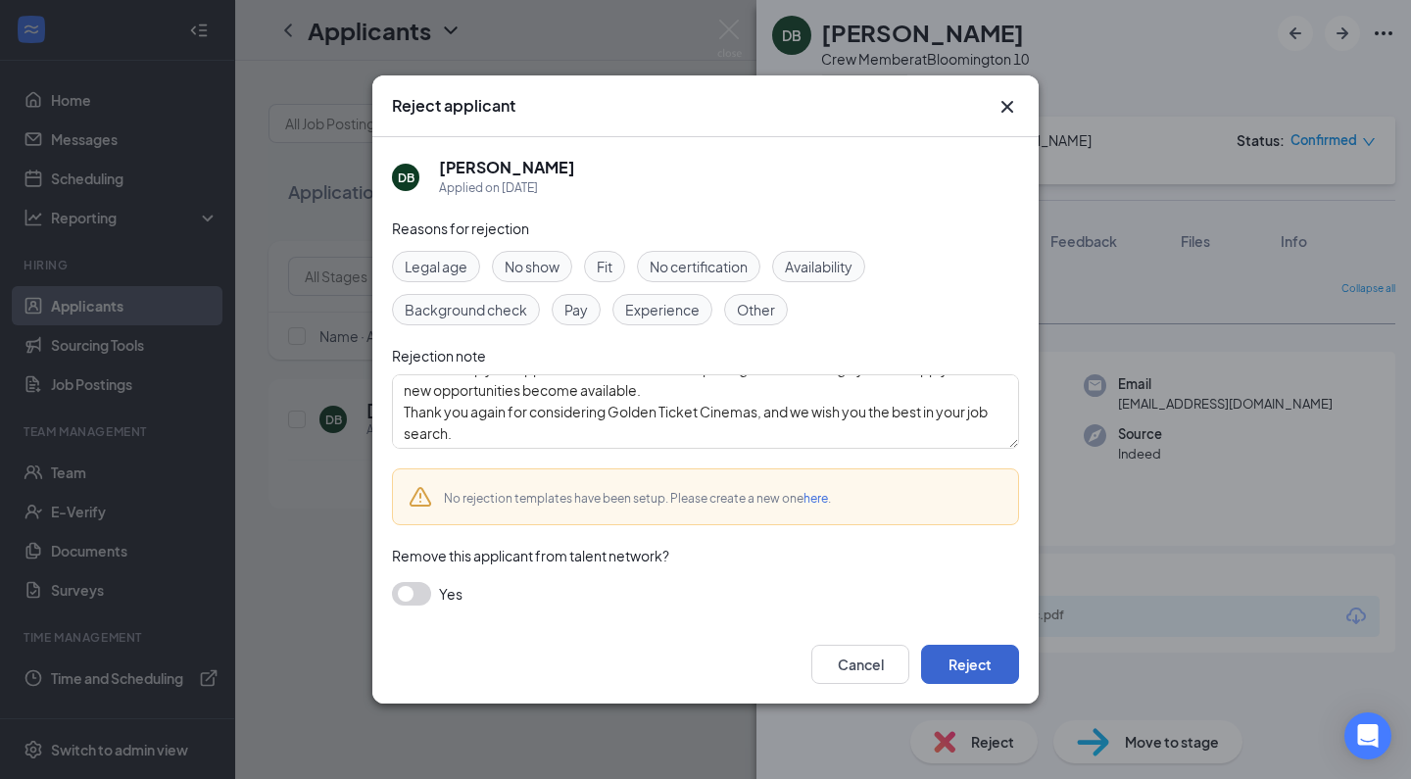
click at [978, 676] on button "Reject" at bounding box center [970, 664] width 98 height 39
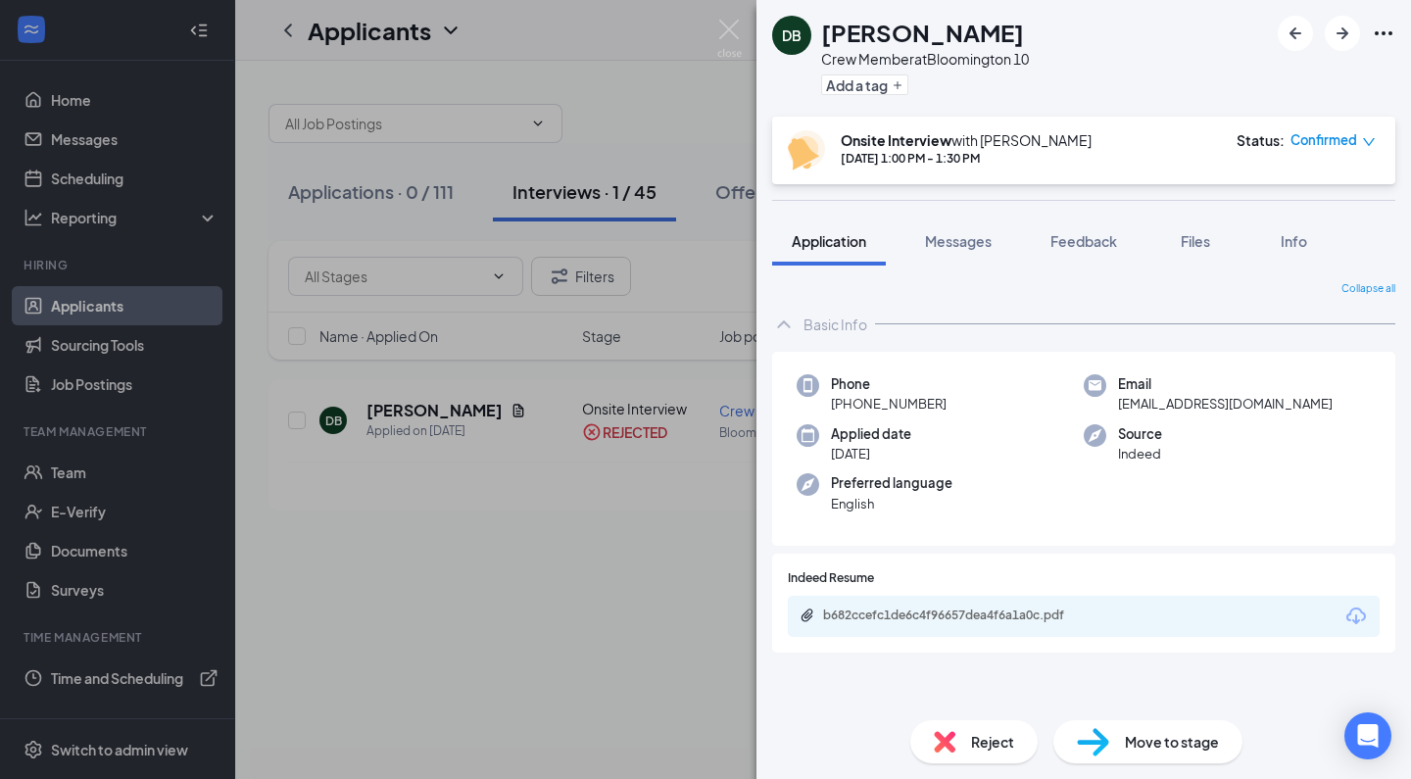
click at [612, 544] on div "DB [PERSON_NAME] Crew Member at [GEOGRAPHIC_DATA] 10 Add a tag Onsite Interview…" at bounding box center [705, 389] width 1411 height 779
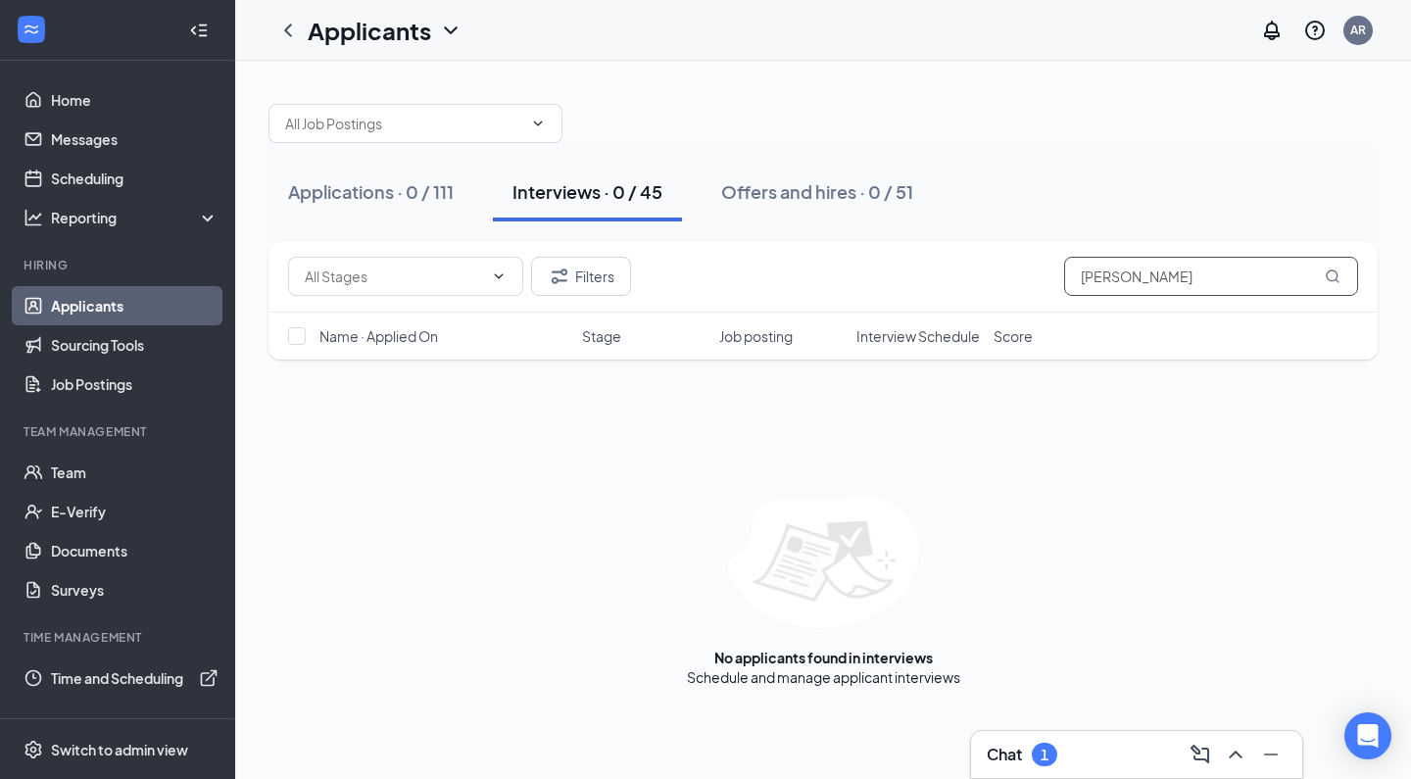
drag, startPoint x: 1206, startPoint y: 271, endPoint x: 946, endPoint y: 267, distance: 260.7
click at [946, 267] on div "Filters [PERSON_NAME]" at bounding box center [823, 276] width 1070 height 39
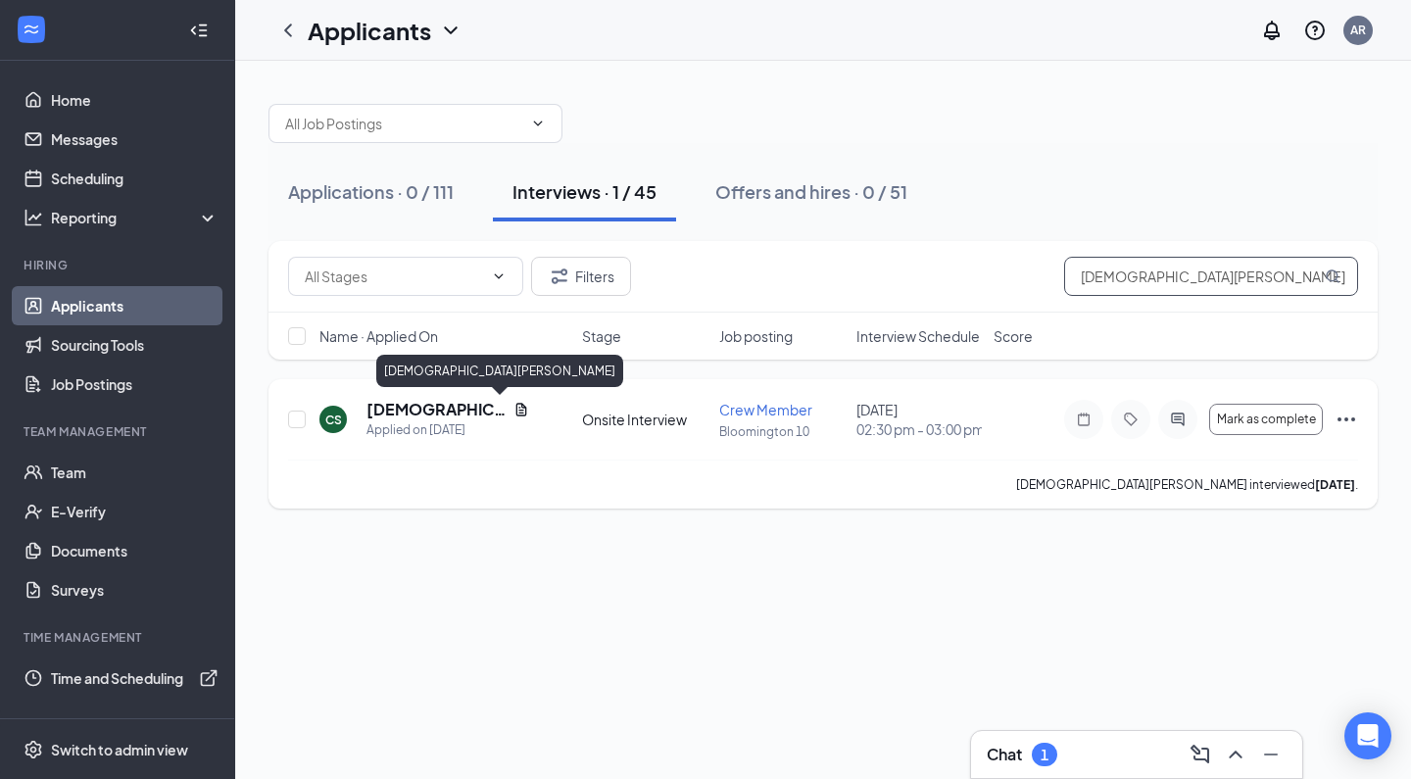
type input "[DEMOGRAPHIC_DATA][PERSON_NAME]"
click at [452, 416] on h5 "[DEMOGRAPHIC_DATA][PERSON_NAME]" at bounding box center [435, 410] width 139 height 22
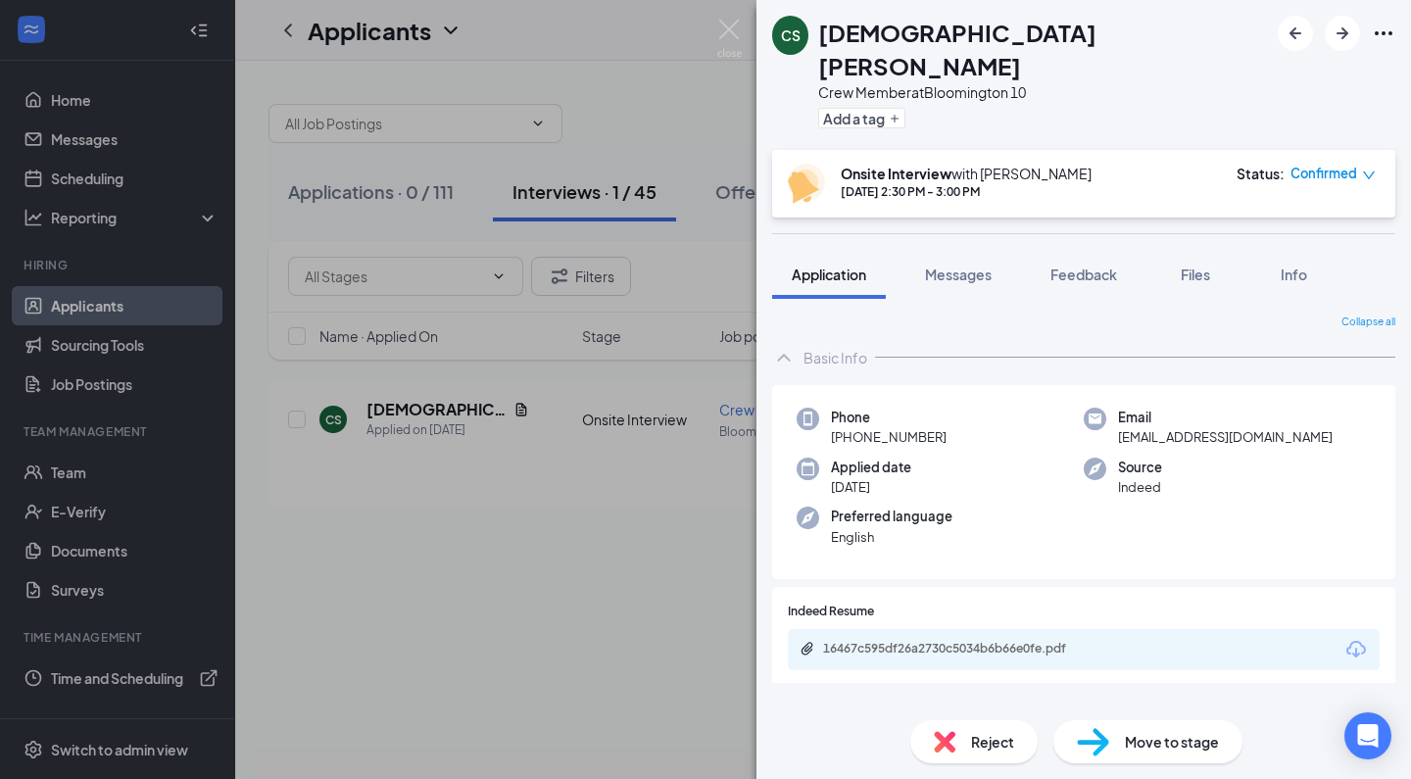
click at [944, 726] on div "Reject" at bounding box center [973, 741] width 127 height 43
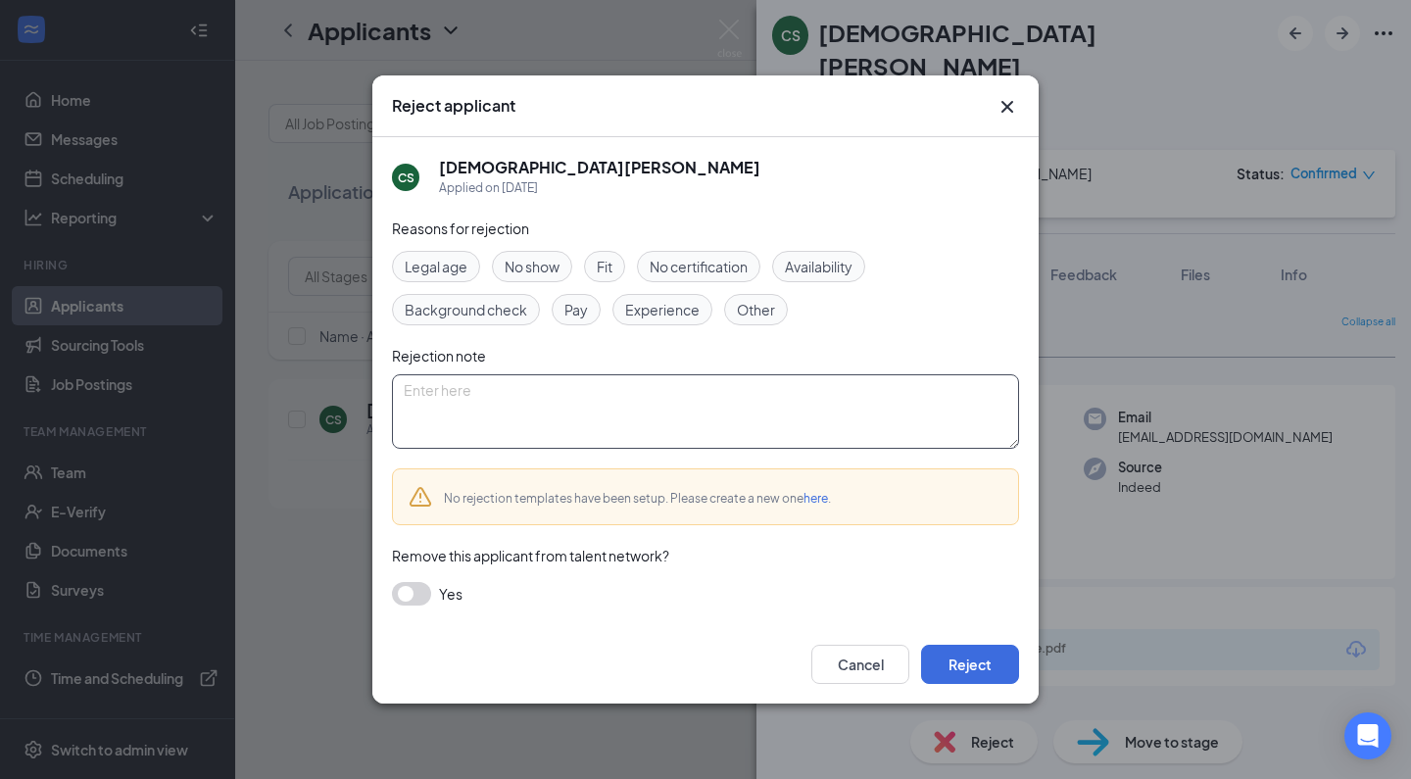
click at [759, 441] on textarea at bounding box center [705, 411] width 627 height 74
paste textarea "Thank you for applying for the Crew Member position at Golden Ticket Cinemas. W…"
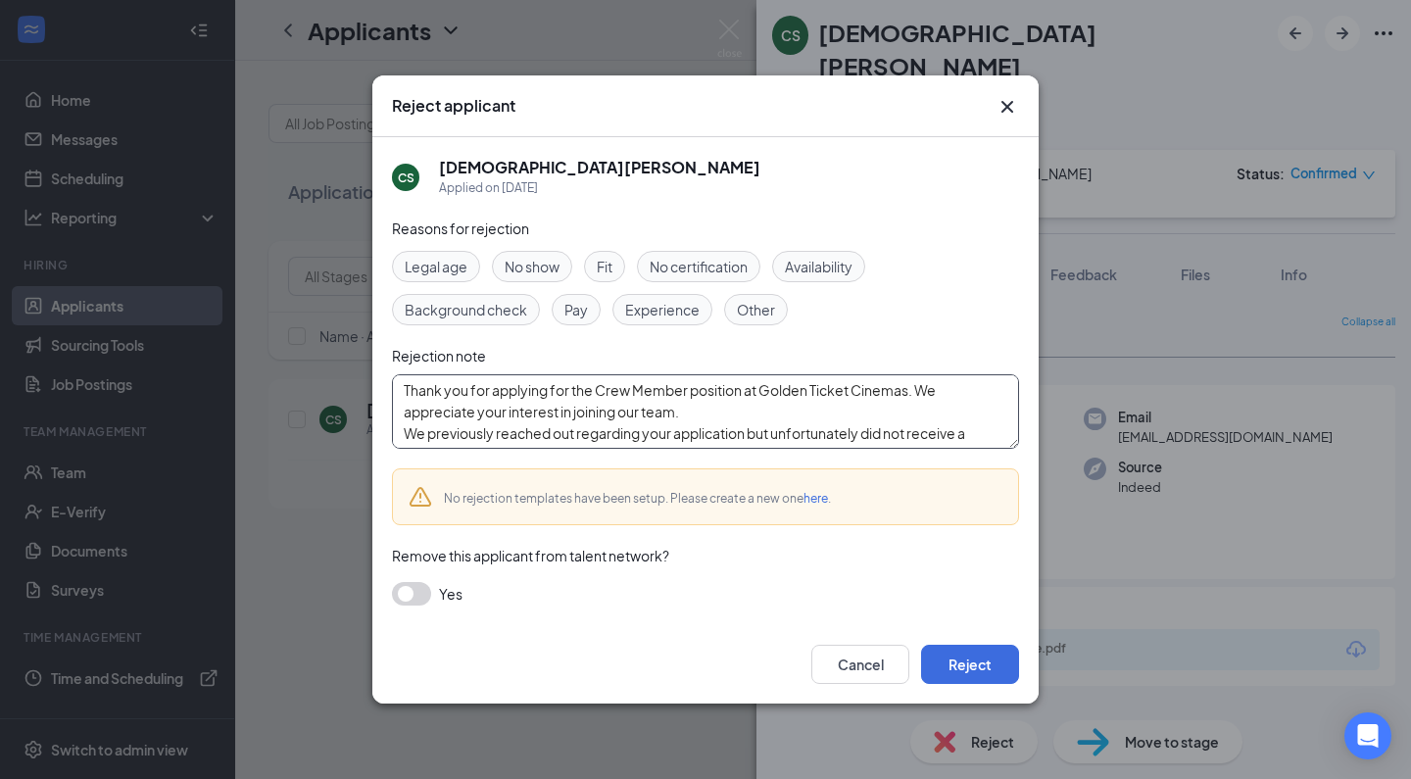
scroll to position [129, 0]
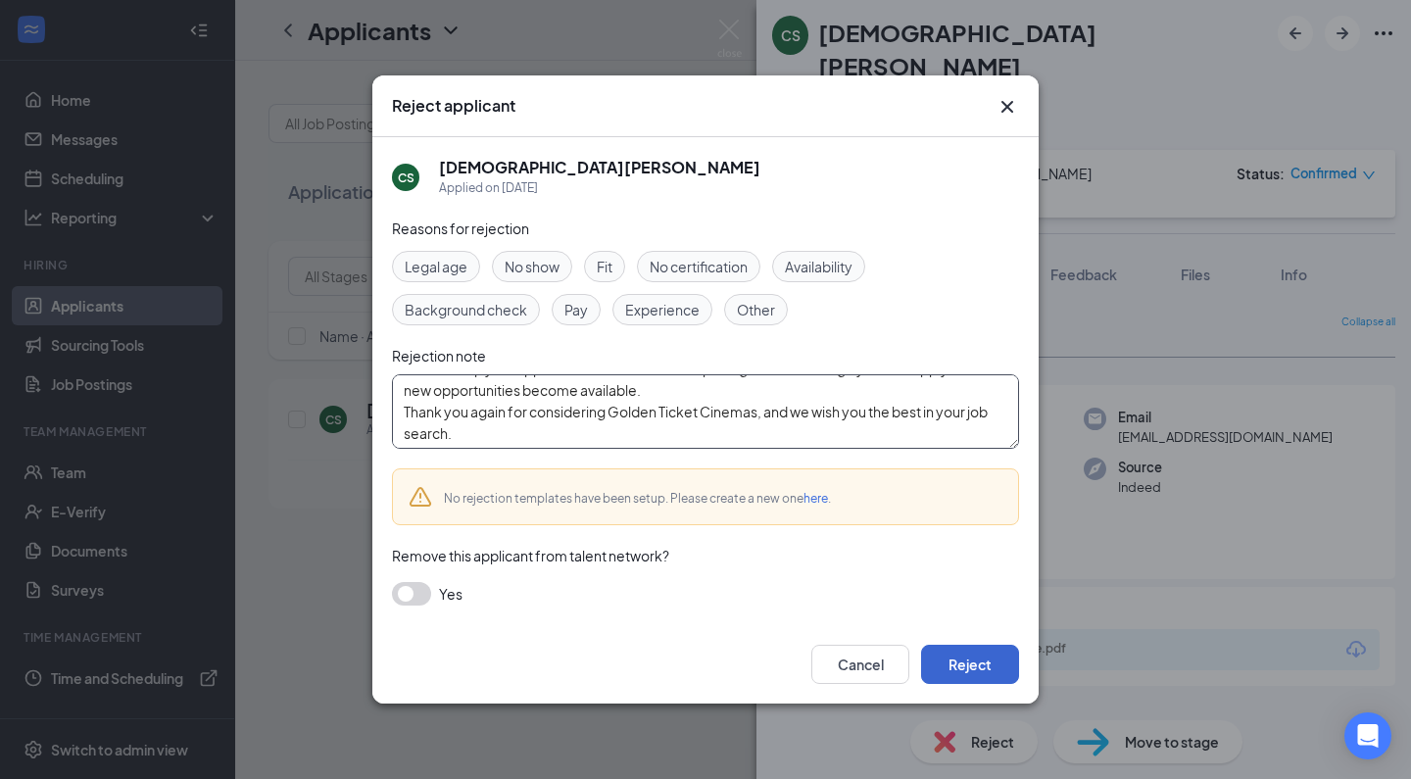
type textarea "Thank you for applying for the Crew Member position at Golden Ticket Cinemas. W…"
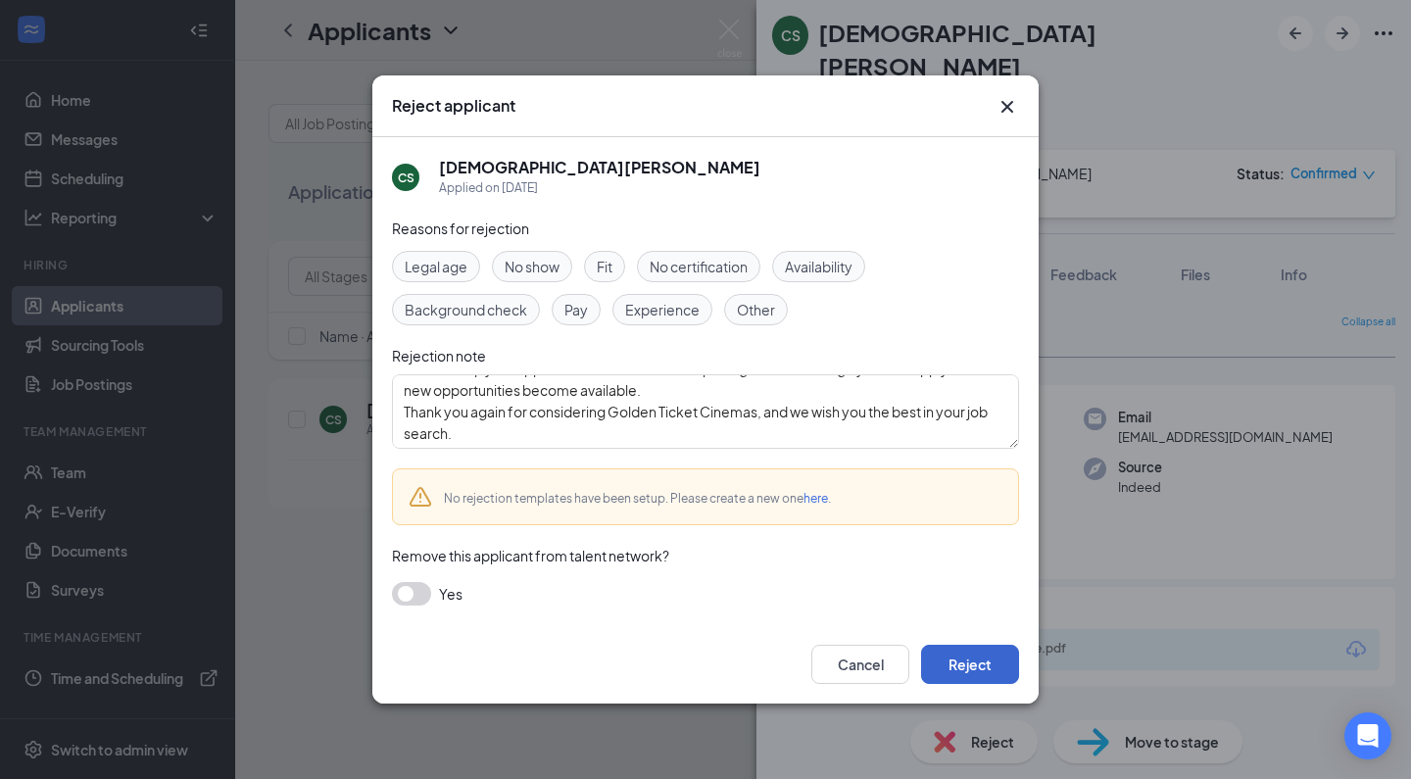
click at [949, 659] on button "Reject" at bounding box center [970, 664] width 98 height 39
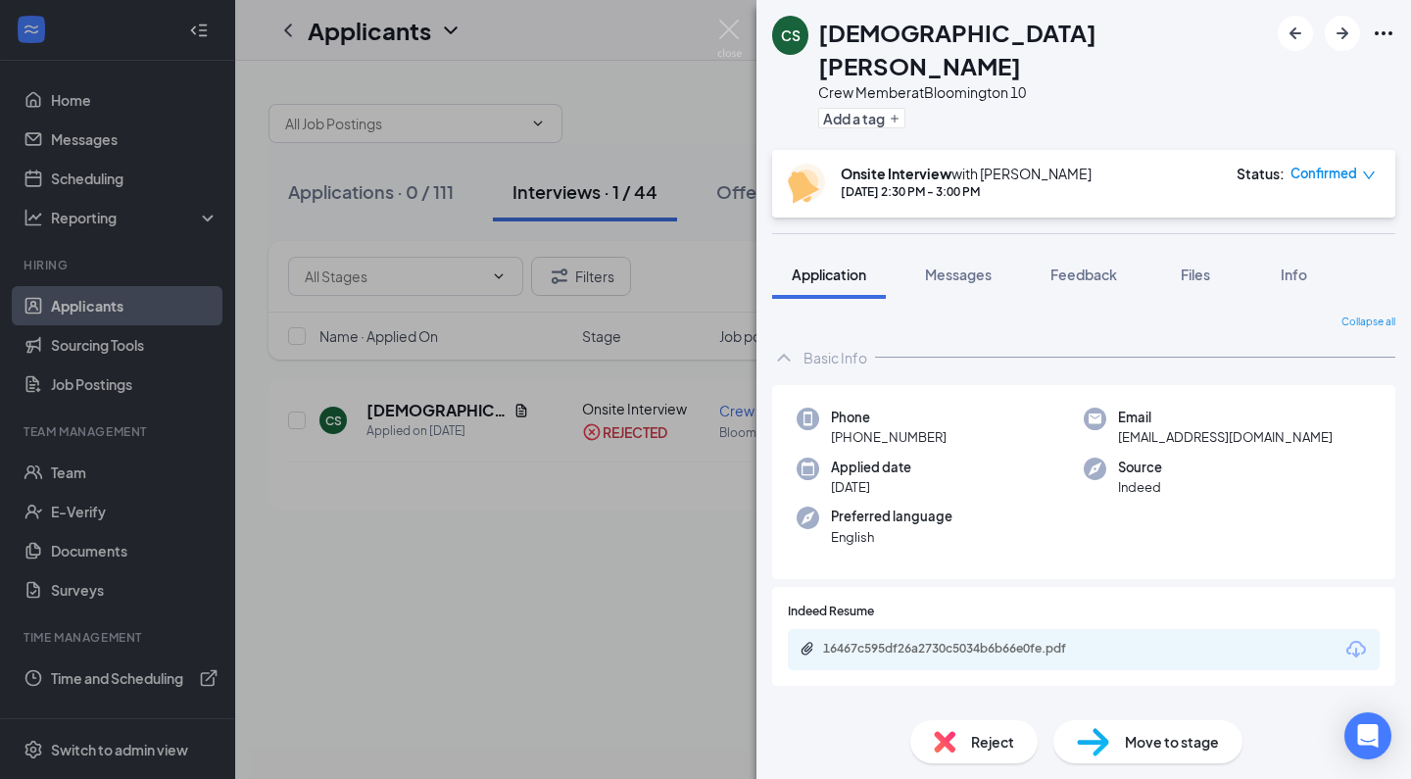
click at [639, 509] on div "CS [DEMOGRAPHIC_DATA][PERSON_NAME] Crew Member at [GEOGRAPHIC_DATA] 10 Add a ta…" at bounding box center [705, 389] width 1411 height 779
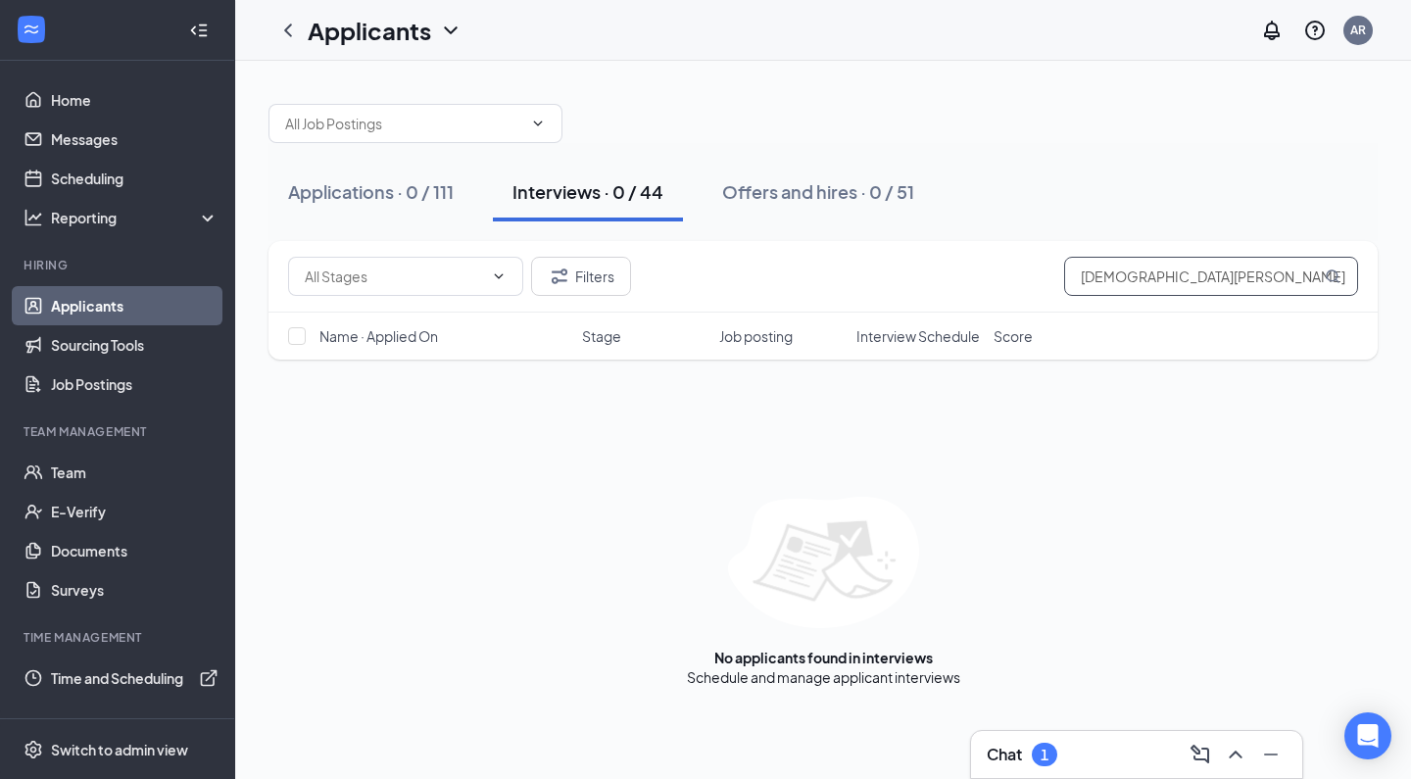
drag, startPoint x: 1200, startPoint y: 279, endPoint x: 818, endPoint y: 255, distance: 382.9
click at [818, 255] on div "Filters [DEMOGRAPHIC_DATA] Spr" at bounding box center [822, 277] width 1109 height 72
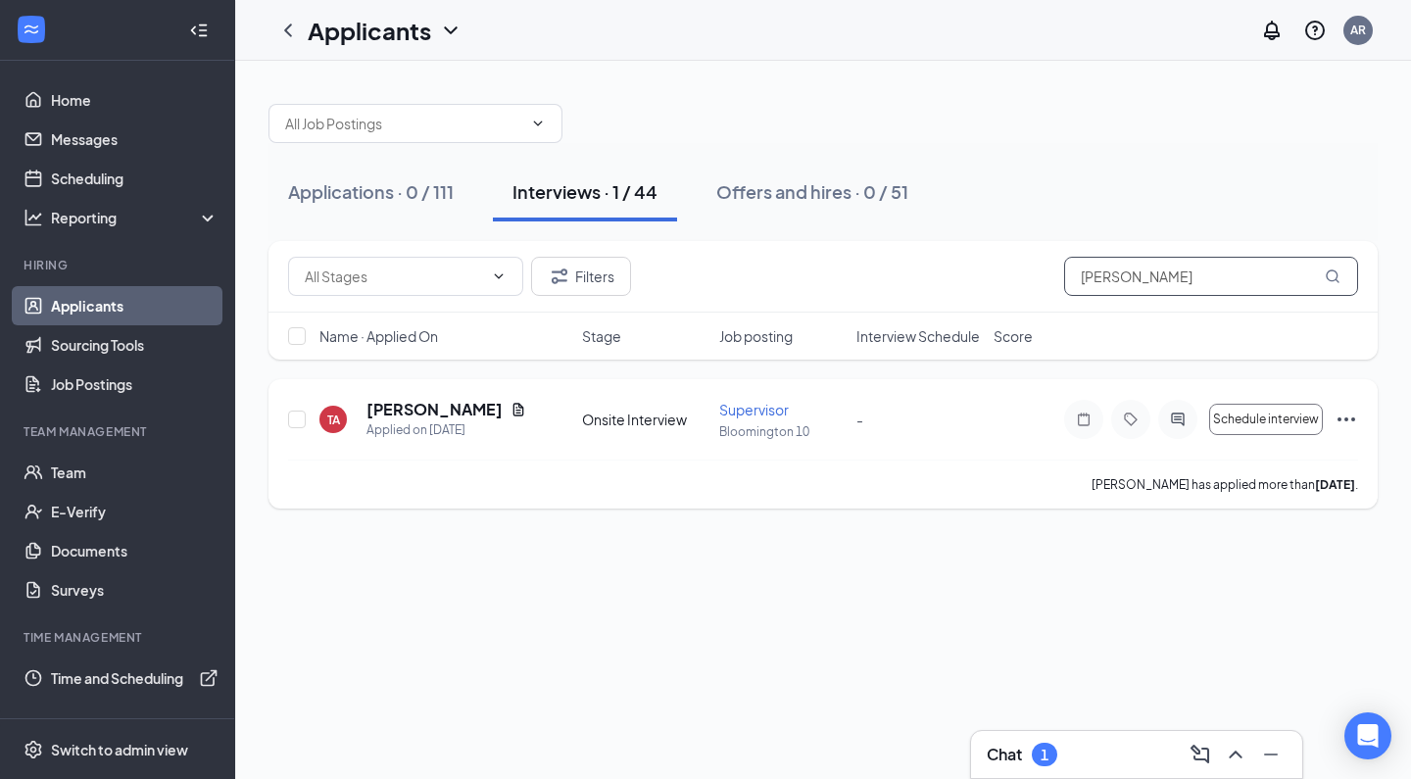
type input "[PERSON_NAME]"
click at [386, 404] on h5 "[PERSON_NAME]" at bounding box center [434, 410] width 136 height 22
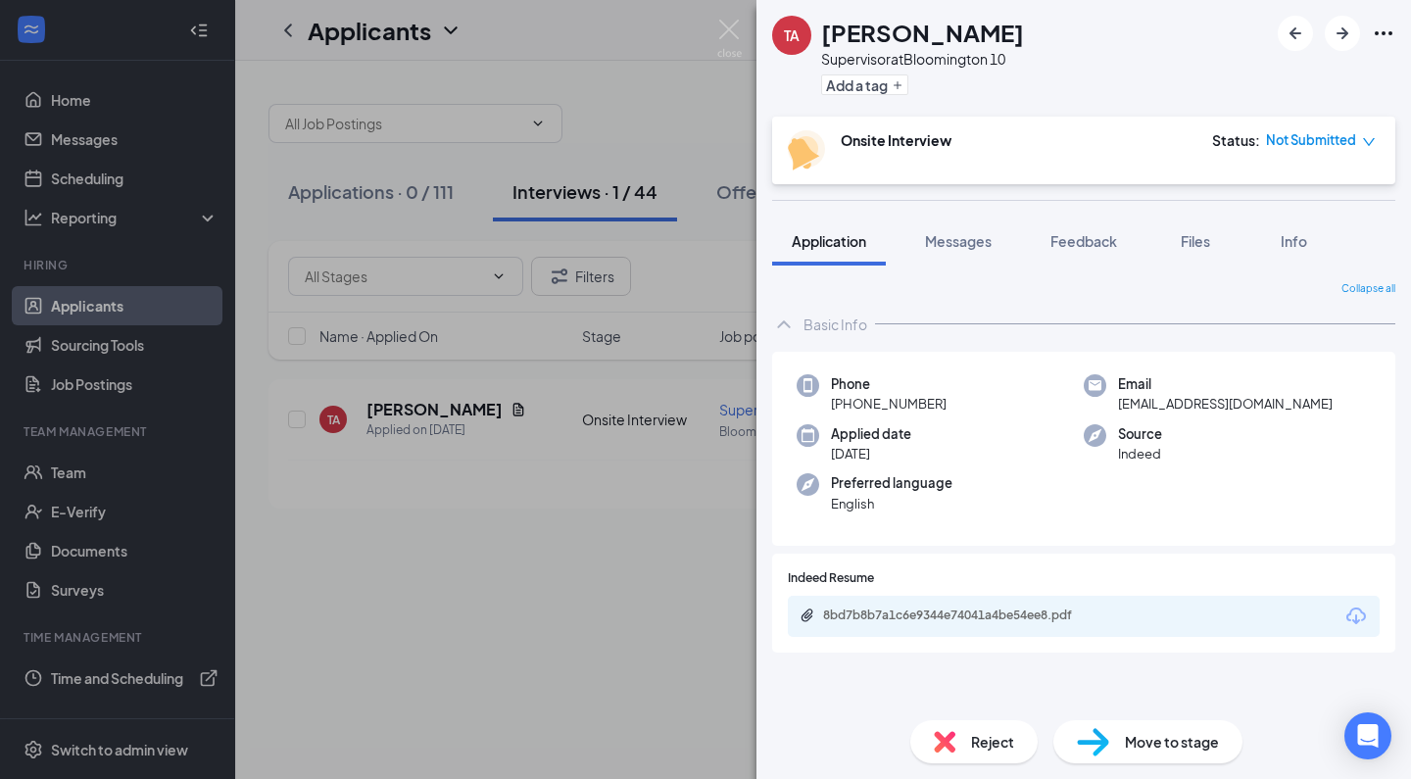
click at [947, 732] on img at bounding box center [945, 742] width 22 height 22
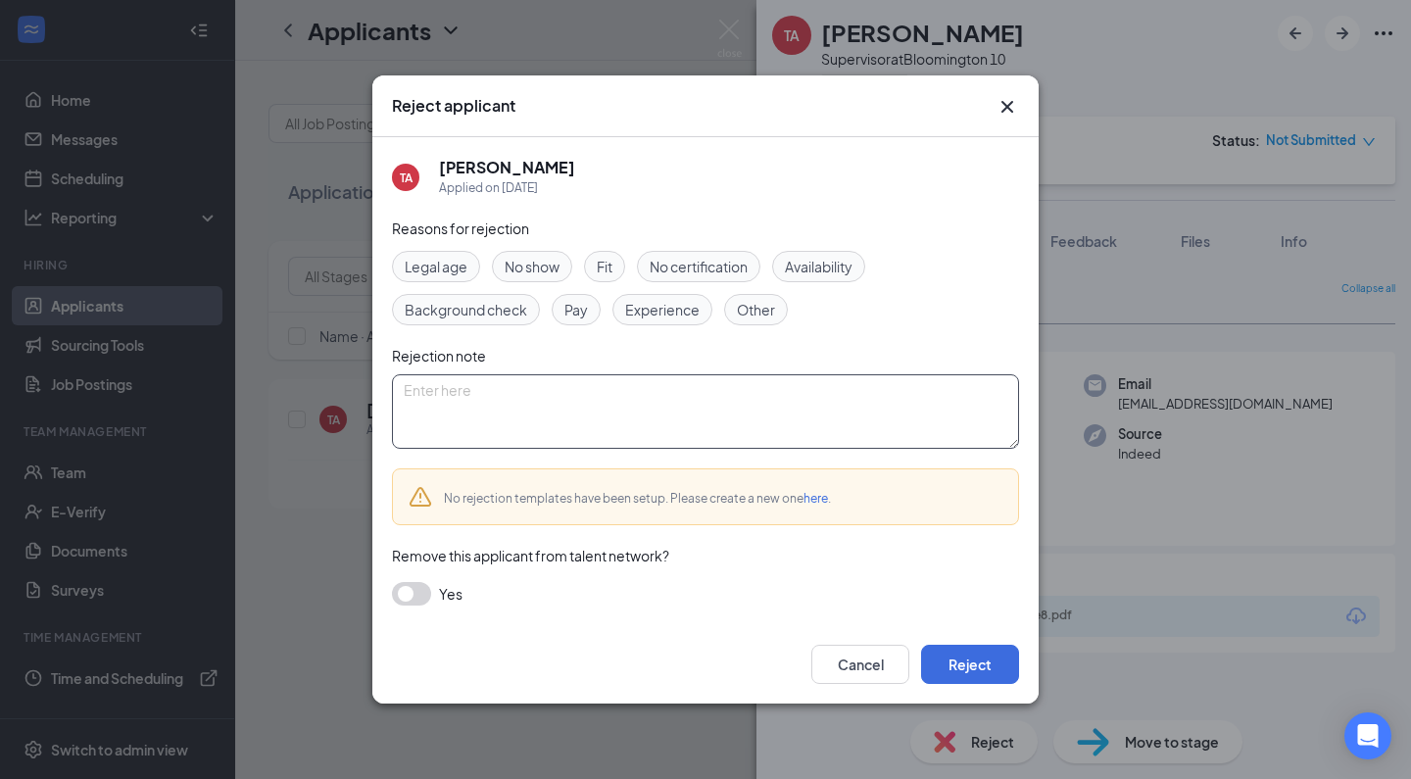
click at [667, 413] on textarea at bounding box center [705, 411] width 627 height 74
paste textarea "Thank you for applying for the Crew Member position at Golden Ticket Cinemas. W…"
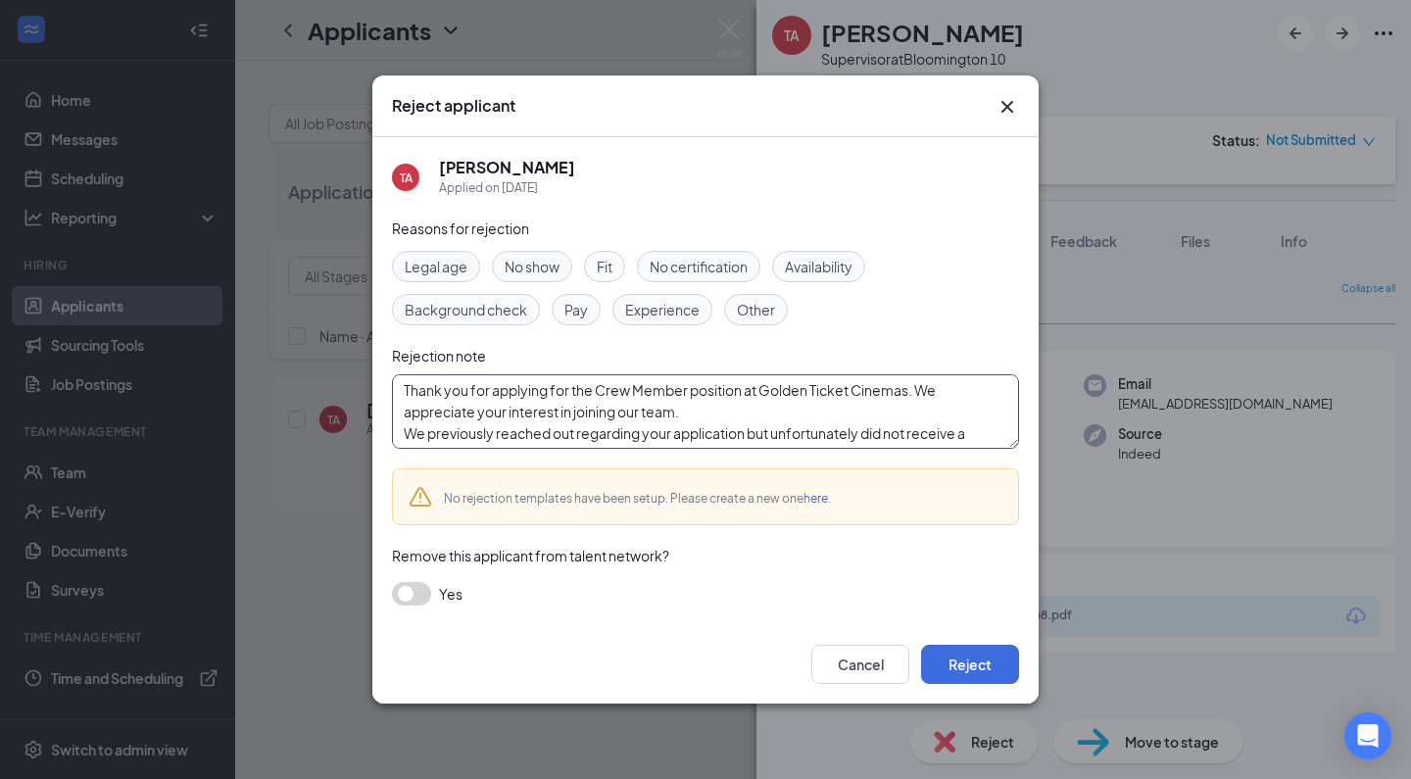
scroll to position [129, 0]
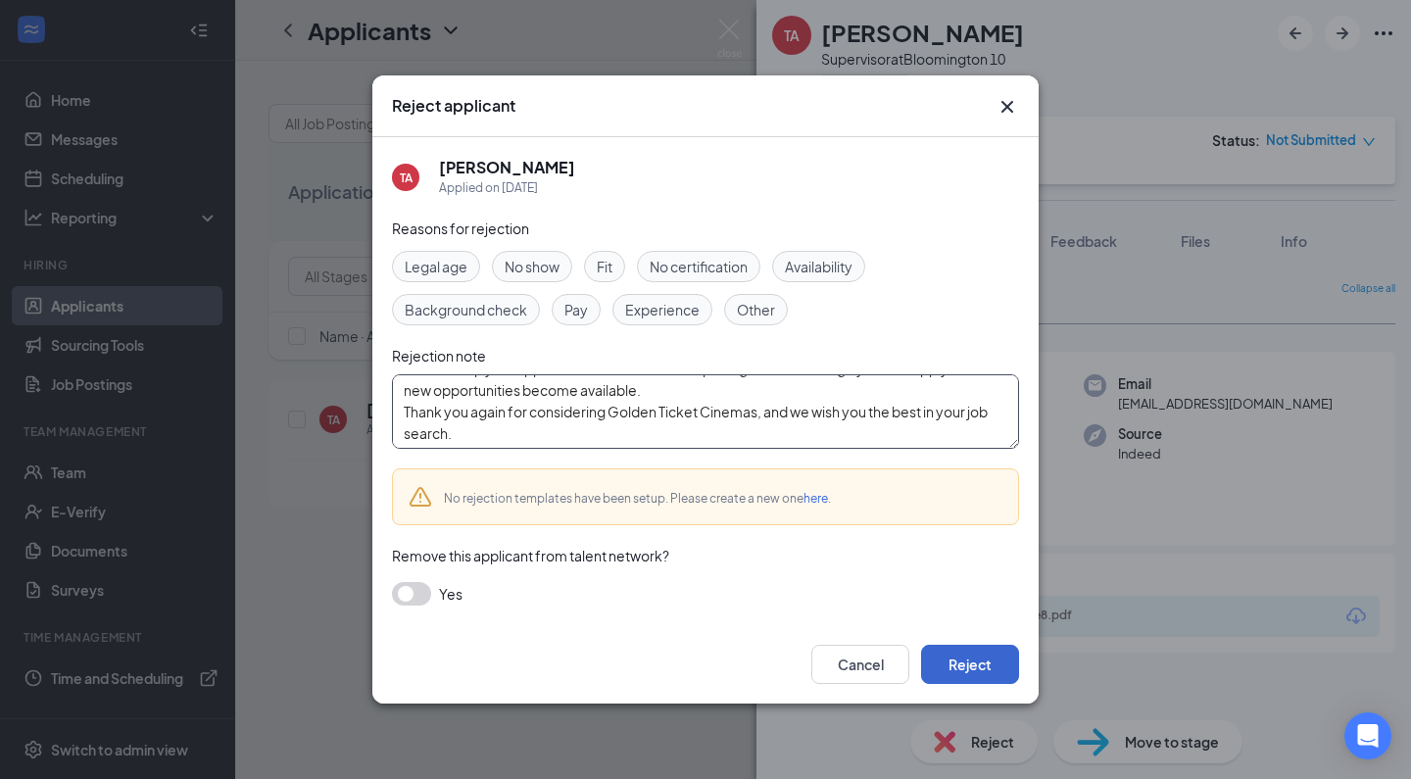
type textarea "Thank you for applying for the Crew Member position at Golden Ticket Cinemas. W…"
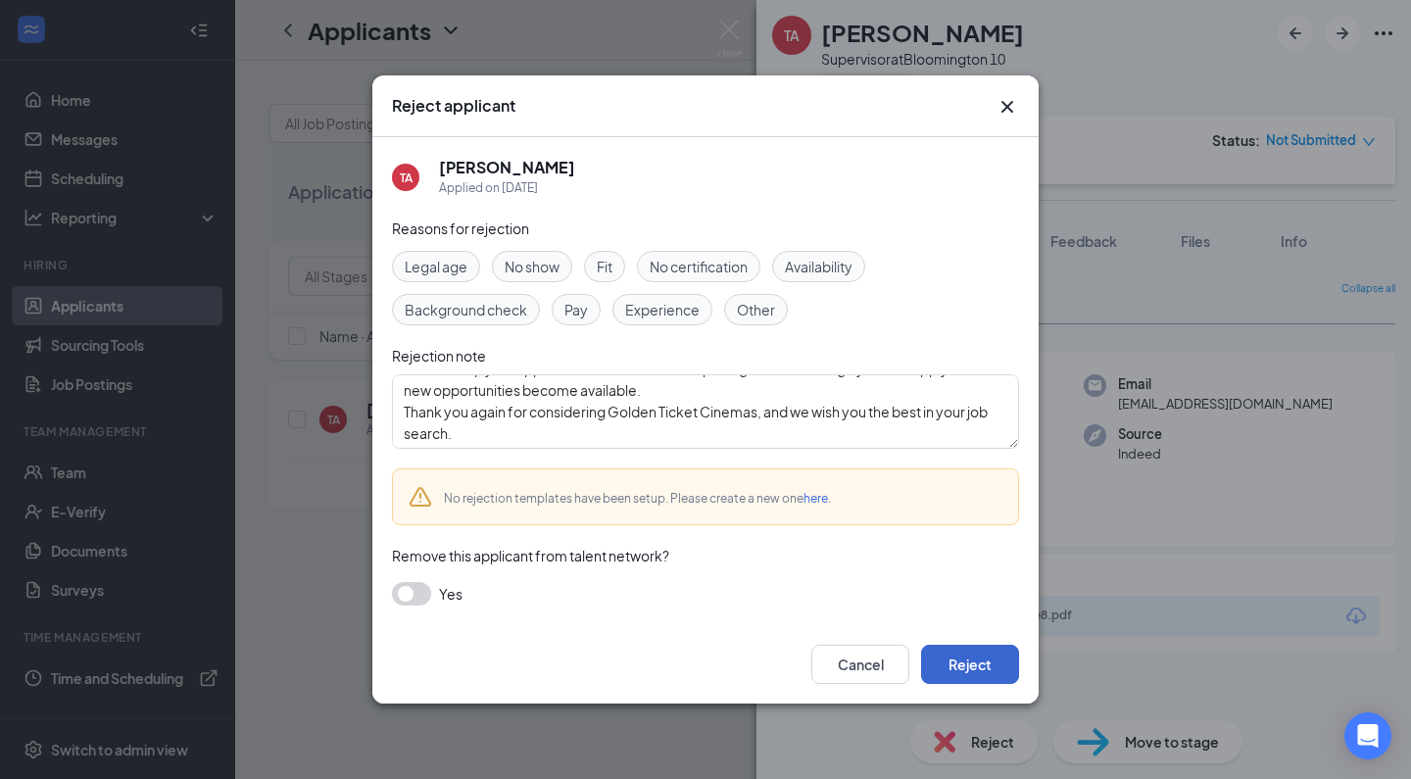
click at [994, 670] on button "Reject" at bounding box center [970, 664] width 98 height 39
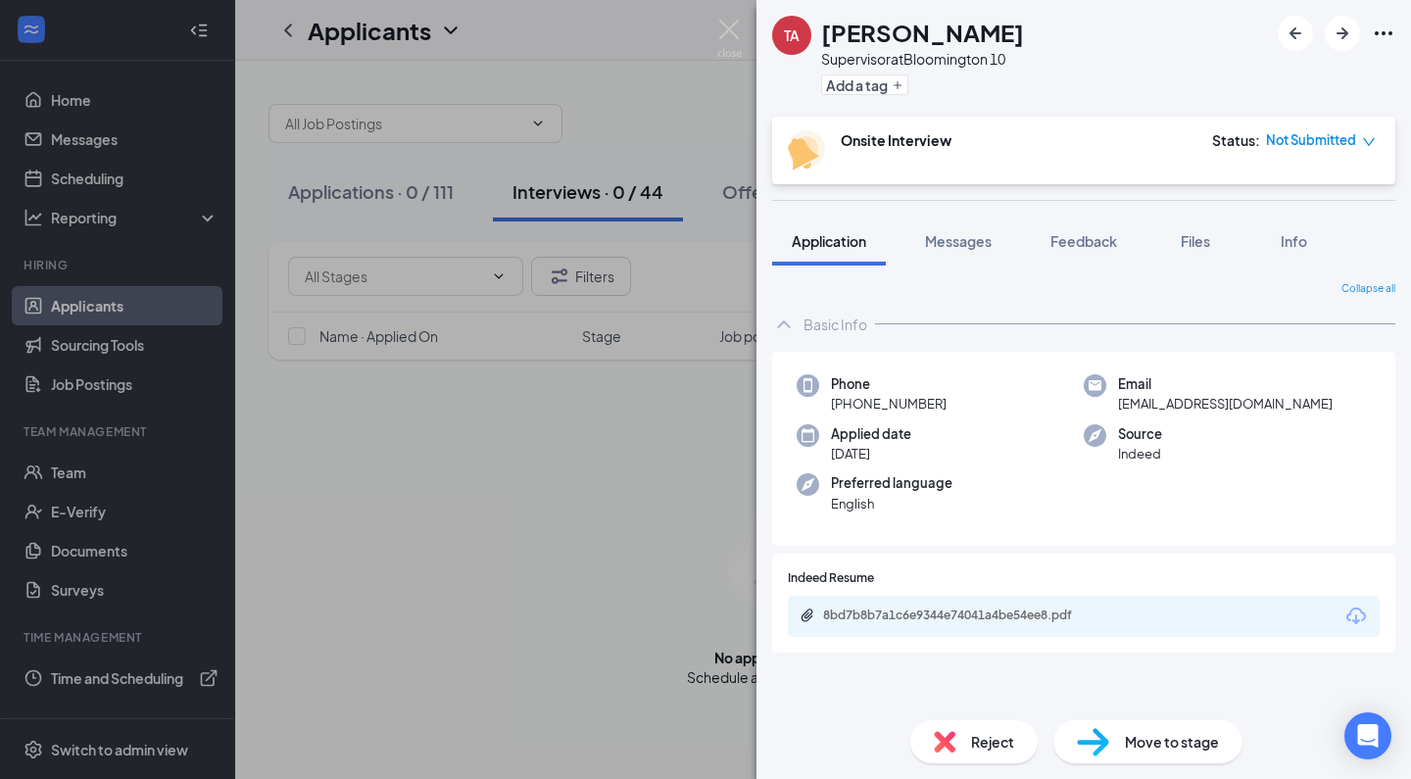
click at [608, 490] on div "TA [PERSON_NAME] Supervisor at [GEOGRAPHIC_DATA] 10 Add a tag Onsite Interview …" at bounding box center [705, 389] width 1411 height 779
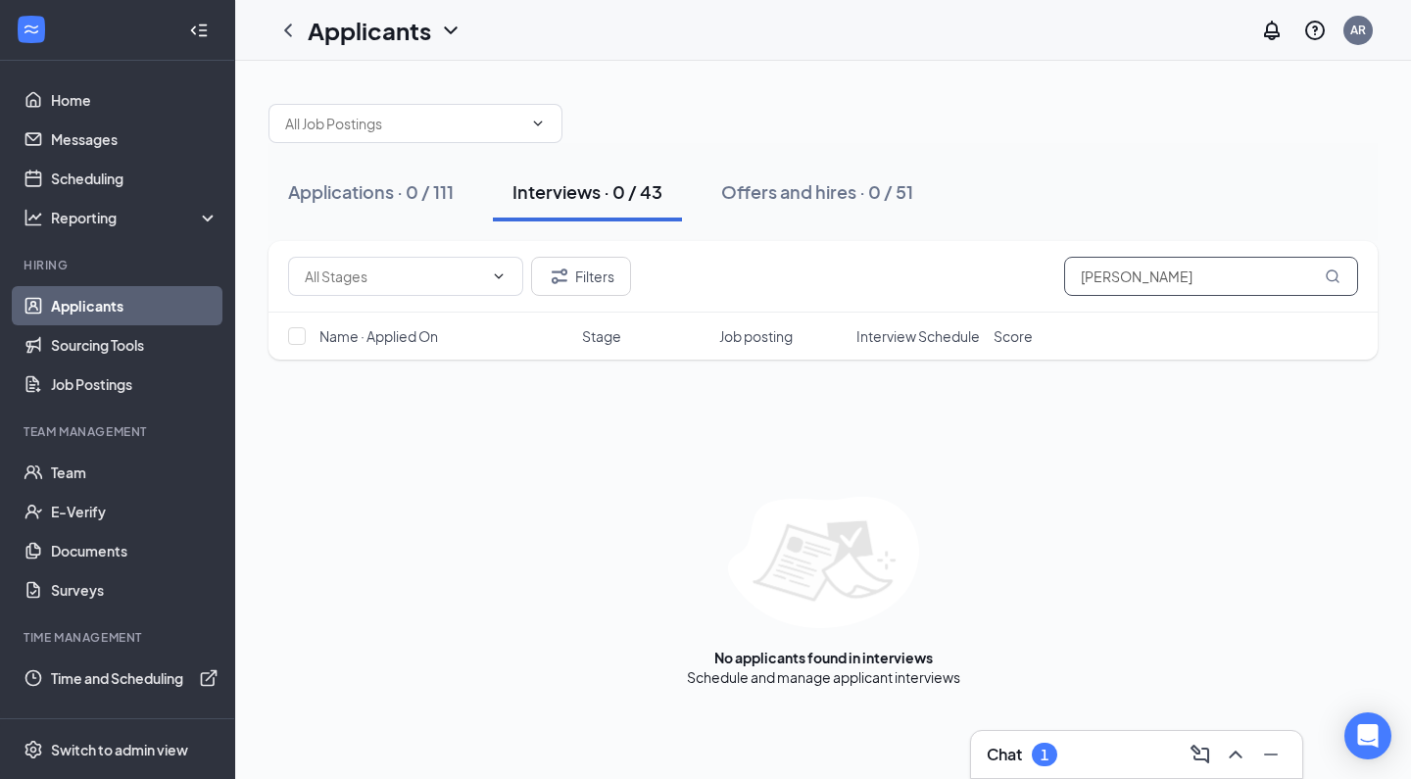
drag, startPoint x: 1143, startPoint y: 268, endPoint x: 968, endPoint y: 273, distance: 175.5
click at [968, 273] on div "Filters [PERSON_NAME]" at bounding box center [823, 276] width 1070 height 39
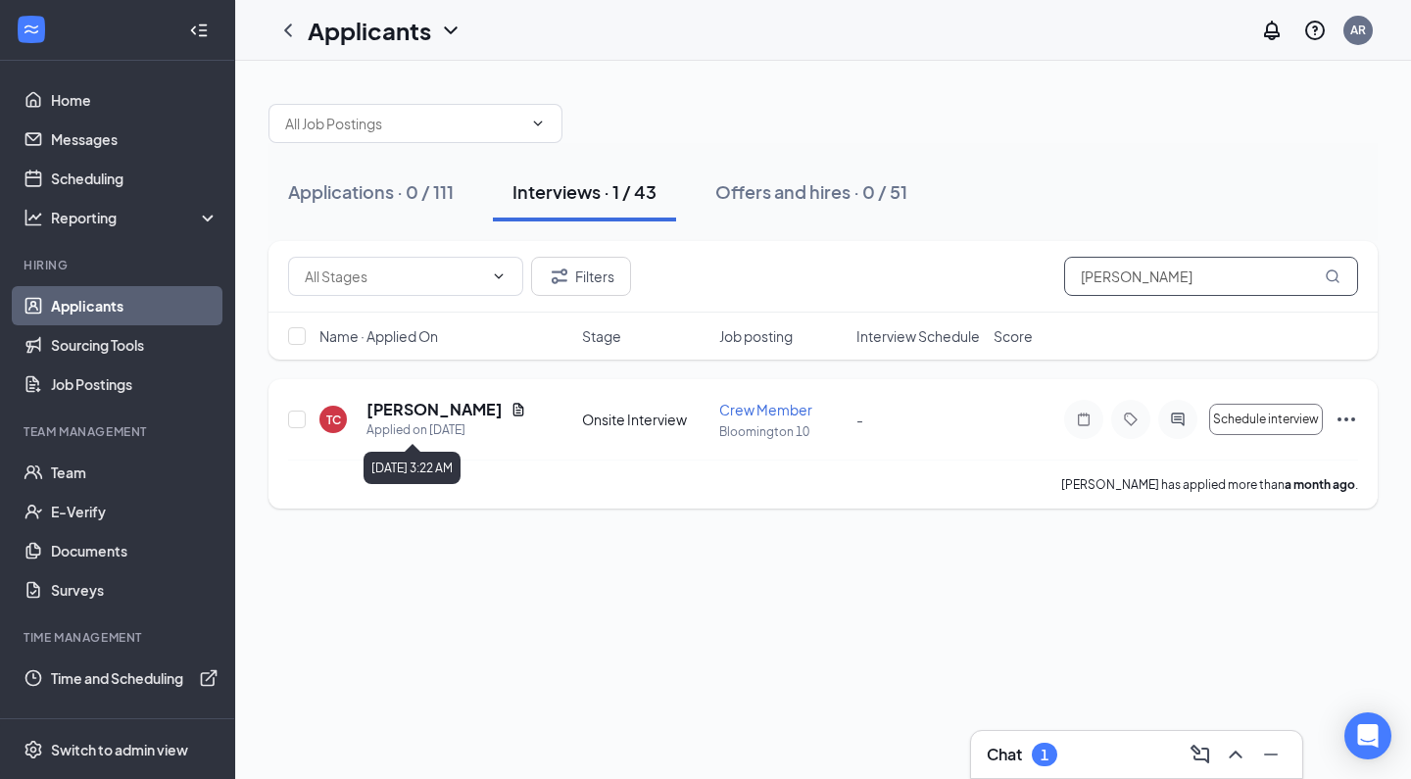
type input "[PERSON_NAME]"
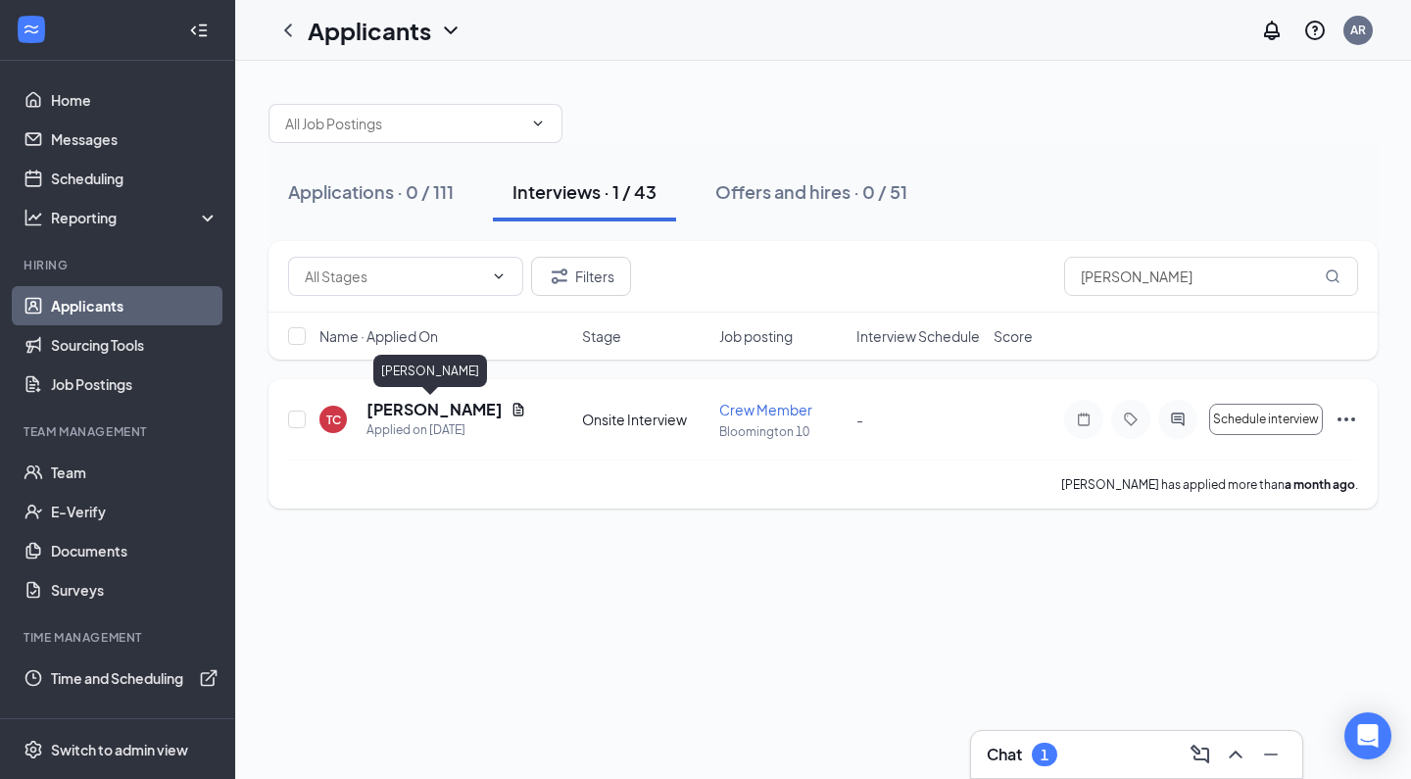
click at [420, 410] on h5 "[PERSON_NAME]" at bounding box center [434, 410] width 136 height 22
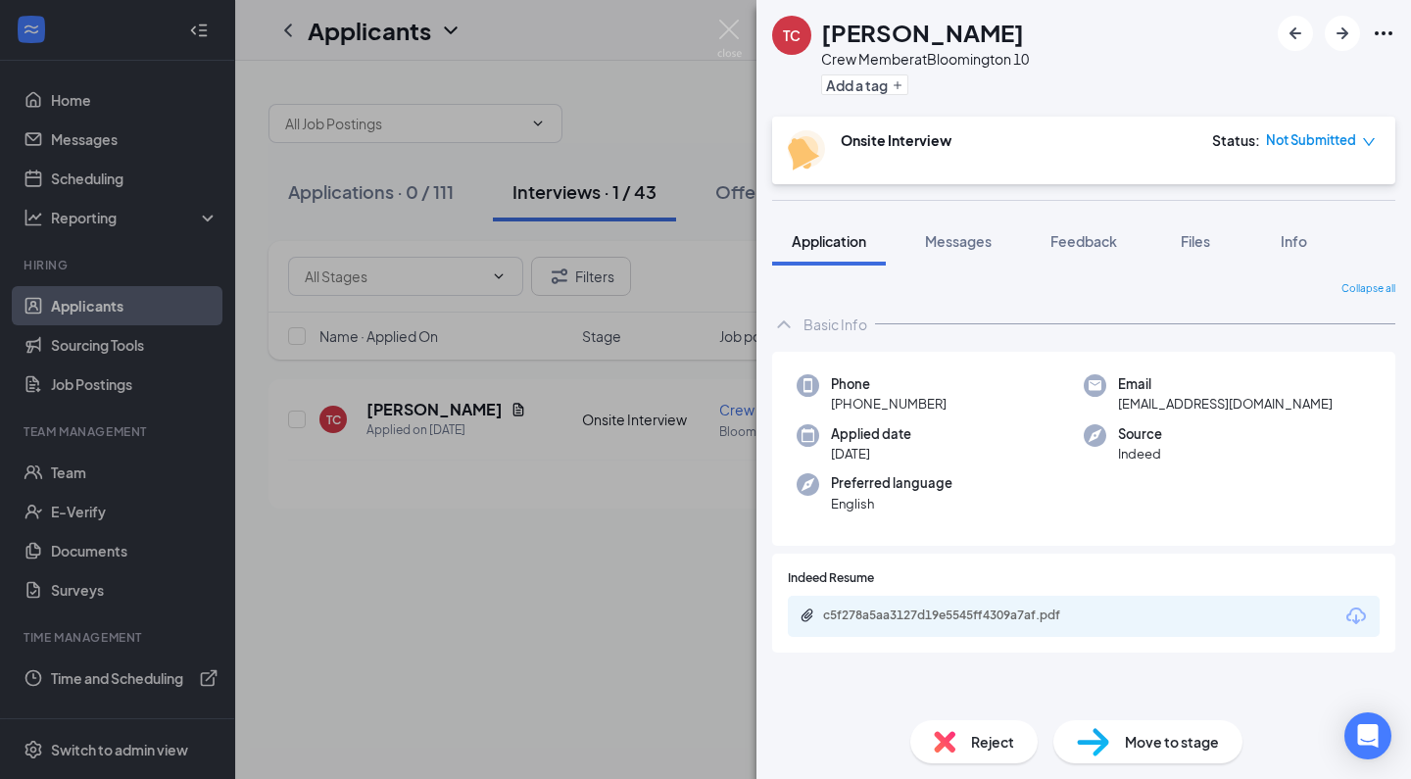
click at [981, 742] on span "Reject" at bounding box center [992, 742] width 43 height 22
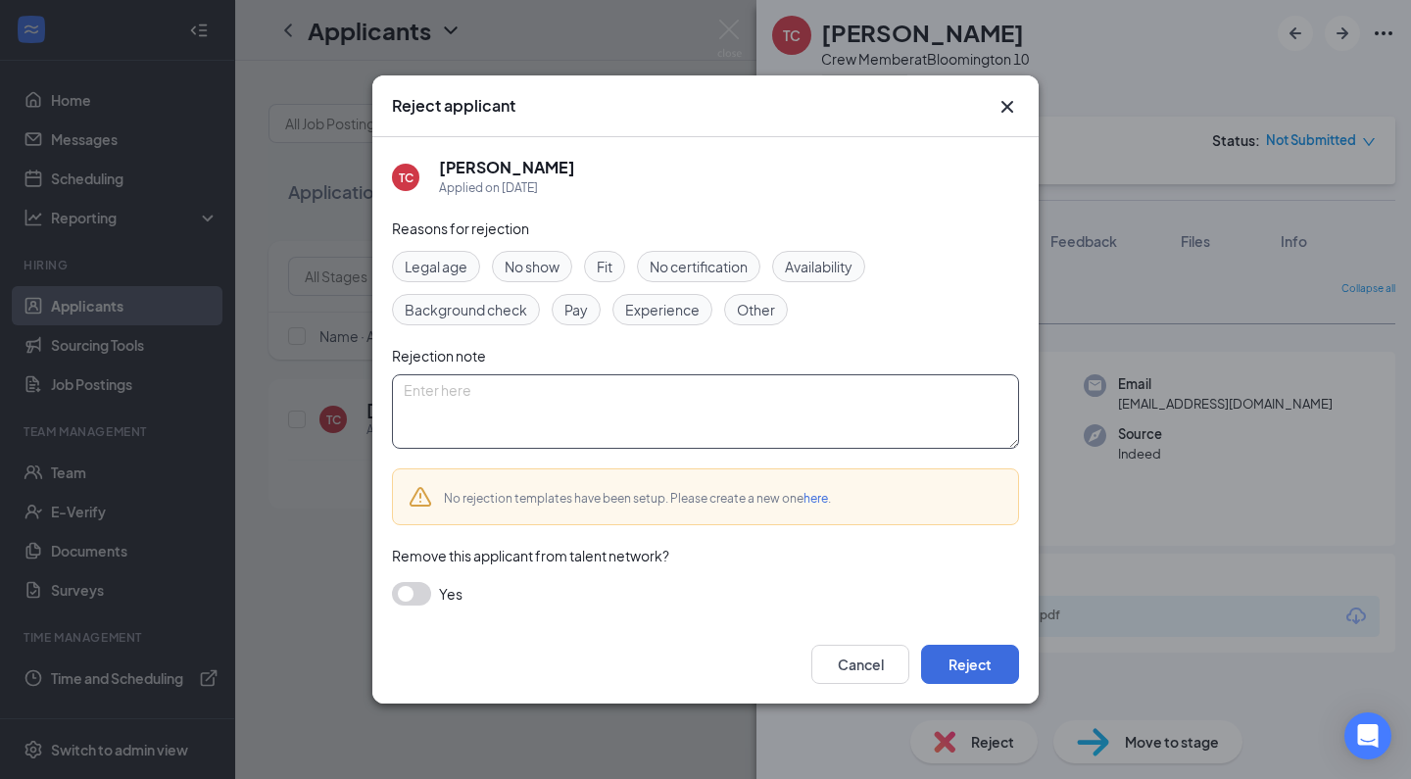
click at [576, 409] on textarea at bounding box center [705, 411] width 627 height 74
paste textarea "Thank you for applying for the Crew Member position at Golden Ticket Cinemas. W…"
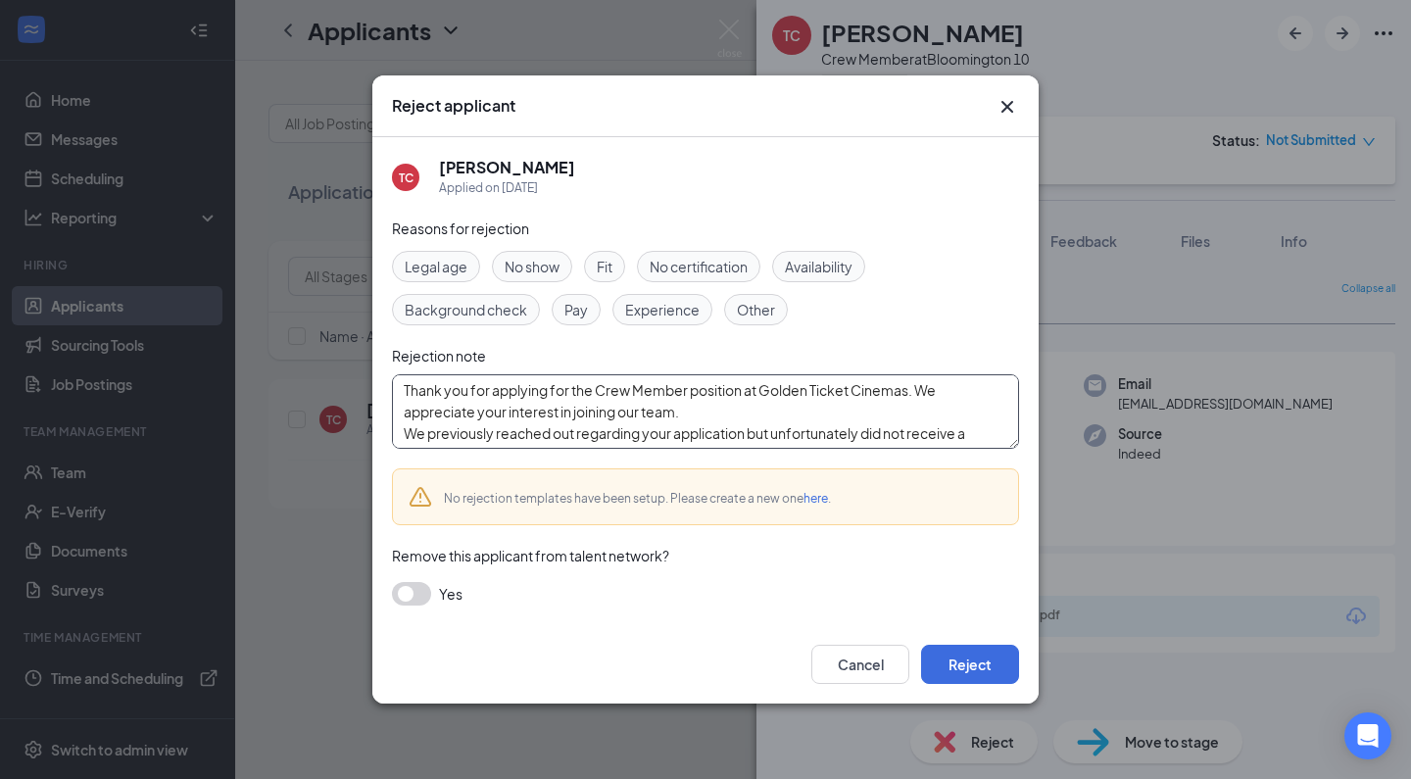
scroll to position [129, 0]
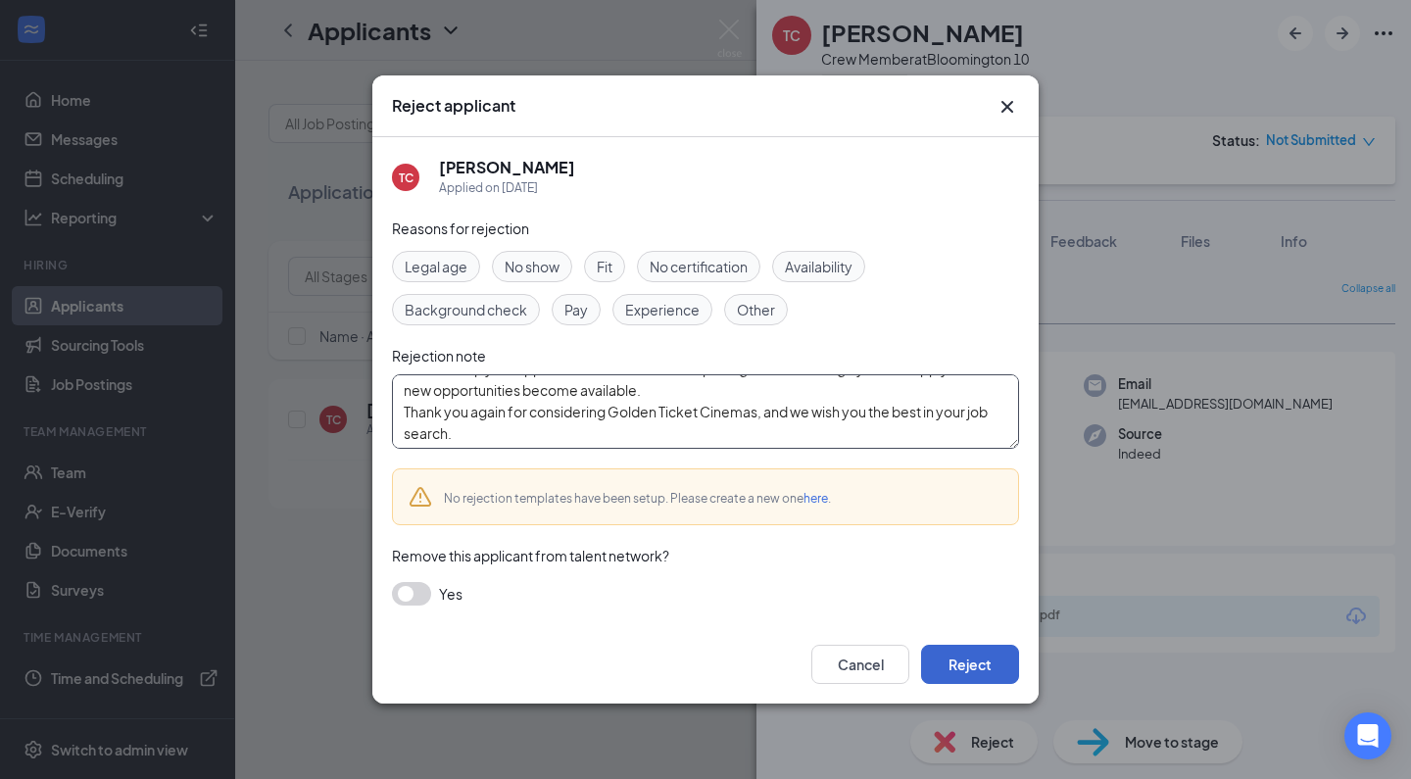
type textarea "Thank you for applying for the Crew Member position at Golden Ticket Cinemas. W…"
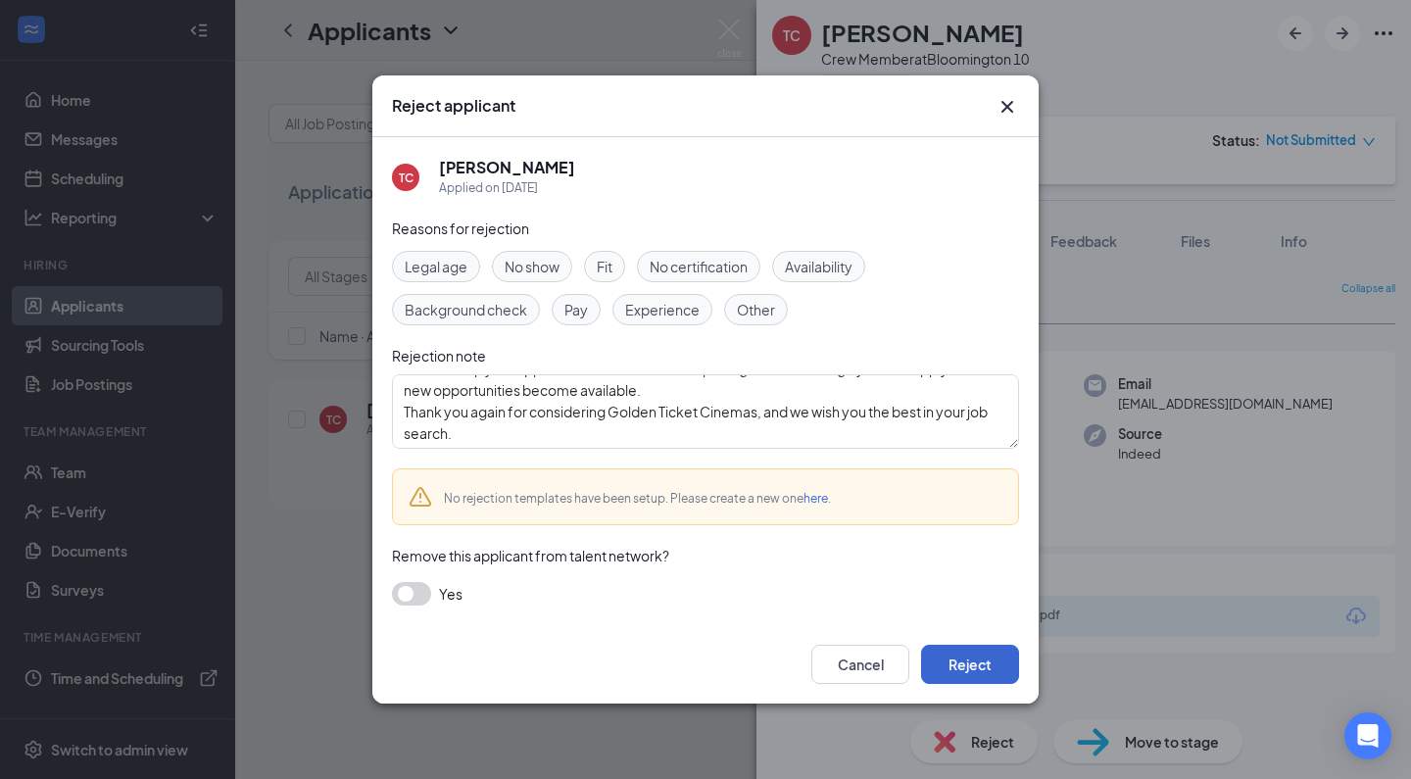
click at [964, 660] on button "Reject" at bounding box center [970, 664] width 98 height 39
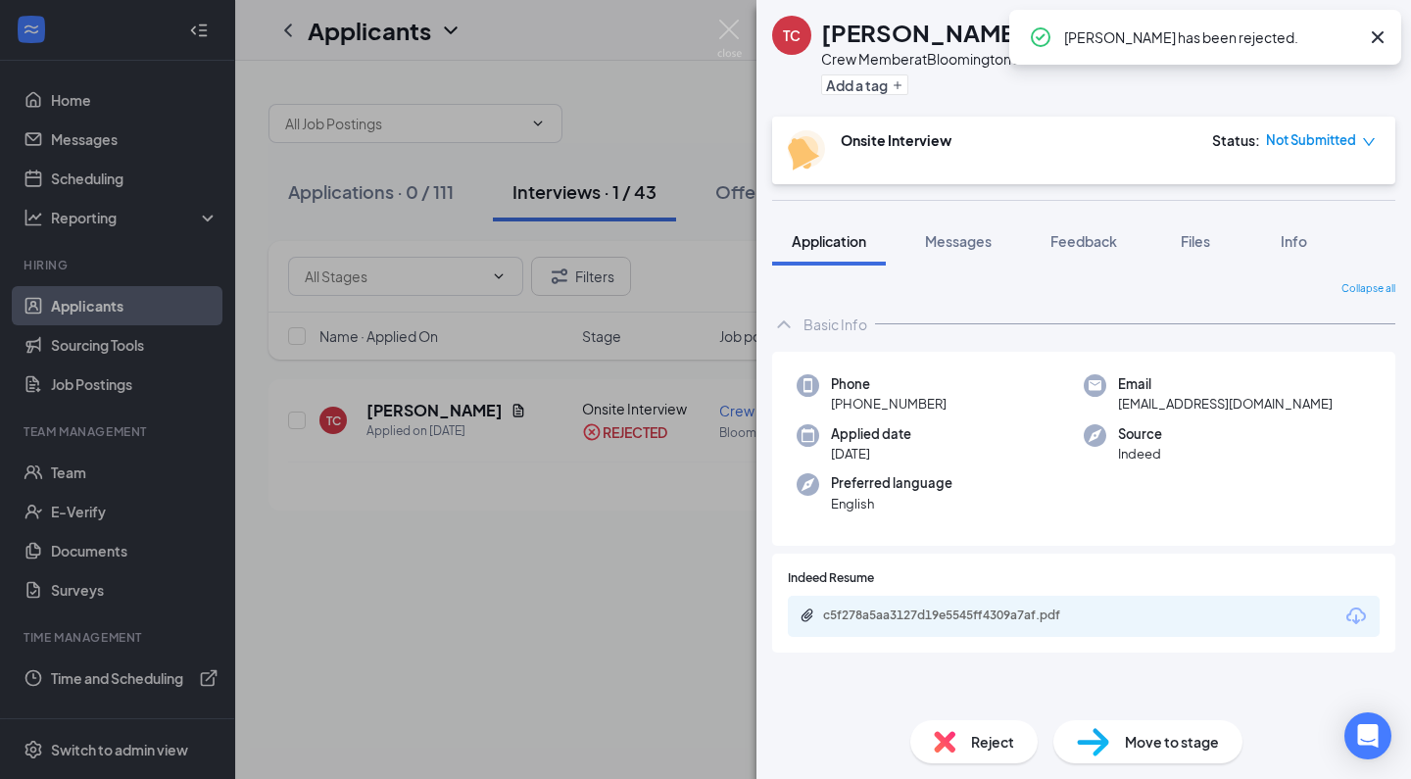
click at [518, 594] on div "[PERSON_NAME] Crew Member at [GEOGRAPHIC_DATA] 10 Add a tag Onsite Interview St…" at bounding box center [705, 389] width 1411 height 779
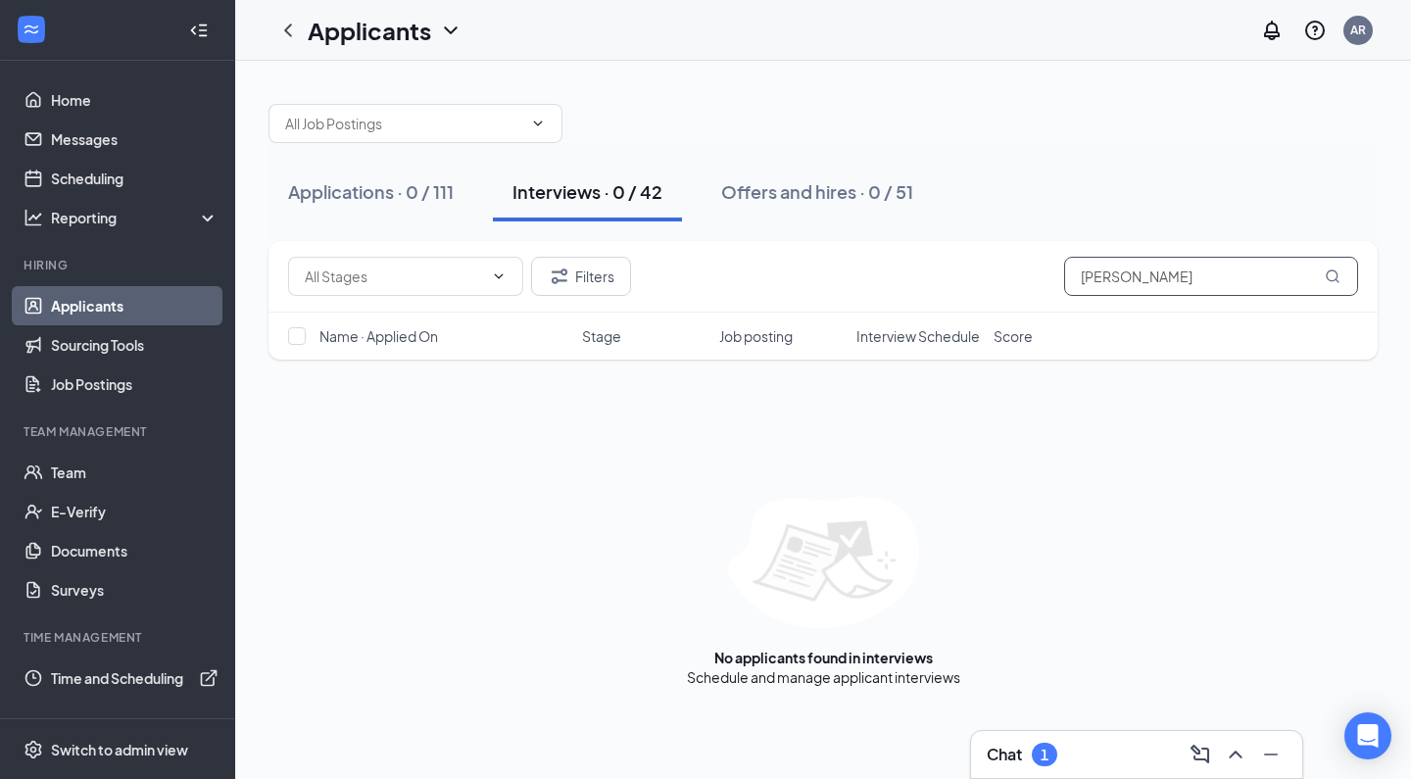
drag, startPoint x: 1175, startPoint y: 281, endPoint x: 974, endPoint y: 274, distance: 201.0
click at [974, 274] on div "Filters [PERSON_NAME]" at bounding box center [823, 276] width 1070 height 39
type input "[PERSON_NAME]"
click at [377, 183] on div "Applications · 1 / 111" at bounding box center [368, 191] width 160 height 24
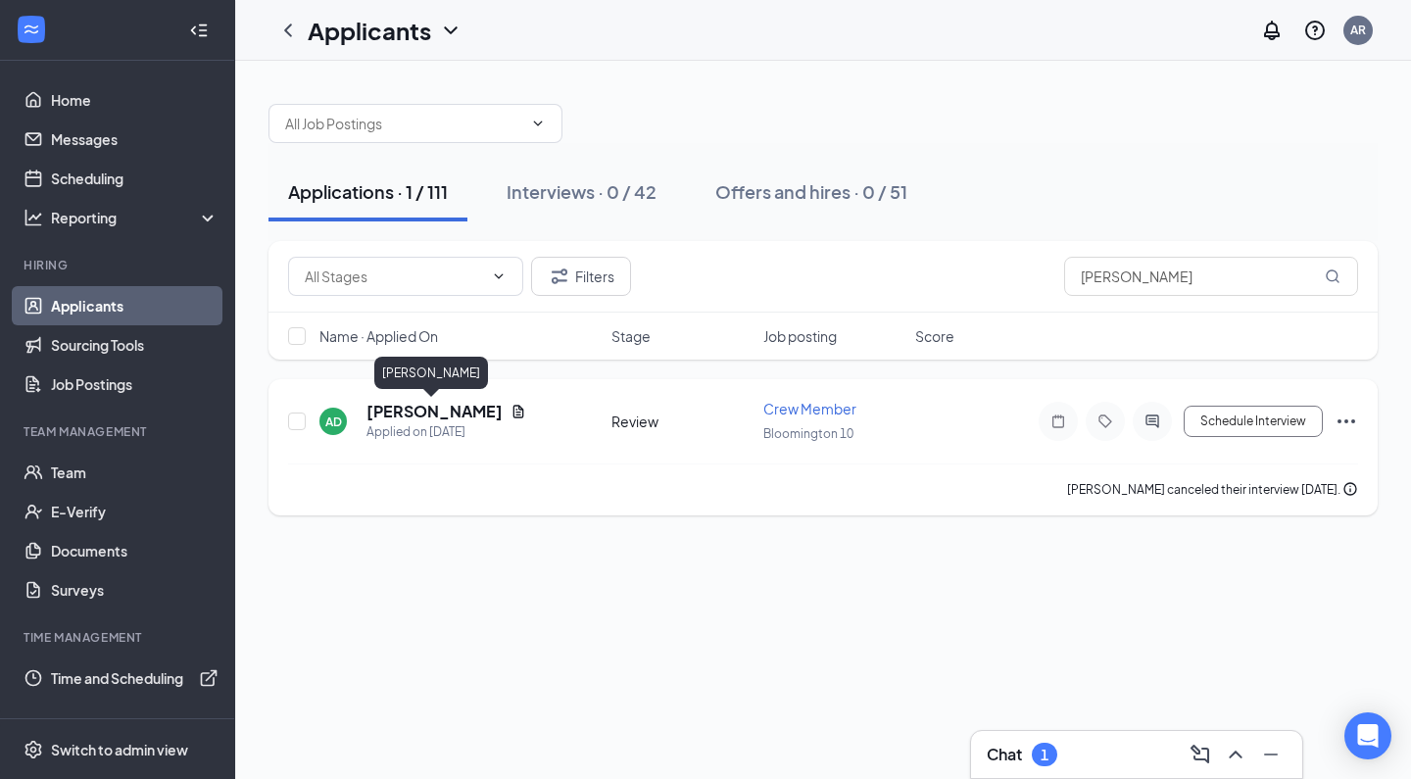
click at [393, 403] on h5 "[PERSON_NAME]" at bounding box center [434, 412] width 136 height 22
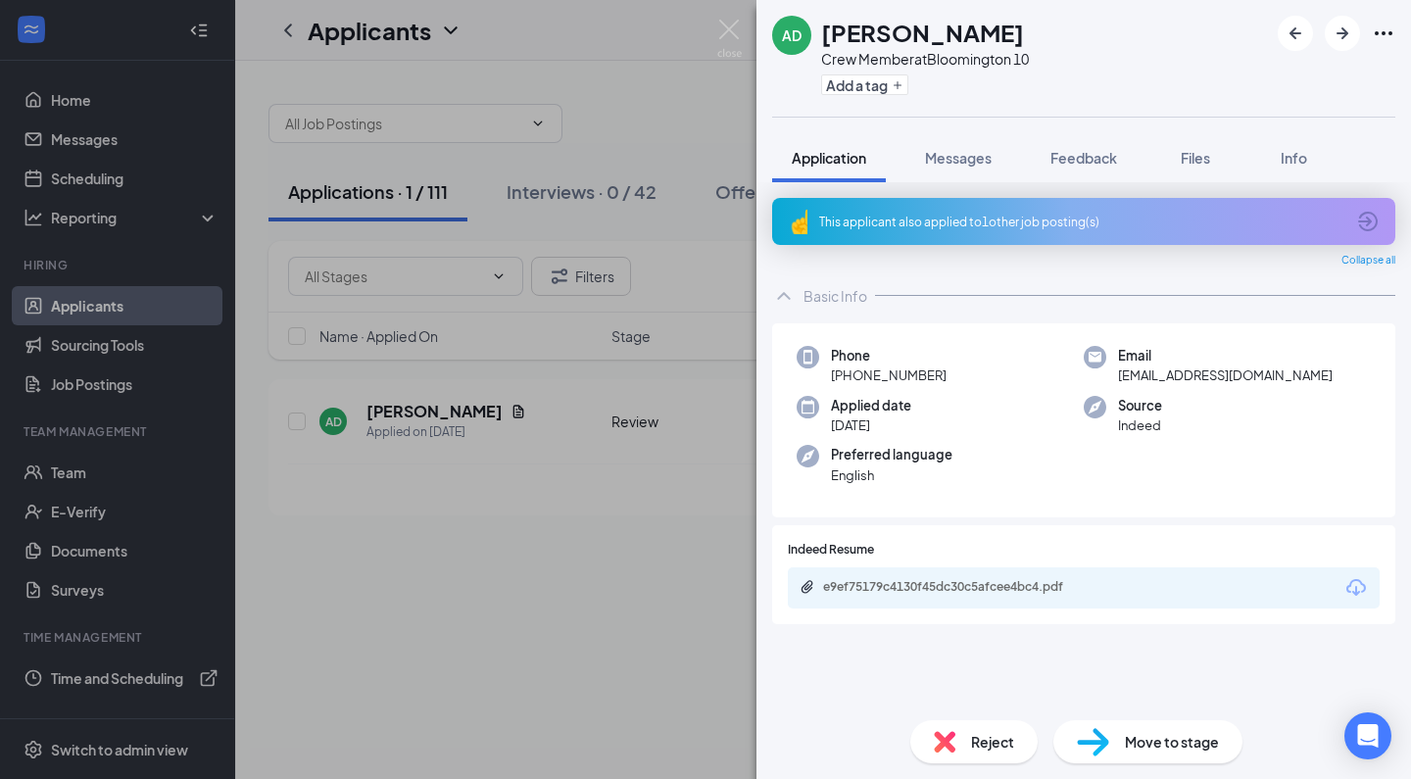
click at [940, 749] on img at bounding box center [945, 742] width 22 height 22
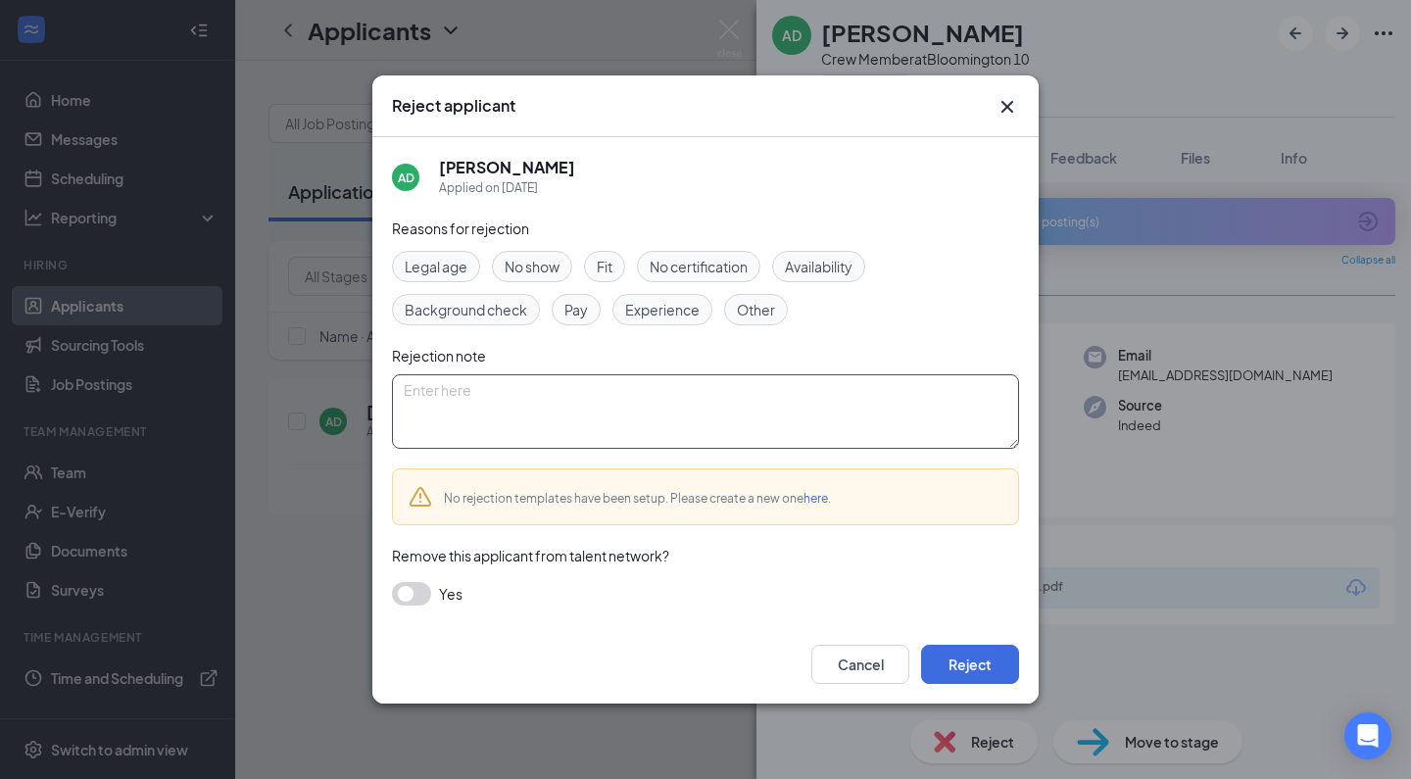
click at [675, 422] on textarea at bounding box center [705, 411] width 627 height 74
paste textarea "Thank you for applying for the Crew Member position at Golden Ticket Cinemas. W…"
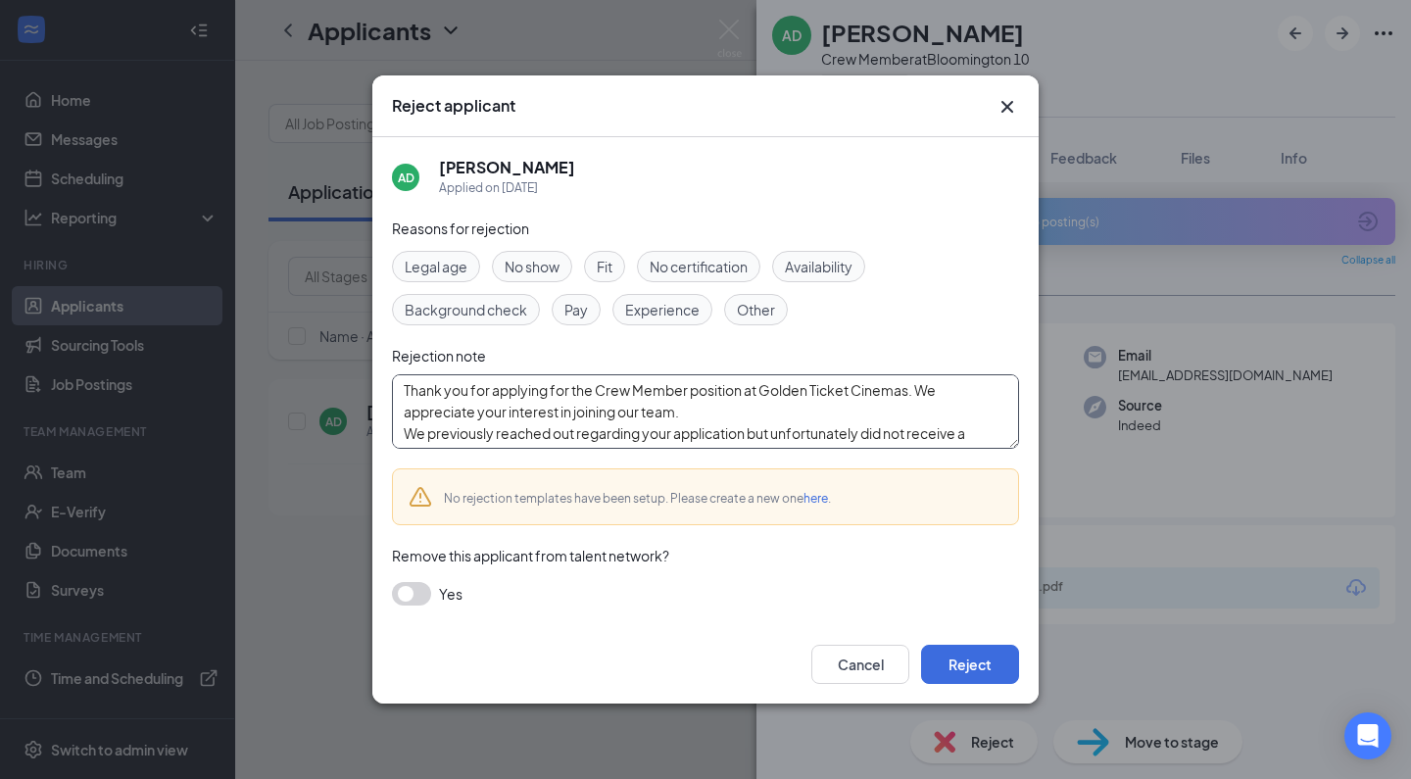
scroll to position [129, 0]
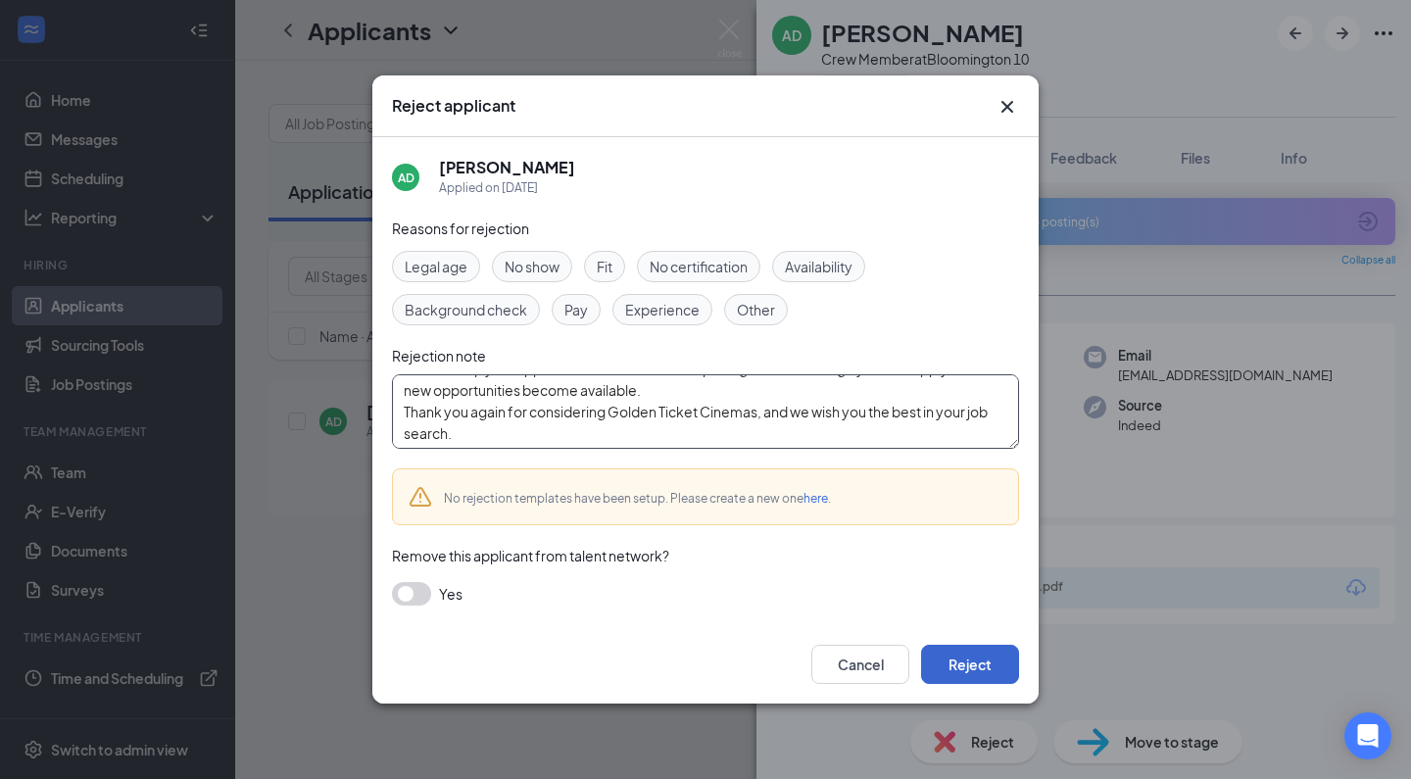
type textarea "Thank you for applying for the Crew Member position at Golden Ticket Cinemas. W…"
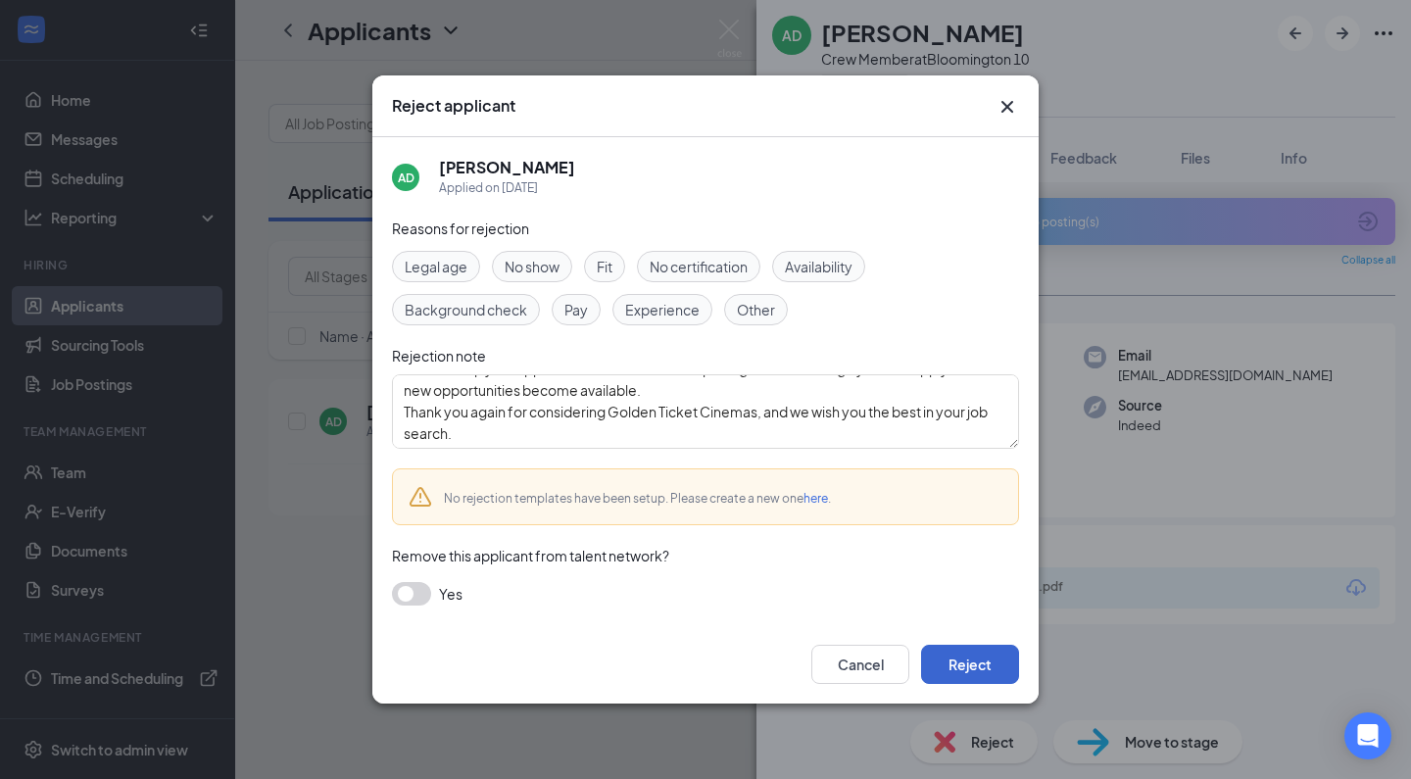
click at [949, 647] on button "Reject" at bounding box center [970, 664] width 98 height 39
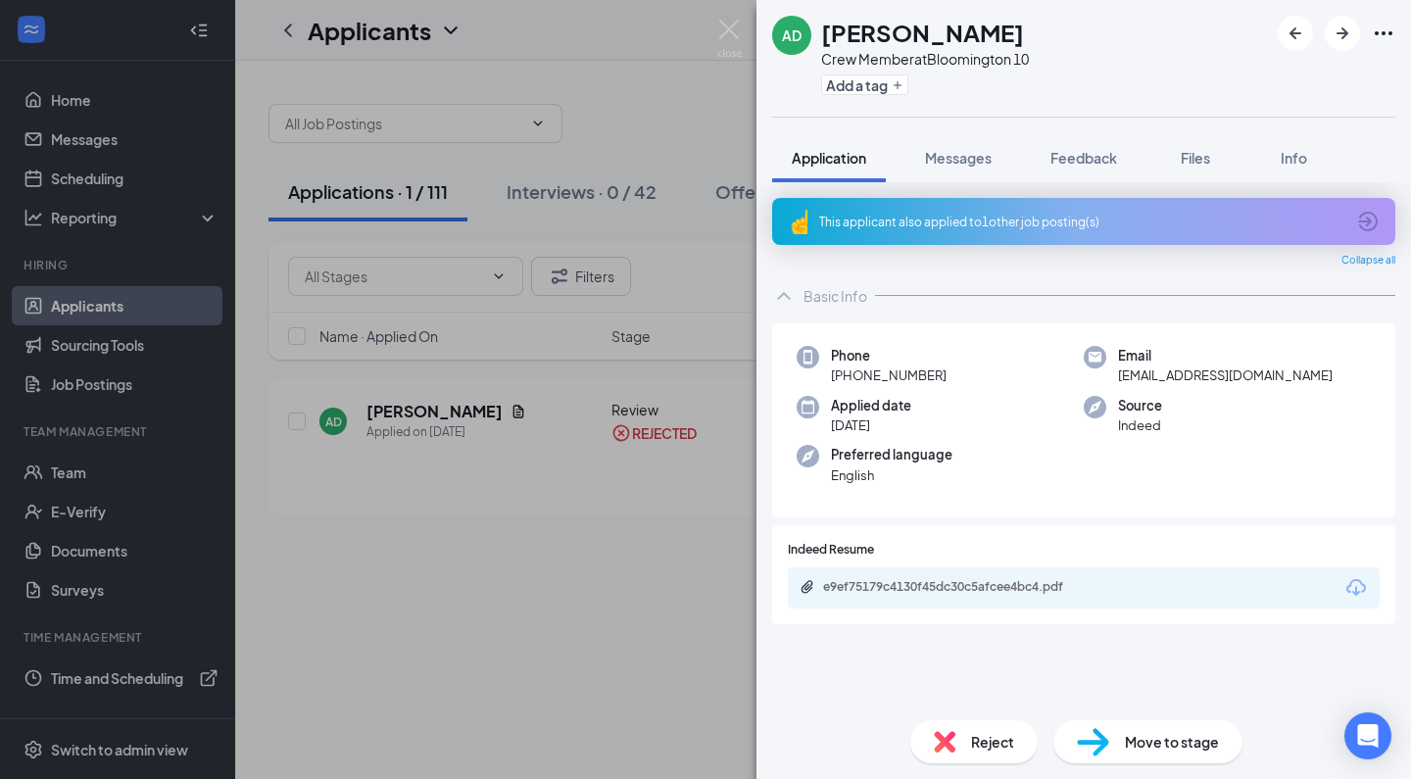
click at [560, 652] on div "AD [PERSON_NAME] Crew Member at [GEOGRAPHIC_DATA] 10 Add a tag Application Mess…" at bounding box center [705, 389] width 1411 height 779
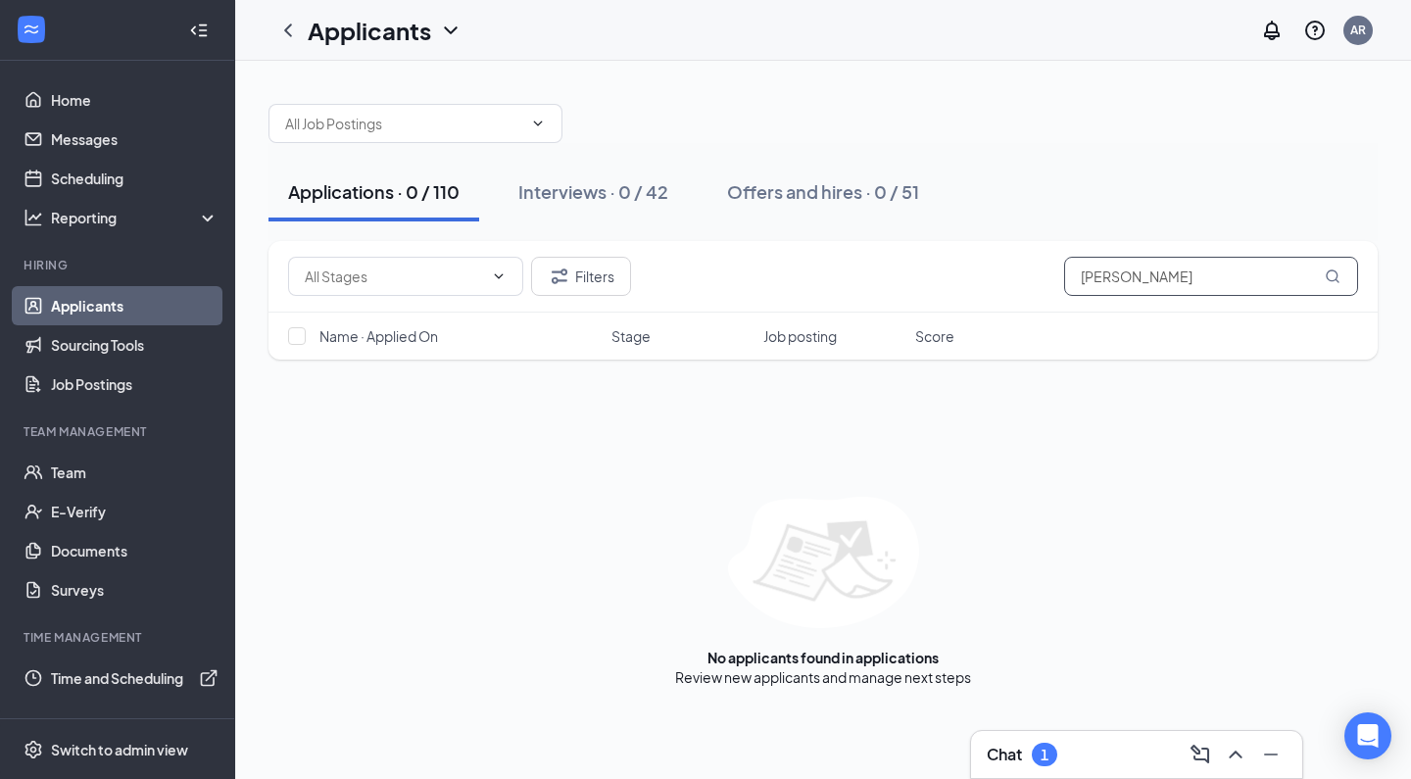
drag, startPoint x: 1210, startPoint y: 277, endPoint x: 636, endPoint y: 277, distance: 574.2
click at [636, 277] on div "Filters [PERSON_NAME]" at bounding box center [823, 276] width 1070 height 39
type input "D"
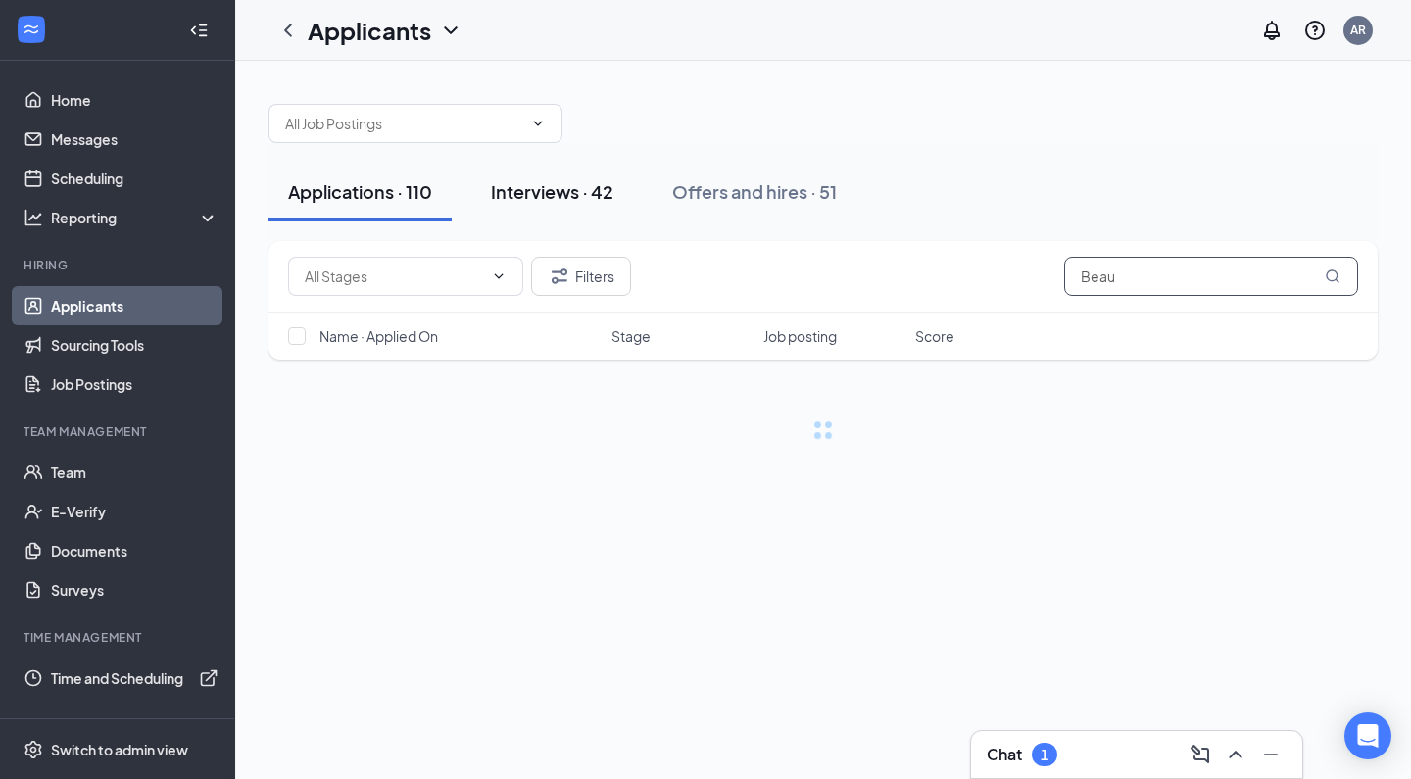
type input "Beau"
click at [576, 197] on div "Interviews · 42" at bounding box center [552, 191] width 122 height 24
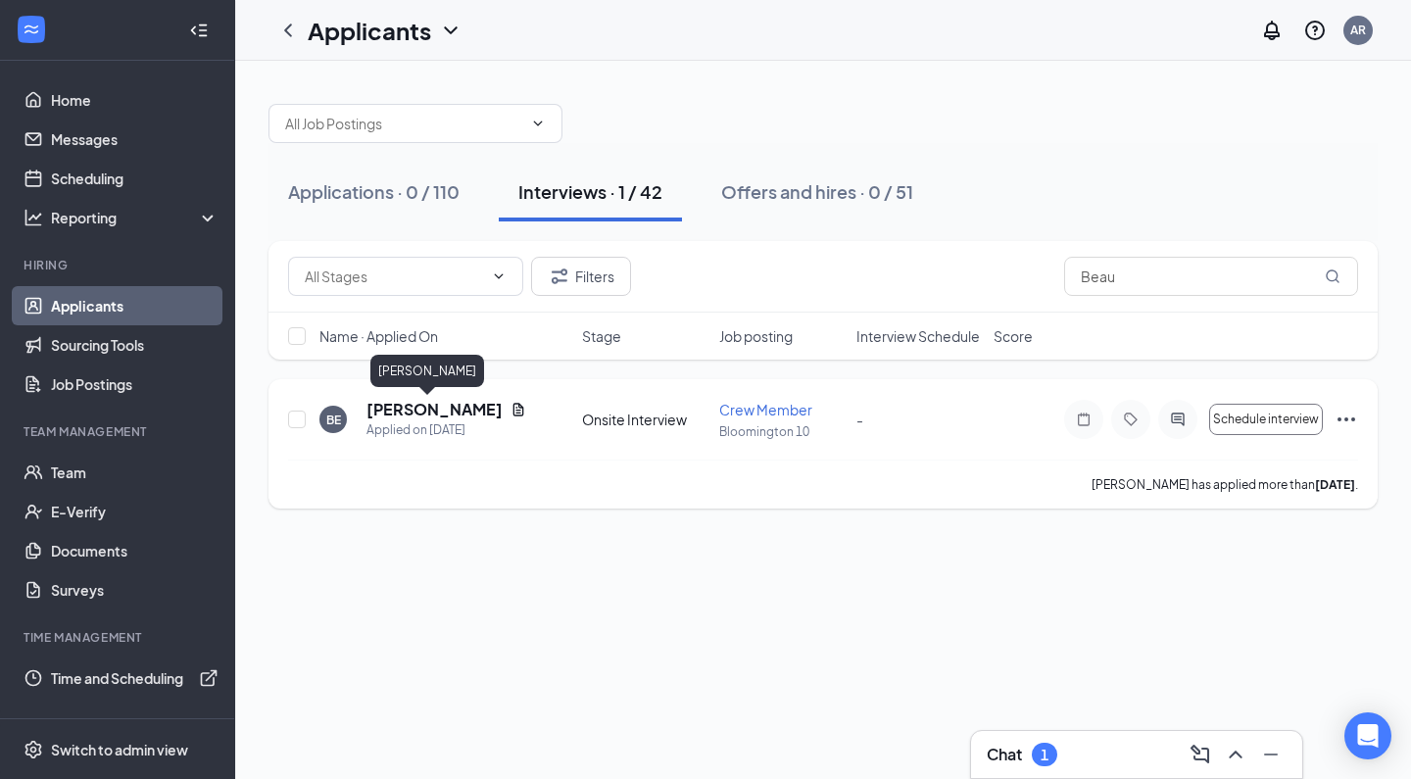
click at [430, 409] on h5 "[PERSON_NAME]" at bounding box center [434, 410] width 136 height 22
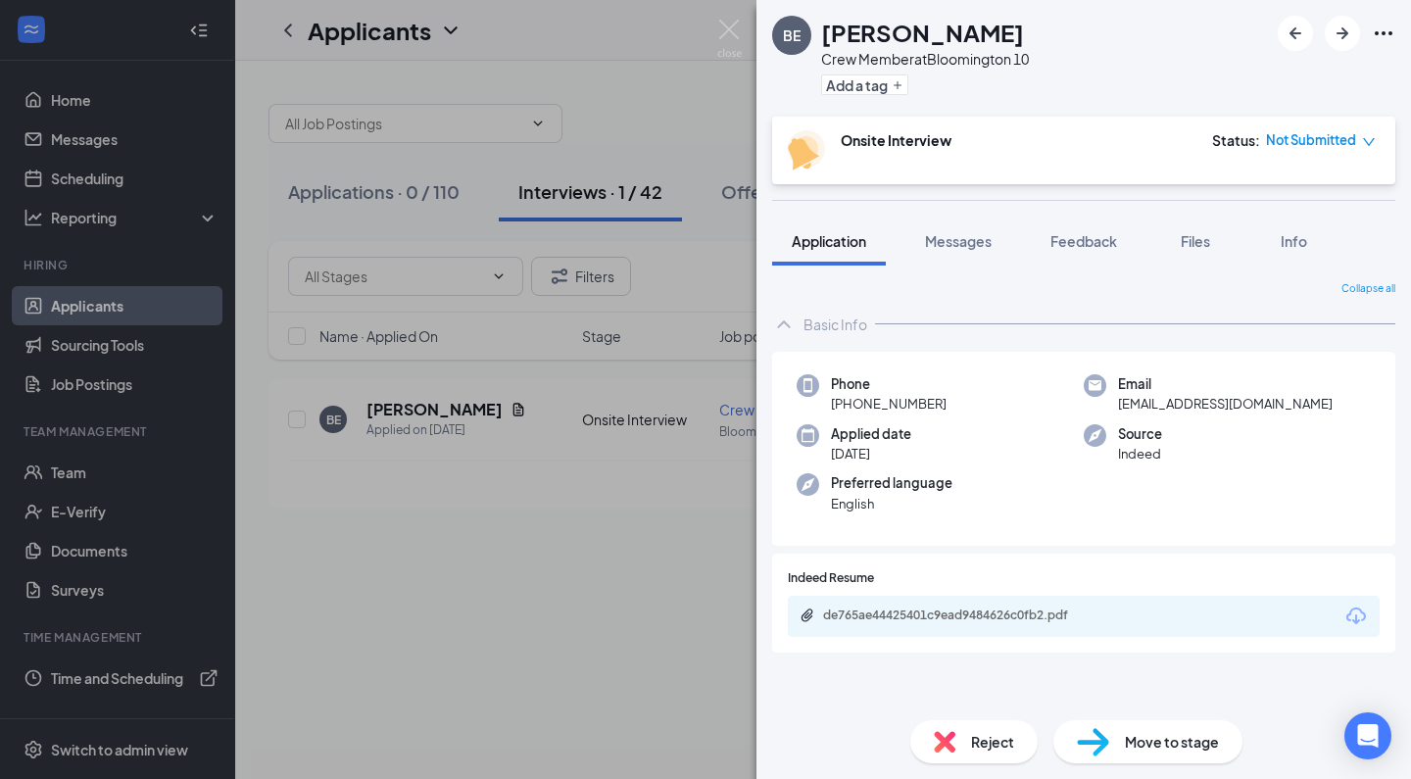
click at [944, 746] on img at bounding box center [945, 742] width 22 height 22
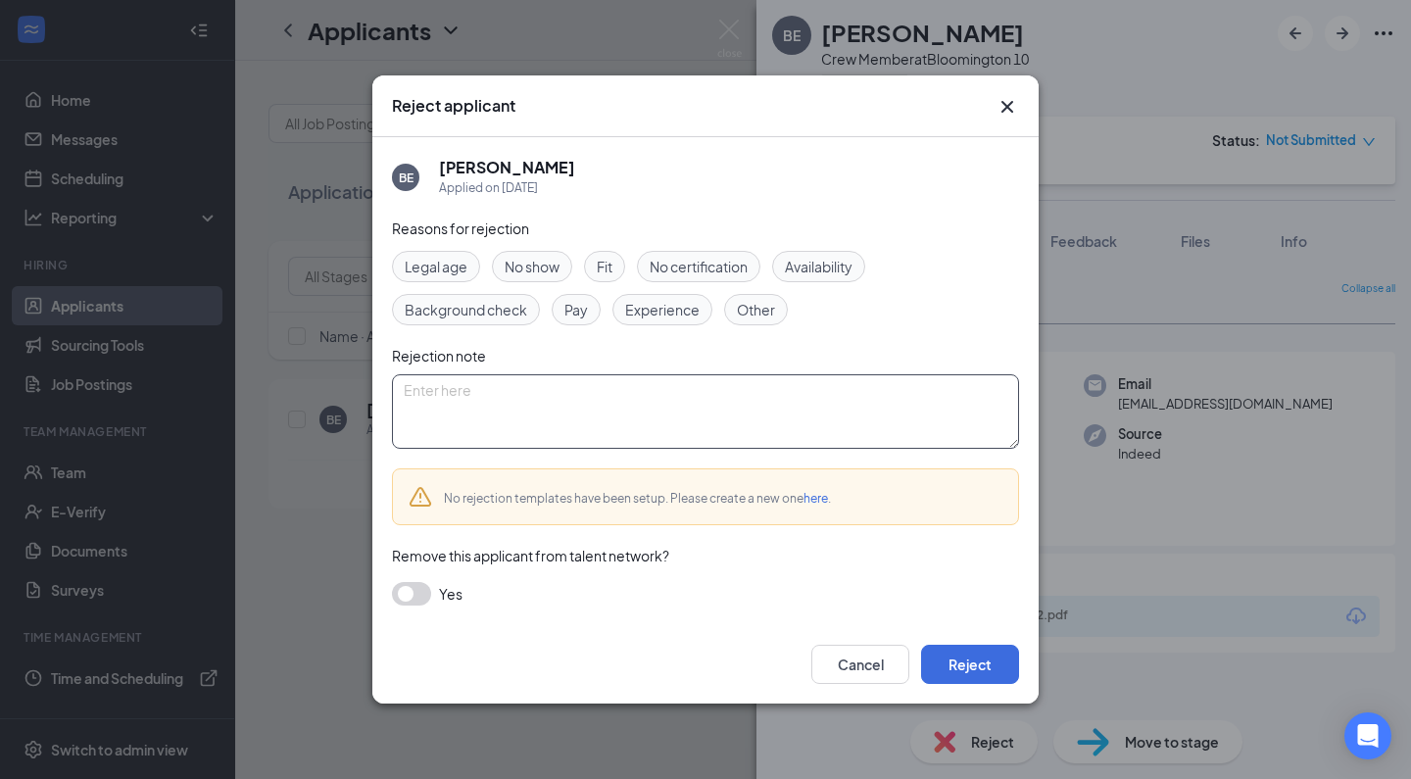
click at [652, 425] on textarea at bounding box center [705, 411] width 627 height 74
paste textarea "Thank you for applying for the Crew Member position at Golden Ticket Cinemas. W…"
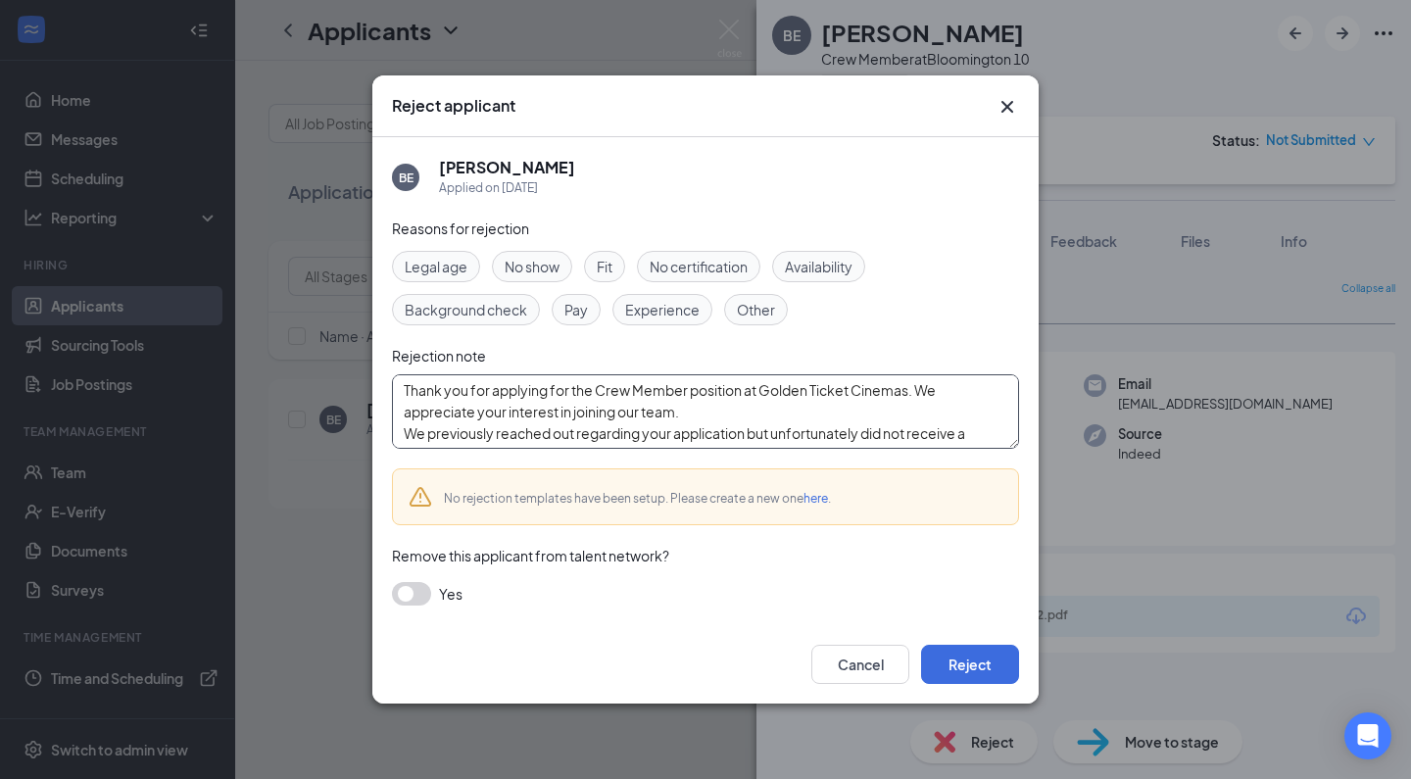
scroll to position [129, 0]
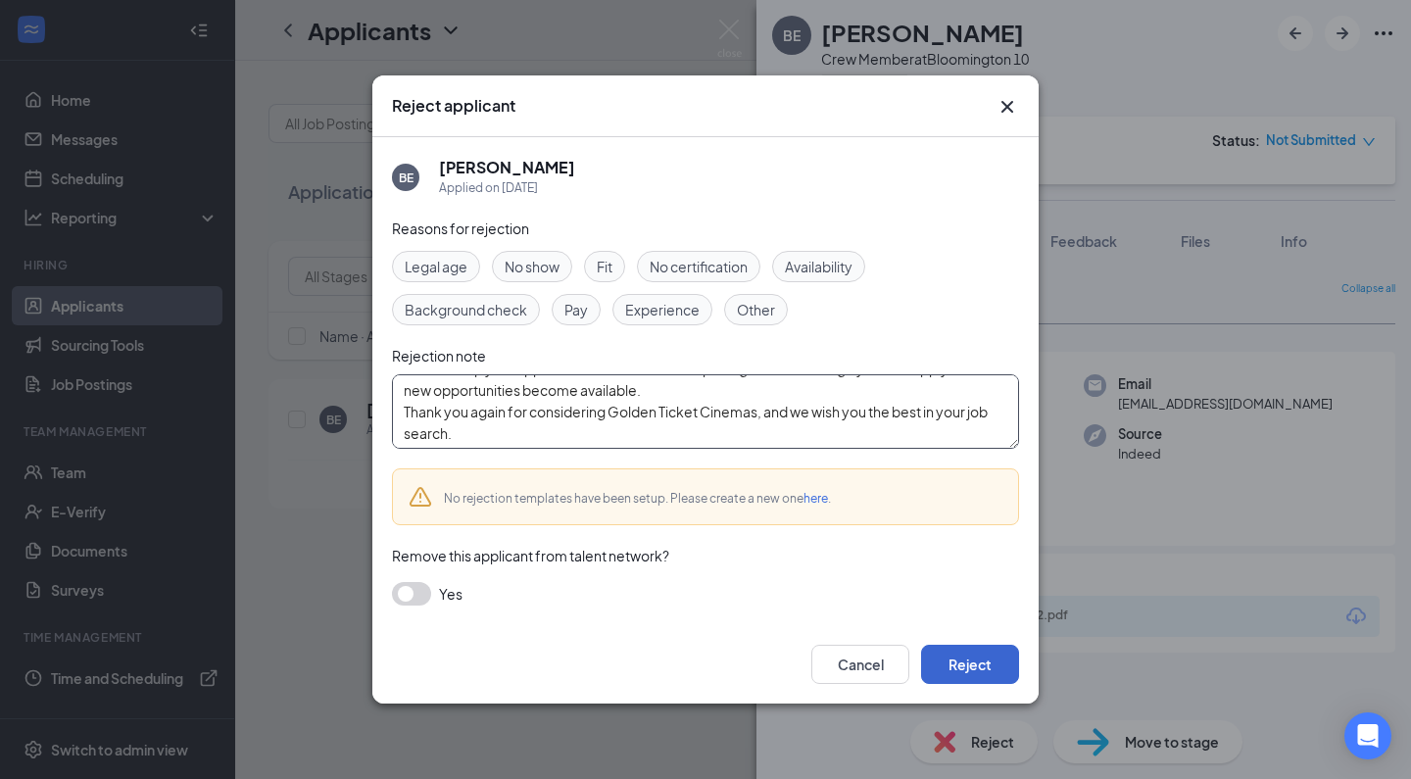
type textarea "Thank you for applying for the Crew Member position at Golden Ticket Cinemas. W…"
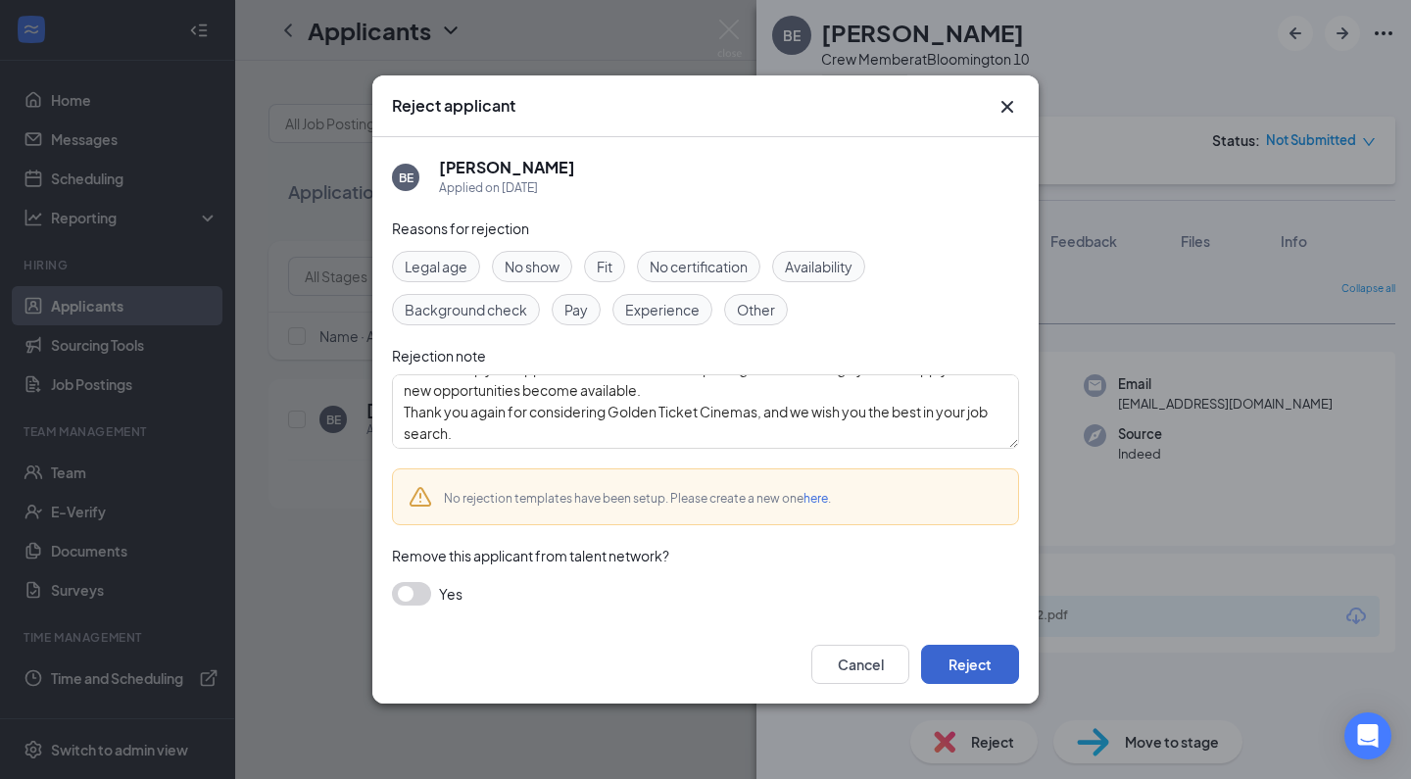
click at [981, 654] on button "Reject" at bounding box center [970, 664] width 98 height 39
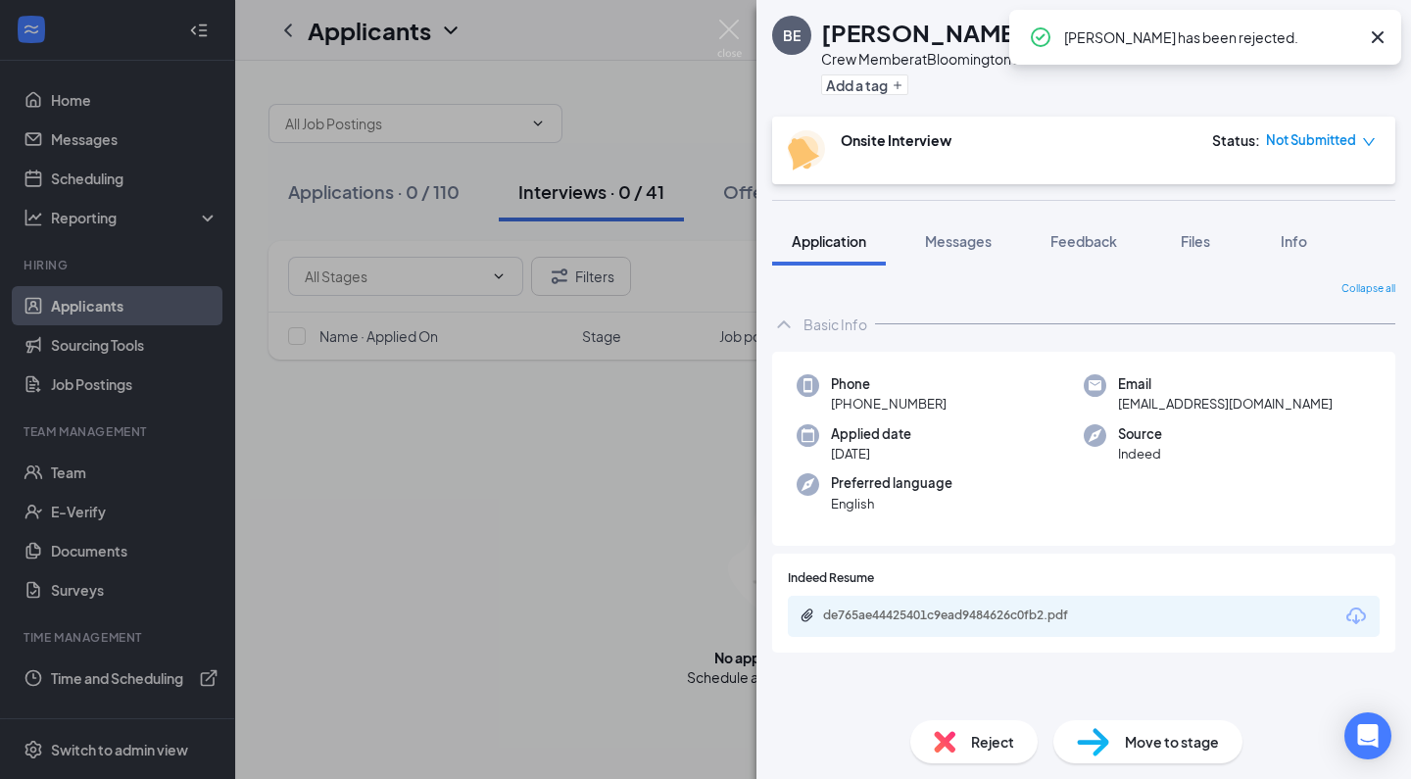
click at [492, 589] on div "BE [PERSON_NAME] Crew Member at [GEOGRAPHIC_DATA] 10 Add a tag Onsite Interview…" at bounding box center [705, 389] width 1411 height 779
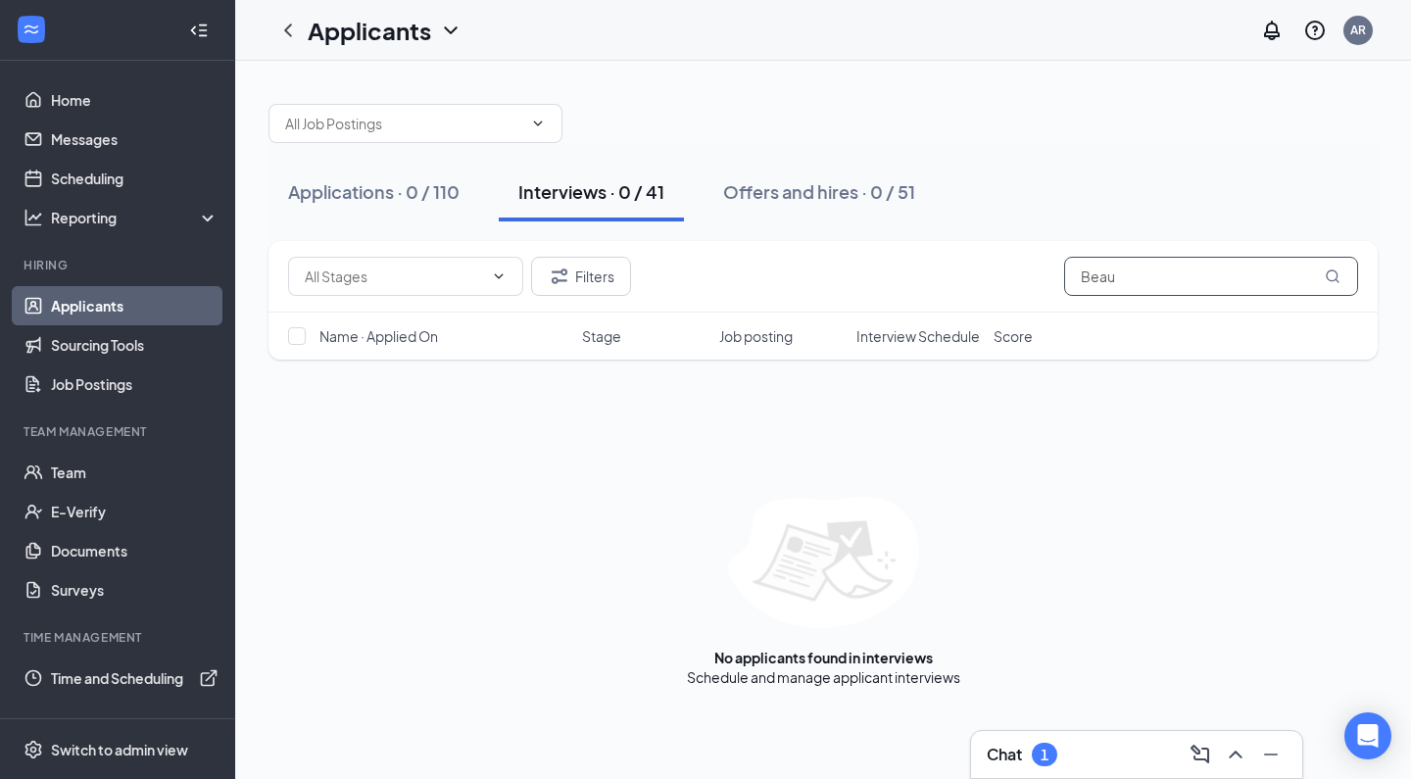
drag, startPoint x: 1141, startPoint y: 274, endPoint x: 819, endPoint y: 274, distance: 322.4
click at [819, 274] on div "Filters Beau" at bounding box center [823, 276] width 1070 height 39
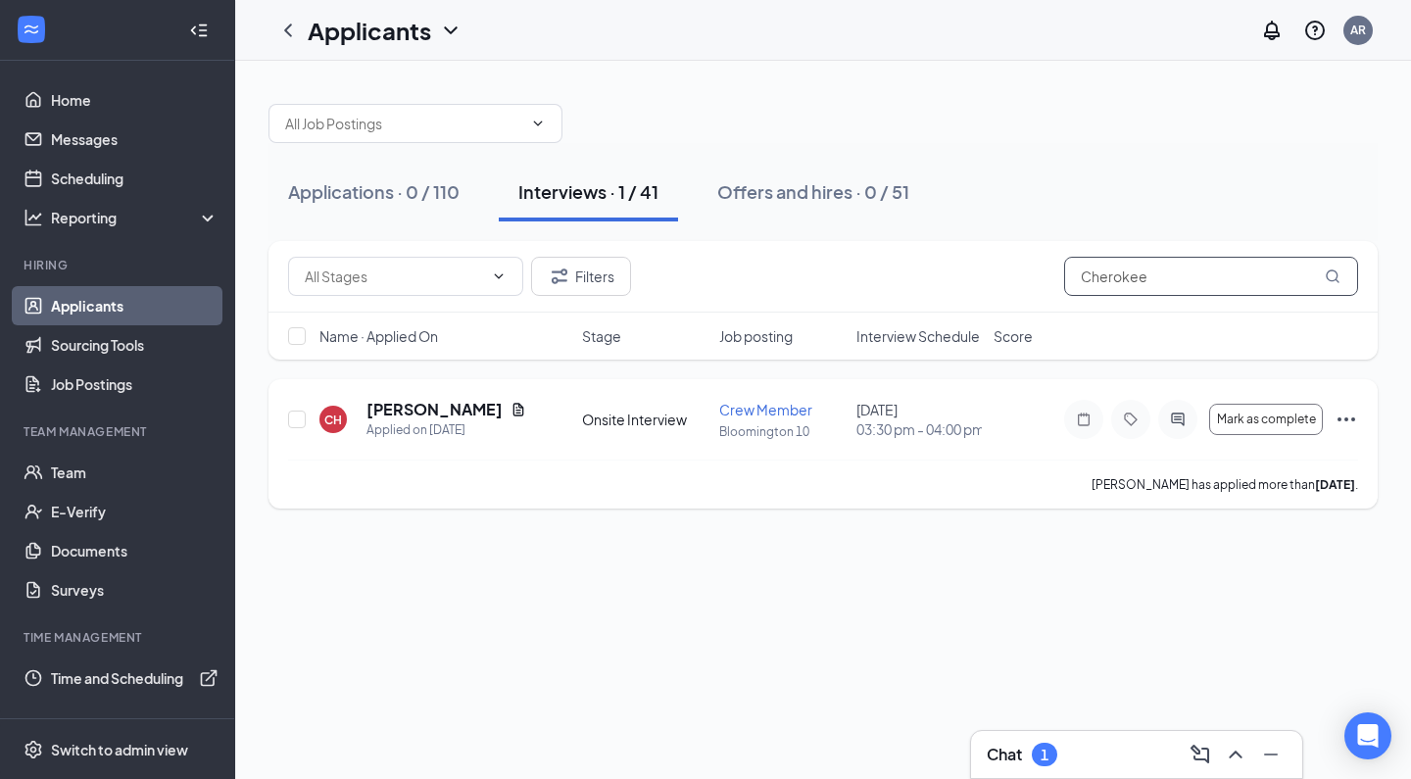
type input "Cherokee"
click at [424, 405] on h5 "[PERSON_NAME]" at bounding box center [434, 410] width 136 height 22
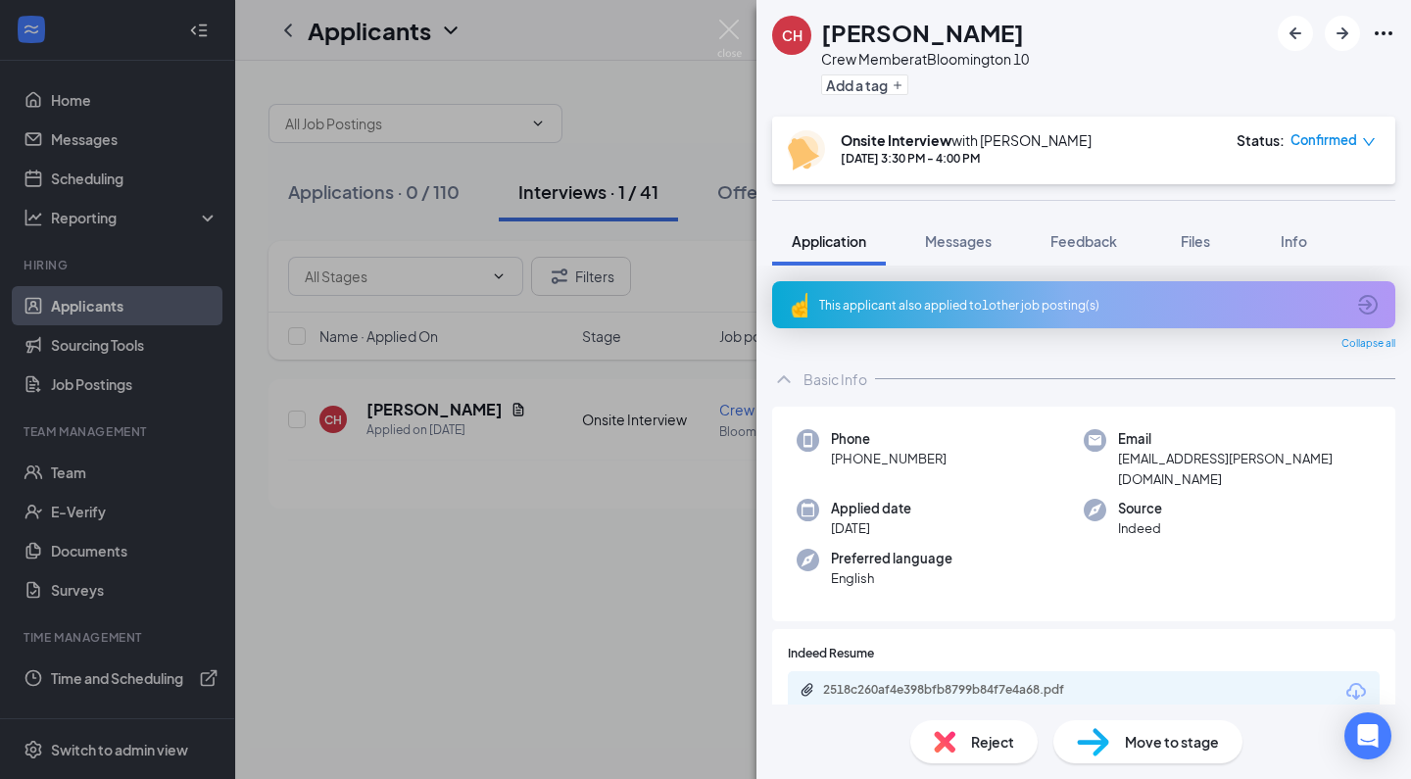
click at [960, 739] on div "Reject" at bounding box center [973, 741] width 127 height 43
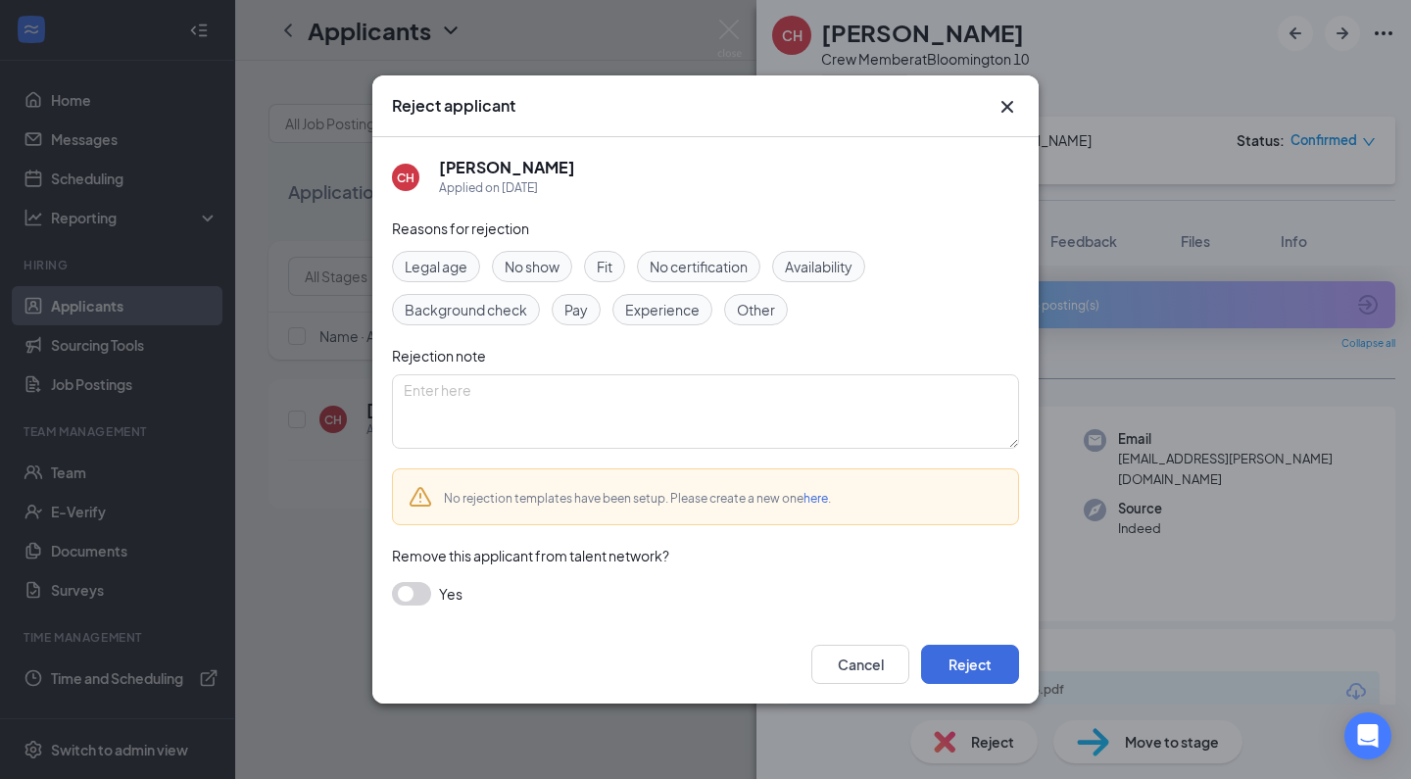
click at [809, 454] on div "Reasons for rejection Legal age No show Fit No certification Availability Backg…" at bounding box center [705, 422] width 627 height 408
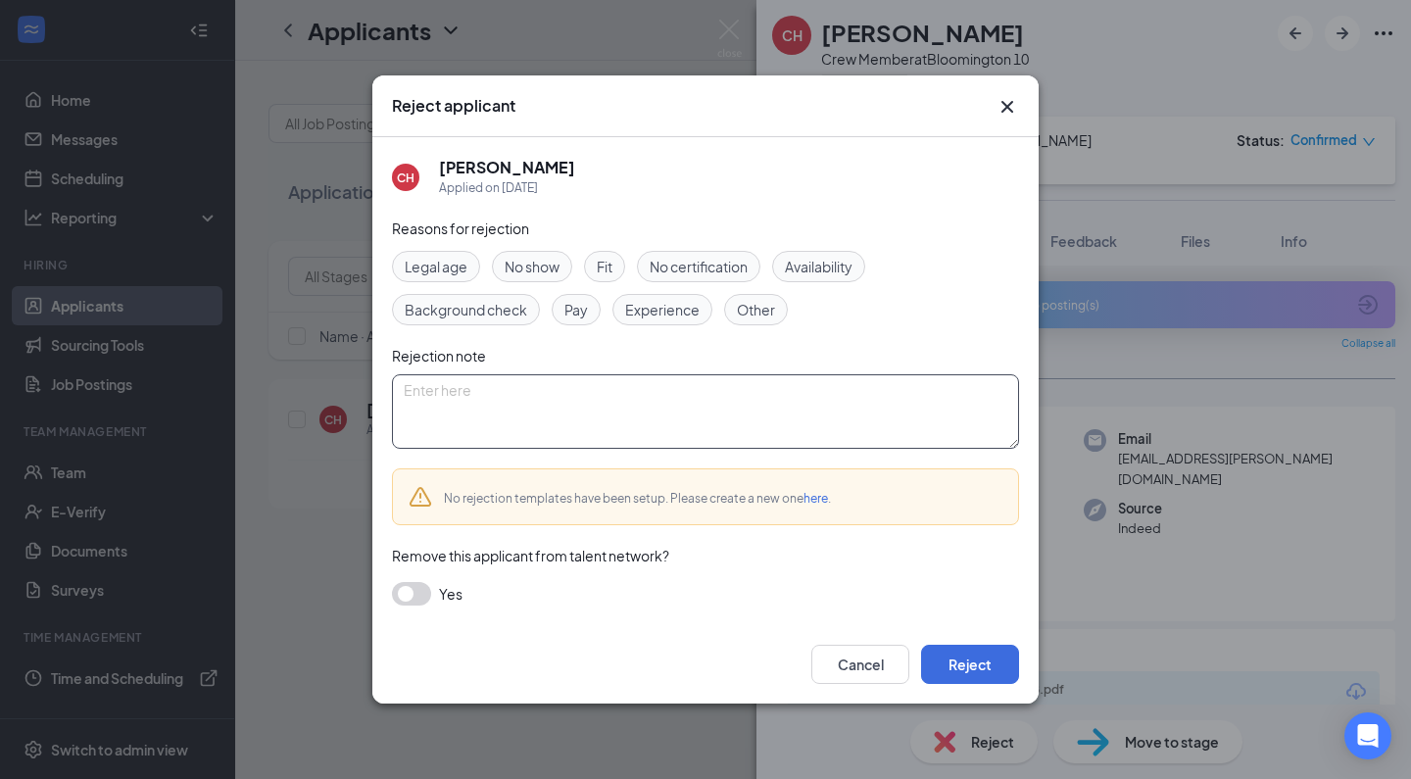
click at [750, 427] on textarea at bounding box center [705, 411] width 627 height 74
paste textarea "Thank you for applying for the Crew Member position at Golden Ticket Cinemas. W…"
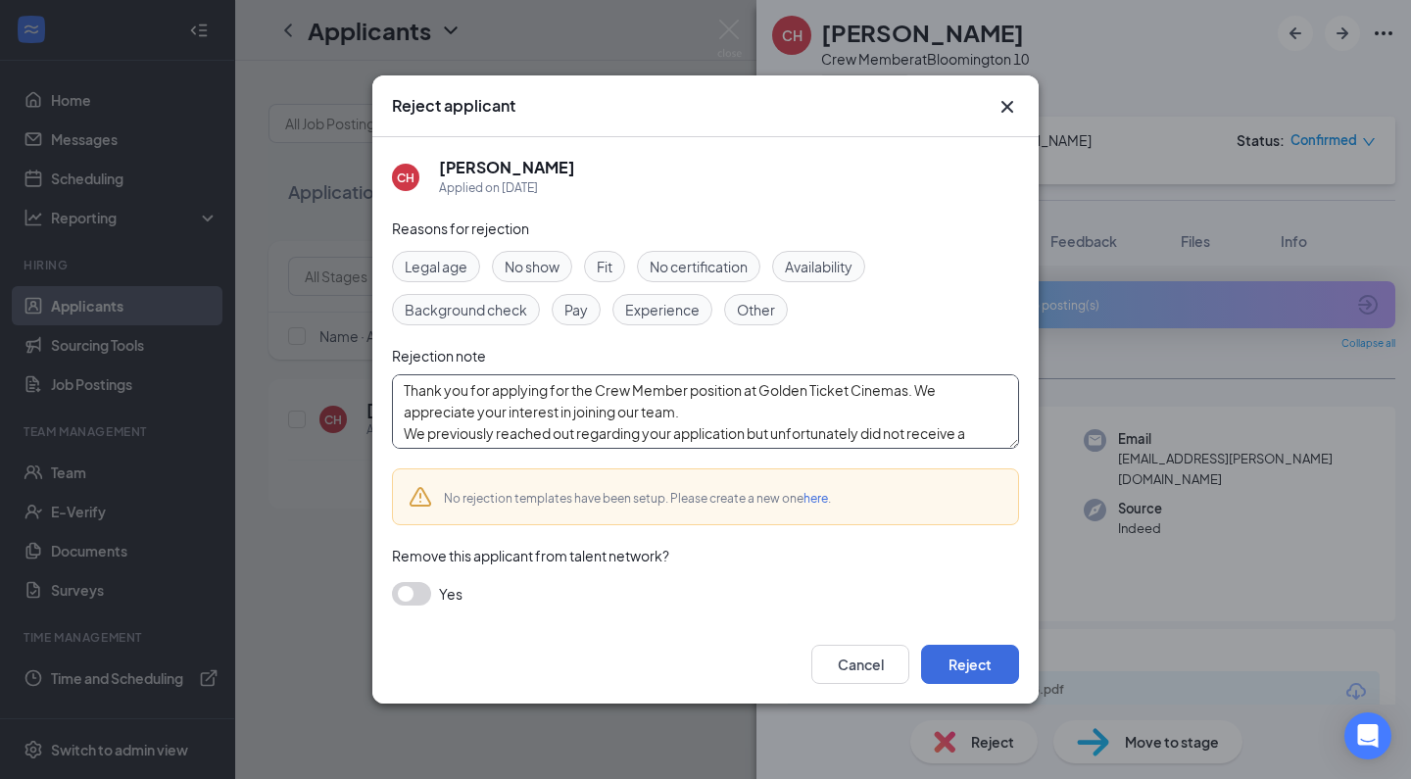
scroll to position [129, 0]
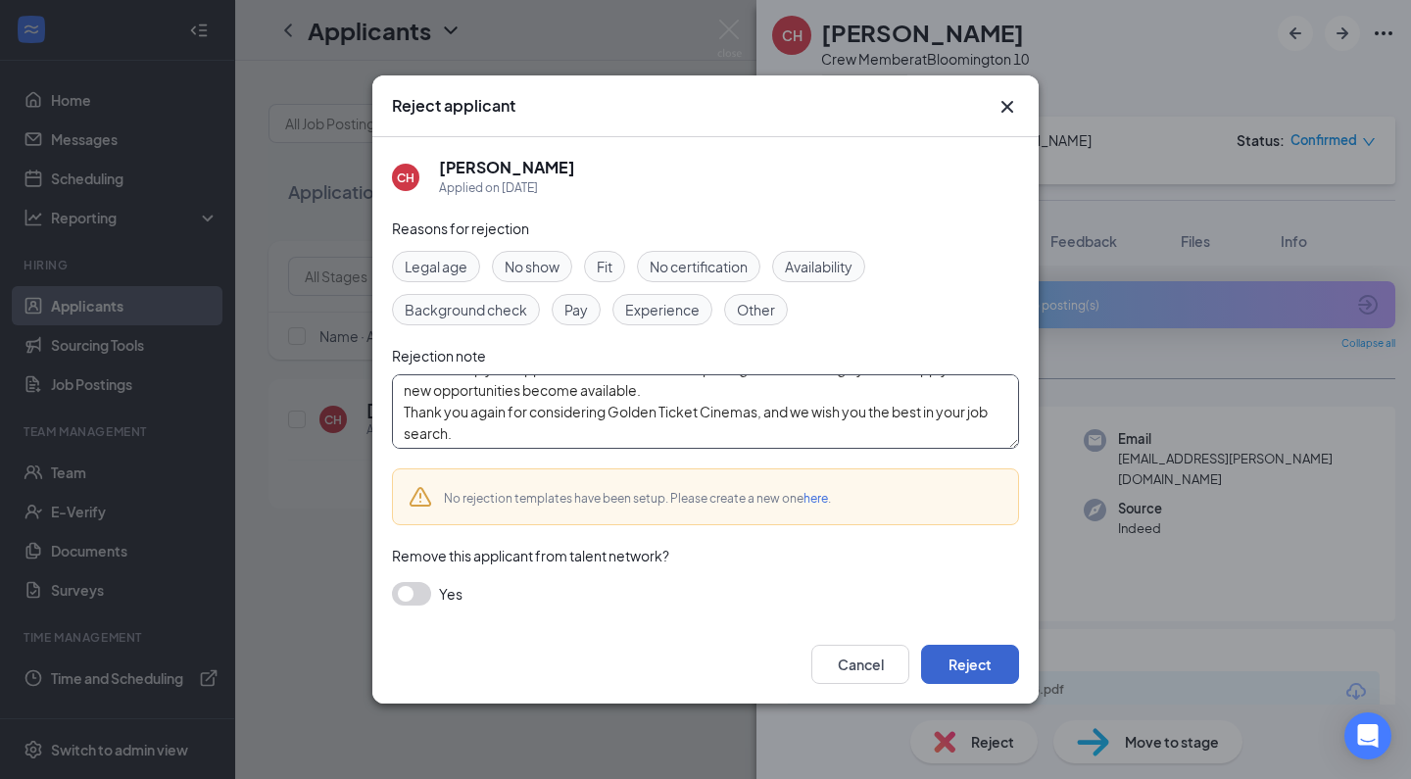
type textarea "Thank you for applying for the Crew Member position at Golden Ticket Cinemas. W…"
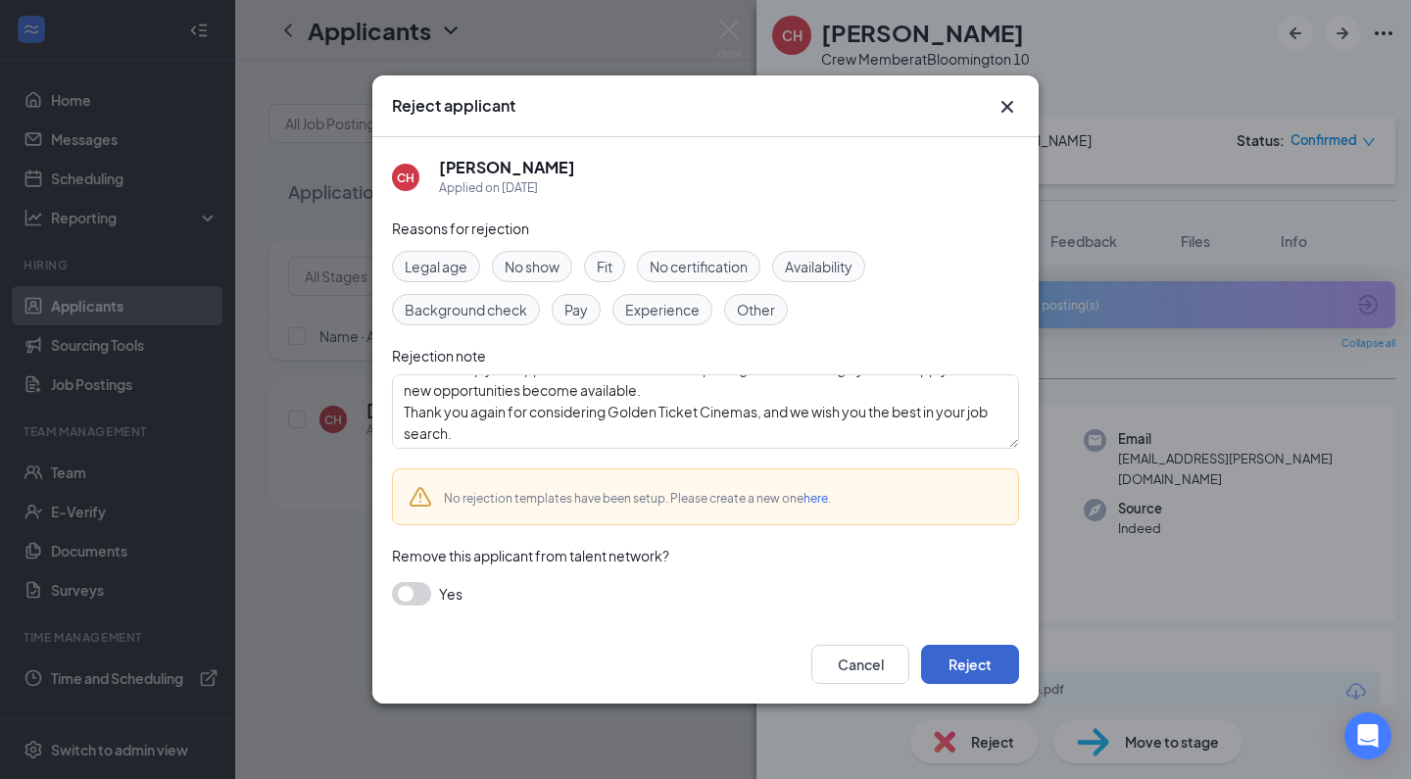
click at [974, 673] on button "Reject" at bounding box center [970, 664] width 98 height 39
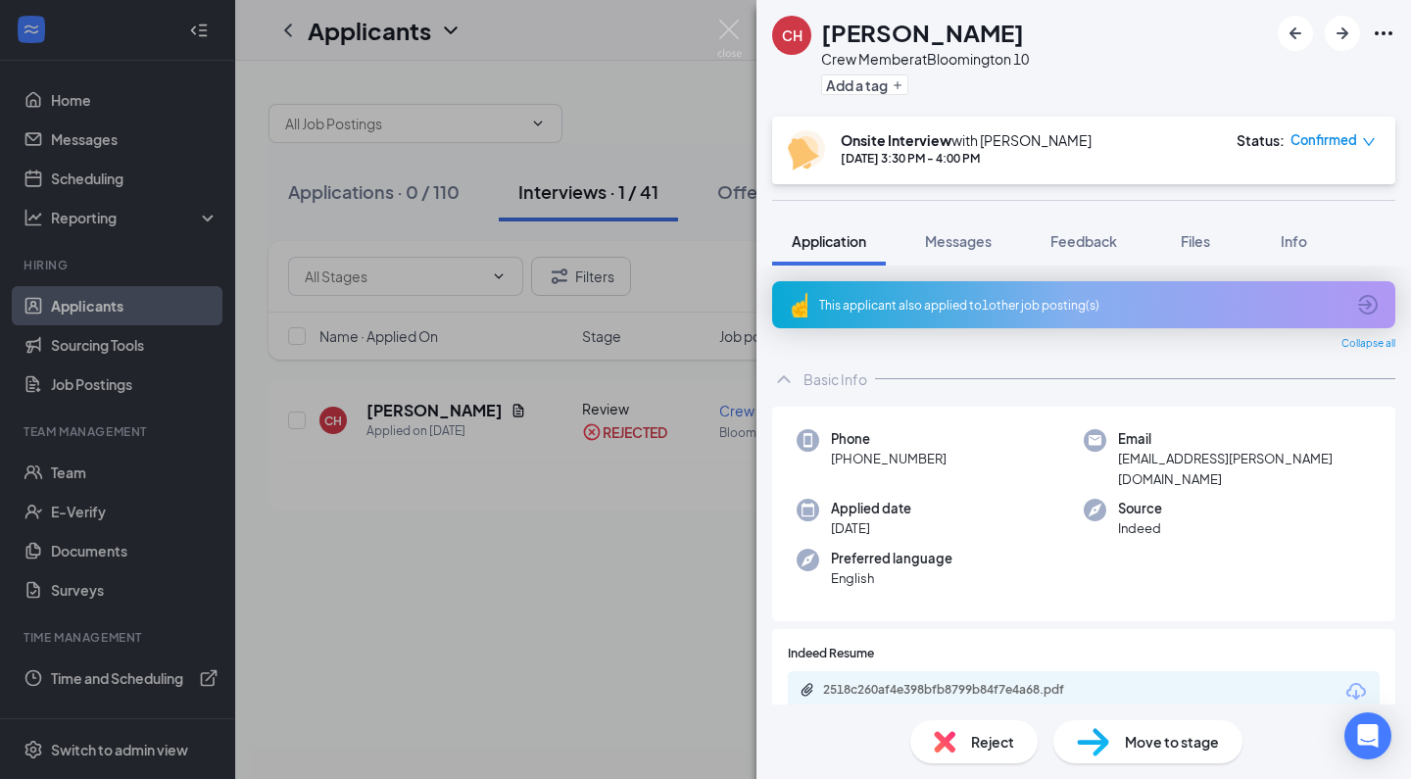
click at [450, 644] on div "CH [PERSON_NAME] Crew Member at [GEOGRAPHIC_DATA] 10 Add a tag Onsite Interview…" at bounding box center [705, 389] width 1411 height 779
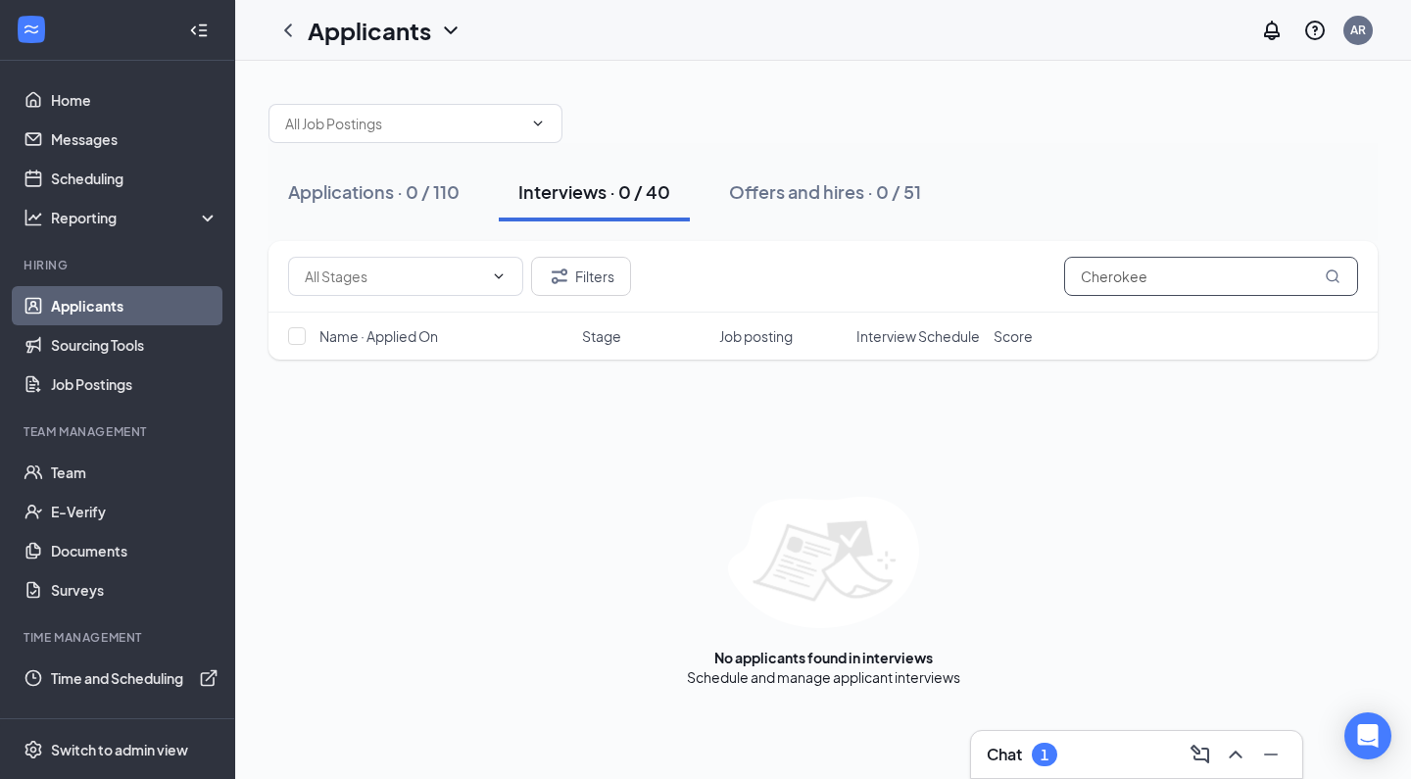
drag, startPoint x: 1170, startPoint y: 283, endPoint x: 910, endPoint y: 268, distance: 260.1
click at [910, 268] on div "Filters Cherokee" at bounding box center [823, 276] width 1070 height 39
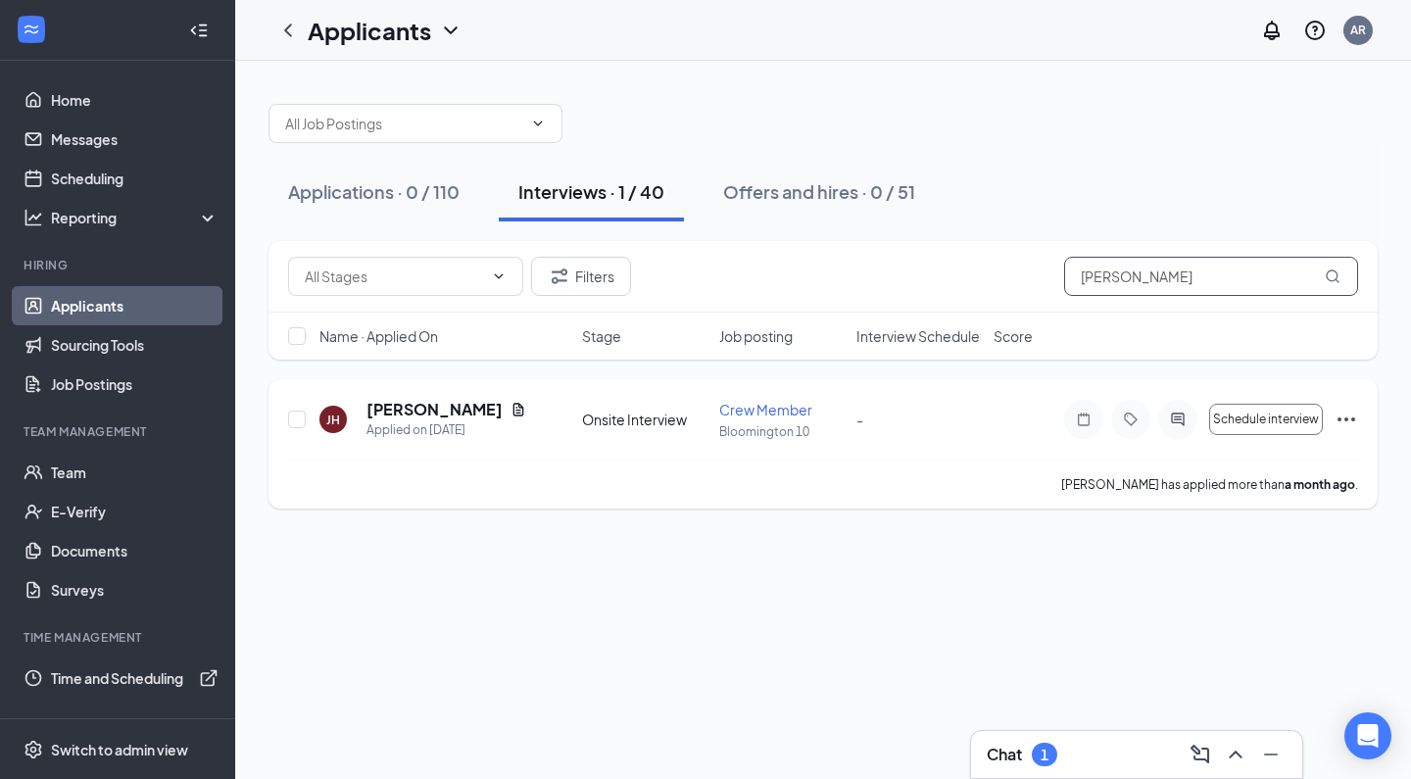
type input "[PERSON_NAME]"
click at [372, 408] on h5 "[PERSON_NAME]" at bounding box center [434, 410] width 136 height 22
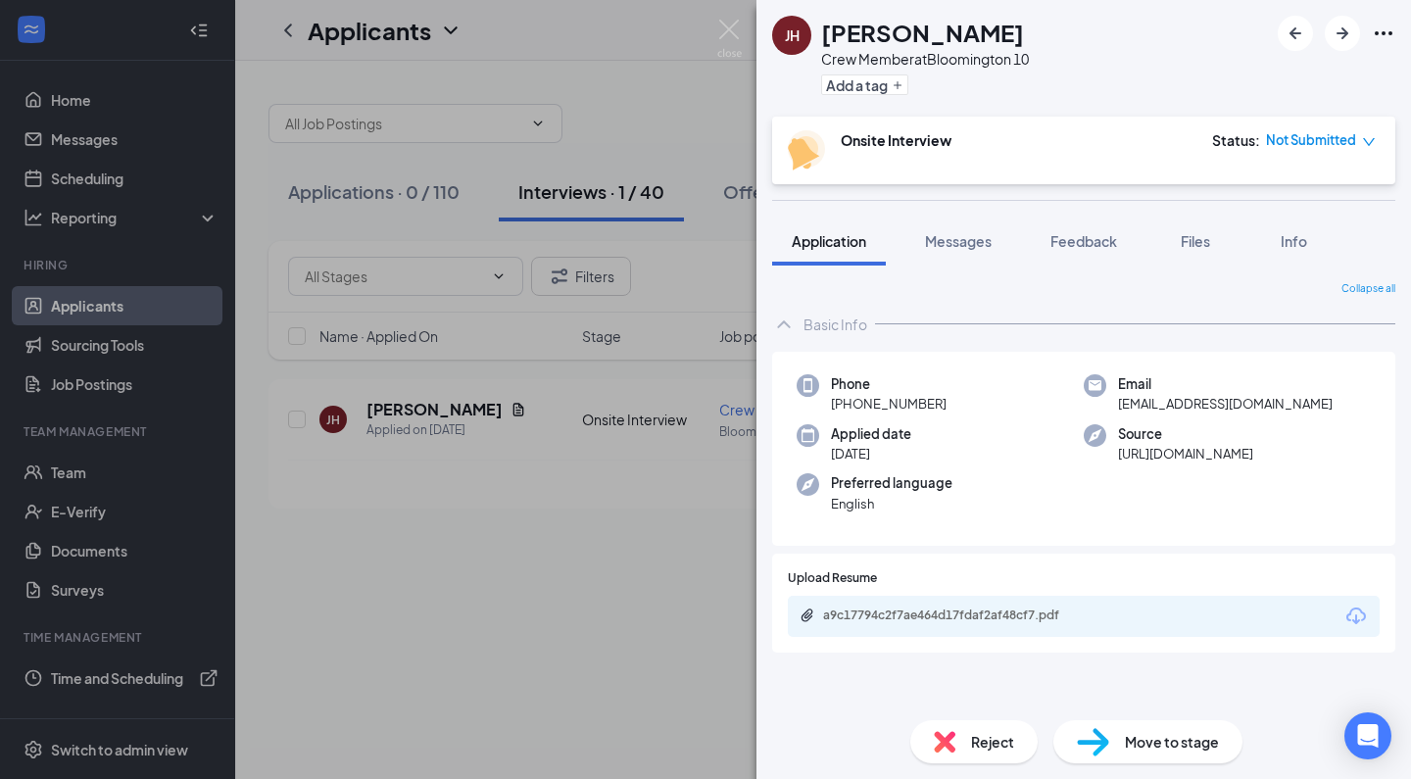
click at [957, 726] on div "Reject" at bounding box center [973, 741] width 127 height 43
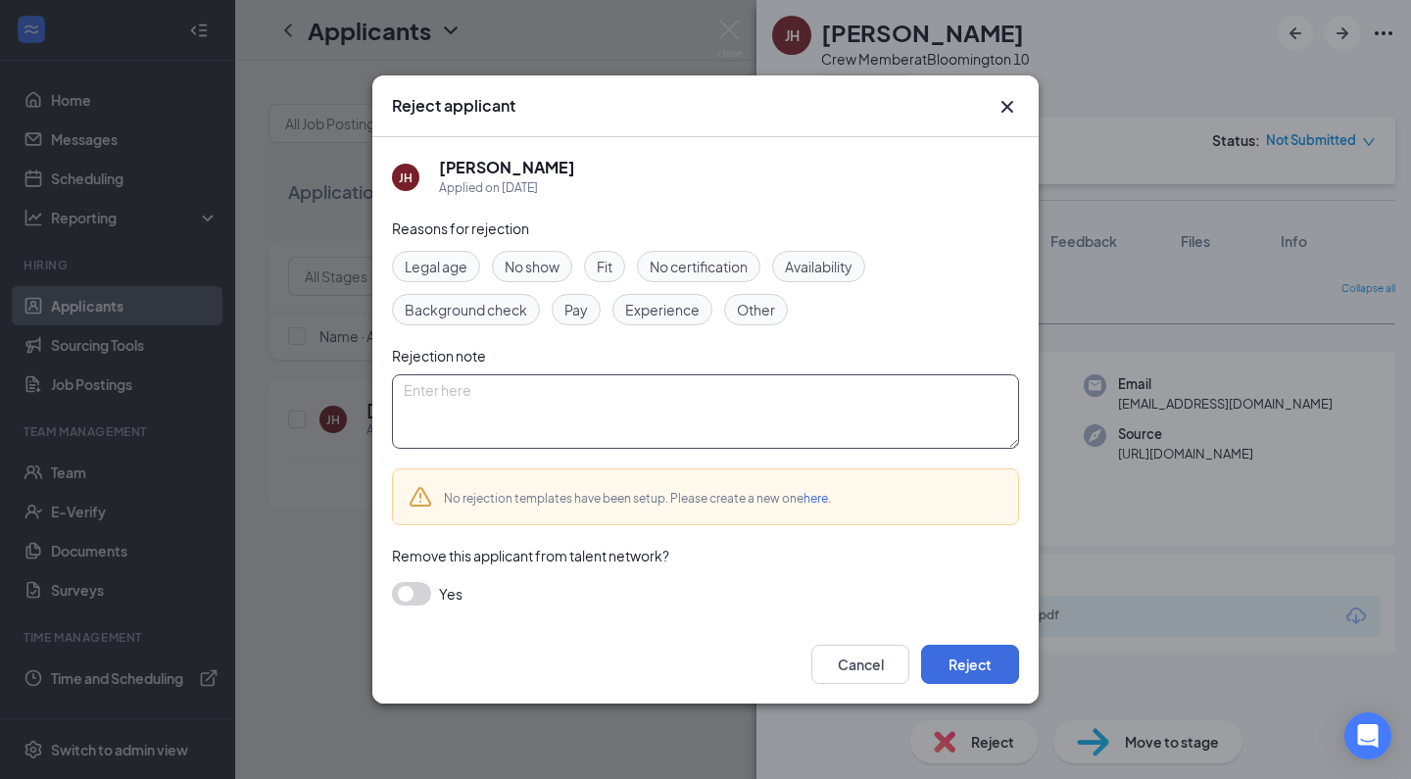
click at [737, 440] on textarea at bounding box center [705, 411] width 627 height 74
paste textarea "Thank you for applying for the Crew Member position at Golden Ticket Cinemas. W…"
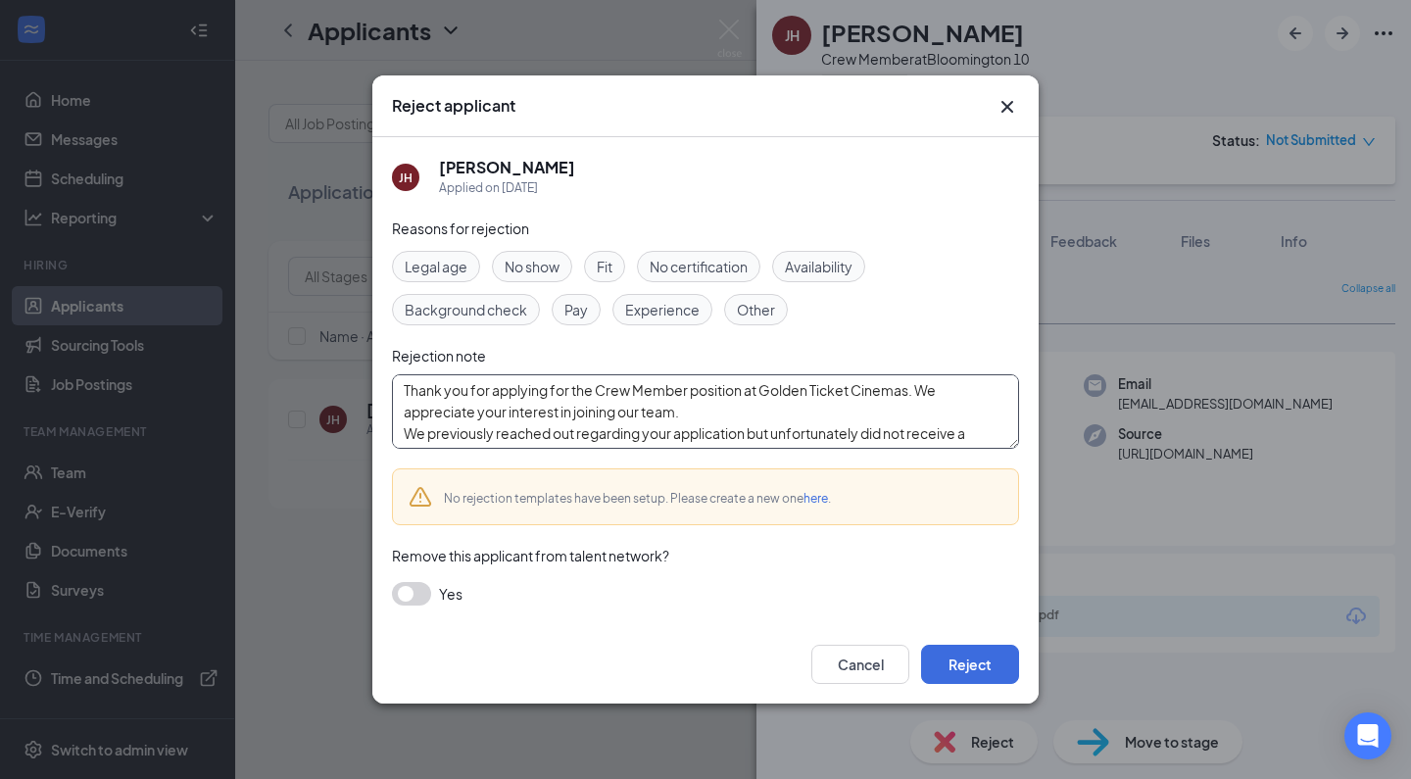
scroll to position [129, 0]
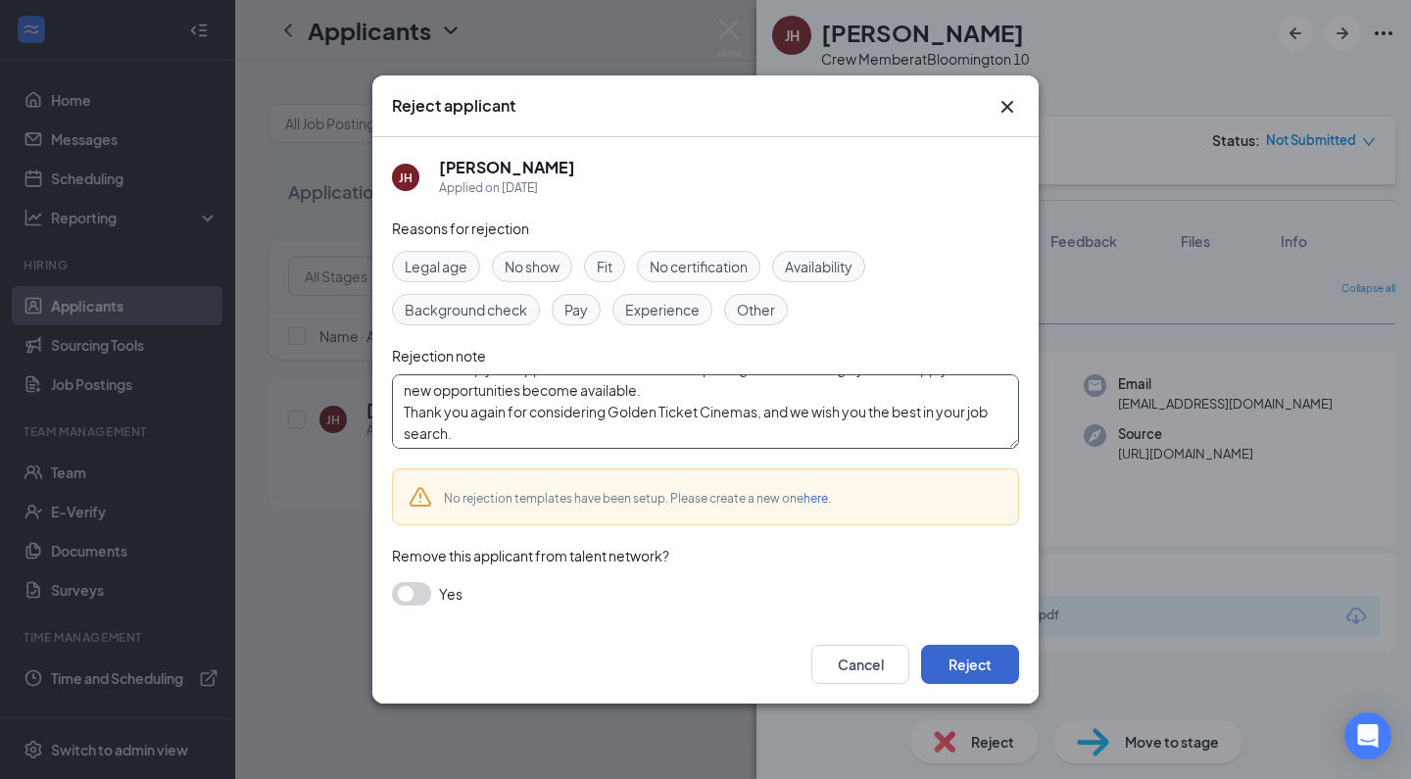
type textarea "Thank you for applying for the Crew Member position at Golden Ticket Cinemas. W…"
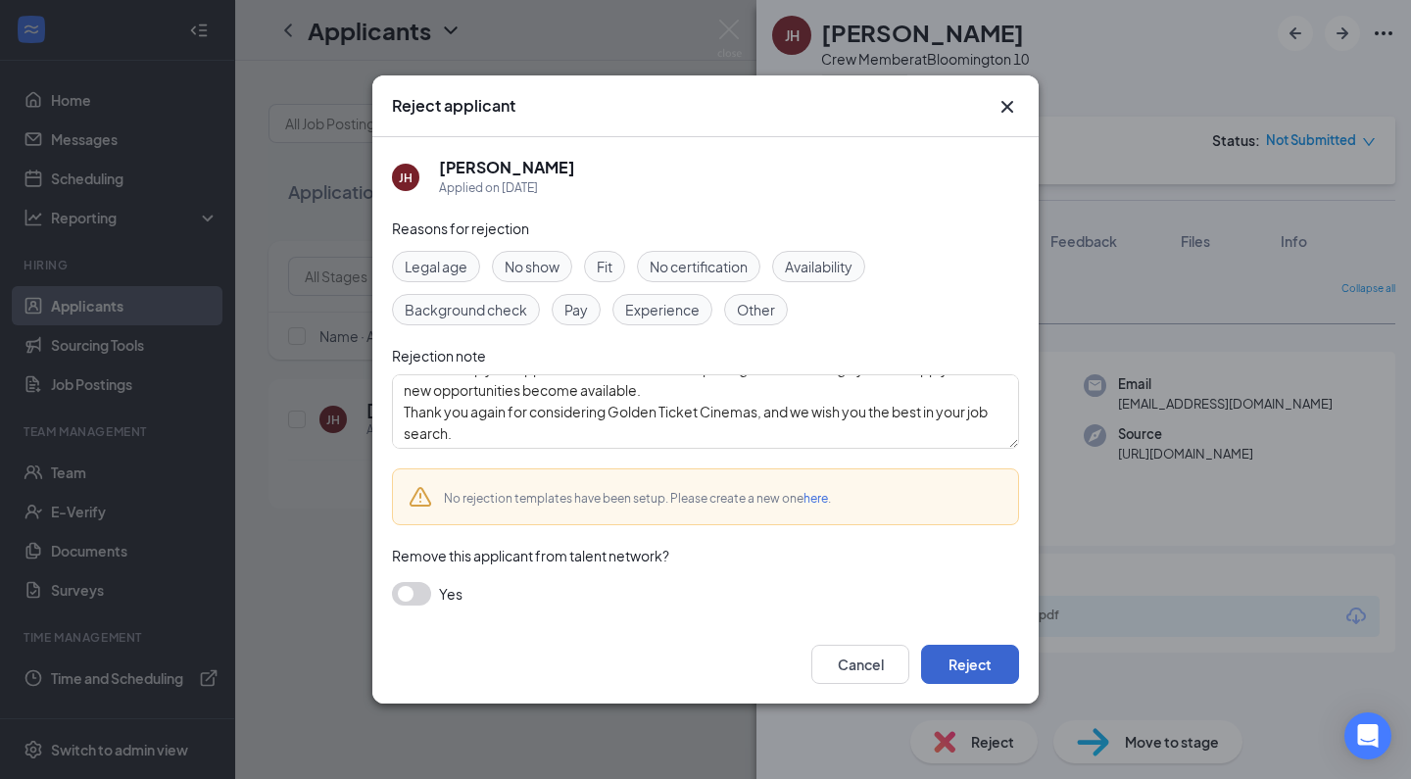
click at [987, 666] on button "Reject" at bounding box center [970, 664] width 98 height 39
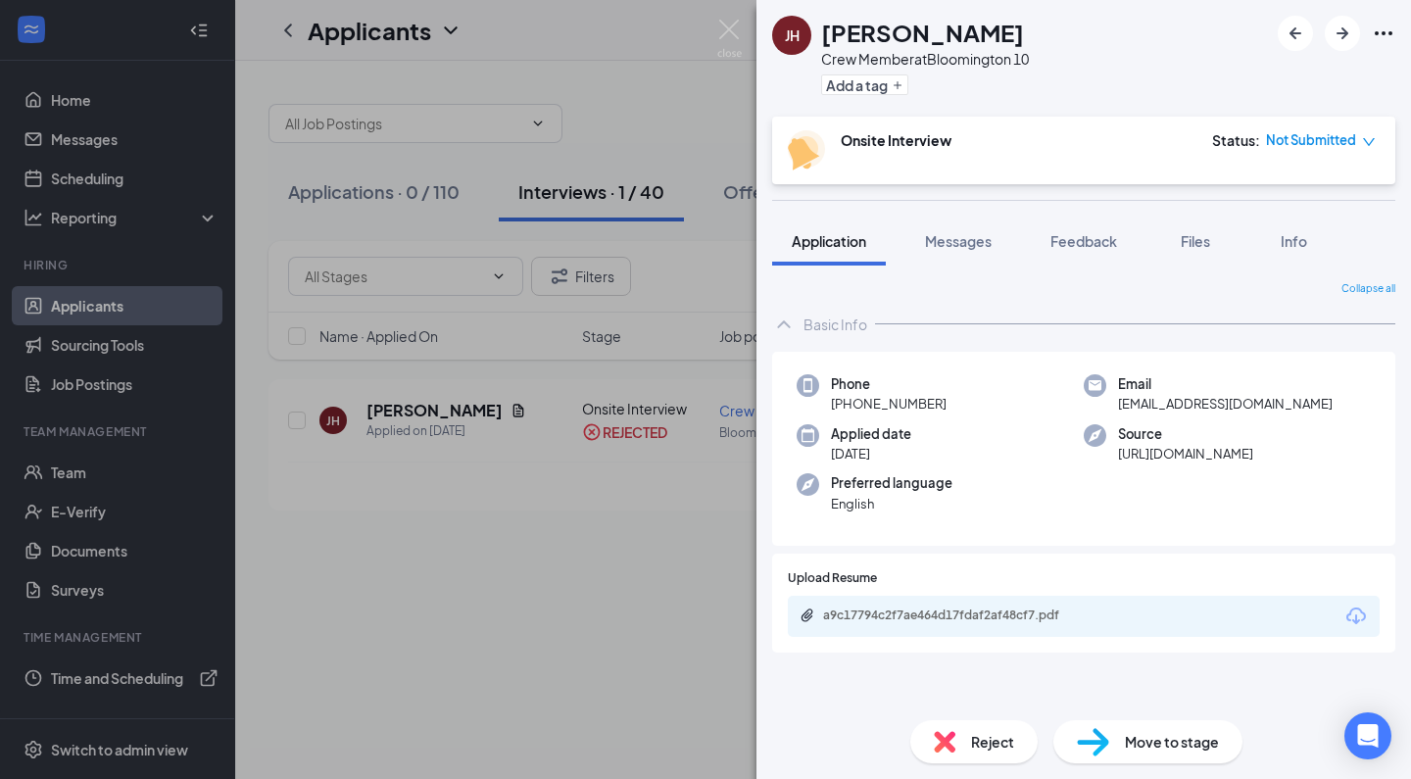
click at [557, 677] on div "[PERSON_NAME] Crew Member at [GEOGRAPHIC_DATA] 10 Add a tag Onsite Interview St…" at bounding box center [705, 389] width 1411 height 779
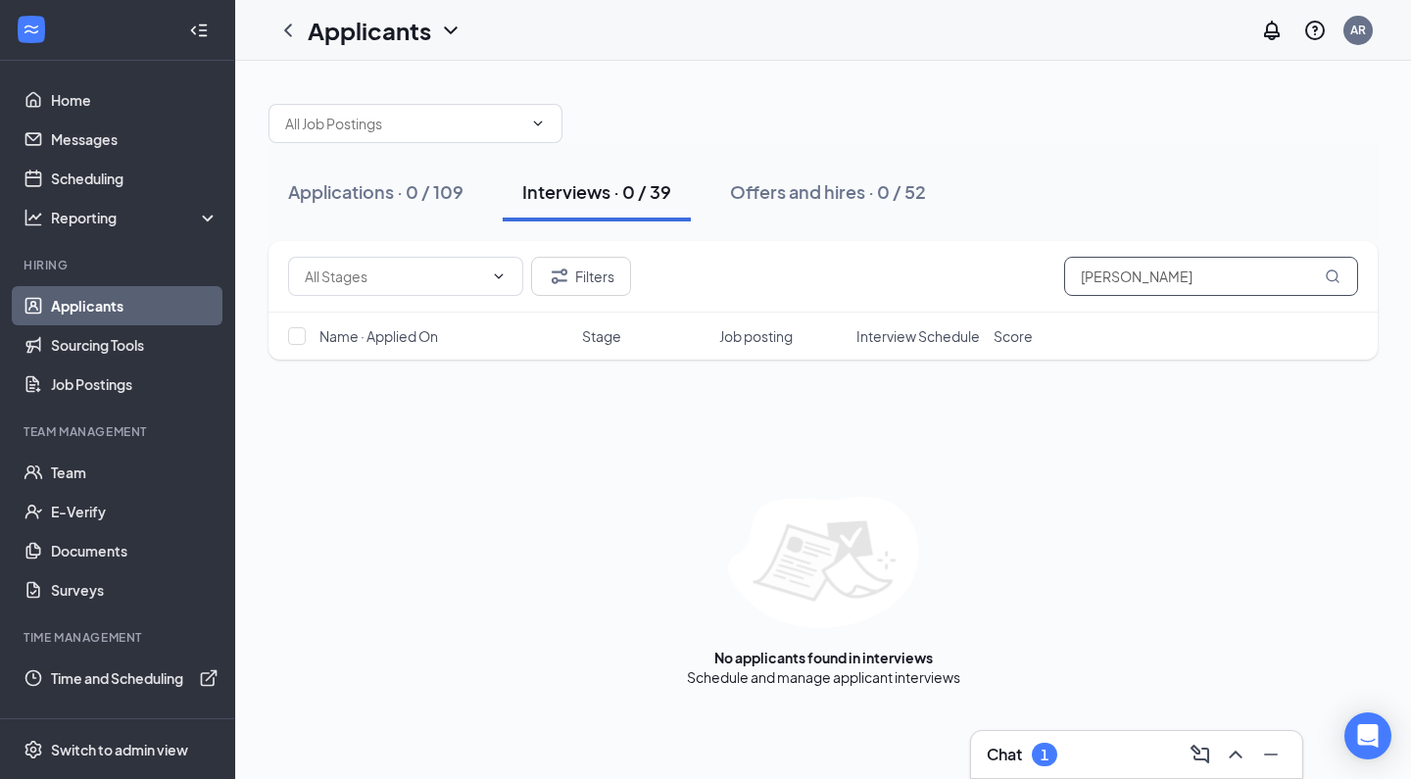
drag, startPoint x: 1143, startPoint y: 290, endPoint x: 929, endPoint y: 289, distance: 214.6
click at [929, 289] on div "Filters [PERSON_NAME]" at bounding box center [823, 276] width 1070 height 39
drag, startPoint x: 1161, startPoint y: 277, endPoint x: 780, endPoint y: 231, distance: 383.9
click at [780, 231] on div "Applications · 0 / 109 Interviews · 0 / 39 Offers and hires · 0 / 52 Filters [P…" at bounding box center [822, 385] width 1109 height 603
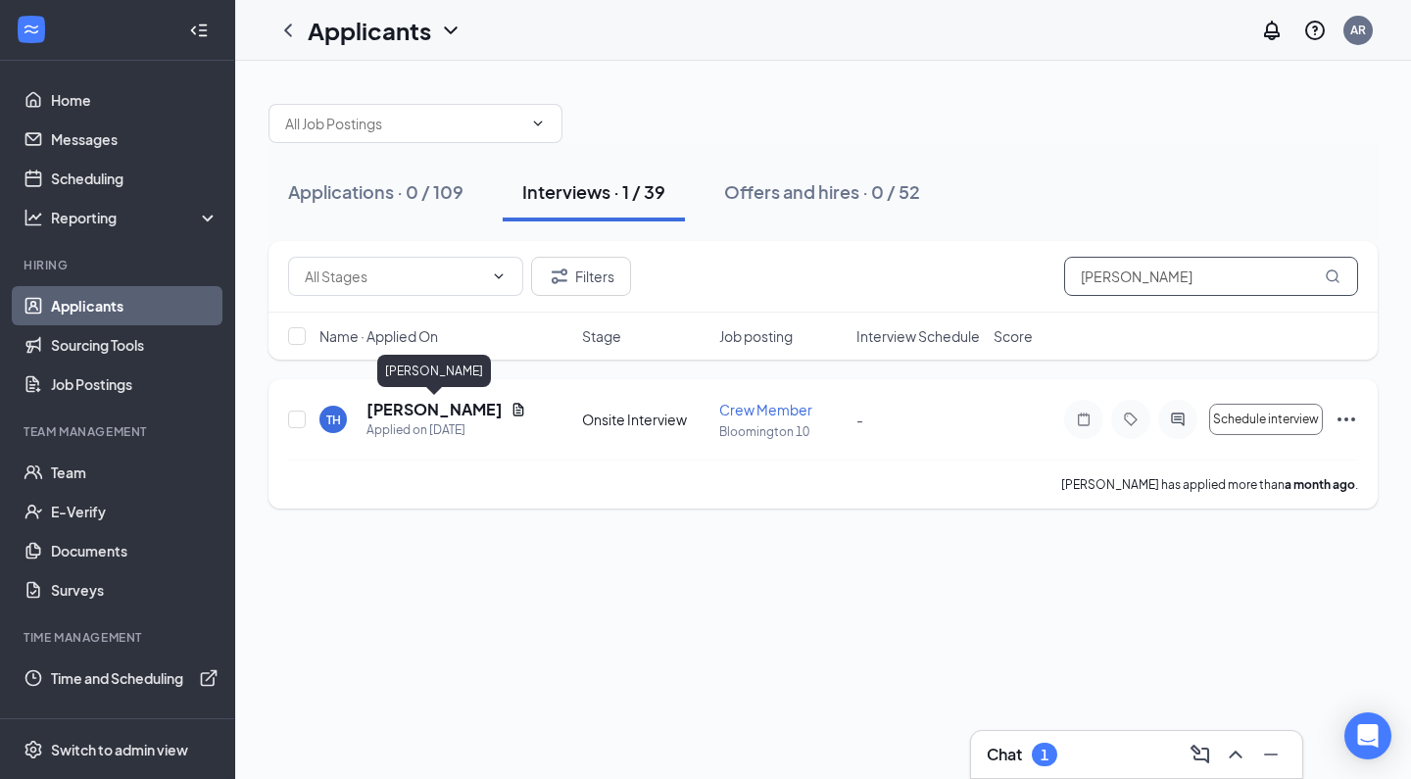
type input "[PERSON_NAME]"
click at [448, 409] on h5 "[PERSON_NAME]" at bounding box center [434, 410] width 136 height 22
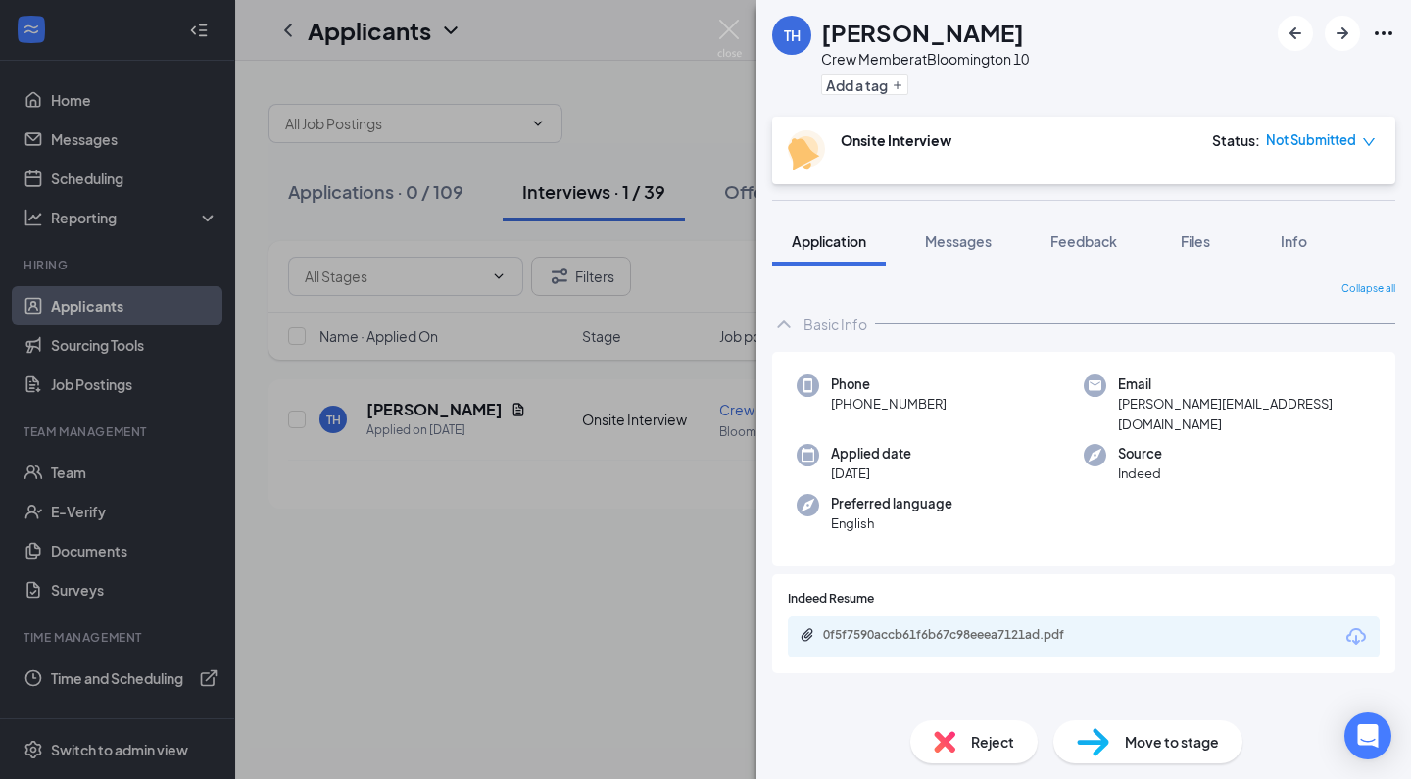
click at [962, 725] on div "Reject" at bounding box center [973, 741] width 127 height 43
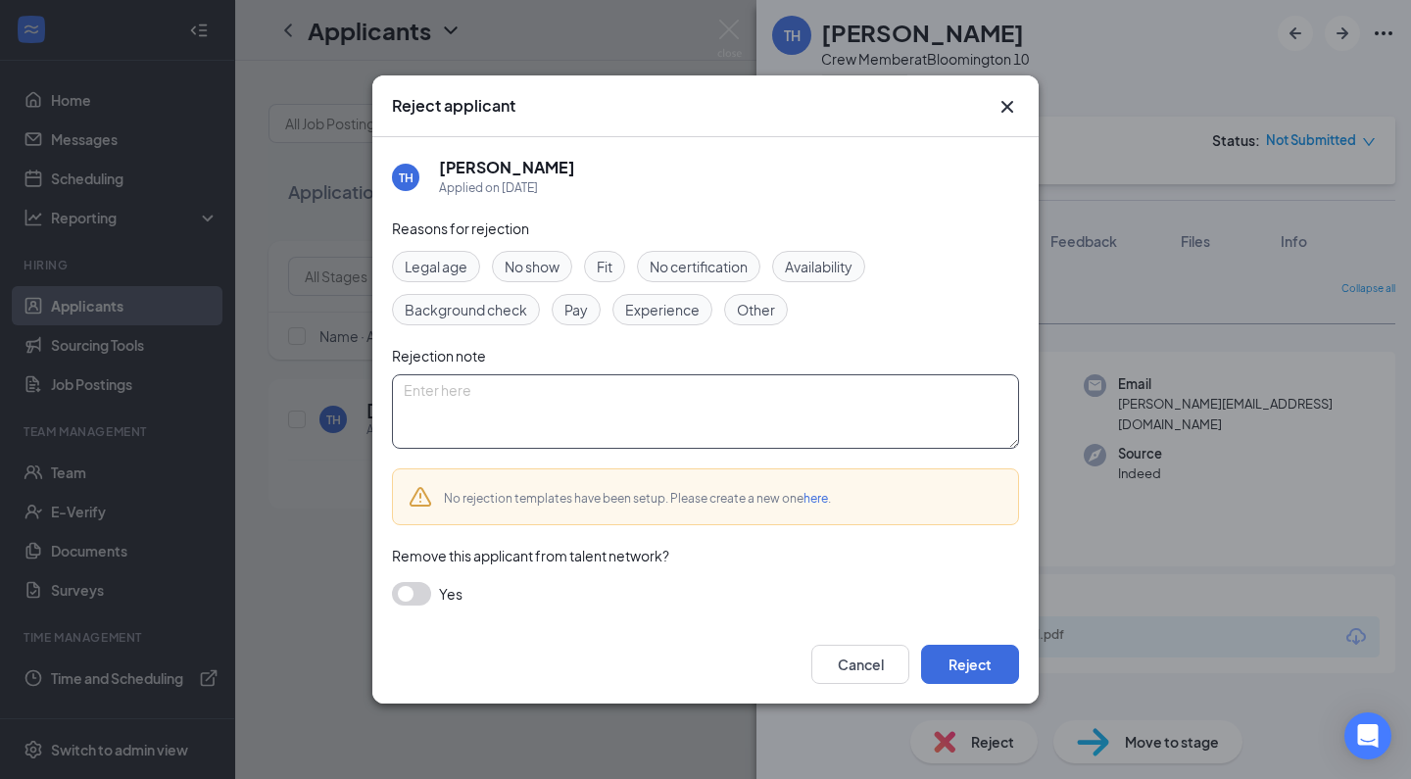
click at [746, 412] on textarea at bounding box center [705, 411] width 627 height 74
paste textarea "Thank you for applying for the Crew Member position at Golden Ticket Cinemas. W…"
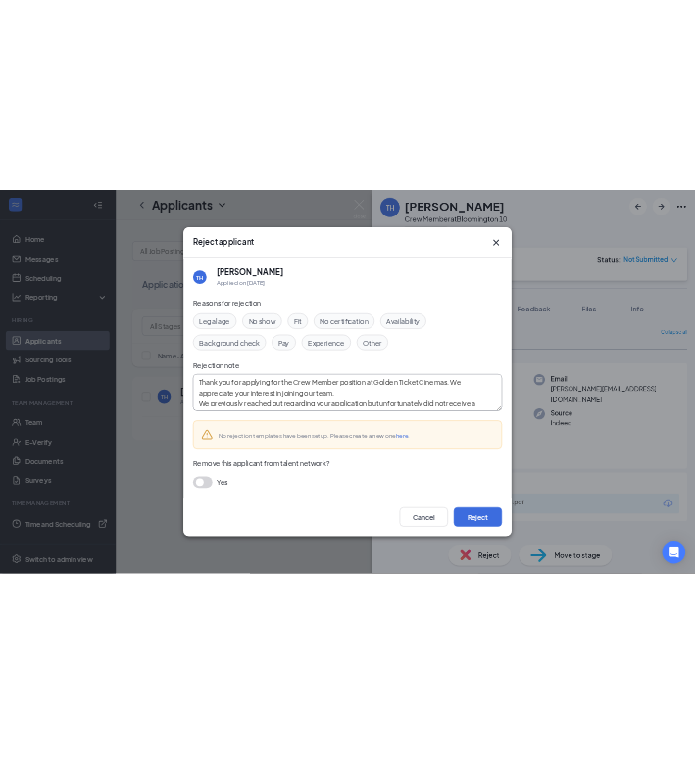
scroll to position [129, 0]
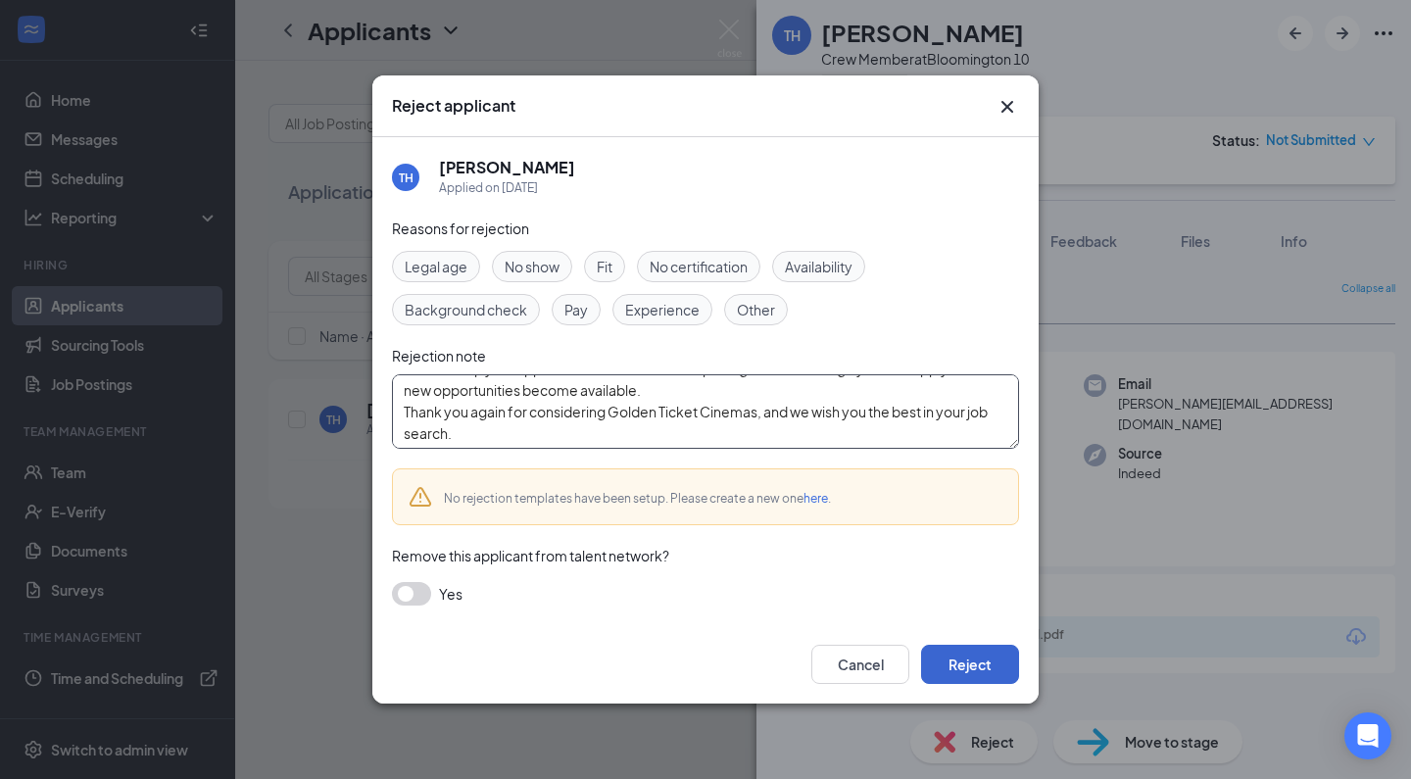
type textarea "Thank you for applying for the Crew Member position at Golden Ticket Cinemas. W…"
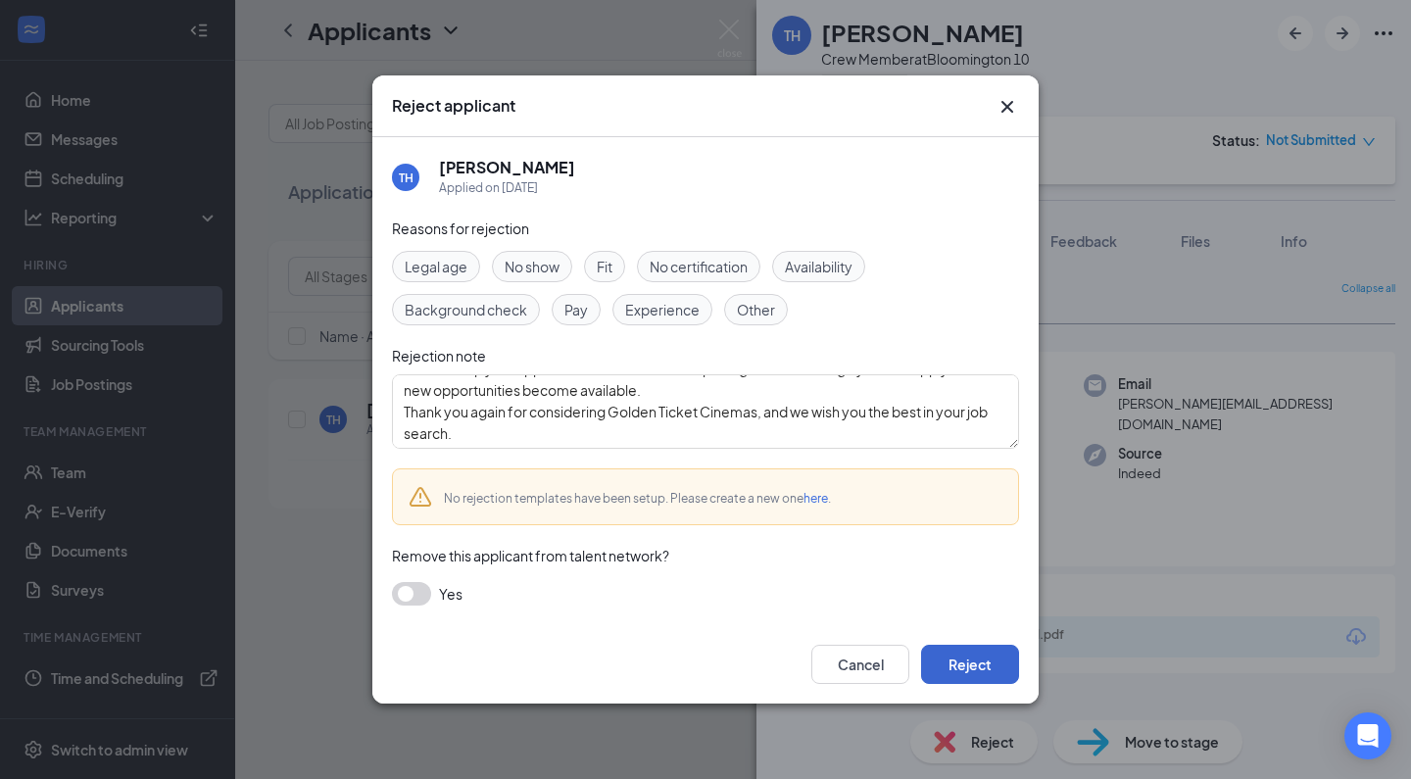
click at [957, 658] on button "Reject" at bounding box center [970, 664] width 98 height 39
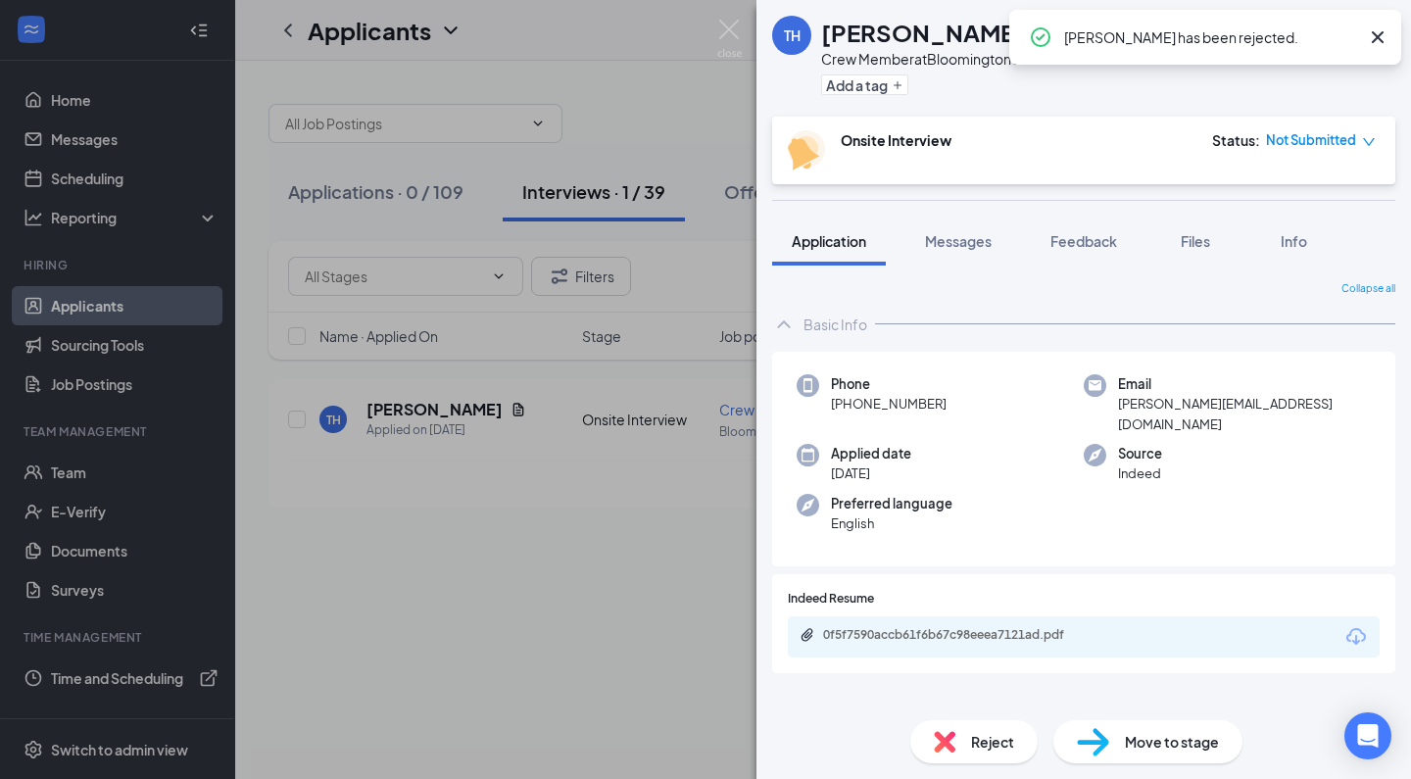
click at [518, 357] on div "TH [PERSON_NAME] Crew Member at [GEOGRAPHIC_DATA] 10 Add a tag Onsite Interview…" at bounding box center [705, 389] width 1411 height 779
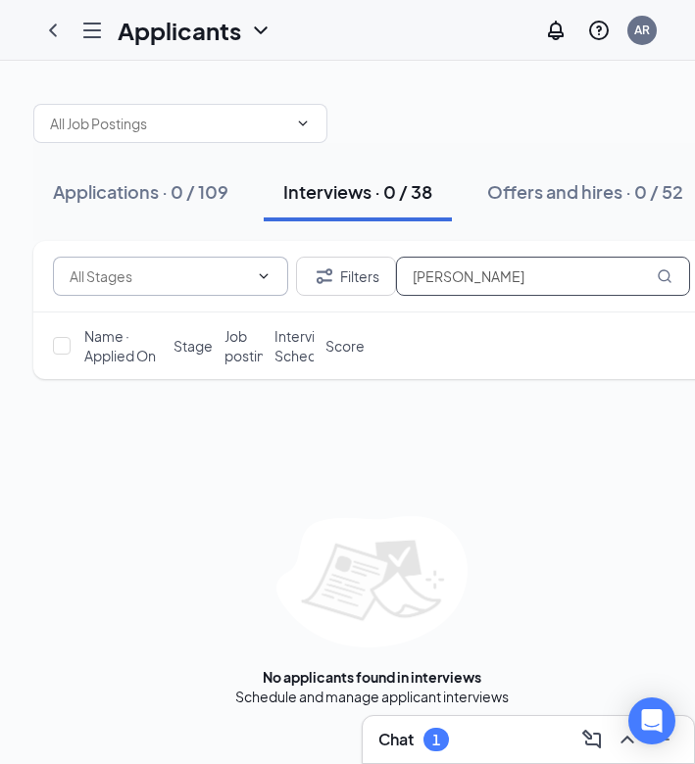
drag, startPoint x: 552, startPoint y: 275, endPoint x: 106, endPoint y: 259, distance: 446.1
click at [106, 259] on div "Filters [PERSON_NAME]" at bounding box center [371, 276] width 637 height 39
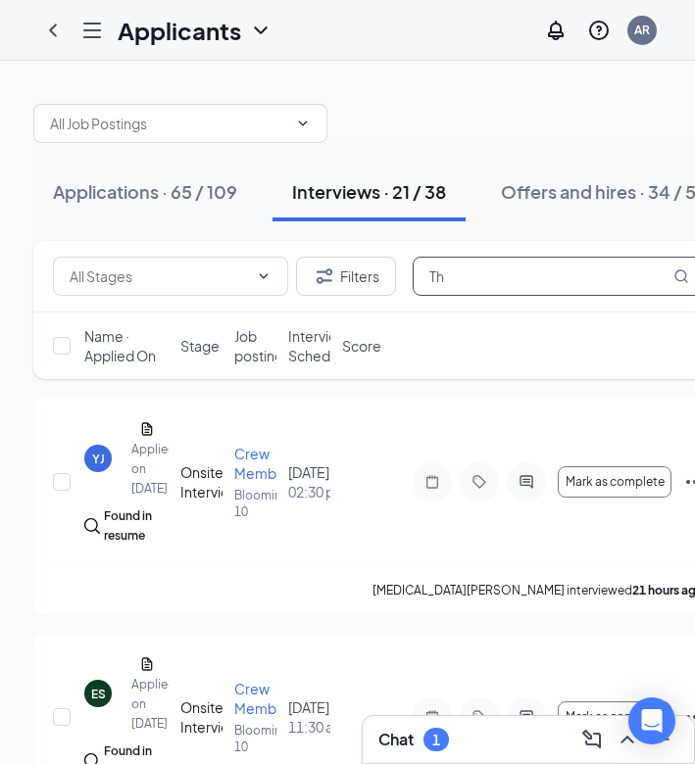
type input "T"
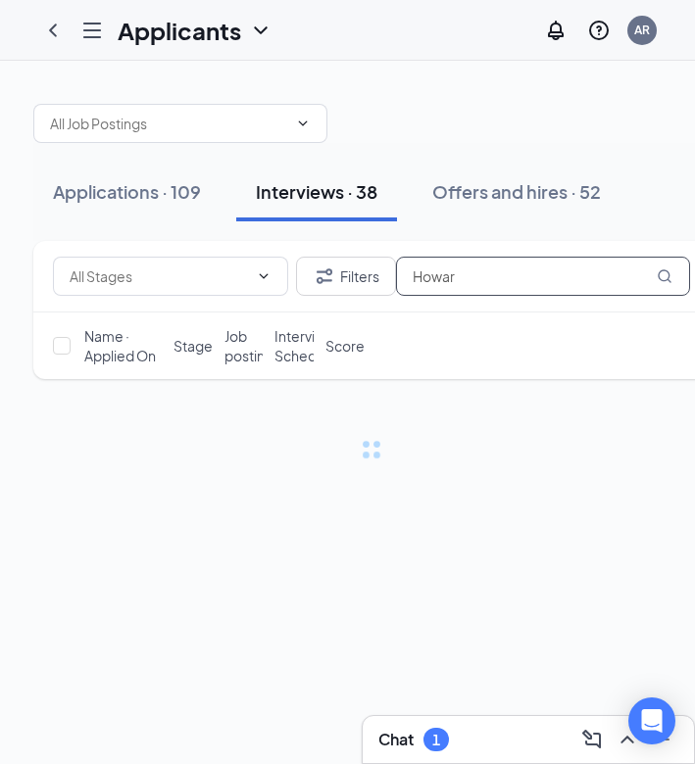
type input "[PERSON_NAME]"
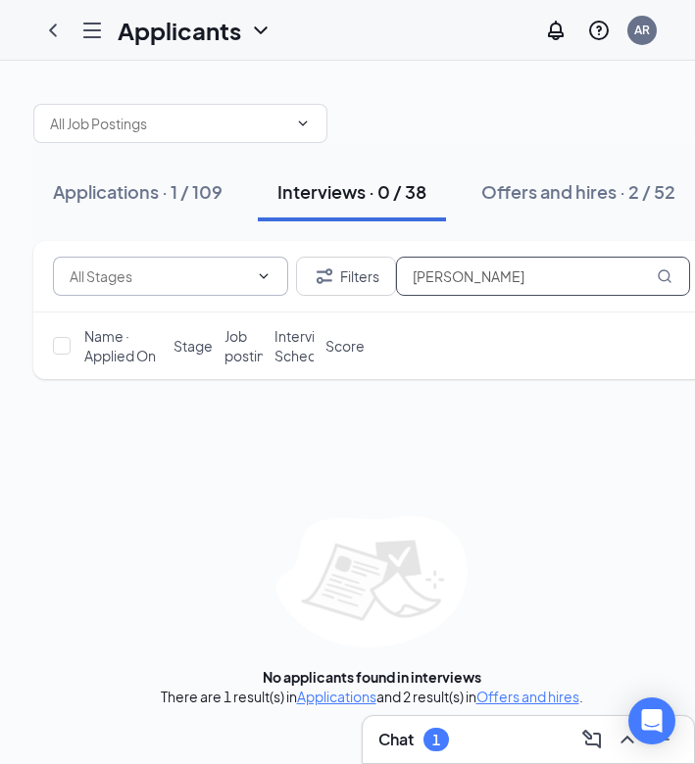
drag, startPoint x: 512, startPoint y: 282, endPoint x: 199, endPoint y: 283, distance: 313.5
click at [199, 283] on div "Filters [PERSON_NAME]" at bounding box center [371, 276] width 637 height 39
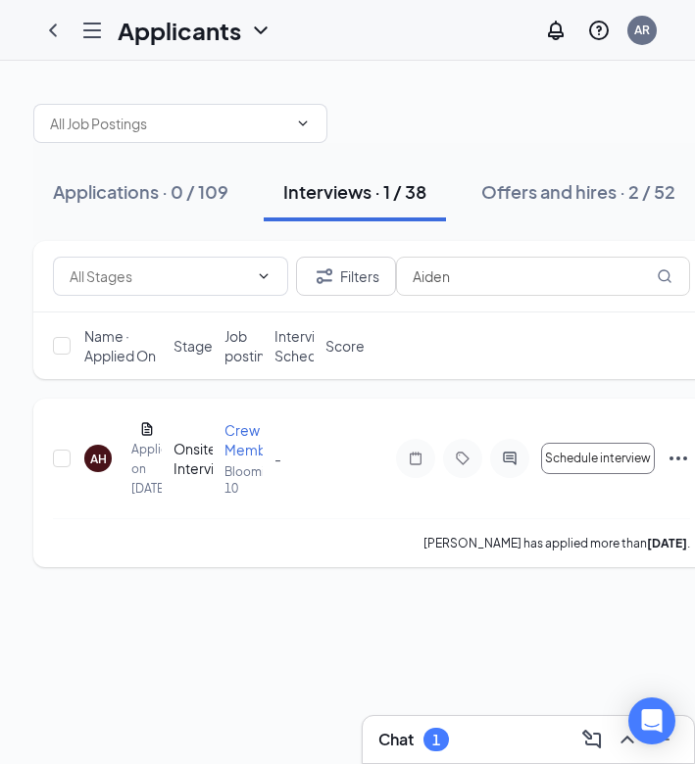
type input "Aiden"
click at [301, 444] on div "AH Aiden Huggins Applied on Aug 9 Onsite Interview Crew Member Bloomington 10 -…" at bounding box center [371, 468] width 637 height 100
click at [86, 467] on div "AH" at bounding box center [97, 458] width 27 height 27
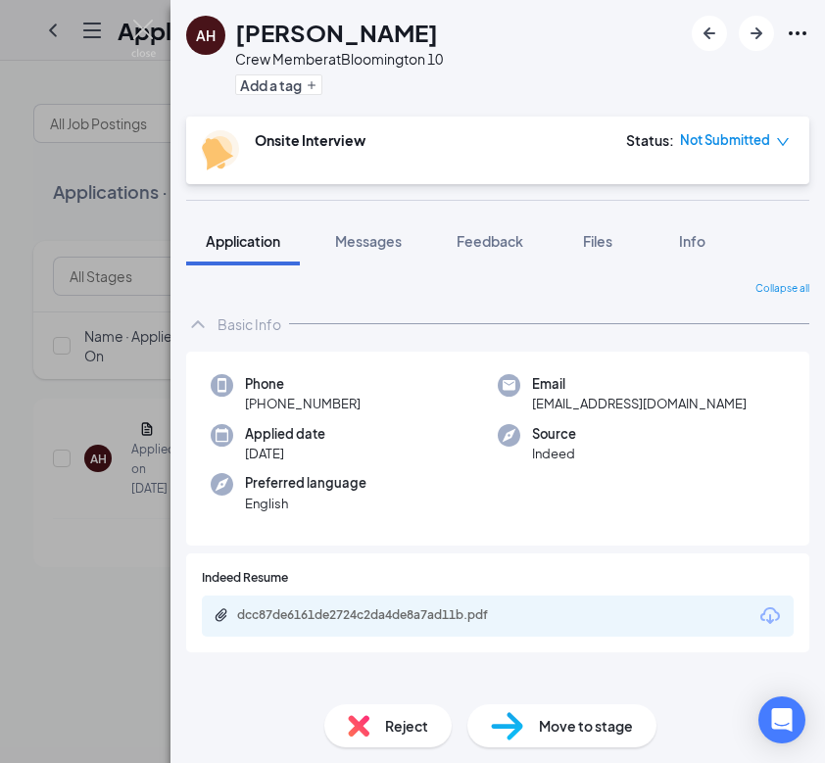
click at [367, 712] on div "Reject" at bounding box center [387, 725] width 127 height 43
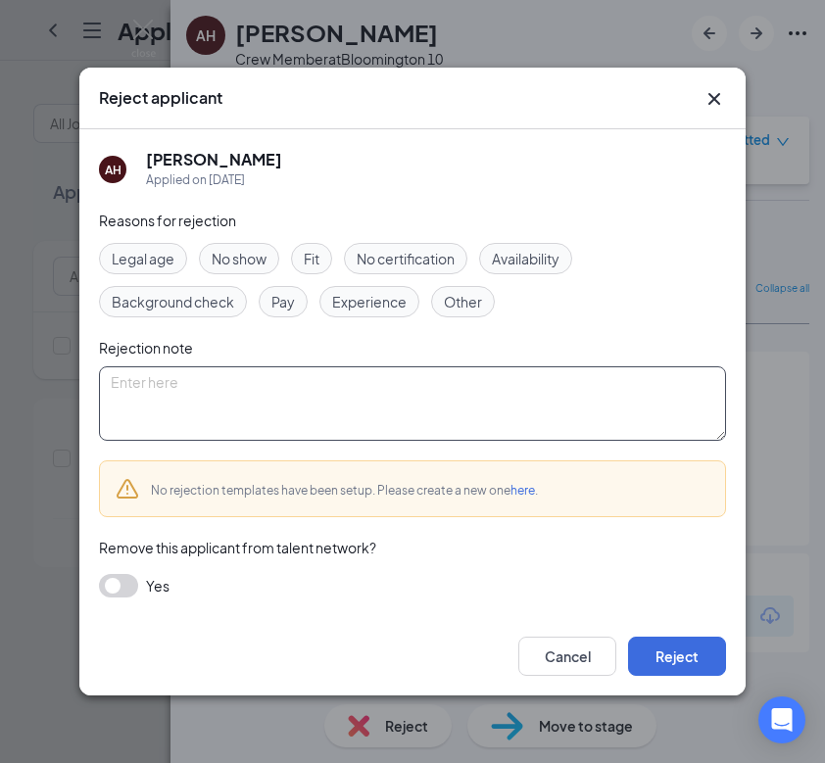
click at [210, 402] on textarea at bounding box center [412, 403] width 627 height 74
paste textarea "Thank you for applying for the Crew Member position at Golden Ticket Cinemas. W…"
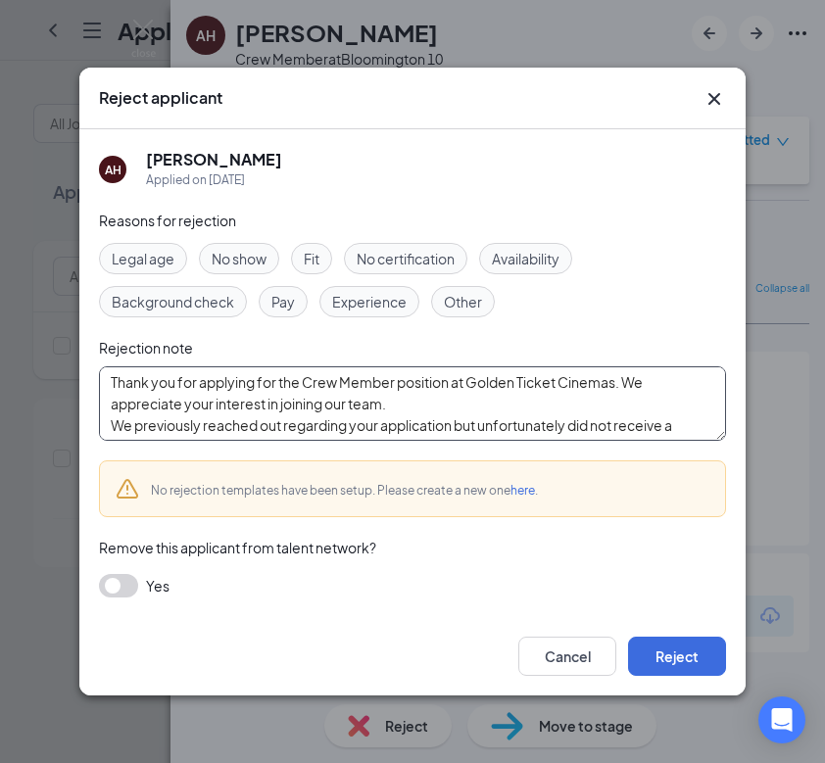
scroll to position [129, 0]
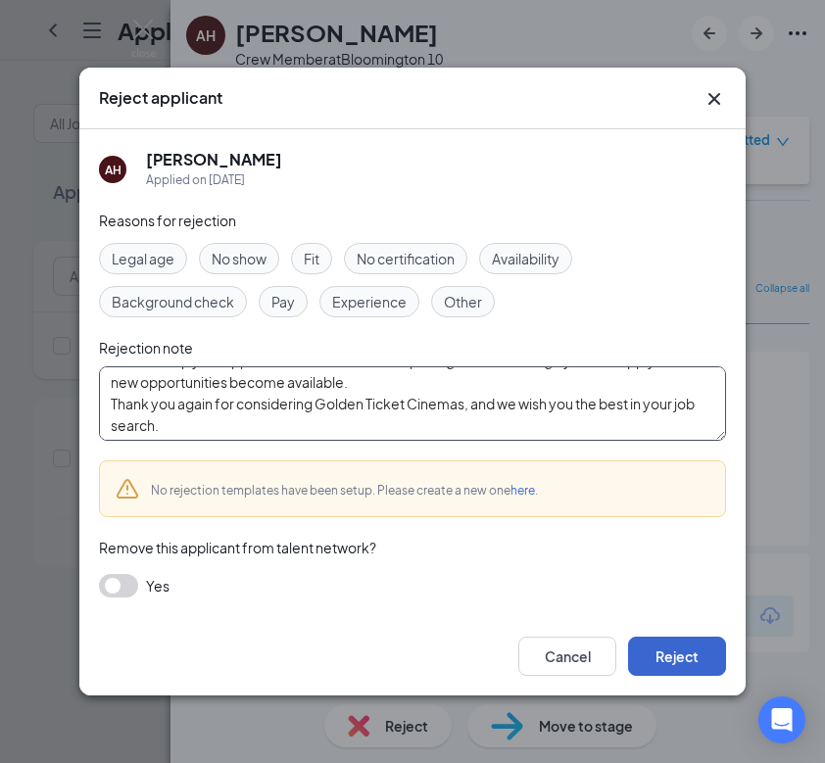
type textarea "Thank you for applying for the Crew Member position at Golden Ticket Cinemas. W…"
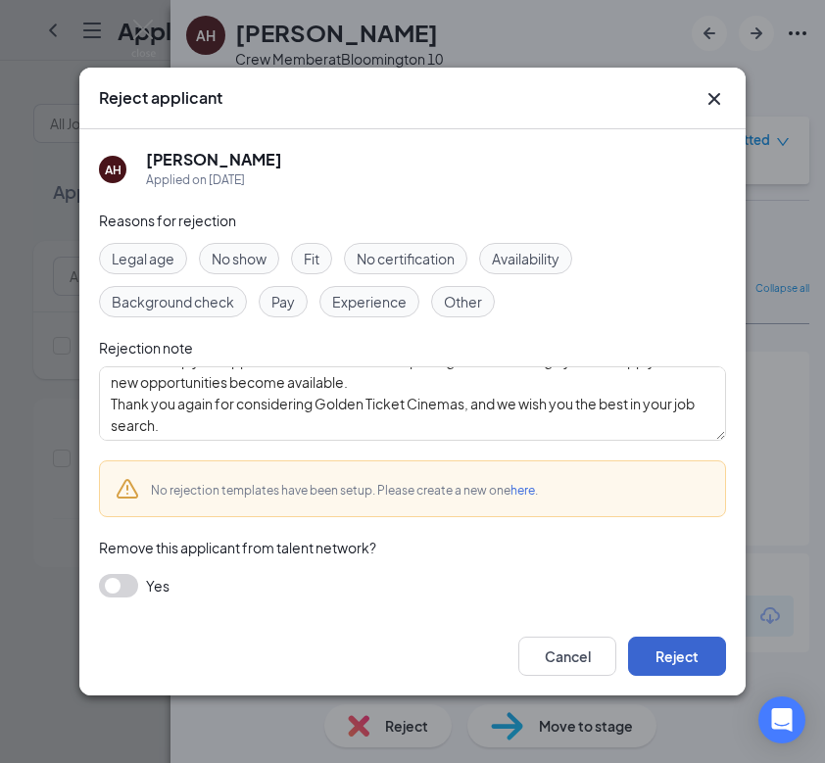
click at [659, 649] on button "Reject" at bounding box center [677, 656] width 98 height 39
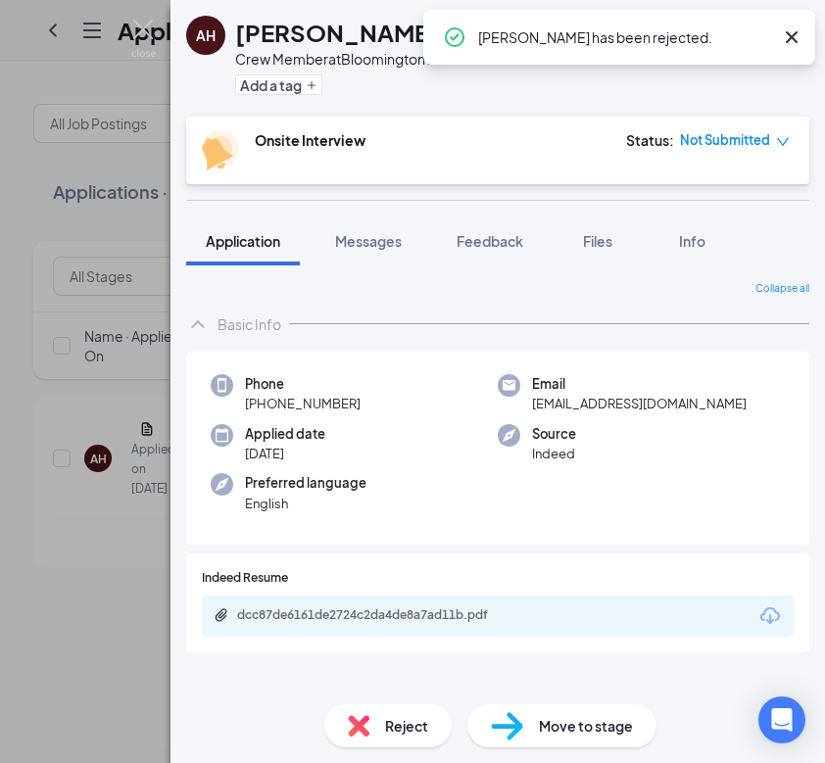
click at [82, 659] on div "AH Aiden Huggins Crew Member at Bloomington 10 Add a tag Onsite Interview Statu…" at bounding box center [412, 381] width 825 height 763
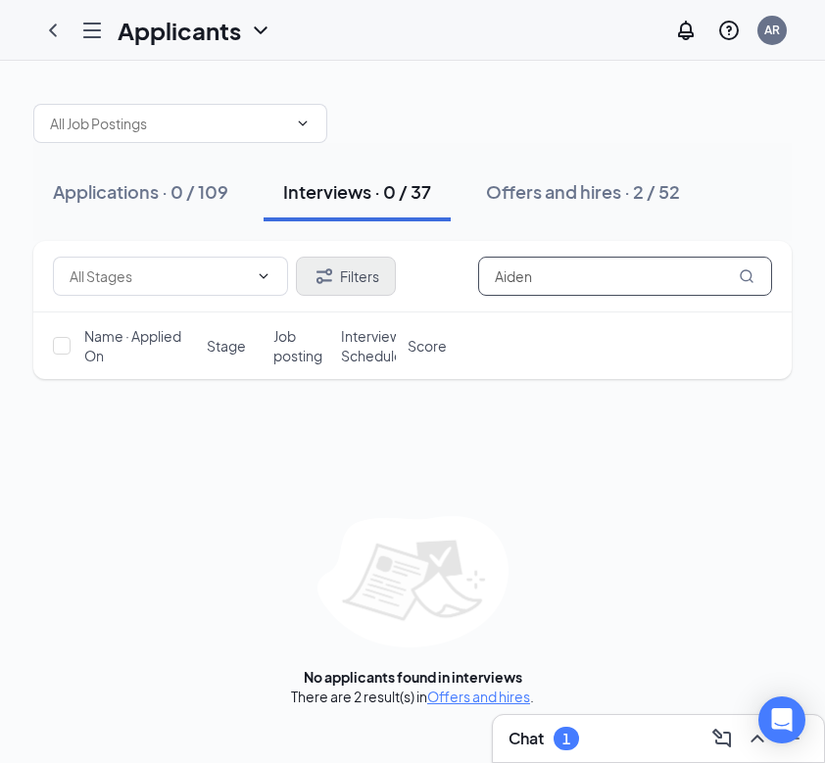
drag, startPoint x: 557, startPoint y: 281, endPoint x: 384, endPoint y: 274, distance: 172.6
click at [384, 274] on div "Filters Aiden" at bounding box center [412, 276] width 719 height 39
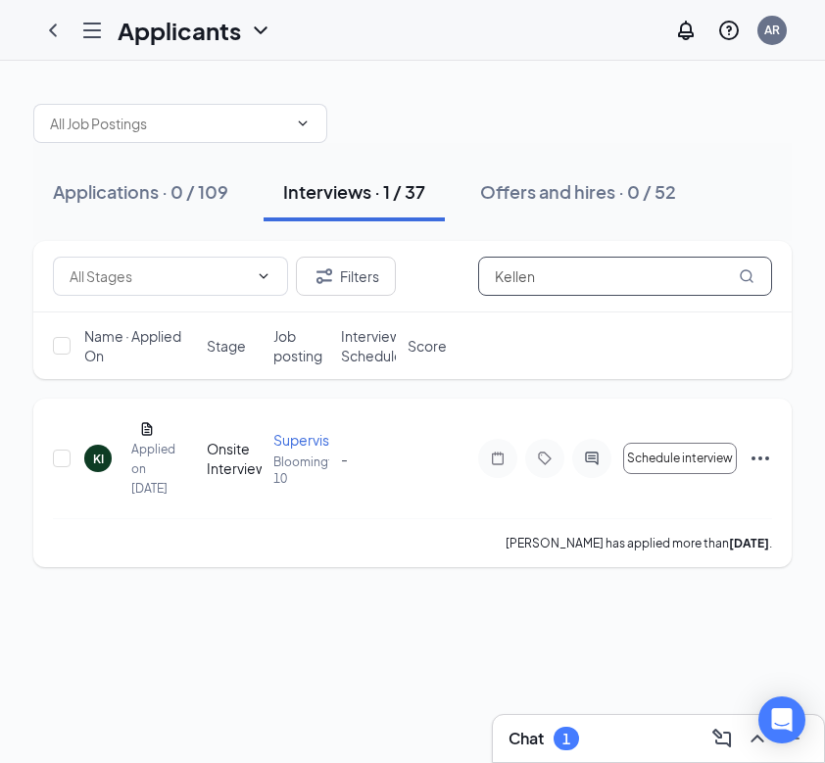
type input "Kellen"
click at [101, 467] on div "KI" at bounding box center [98, 459] width 11 height 17
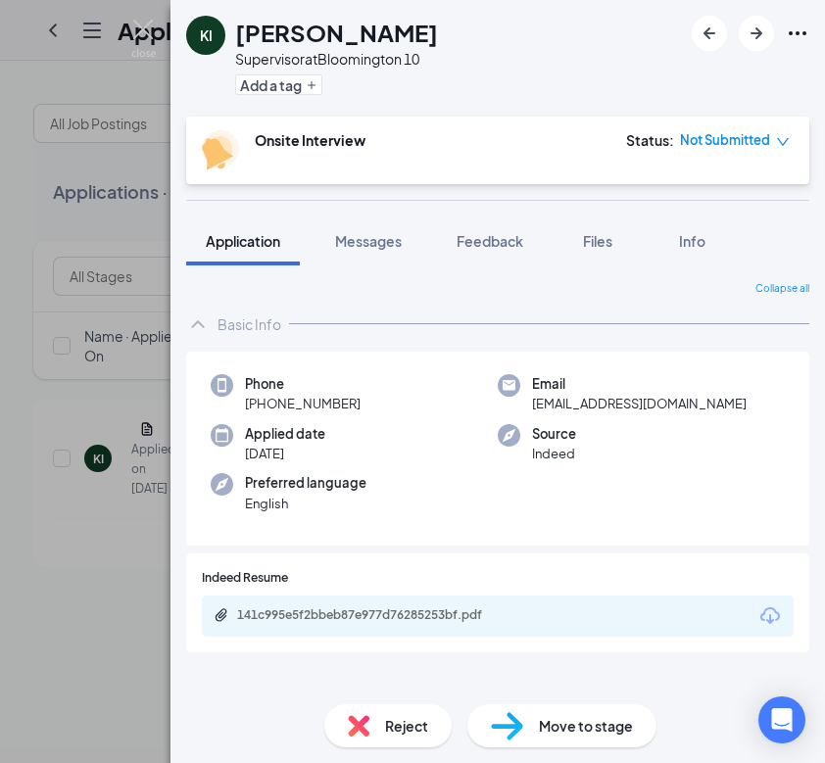
click at [353, 719] on img at bounding box center [359, 726] width 22 height 22
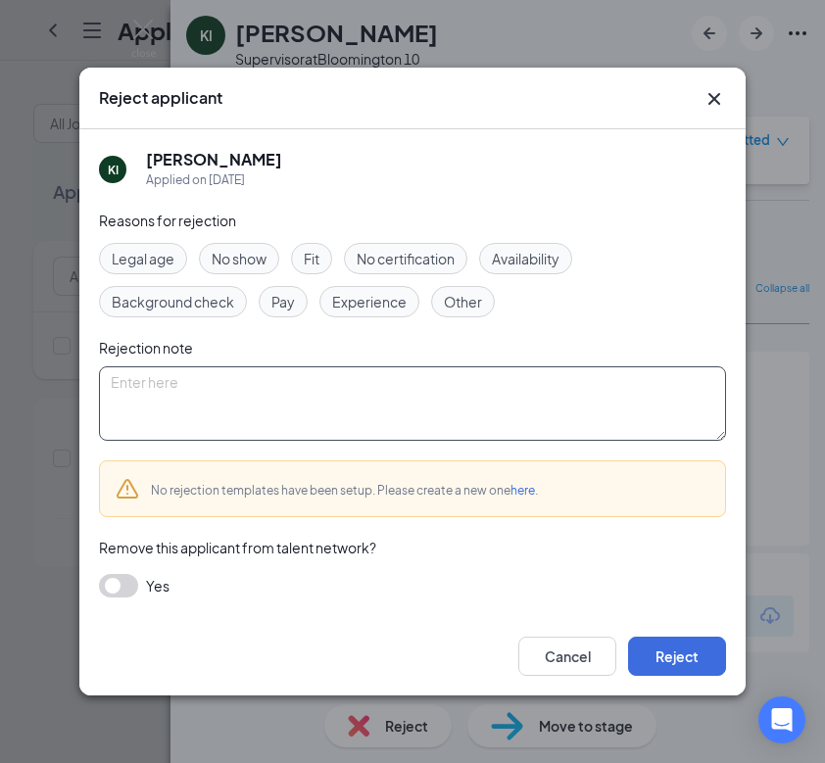
click at [219, 432] on textarea at bounding box center [412, 403] width 627 height 74
paste textarea "Thank you for applying for the Crew Member position at Golden Ticket Cinemas. W…"
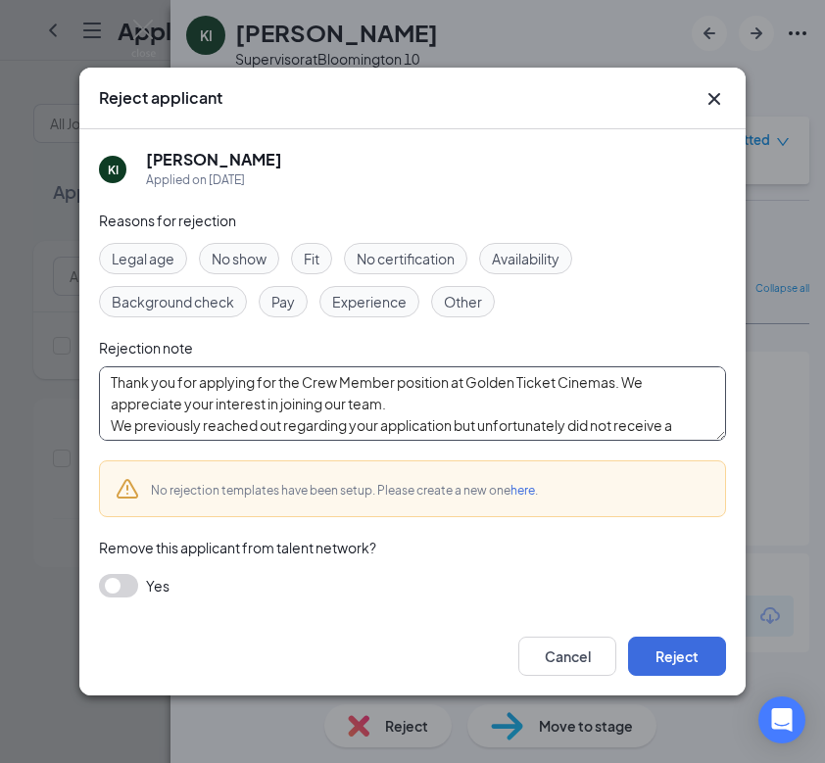
scroll to position [129, 0]
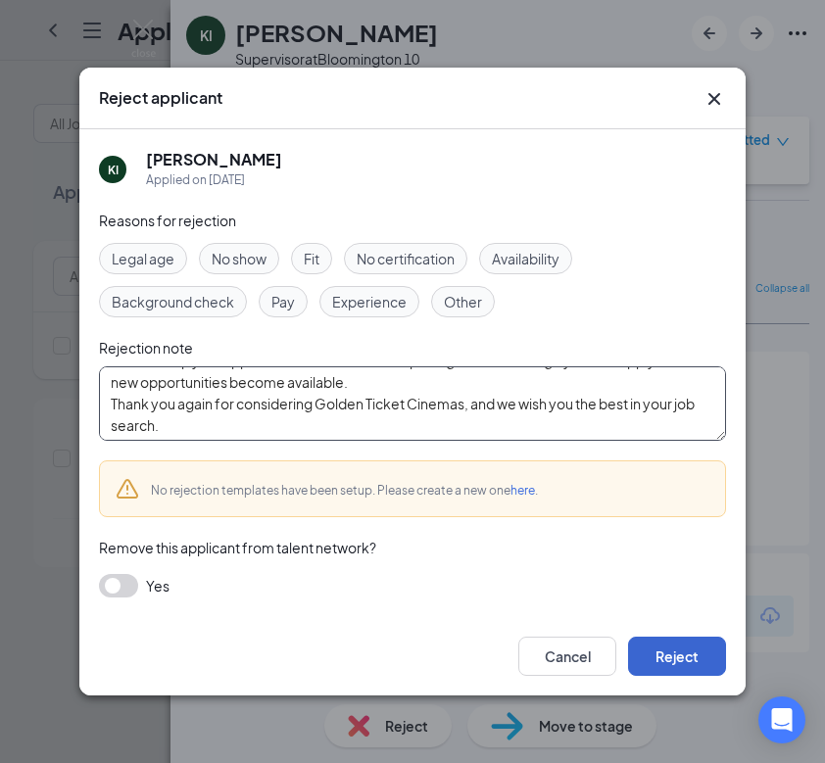
type textarea "Thank you for applying for the Crew Member position at Golden Ticket Cinemas. W…"
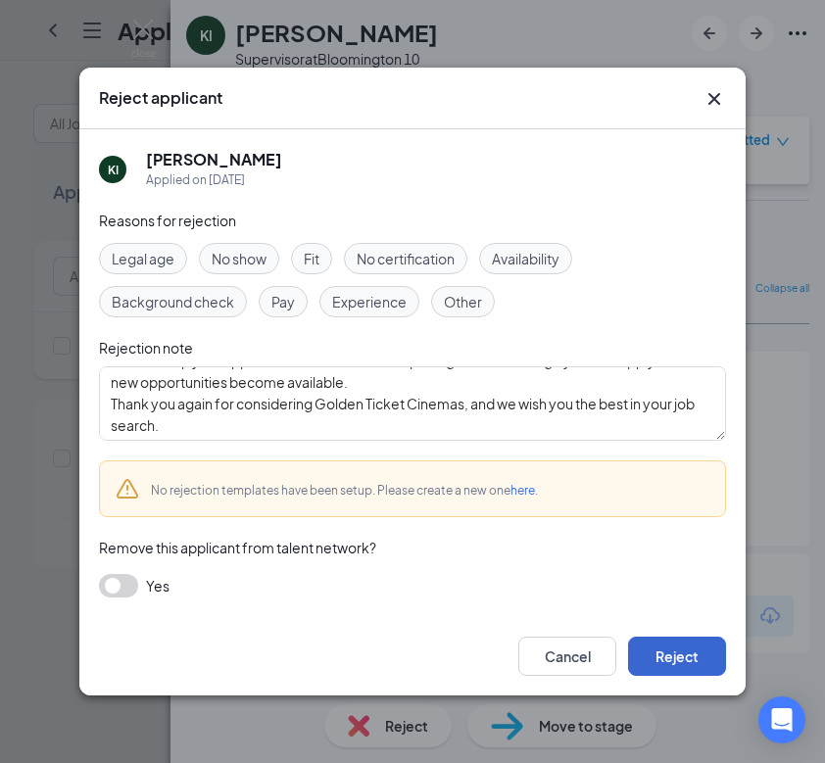
click at [672, 649] on button "Reject" at bounding box center [677, 656] width 98 height 39
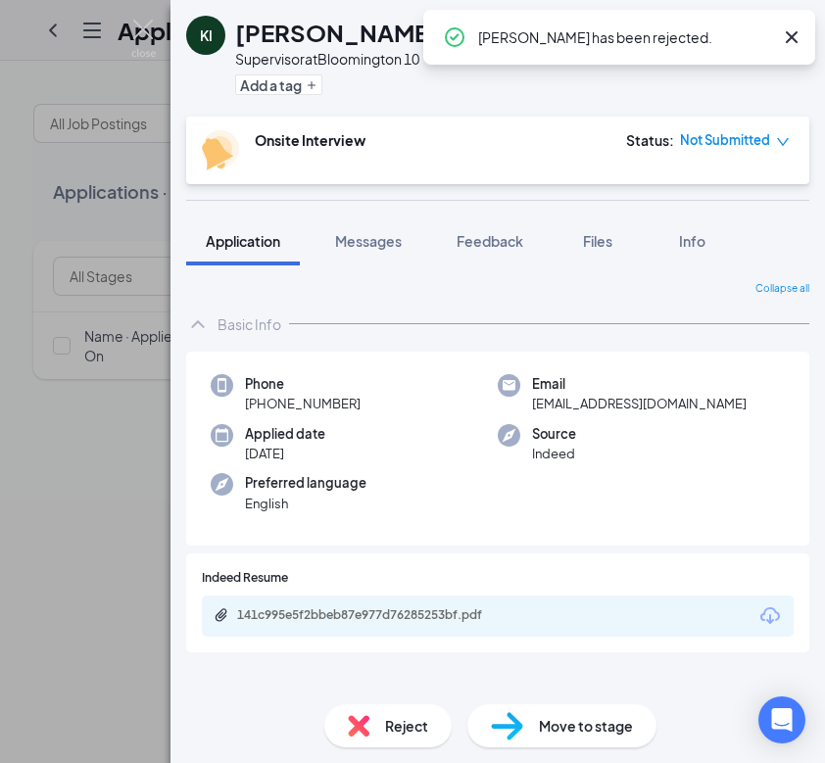
click at [46, 518] on div "KI Kellen Irwin Supervisor at Bloomington 10 Add a tag Onsite Interview Status …" at bounding box center [412, 381] width 825 height 763
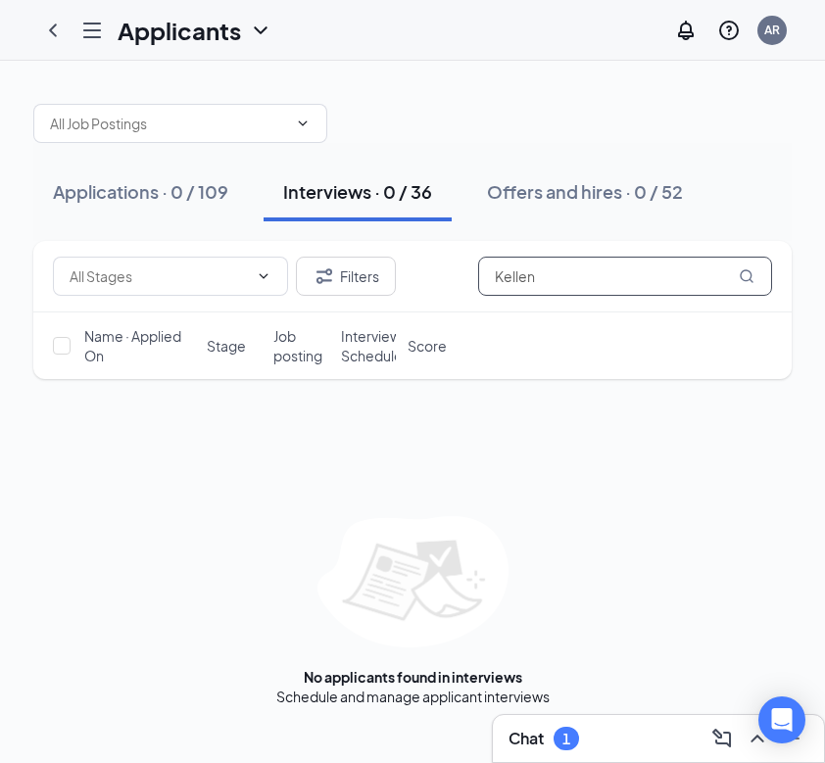
drag, startPoint x: 559, startPoint y: 277, endPoint x: 397, endPoint y: 277, distance: 162.6
click at [397, 277] on div "Filters Kellen" at bounding box center [412, 276] width 719 height 39
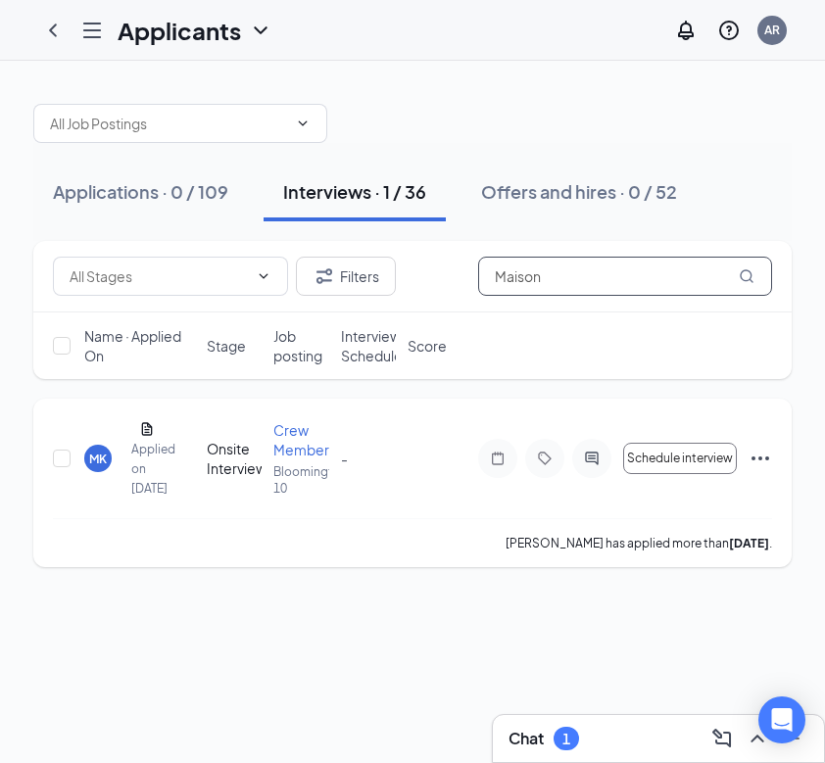
type input "Maison"
click at [94, 467] on div "MK" at bounding box center [98, 459] width 18 height 17
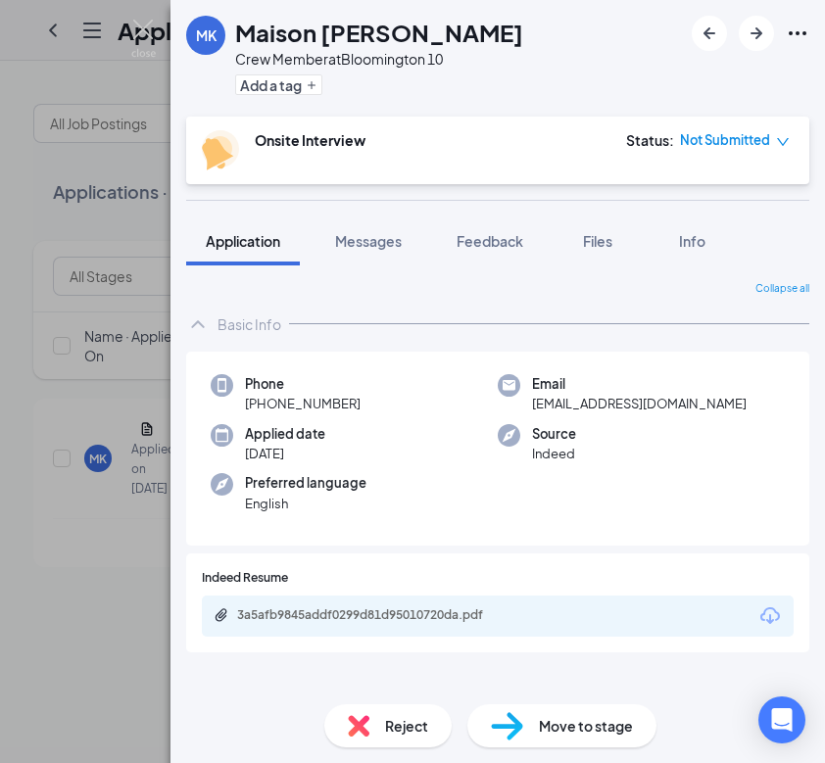
click at [383, 712] on div "Reject" at bounding box center [387, 725] width 127 height 43
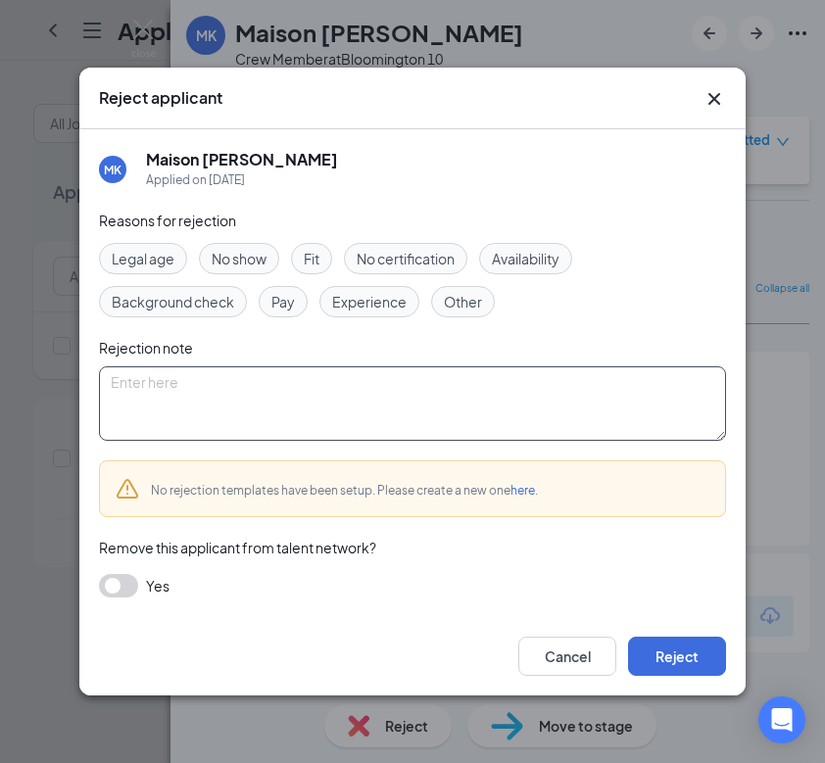
click at [242, 395] on textarea at bounding box center [412, 403] width 627 height 74
paste textarea "Thank you for applying for the Crew Member position at Golden Ticket Cinemas. W…"
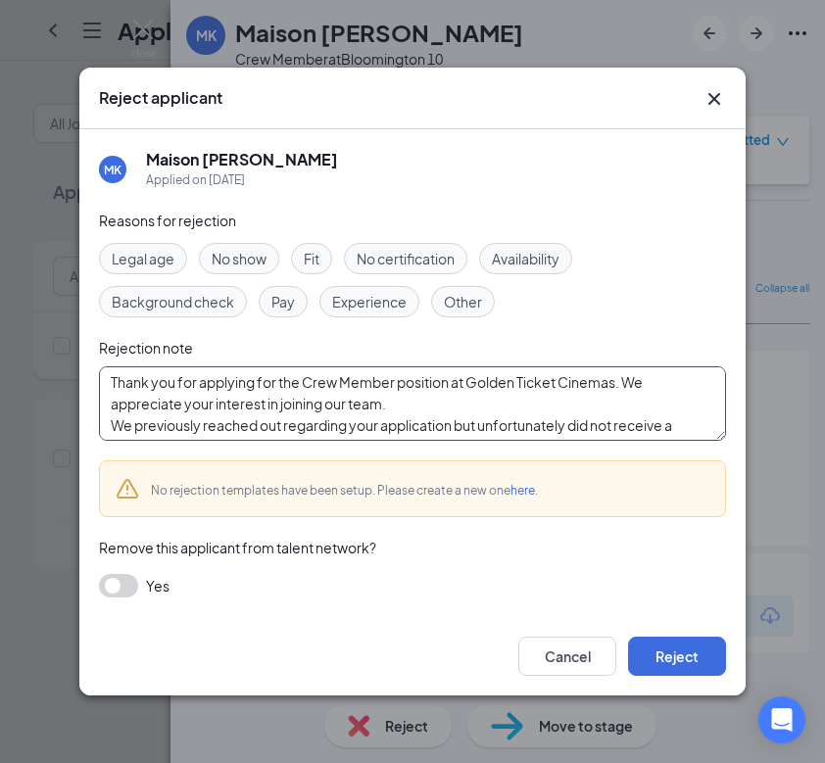
scroll to position [129, 0]
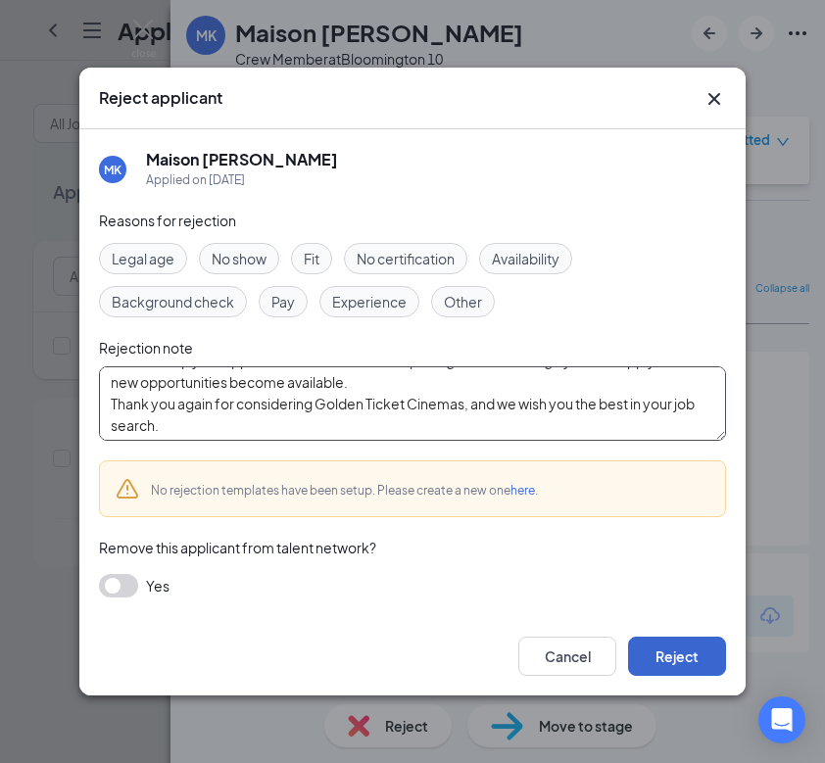
type textarea "Thank you for applying for the Crew Member position at Golden Ticket Cinemas. W…"
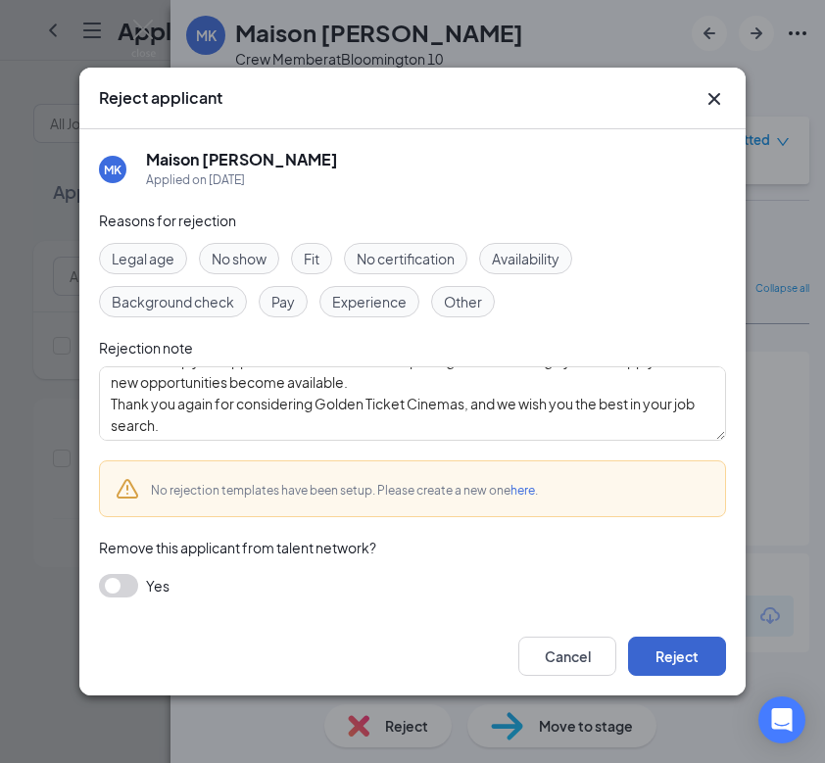
click at [666, 657] on button "Reject" at bounding box center [677, 656] width 98 height 39
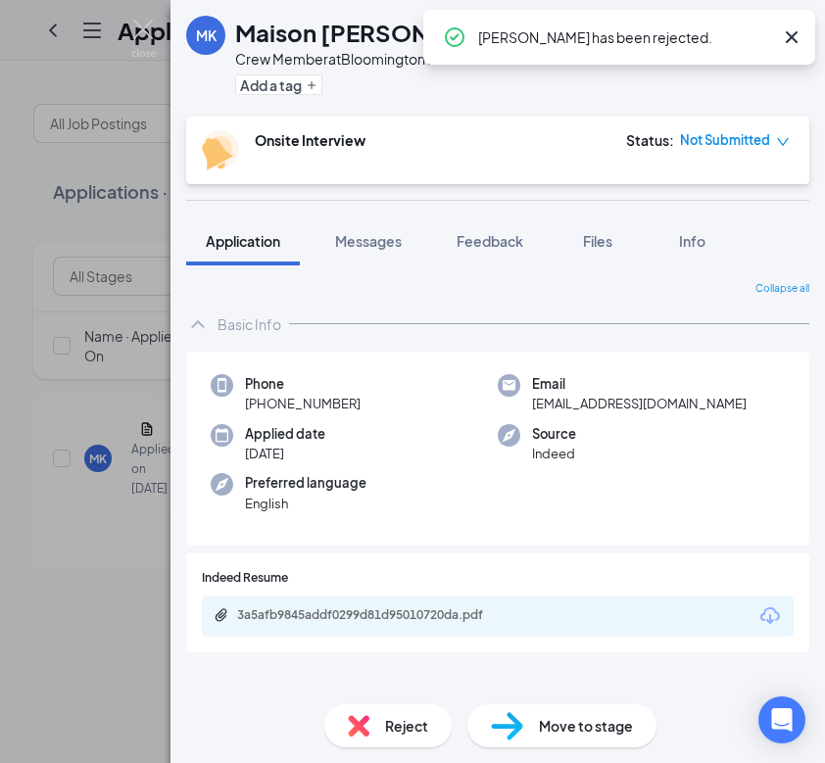
click at [42, 571] on div "MK Maison Kessinger Crew Member at Bloomington 10 Add a tag Onsite Interview St…" at bounding box center [412, 381] width 825 height 763
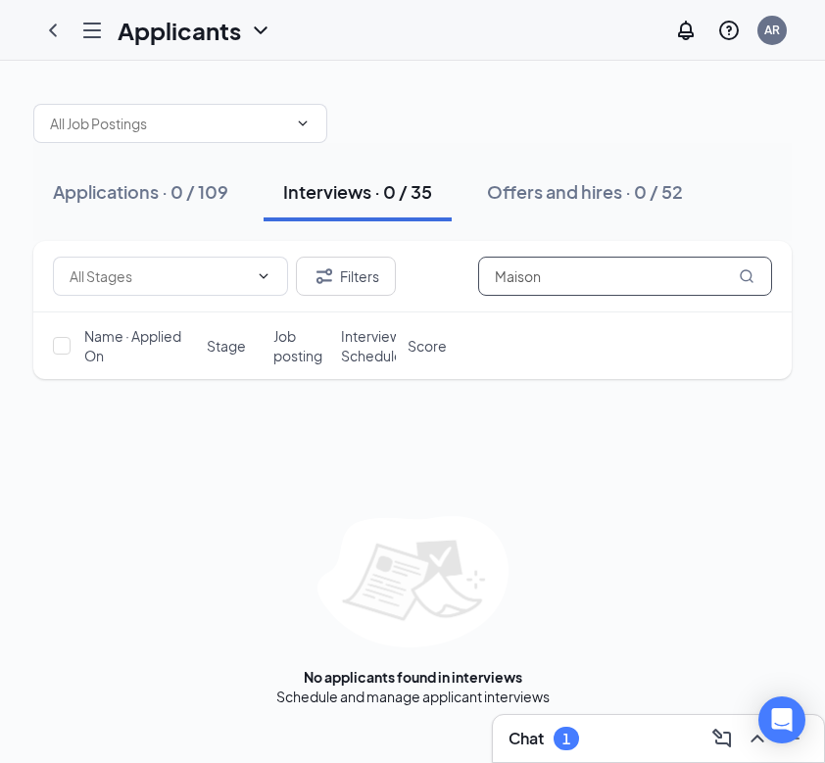
drag, startPoint x: 564, startPoint y: 259, endPoint x: 576, endPoint y: 280, distance: 24.6
click at [576, 280] on input "Maison" at bounding box center [625, 276] width 294 height 39
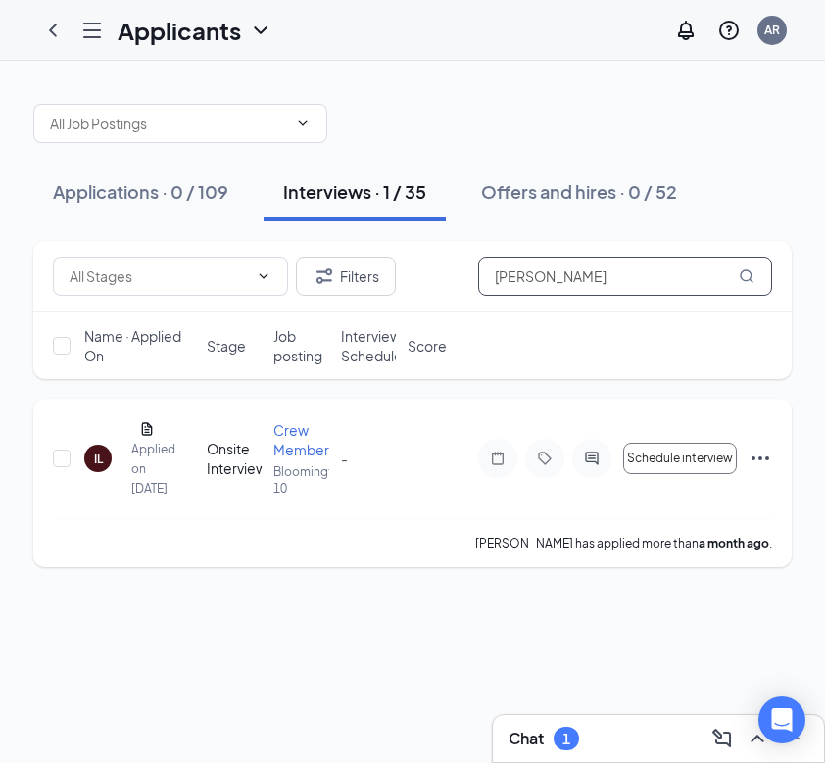
type input "Ian Lee"
click at [94, 461] on div "IL" at bounding box center [98, 459] width 9 height 17
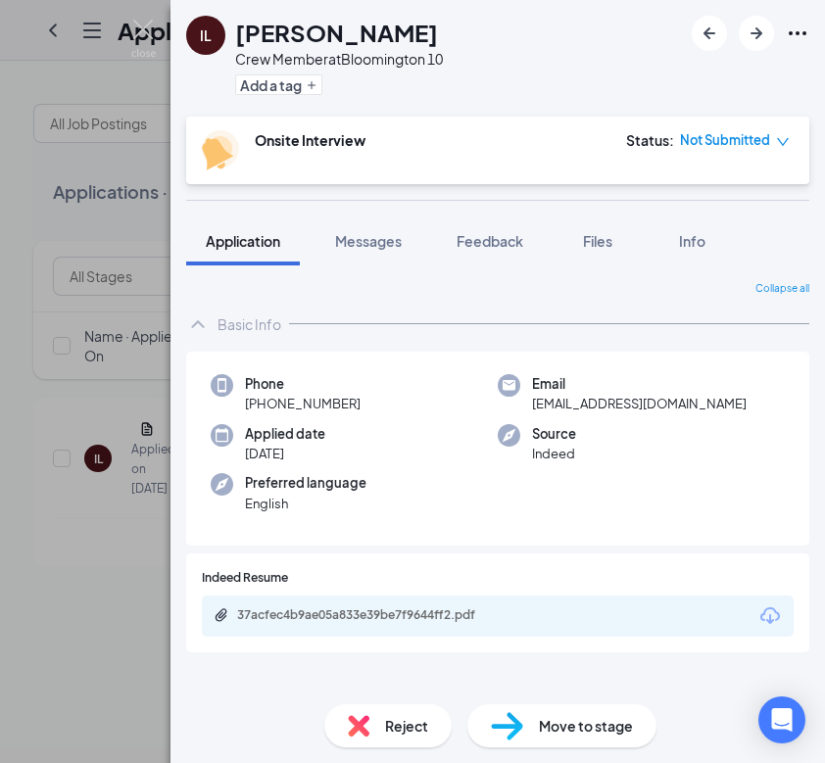
click at [355, 721] on img at bounding box center [359, 726] width 22 height 22
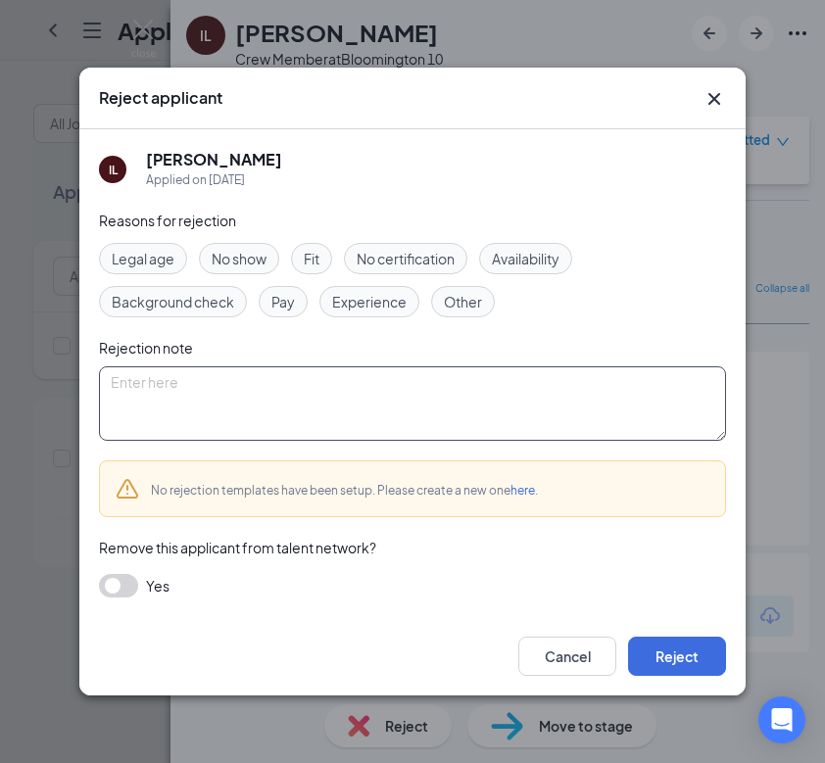
click at [257, 389] on textarea at bounding box center [412, 403] width 627 height 74
paste textarea "Thank you for applying for the Crew Member position at Golden Ticket Cinemas. W…"
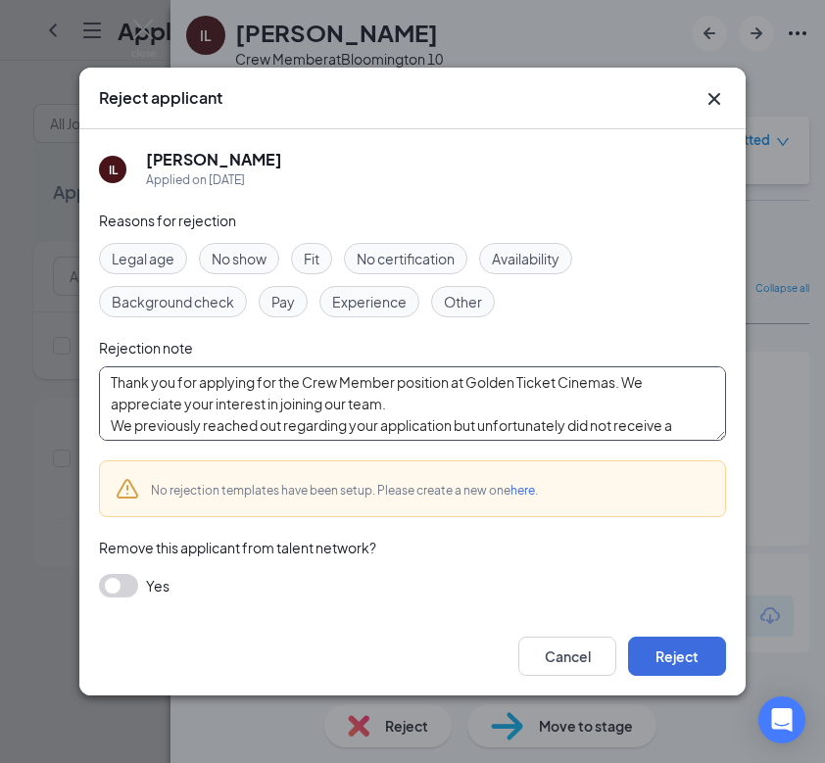
scroll to position [129, 0]
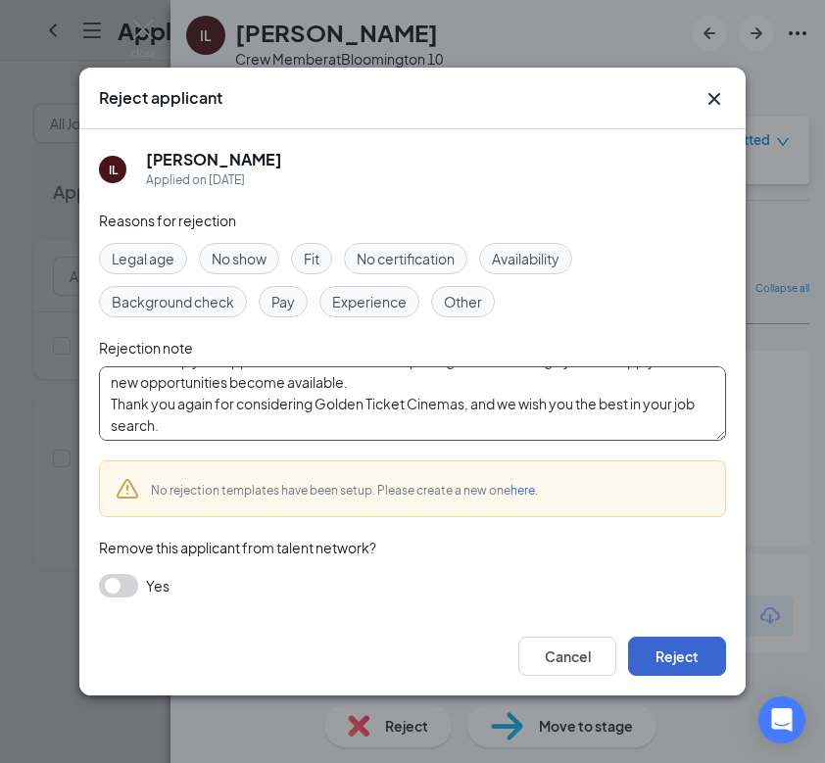
type textarea "Thank you for applying for the Crew Member position at Golden Ticket Cinemas. W…"
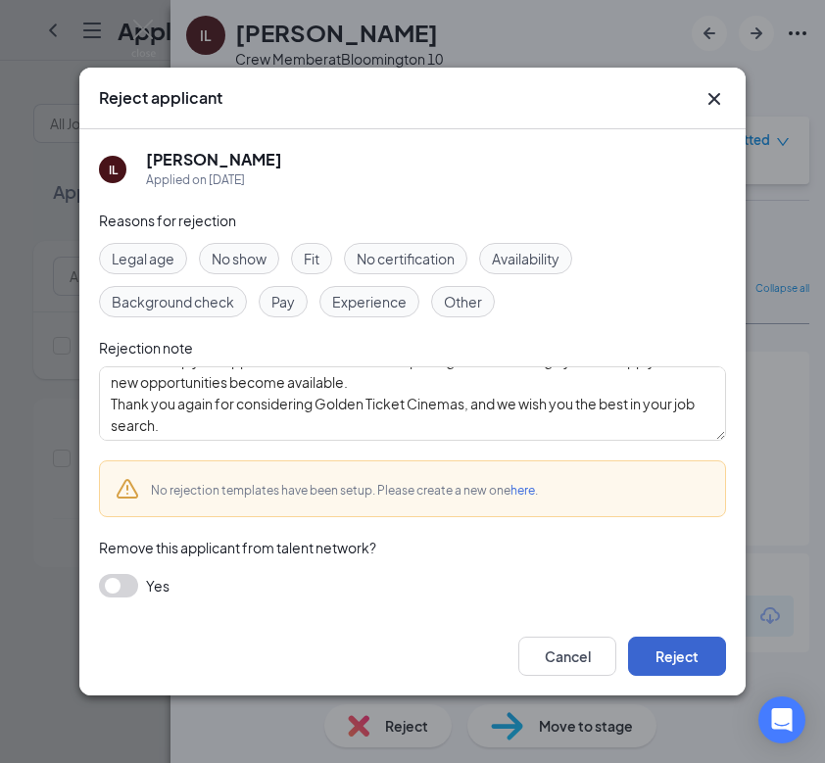
click at [674, 666] on button "Reject" at bounding box center [677, 656] width 98 height 39
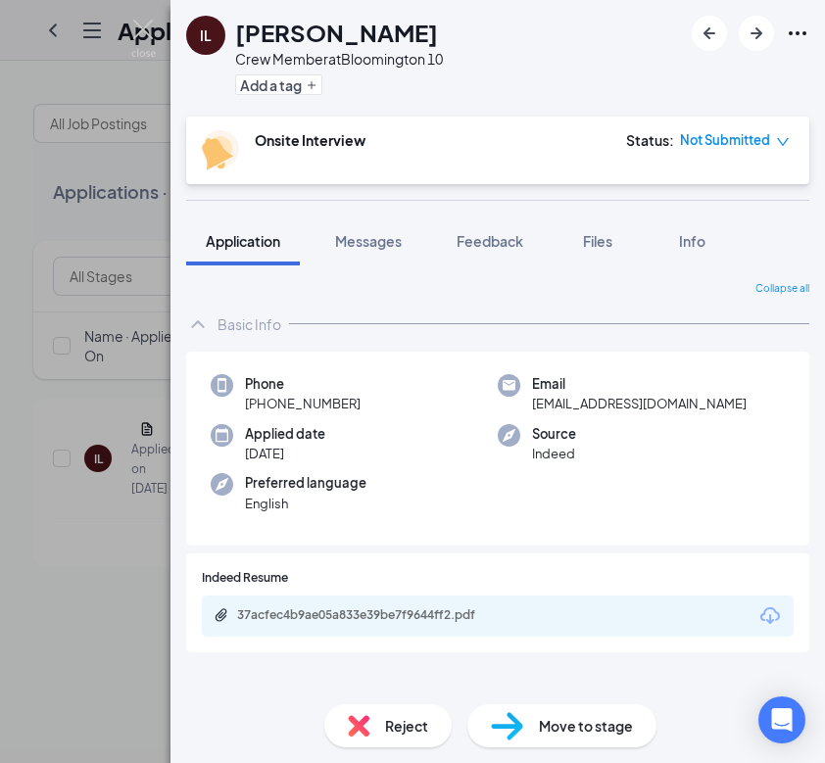
click at [98, 606] on div "IL Ian Leetch Crew Member at Bloomington 10 Add a tag Onsite Interview Status :…" at bounding box center [412, 381] width 825 height 763
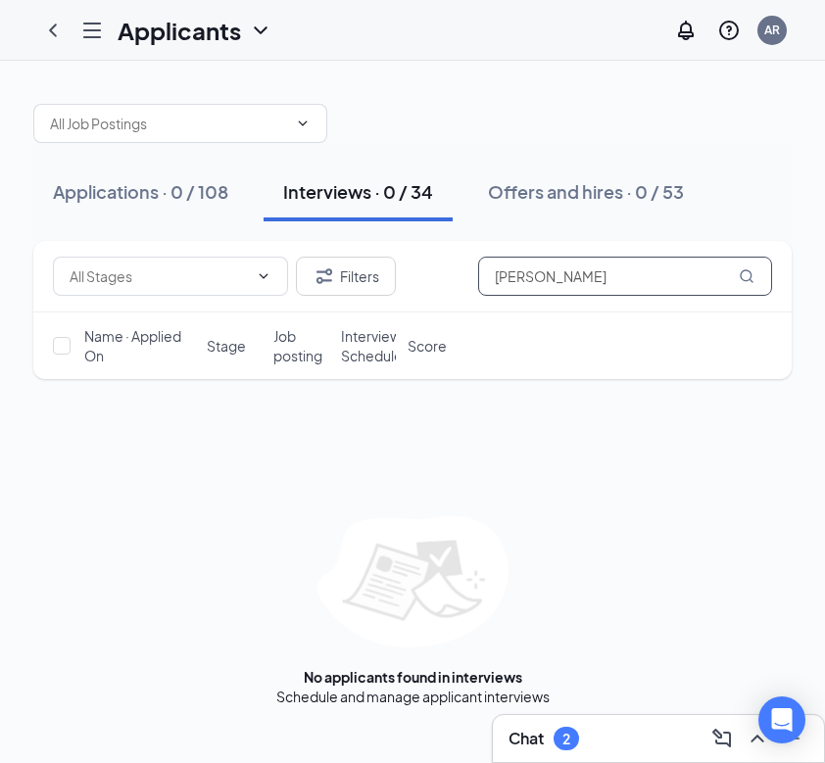
drag, startPoint x: 586, startPoint y: 274, endPoint x: 355, endPoint y: 242, distance: 233.5
click at [355, 242] on div "Filters Ian Lee" at bounding box center [412, 277] width 758 height 72
type input "Santiago"
drag, startPoint x: 563, startPoint y: 283, endPoint x: 237, endPoint y: 235, distance: 329.8
click at [237, 235] on div "Applications · 0 / 108 Interviews · 0 / 34 Offers and hires · 0 / 53 Filters Sa…" at bounding box center [412, 395] width 758 height 622
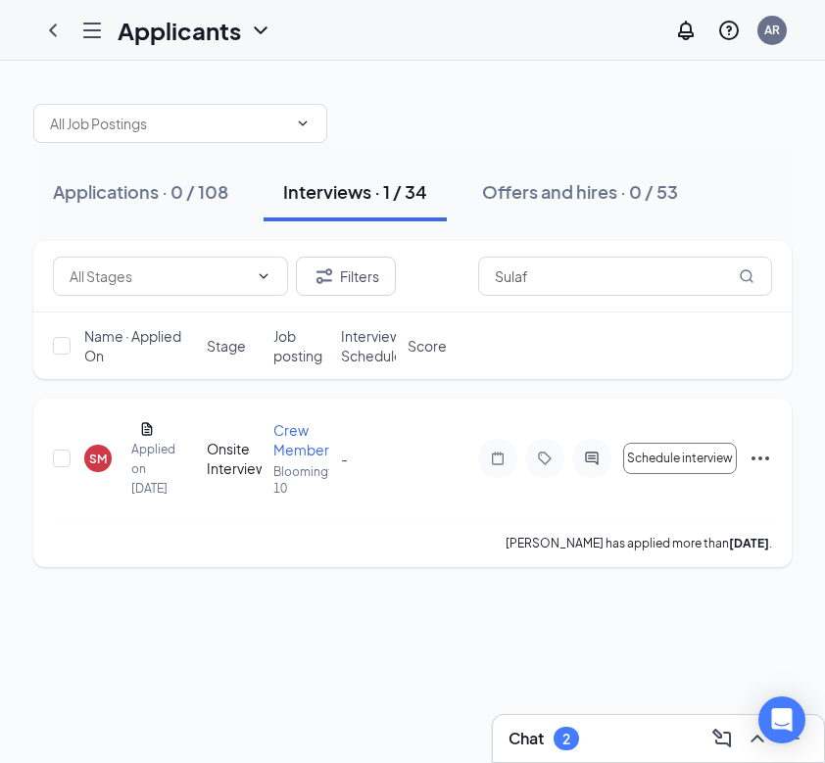
click at [92, 467] on div "SM" at bounding box center [98, 459] width 18 height 17
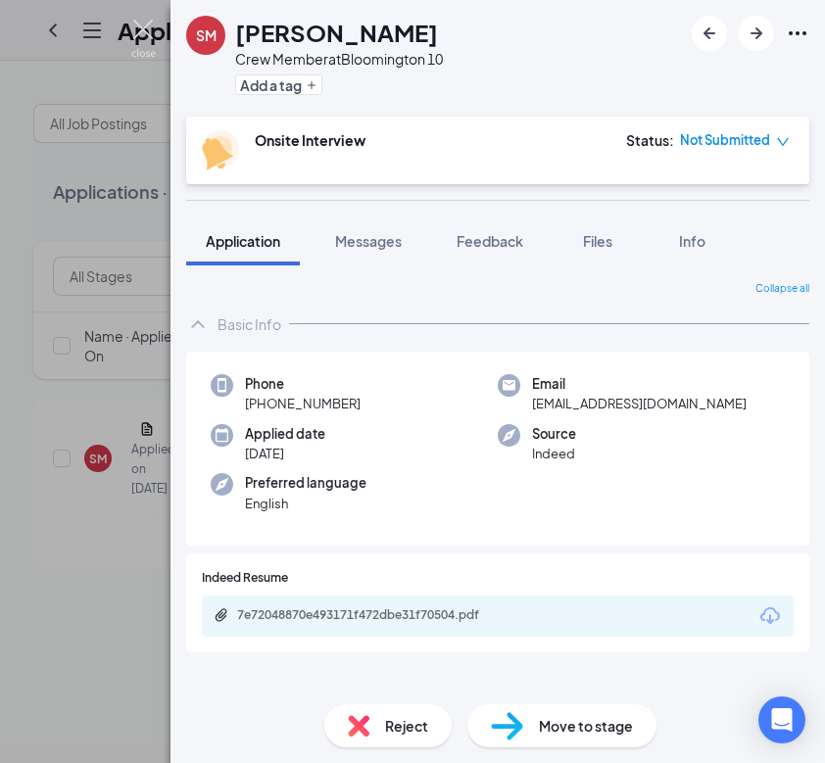
click at [143, 24] on img at bounding box center [143, 39] width 24 height 38
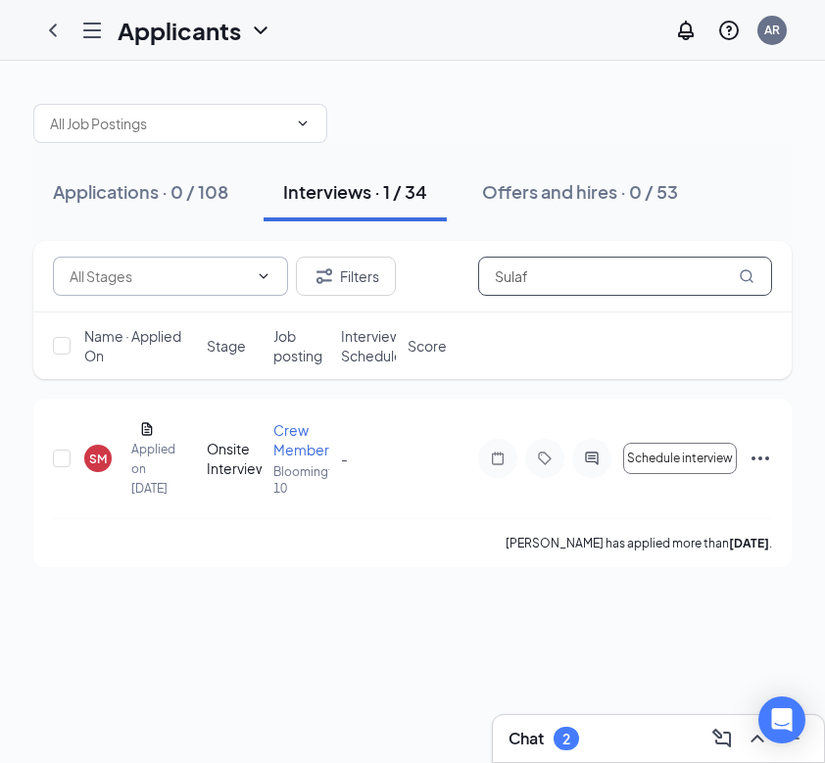
drag, startPoint x: 601, startPoint y: 277, endPoint x: 271, endPoint y: 268, distance: 329.3
click at [271, 268] on div "Filters Sulaf" at bounding box center [412, 276] width 719 height 39
type input "ryn pro"
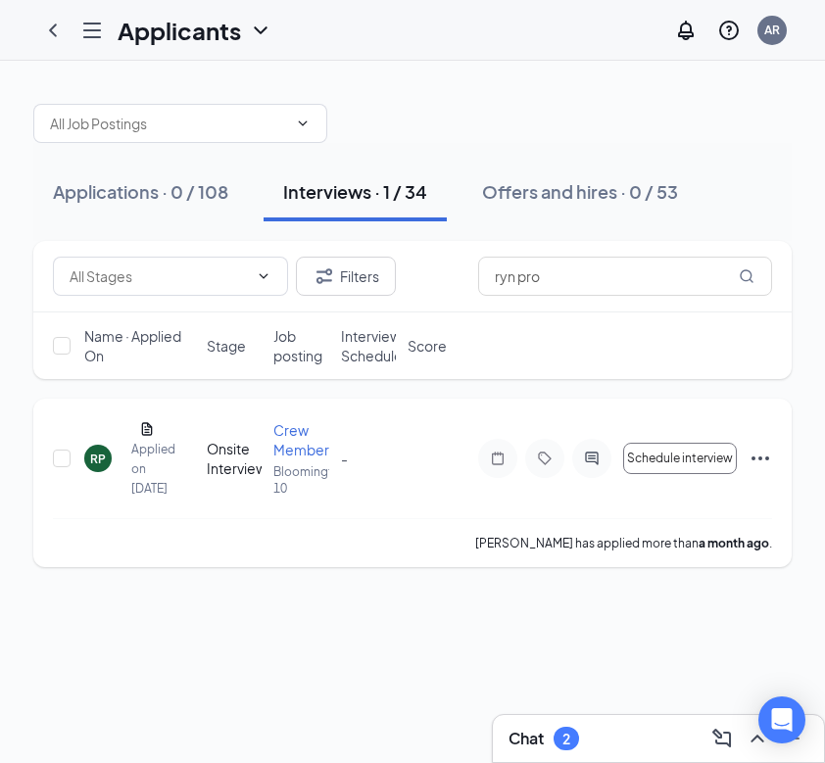
click at [101, 467] on div "RP" at bounding box center [98, 459] width 16 height 17
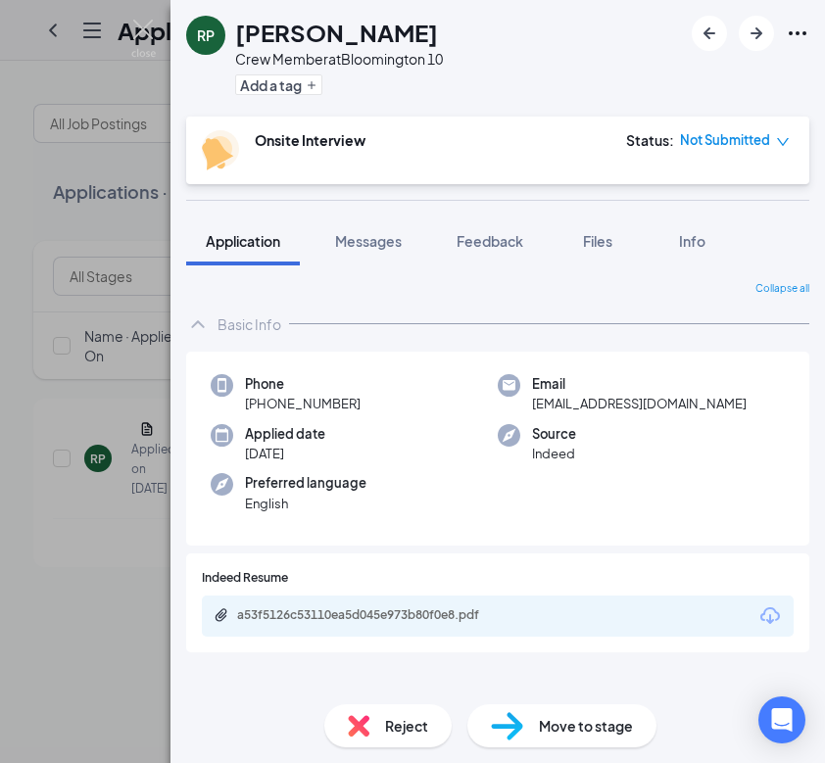
click at [369, 727] on div "Reject" at bounding box center [387, 725] width 127 height 43
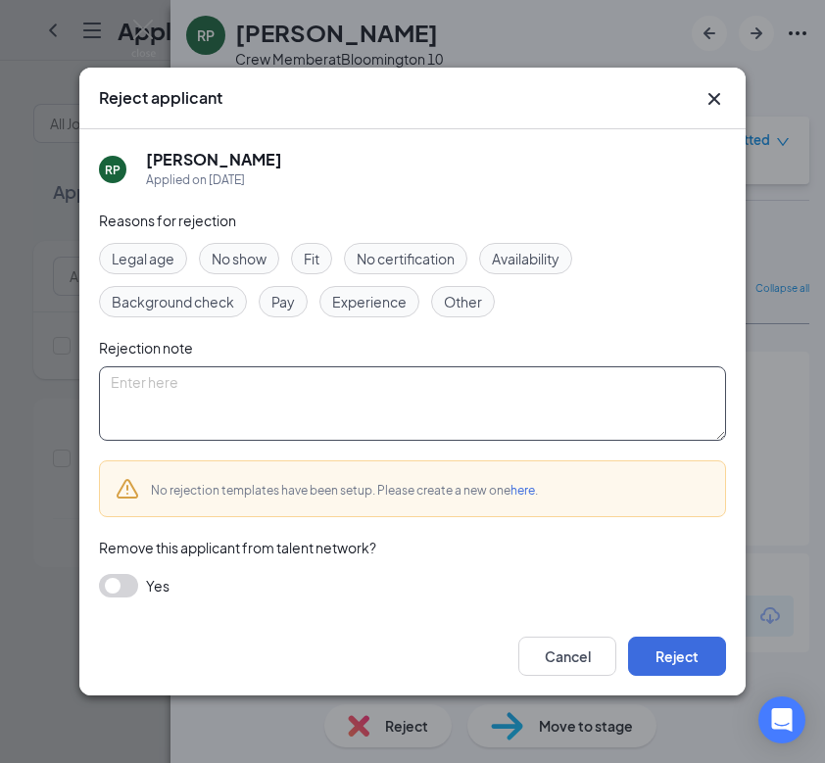
click at [182, 406] on textarea at bounding box center [412, 403] width 627 height 74
paste textarea "Thank you for applying for the Crew Member position at Golden Ticket Cinemas. W…"
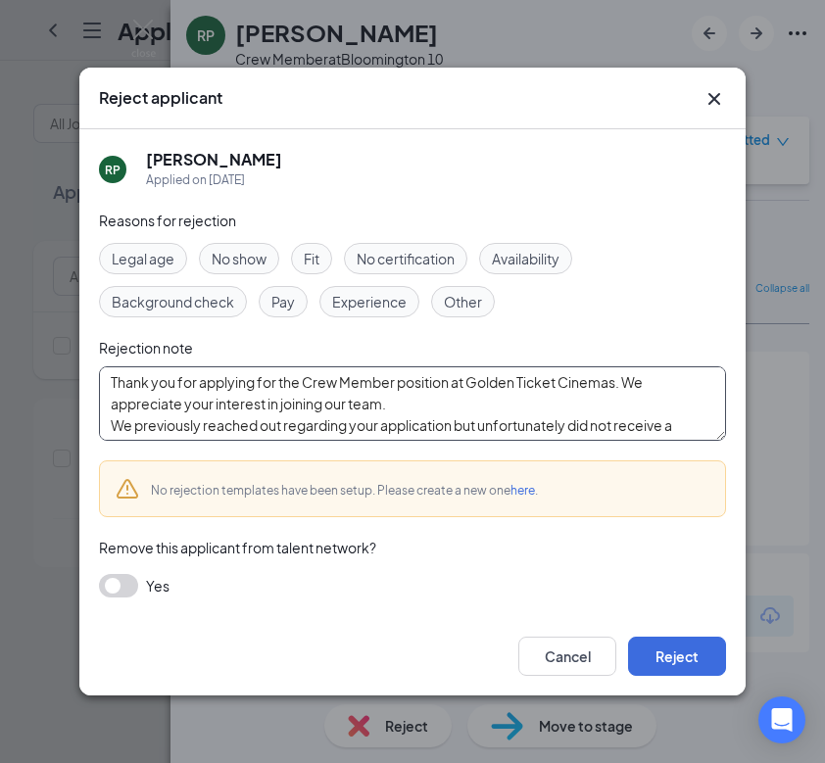
scroll to position [129, 0]
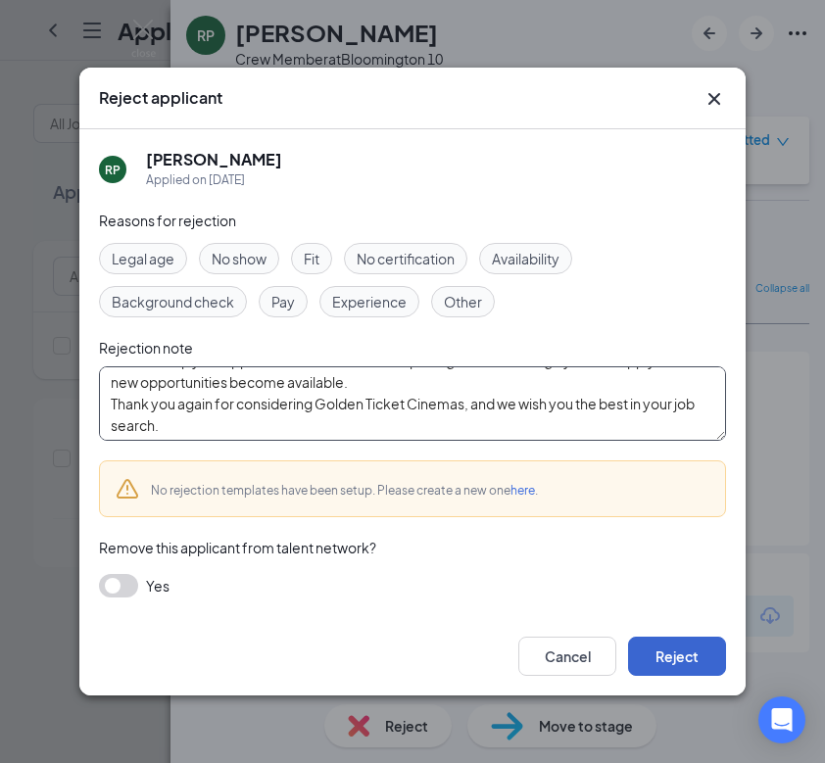
type textarea "Thank you for applying for the Crew Member position at Golden Ticket Cinemas. W…"
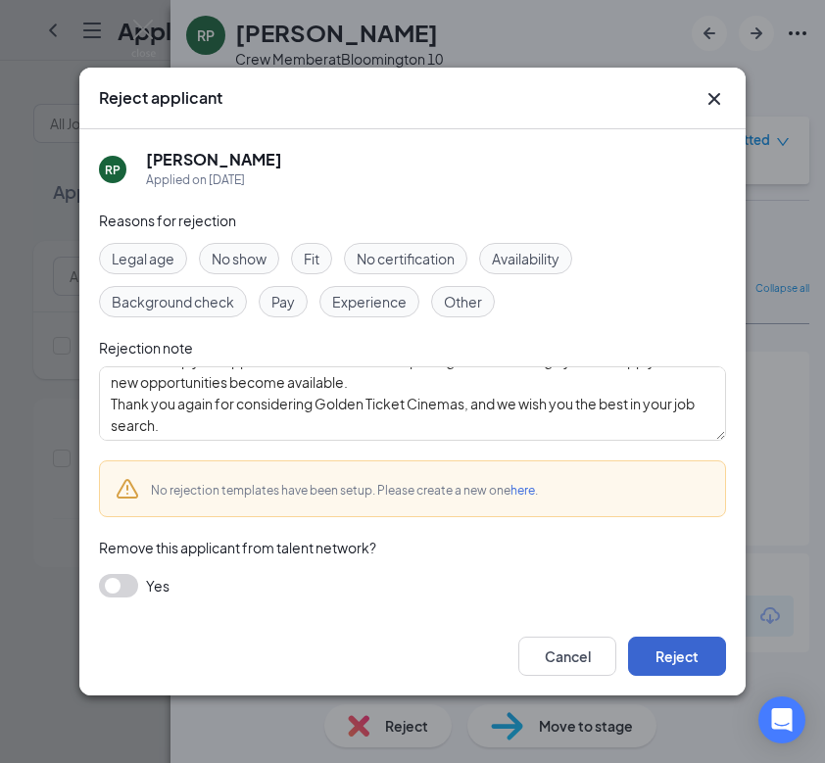
click at [694, 651] on button "Reject" at bounding box center [677, 656] width 98 height 39
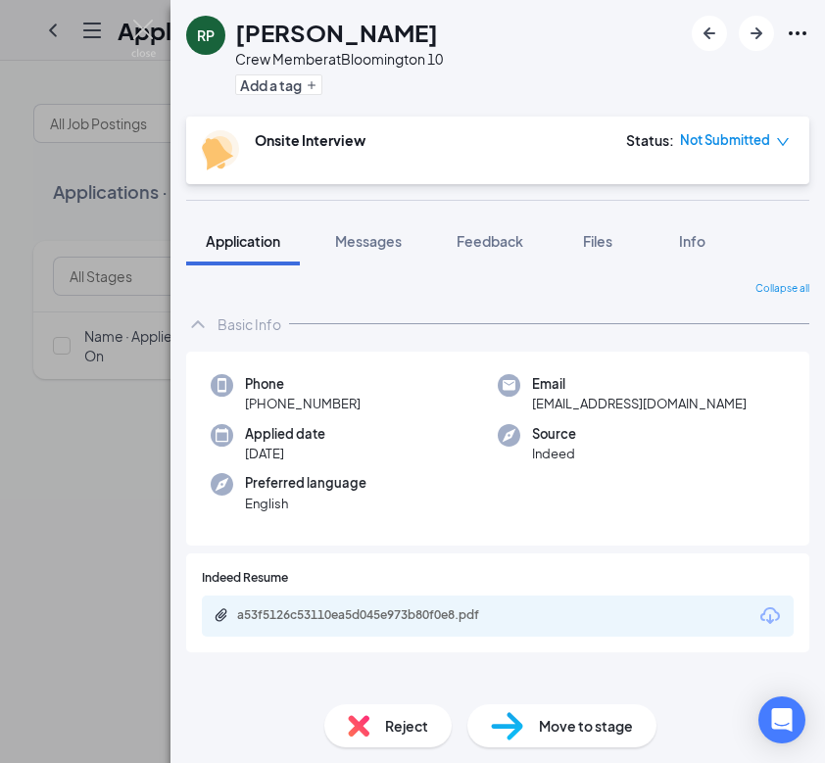
click at [115, 533] on div "RP Ryn Probus Crew Member at Bloomington 10 Add a tag Onsite Interview Status :…" at bounding box center [412, 381] width 825 height 763
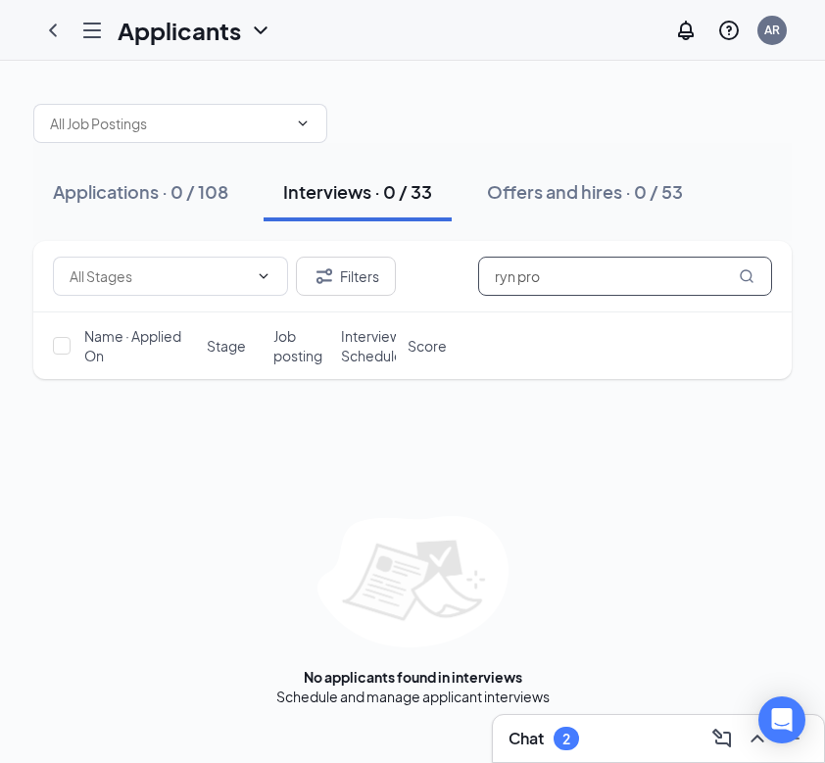
drag, startPoint x: 624, startPoint y: 274, endPoint x: 246, endPoint y: 253, distance: 378.8
click at [246, 253] on div "Filters ryn pro" at bounding box center [412, 277] width 758 height 72
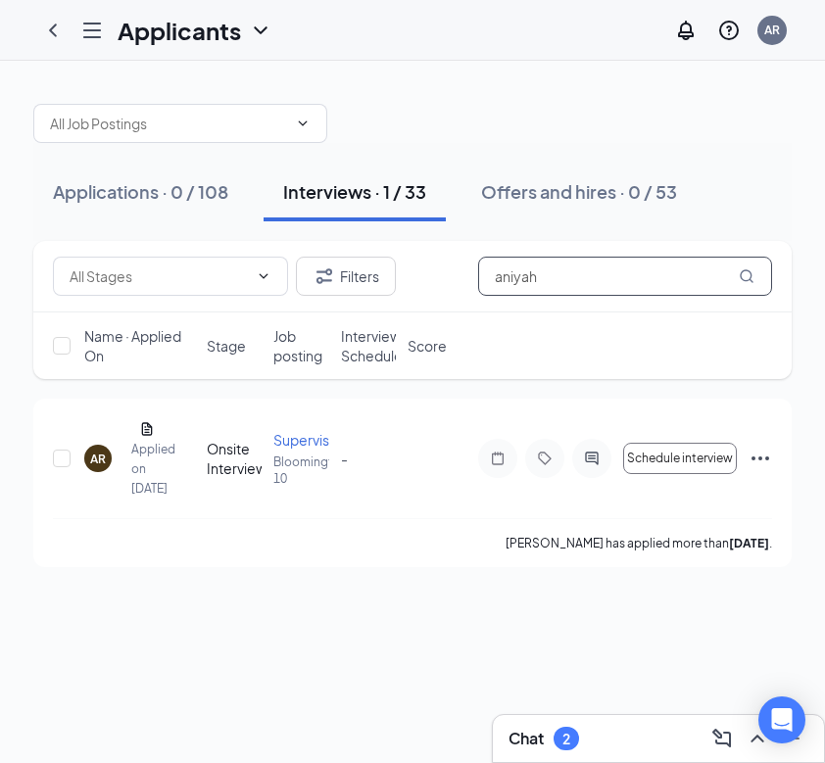
type input "Aniyah"
drag, startPoint x: 0, startPoint y: 334, endPoint x: 101, endPoint y: 461, distance: 161.7
click at [101, 461] on div "AR" at bounding box center [98, 459] width 16 height 17
click at [95, 464] on div "AR" at bounding box center [98, 459] width 16 height 17
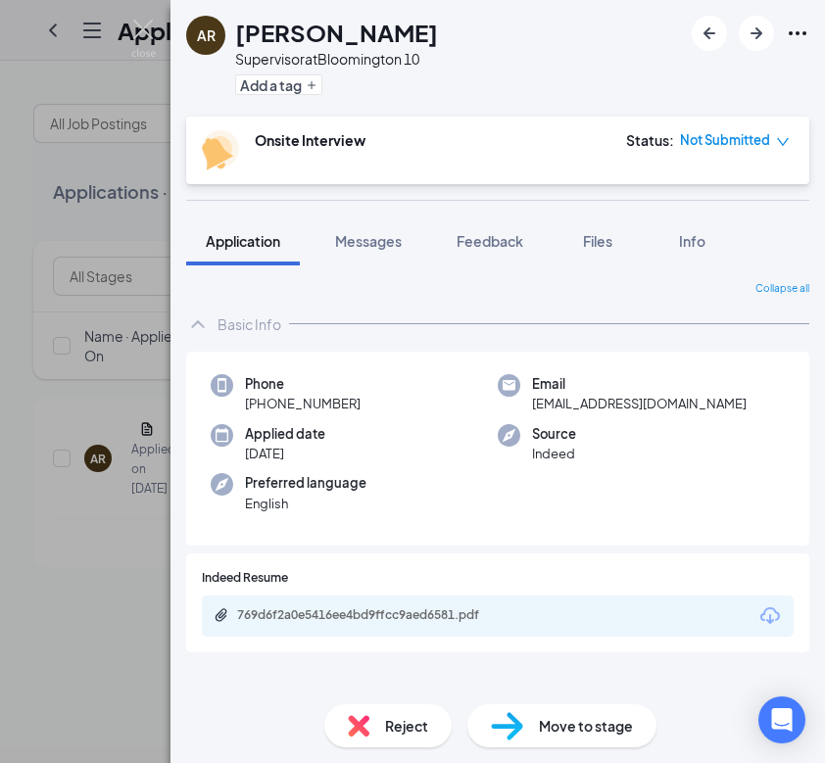
click at [367, 716] on img at bounding box center [359, 726] width 22 height 22
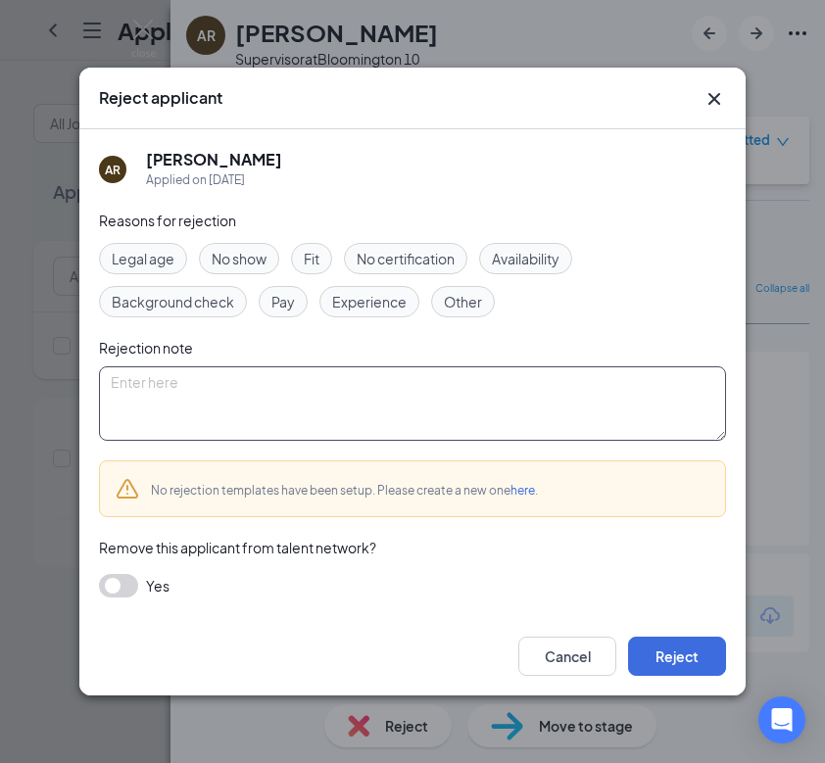
click at [227, 384] on textarea at bounding box center [412, 403] width 627 height 74
paste textarea "Thank you for applying for the Crew Member position at Golden Ticket Cinemas. W…"
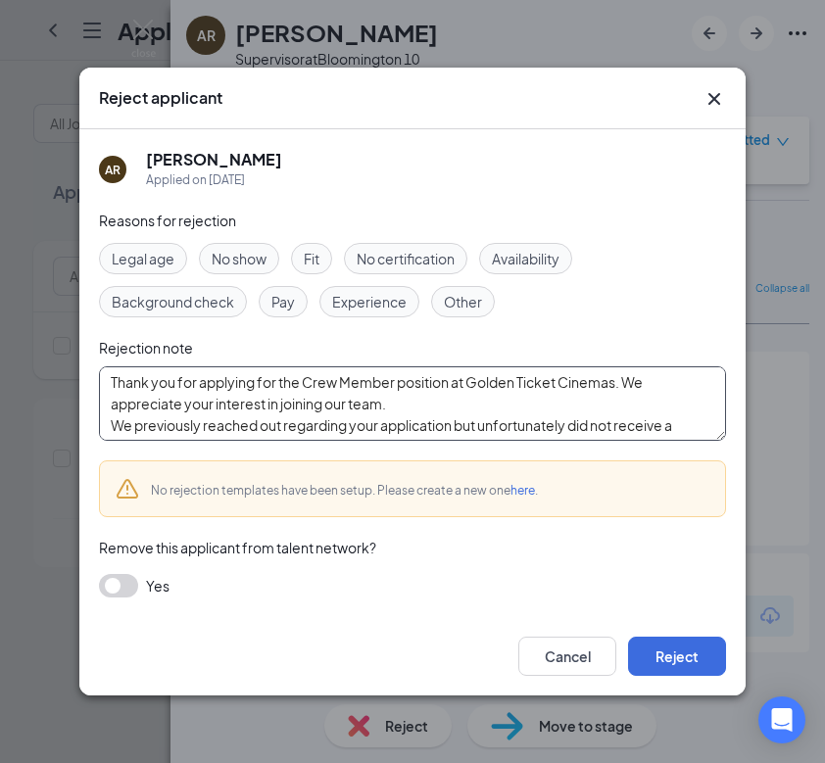
scroll to position [129, 0]
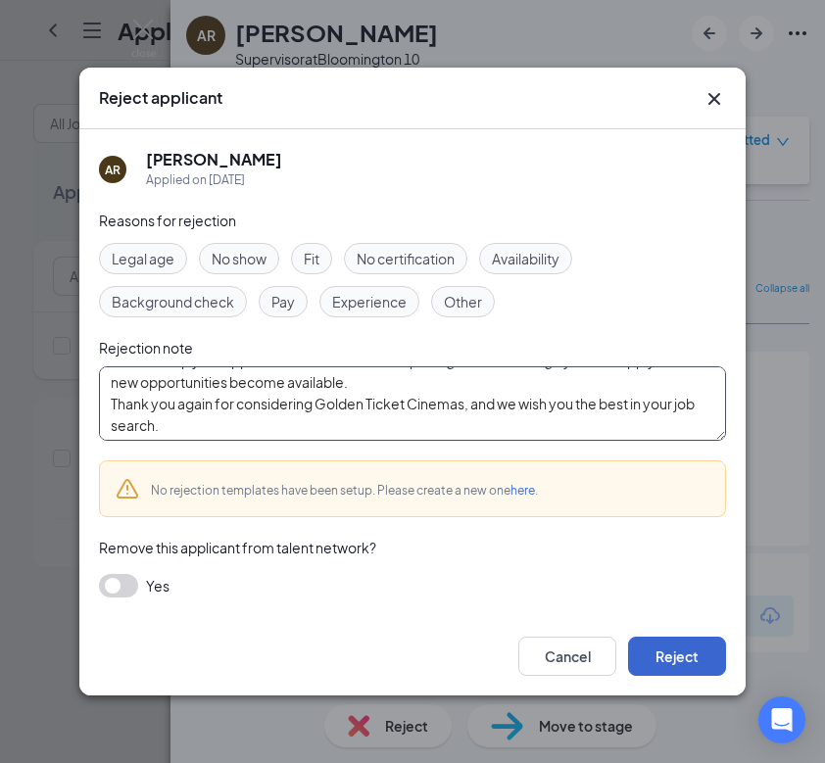
type textarea "Thank you for applying for the Crew Member position at Golden Ticket Cinemas. W…"
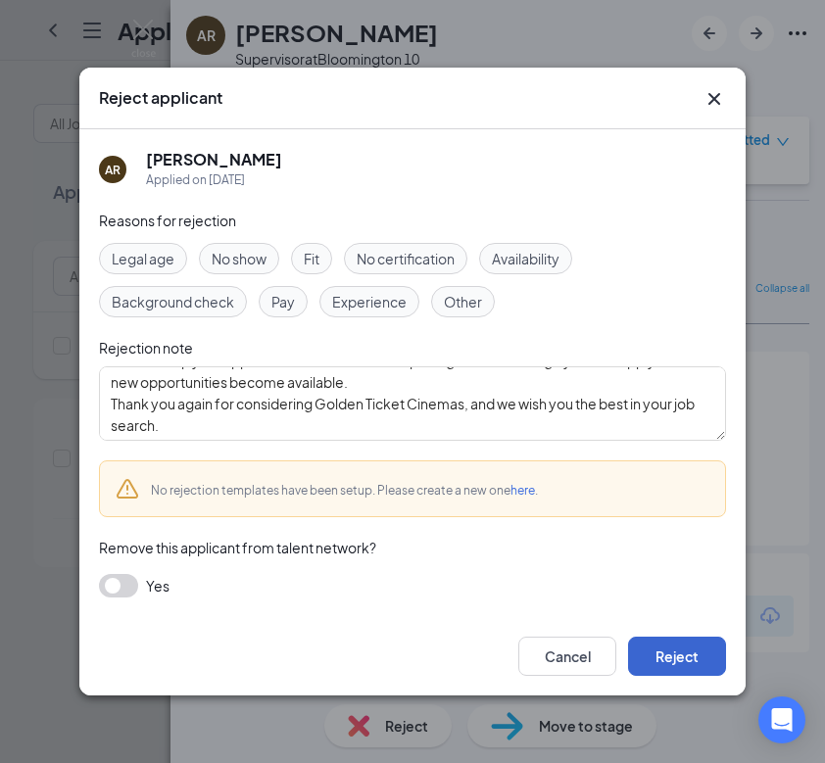
click at [674, 645] on button "Reject" at bounding box center [677, 656] width 98 height 39
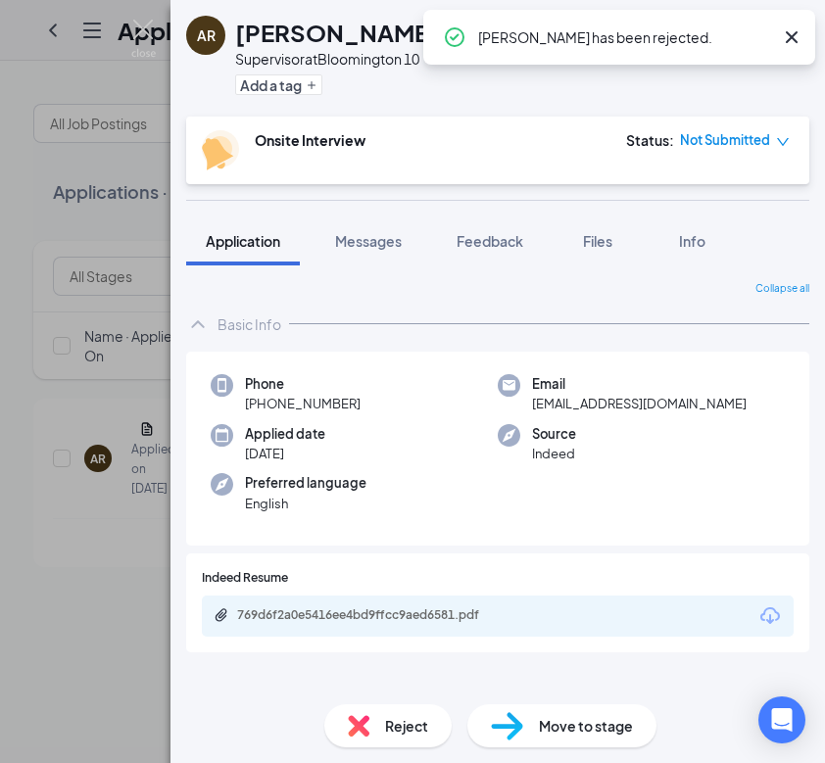
click at [80, 546] on div "AR Aniyah Rhone Supervisor at Bloomington 10 Add a tag Onsite Interview Status …" at bounding box center [412, 381] width 825 height 763
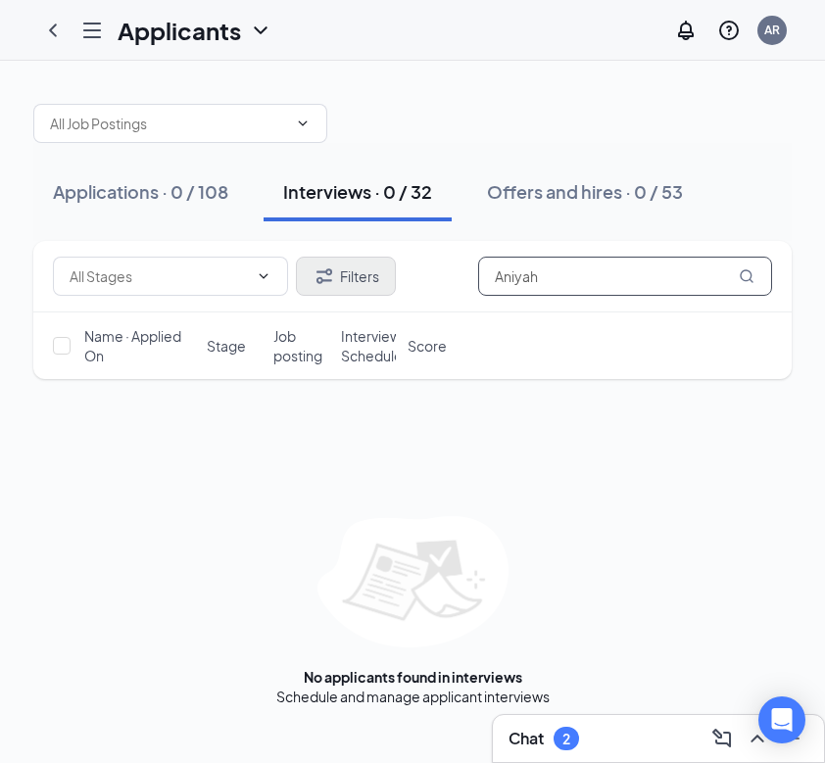
drag, startPoint x: 559, startPoint y: 279, endPoint x: 358, endPoint y: 268, distance: 202.1
click at [358, 268] on div "Filters Aniyah" at bounding box center [412, 276] width 719 height 39
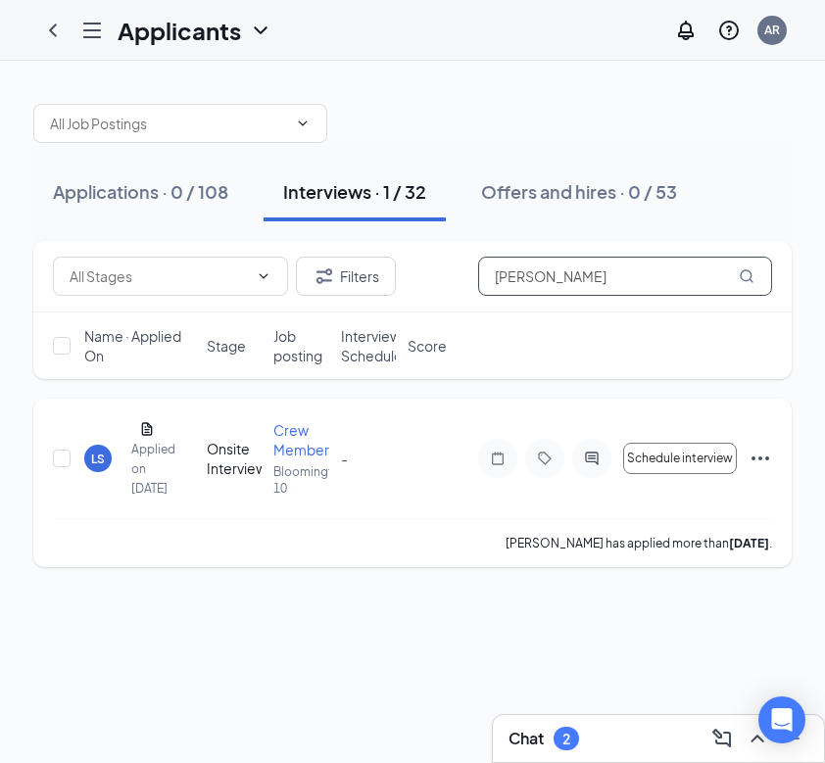
type input "Latrice Saunder"
click at [95, 467] on div "LS" at bounding box center [98, 459] width 14 height 17
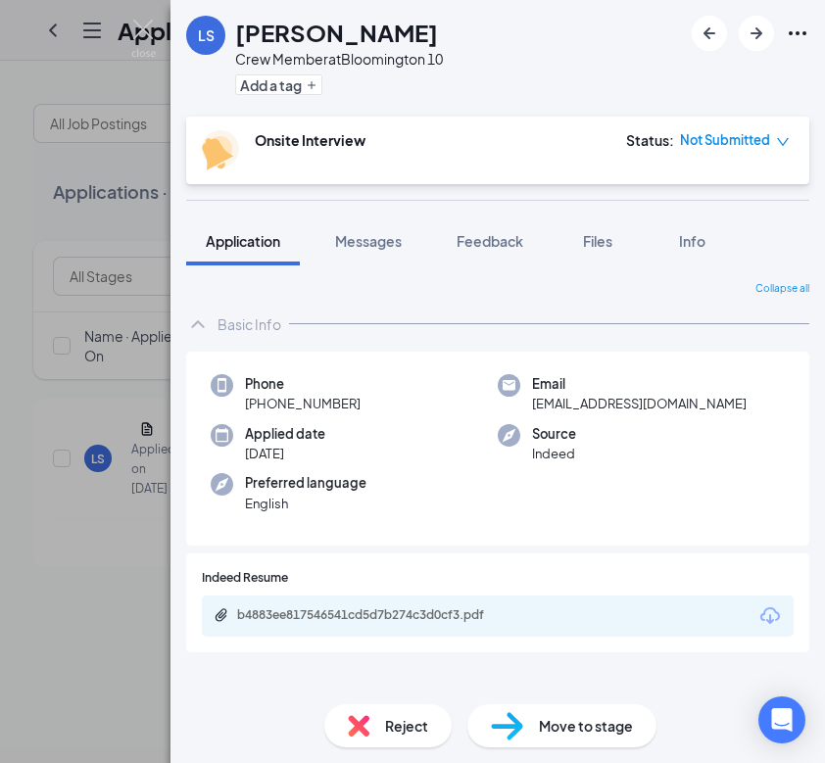
click at [335, 720] on div "Reject" at bounding box center [387, 725] width 127 height 43
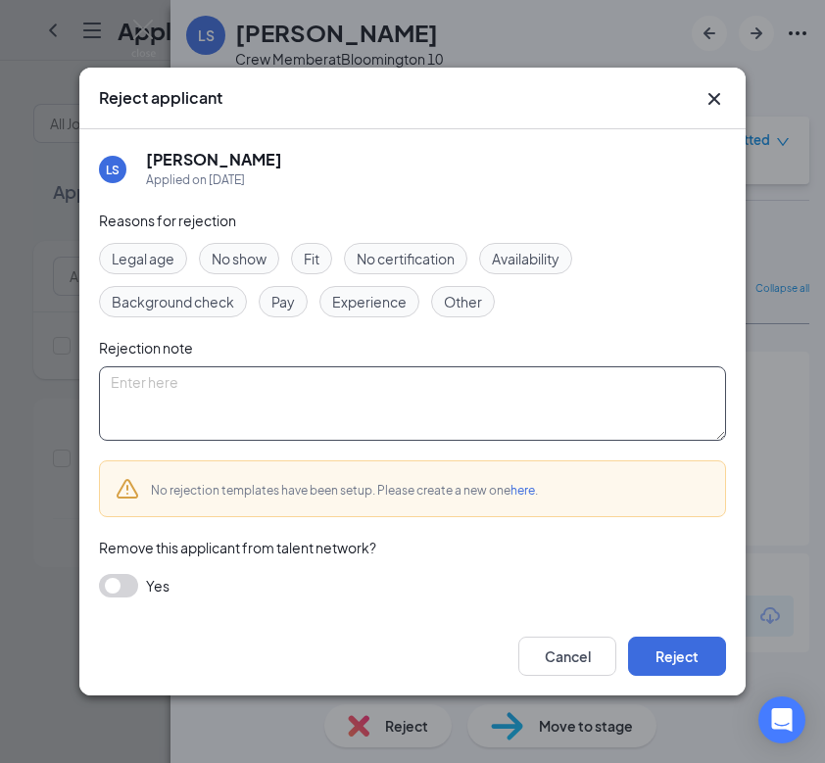
click at [296, 423] on textarea at bounding box center [412, 403] width 627 height 74
paste textarea "Thank you for applying for the Crew Member position at Golden Ticket Cinemas. W…"
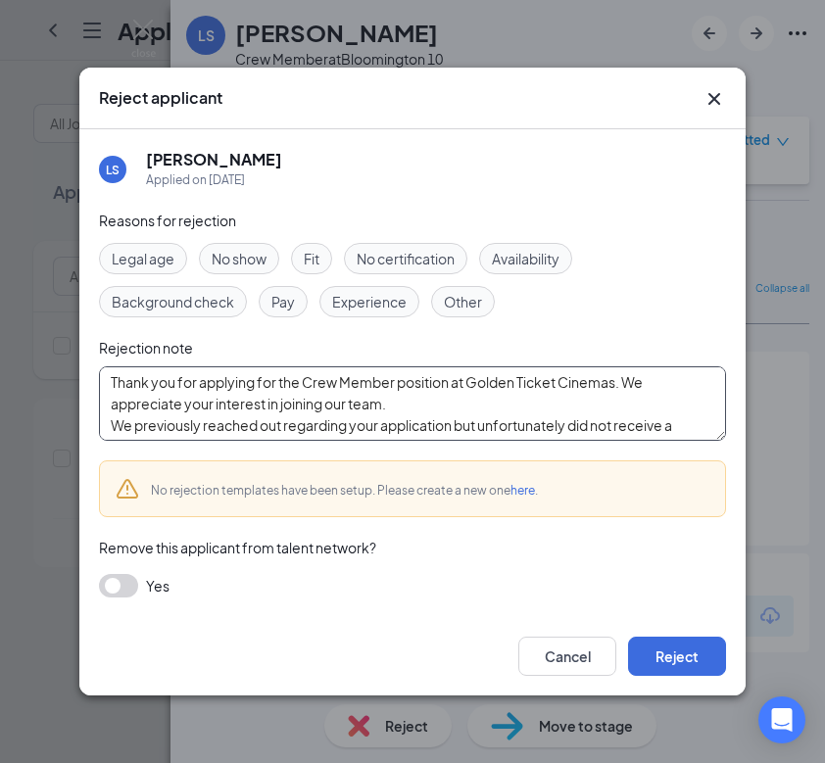
scroll to position [129, 0]
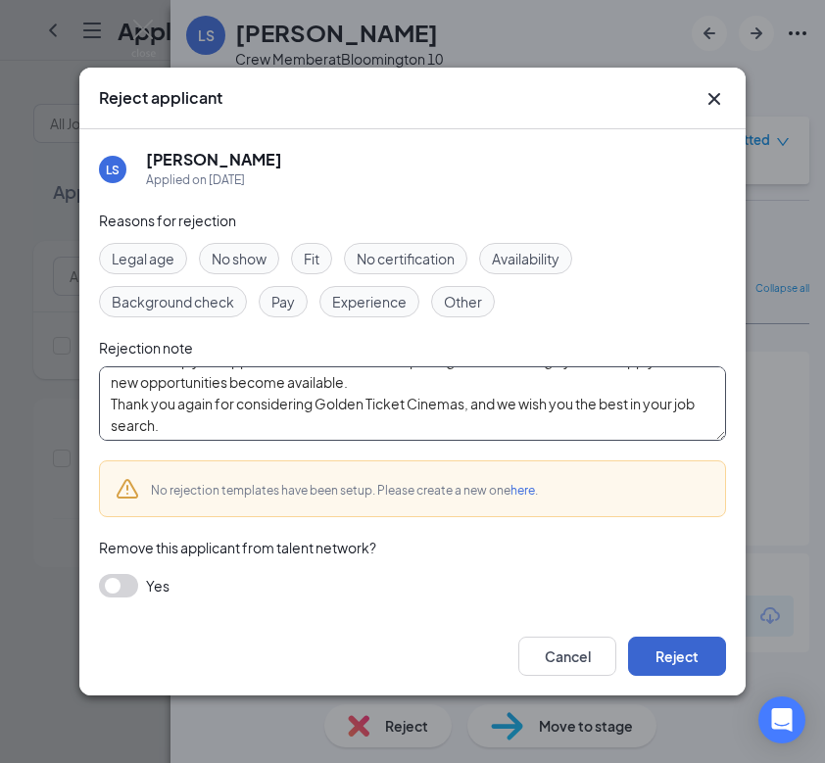
type textarea "Thank you for applying for the Crew Member position at Golden Ticket Cinemas. W…"
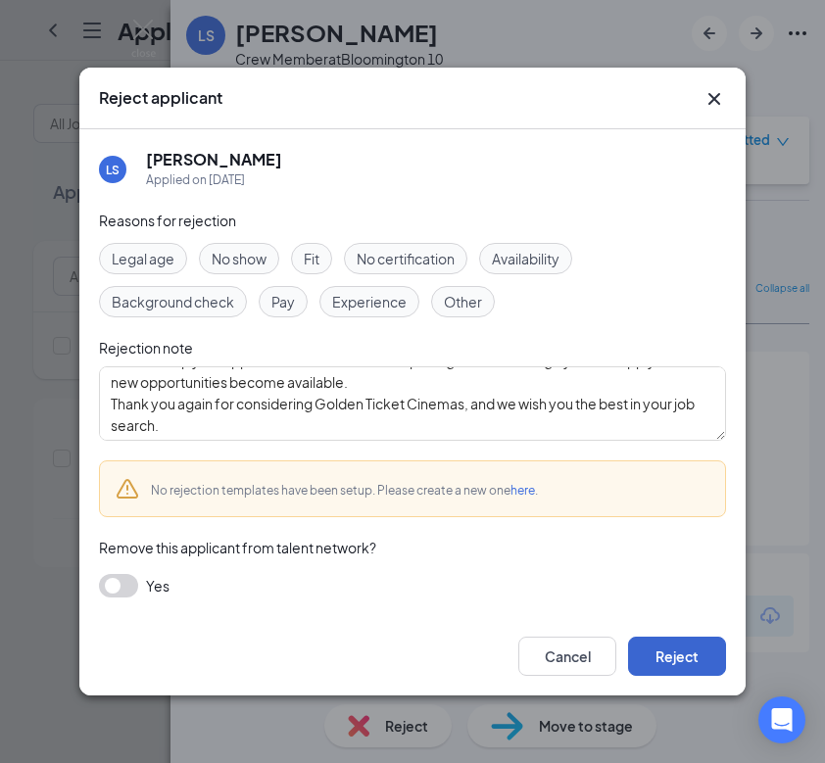
click at [670, 669] on button "Reject" at bounding box center [677, 656] width 98 height 39
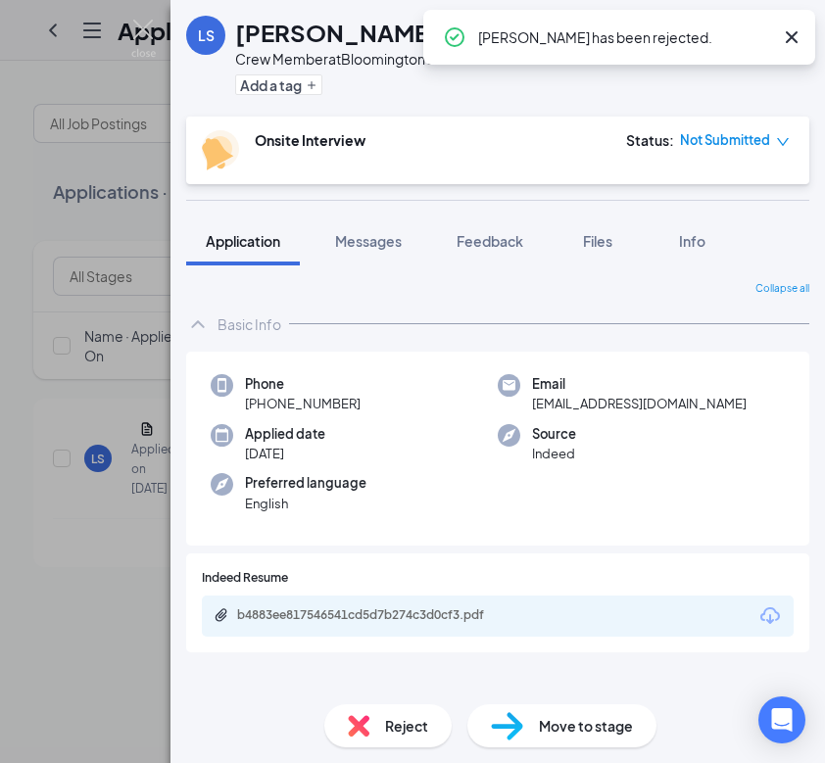
click at [106, 598] on div "LS Latrice Saunders Crew Member at Bloomington 10 Add a tag Onsite Interview St…" at bounding box center [412, 381] width 825 height 763
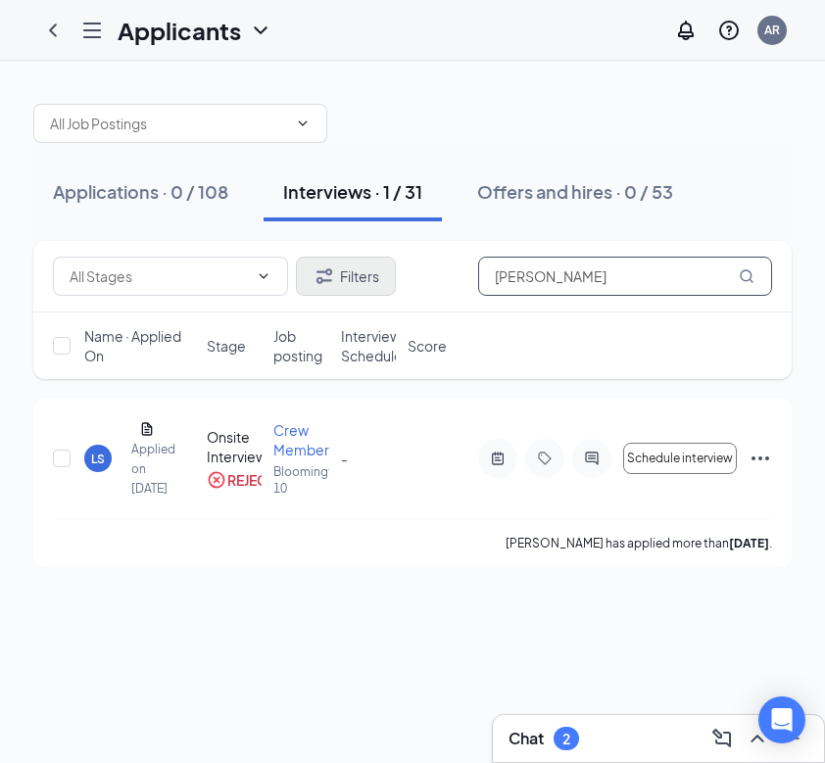
drag, startPoint x: 610, startPoint y: 282, endPoint x: 364, endPoint y: 278, distance: 246.0
click at [364, 278] on div "Filters Latrice Saunder" at bounding box center [412, 276] width 719 height 39
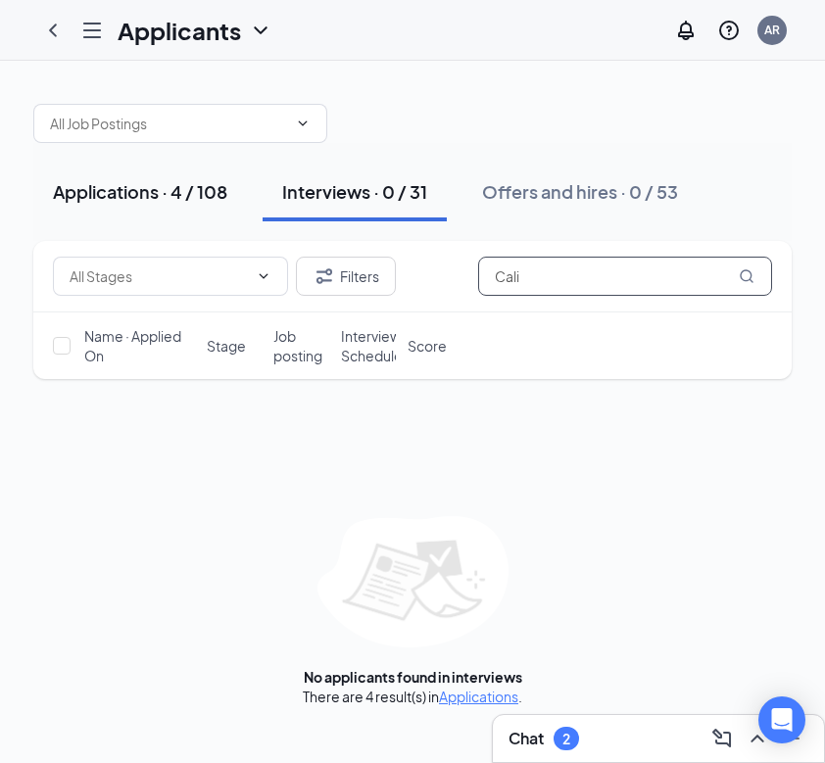
type input "Cali"
click at [126, 207] on button "Applications · 4 / 108" at bounding box center [140, 192] width 214 height 59
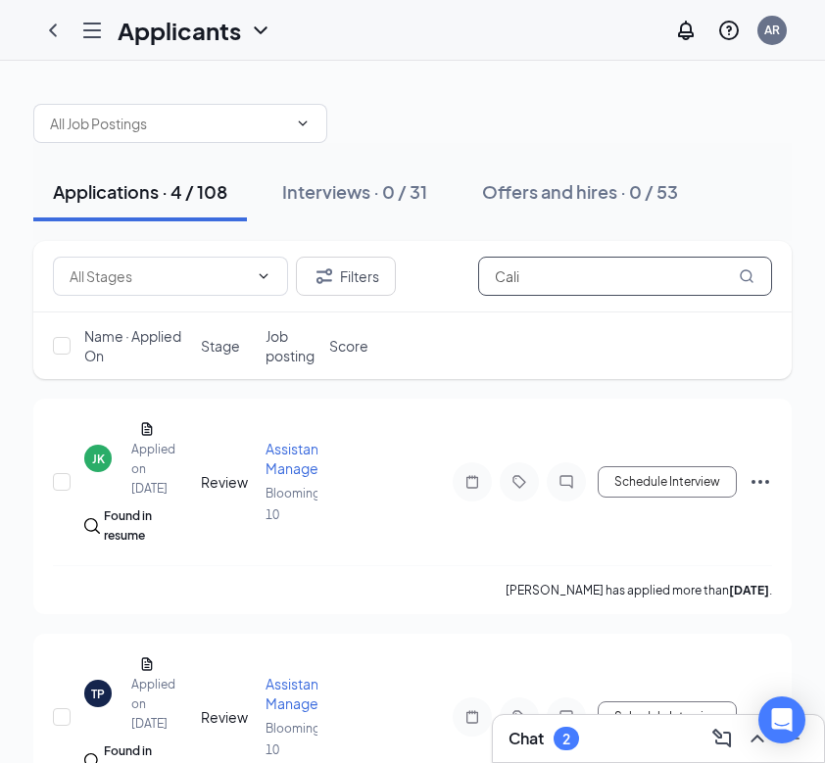
click at [616, 281] on input "Cali" at bounding box center [625, 276] width 294 height 39
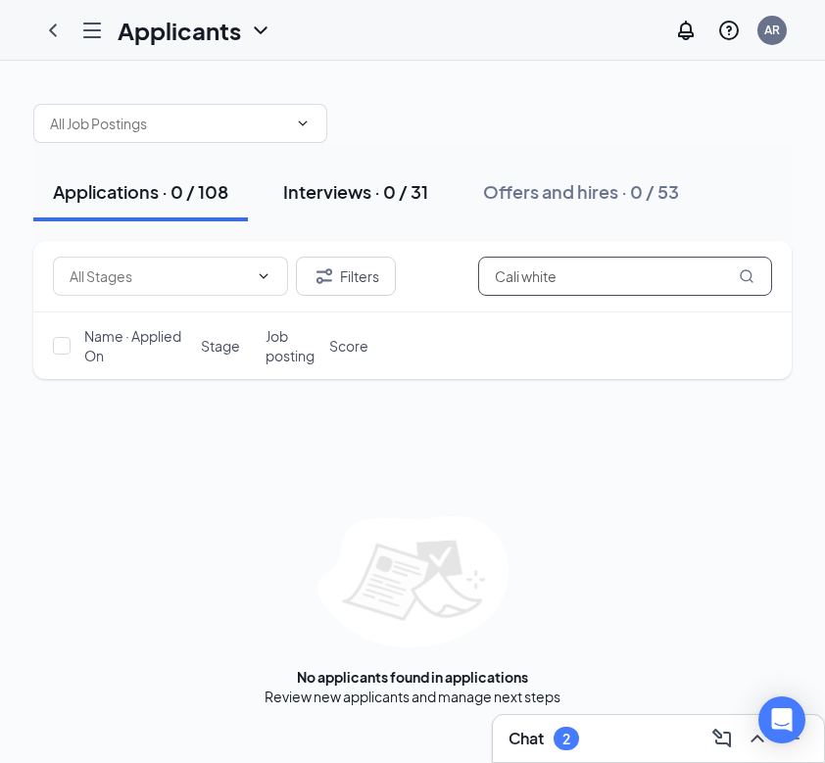
type input "Cali white"
click at [352, 180] on div "Interviews · 0 / 31" at bounding box center [355, 191] width 145 height 24
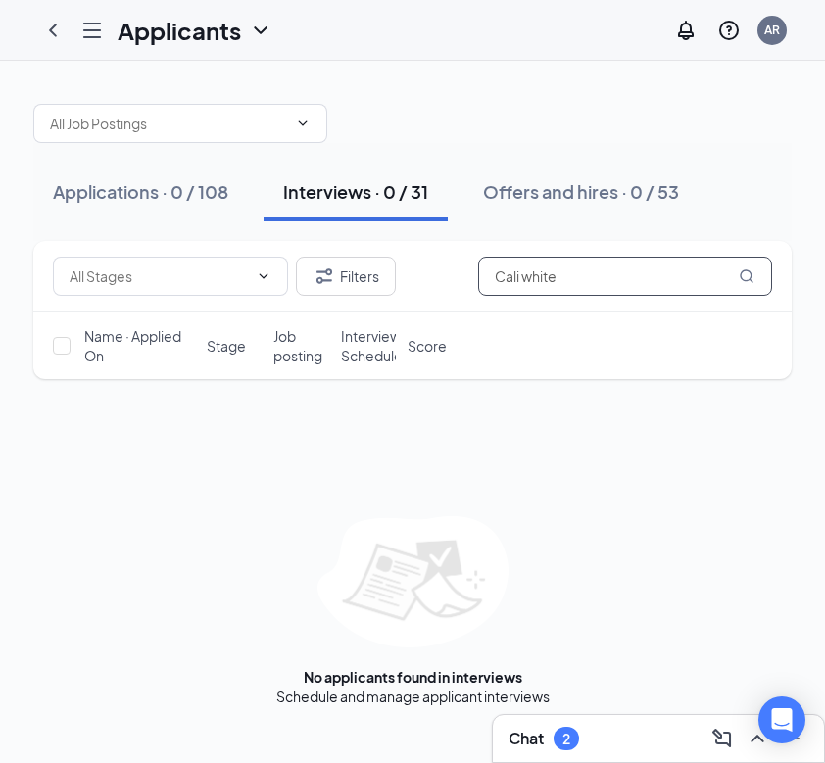
drag, startPoint x: 603, startPoint y: 277, endPoint x: 283, endPoint y: 235, distance: 322.2
click at [283, 235] on div "Applications · 0 / 108 Interviews · 0 / 31 Offers and hires · 0 / 53 Filters Ca…" at bounding box center [412, 395] width 758 height 622
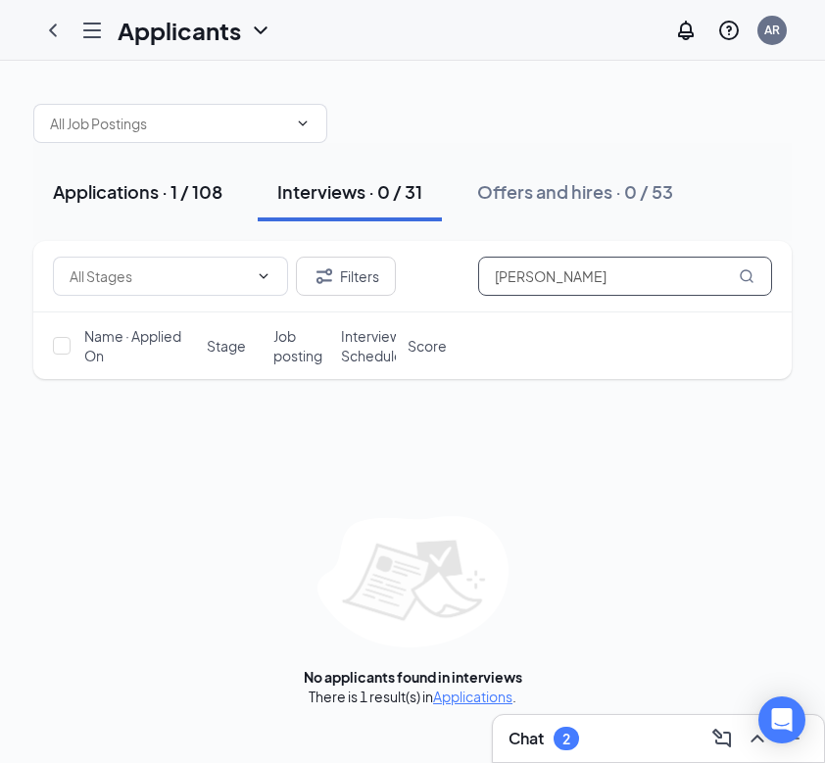
type input "Canya Patterson"
click at [161, 199] on div "Applications · 1 / 108" at bounding box center [138, 191] width 170 height 24
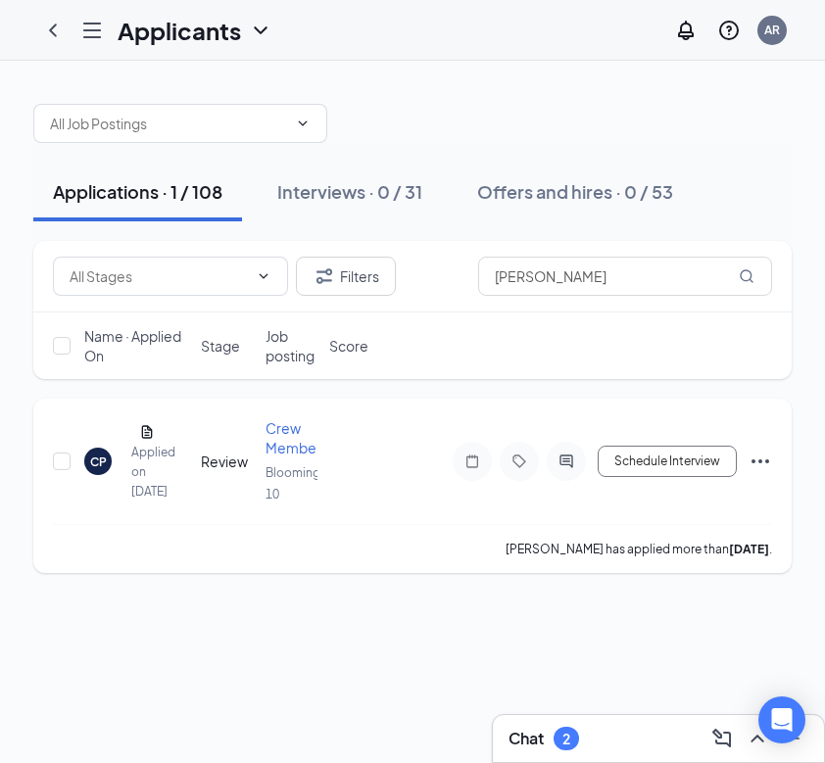
click at [103, 470] on div "CP" at bounding box center [98, 462] width 17 height 17
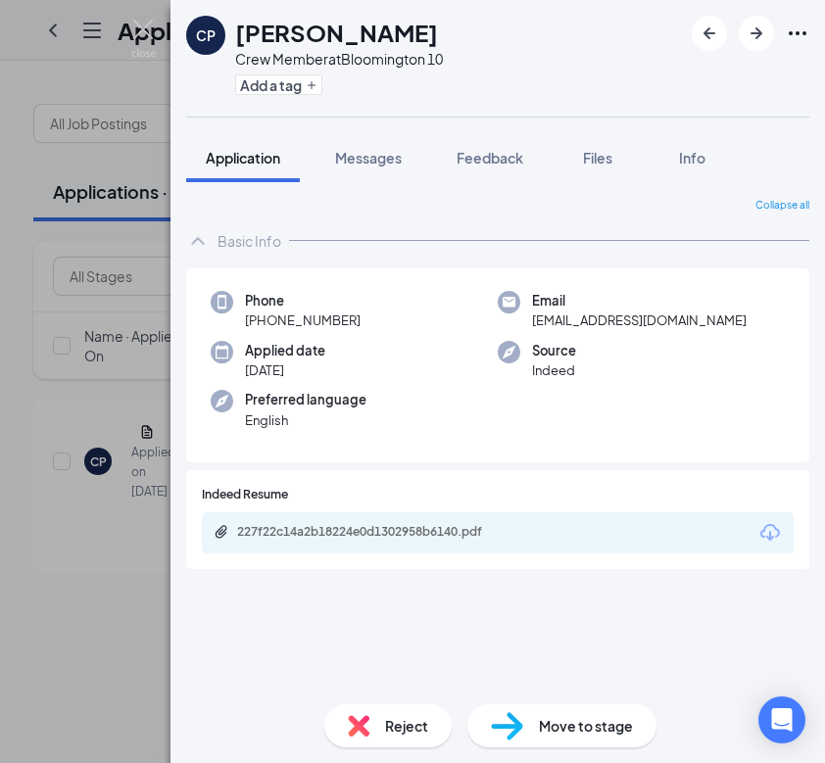
click at [370, 730] on div "Reject" at bounding box center [387, 725] width 127 height 43
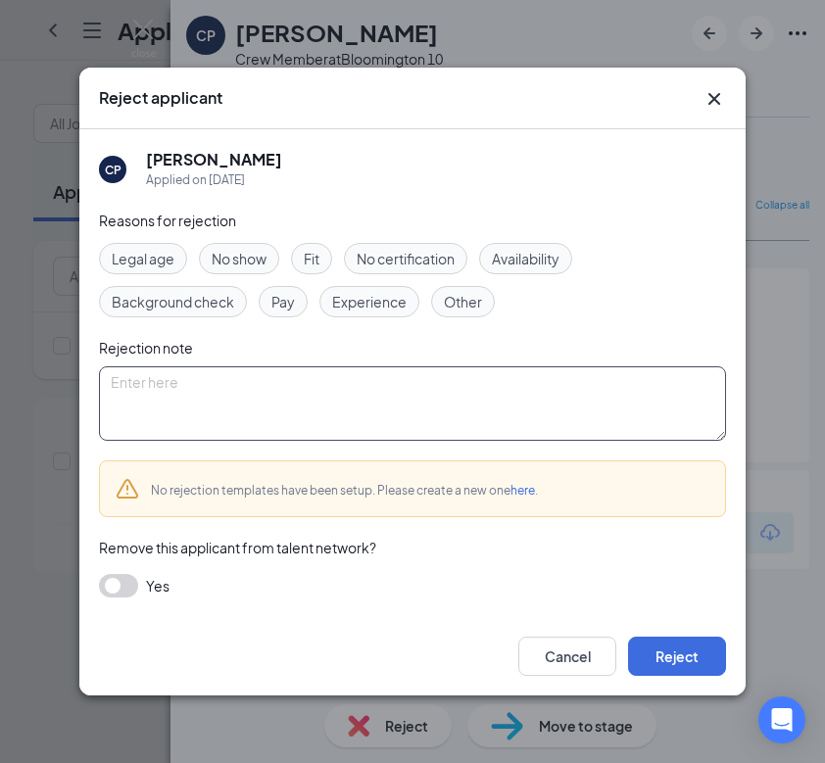
click at [167, 385] on textarea at bounding box center [412, 403] width 627 height 74
paste textarea "Thank you for applying for the Crew Member position at Golden Ticket Cinemas. W…"
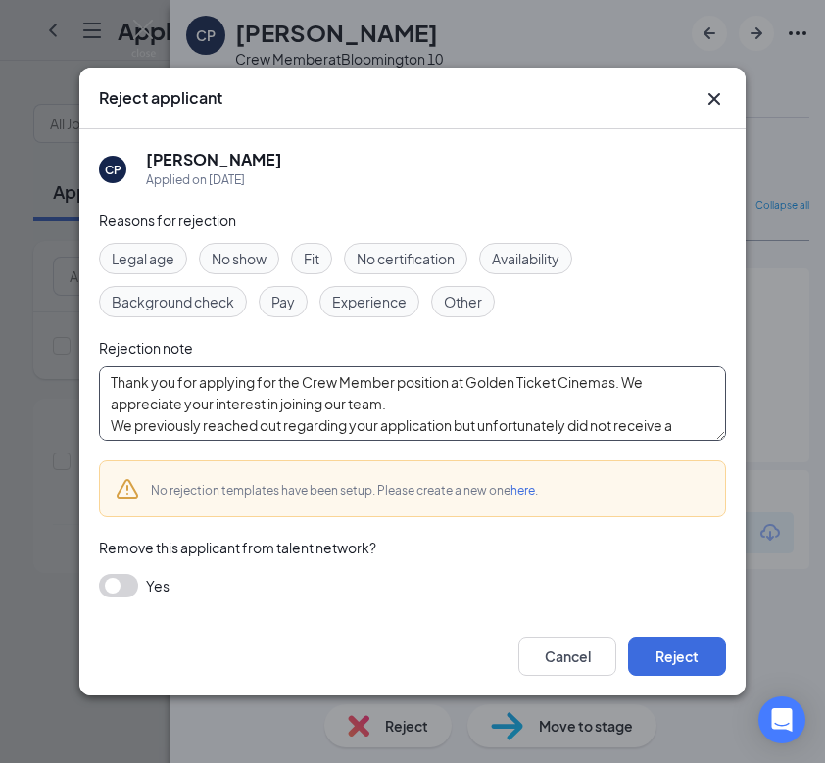
scroll to position [129, 0]
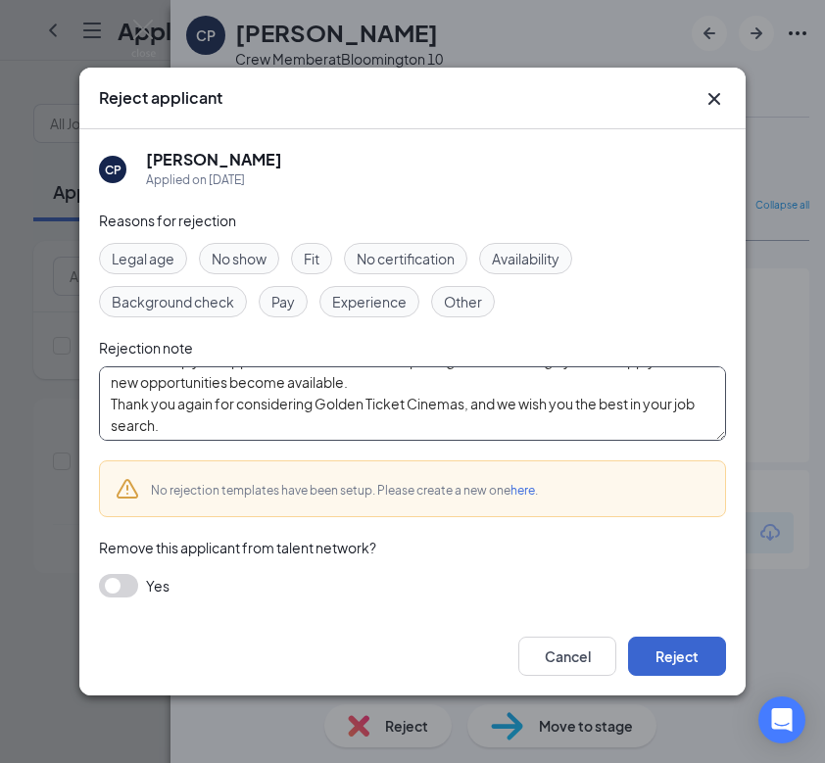
type textarea "Thank you for applying for the Crew Member position at Golden Ticket Cinemas. W…"
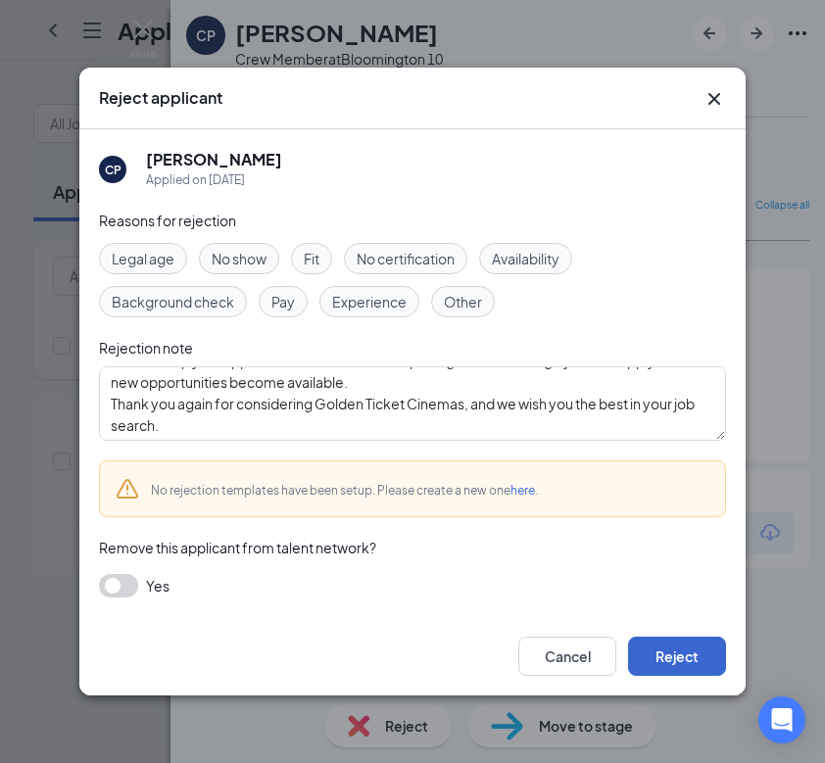
click at [672, 659] on button "Reject" at bounding box center [677, 656] width 98 height 39
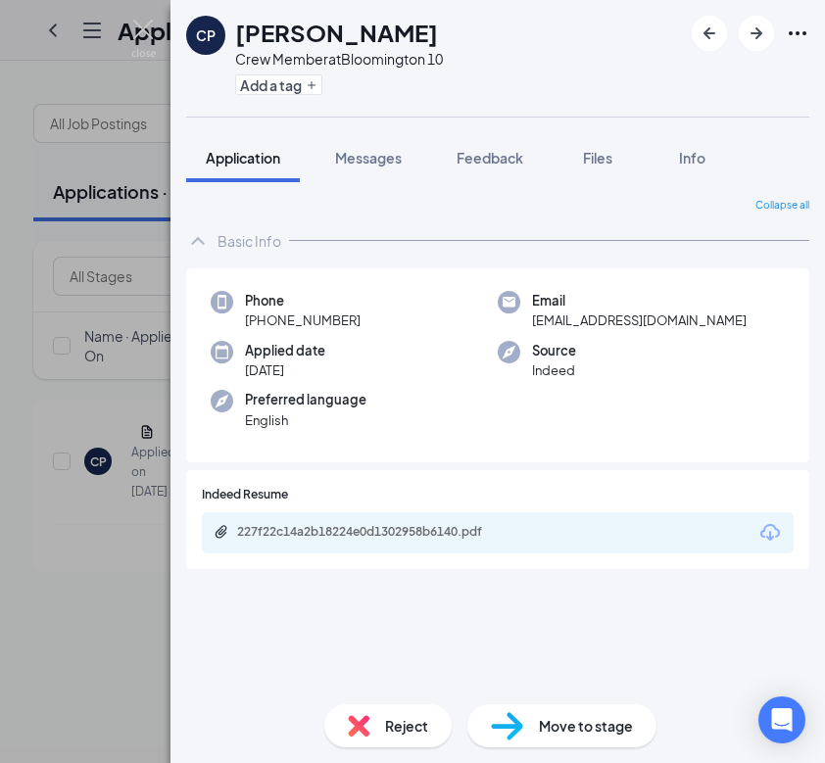
click at [103, 600] on div "CP Canya Patterson Crew Member at Bloomington 10 Add a tag Application Messages…" at bounding box center [412, 381] width 825 height 763
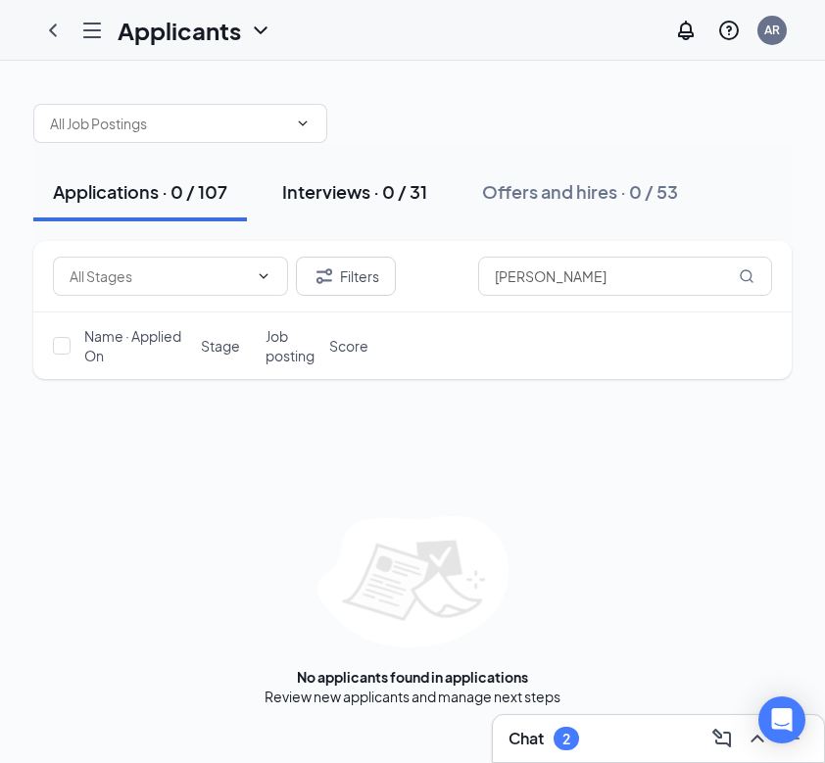
click at [376, 190] on div "Interviews · 0 / 31" at bounding box center [354, 191] width 145 height 24
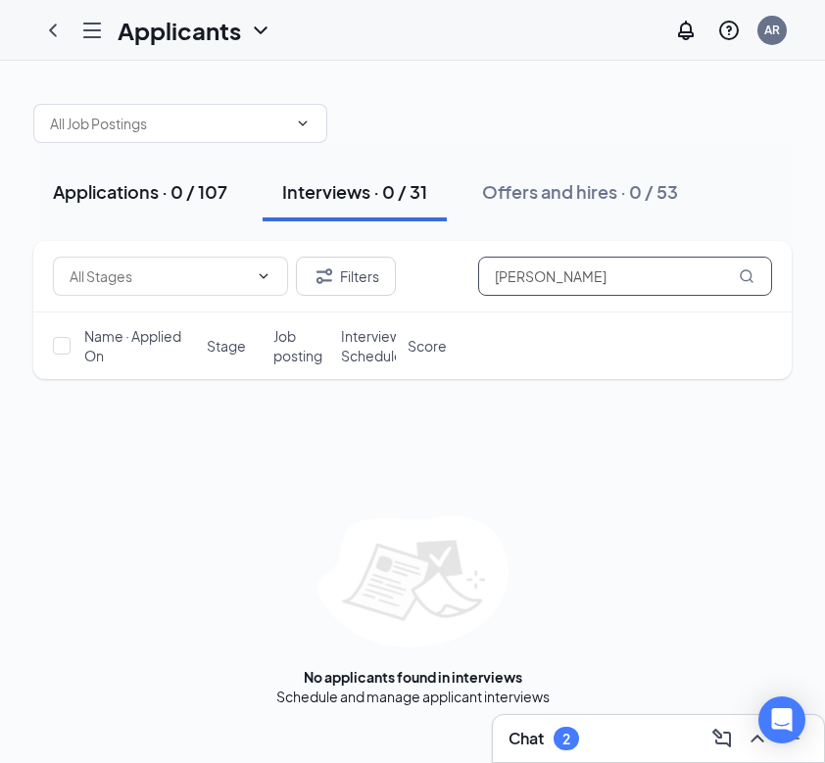
drag, startPoint x: 612, startPoint y: 280, endPoint x: 216, endPoint y: 219, distance: 401.4
click at [216, 219] on div "Applications · 0 / 107 Interviews · 0 / 31 Offers and hires · 0 / 53 Filters Ca…" at bounding box center [412, 395] width 758 height 622
type input "Makyia"
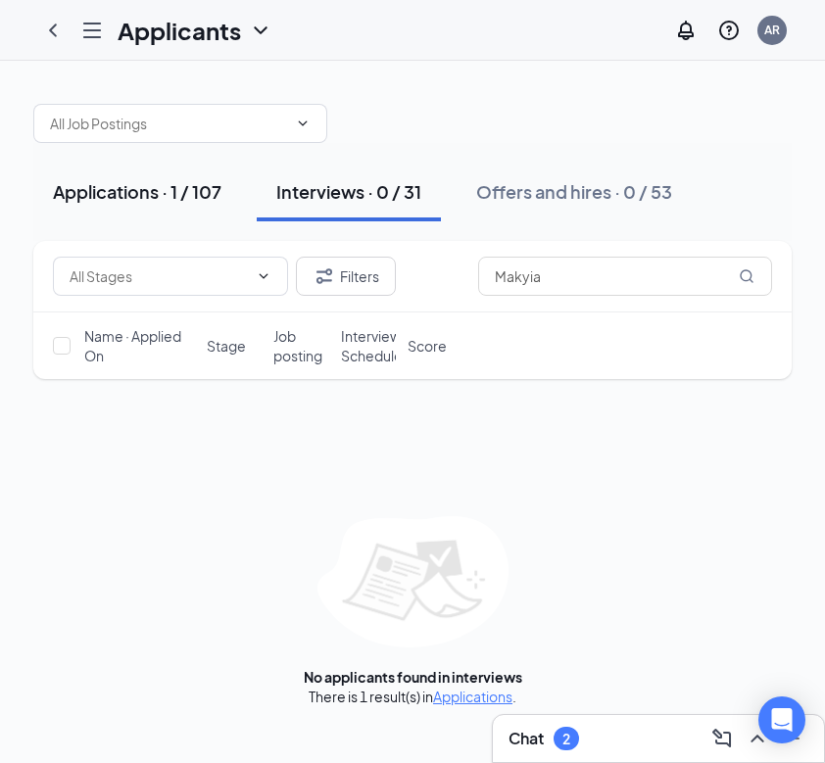
click at [150, 206] on button "Applications · 1 / 107" at bounding box center [137, 192] width 208 height 59
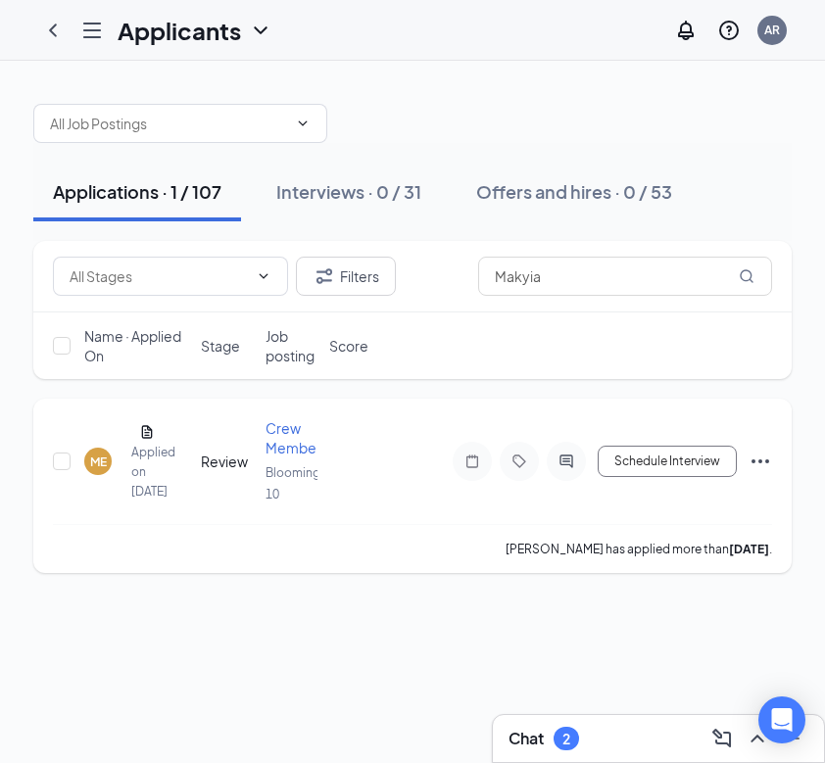
click at [96, 469] on div "ME" at bounding box center [98, 462] width 17 height 17
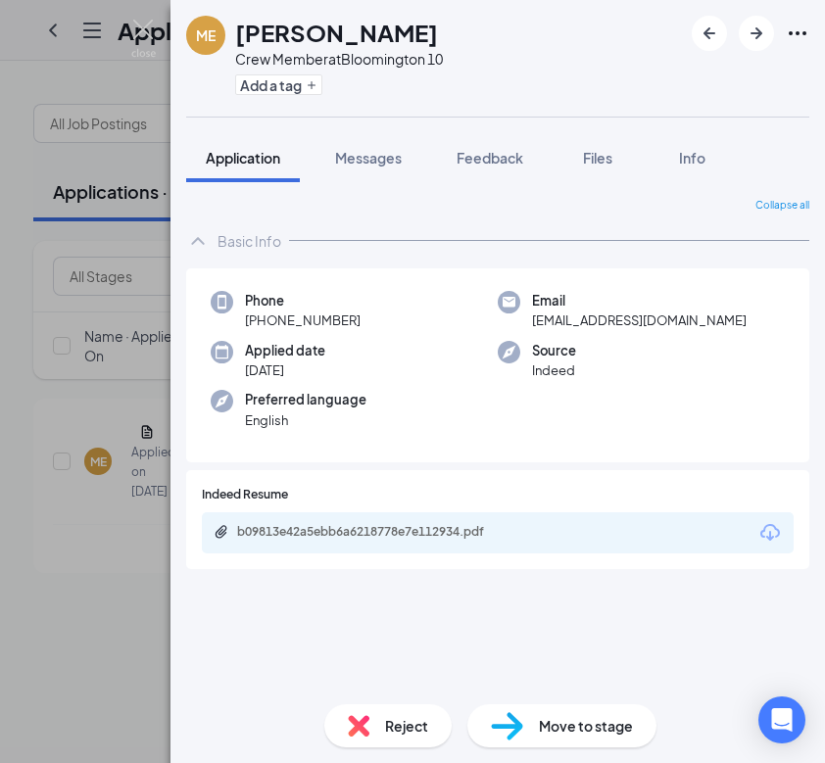
click at [379, 727] on div "Reject" at bounding box center [387, 725] width 127 height 43
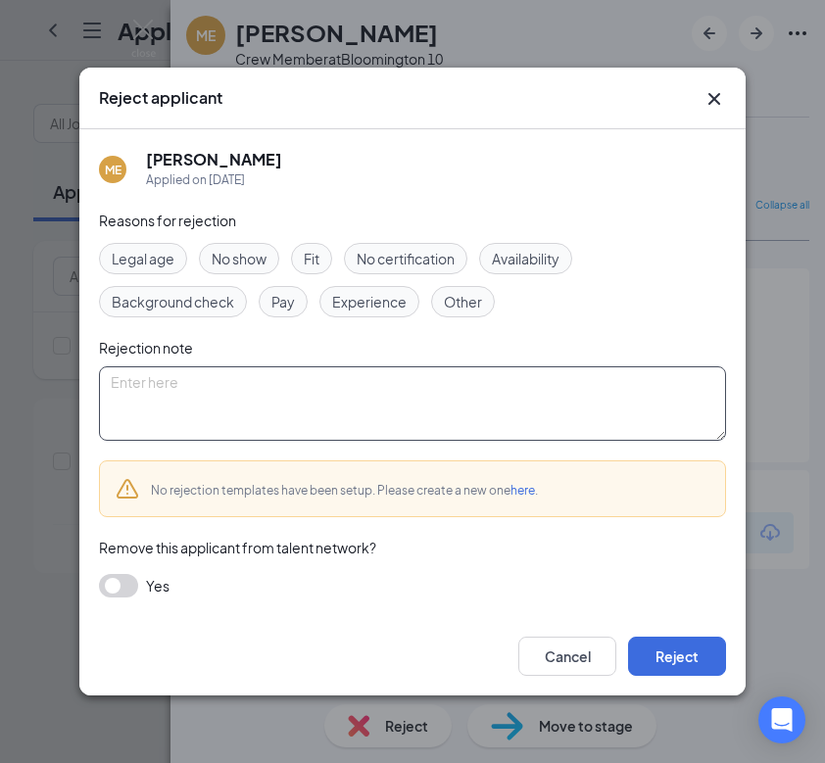
click at [260, 399] on textarea at bounding box center [412, 403] width 627 height 74
paste textarea "Thank you for applying for the Crew Member position at Golden Ticket Cinemas. W…"
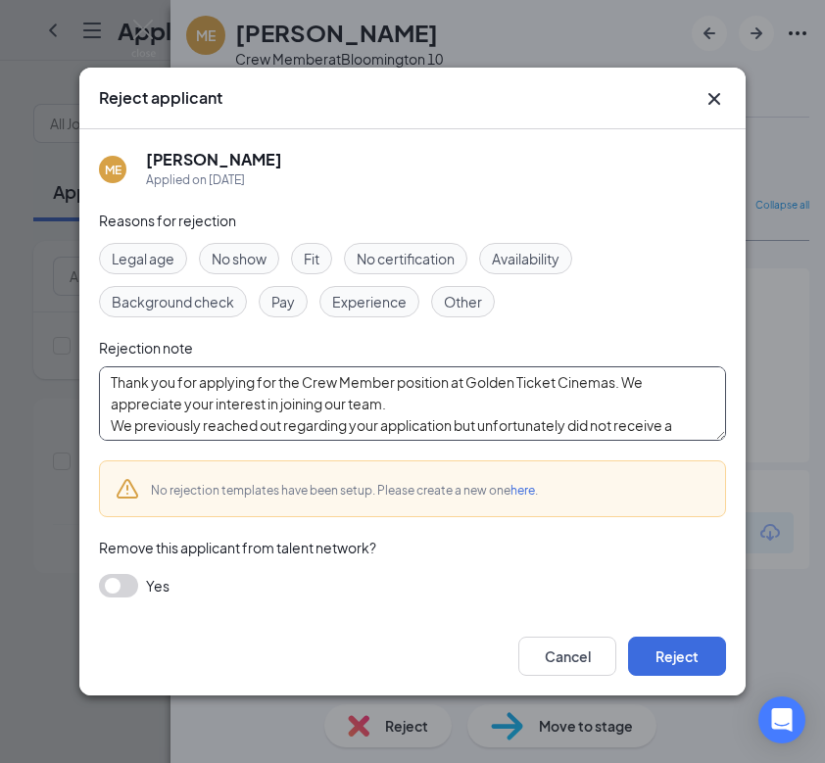
scroll to position [129, 0]
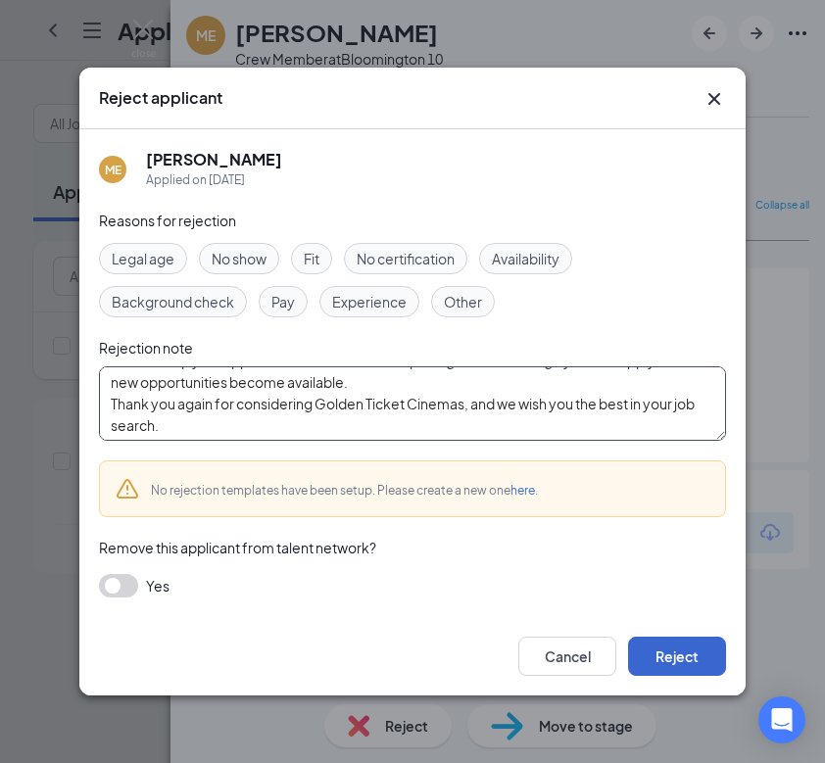
type textarea "Thank you for applying for the Crew Member position at Golden Ticket Cinemas. W…"
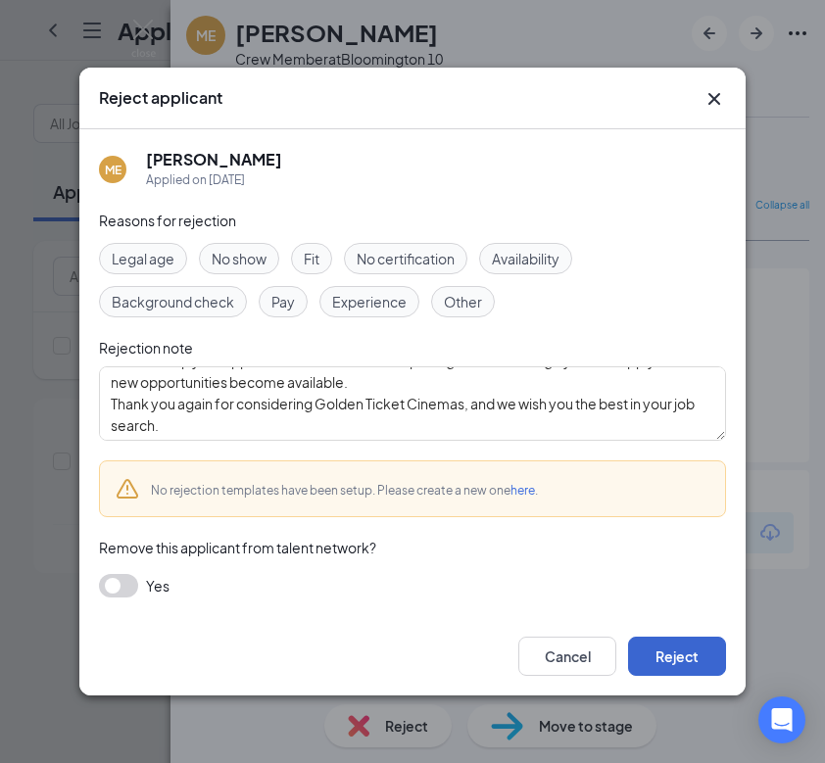
click at [647, 645] on button "Reject" at bounding box center [677, 656] width 98 height 39
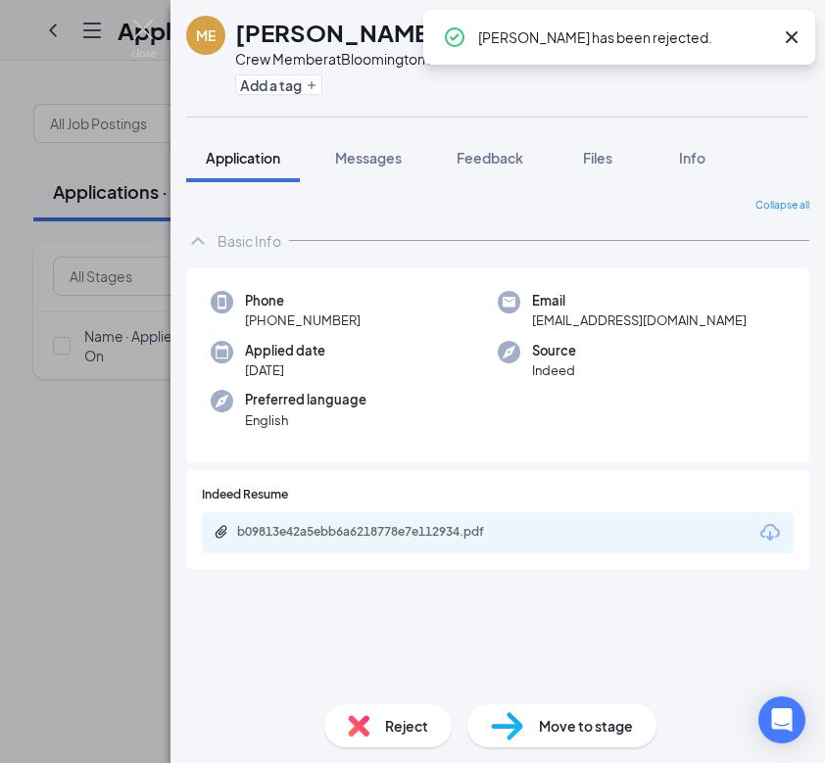
click at [87, 492] on div "ME Makyia Ellington Crew Member at Bloomington 10 Add a tag Application Message…" at bounding box center [412, 381] width 825 height 763
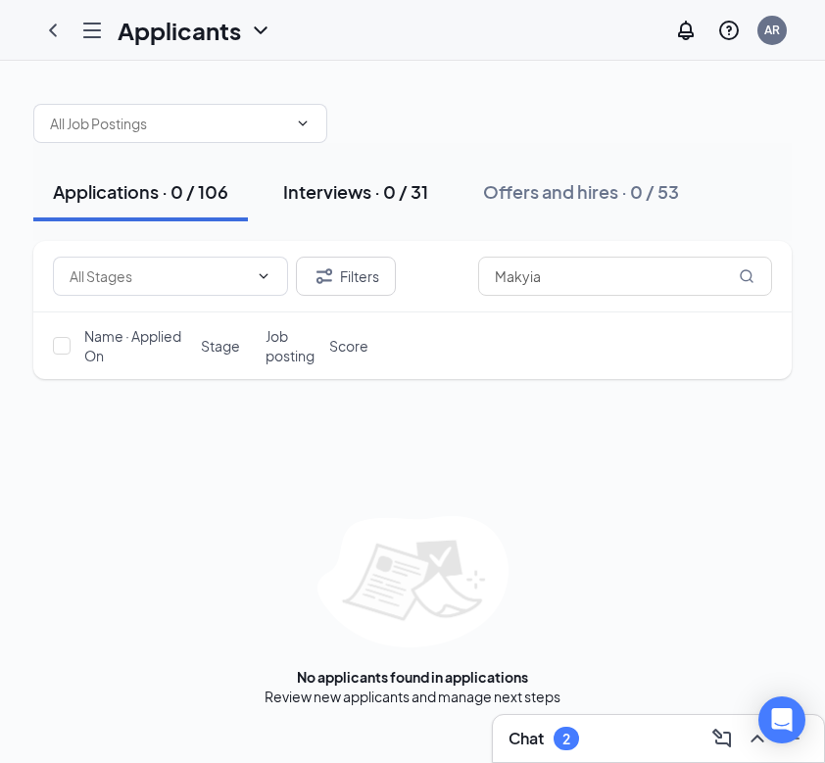
click at [401, 213] on button "Interviews · 0 / 31" at bounding box center [356, 192] width 184 height 59
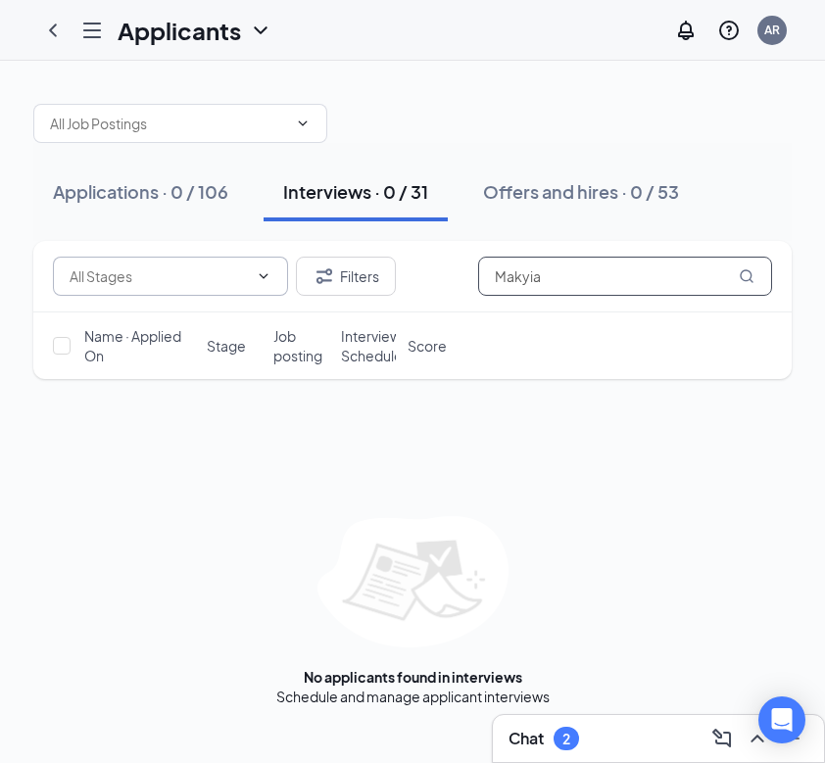
drag, startPoint x: 592, startPoint y: 278, endPoint x: 77, endPoint y: 265, distance: 514.6
click at [77, 265] on div "Filters Makyia" at bounding box center [412, 276] width 719 height 39
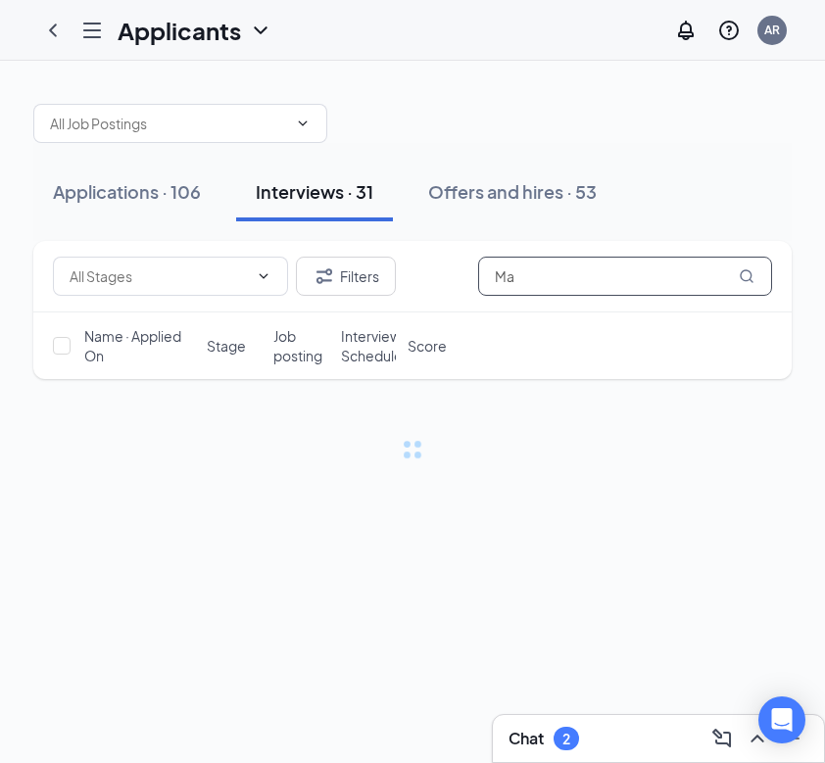
type input "M"
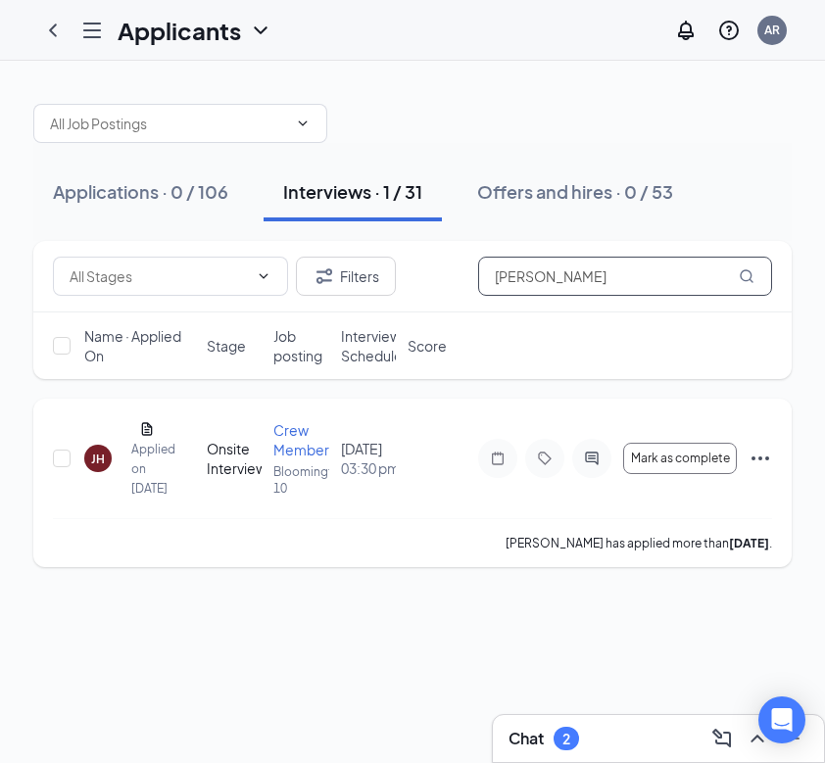
type input "[PERSON_NAME]"
click at [90, 469] on div "JH" at bounding box center [97, 458] width 27 height 27
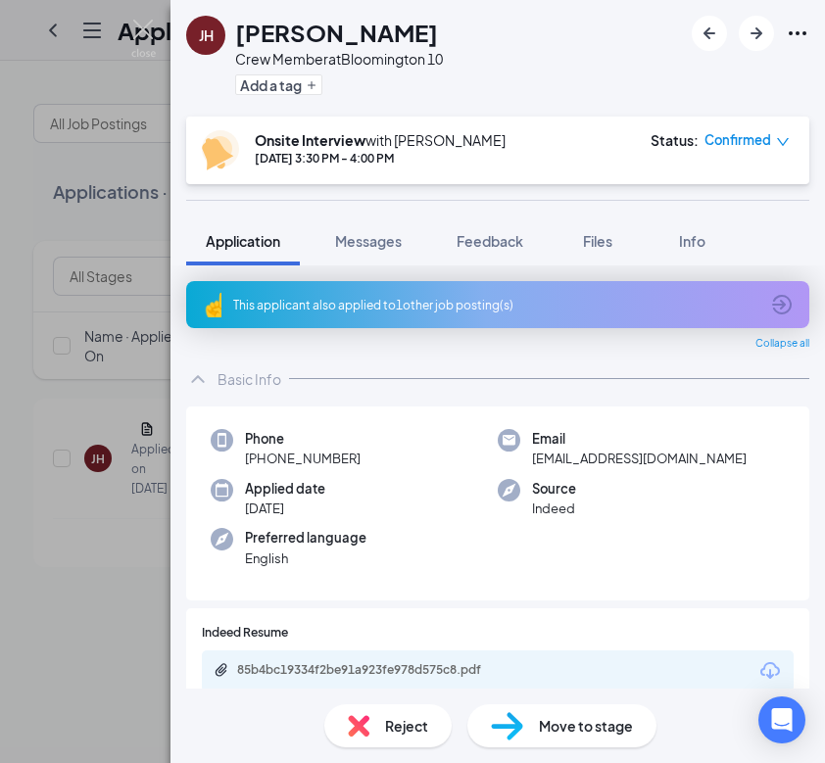
click at [362, 704] on div "Reject" at bounding box center [387, 725] width 127 height 43
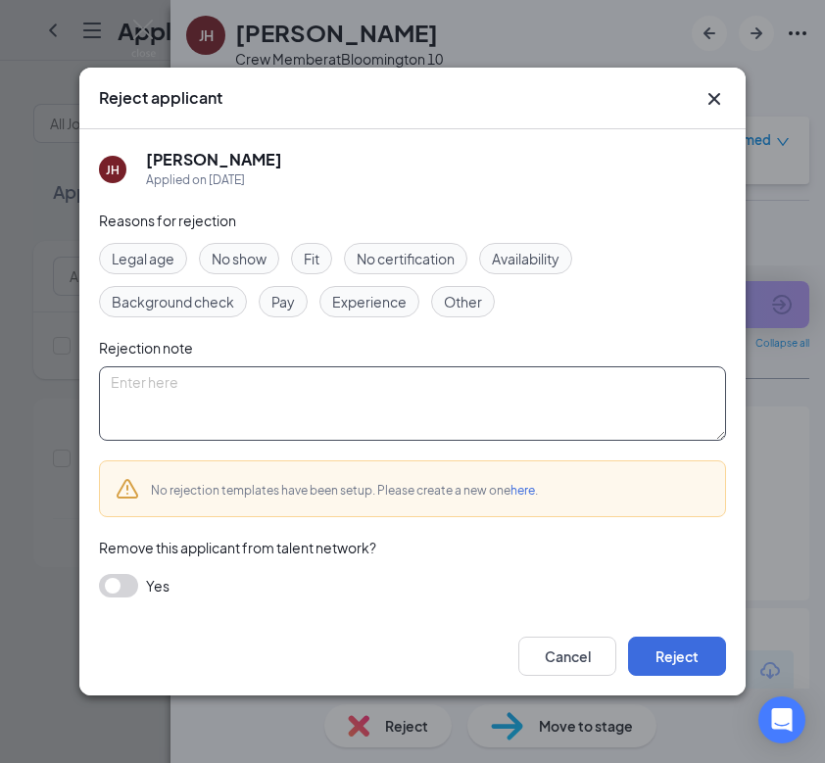
click at [224, 424] on textarea at bounding box center [412, 403] width 627 height 74
paste textarea "Thank you for applying for the Crew Member position at Golden Ticket Cinemas. W…"
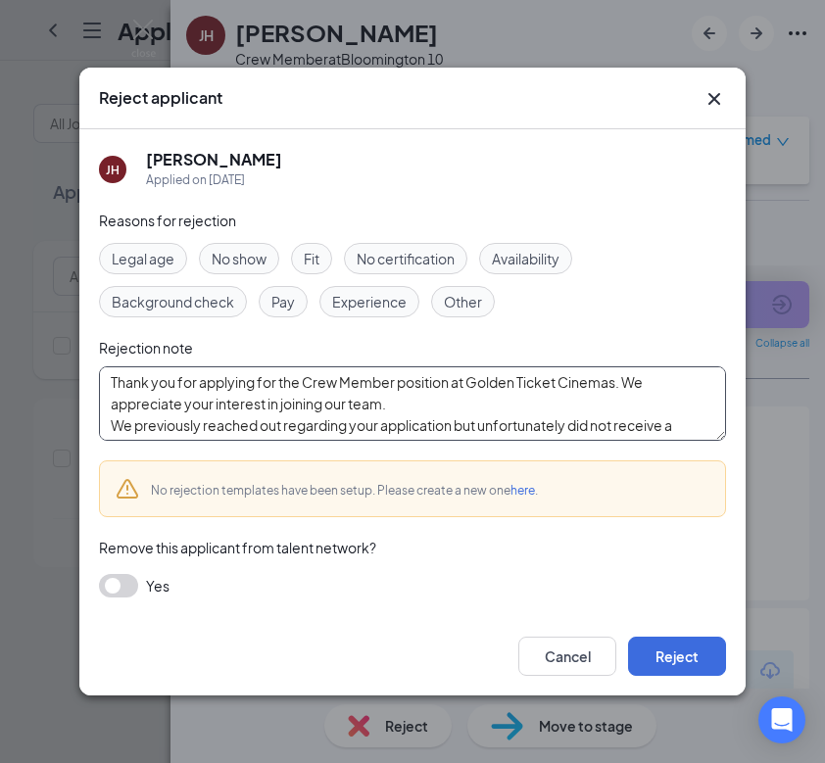
scroll to position [129, 0]
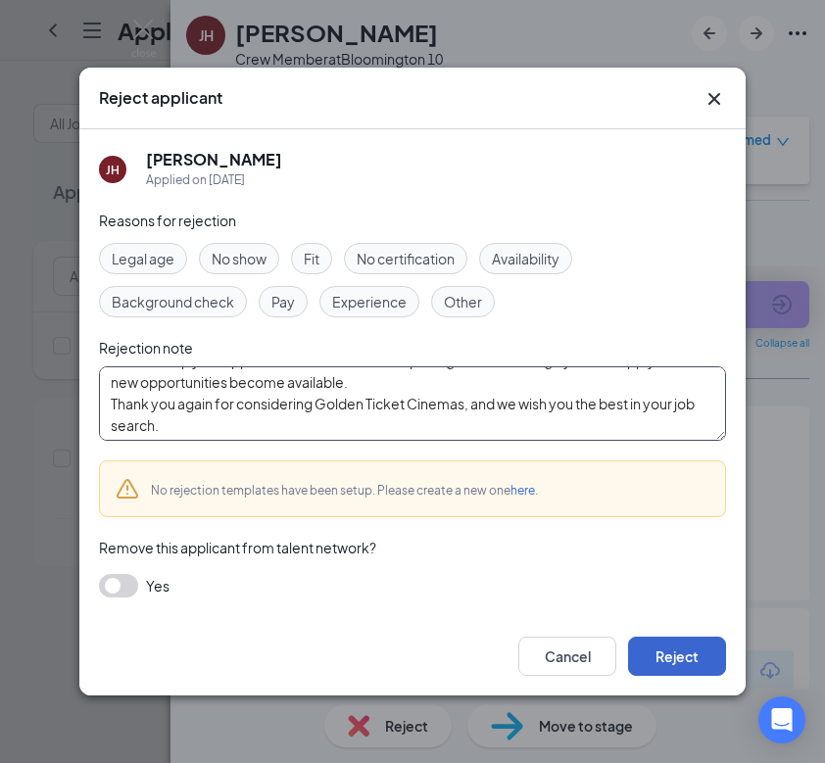
type textarea "Thank you for applying for the Crew Member position at Golden Ticket Cinemas. W…"
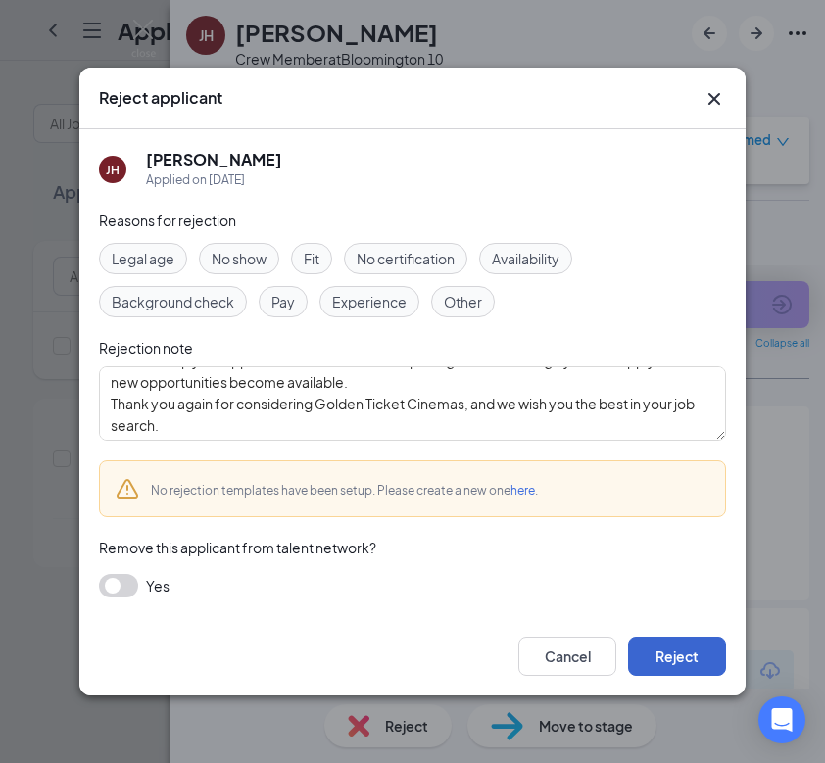
click at [656, 650] on button "Reject" at bounding box center [677, 656] width 98 height 39
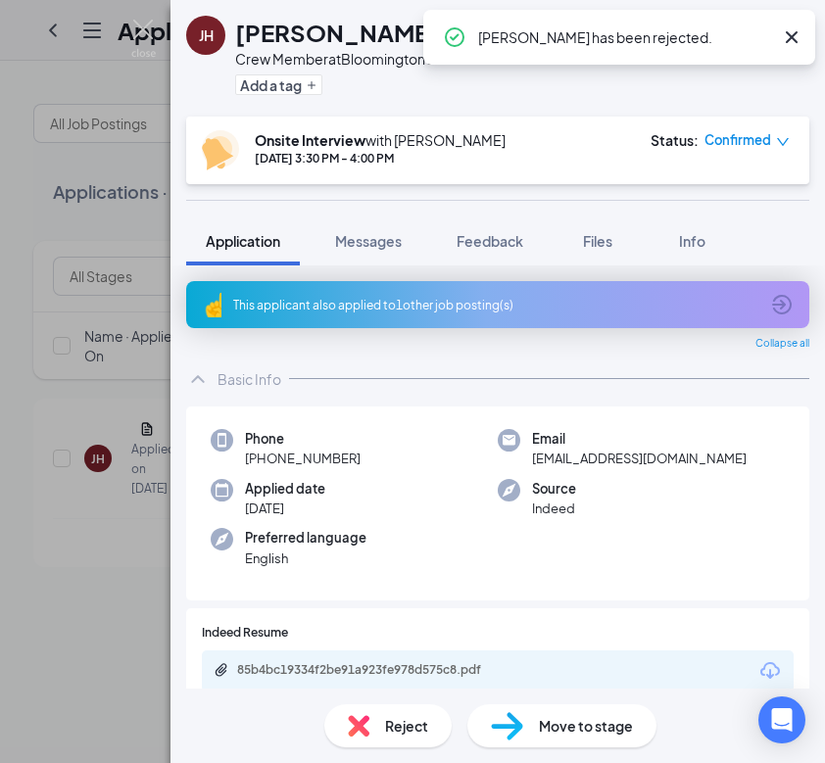
click at [125, 607] on div "JH James Hart Crew Member at Bloomington 10 Add a tag Onsite Interview with Amy…" at bounding box center [412, 381] width 825 height 763
